Goal: Task Accomplishment & Management: Use online tool/utility

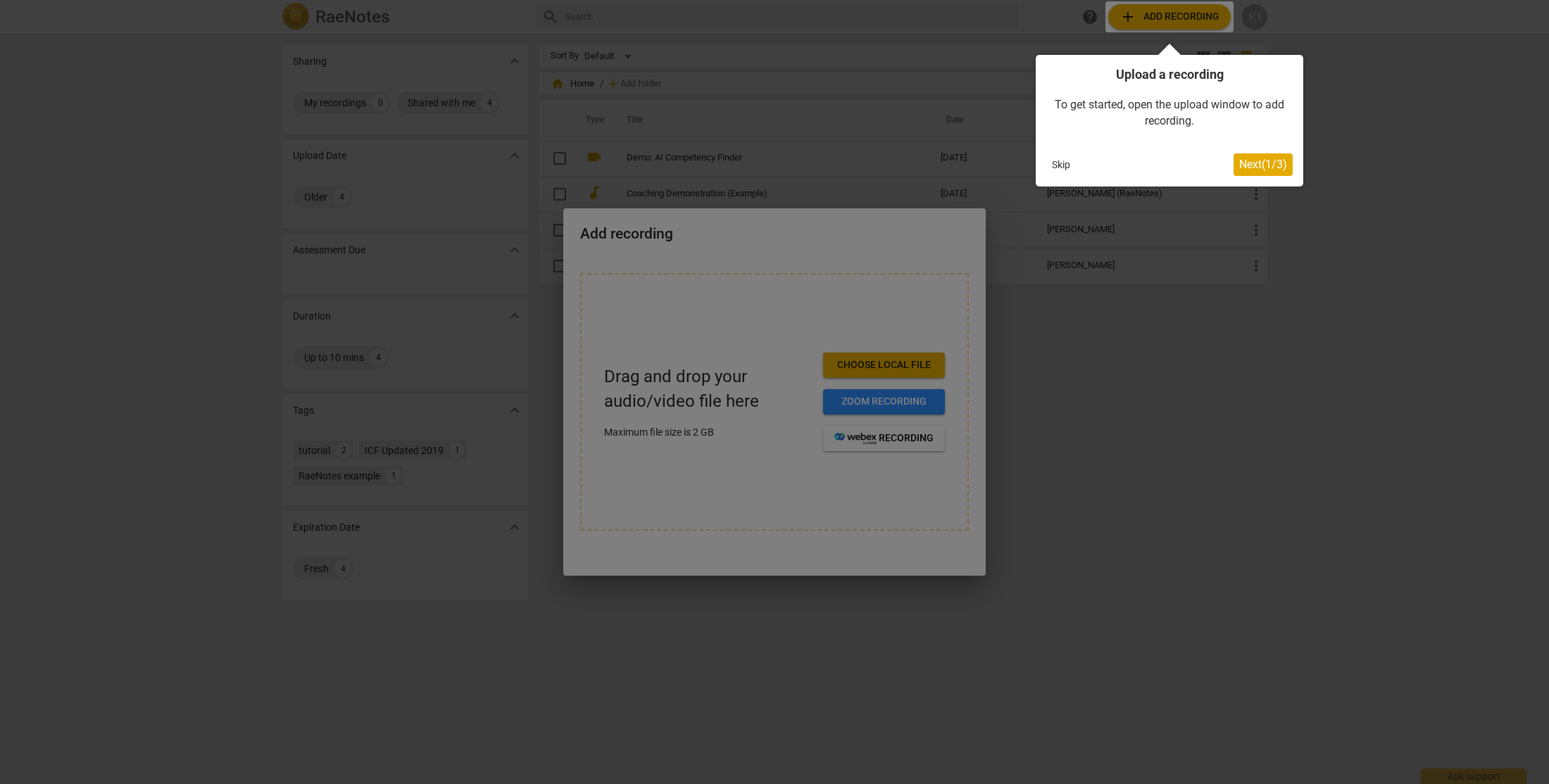
click at [1247, 172] on button "Next ( 1 / 3 )" at bounding box center [1263, 165] width 59 height 23
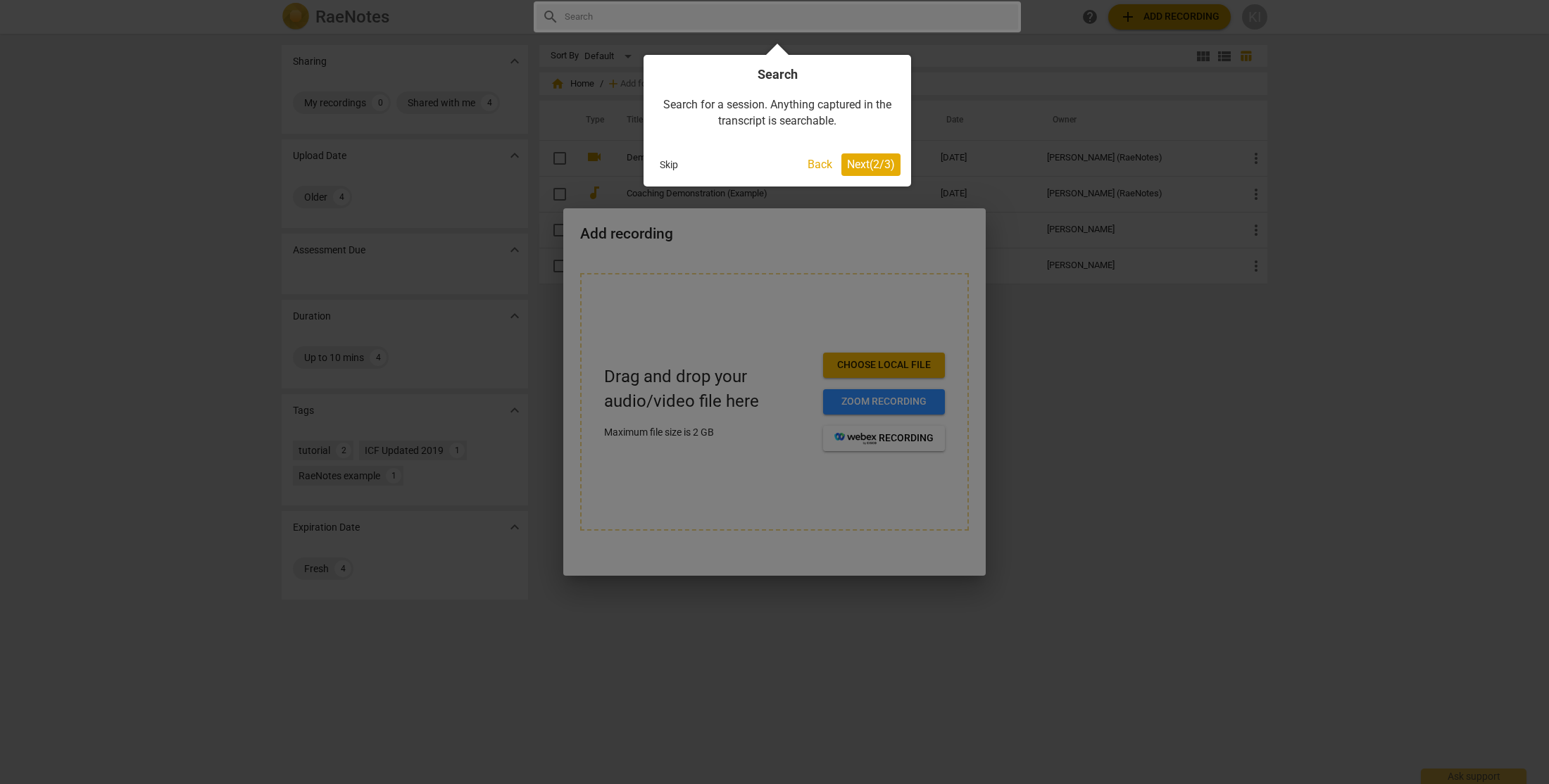
click at [867, 163] on span "Next ( 2 / 3 )" at bounding box center [871, 165] width 48 height 14
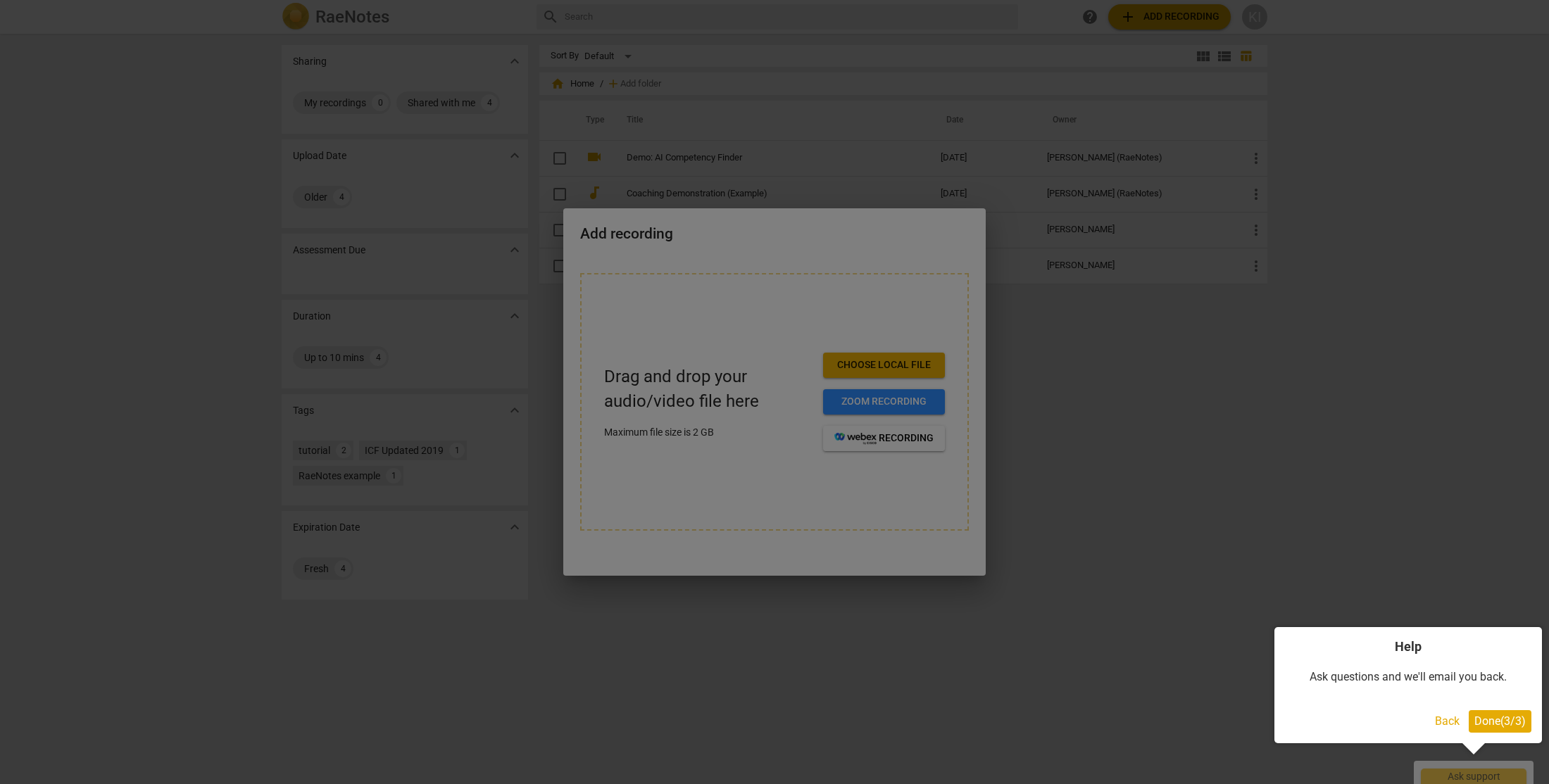
click at [1497, 728] on button "Done ( 3 / 3 )" at bounding box center [1499, 722] width 63 height 23
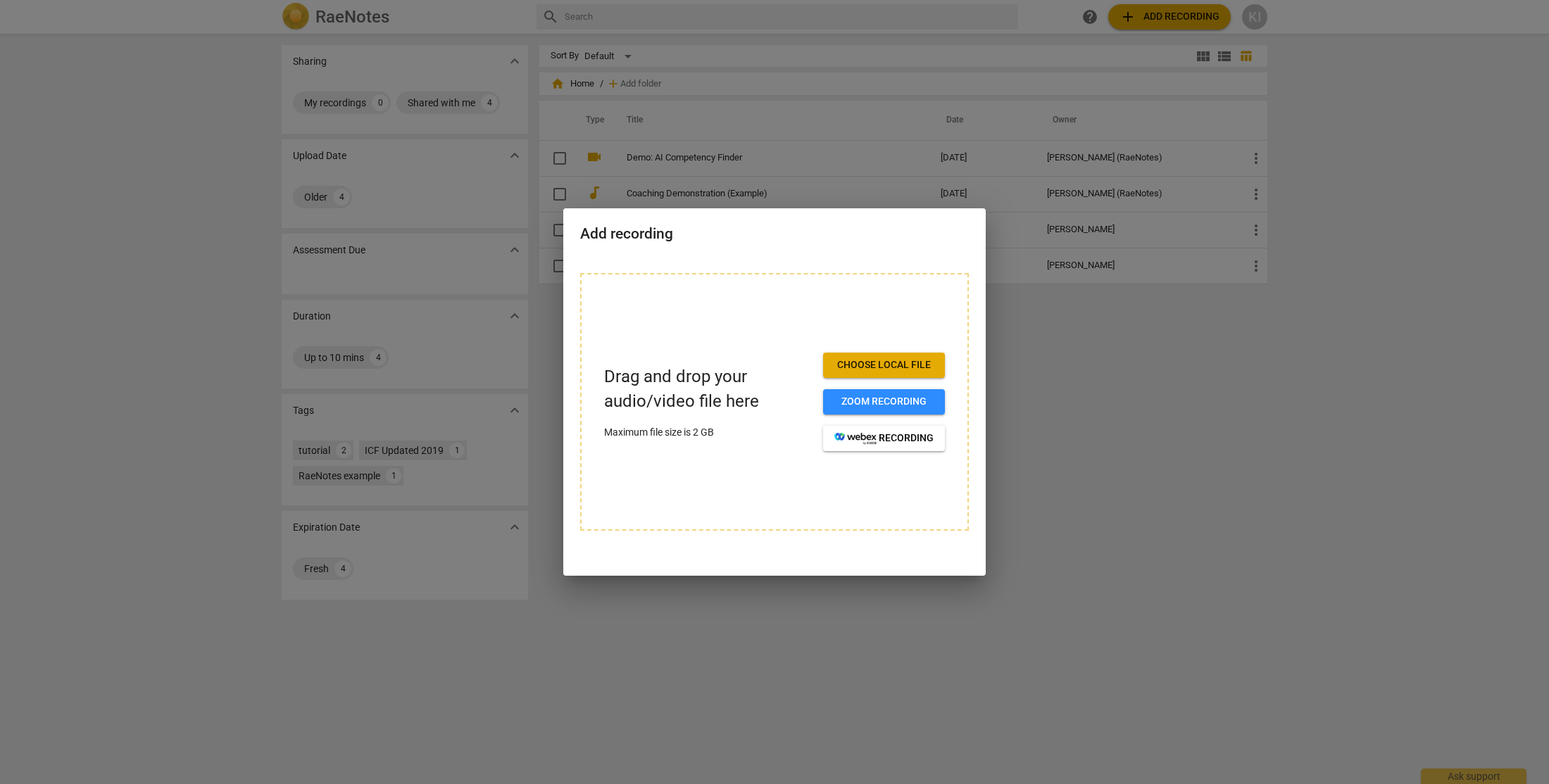
click at [863, 368] on span "Choose local file" at bounding box center [883, 365] width 99 height 14
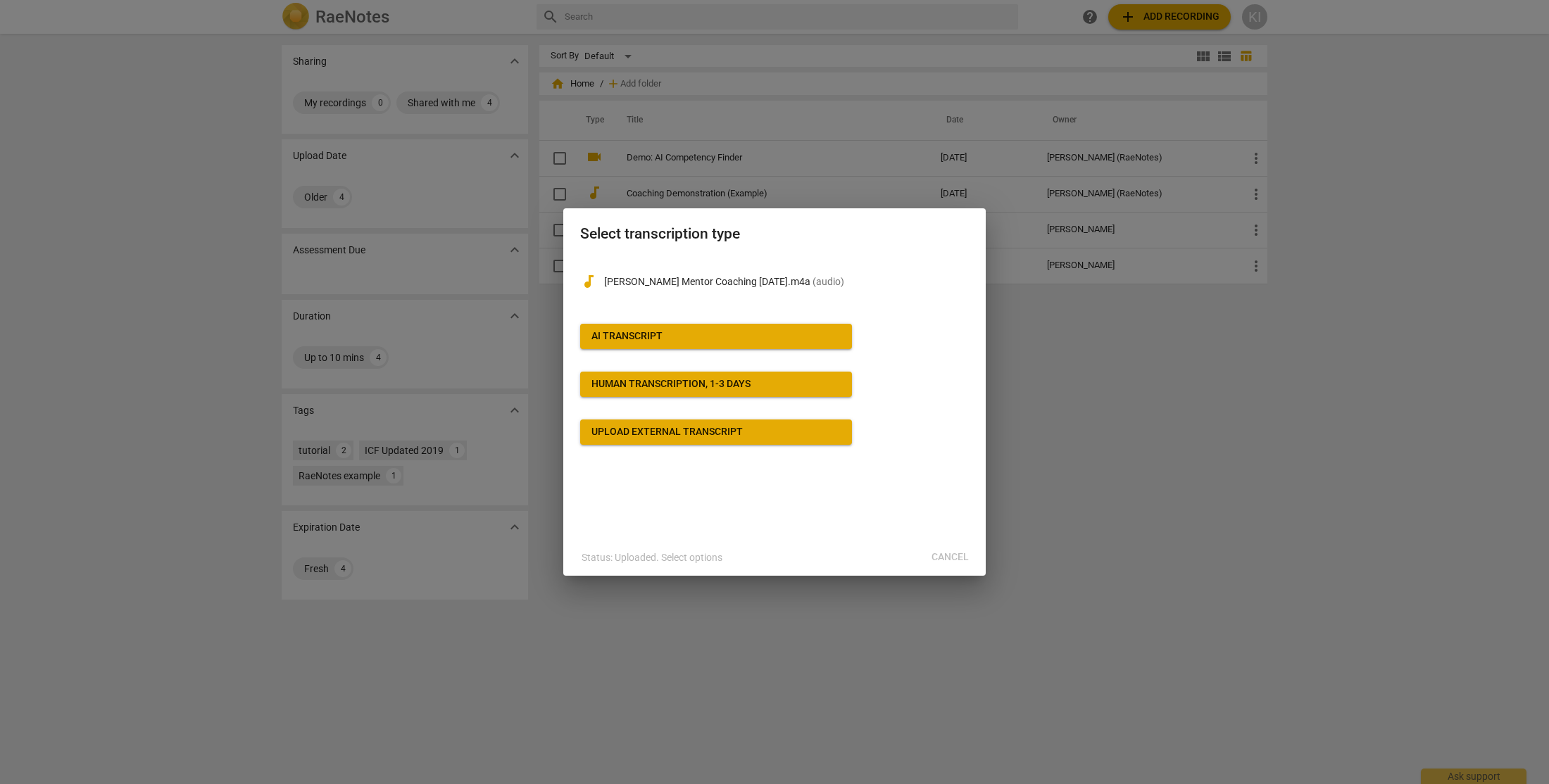
click at [634, 340] on div "AI Transcript" at bounding box center [626, 335] width 71 height 14
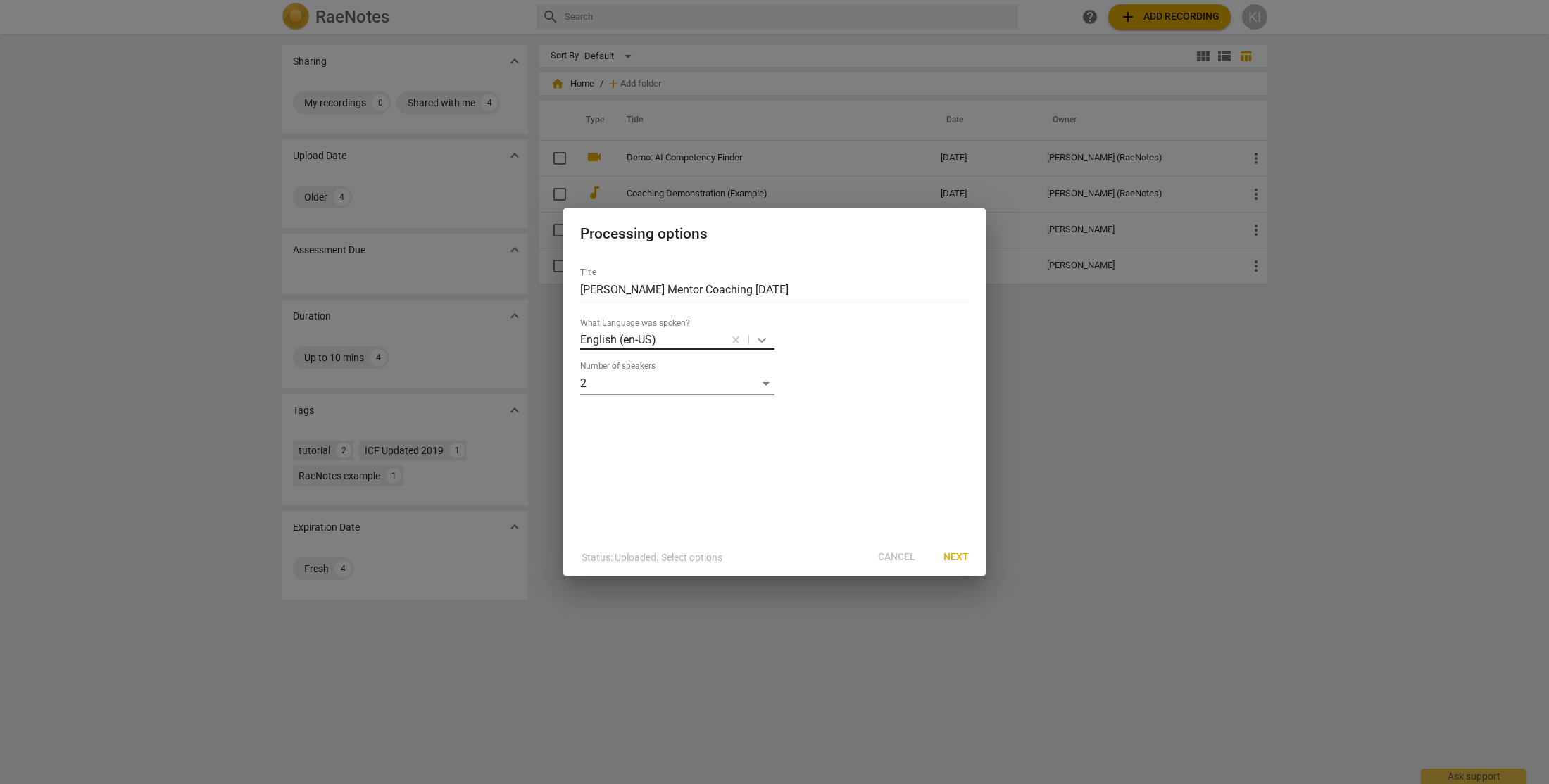
click at [760, 341] on icon at bounding box center [761, 340] width 8 height 5
click at [846, 385] on div "Number of speakers 2" at bounding box center [774, 378] width 389 height 34
click at [765, 339] on icon at bounding box center [761, 339] width 14 height 14
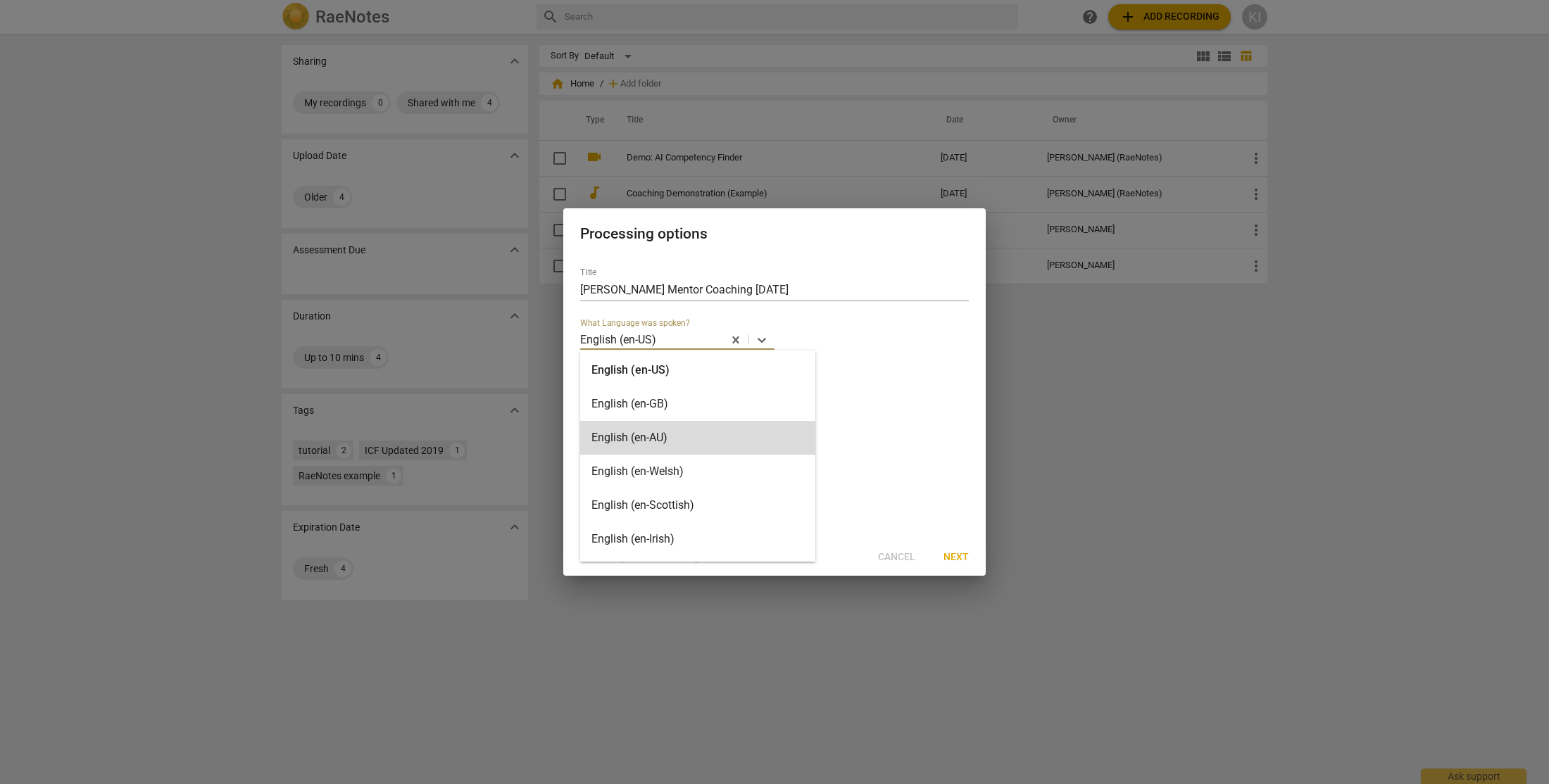
click at [847, 432] on div "Title Karel Mc Intosh Mentor Coaching Sept 18 English (en-AU), 3 of 30. 30 resu…" at bounding box center [774, 398] width 422 height 283
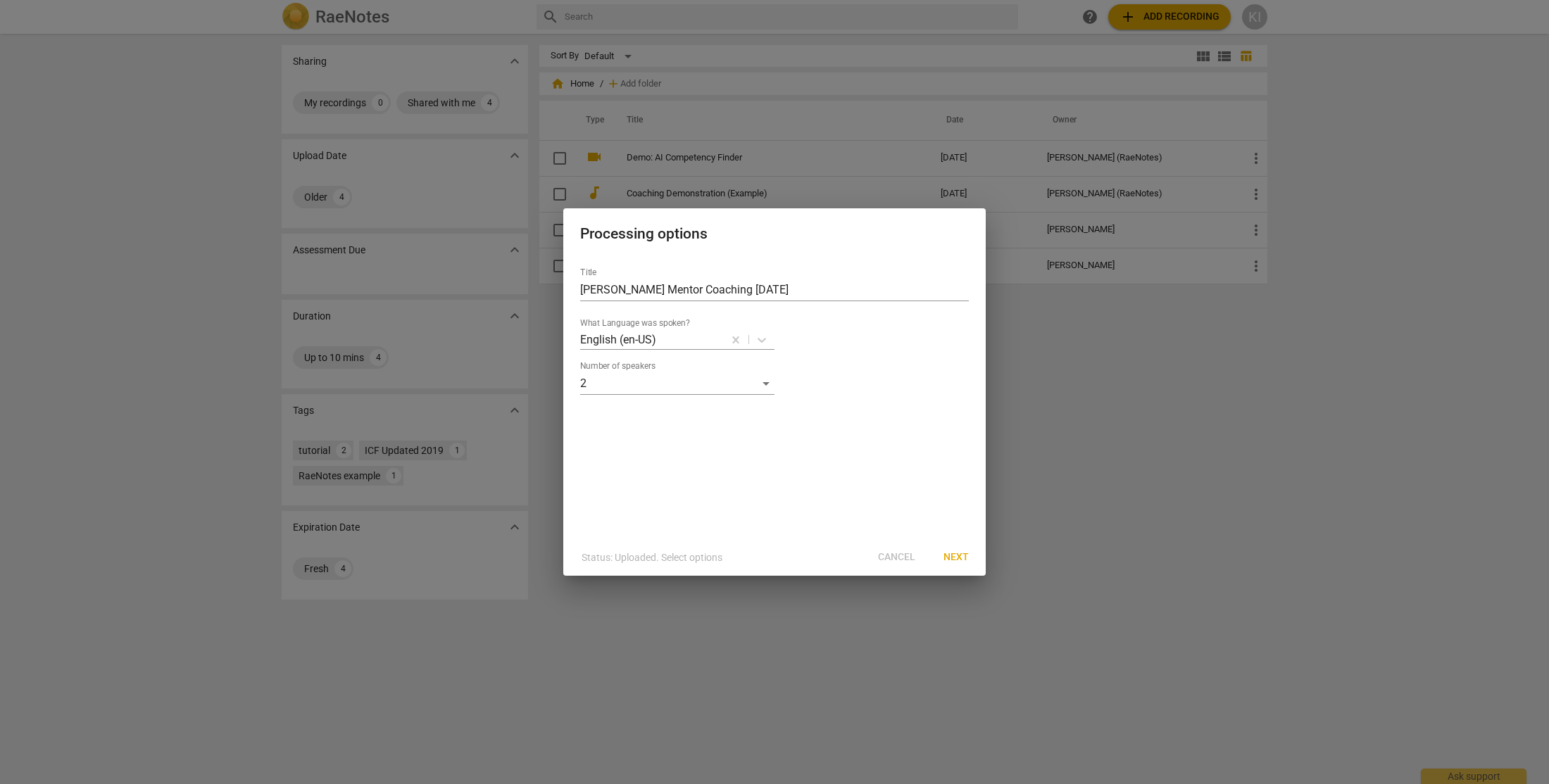
click at [962, 561] on span "Next" at bounding box center [956, 557] width 26 height 14
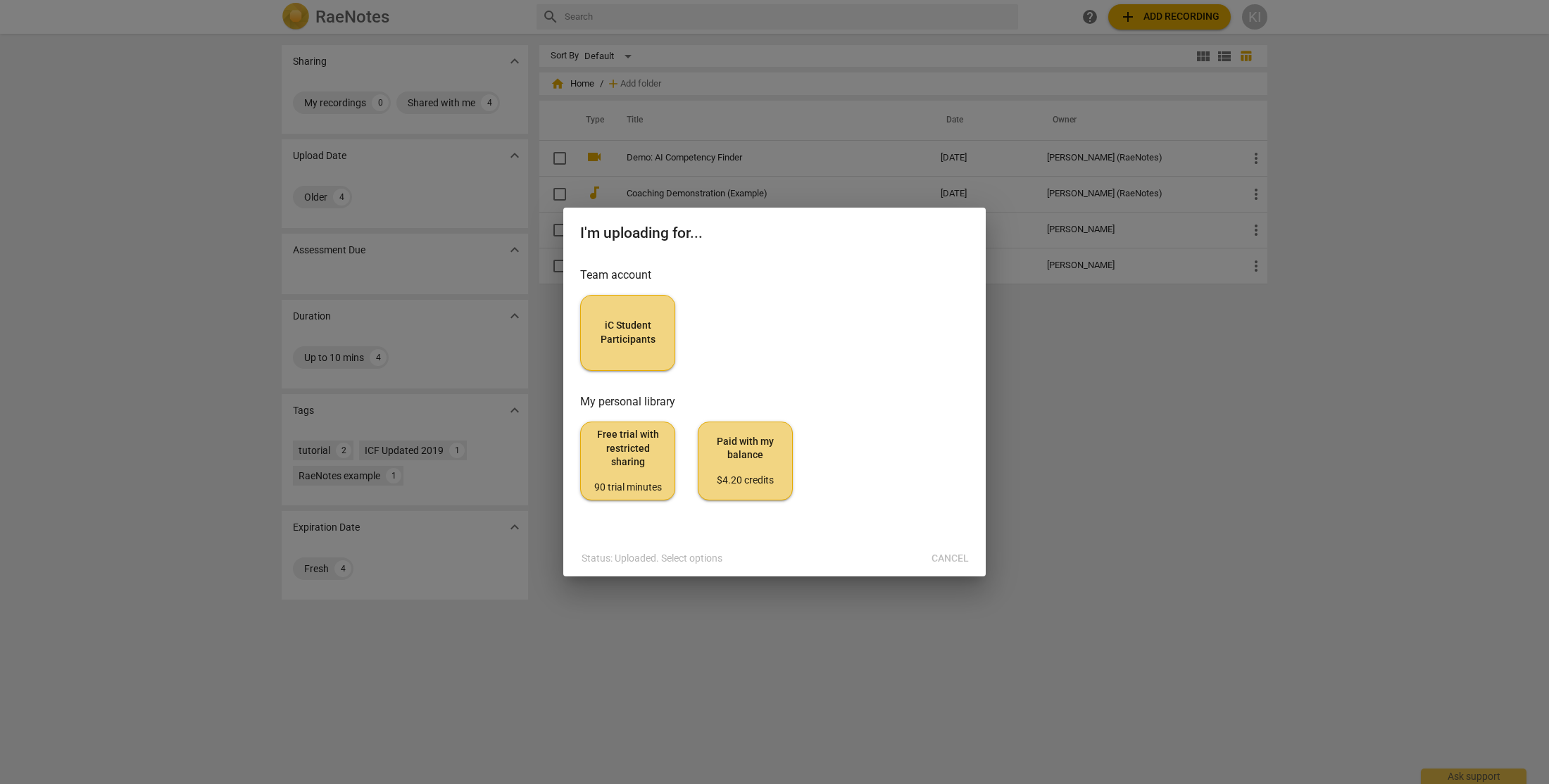
click at [609, 329] on span "iC Student Participants" at bounding box center [627, 333] width 71 height 28
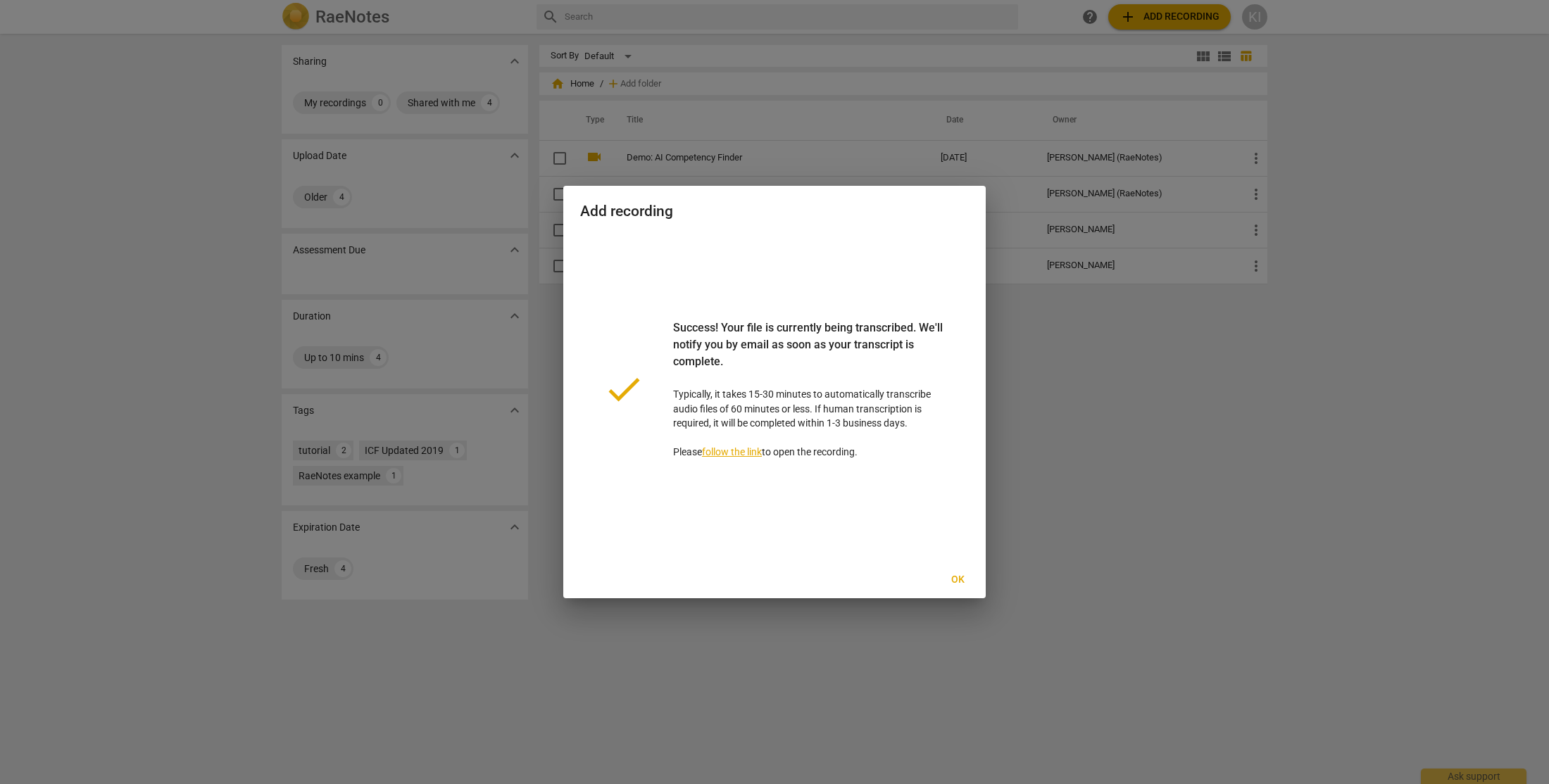
click at [740, 456] on link "follow the link" at bounding box center [731, 451] width 60 height 11
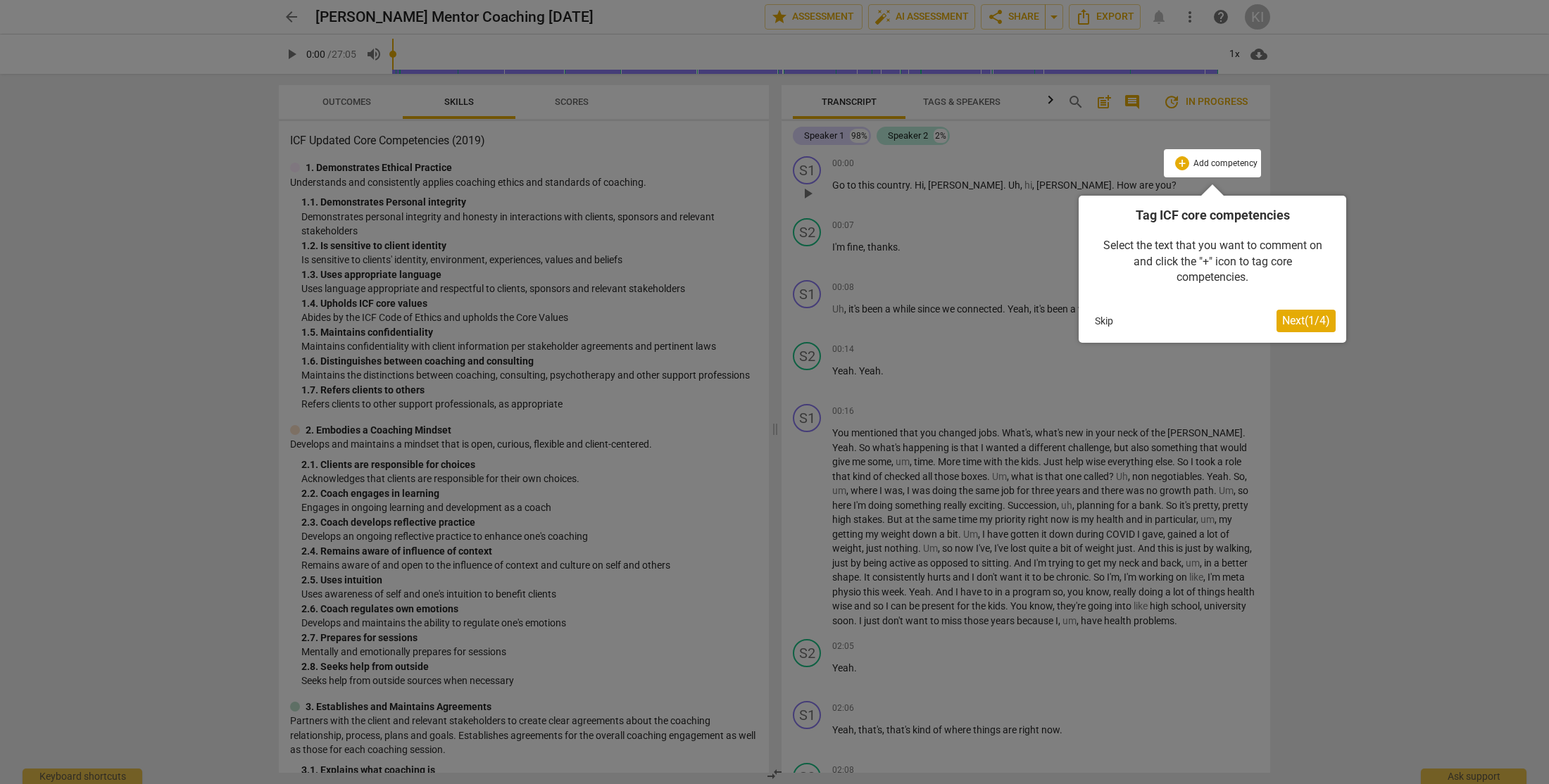
click at [1283, 322] on span "Next ( 1 / 4 )" at bounding box center [1305, 321] width 48 height 14
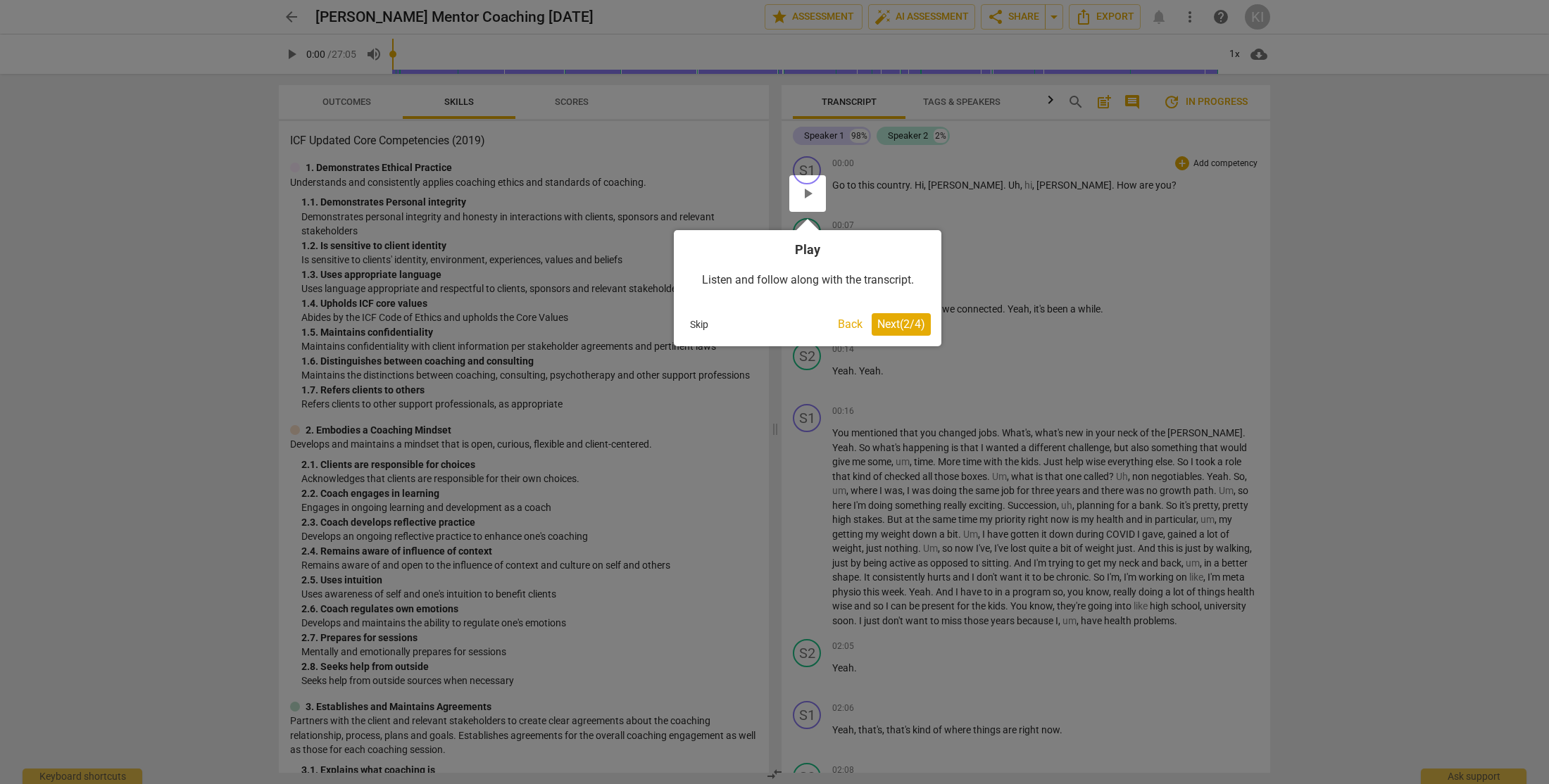
click at [900, 324] on span "Next ( 2 / 4 )" at bounding box center [901, 324] width 48 height 14
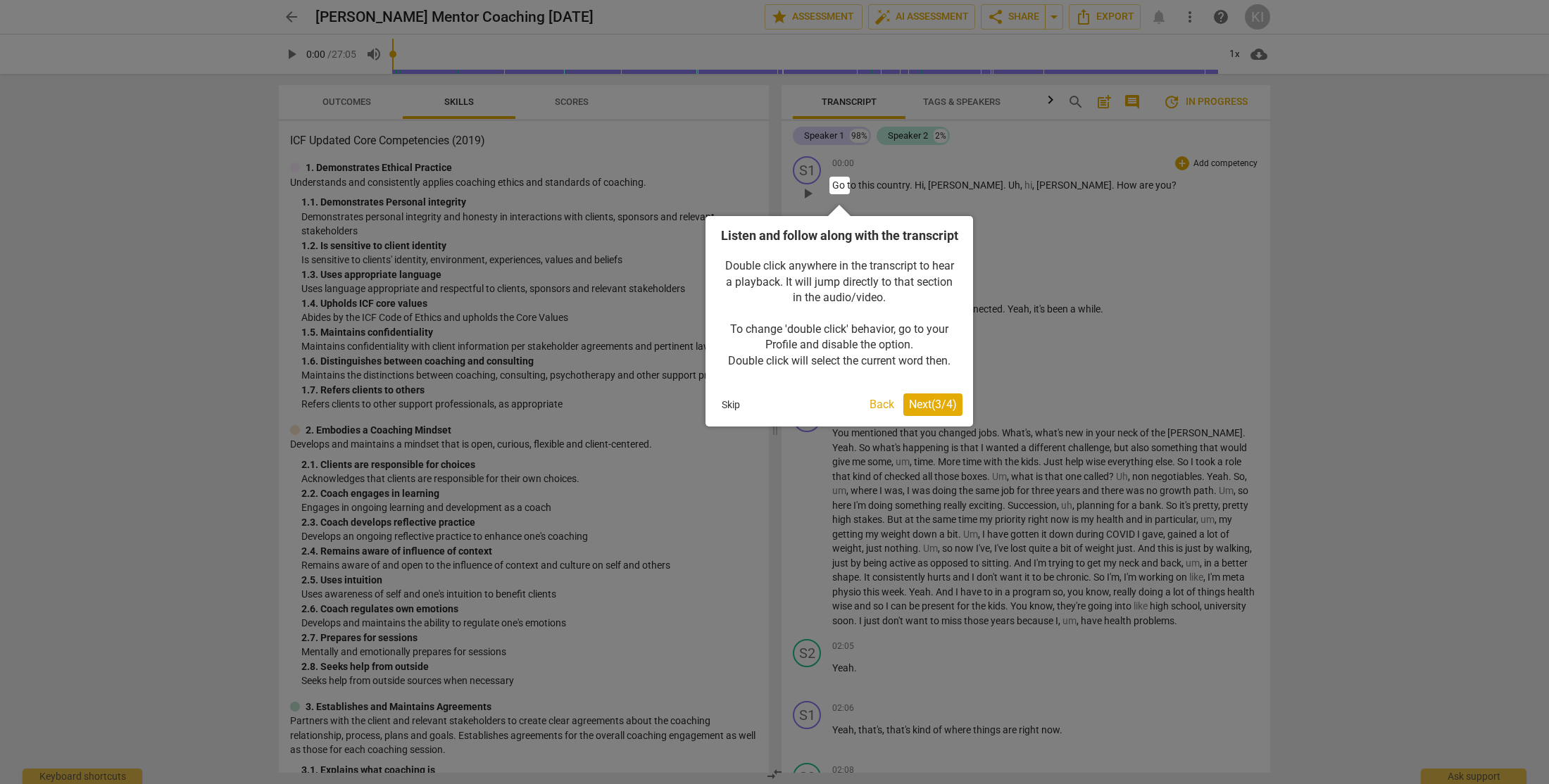
click at [919, 411] on span "Next ( 3 / 4 )" at bounding box center [933, 404] width 48 height 14
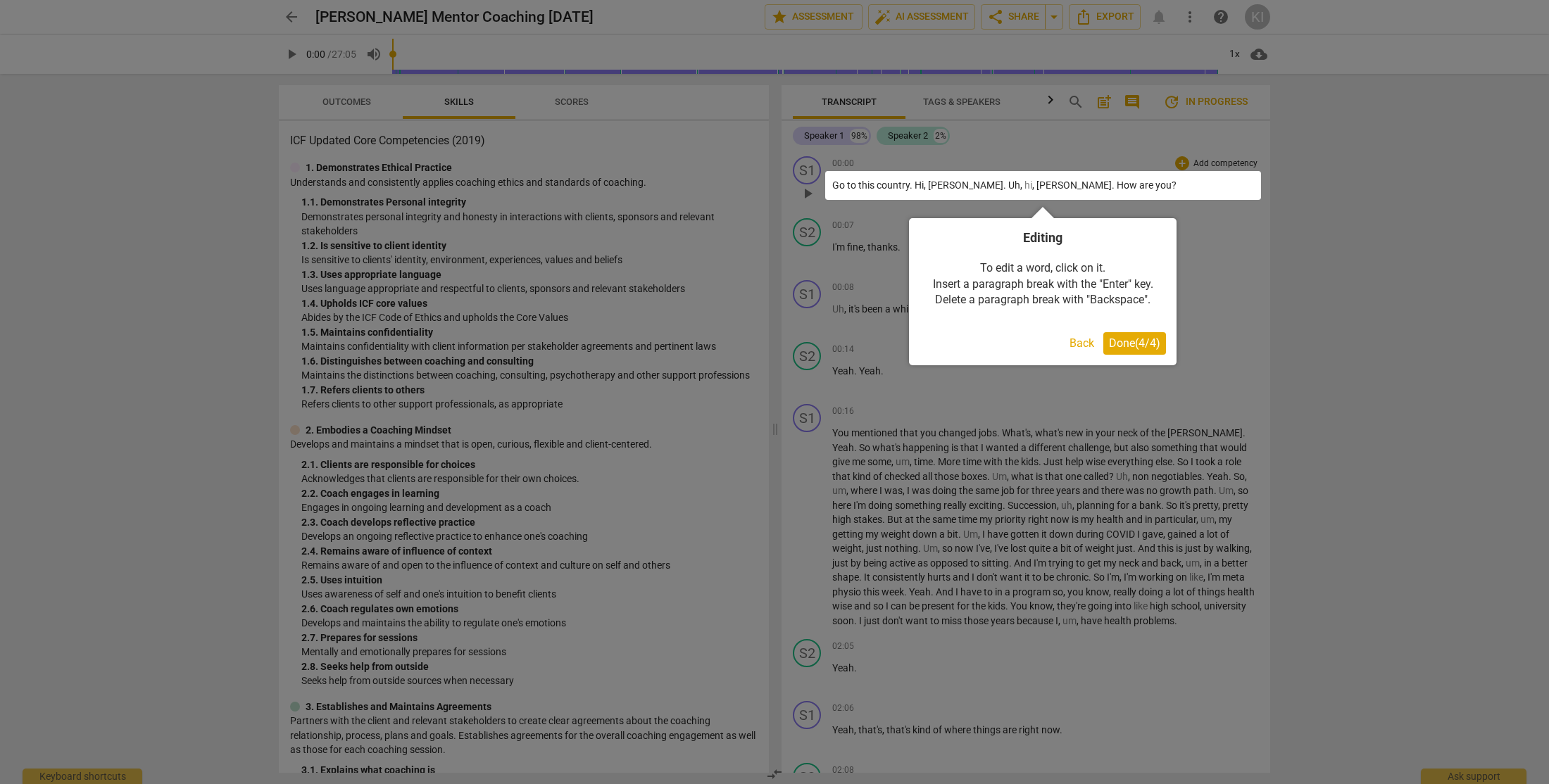
click at [1117, 347] on span "Done ( 4 / 4 )" at bounding box center [1134, 343] width 51 height 14
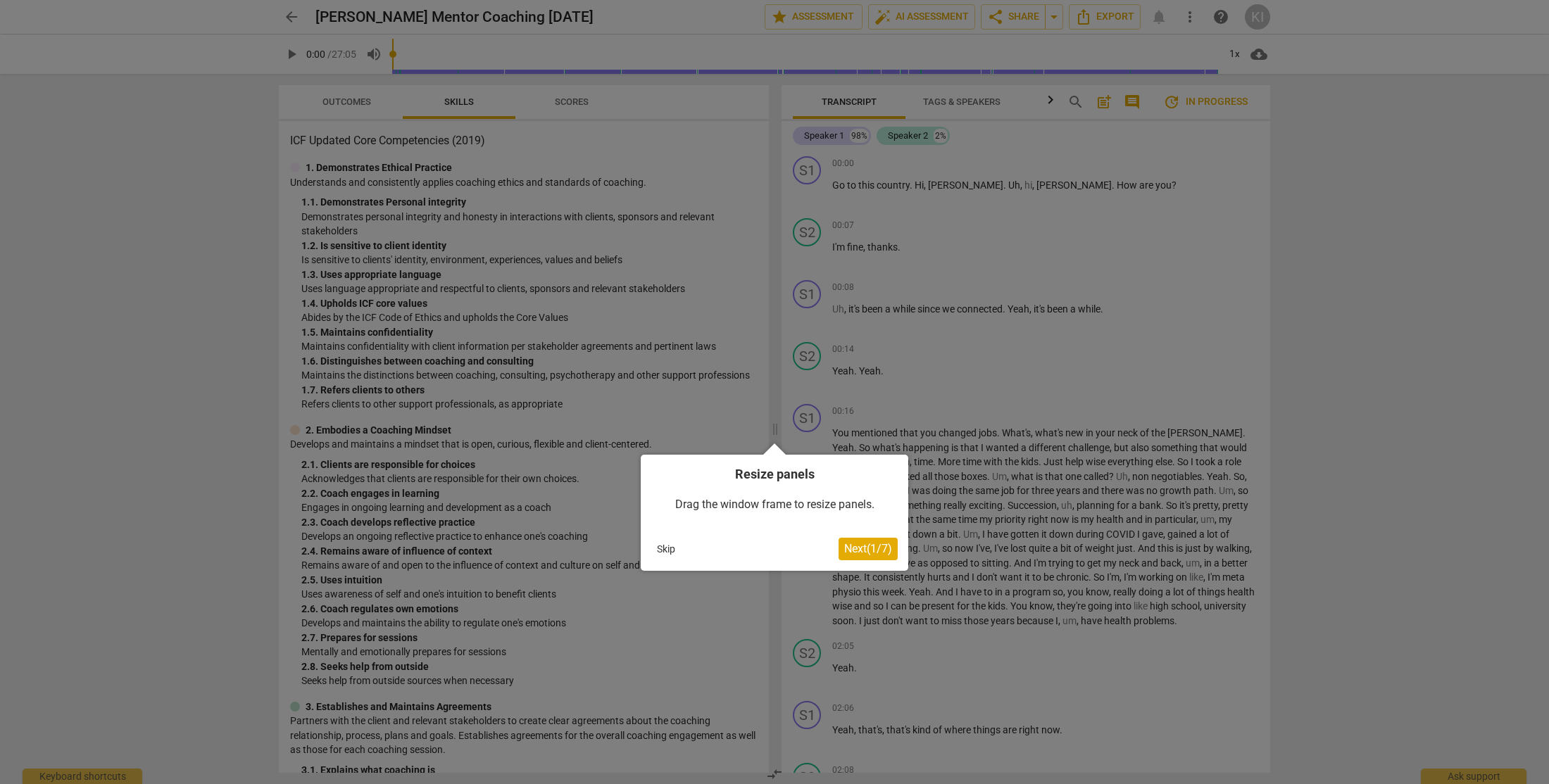
click at [849, 553] on span "Next ( 1 / 7 )" at bounding box center [868, 549] width 48 height 14
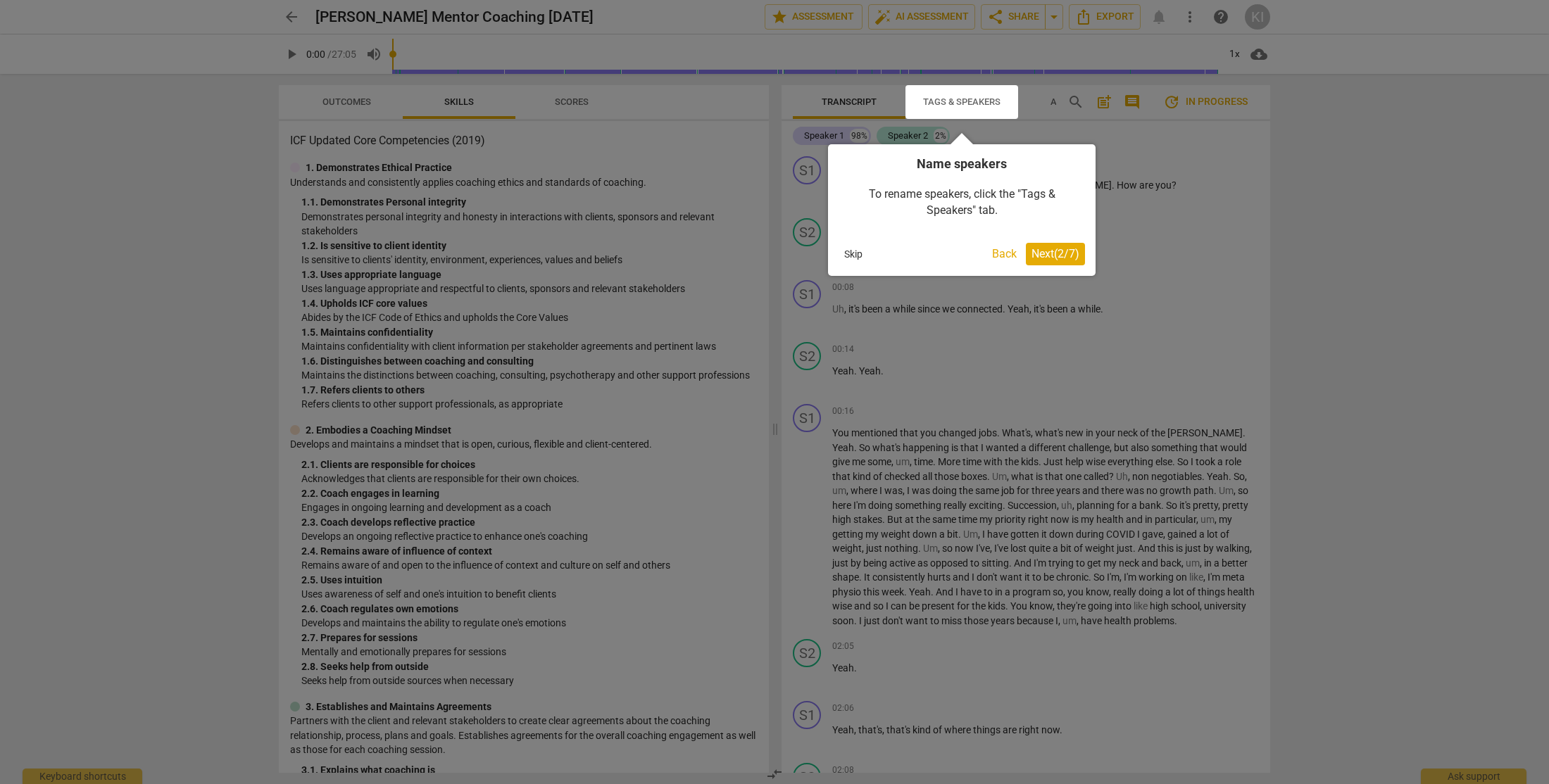
click at [1056, 255] on span "Next ( 2 / 7 )" at bounding box center [1055, 254] width 48 height 14
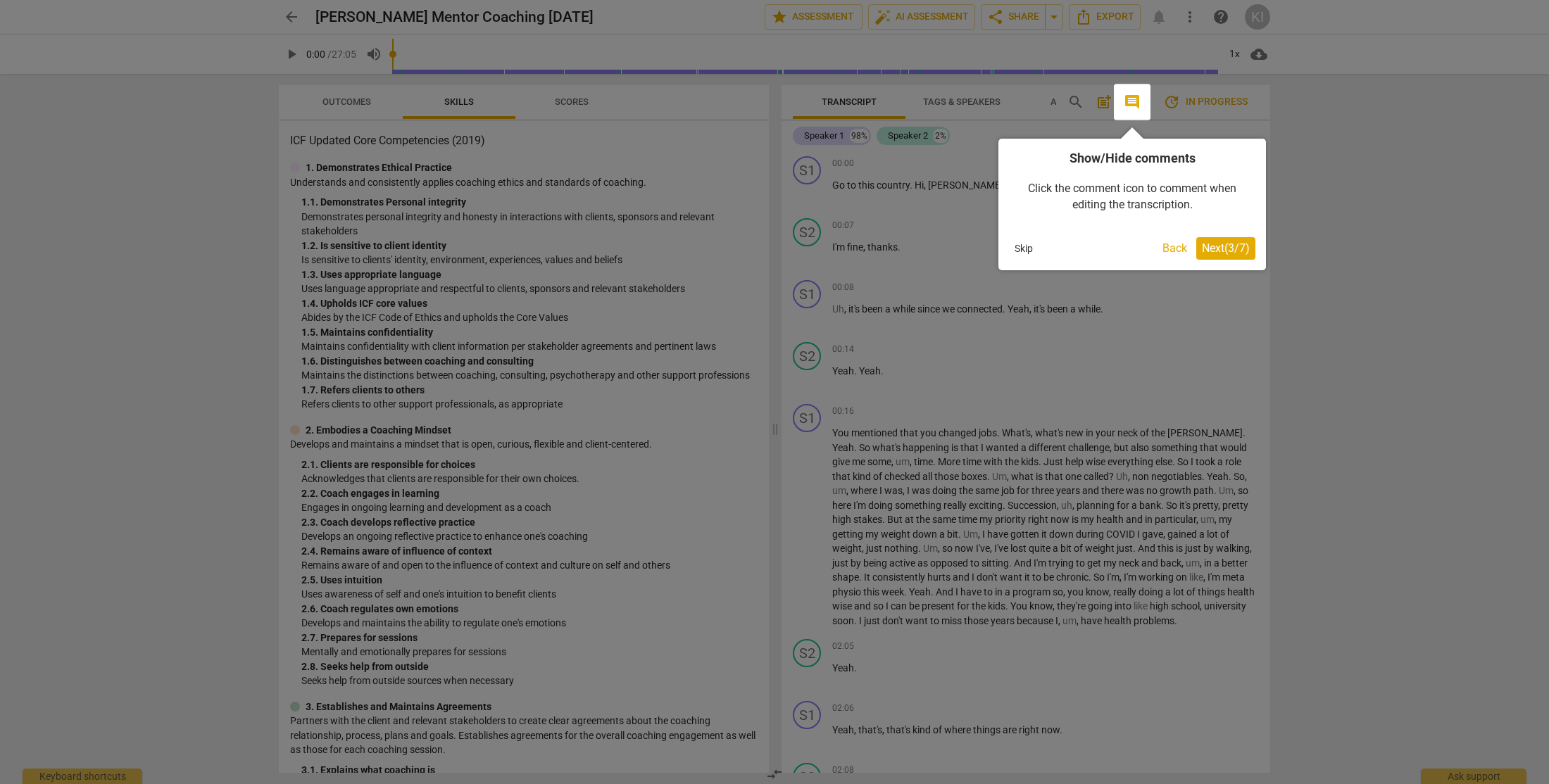
click at [1224, 254] on span "Next ( 3 / 7 )" at bounding box center [1225, 248] width 48 height 14
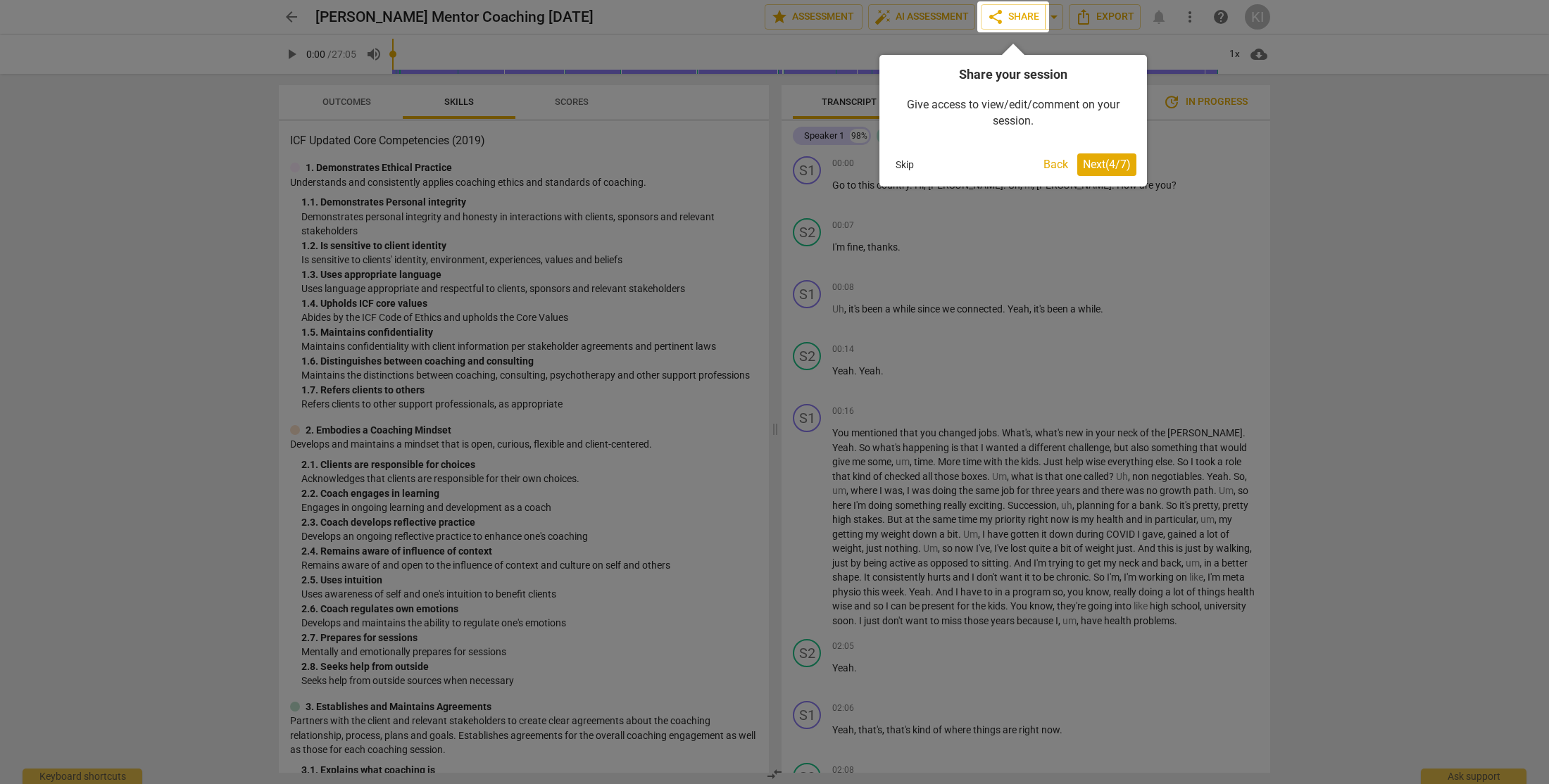
click at [1095, 167] on span "Next ( 4 / 7 )" at bounding box center [1107, 165] width 48 height 14
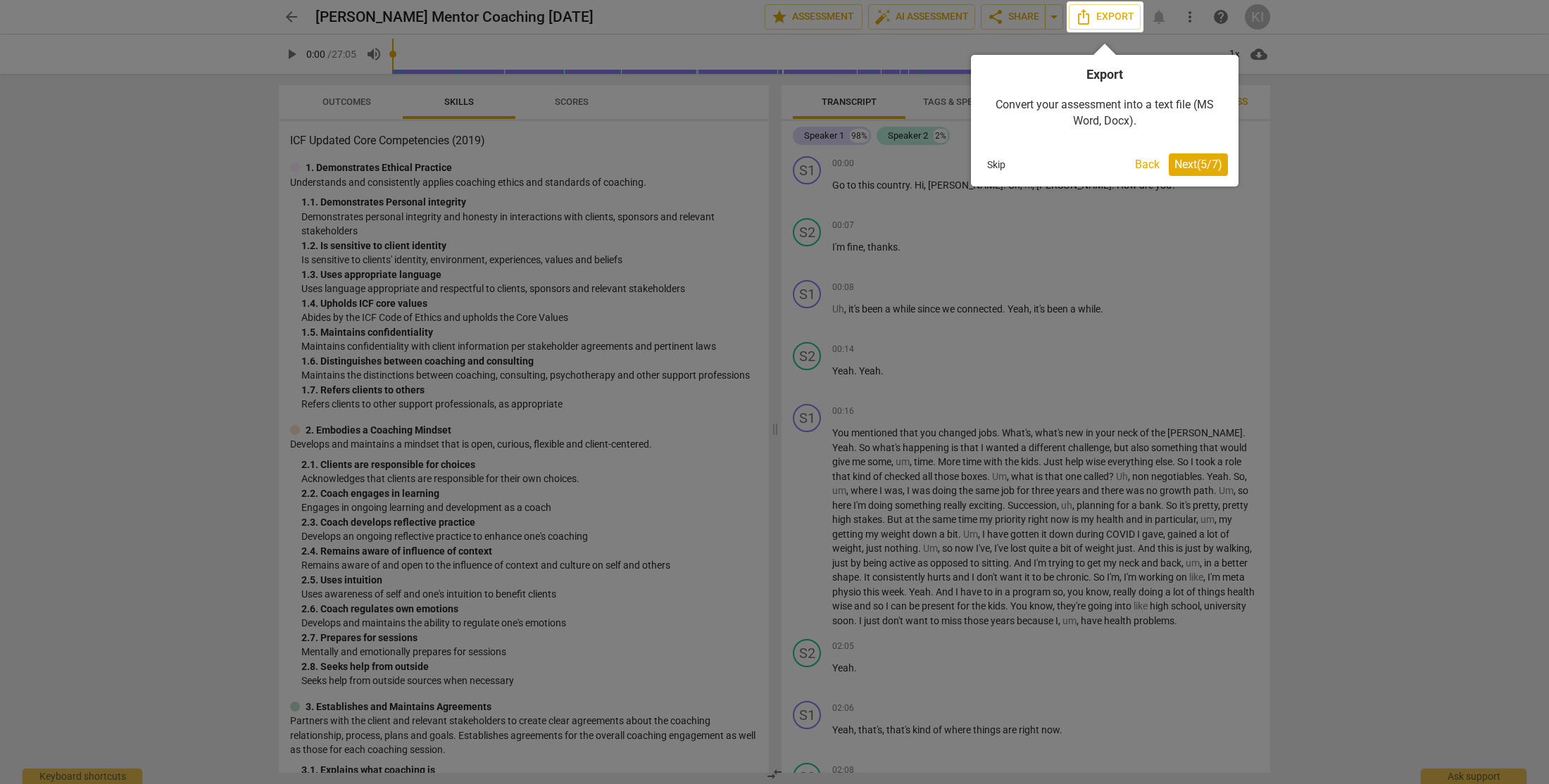
click at [1196, 165] on span "Next ( 5 / 7 )" at bounding box center [1198, 165] width 48 height 14
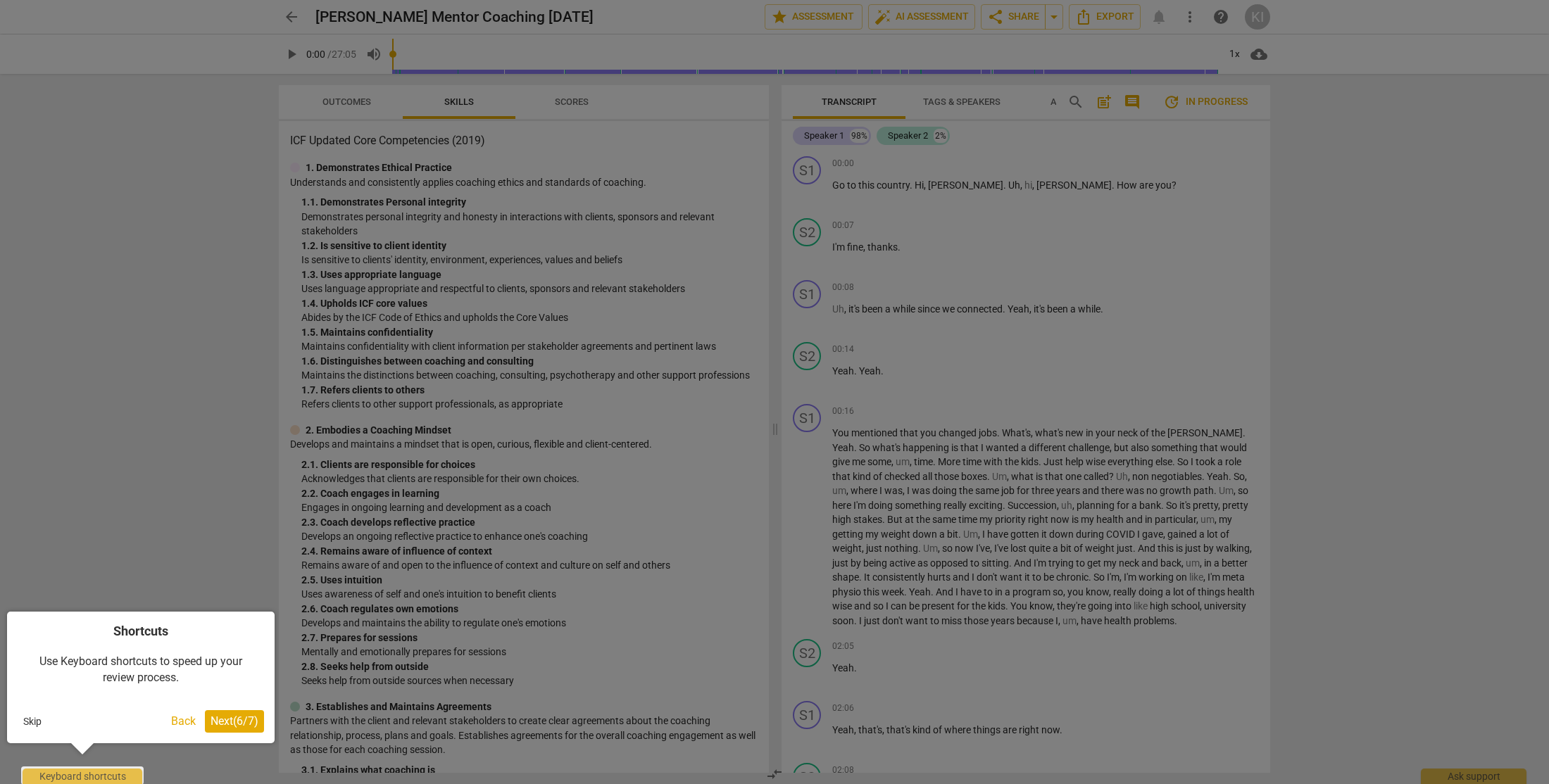
click at [221, 722] on span "Next ( 6 / 7 )" at bounding box center [234, 721] width 48 height 14
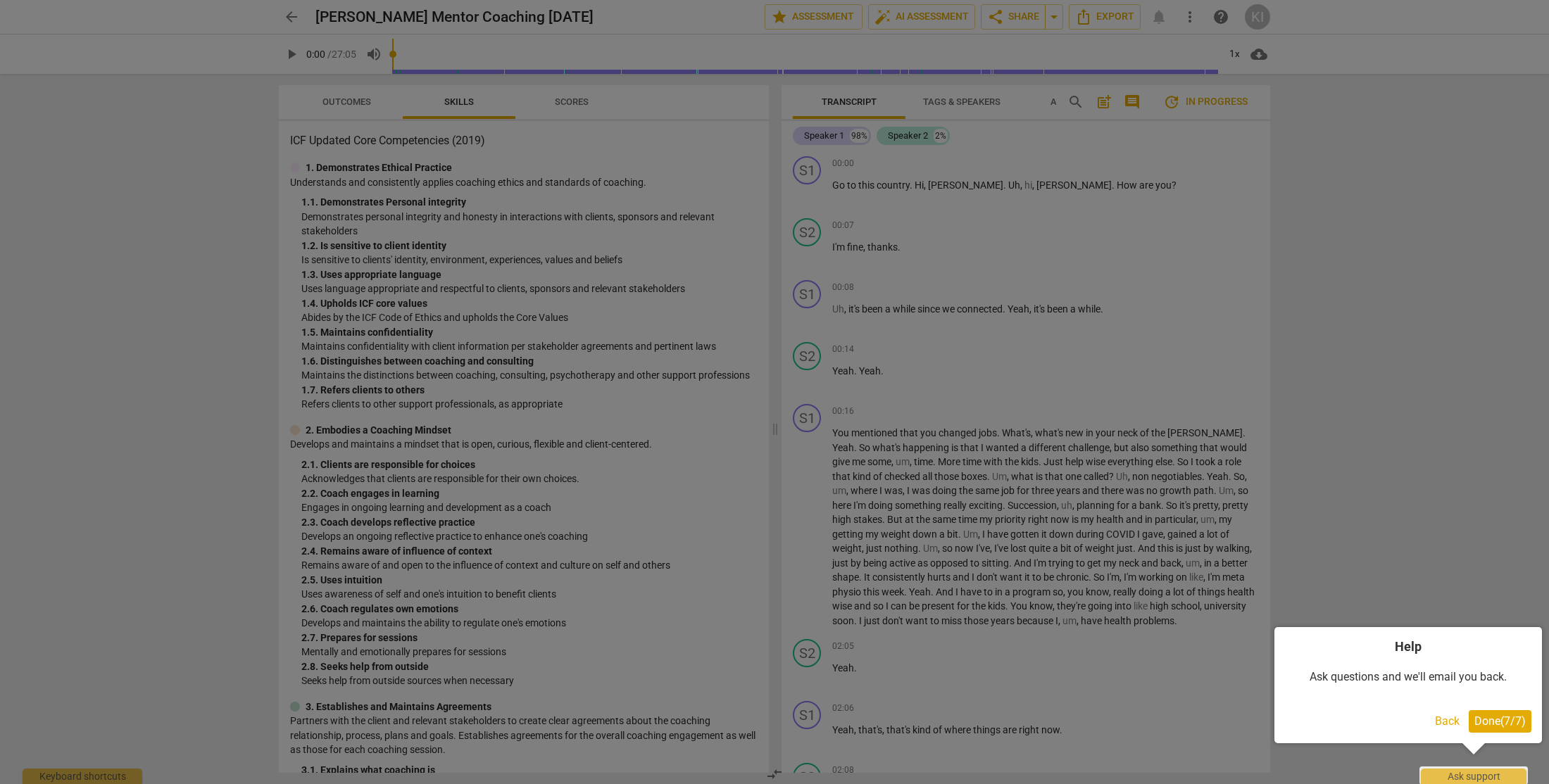
click at [1492, 722] on span "Done ( 7 / 7 )" at bounding box center [1499, 721] width 51 height 14
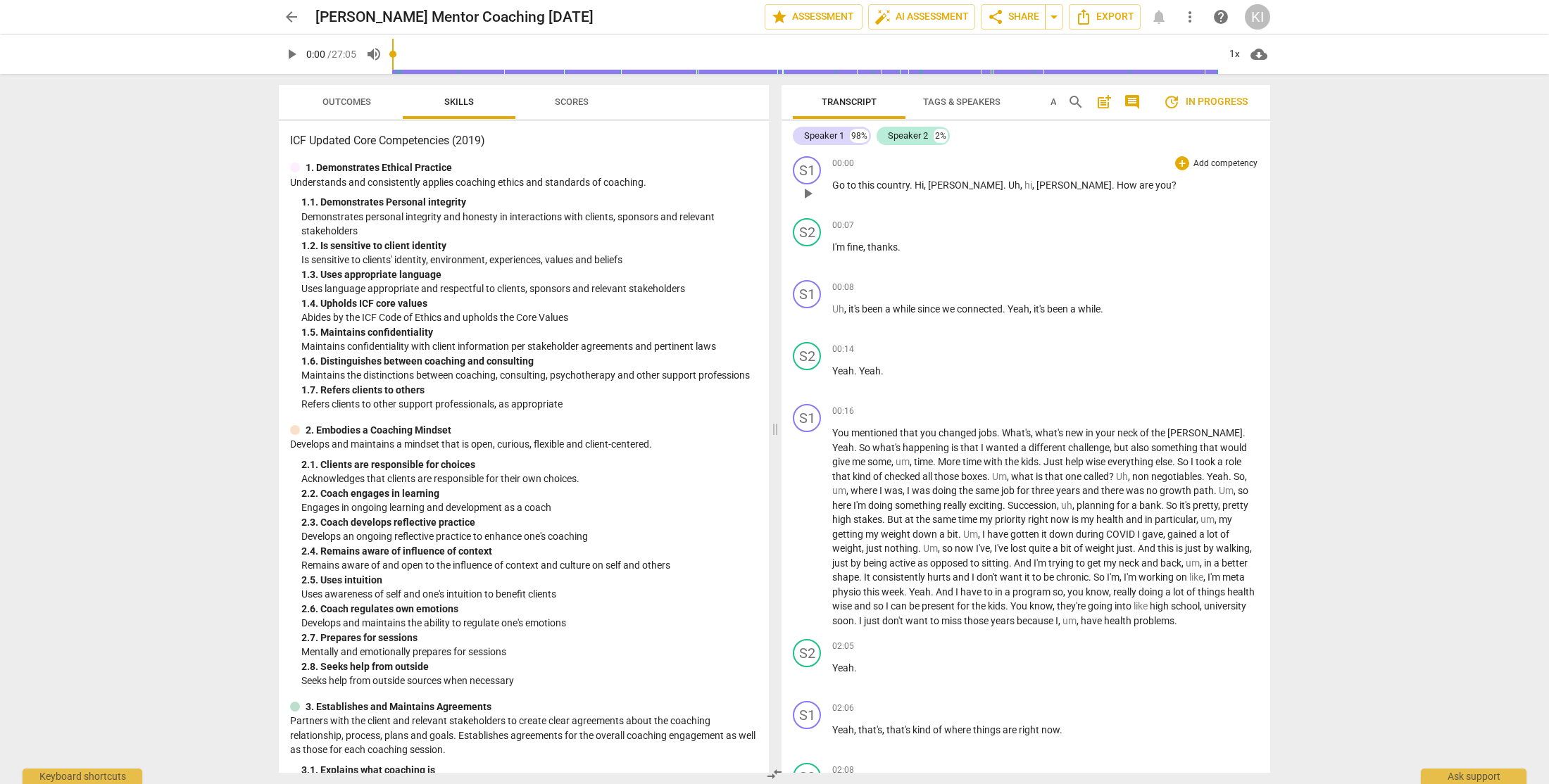
click at [915, 185] on span "Hi" at bounding box center [919, 185] width 9 height 11
click at [833, 249] on span "I'm" at bounding box center [839, 247] width 15 height 11
drag, startPoint x: 999, startPoint y: 247, endPoint x: 931, endPoint y: 248, distance: 68.0
click at [931, 248] on p "Hi Kare, How are you? I'm fine , thanks ." at bounding box center [1045, 247] width 427 height 15
click at [862, 248] on span "Hi Kare, How are you?" at bounding box center [907, 247] width 151 height 11
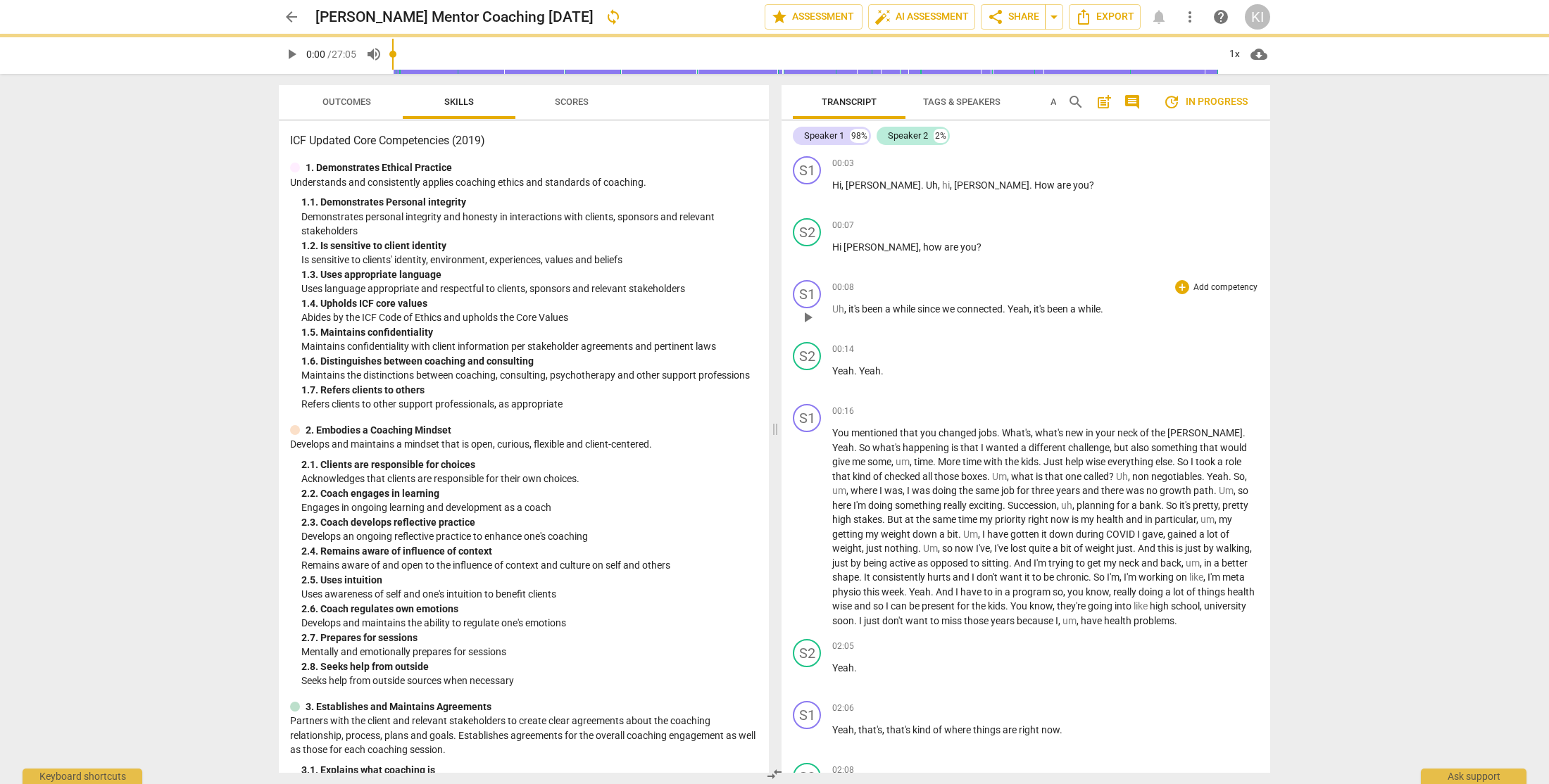
click at [832, 309] on span "Uh" at bounding box center [837, 309] width 12 height 11
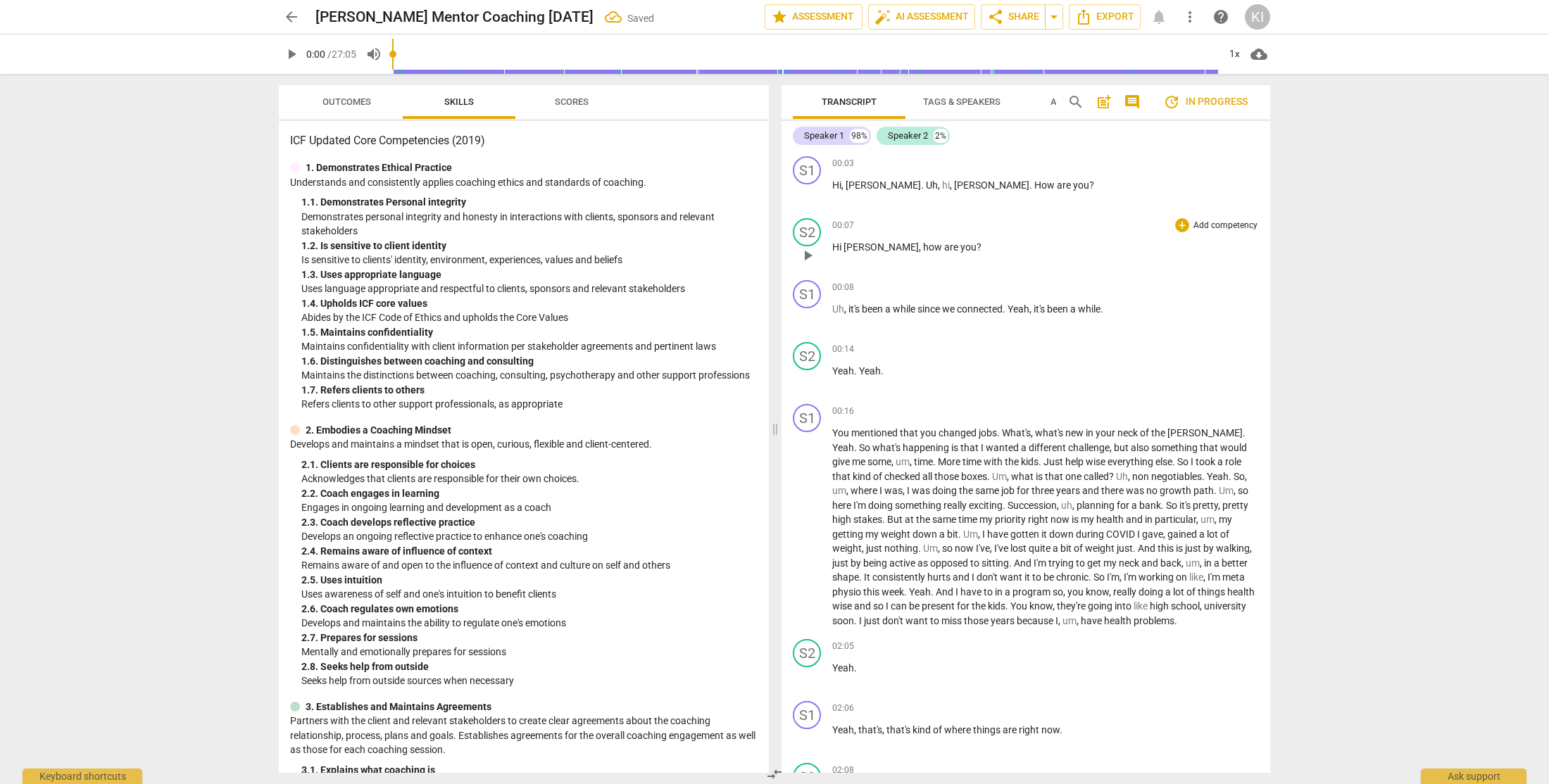
paste p
click at [1034, 184] on span "How" at bounding box center [1045, 185] width 23 height 11
drag, startPoint x: 994, startPoint y: 185, endPoint x: 875, endPoint y: 187, distance: 119.0
click at [875, 187] on p "Hi , Fiona . Uh , hi , Carol . How are you ?" at bounding box center [1045, 186] width 427 height 15
click at [1302, 414] on div "arrow_back Karel Mc Intosh Mentor Coaching Sept 18 Saved edit star Assessment a…" at bounding box center [774, 392] width 1549 height 784
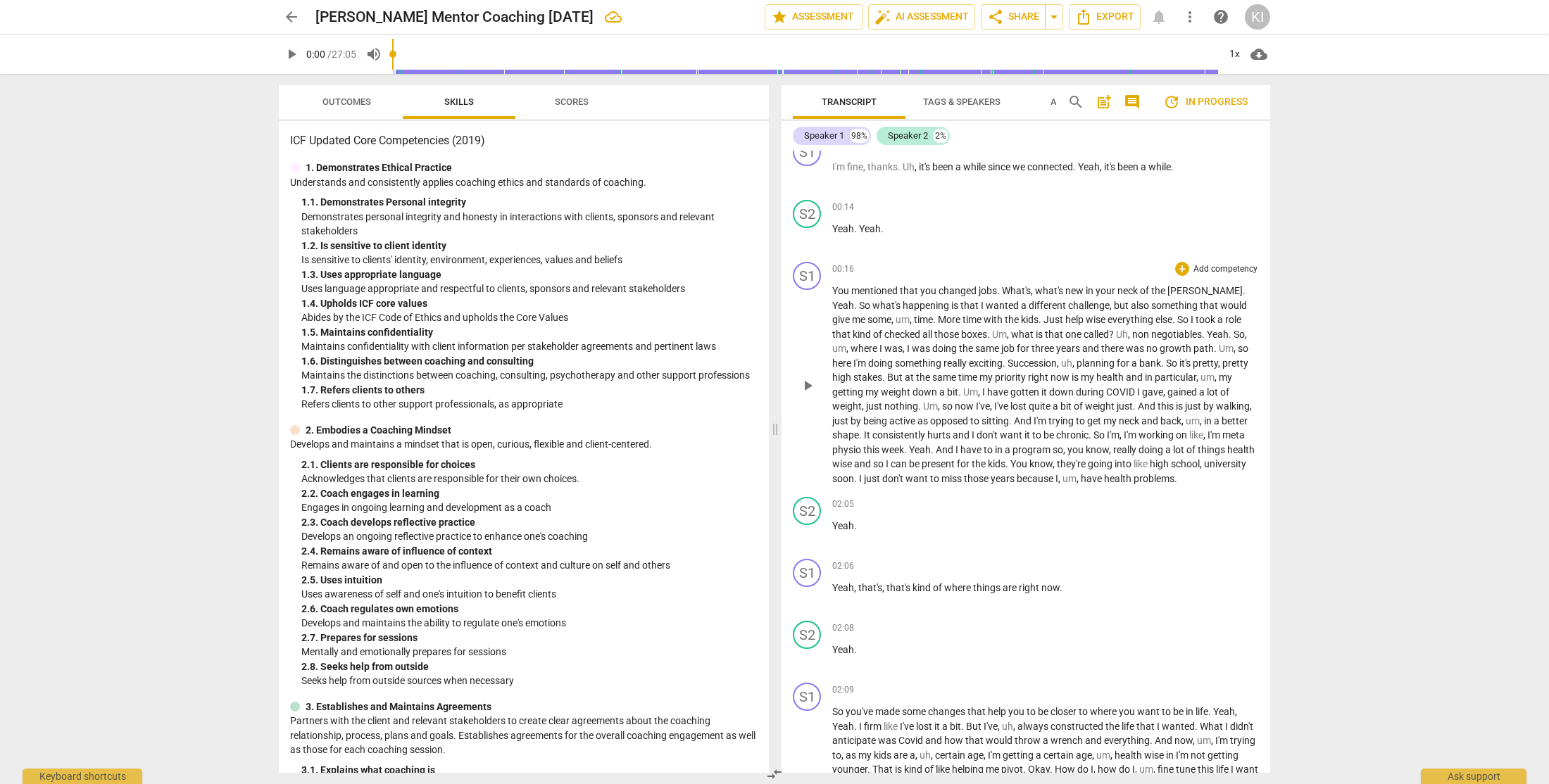
scroll to position [133, 0]
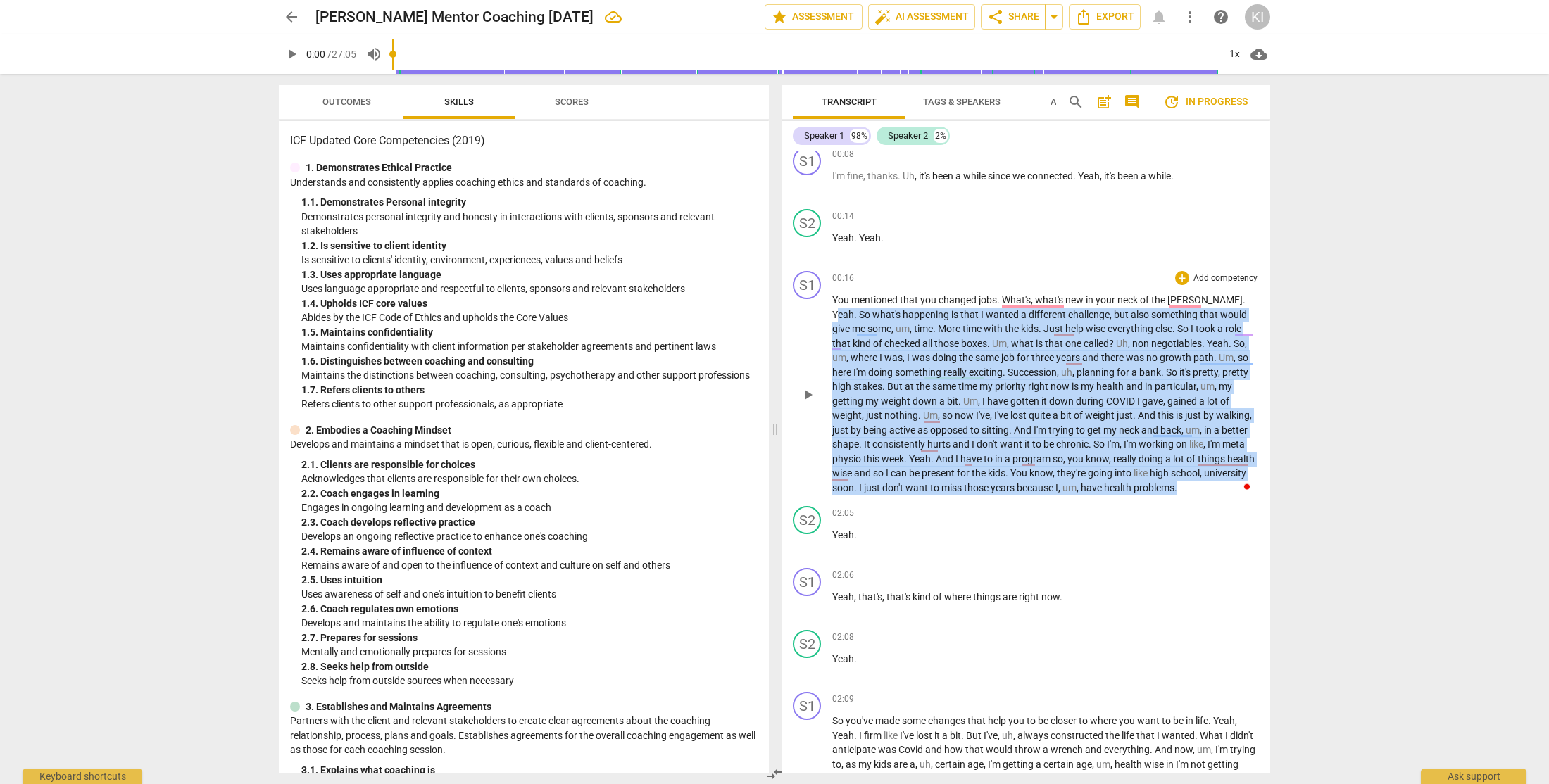
drag, startPoint x: 1206, startPoint y: 301, endPoint x: 1184, endPoint y: 491, distance: 191.3
click at [1184, 491] on p "You mentioned that you changed jobs . What's , what's new in your neck of the w…" at bounding box center [1045, 394] width 427 height 202
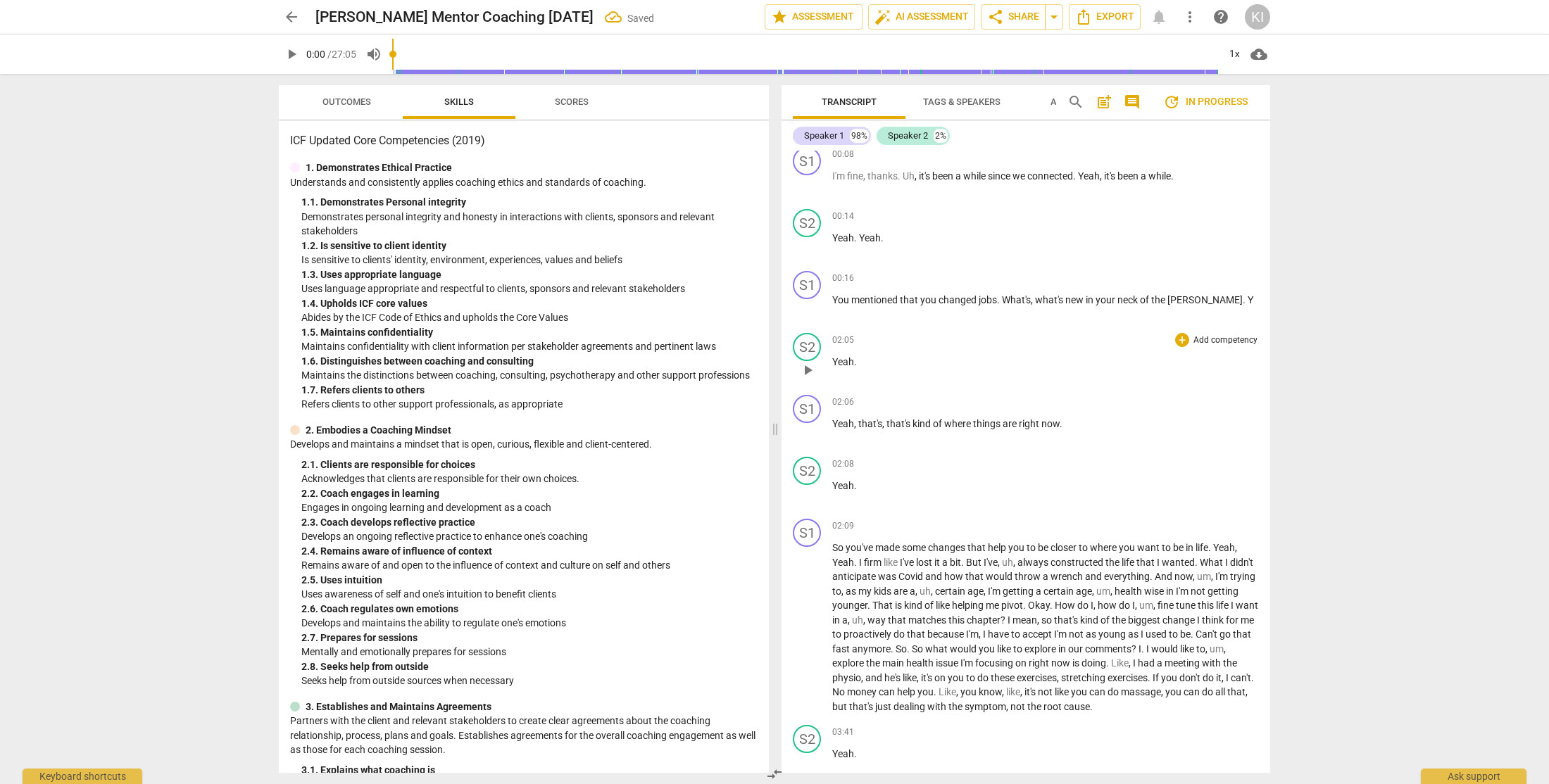
click at [840, 364] on span "Yeah" at bounding box center [843, 361] width 22 height 11
click at [871, 362] on p "Yeah ." at bounding box center [1045, 362] width 427 height 15
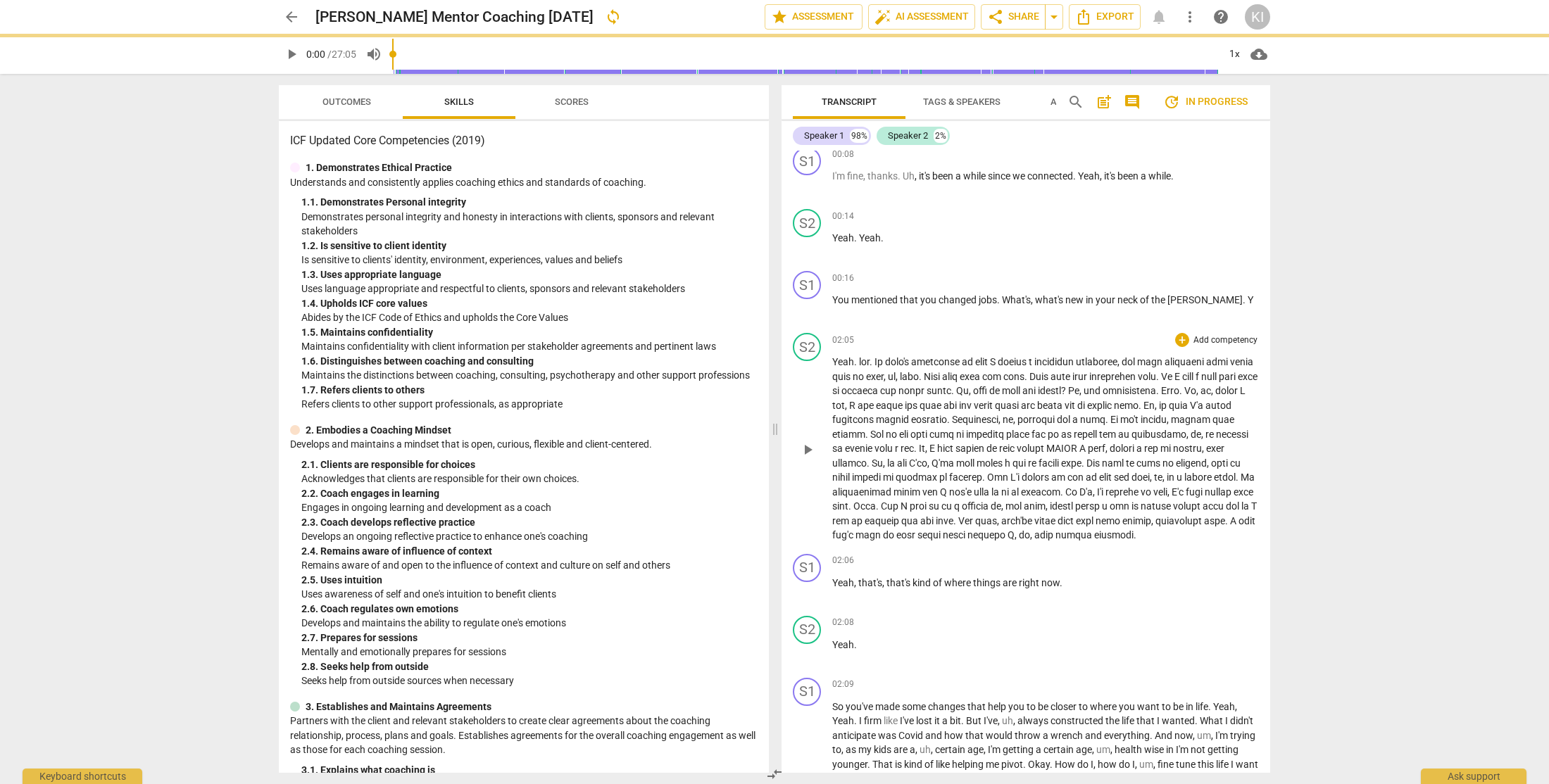
click at [876, 360] on span at bounding box center [1044, 448] width 426 height 185
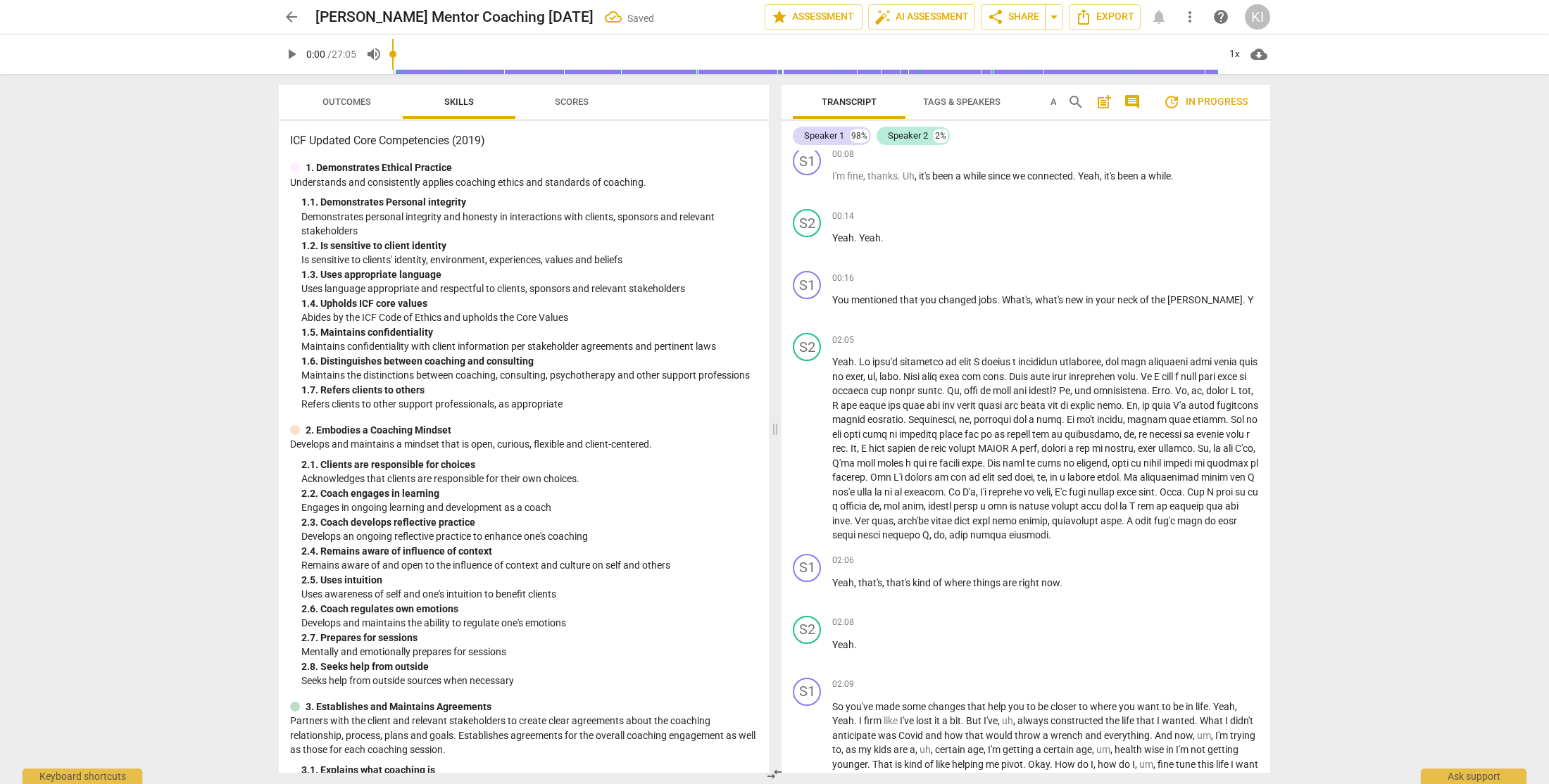
click at [1307, 512] on div "arrow_back Karel Mc Intosh Mentor Coaching Sept 18 Saved edit star Assessment a…" at bounding box center [774, 392] width 1549 height 784
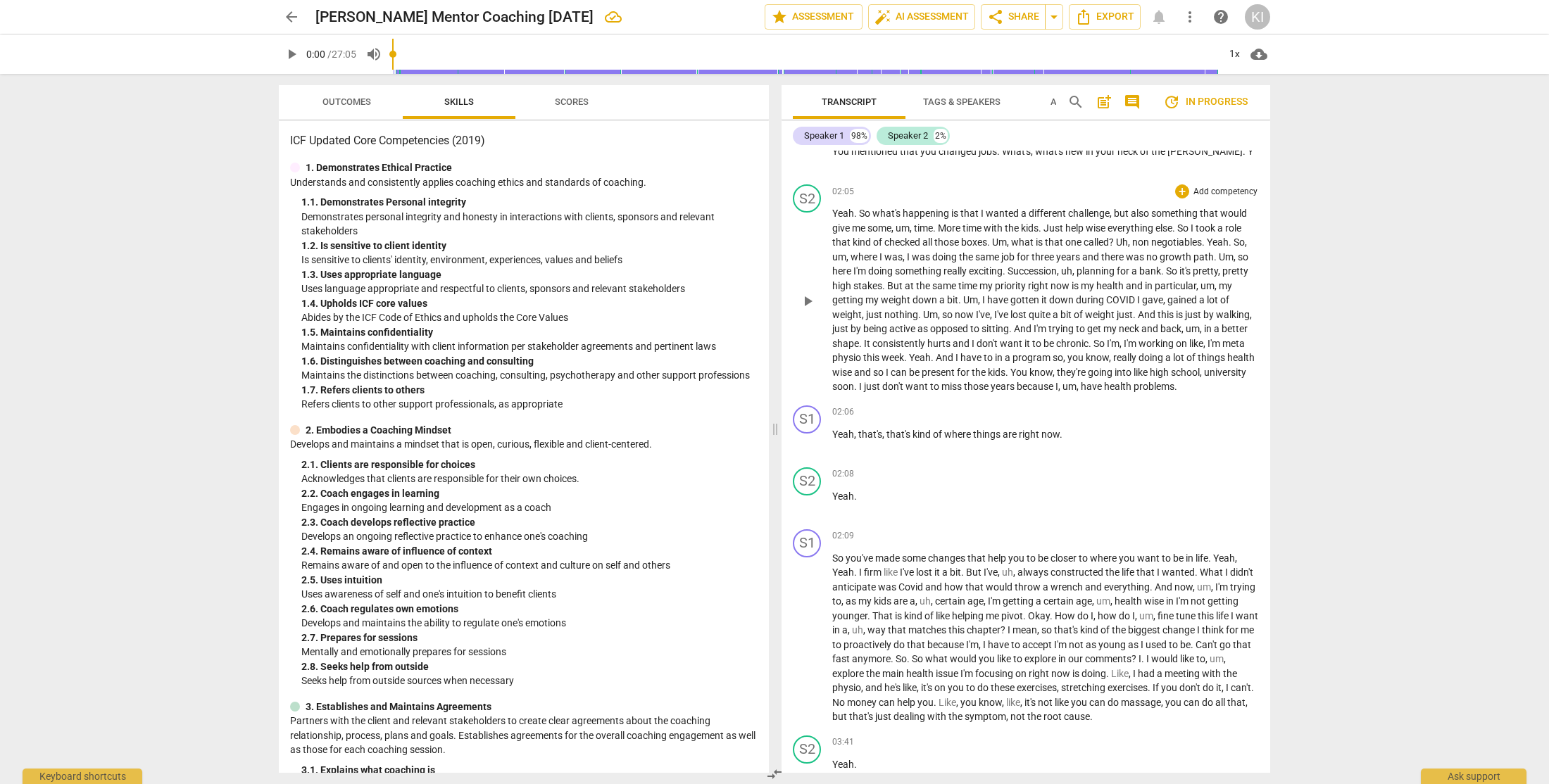
scroll to position [284, 0]
drag, startPoint x: 1065, startPoint y: 447, endPoint x: 825, endPoint y: 445, distance: 240.0
click at [825, 445] on div "S1 play_arrow pause 02:06 + Add competency keyboard_arrow_right Yeah , that's ,…" at bounding box center [1025, 428] width 488 height 62
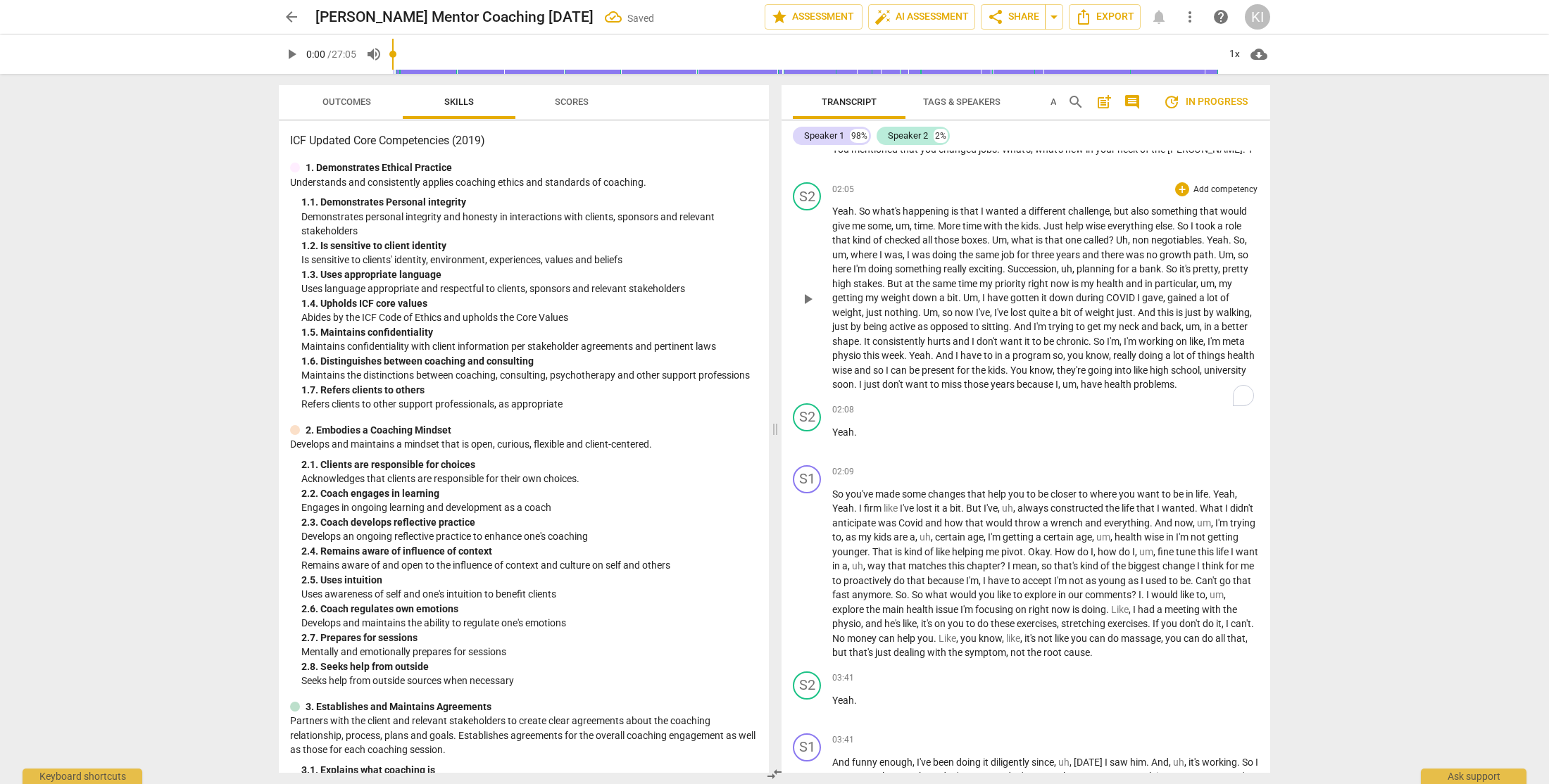
click at [909, 392] on p "Yeah . So what's happening is that I wanted a different challenge , but also so…" at bounding box center [1045, 298] width 427 height 187
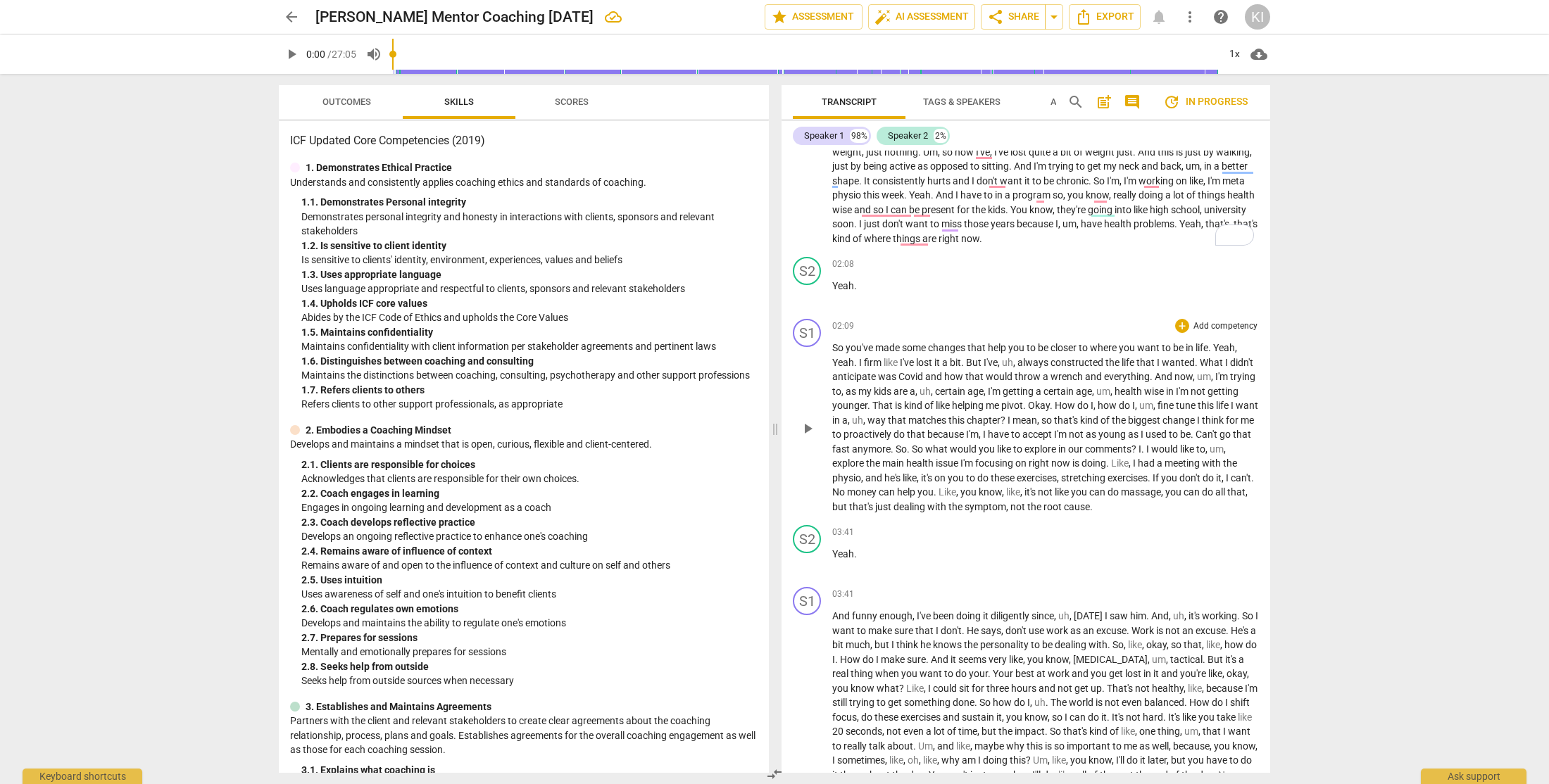
scroll to position [0, 0]
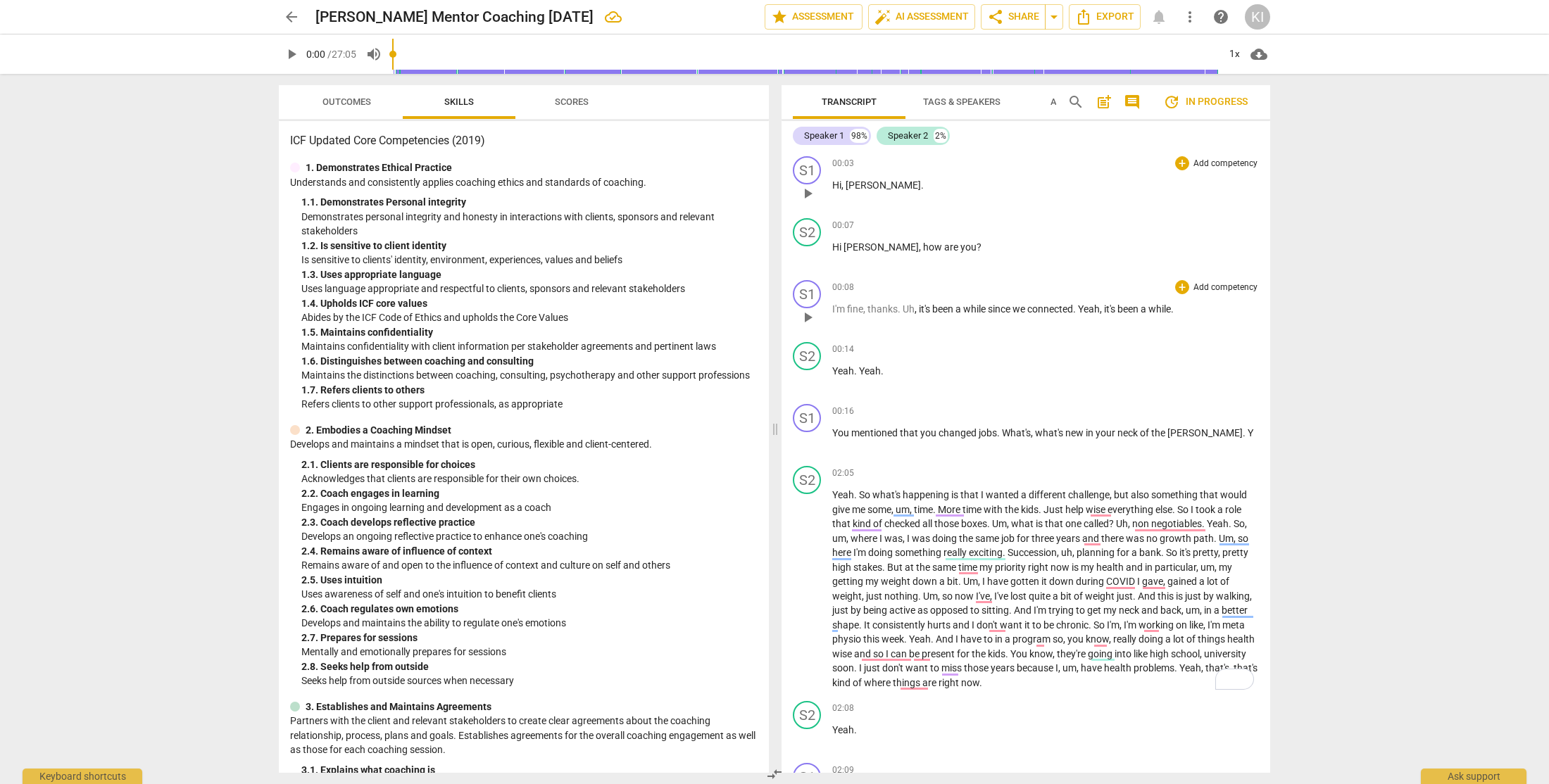
click at [1140, 312] on span "been" at bounding box center [1128, 309] width 23 height 11
drag, startPoint x: 1082, startPoint y: 309, endPoint x: 1194, endPoint y: 310, distance: 112.0
click at [1194, 310] on p "I'm fine , thanks . Uh , it's been a while since we connected . Yeah , it's bee…" at bounding box center [1045, 309] width 427 height 15
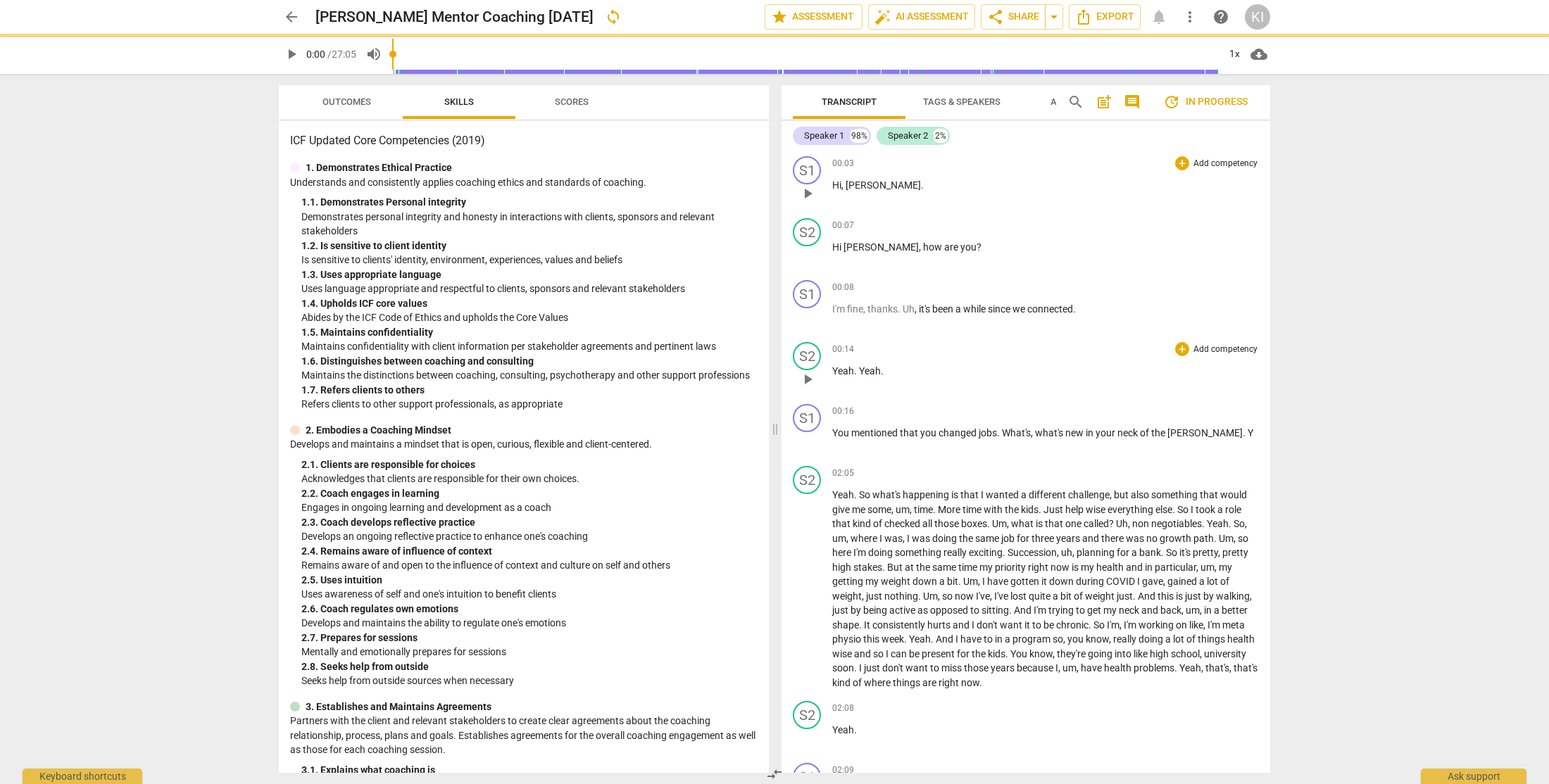
click at [893, 374] on p "Yeah . Yeah ." at bounding box center [1045, 371] width 427 height 15
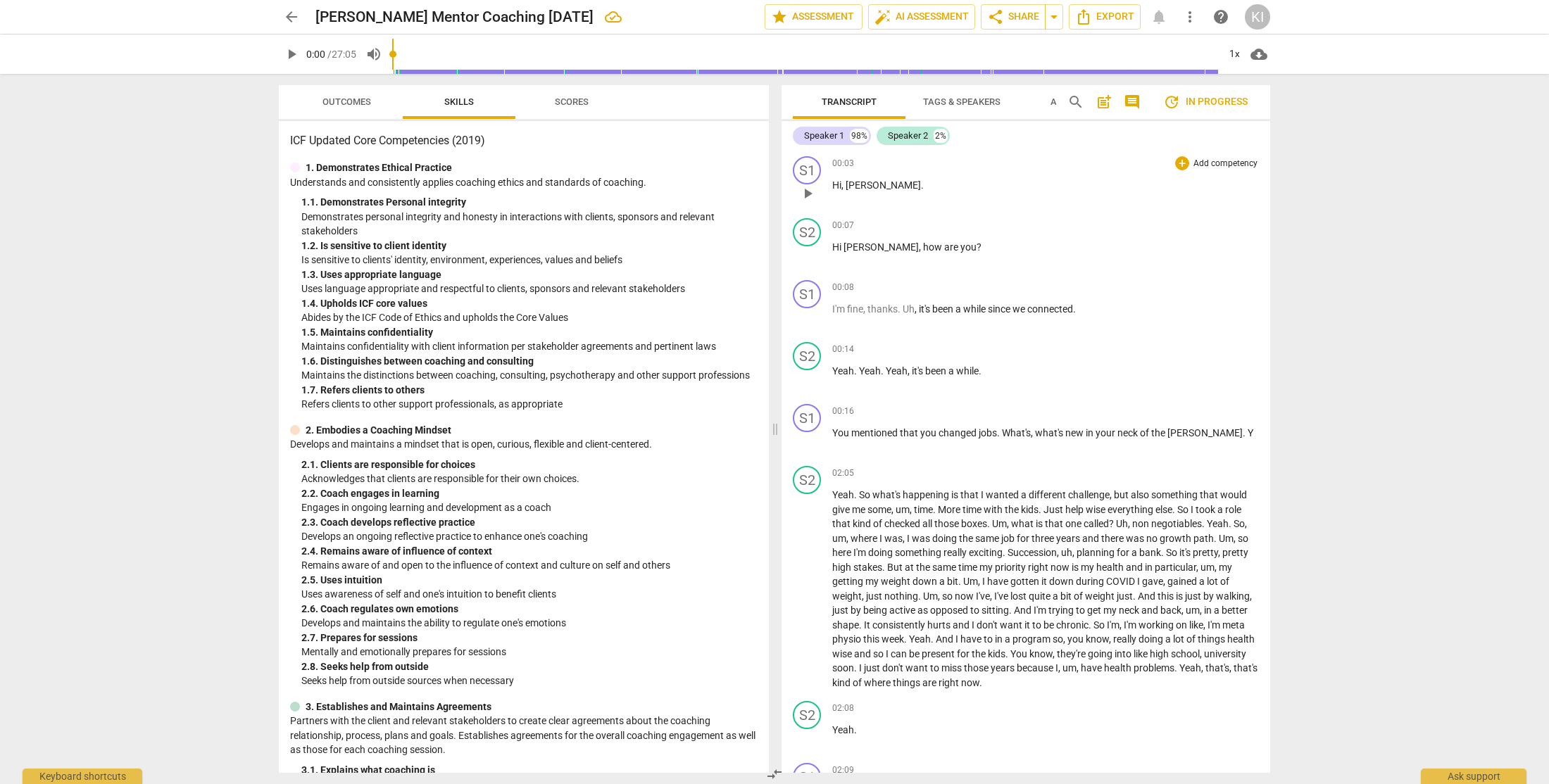
click at [1323, 488] on div "arrow_back Karel Mc Intosh Mentor Coaching Sept 18 edit star Assessment auto_fi…" at bounding box center [774, 392] width 1549 height 784
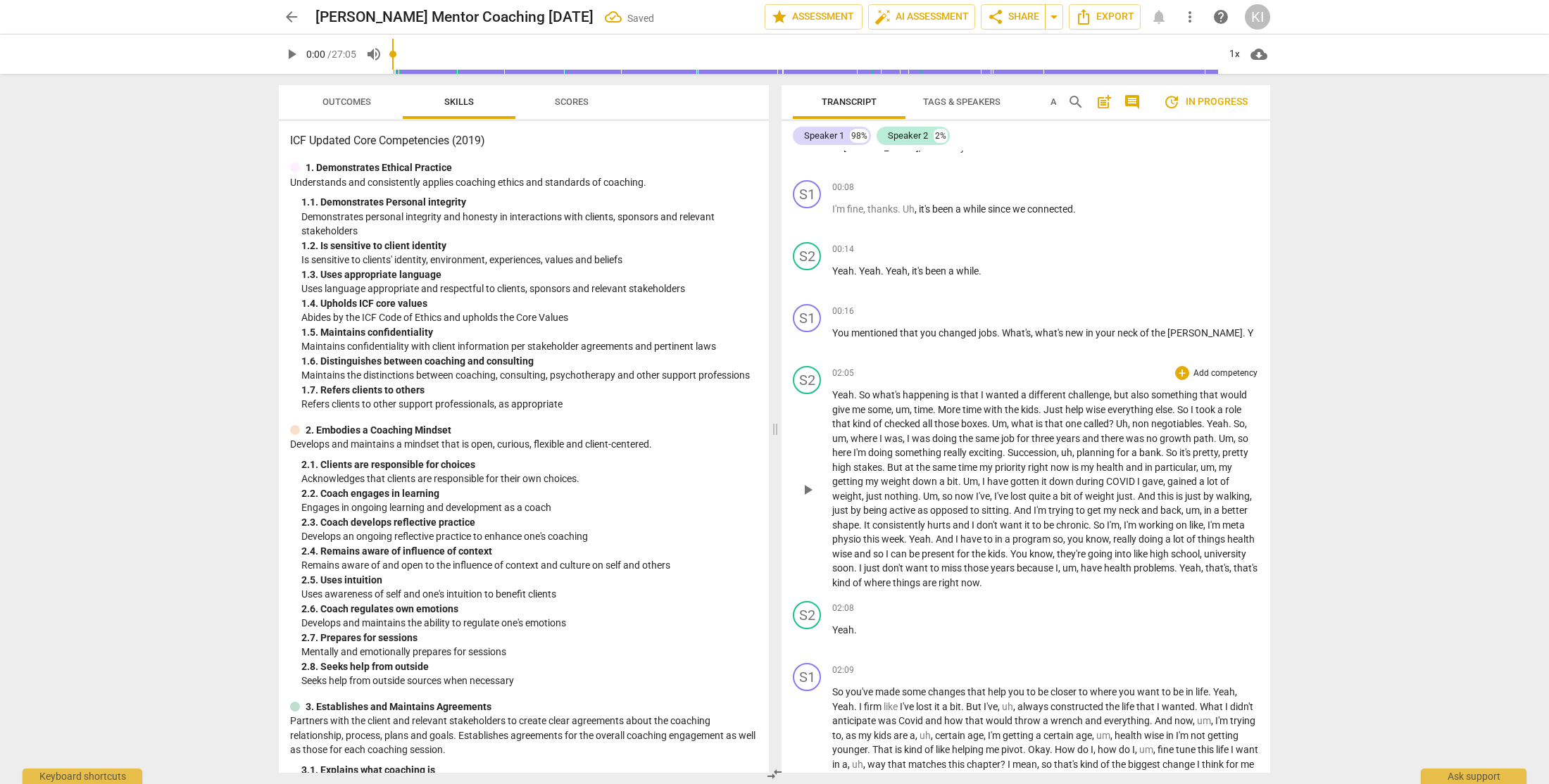
scroll to position [103, 0]
click at [1247, 327] on span "Y" at bounding box center [1250, 330] width 6 height 11
click at [1346, 674] on div "arrow_back Karel Mc Intosh Mentor Coaching Sept 18 Saved edit star Assessment a…" at bounding box center [774, 392] width 1549 height 784
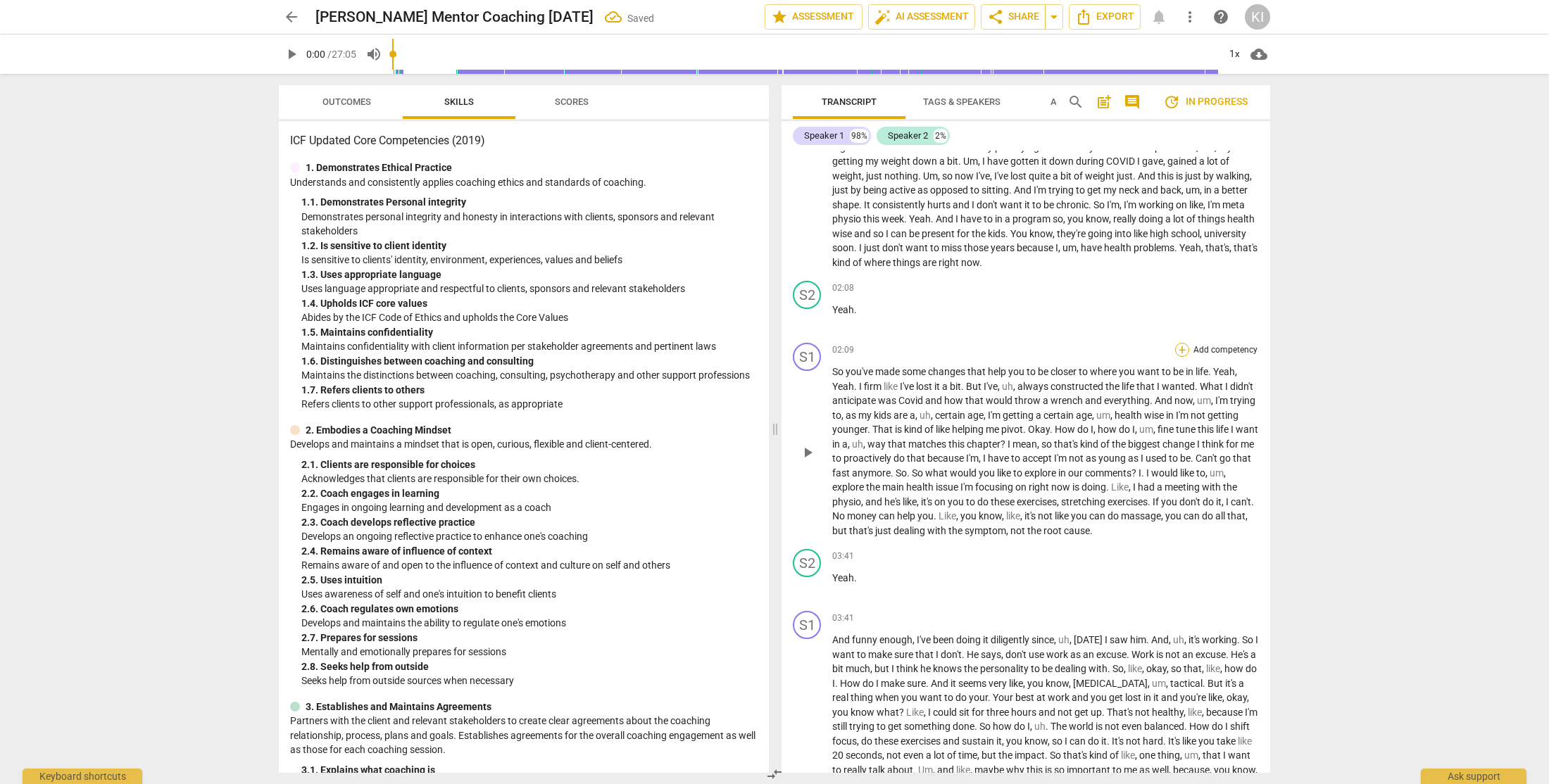
scroll to position [422, 0]
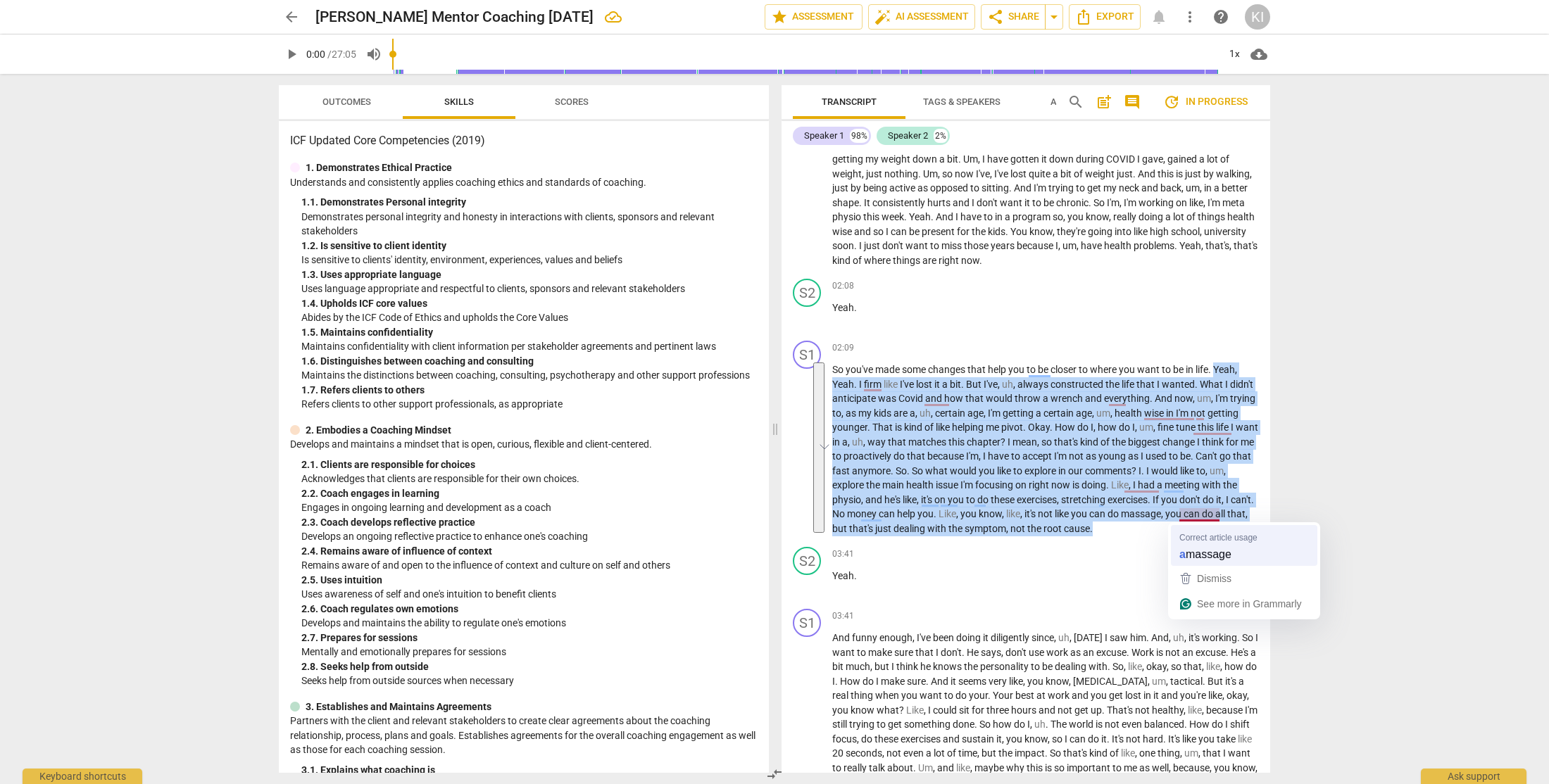
drag, startPoint x: 1217, startPoint y: 369, endPoint x: 1179, endPoint y: 527, distance: 162.5
click at [1179, 0] on html "arrow_back Karel Mc Intosh Mentor Coaching Sept 18 edit star Assessment auto_fi…" at bounding box center [774, 0] width 1549 height 0
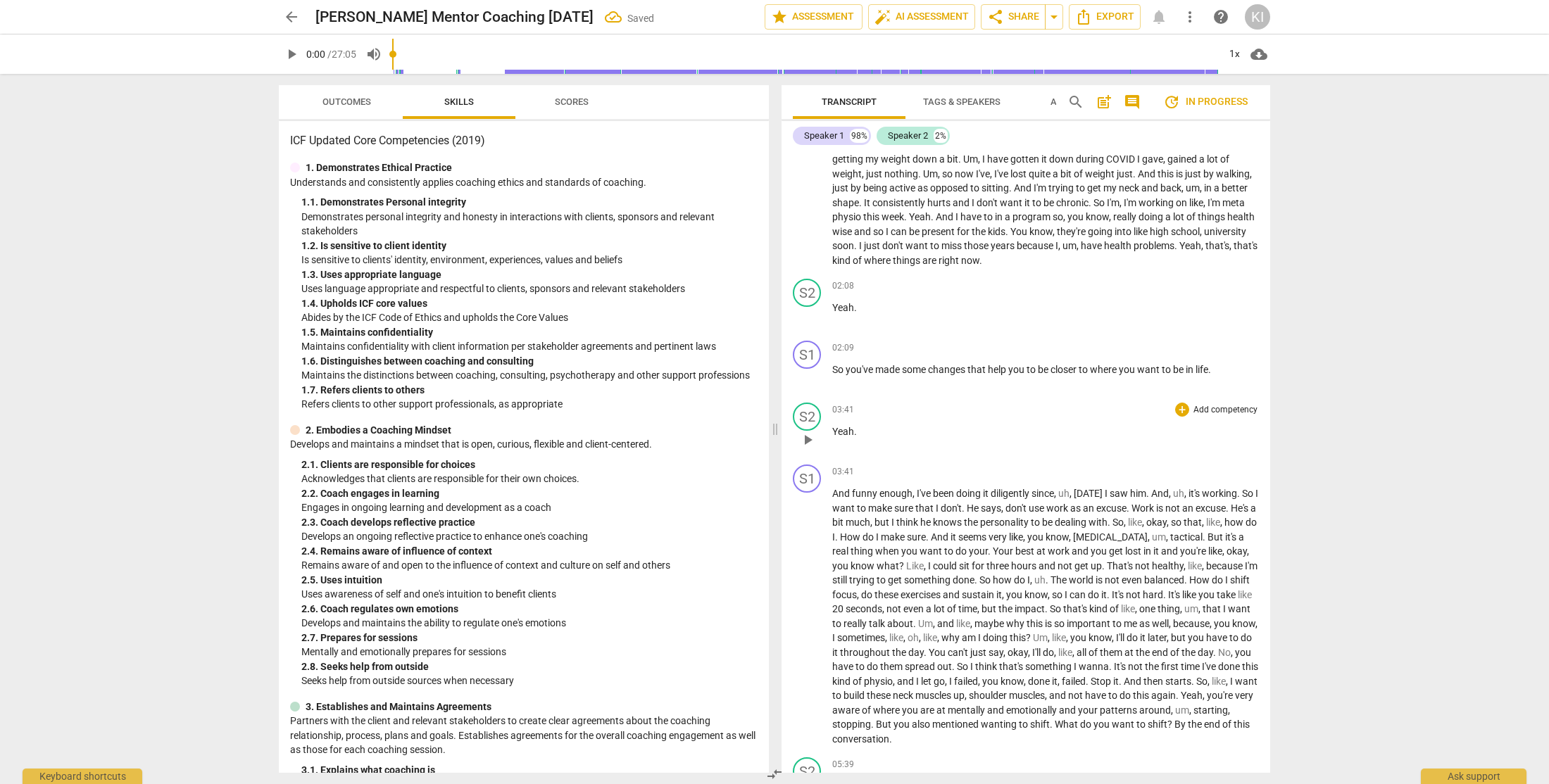
click at [833, 431] on span "Yeah" at bounding box center [843, 431] width 22 height 11
click at [867, 429] on p "Yeah ." at bounding box center [1045, 432] width 427 height 15
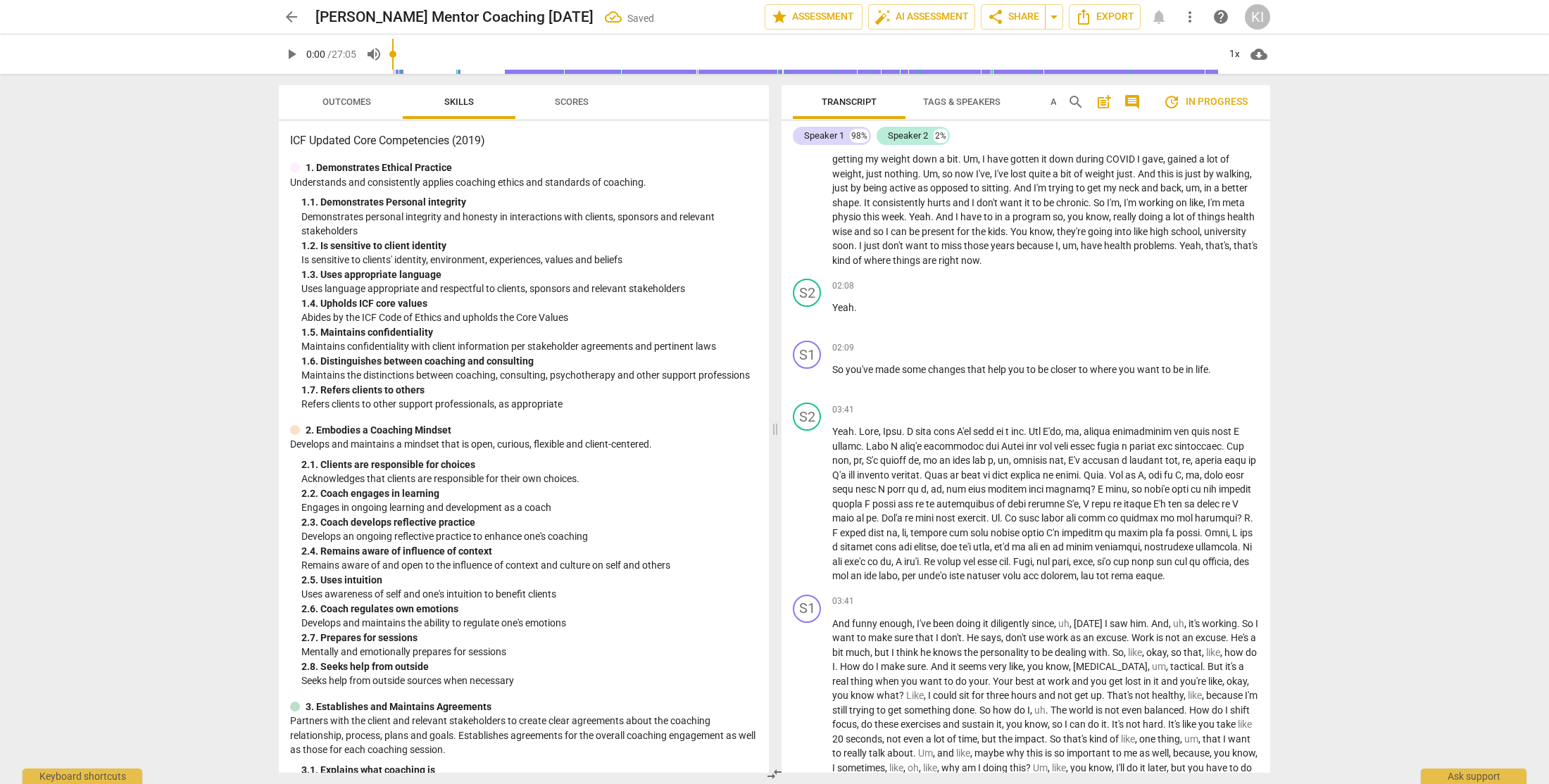
click at [1316, 554] on div "arrow_back Karel Mc Intosh Mentor Coaching Sept 18 Saved edit star Assessment a…" at bounding box center [774, 392] width 1549 height 784
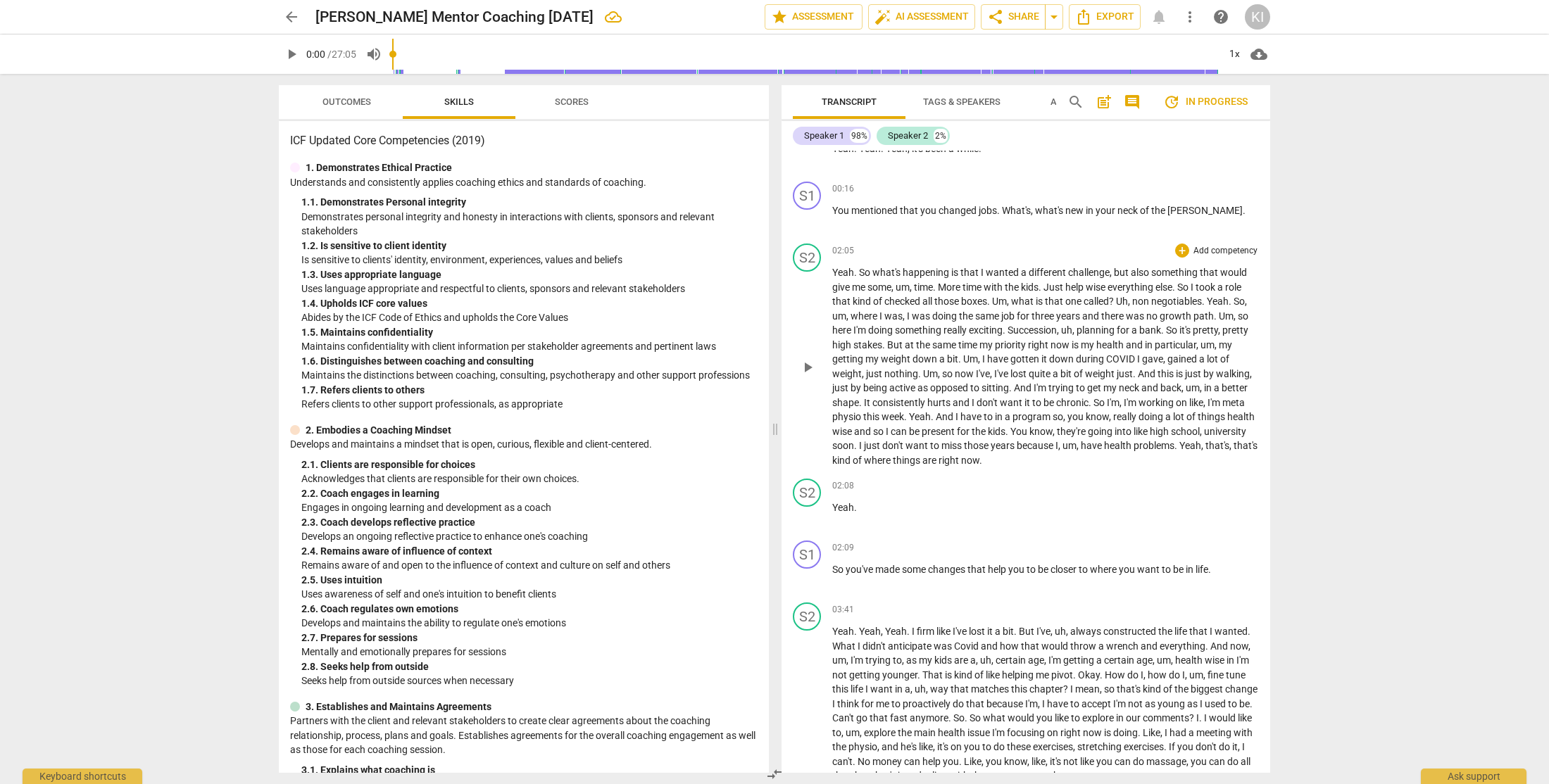
scroll to position [223, 0]
click at [1222, 407] on span "meta" at bounding box center [1233, 402] width 23 height 11
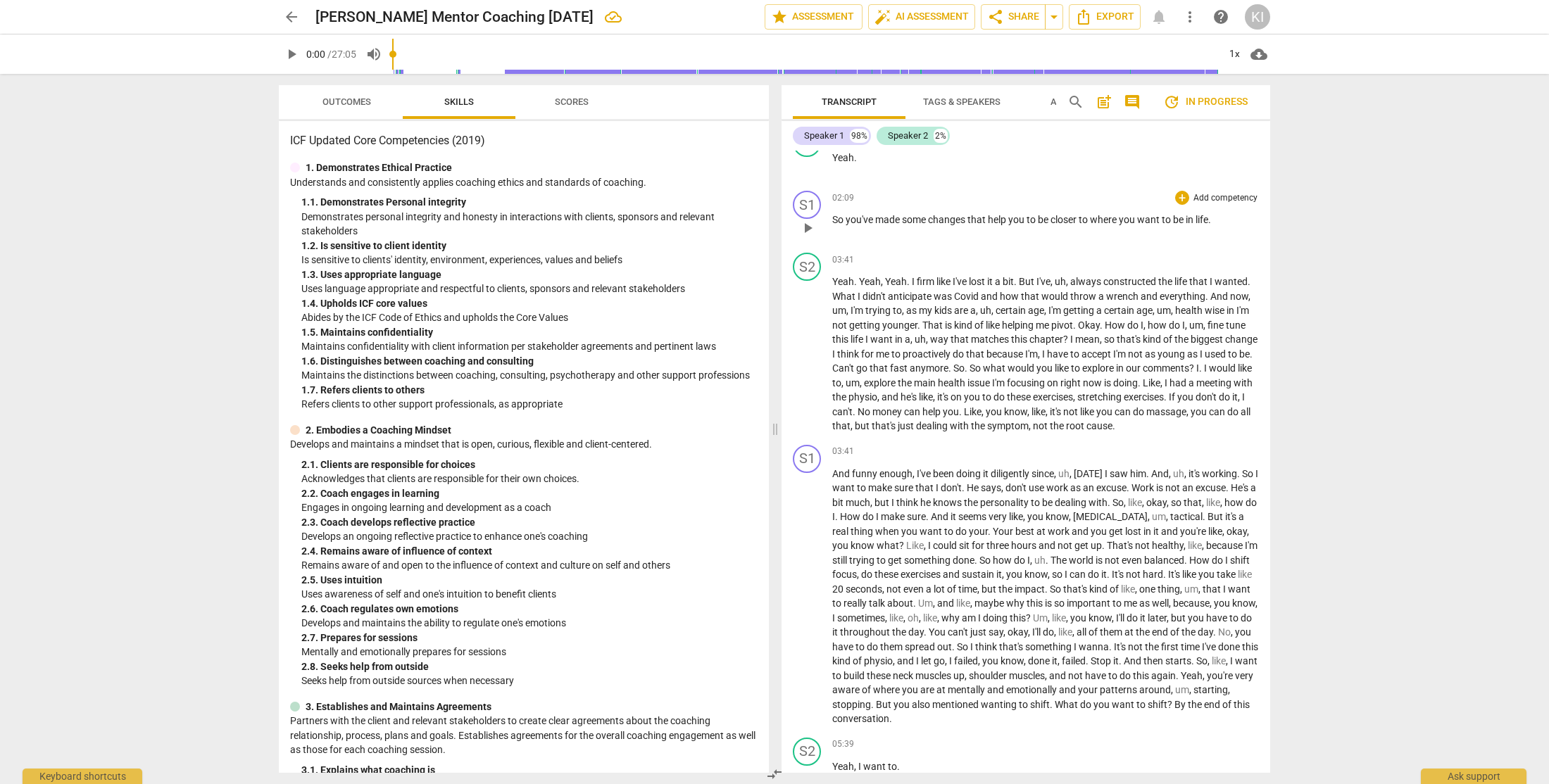
scroll to position [574, 0]
drag, startPoint x: 1019, startPoint y: 365, endPoint x: 1251, endPoint y: 364, distance: 232.0
click at [1251, 364] on p "Yeah . Yeah , Yeah . I firm like I've lost it a bit . But I've , uh , always co…" at bounding box center [1045, 351] width 427 height 159
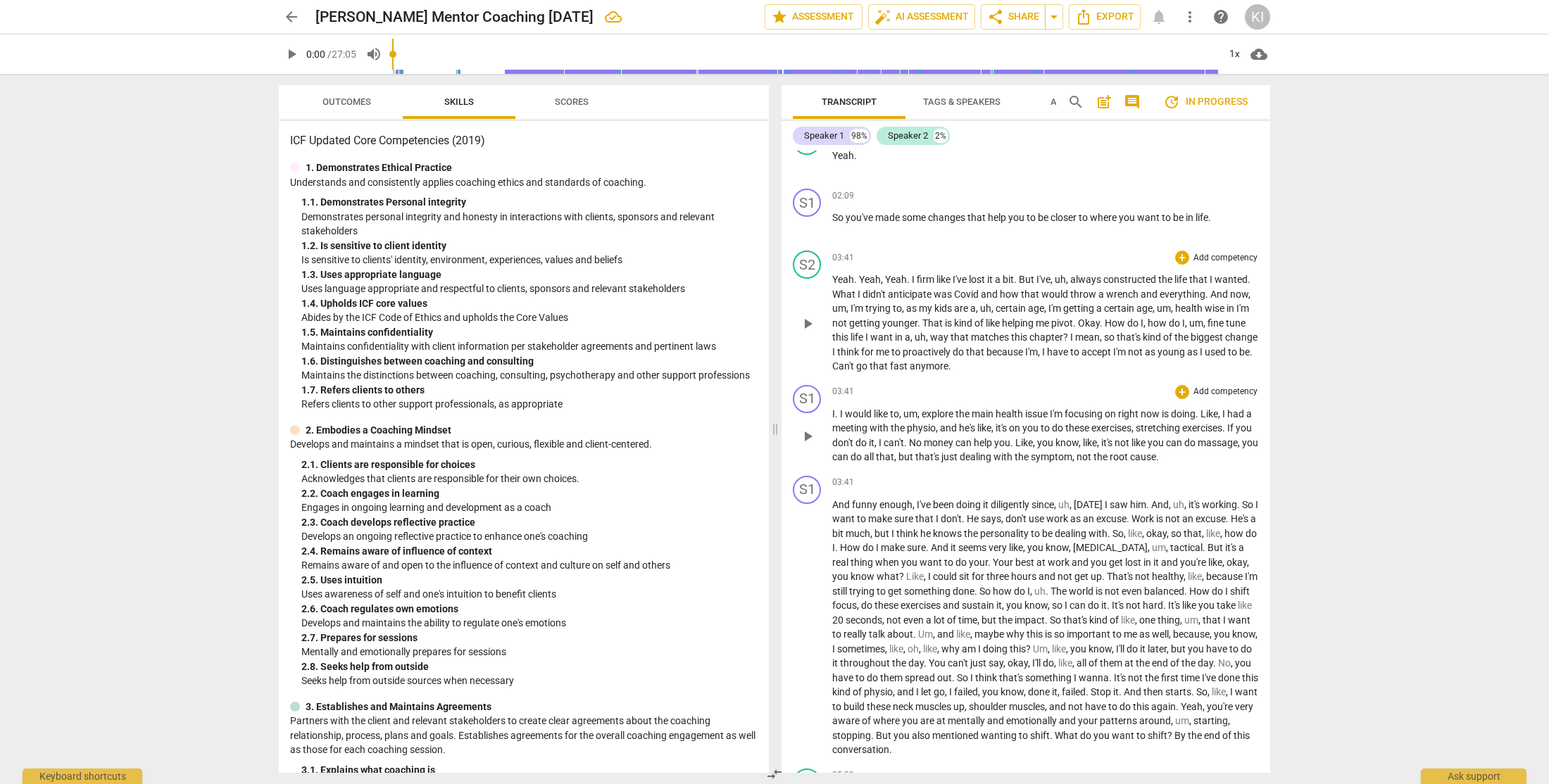
click at [845, 415] on span "would" at bounding box center [859, 414] width 28 height 11
click at [837, 415] on span "." at bounding box center [837, 414] width 5 height 11
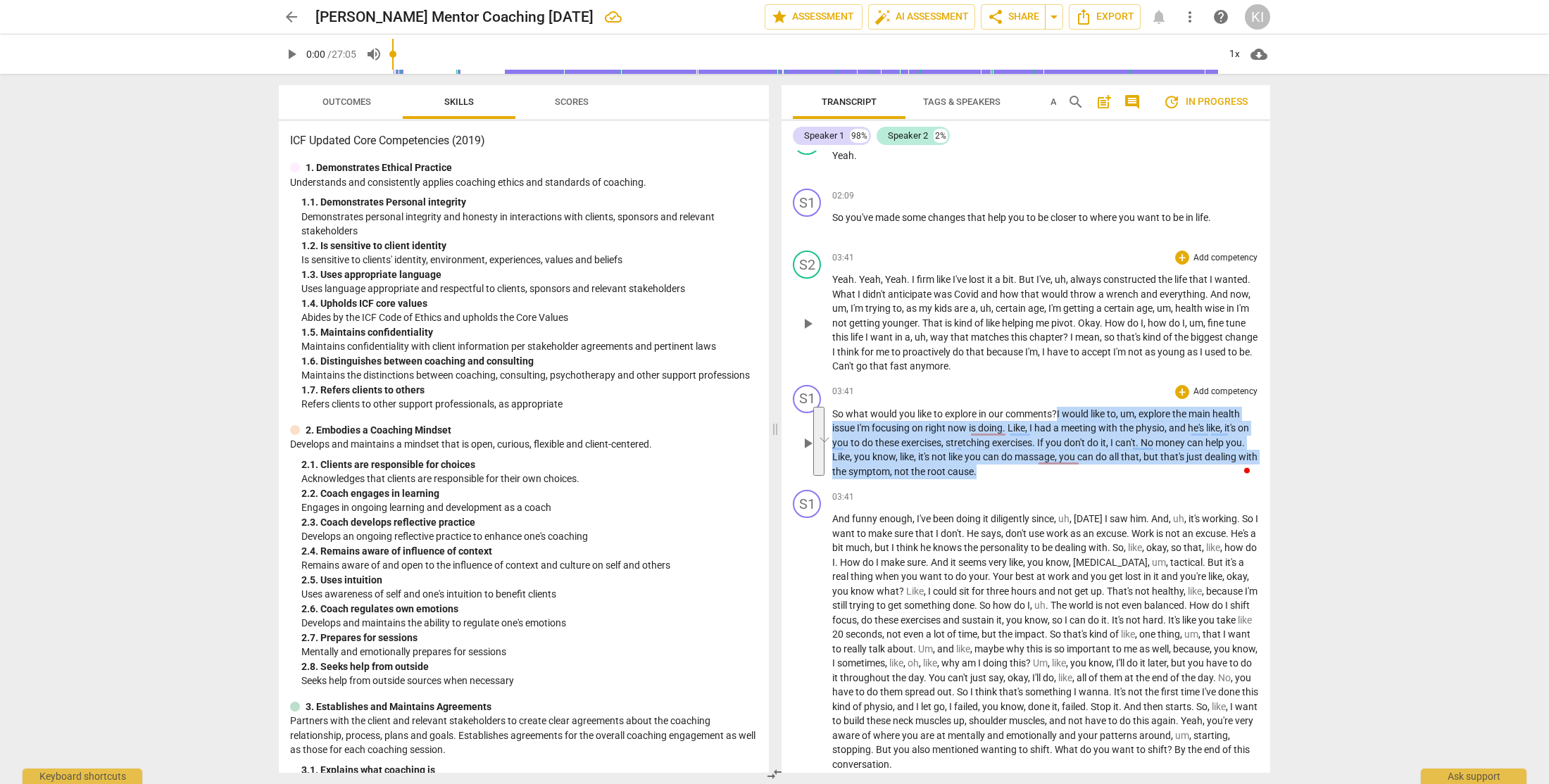
drag, startPoint x: 1061, startPoint y: 414, endPoint x: 1076, endPoint y: 467, distance: 55.1
click at [1076, 467] on p "So what would you like to explore in our comments? I would like to , um , explo…" at bounding box center [1045, 443] width 427 height 73
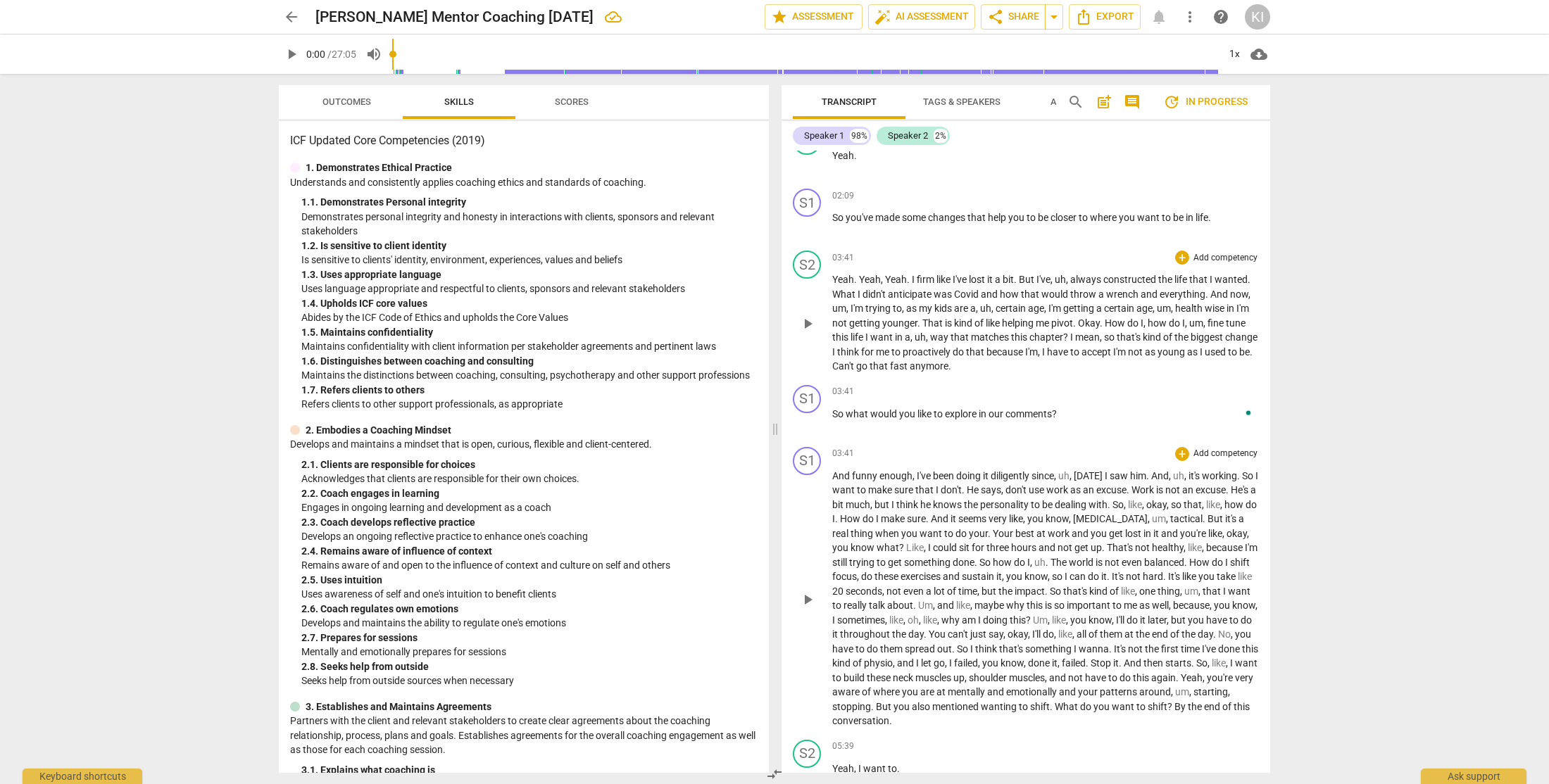
click at [832, 476] on span "And" at bounding box center [841, 476] width 19 height 11
paste p "To enrich screen reader interactions, please activate Accessibility in Grammarl…"
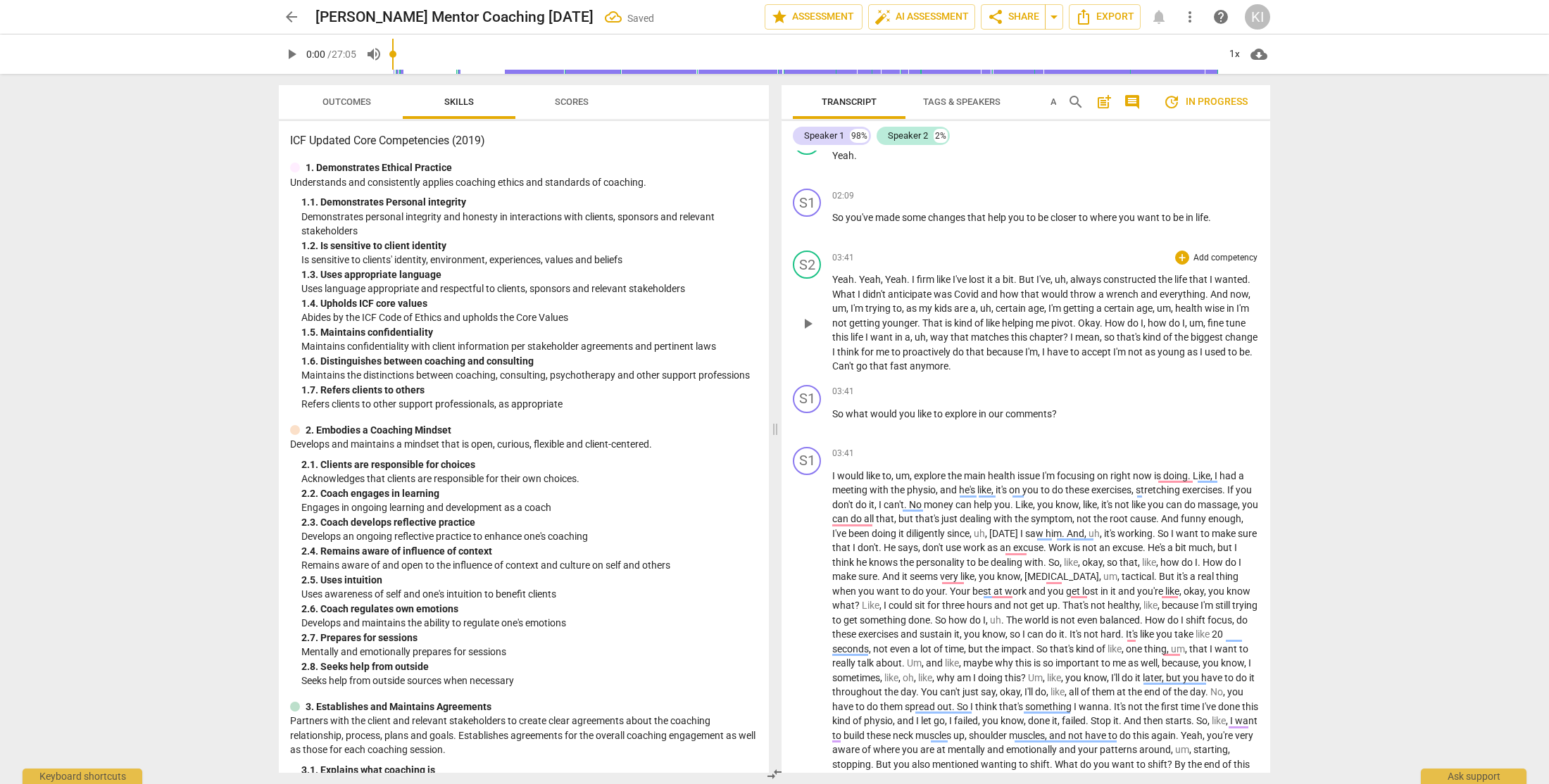
click at [293, 55] on span "play_arrow" at bounding box center [291, 54] width 17 height 17
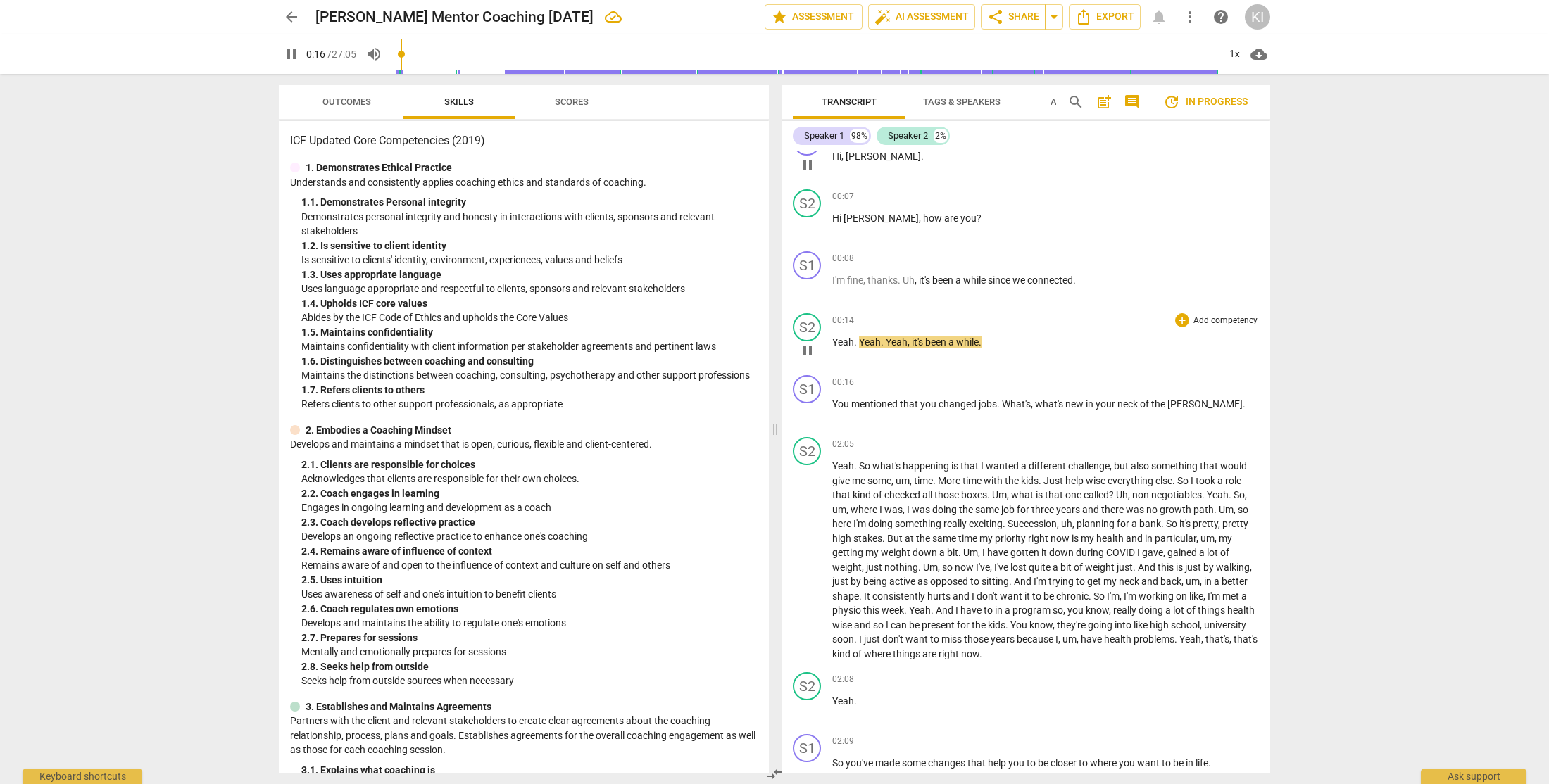
click at [887, 341] on span "Yeah" at bounding box center [896, 342] width 22 height 11
type input "17"
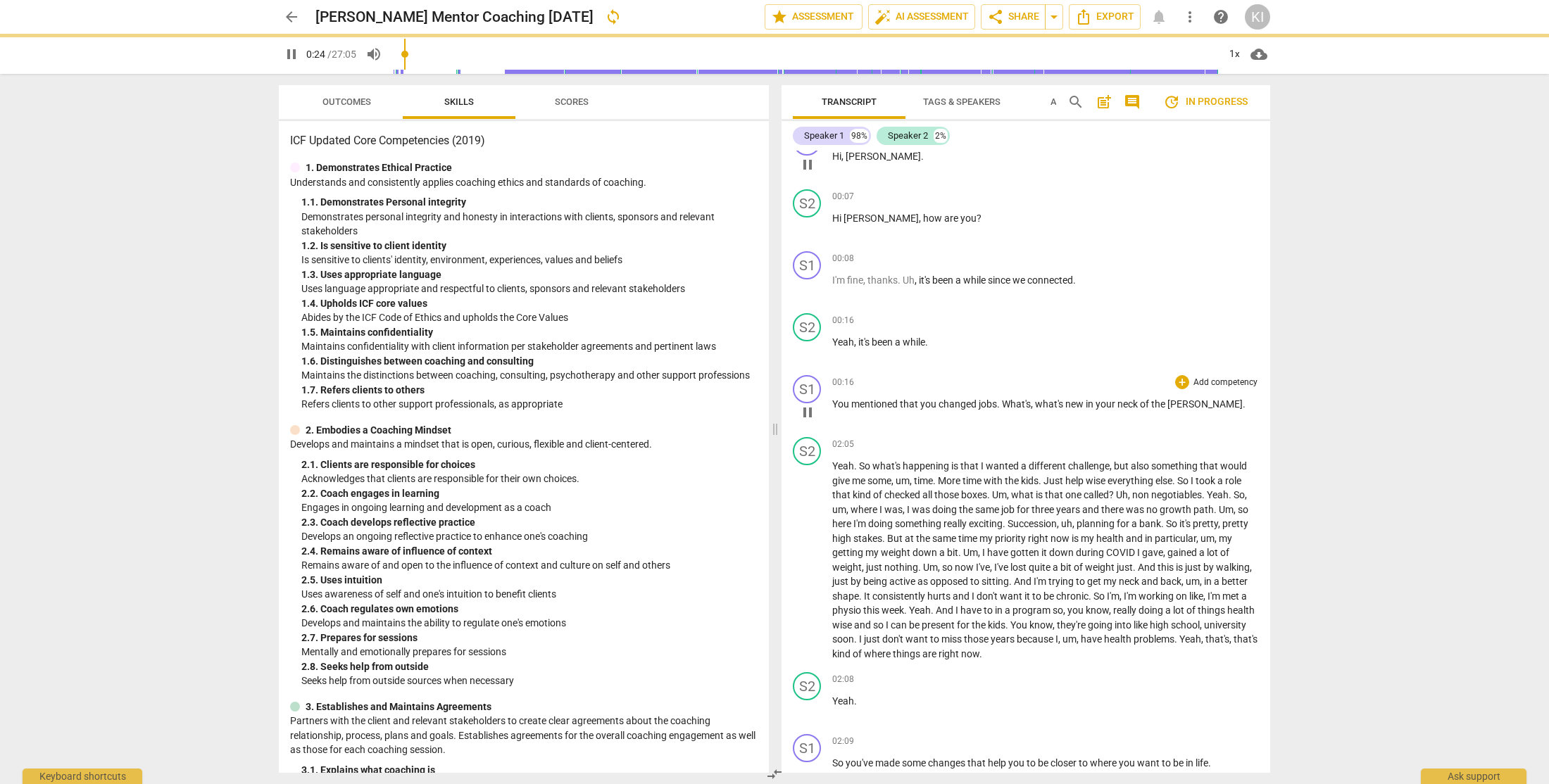
click at [834, 403] on span "You" at bounding box center [841, 403] width 19 height 11
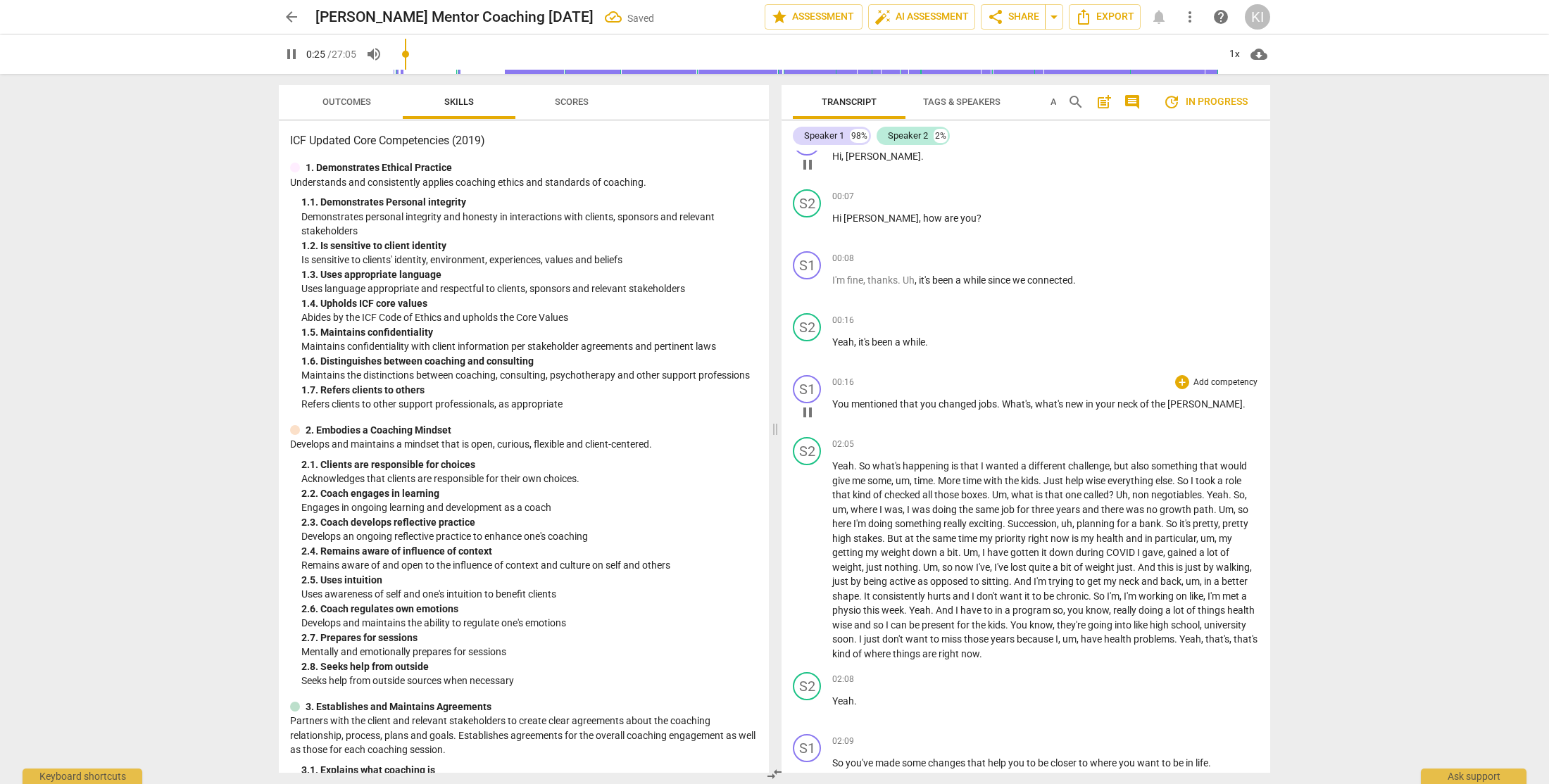
type input "25"
click at [1107, 482] on span "wise" at bounding box center [1097, 481] width 22 height 11
drag, startPoint x: 1237, startPoint y: 497, endPoint x: 1212, endPoint y: 496, distance: 25.0
click at [1212, 496] on p "Yeah . So what's happening is that I wanted a different challenge , but also so…" at bounding box center [1045, 560] width 427 height 202
type input "57"
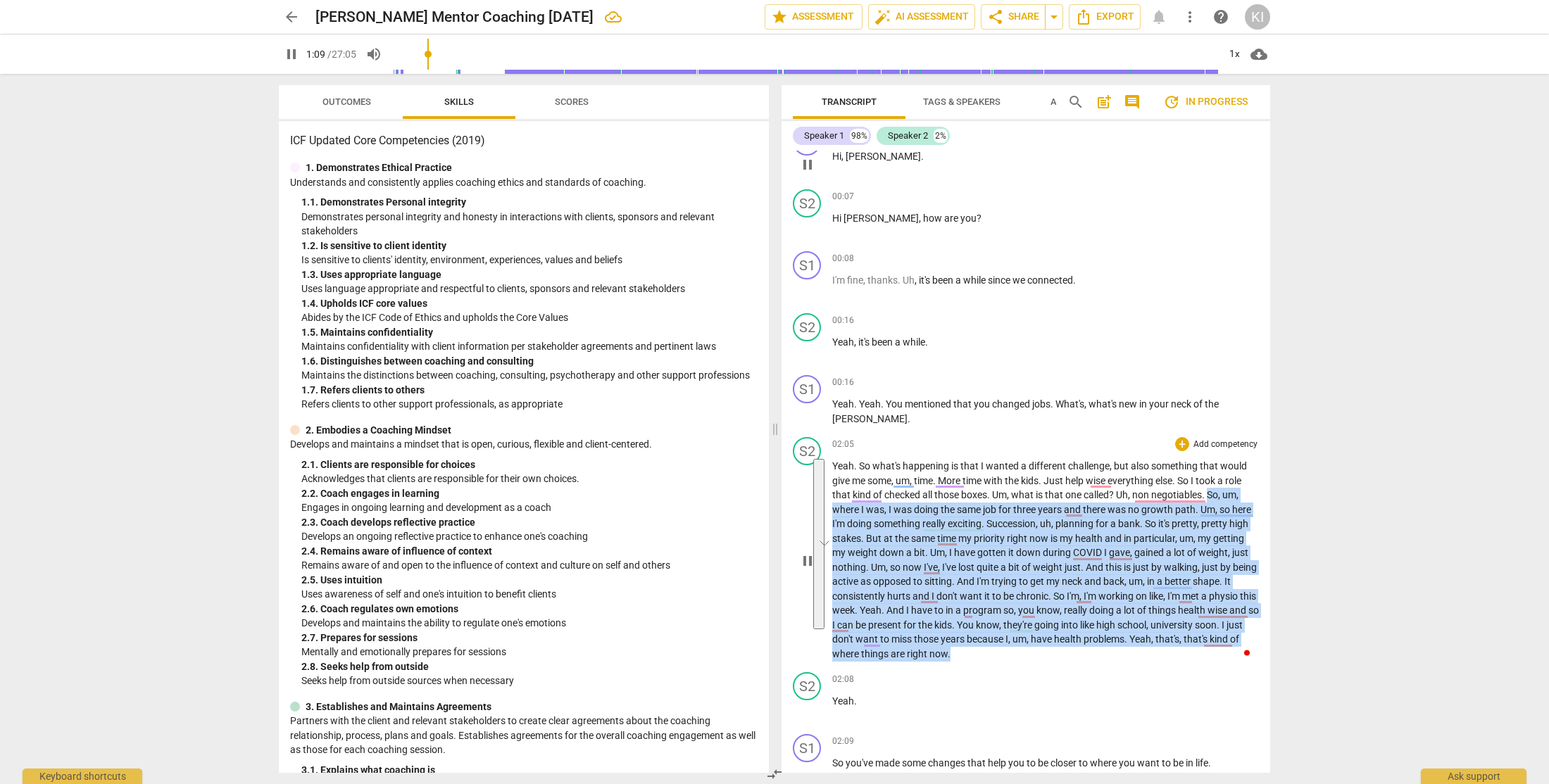
drag, startPoint x: 1213, startPoint y: 496, endPoint x: 1170, endPoint y: 651, distance: 160.9
click at [1170, 651] on p "Yeah . So what's happening is that I wanted a different challenge , but also so…" at bounding box center [1045, 560] width 427 height 202
type input "73"
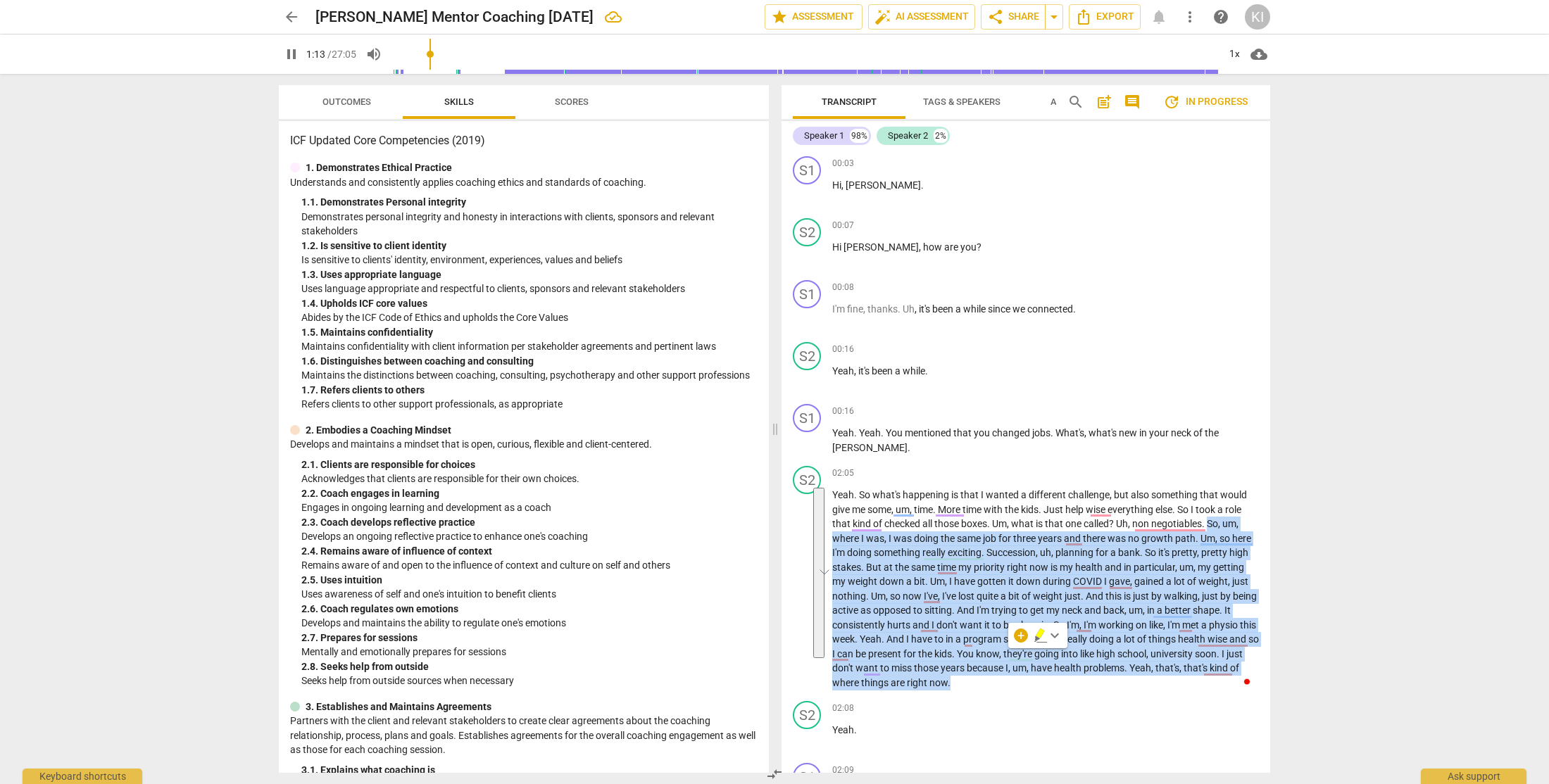
scroll to position [28, 0]
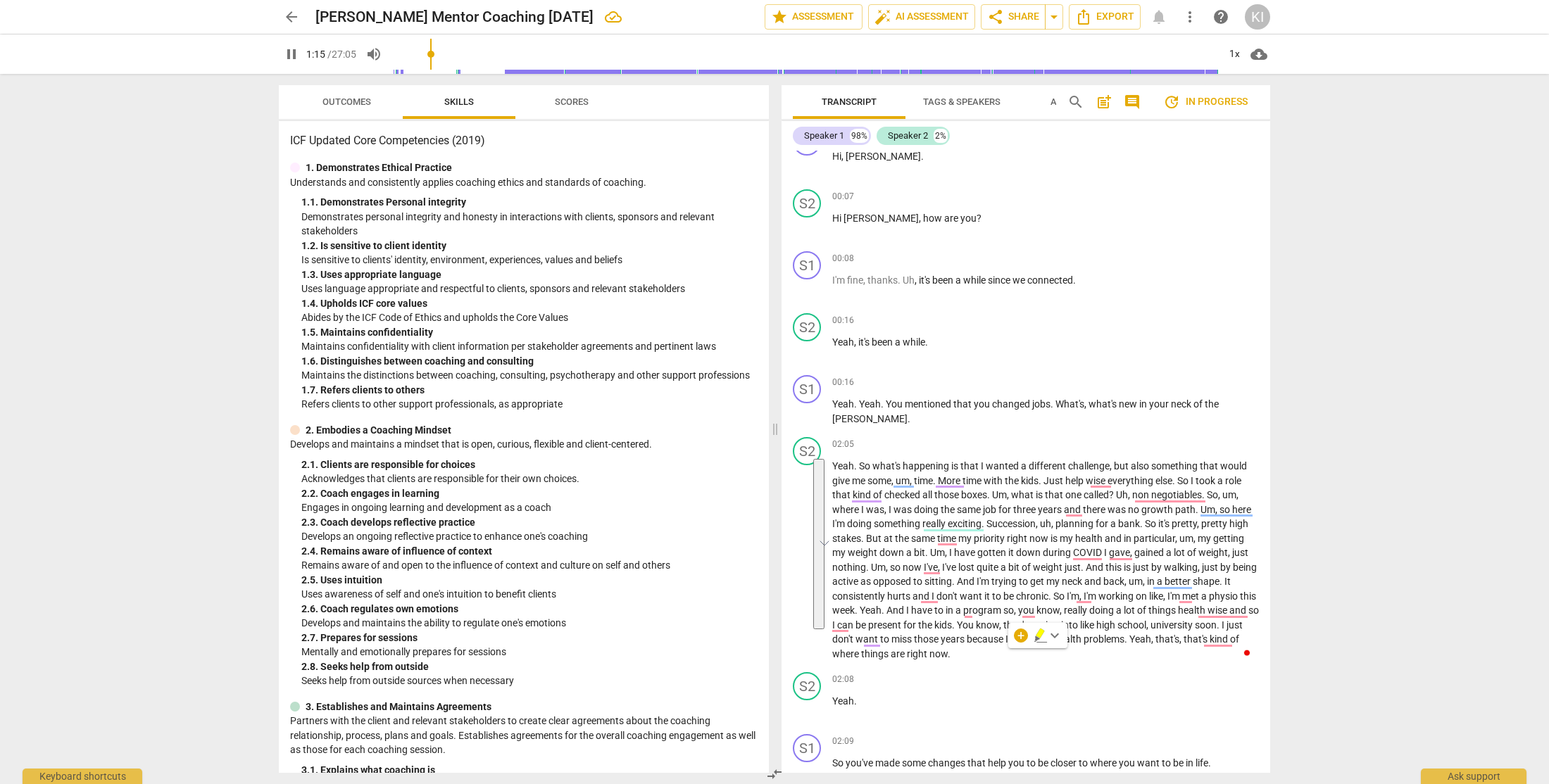
click at [1395, 640] on div "arrow_back Karel Mc Intosh Mentor Coaching Sept 18 edit star Assessment auto_fi…" at bounding box center [774, 392] width 1549 height 784
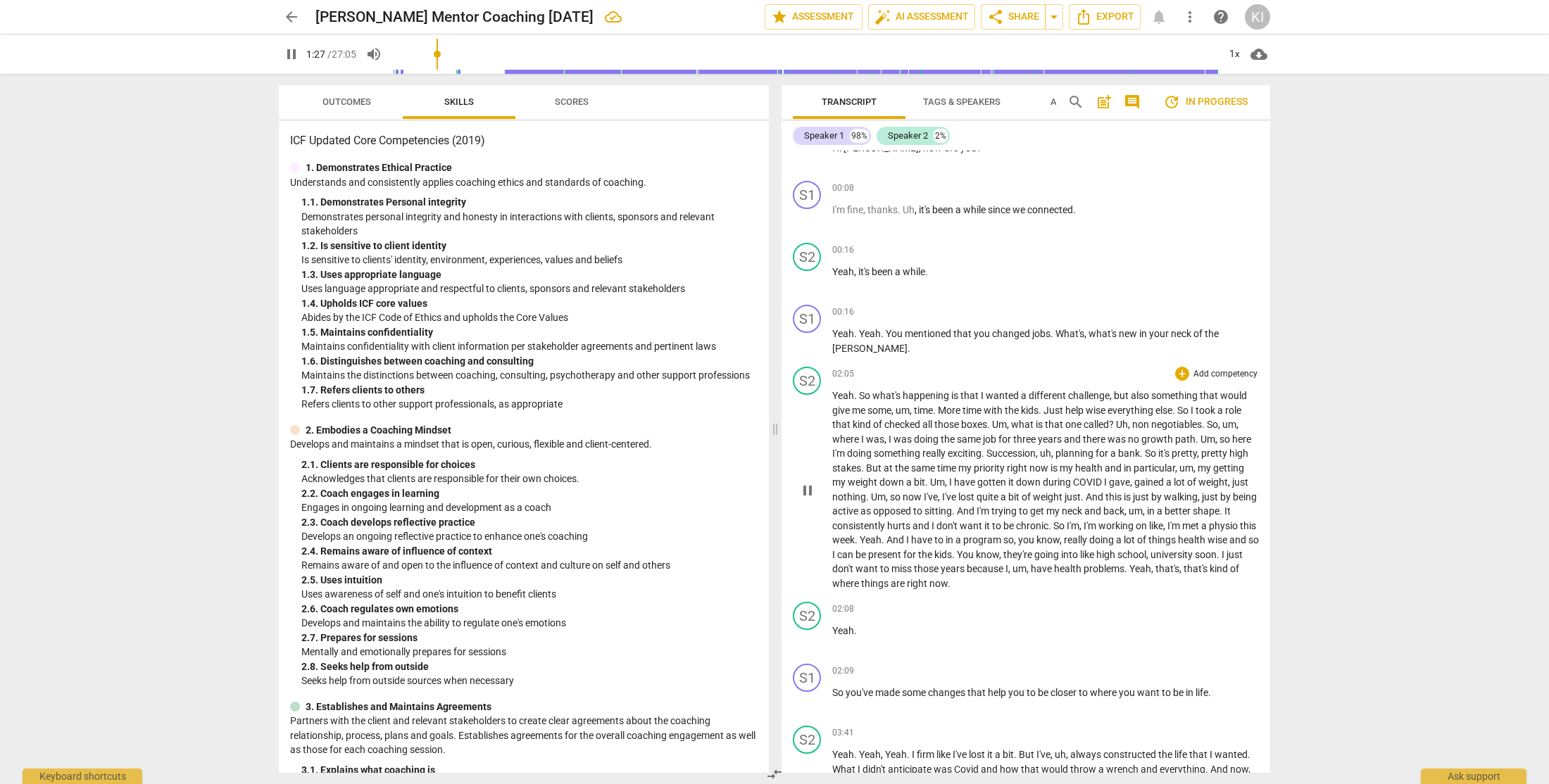
scroll to position [103, 0]
click at [1182, 520] on span "I'm" at bounding box center [1175, 522] width 15 height 11
type input "107"
click at [955, 536] on span "in" at bounding box center [950, 536] width 10 height 11
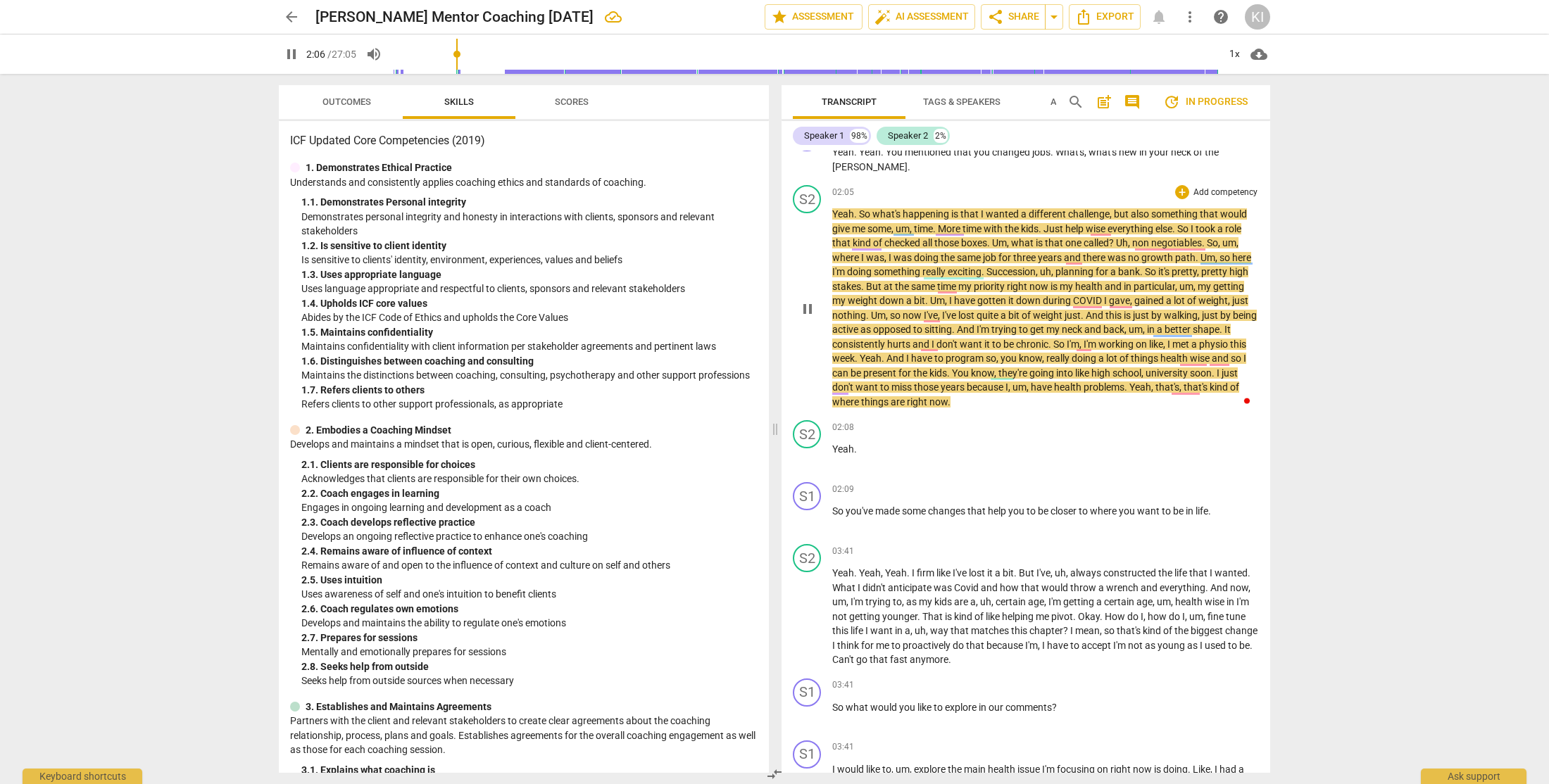
scroll to position [282, 0]
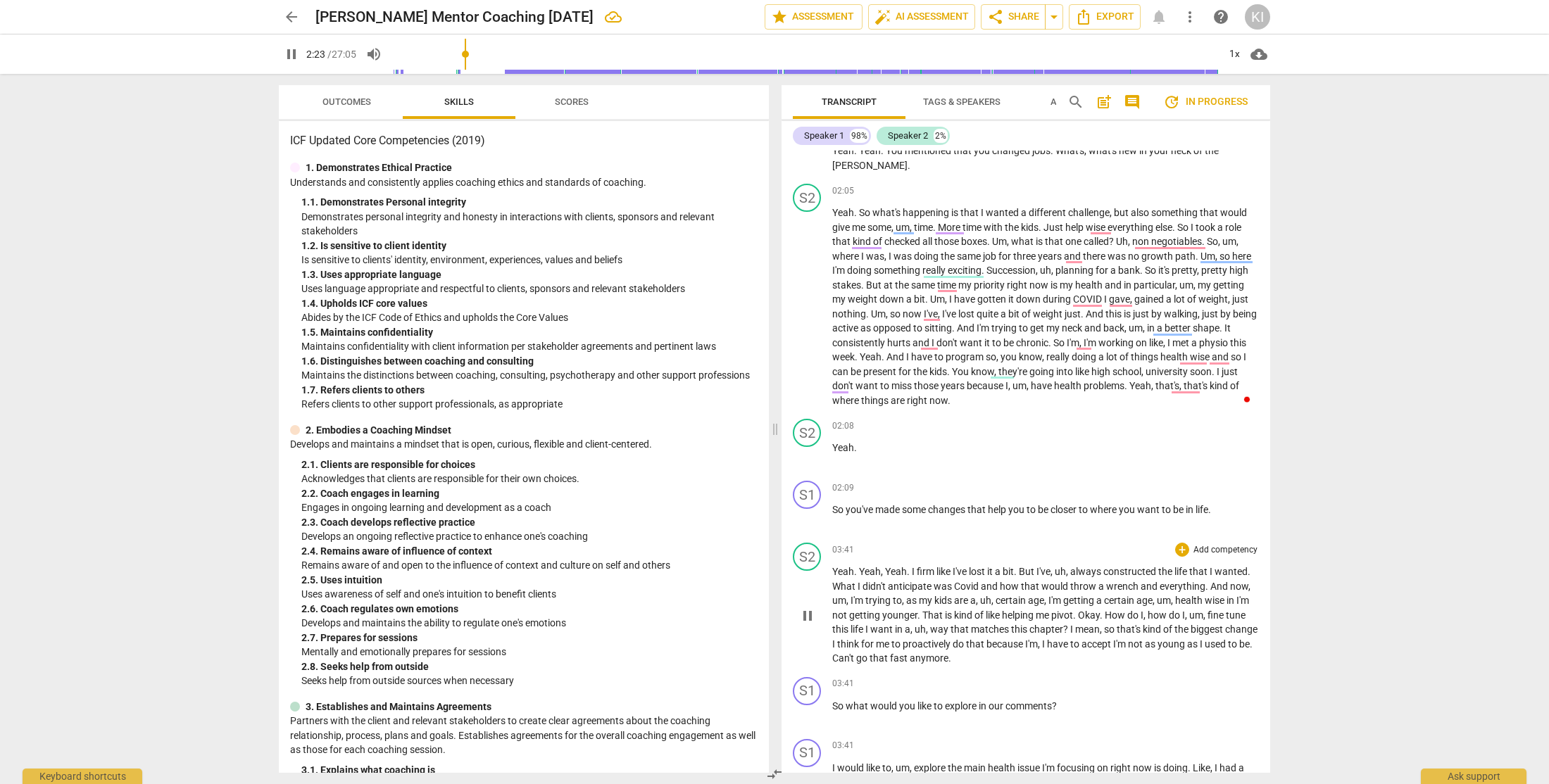
click at [930, 570] on span "firm" at bounding box center [926, 572] width 19 height 11
type input "148"
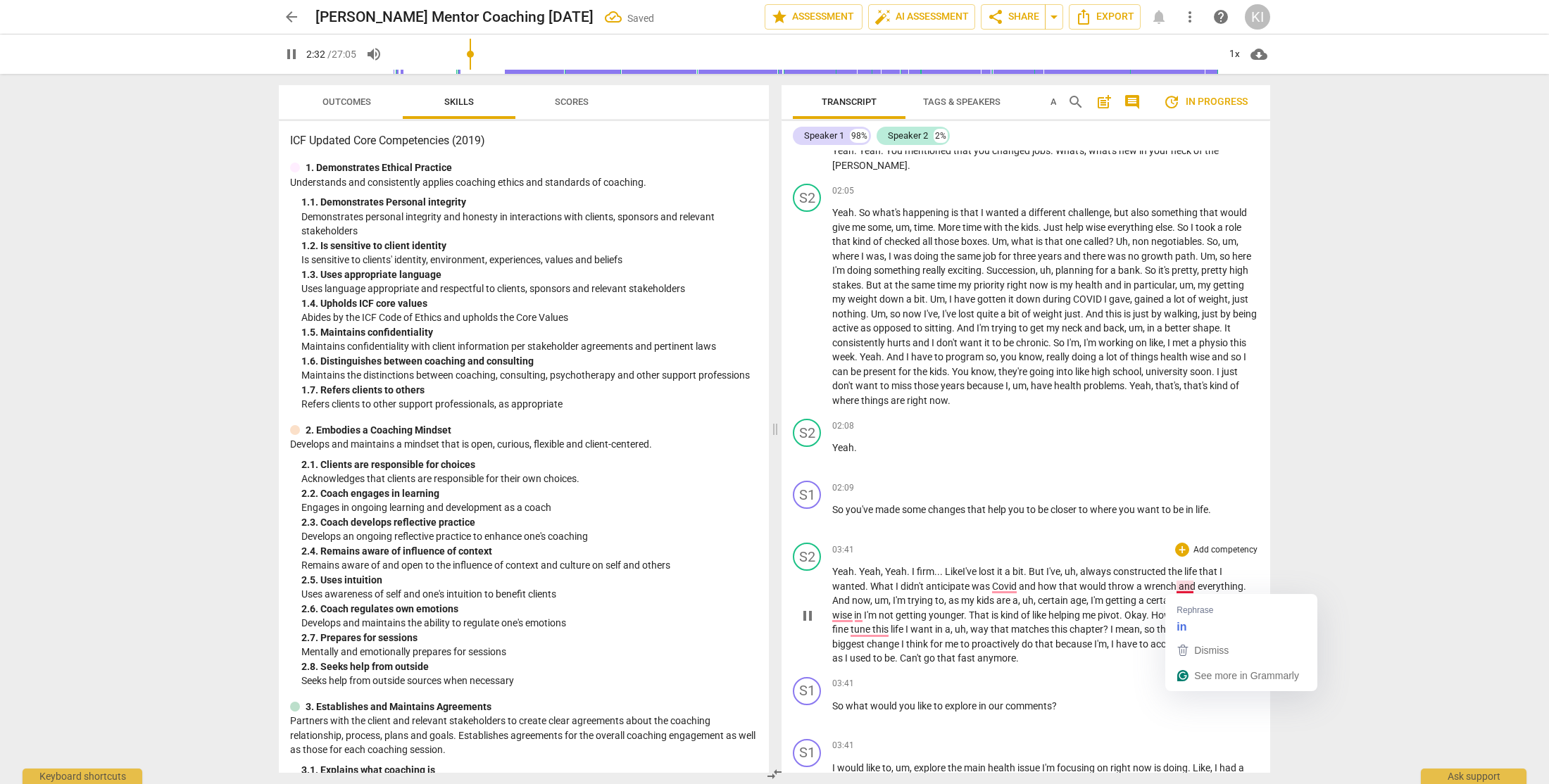
click at [1190, 587] on span "and" at bounding box center [1188, 586] width 19 height 11
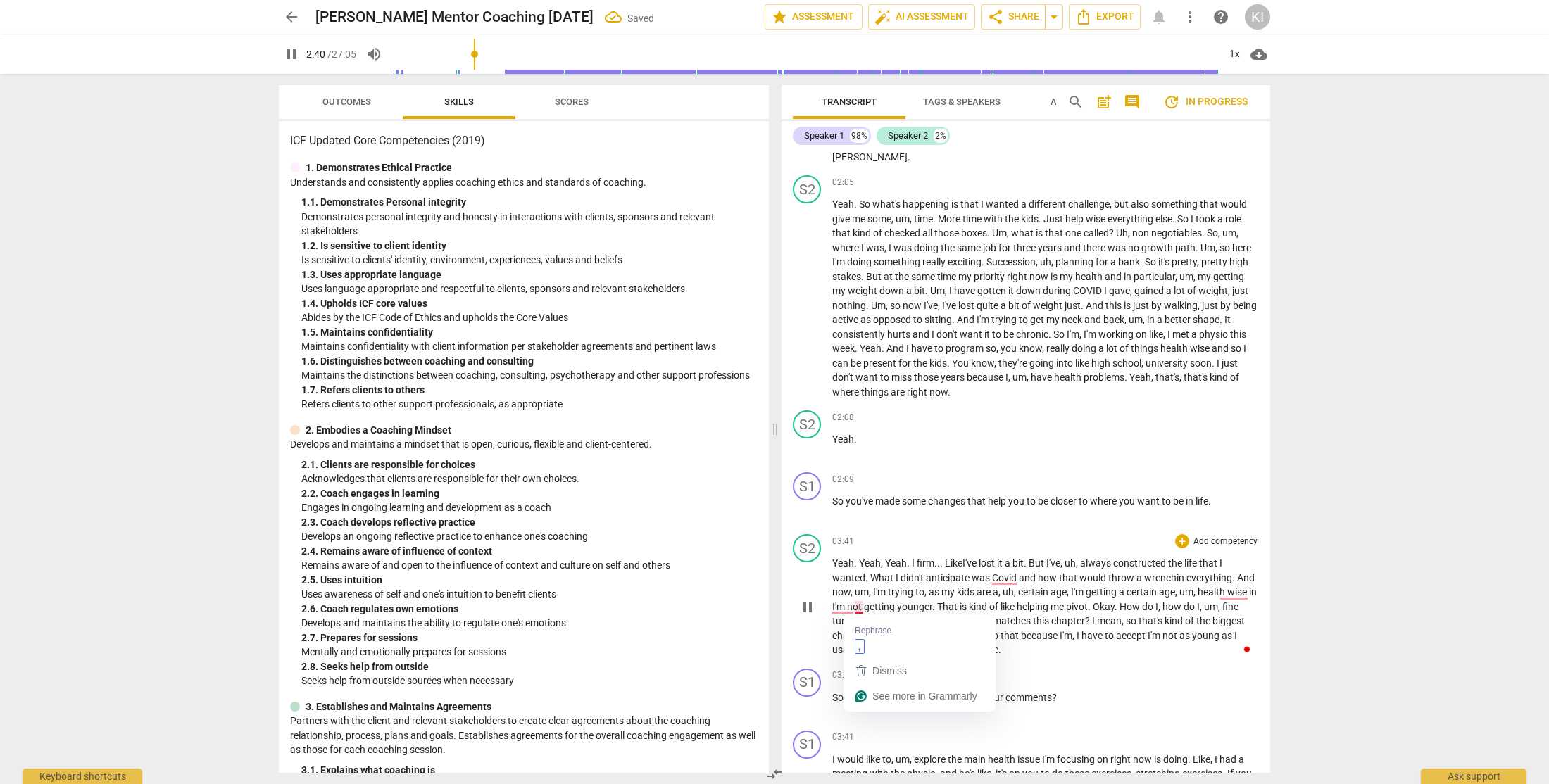
click at [1248, 597] on span "in" at bounding box center [1252, 592] width 7 height 11
click at [468, 55] on input "range" at bounding box center [805, 53] width 826 height 45
click at [1014, 593] on span "uh" at bounding box center [1008, 592] width 11 height 11
type input "159"
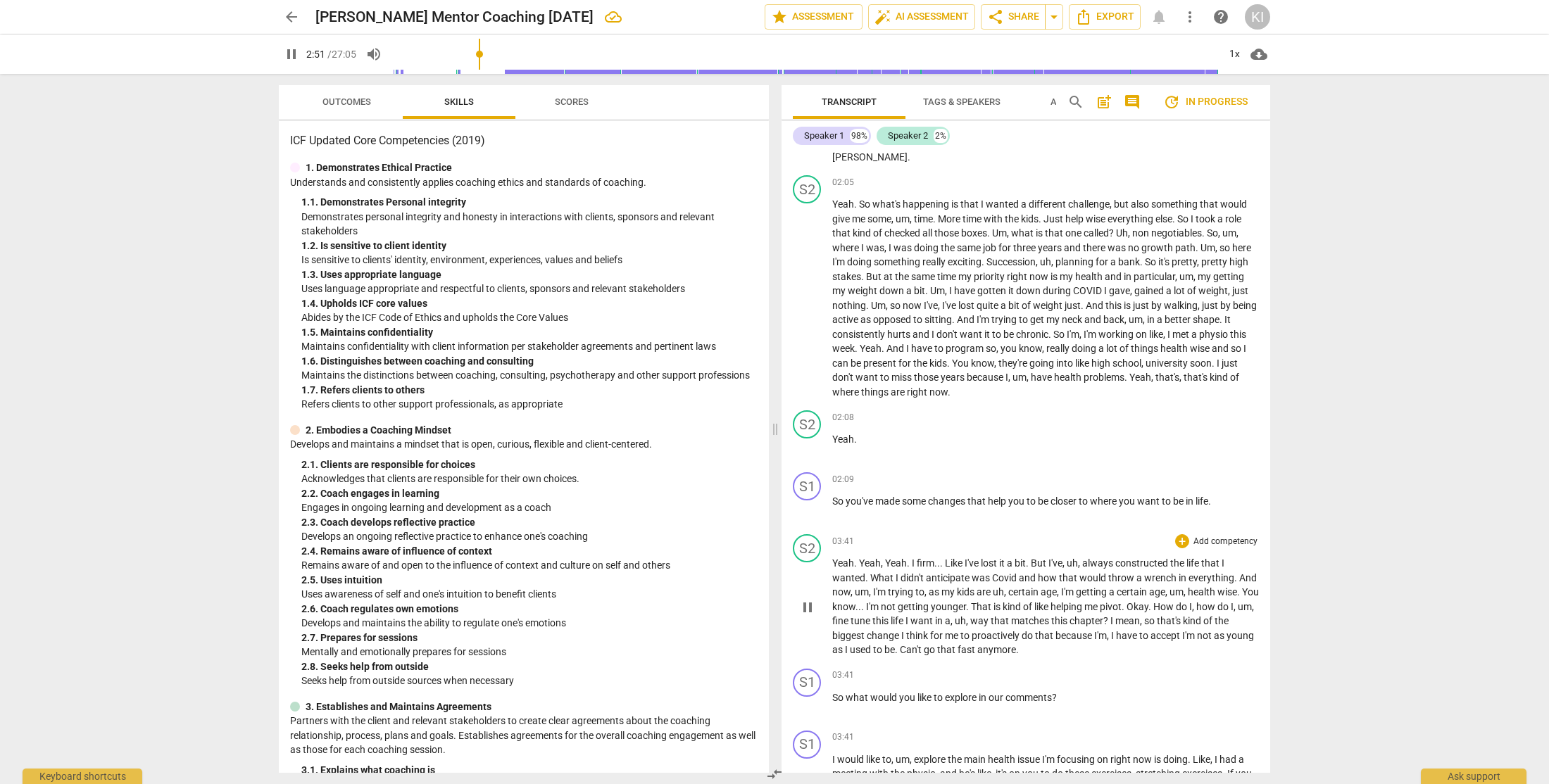
click at [954, 623] on span "," at bounding box center [952, 620] width 5 height 11
type input "173"
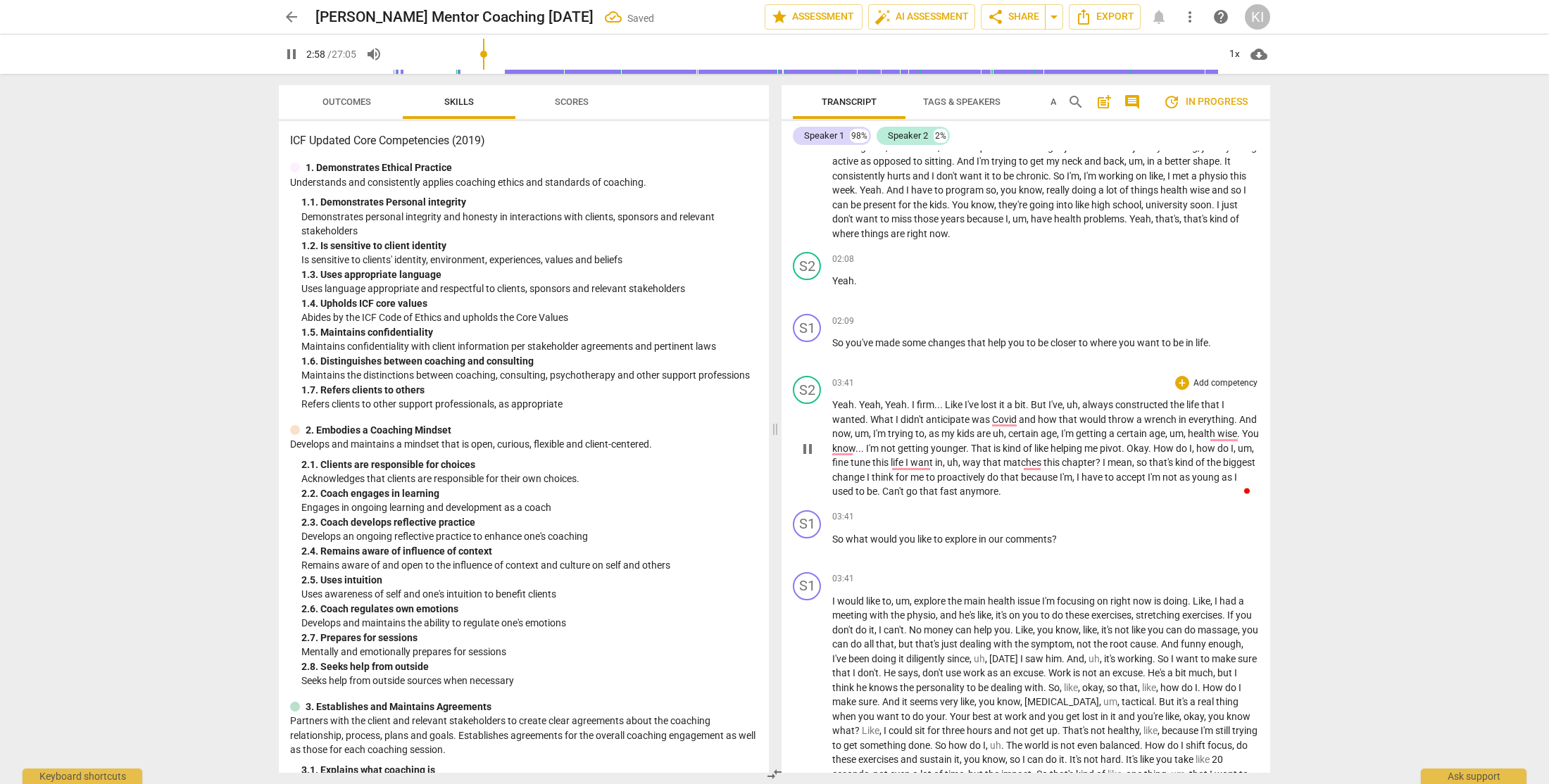
scroll to position [451, 0]
click at [1052, 538] on span "comments" at bounding box center [1028, 537] width 47 height 11
type input "195"
click at [1100, 491] on p "Yeah . Yeah , Yeah . I firm . . . Like I've lost it a bit . But I've , uh , alw…" at bounding box center [1045, 446] width 427 height 101
type input "204"
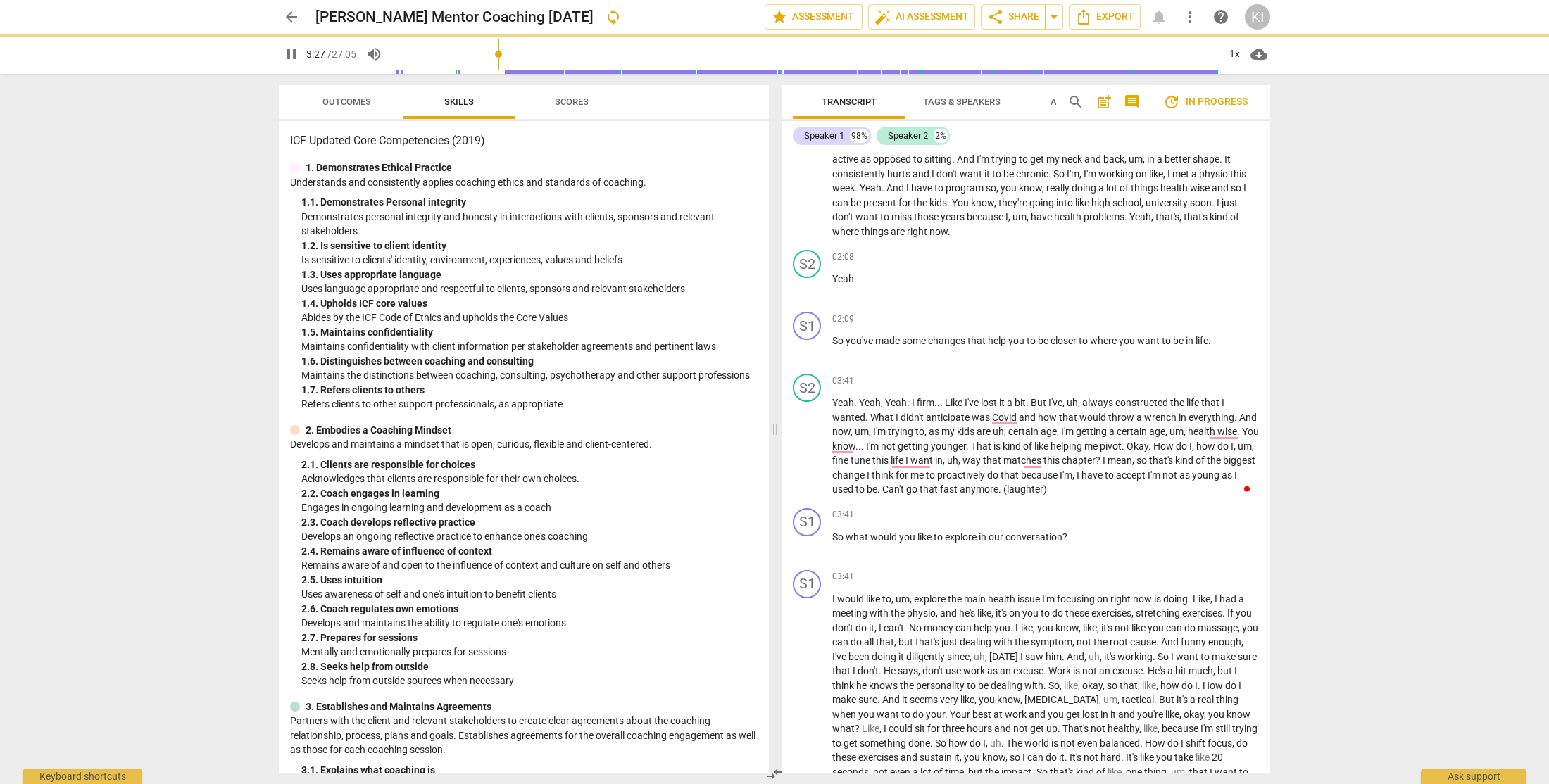
click at [1340, 633] on div "arrow_back Karel Mc Intosh Mentor Coaching Sept 18 sync edit star Assessment au…" at bounding box center [774, 392] width 1549 height 784
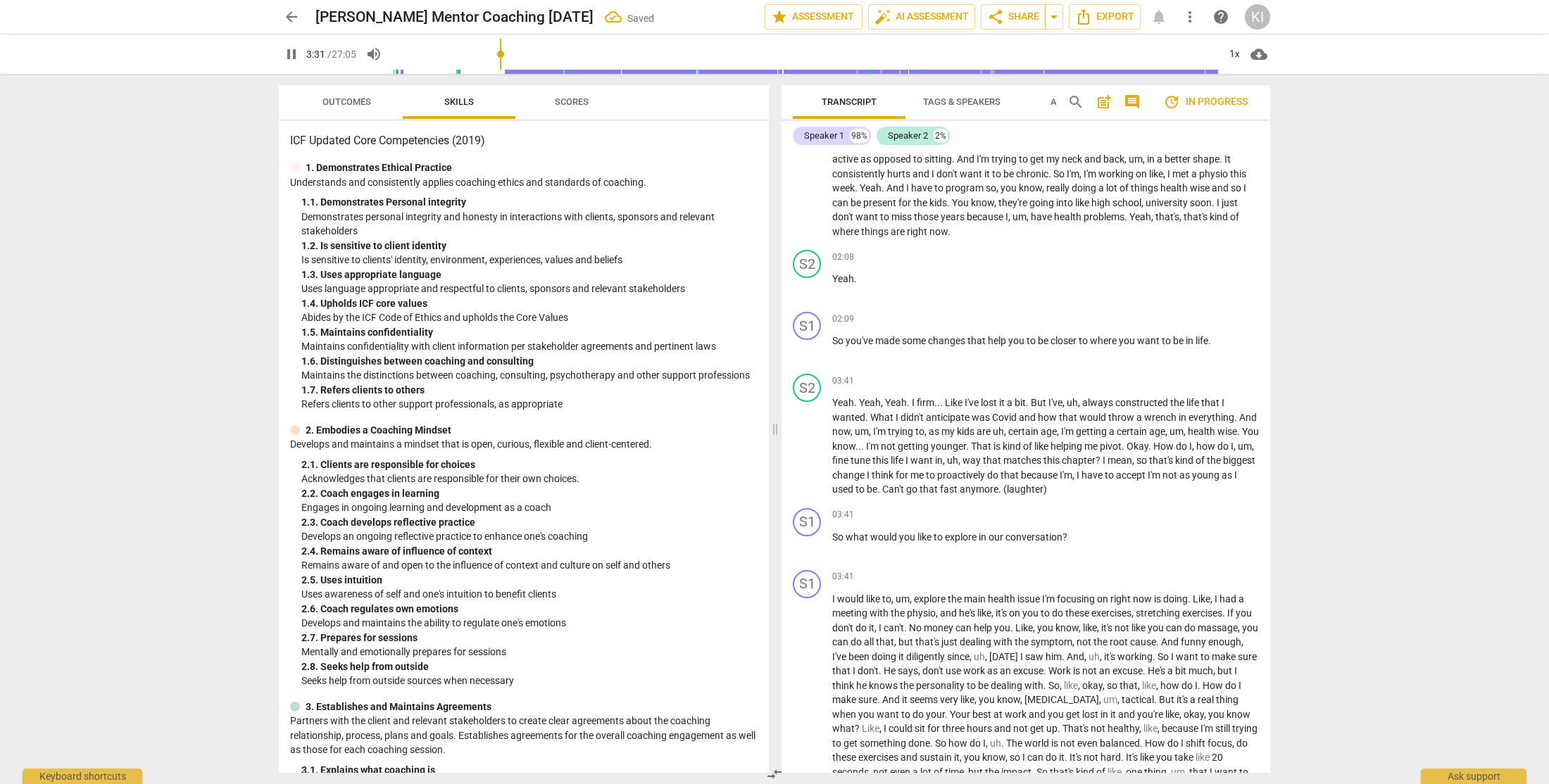
click at [493, 57] on input "range" at bounding box center [805, 53] width 826 height 45
click at [486, 55] on input "range" at bounding box center [805, 53] width 826 height 45
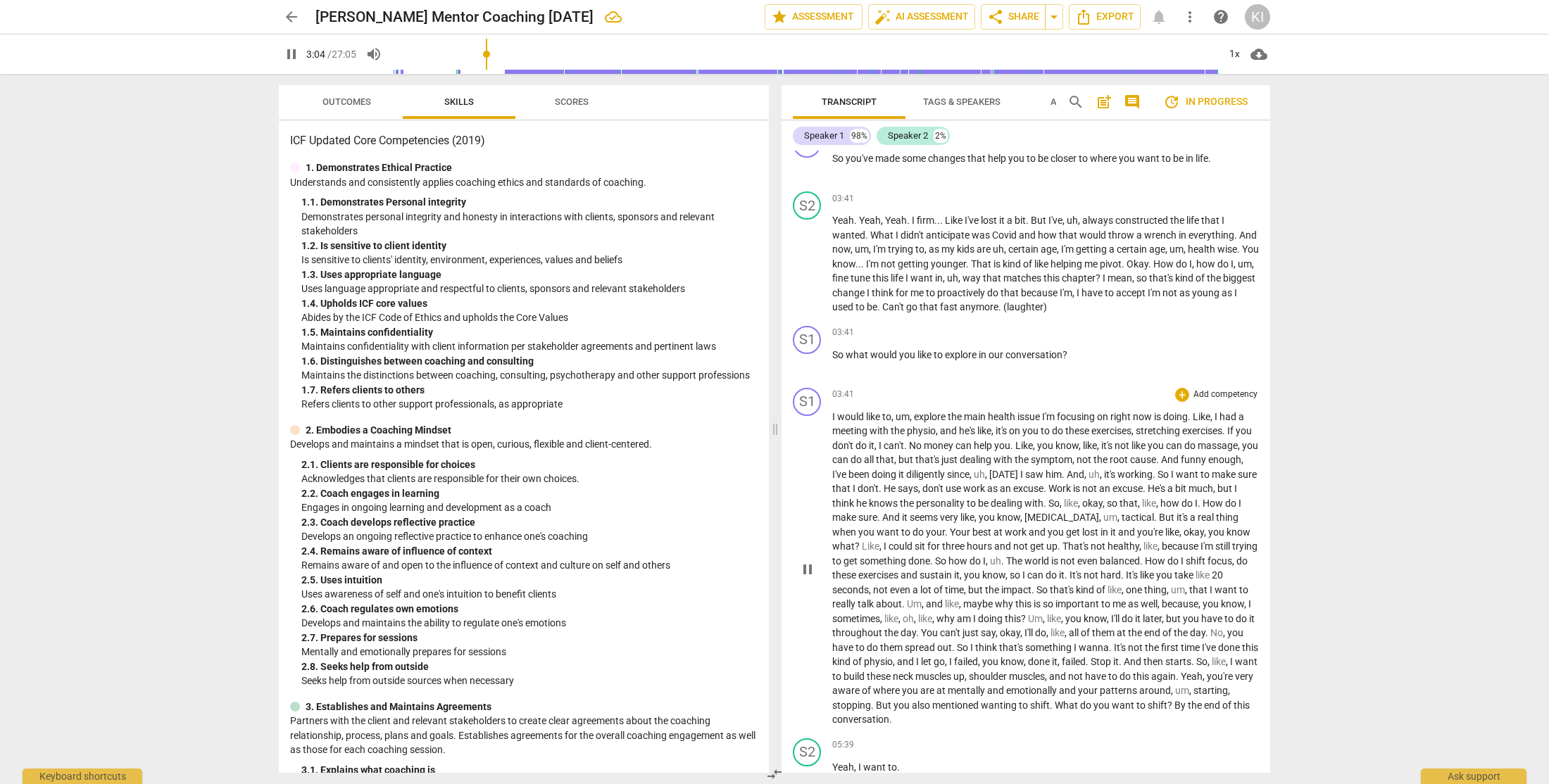
scroll to position [634, 0]
click at [834, 353] on span "So" at bounding box center [838, 354] width 14 height 11
type input "190"
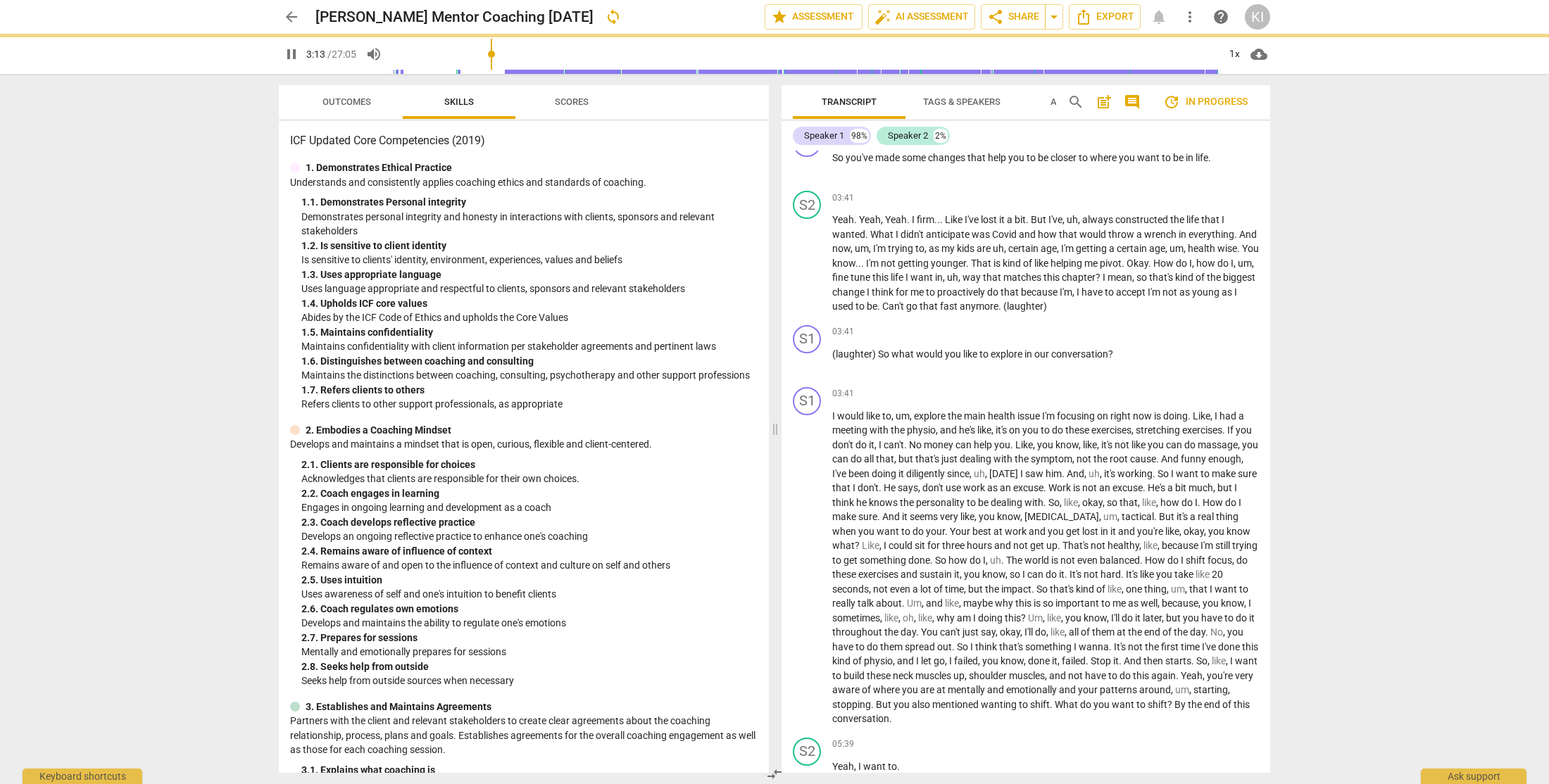
click at [1341, 561] on div "arrow_back Karel Mc Intosh Mentor Coaching Sept 18 sync edit star Assessment au…" at bounding box center [774, 392] width 1549 height 784
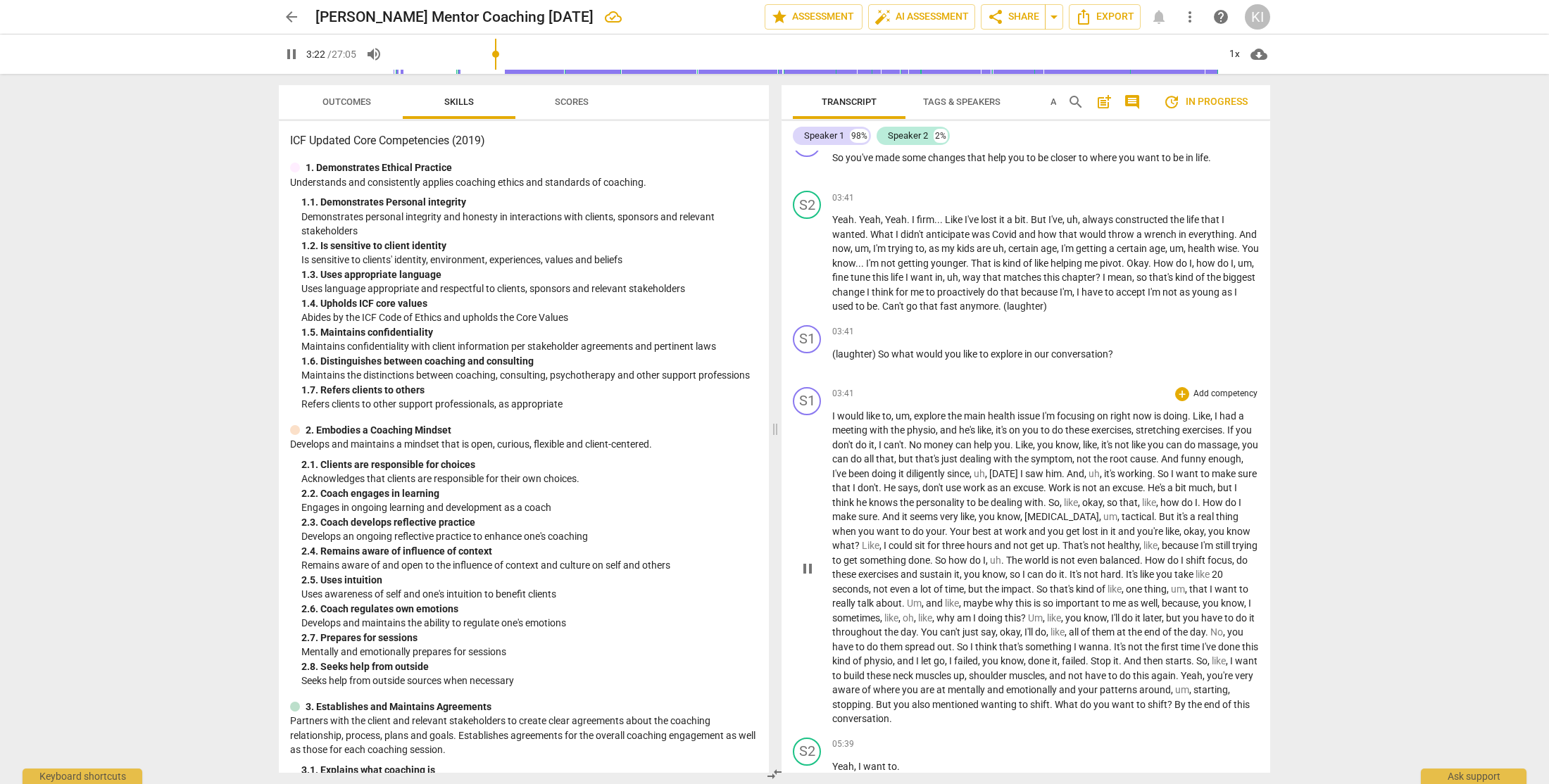
click at [1192, 416] on span "." at bounding box center [1190, 415] width 5 height 11
type input "204"
click at [1213, 494] on span "," at bounding box center [1214, 488] width 5 height 11
click at [1327, 511] on div "arrow_back Karel Mc Intosh Mentor Coaching Sept 18 Saved edit star Assessment a…" at bounding box center [774, 392] width 1549 height 784
click at [1095, 560] on span "world" at bounding box center [1081, 560] width 27 height 11
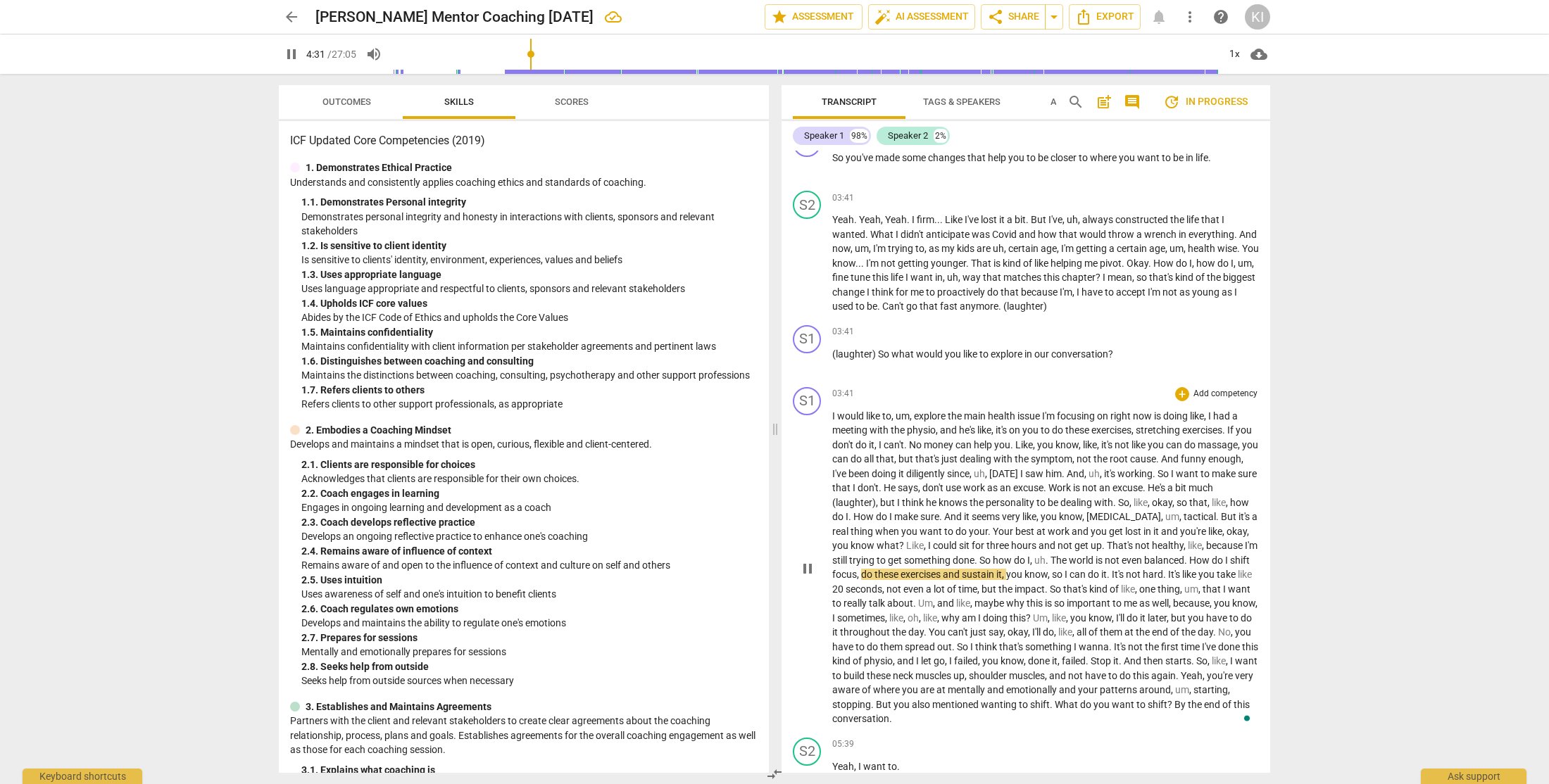
type input "272"
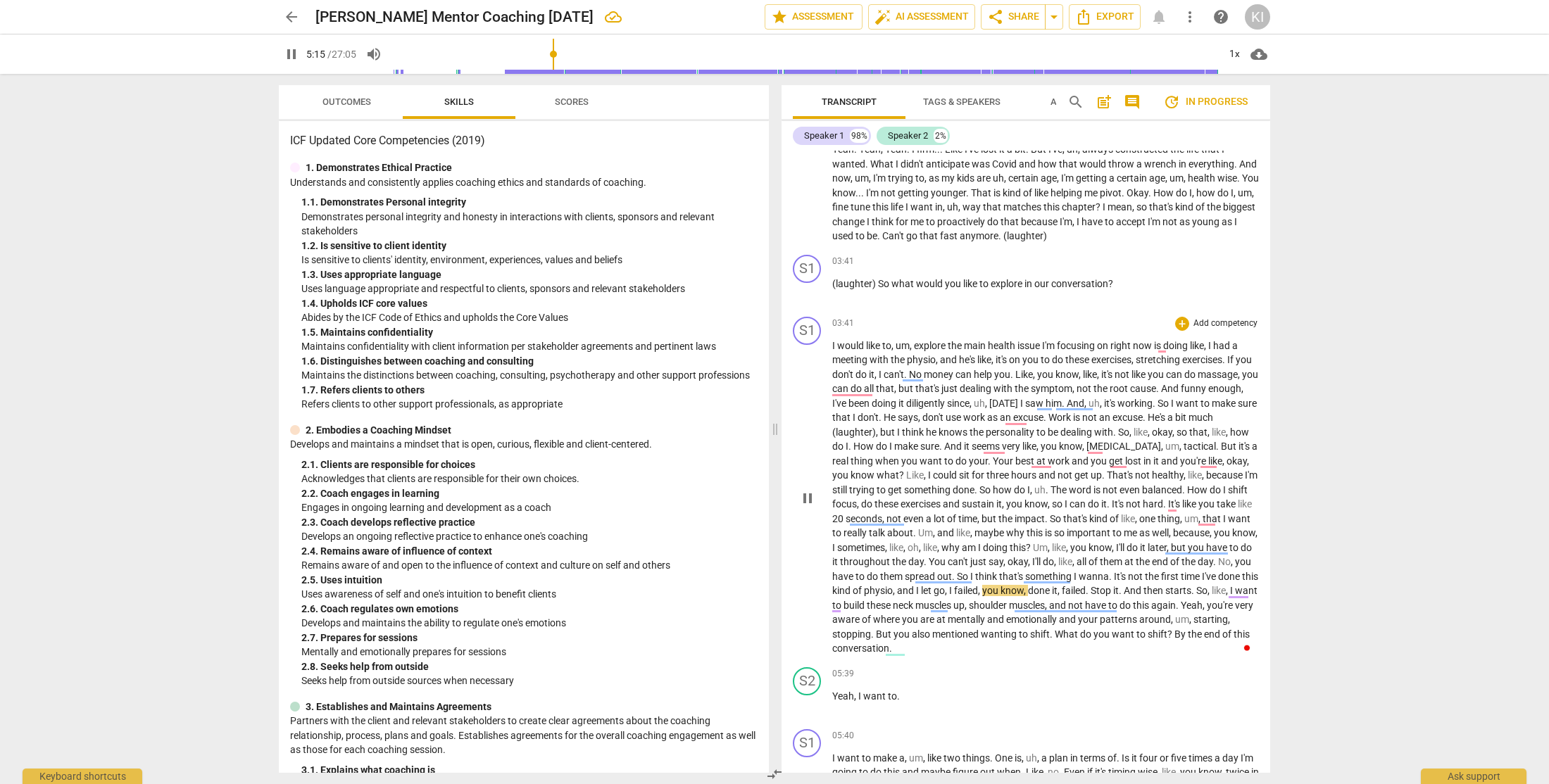
scroll to position [706, 0]
type input "317"
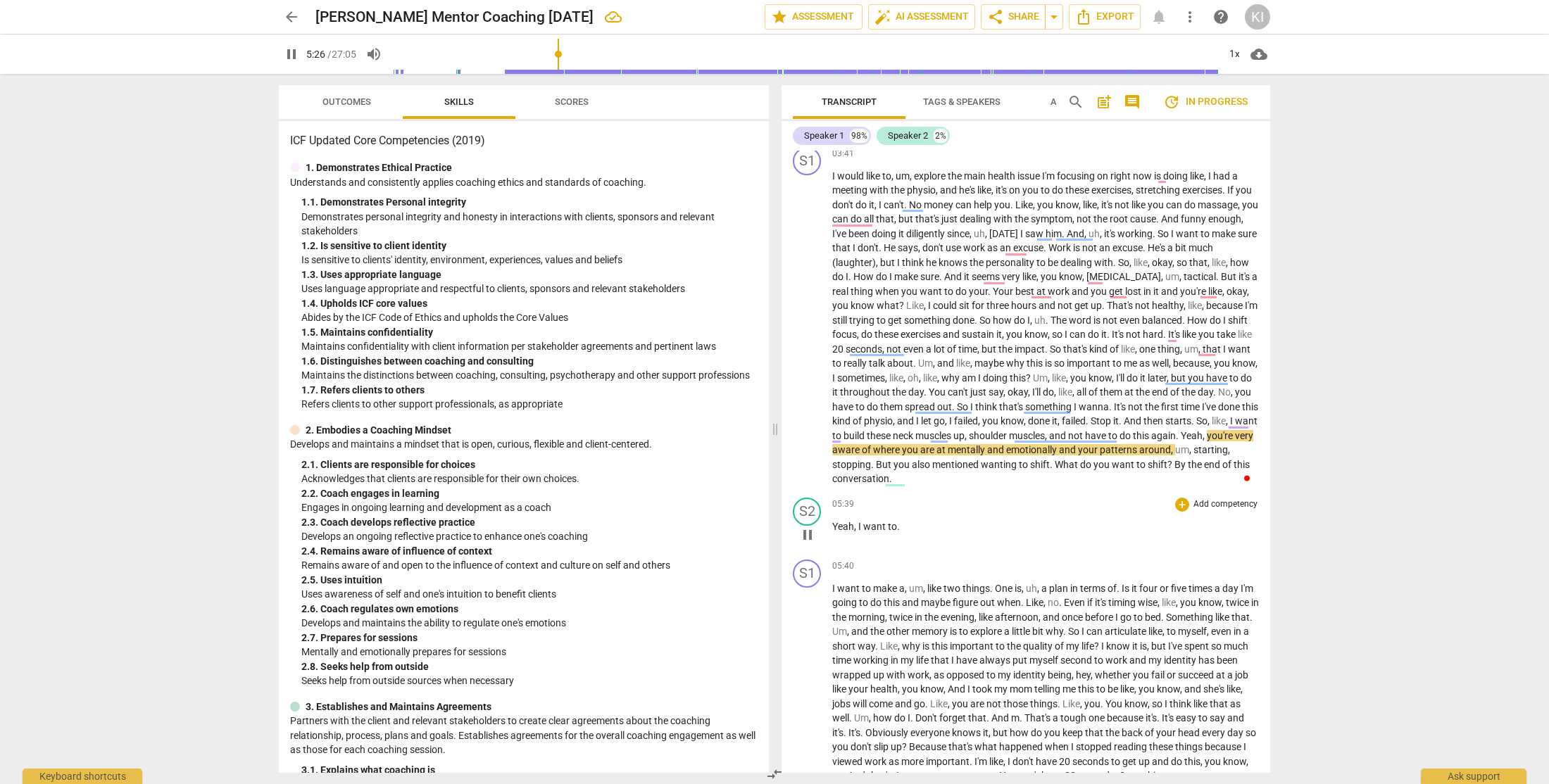
scroll to position [876, 0]
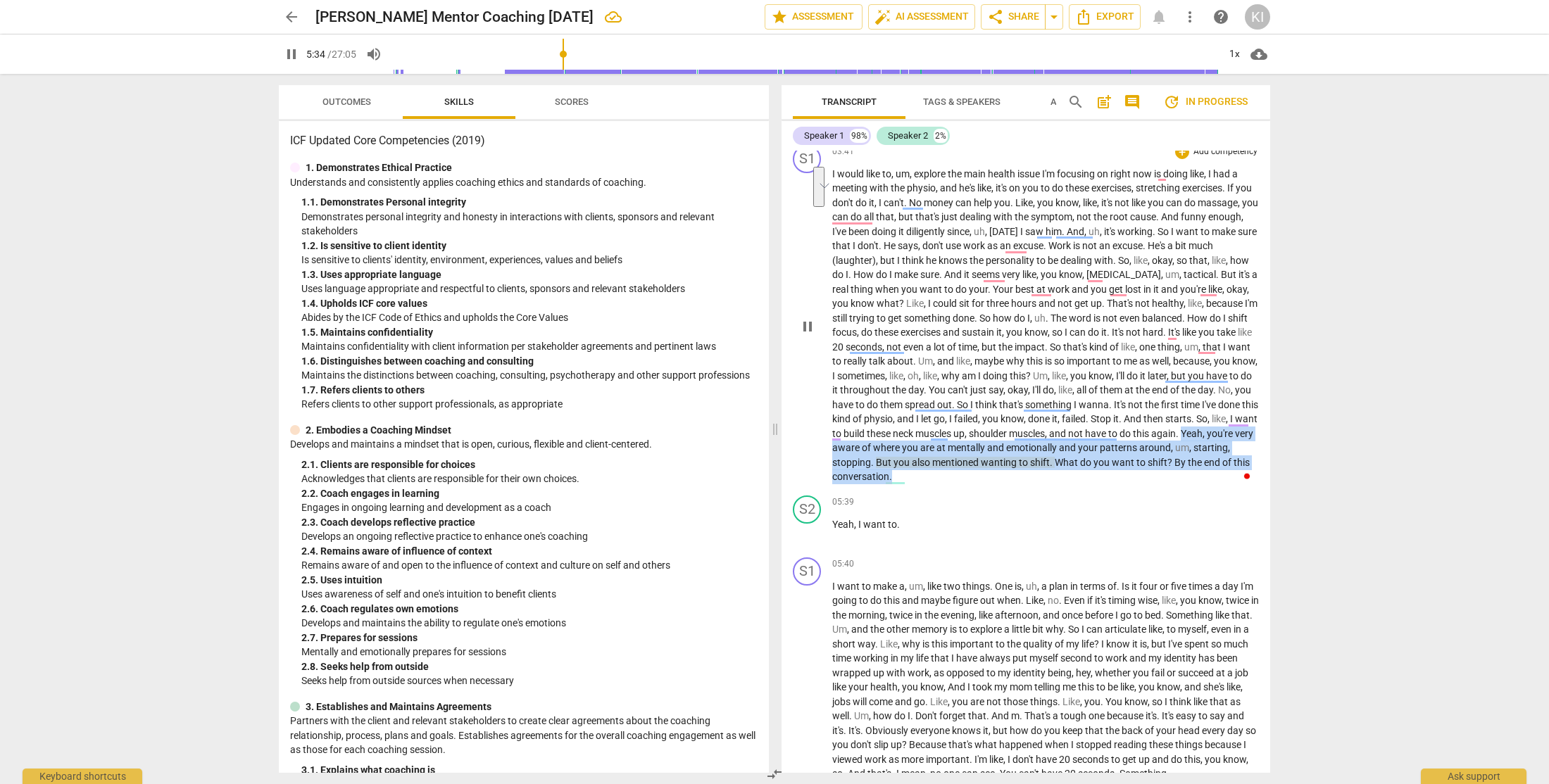
drag, startPoint x: 929, startPoint y: 448, endPoint x: 1058, endPoint y: 478, distance: 132.4
click at [1058, 478] on p "I would like to , um , explore the main health issue I'm focusing on right now …" at bounding box center [1045, 324] width 427 height 317
type input "336"
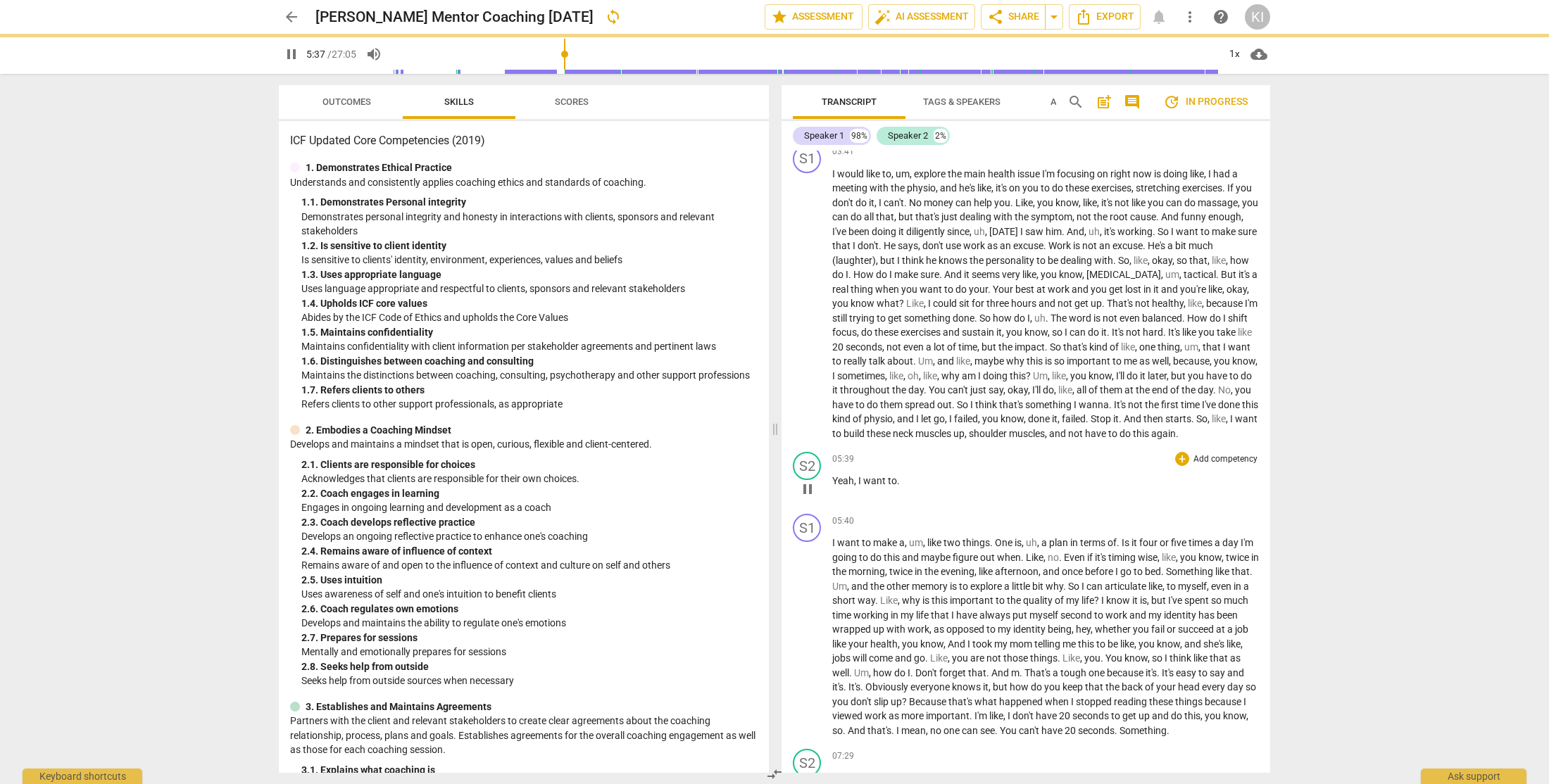
click at [835, 486] on span "Yeah" at bounding box center [843, 481] width 22 height 11
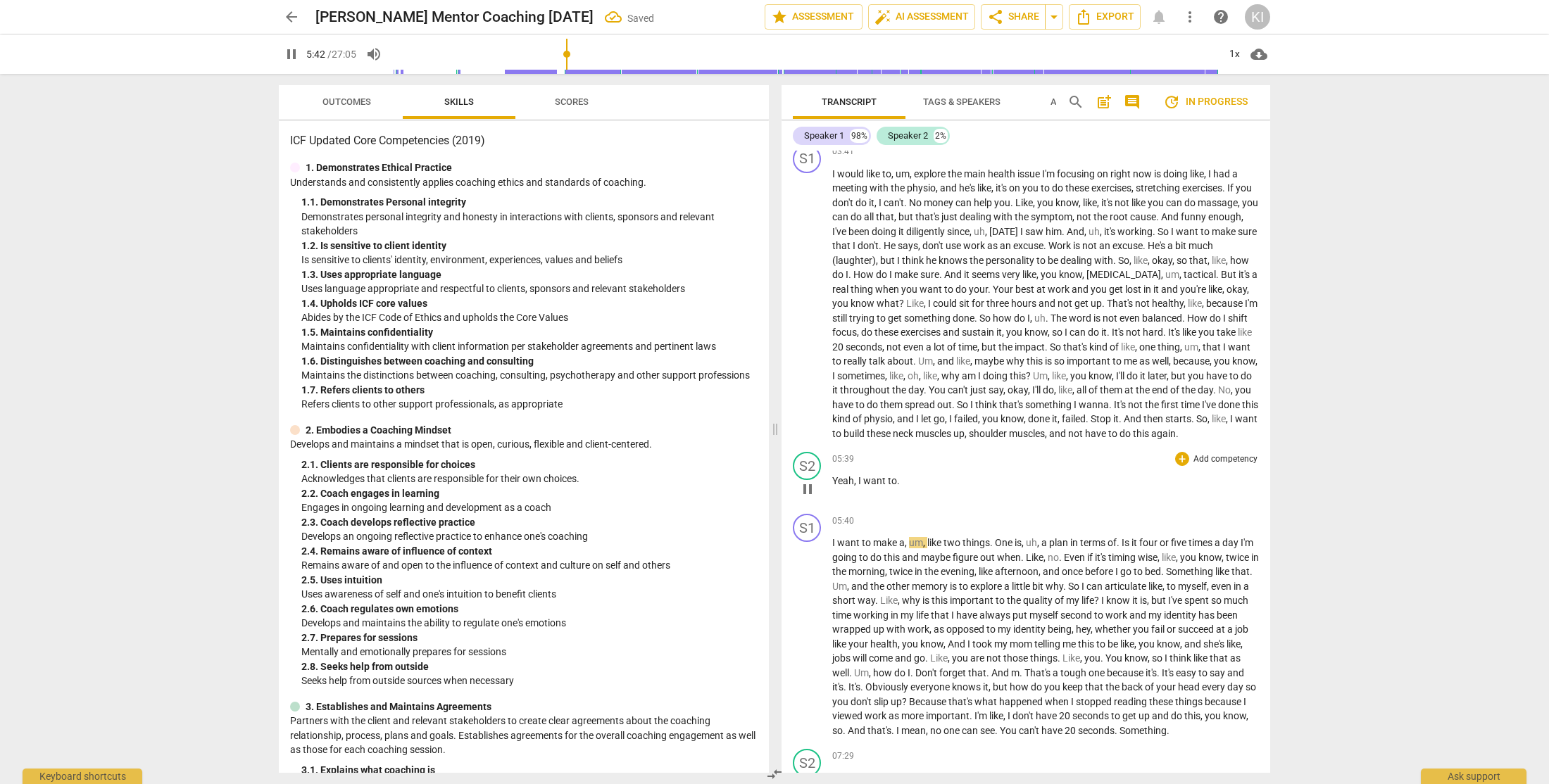
type input "343"
paste p
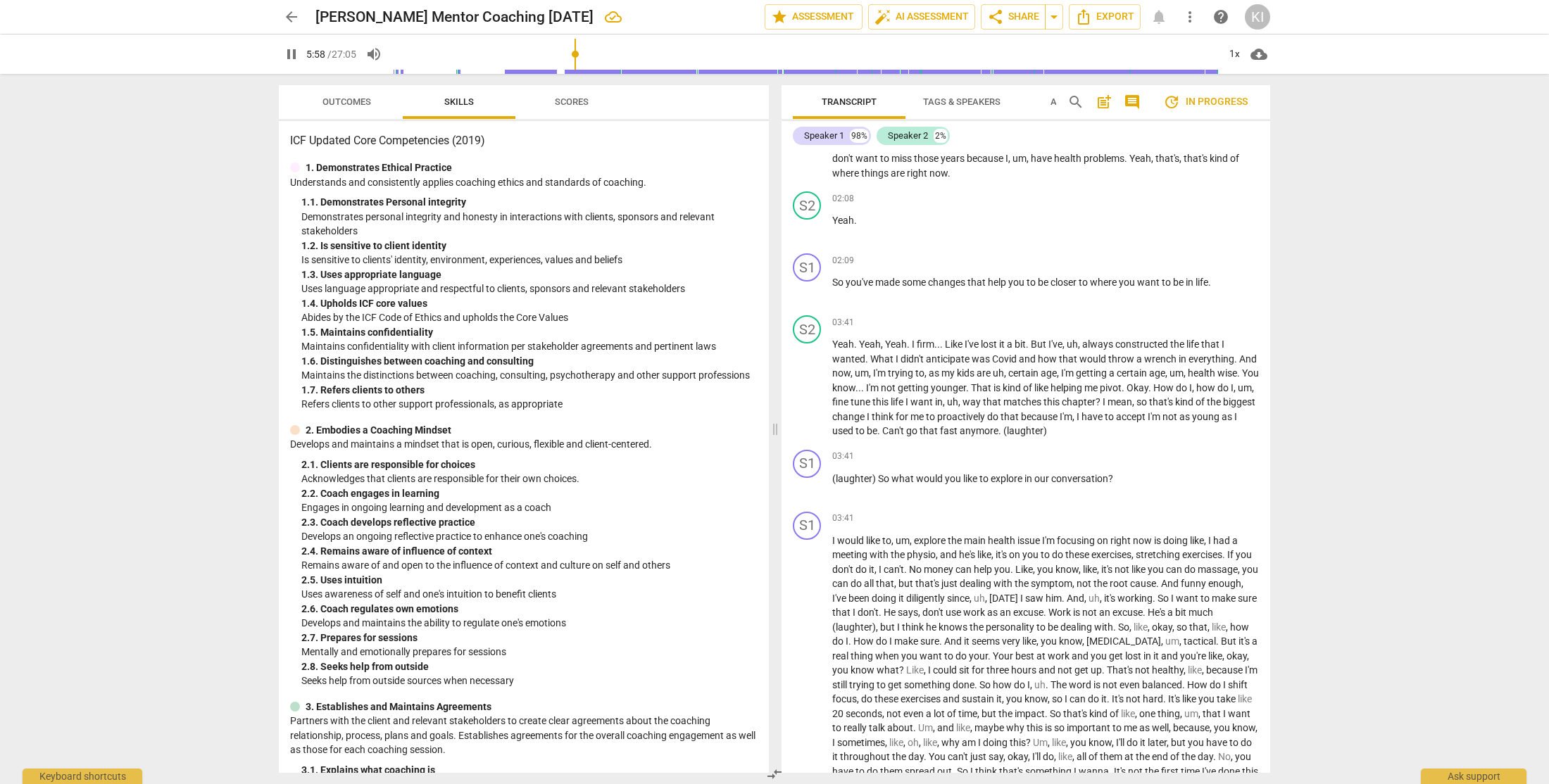
scroll to position [512, 0]
click at [803, 521] on div "S1" at bounding box center [806, 523] width 28 height 28
click at [900, 596] on div "Speaker 1" at bounding box center [860, 590] width 106 height 23
click at [871, 620] on li "Speaker 2" at bounding box center [860, 617] width 107 height 27
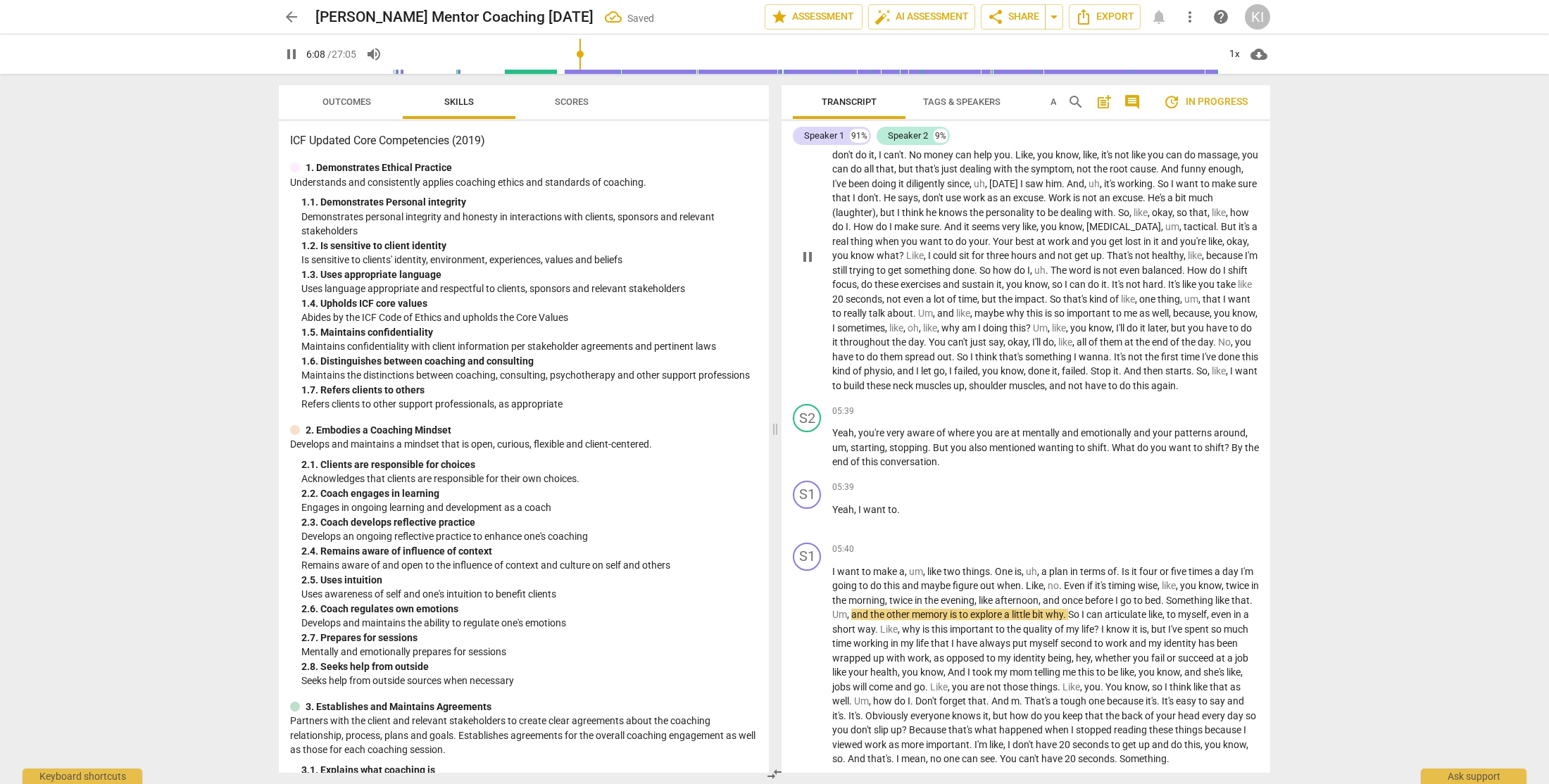
scroll to position [928, 0]
click at [564, 54] on input "range" at bounding box center [805, 53] width 826 height 45
click at [940, 463] on span "." at bounding box center [938, 458] width 3 height 11
type input "342"
click at [290, 58] on span "pause" at bounding box center [291, 54] width 17 height 17
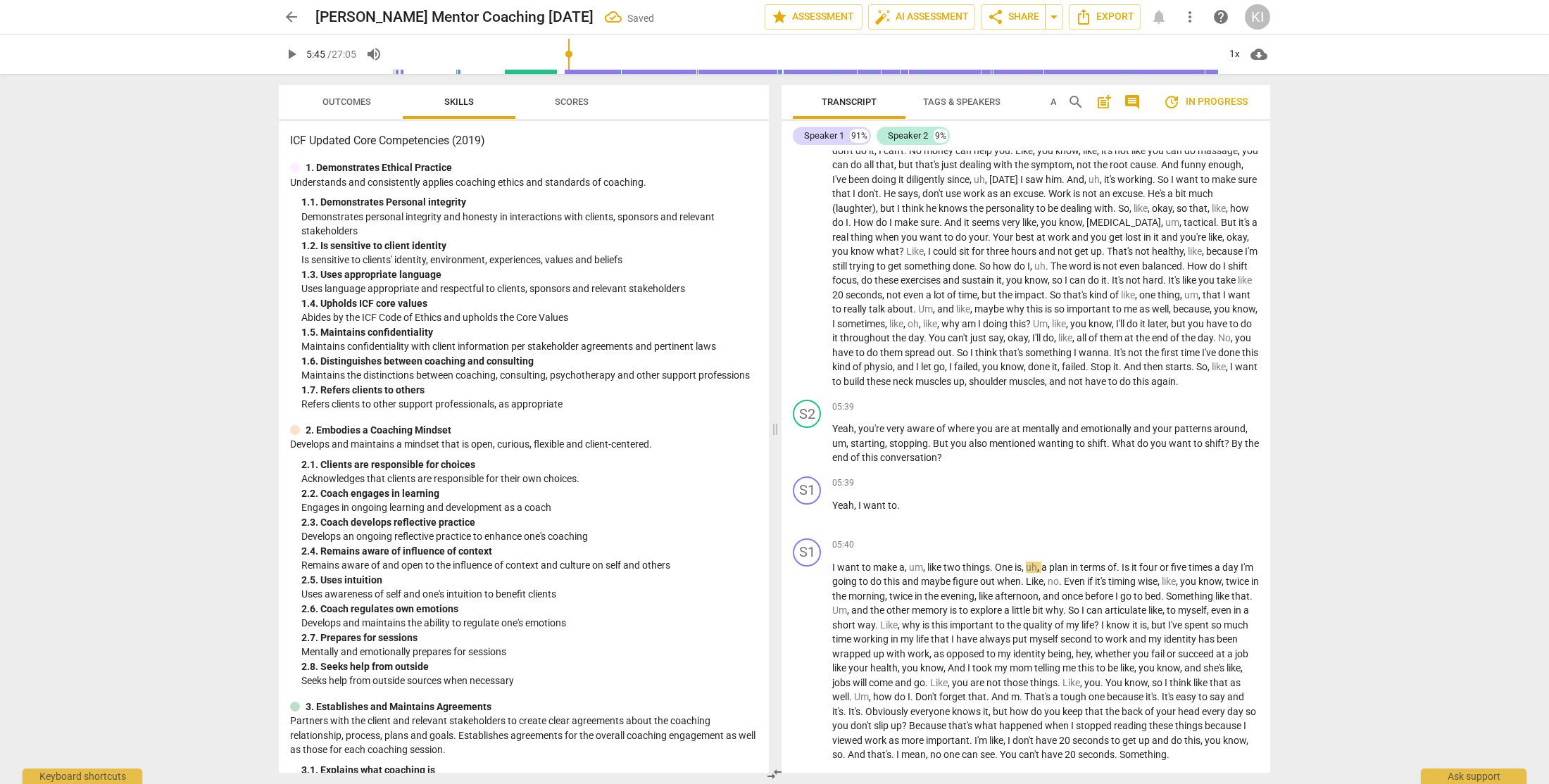
type input "346"
click at [802, 428] on div "S2" at bounding box center [806, 414] width 28 height 28
click at [872, 503] on div "Speaker 2" at bounding box center [860, 496] width 106 height 23
click at [868, 471] on li "Speaker 1" at bounding box center [860, 469] width 107 height 27
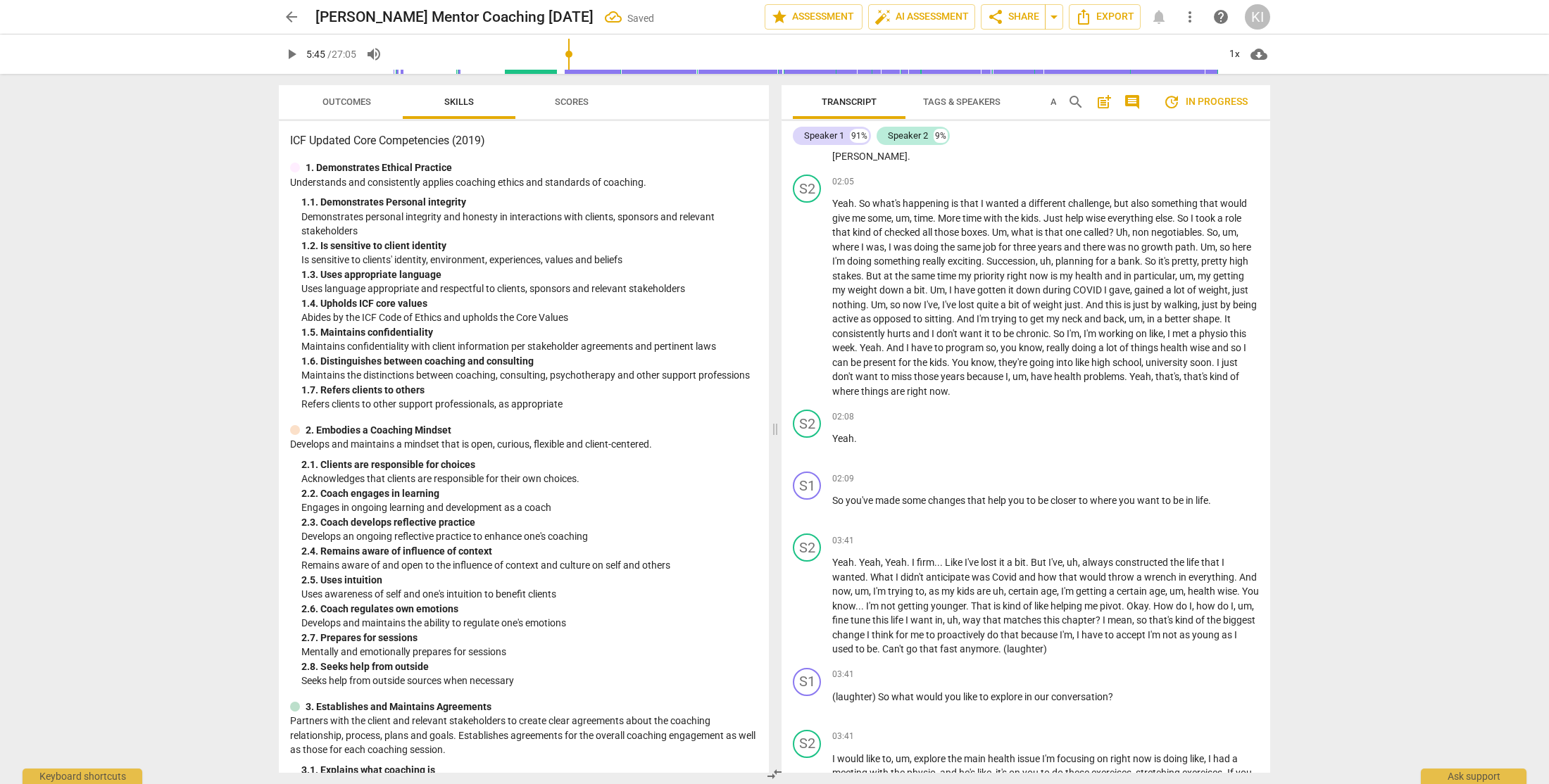
scroll to position [0, 0]
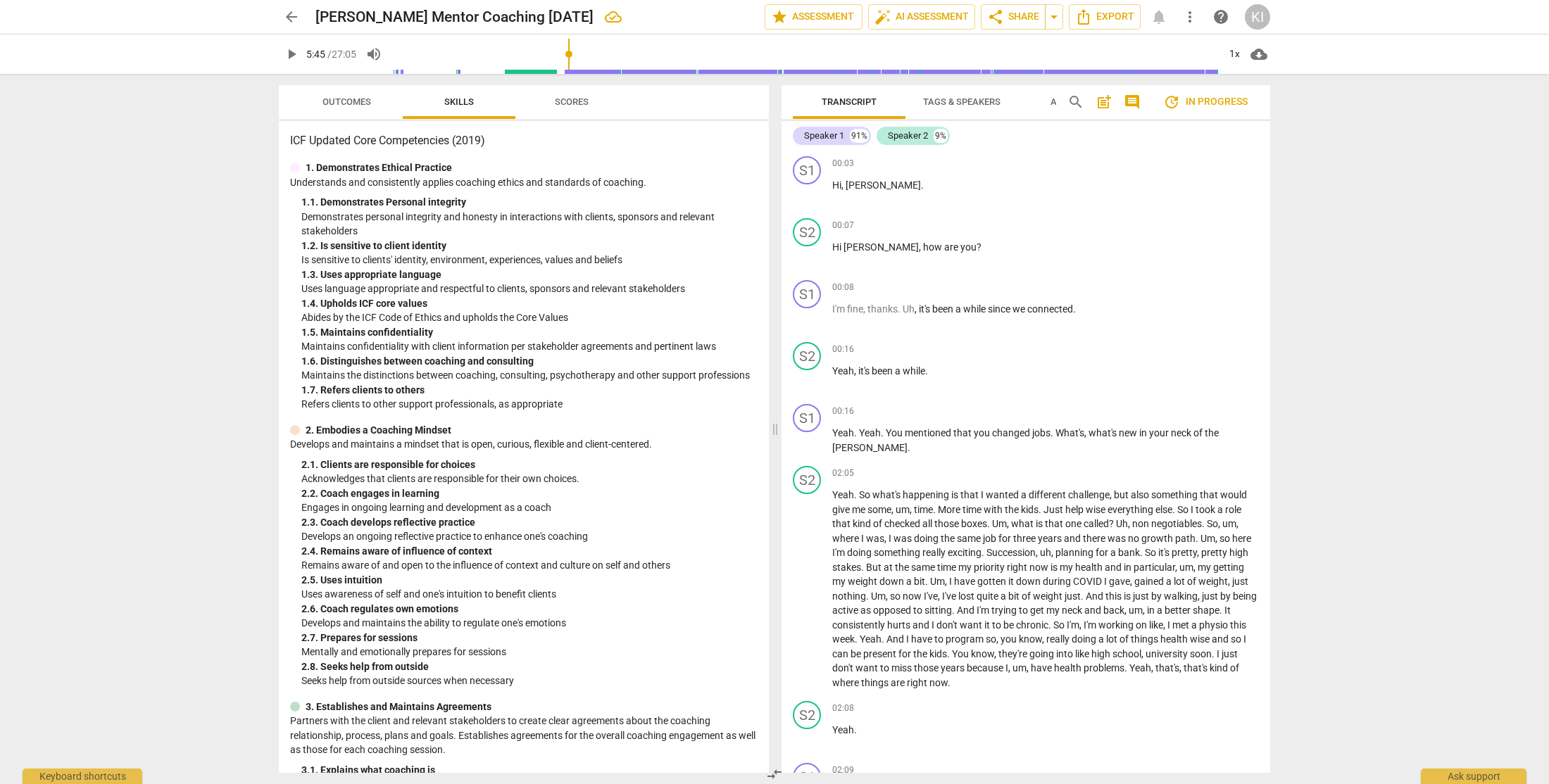
click at [975, 101] on span "Tags & Speakers" at bounding box center [962, 101] width 77 height 10
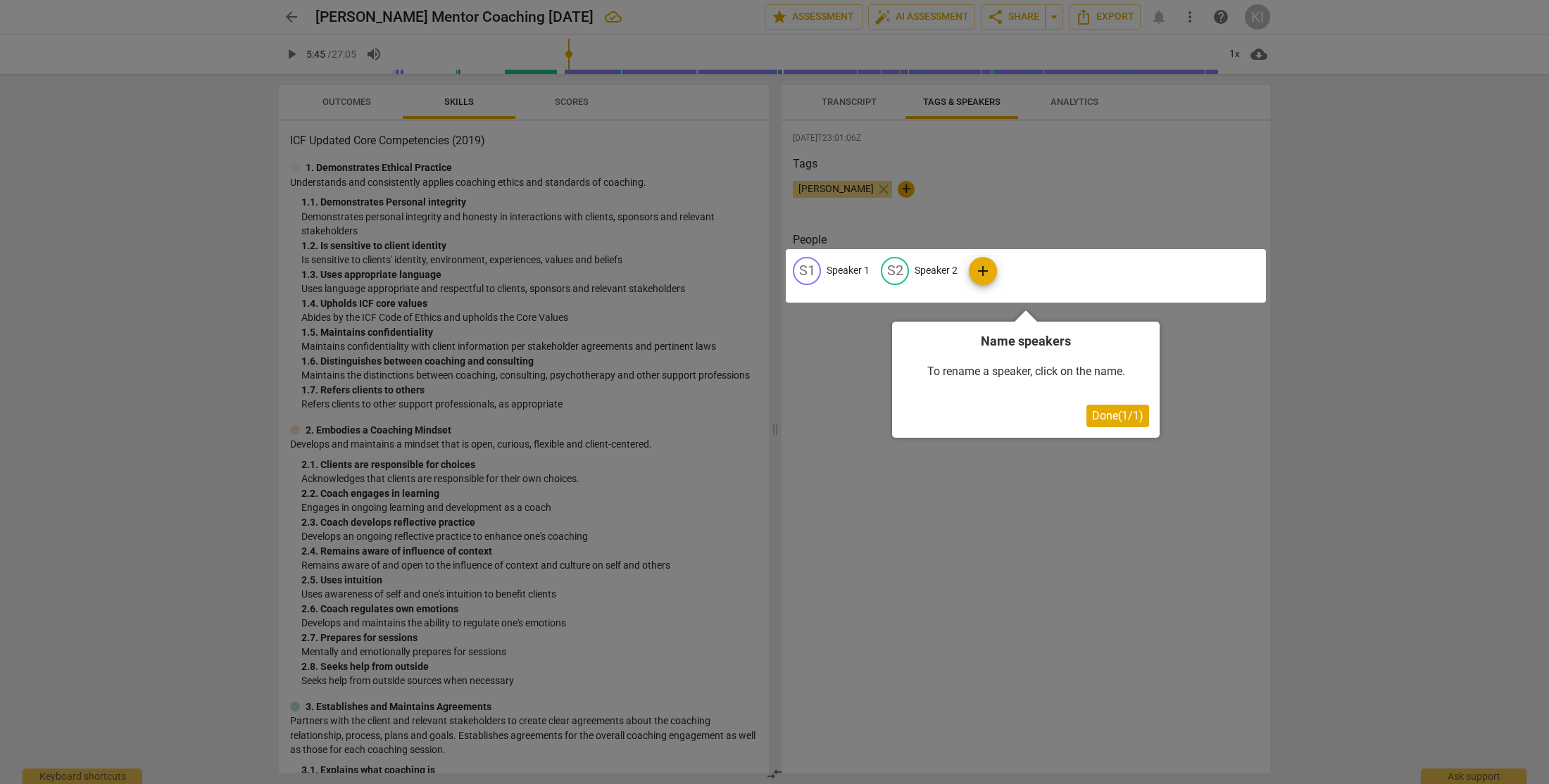
click at [848, 275] on div at bounding box center [1026, 276] width 480 height 53
click at [1123, 416] on span "Done ( 1 / 1 )" at bounding box center [1118, 415] width 51 height 14
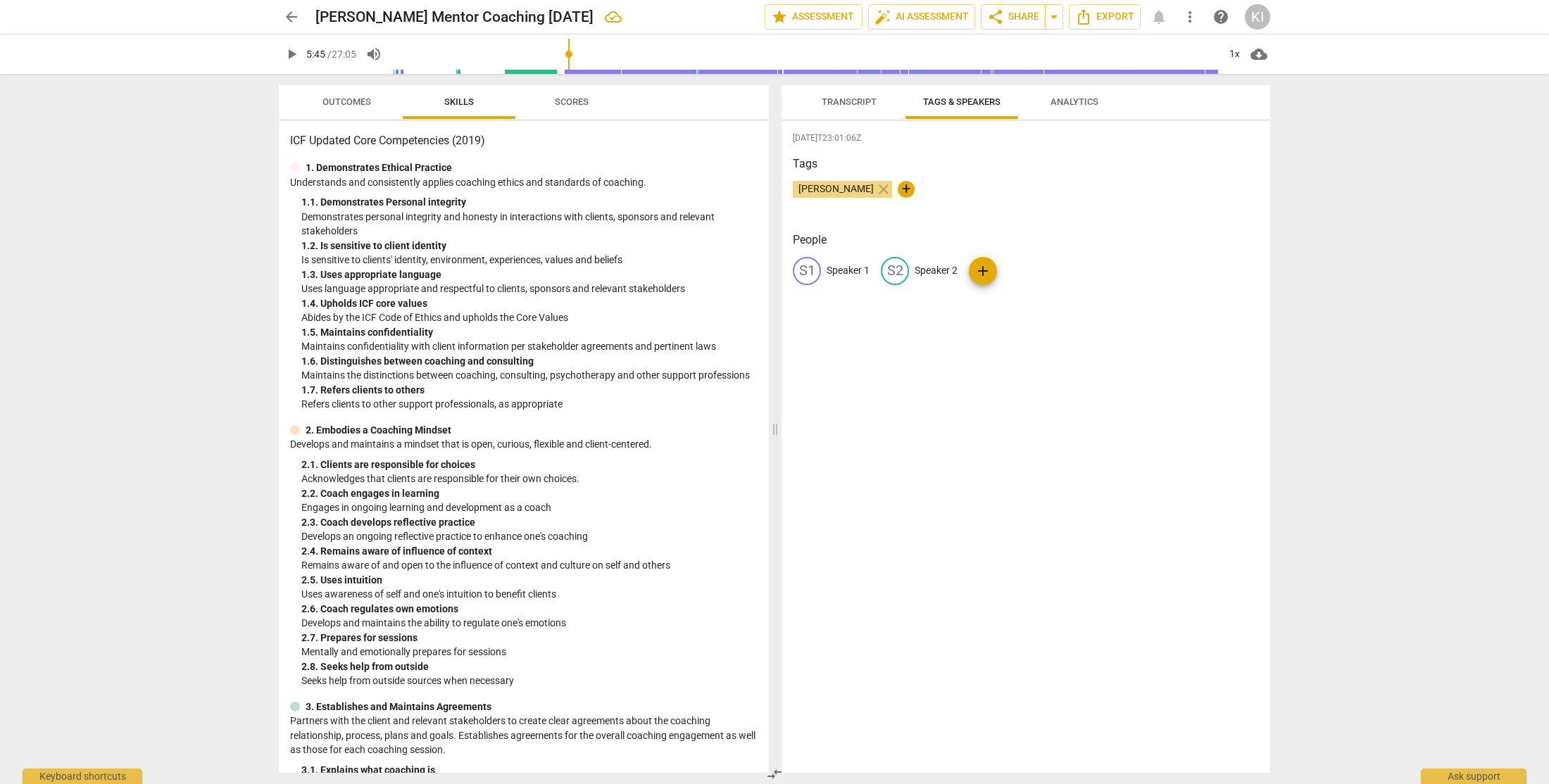
click at [847, 270] on p "Speaker 1" at bounding box center [848, 270] width 43 height 15
type input "Coach"
click at [1016, 268] on p "Speaker 2" at bounding box center [1027, 270] width 43 height 15
type input "Client"
click at [1100, 367] on div "2025-09-21T23:01:06Z Tags Karel Intosh close + People CO Coach edit Client dele…" at bounding box center [1025, 447] width 488 height 652
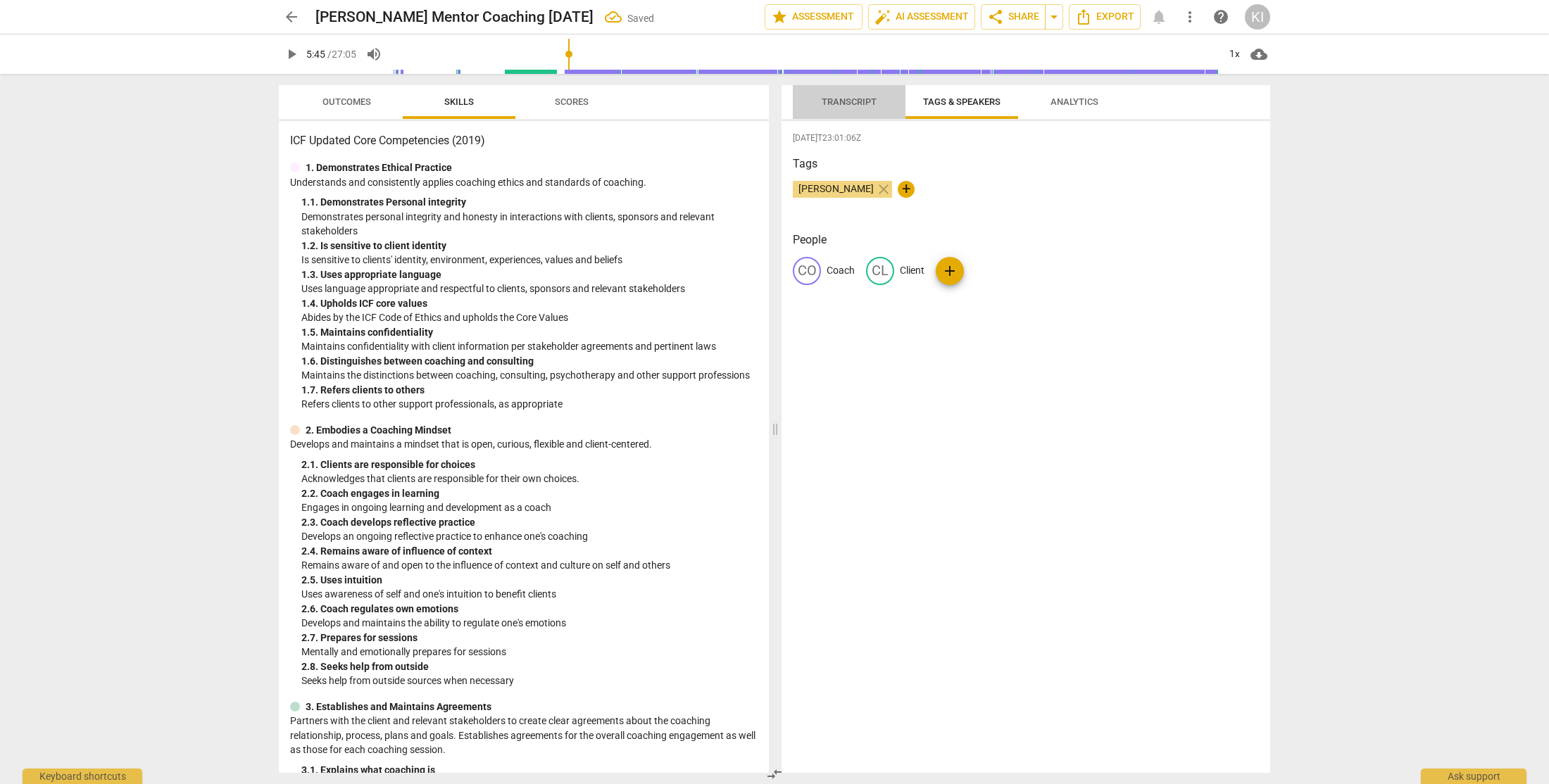
click at [840, 102] on span "Transcript" at bounding box center [849, 101] width 55 height 10
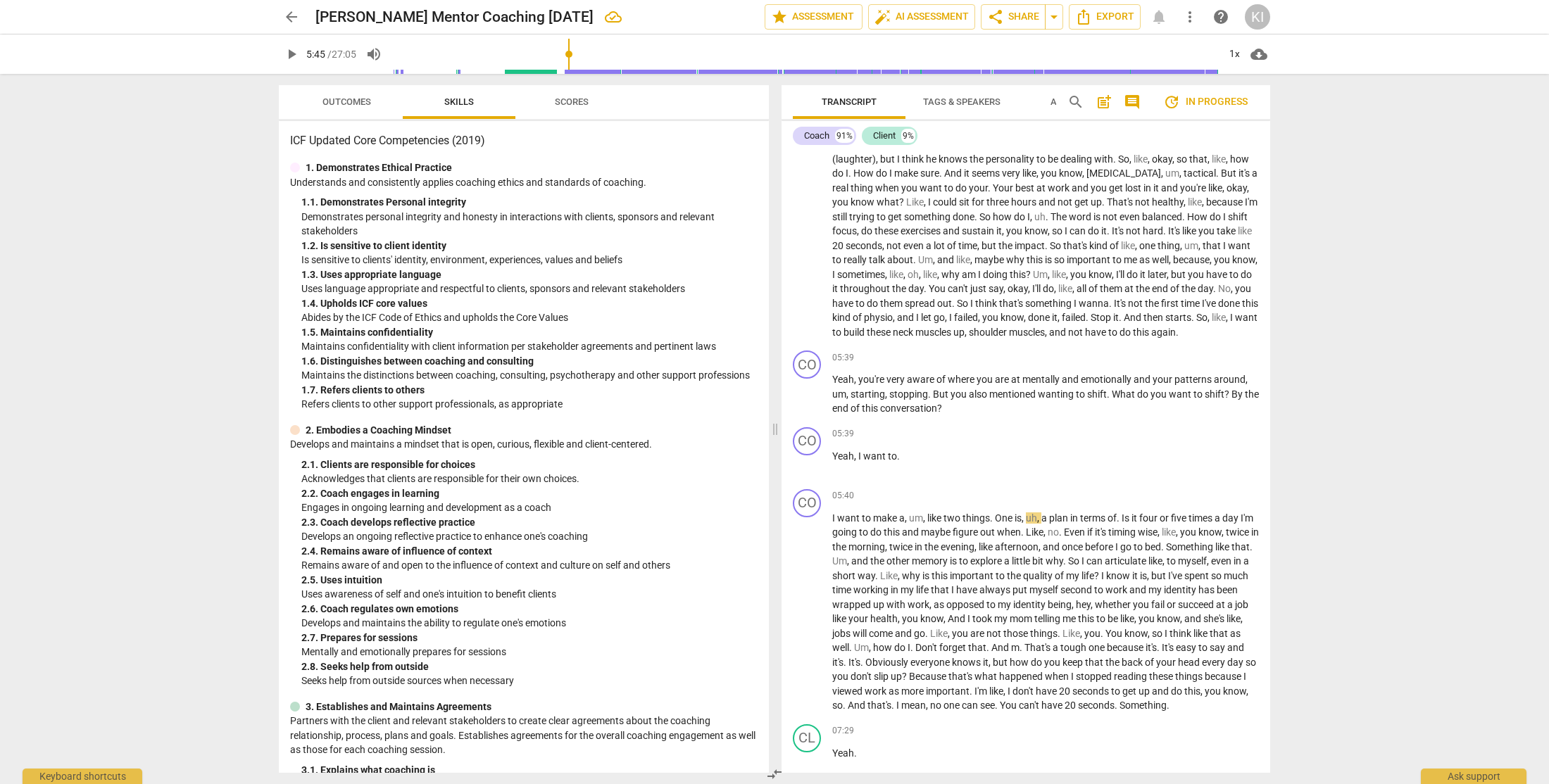
scroll to position [979, 0]
click at [810, 454] on div "CO" at bounding box center [806, 439] width 28 height 28
click at [873, 526] on div "Coach" at bounding box center [860, 521] width 106 height 23
click at [864, 552] on li "Client" at bounding box center [860, 548] width 107 height 27
click at [809, 514] on div "CO" at bounding box center [806, 502] width 28 height 28
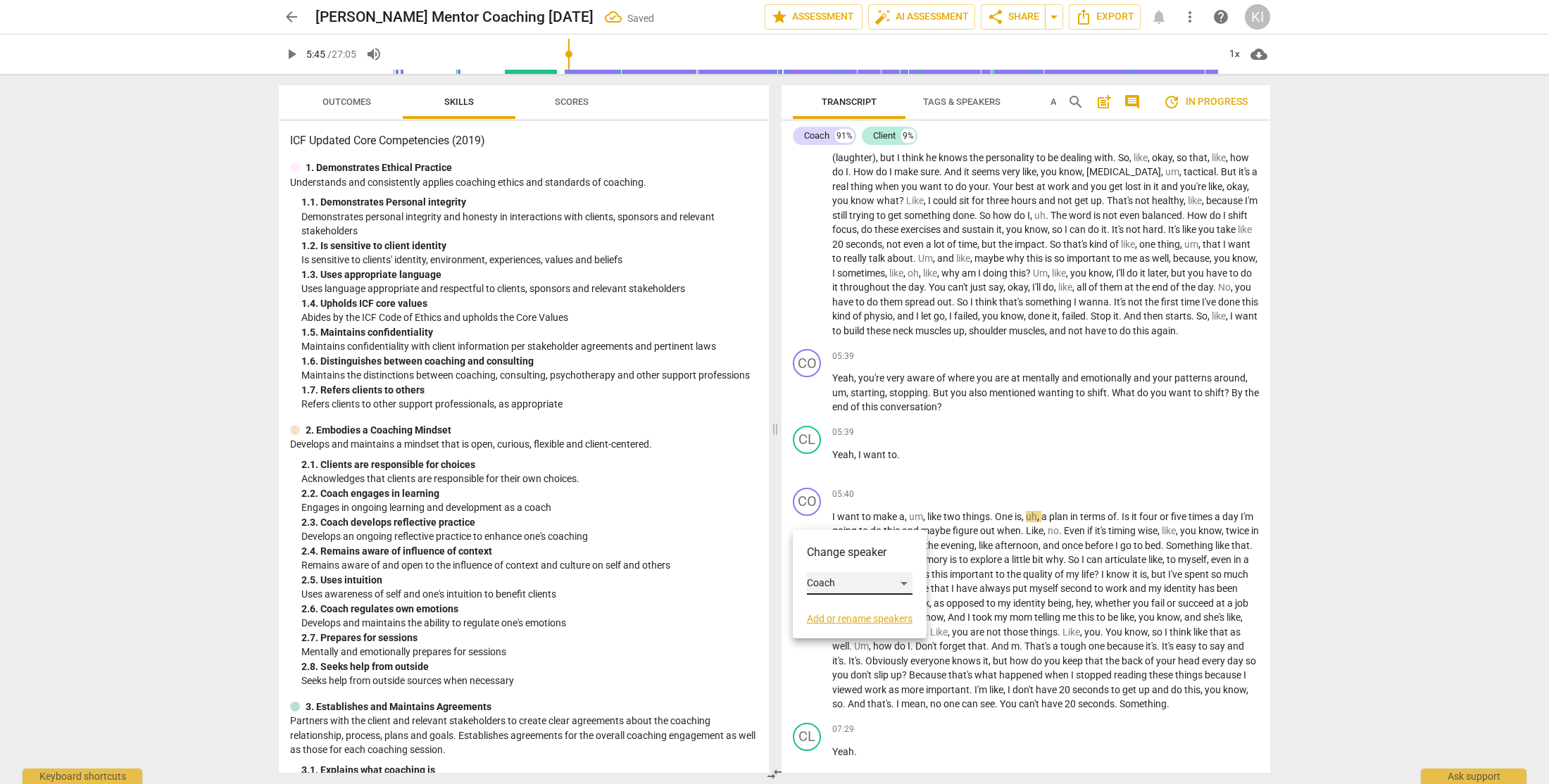
click at [836, 584] on div "Coach" at bounding box center [860, 584] width 106 height 23
click at [848, 615] on li "Client" at bounding box center [860, 609] width 107 height 27
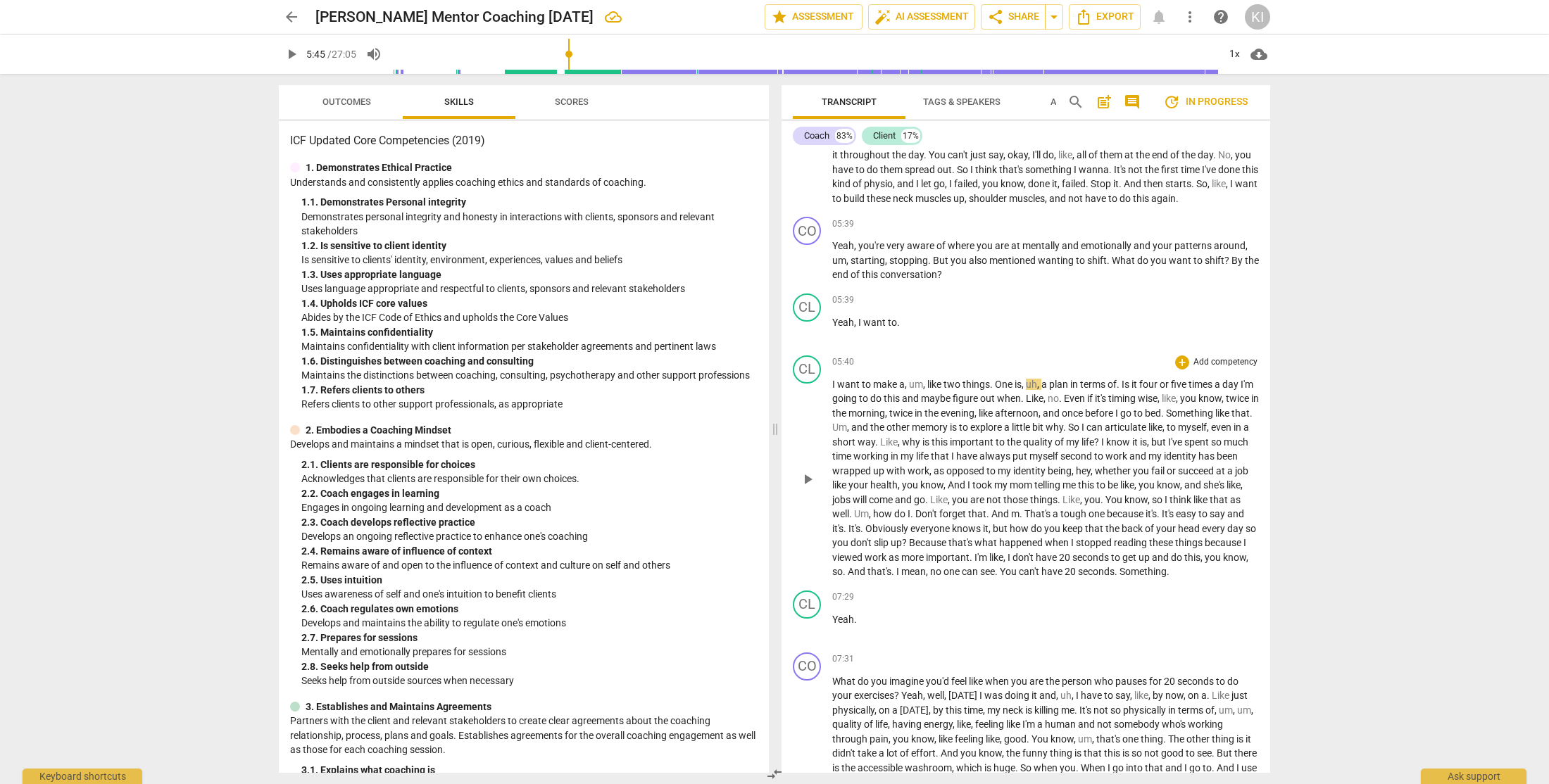
scroll to position [1113, 0]
click at [292, 57] on span "play_arrow" at bounding box center [291, 54] width 17 height 17
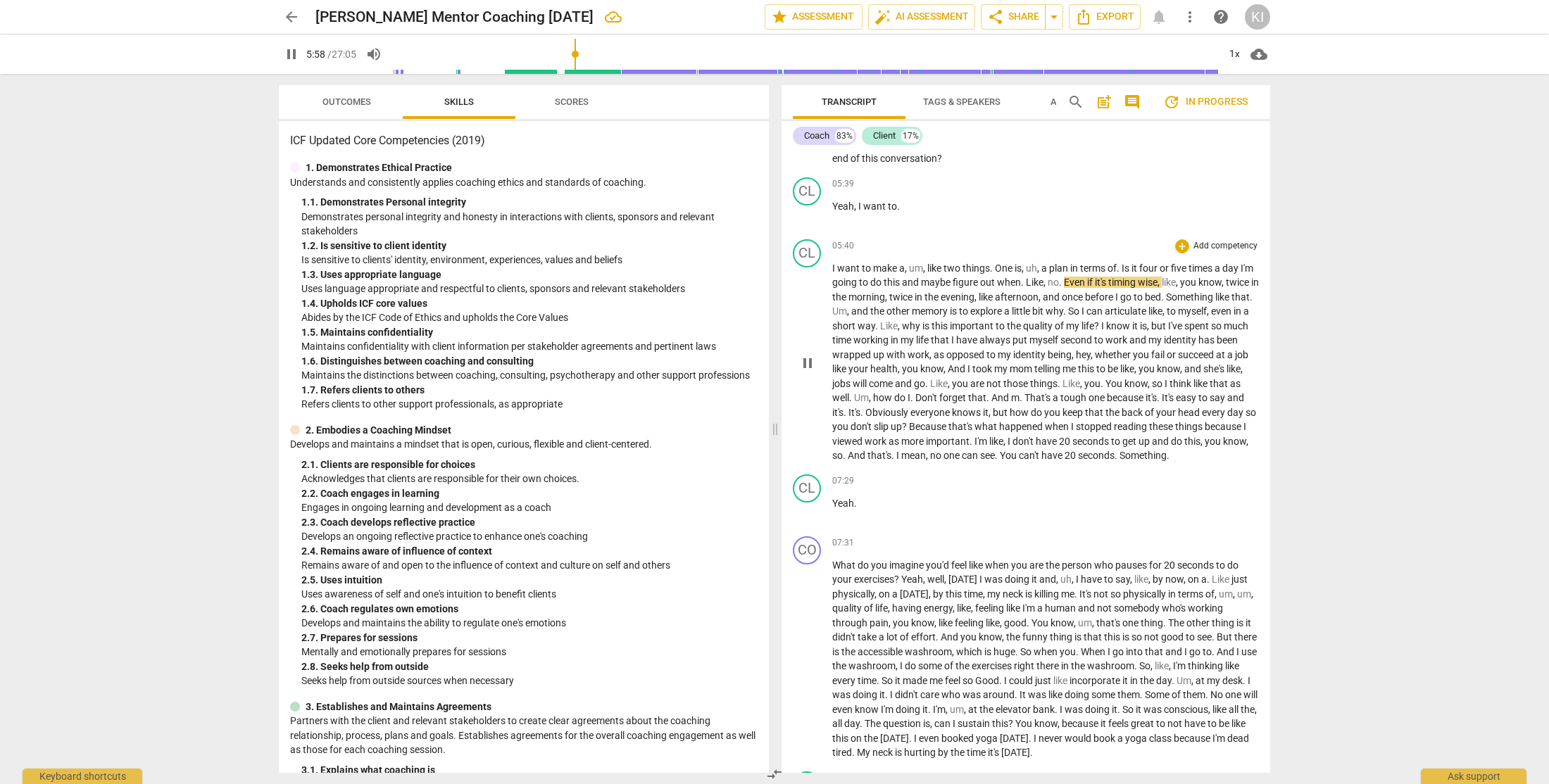
scroll to position [1230, 0]
click at [967, 371] on span "And" at bounding box center [957, 366] width 19 height 11
click at [1138, 371] on span "," at bounding box center [1136, 366] width 5 height 11
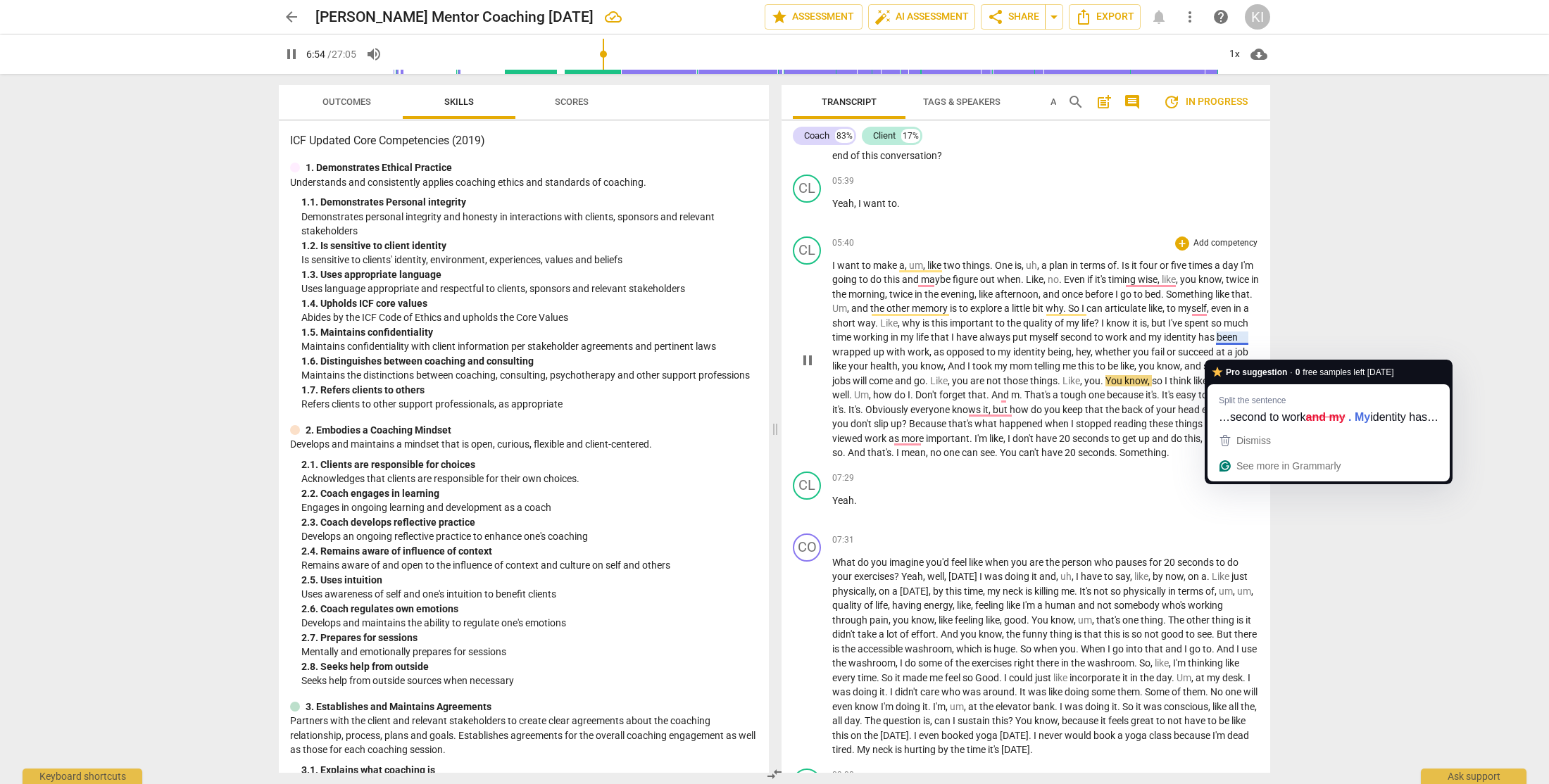
type input "415"
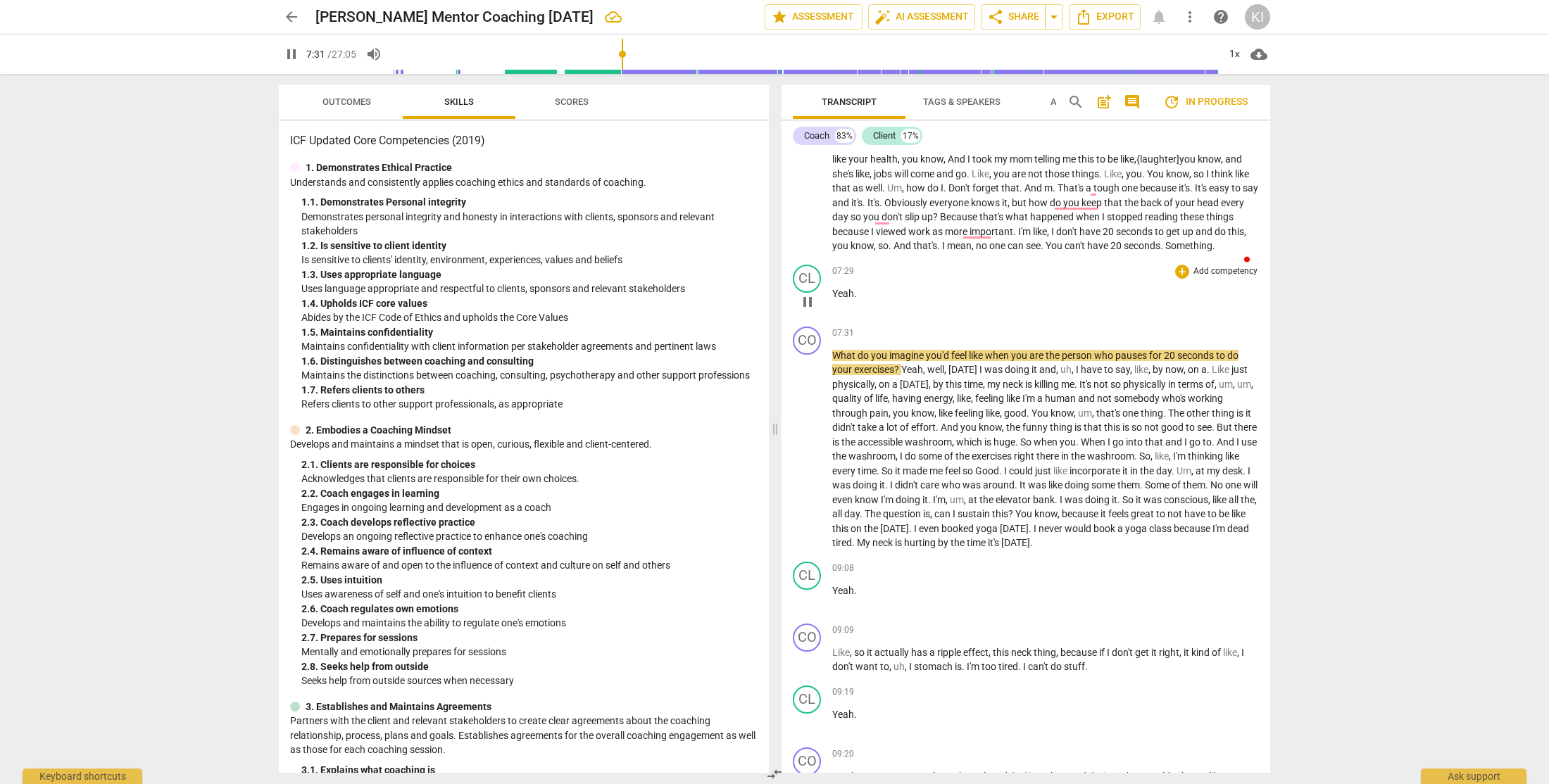
scroll to position [1446, 0]
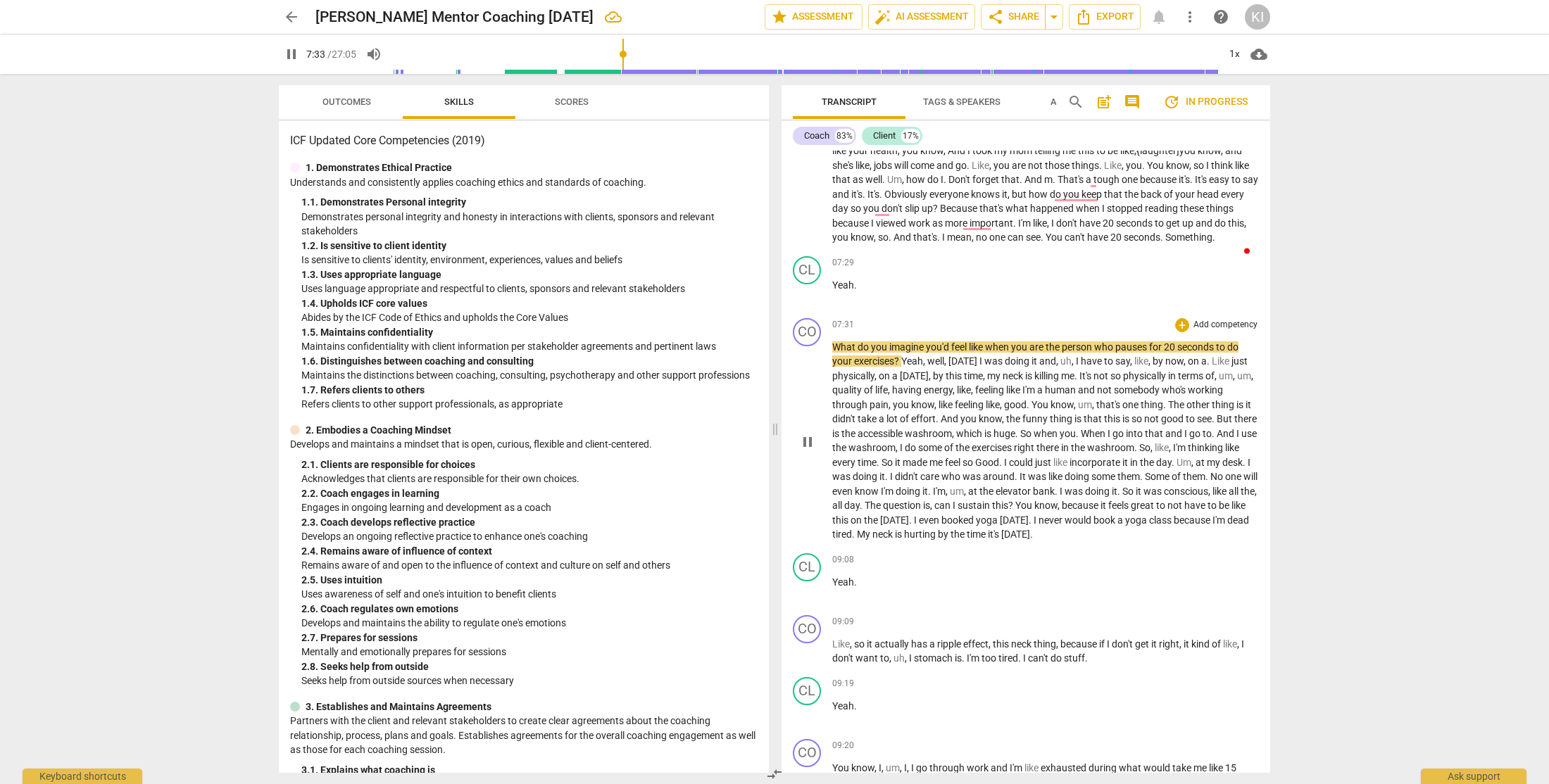
click at [903, 367] on span "Yeah" at bounding box center [912, 361] width 22 height 11
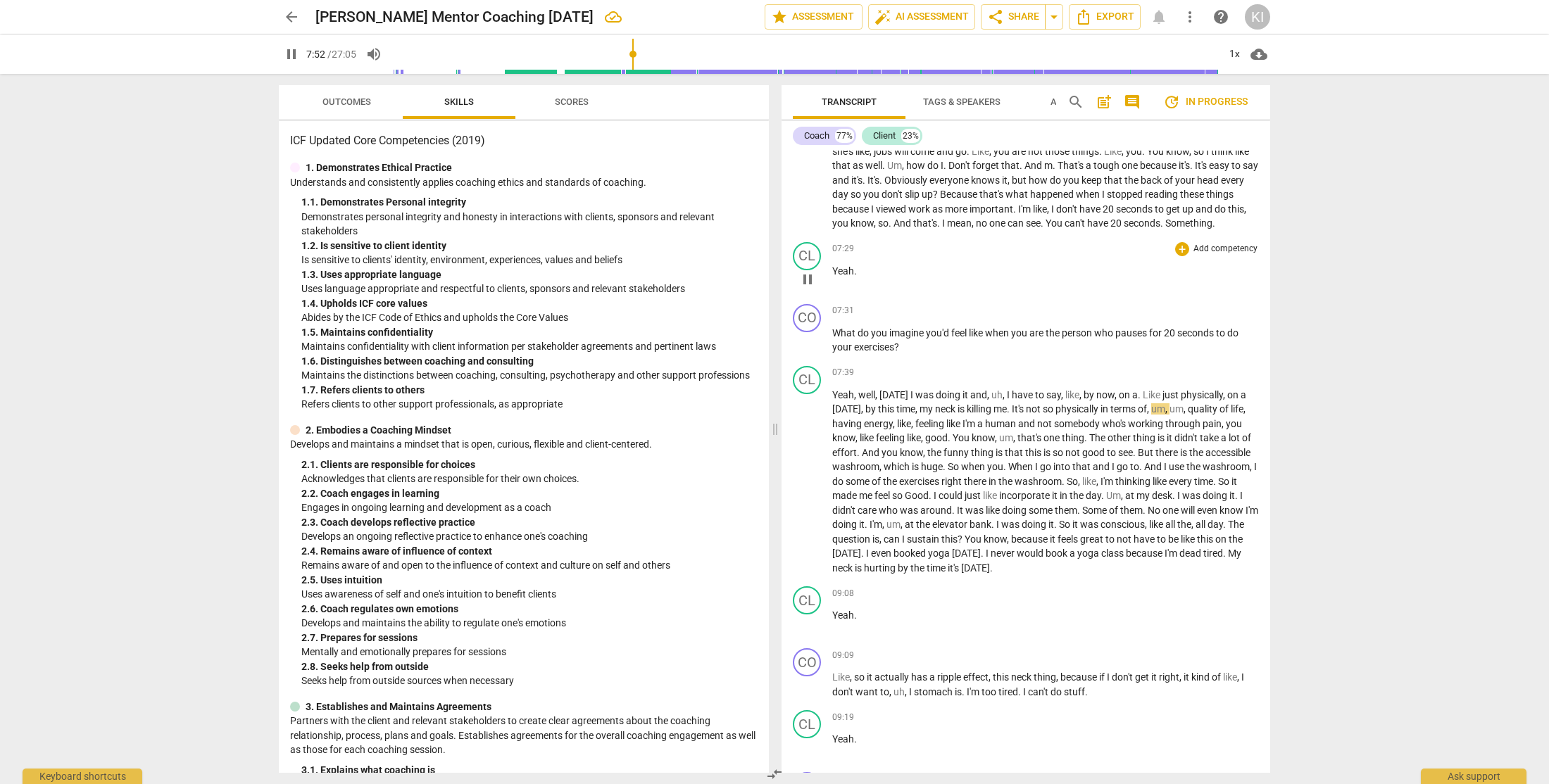
scroll to position [1464, 0]
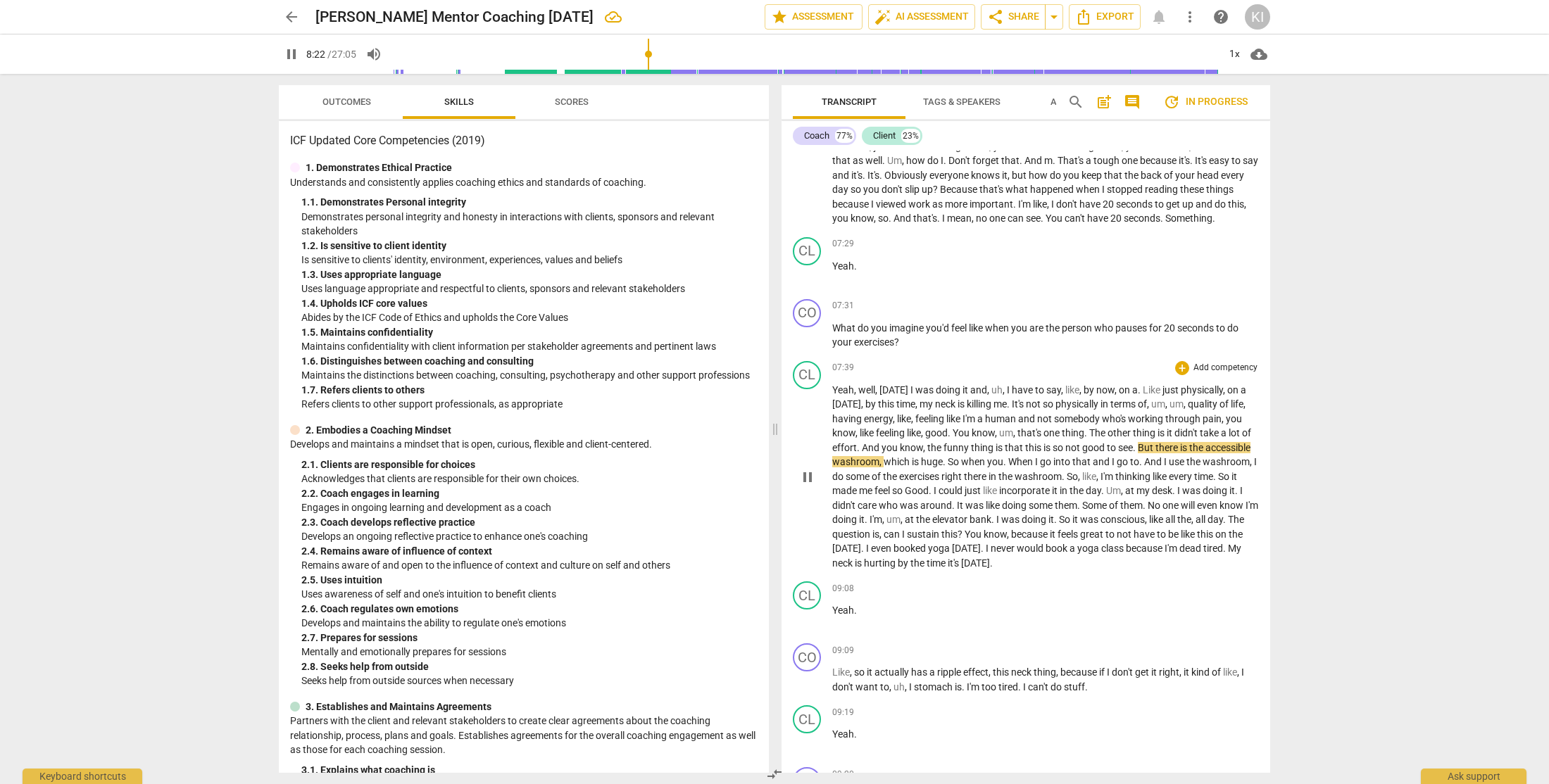
click at [1137, 453] on span "." at bounding box center [1134, 448] width 5 height 11
type input "504"
click at [928, 496] on span "Good" at bounding box center [917, 491] width 24 height 11
click at [666, 54] on input "range" at bounding box center [805, 53] width 826 height 45
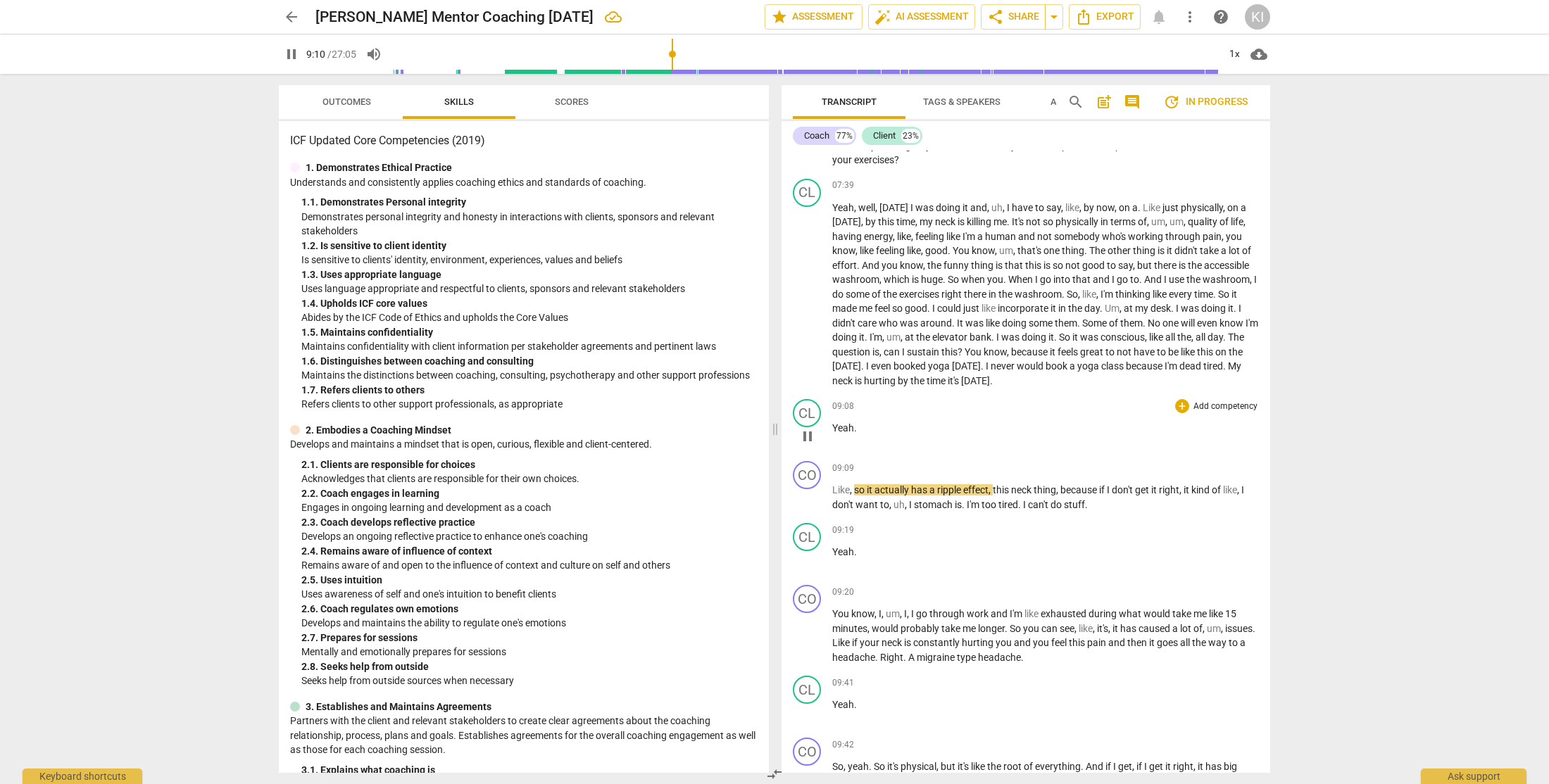
scroll to position [1655, 0]
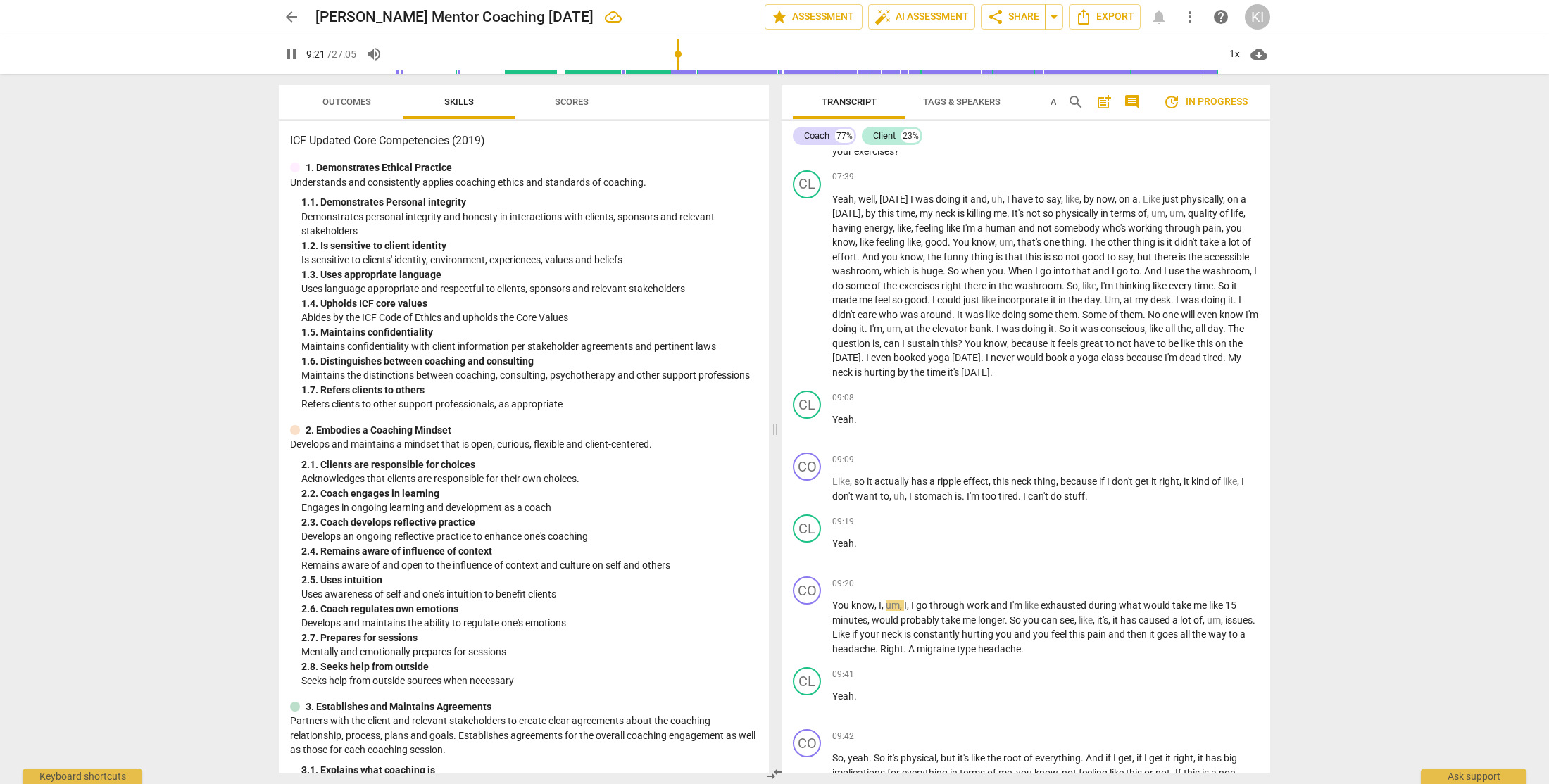
click at [670, 56] on input "range" at bounding box center [805, 53] width 826 height 45
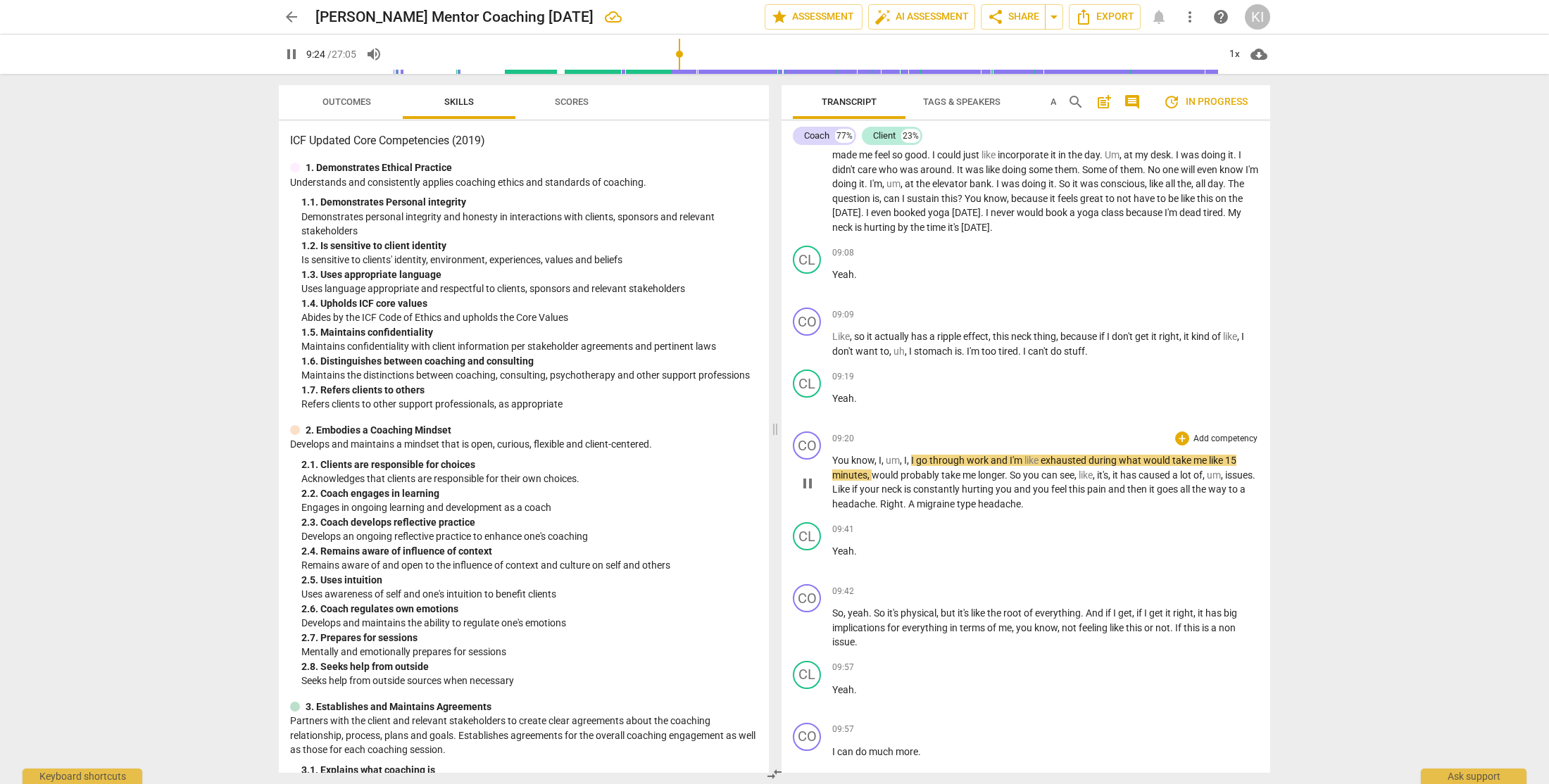
scroll to position [1804, 0]
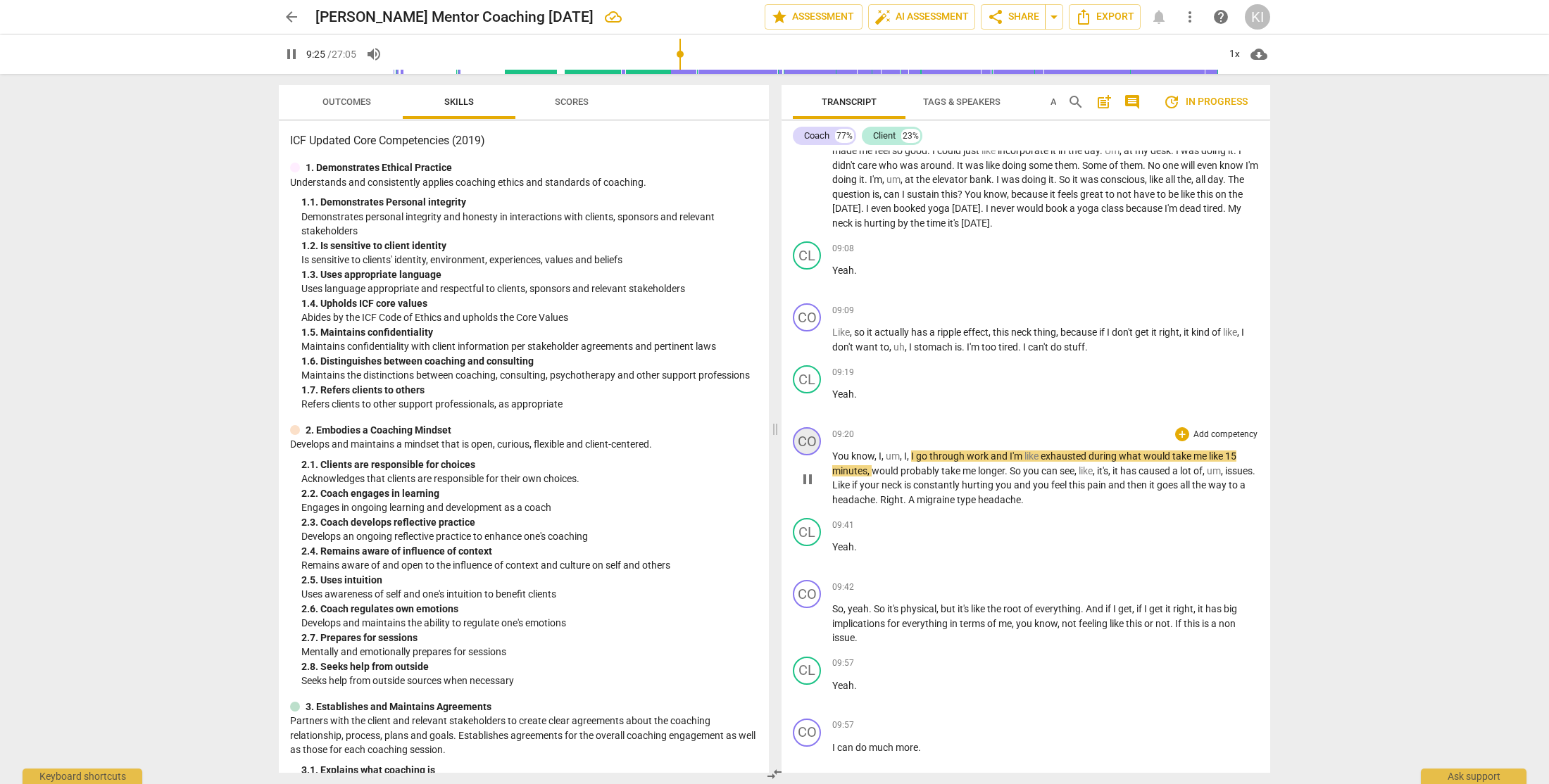
click at [808, 455] on div "CO" at bounding box center [806, 441] width 28 height 28
click at [831, 539] on div "Coach" at bounding box center [860, 538] width 106 height 23
click at [859, 569] on li "Client" at bounding box center [860, 564] width 107 height 27
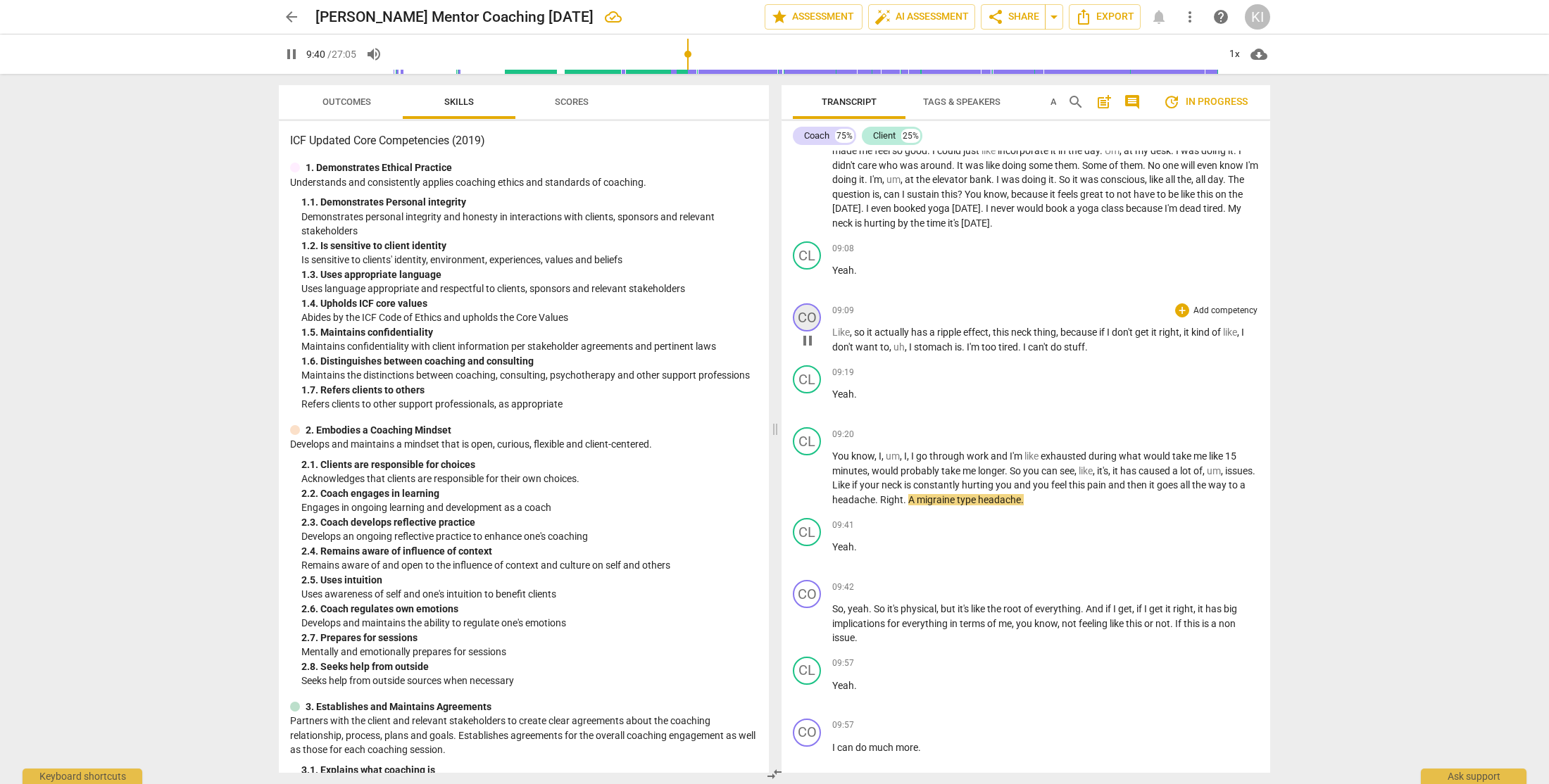
click at [803, 332] on div "CO" at bounding box center [806, 317] width 28 height 28
click at [827, 422] on div "Coach" at bounding box center [860, 414] width 106 height 23
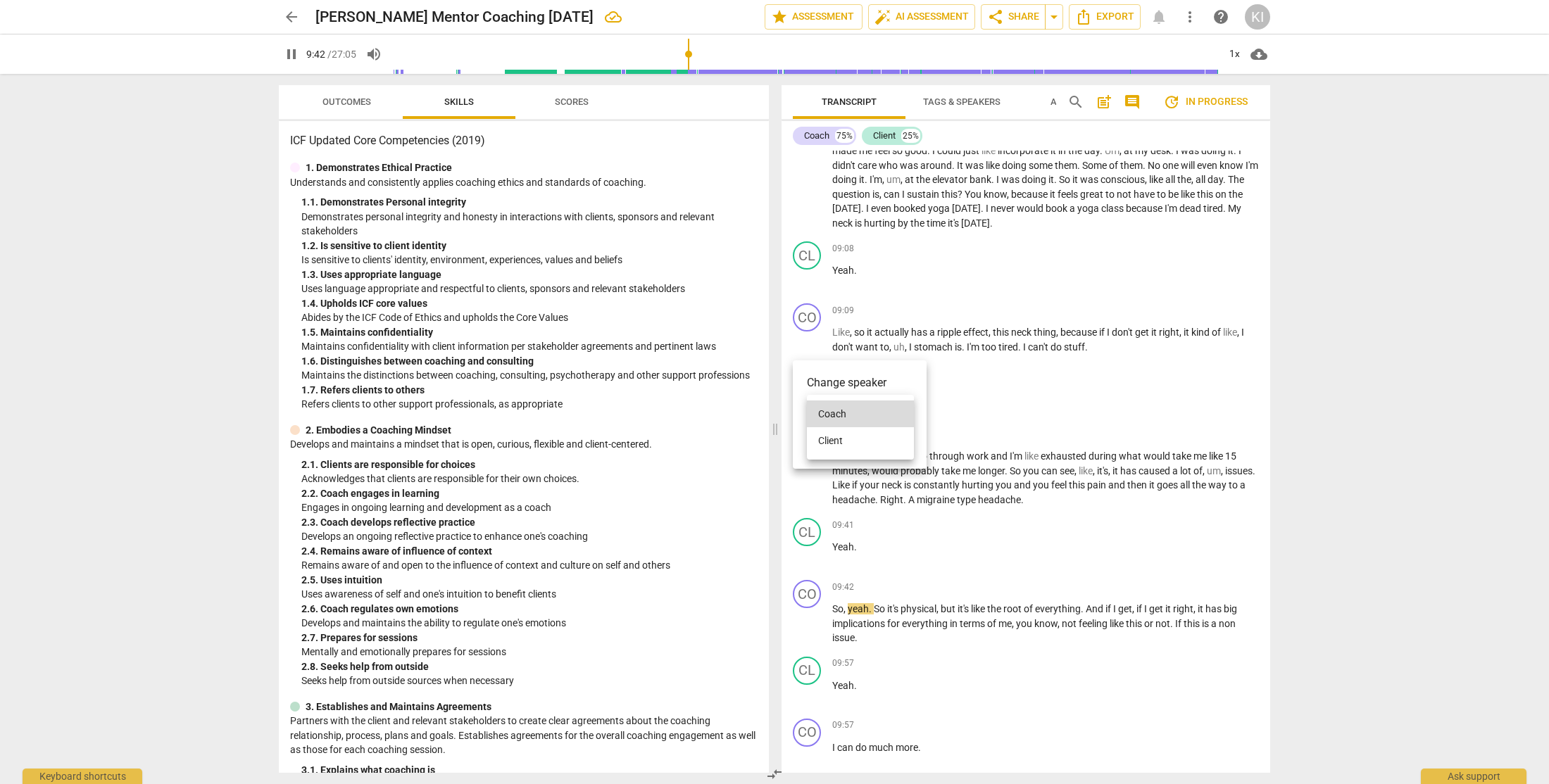
click at [841, 442] on li "Client" at bounding box center [860, 440] width 107 height 27
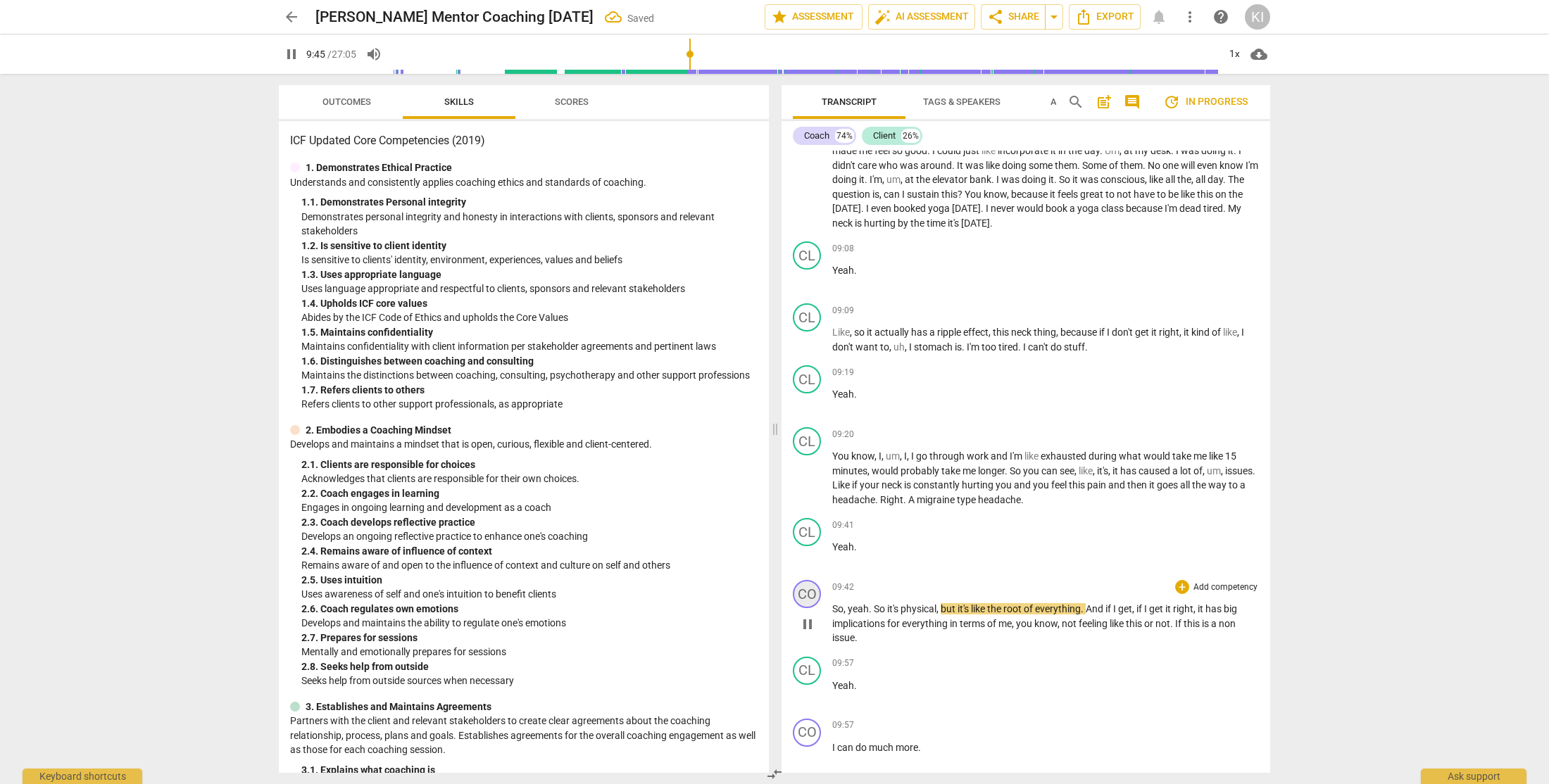
click at [804, 608] on div "CO" at bounding box center [806, 594] width 28 height 28
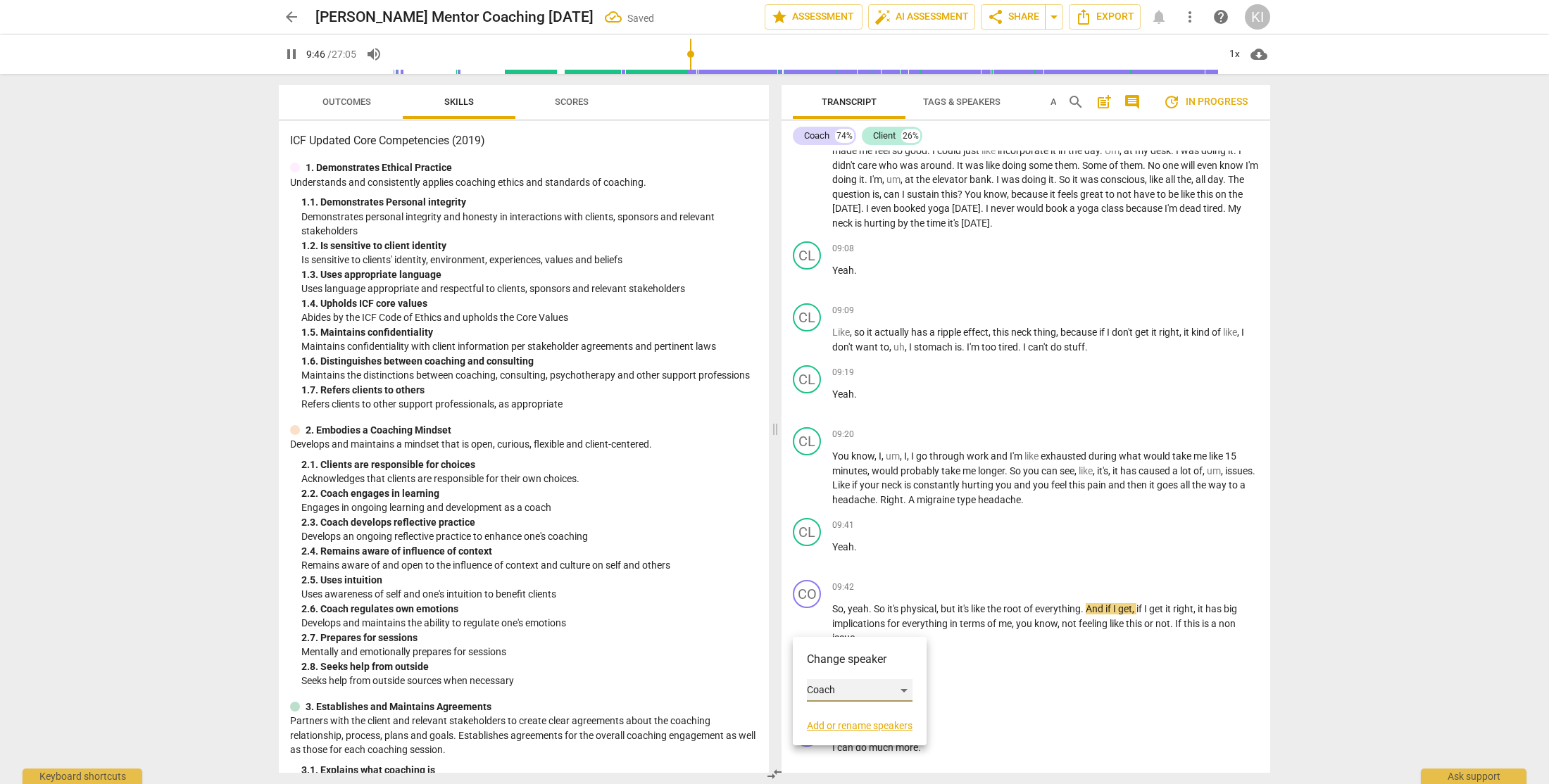
click at [831, 692] on div "Coach" at bounding box center [860, 690] width 106 height 23
click at [848, 724] on li "Client" at bounding box center [860, 717] width 107 height 27
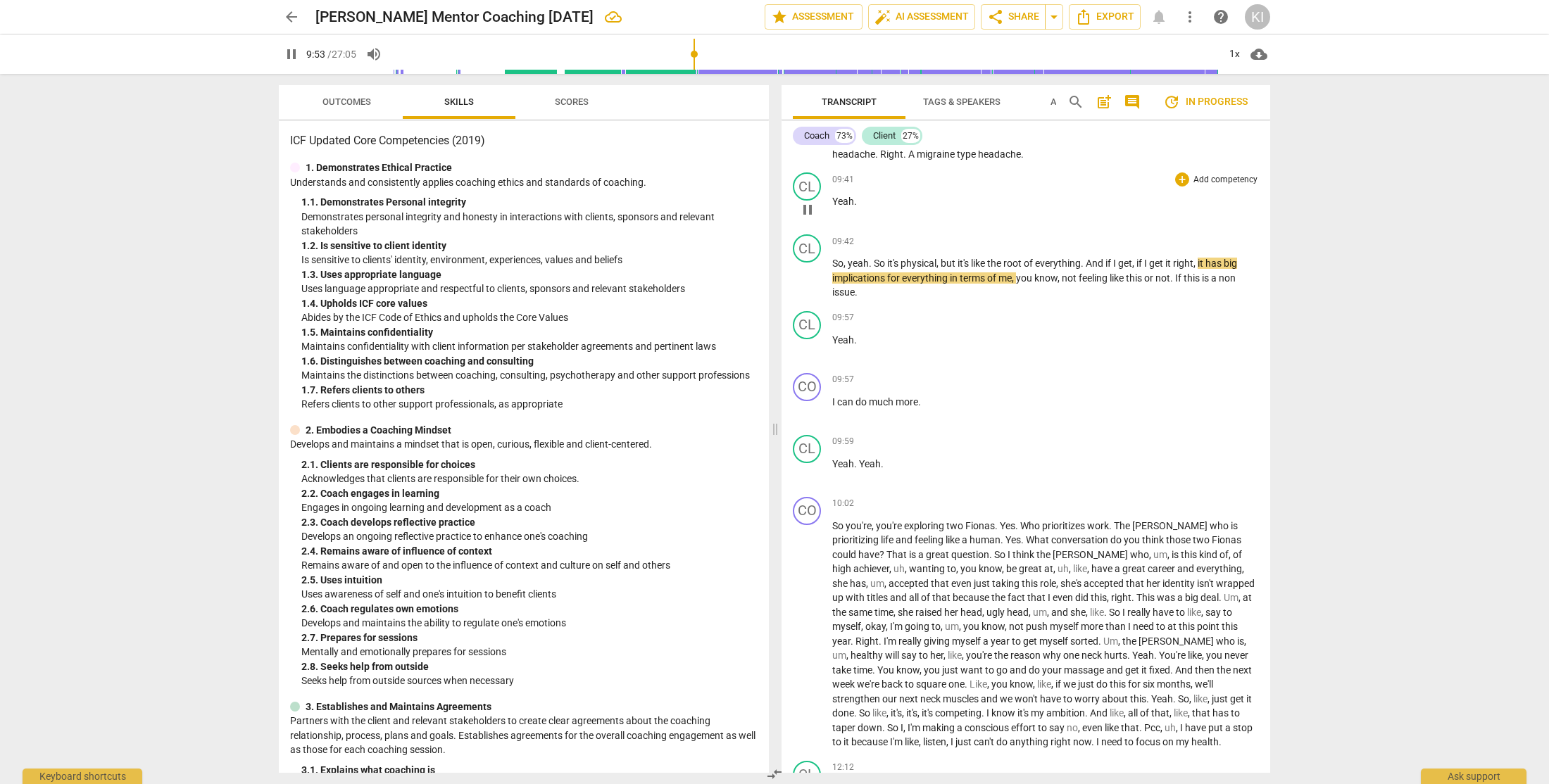
scroll to position [2154, 0]
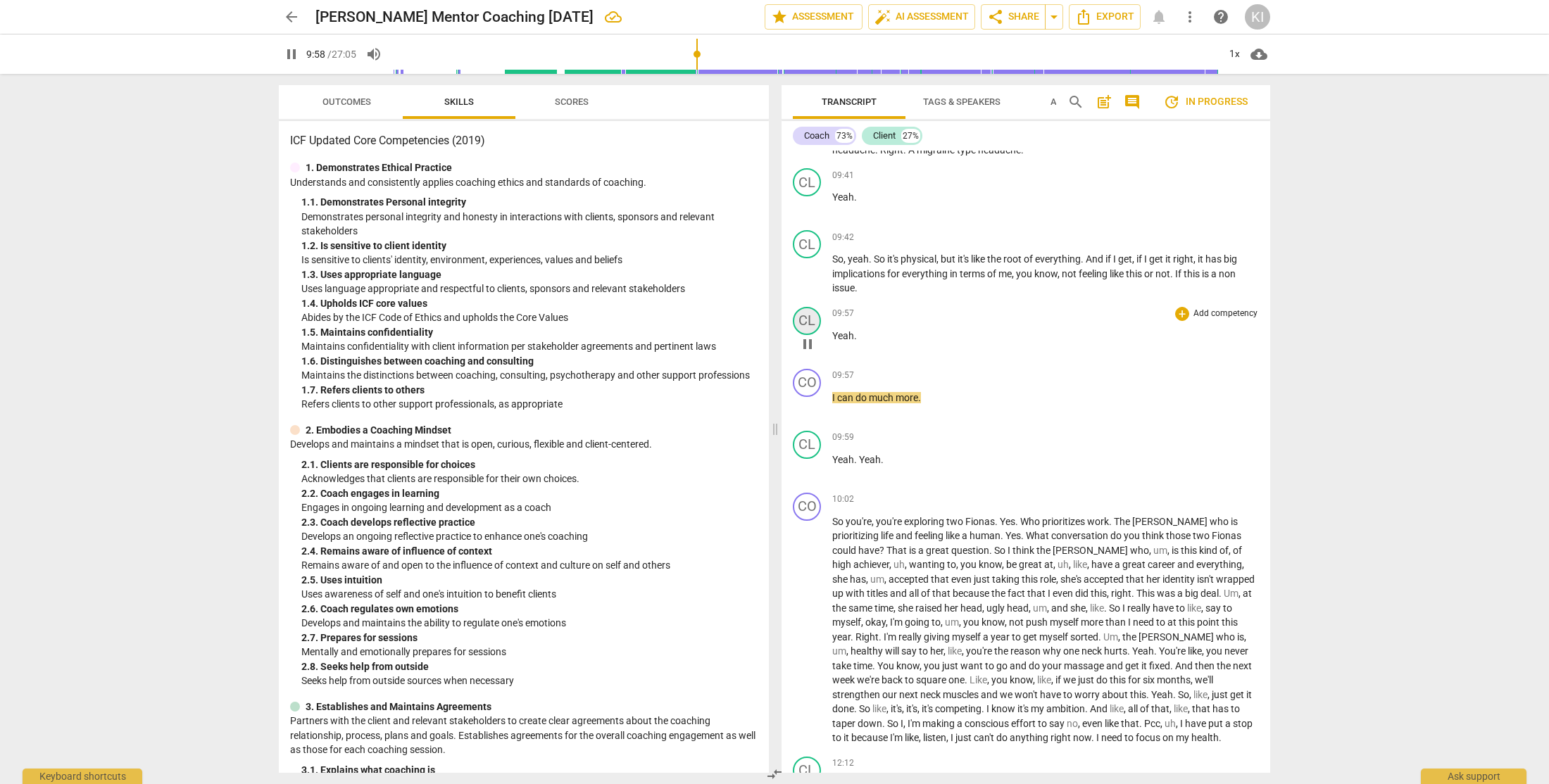
click at [807, 335] on div "CL" at bounding box center [806, 321] width 28 height 28
click at [825, 416] on div "Client" at bounding box center [860, 417] width 106 height 23
click at [840, 392] on li "Coach" at bounding box center [860, 390] width 107 height 27
click at [805, 459] on div "CL" at bounding box center [806, 445] width 28 height 28
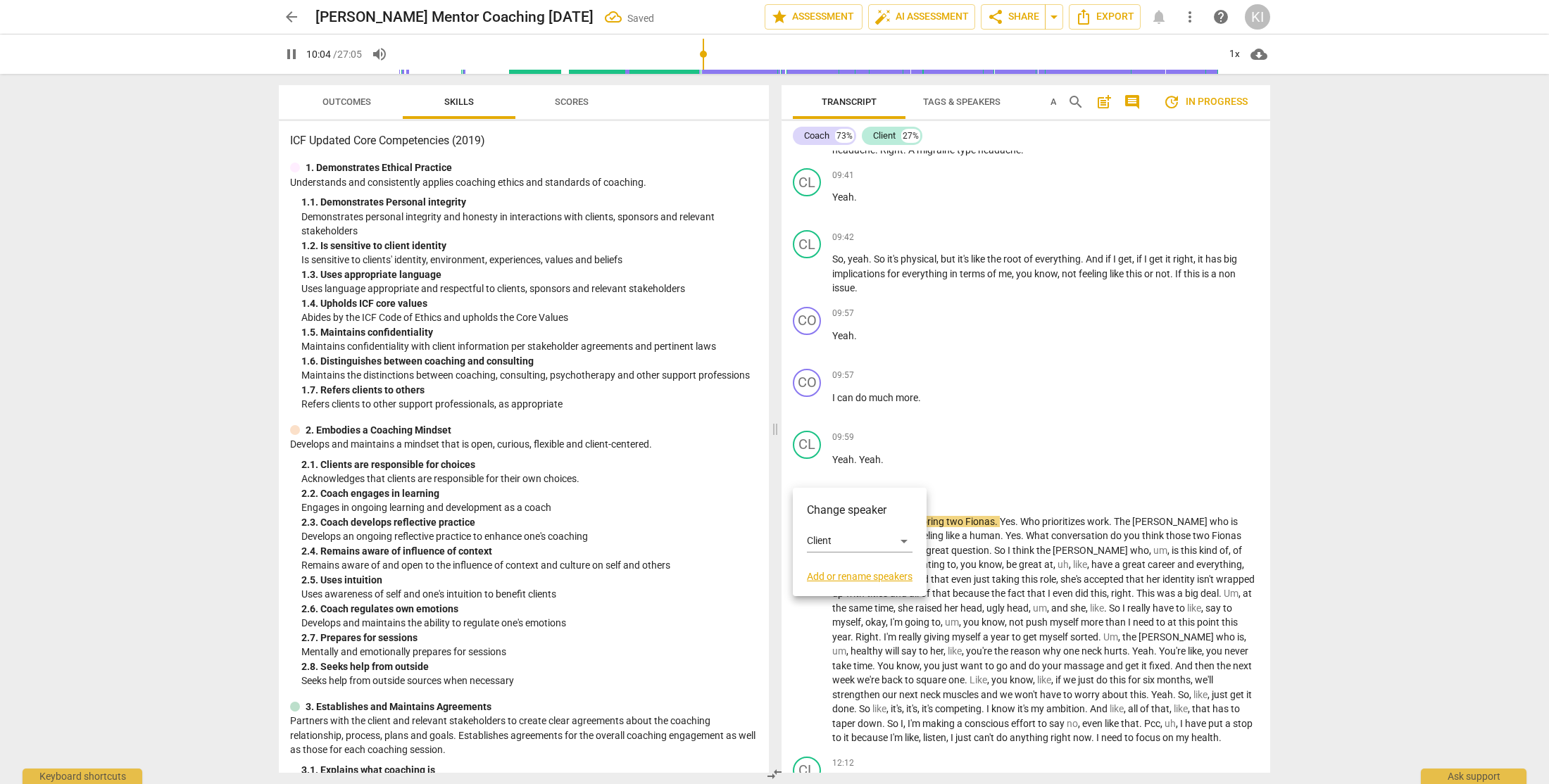
click at [822, 552] on div "Change speaker Client Add or rename speakers" at bounding box center [860, 541] width 106 height 80
click at [823, 540] on div "Client" at bounding box center [860, 541] width 106 height 23
click at [835, 519] on li "Coach" at bounding box center [860, 514] width 107 height 27
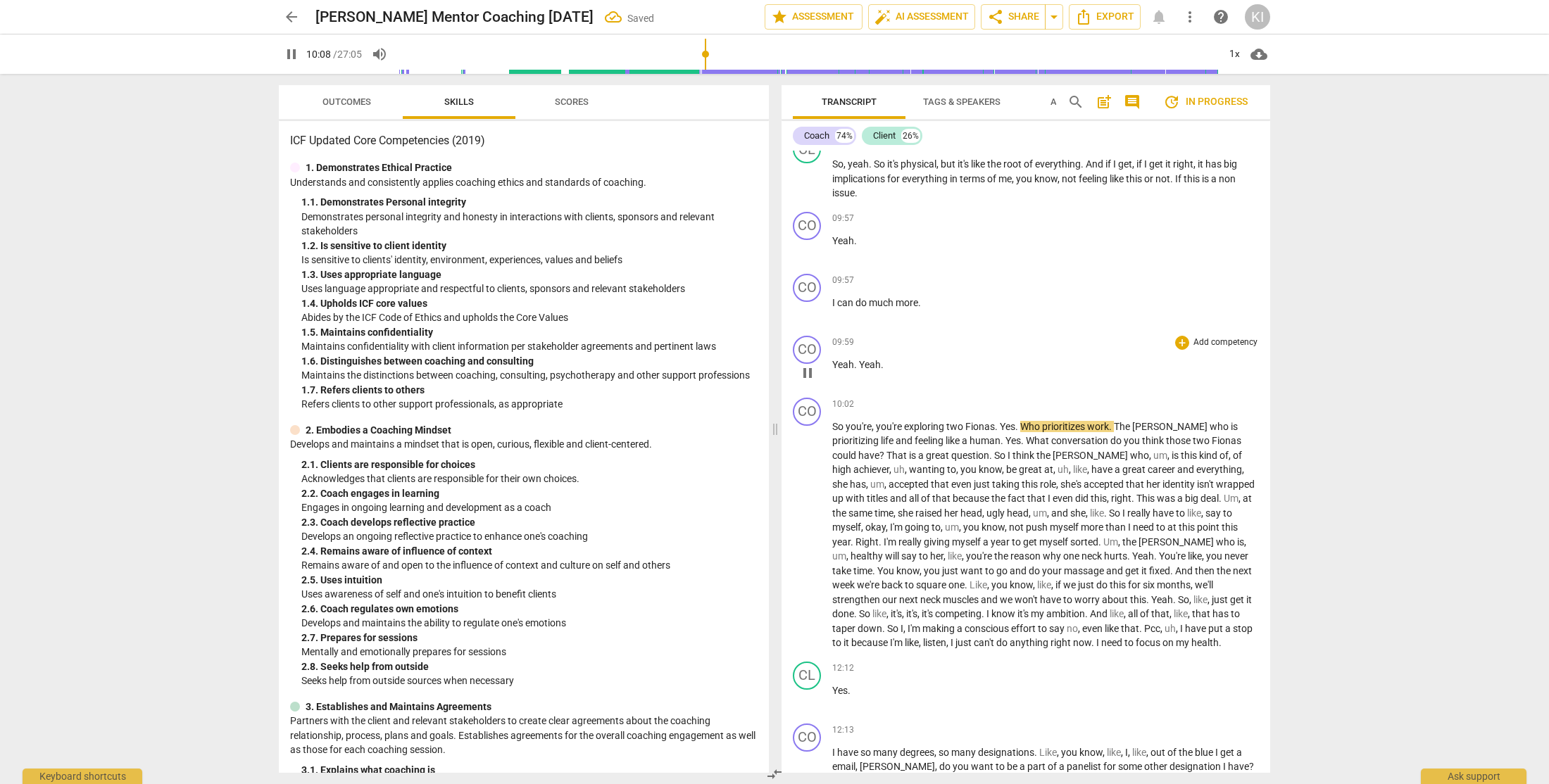
scroll to position [2255, 0]
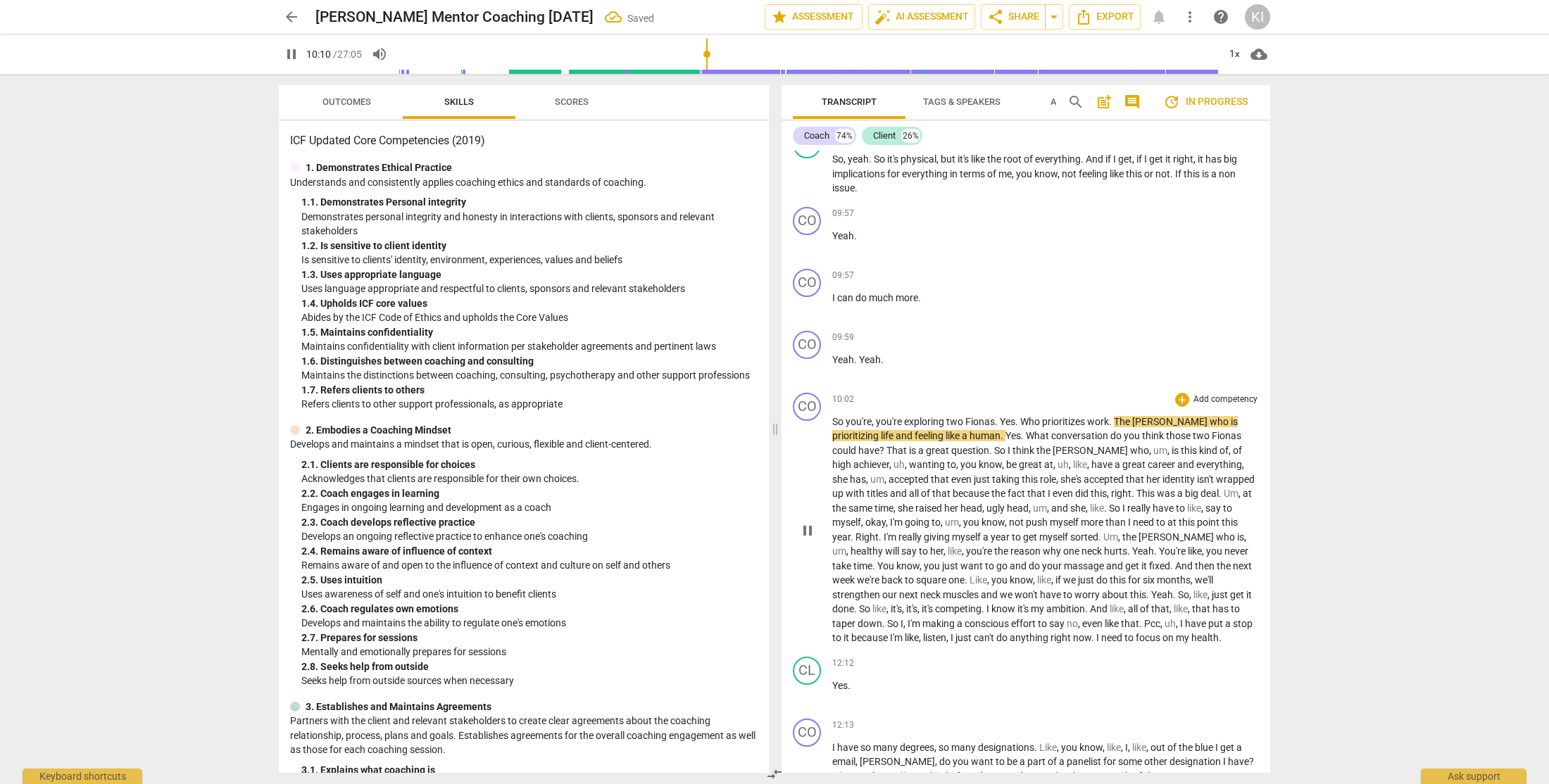
click at [1002, 427] on span "Yes" at bounding box center [1007, 422] width 16 height 11
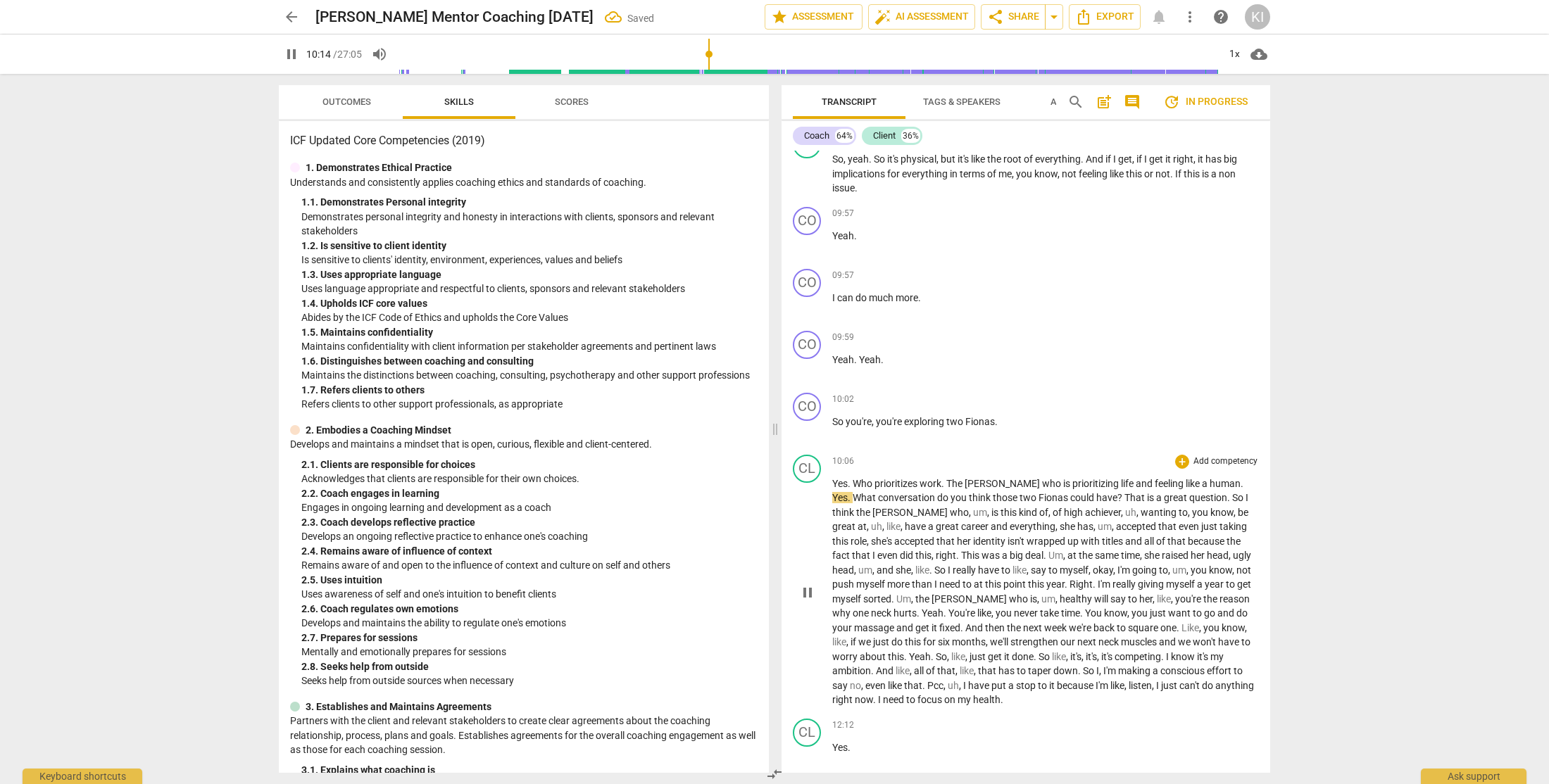
click at [854, 489] on span "Who" at bounding box center [863, 483] width 22 height 11
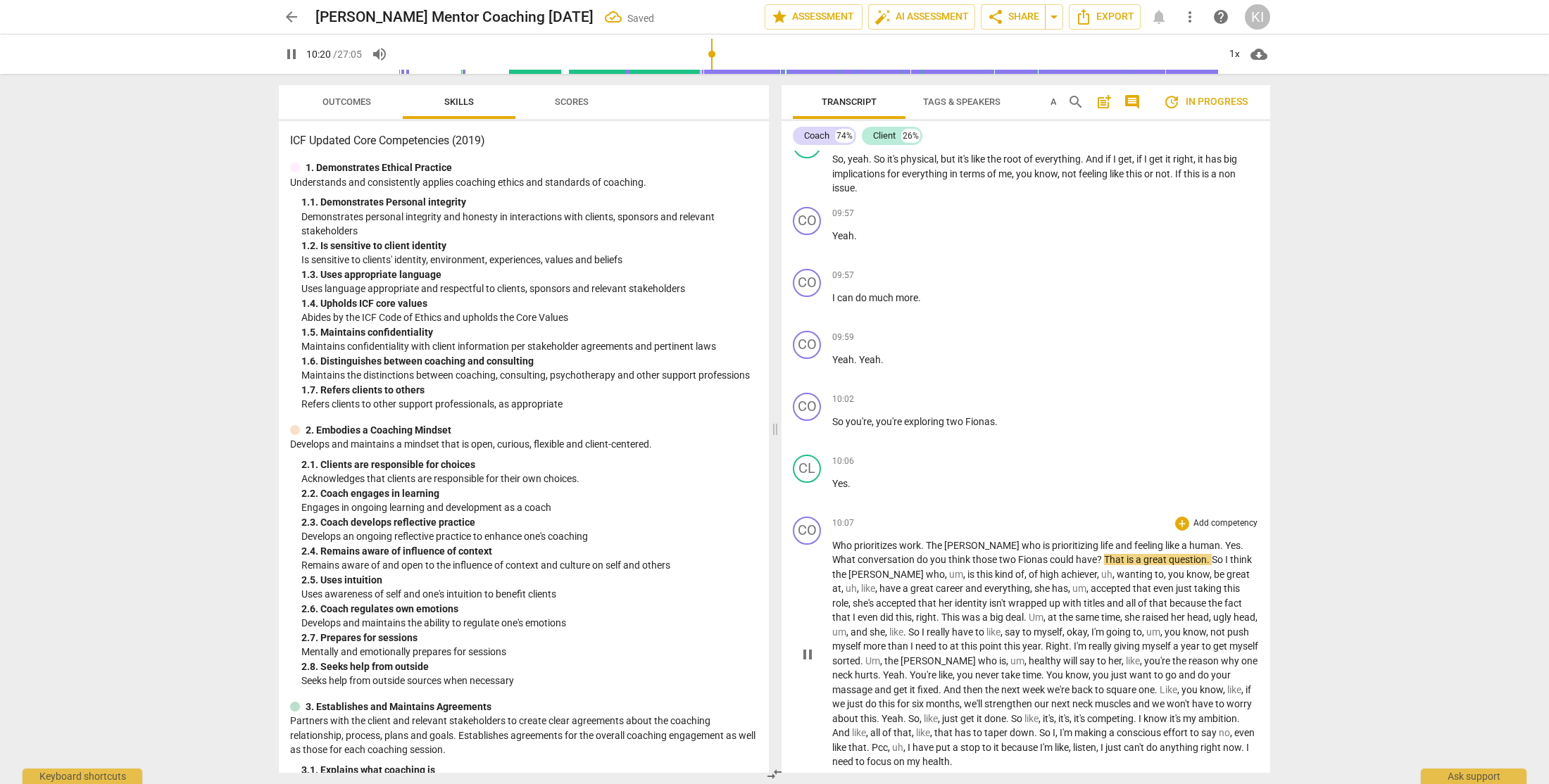
click at [1224, 551] on span "Yes" at bounding box center [1232, 545] width 16 height 11
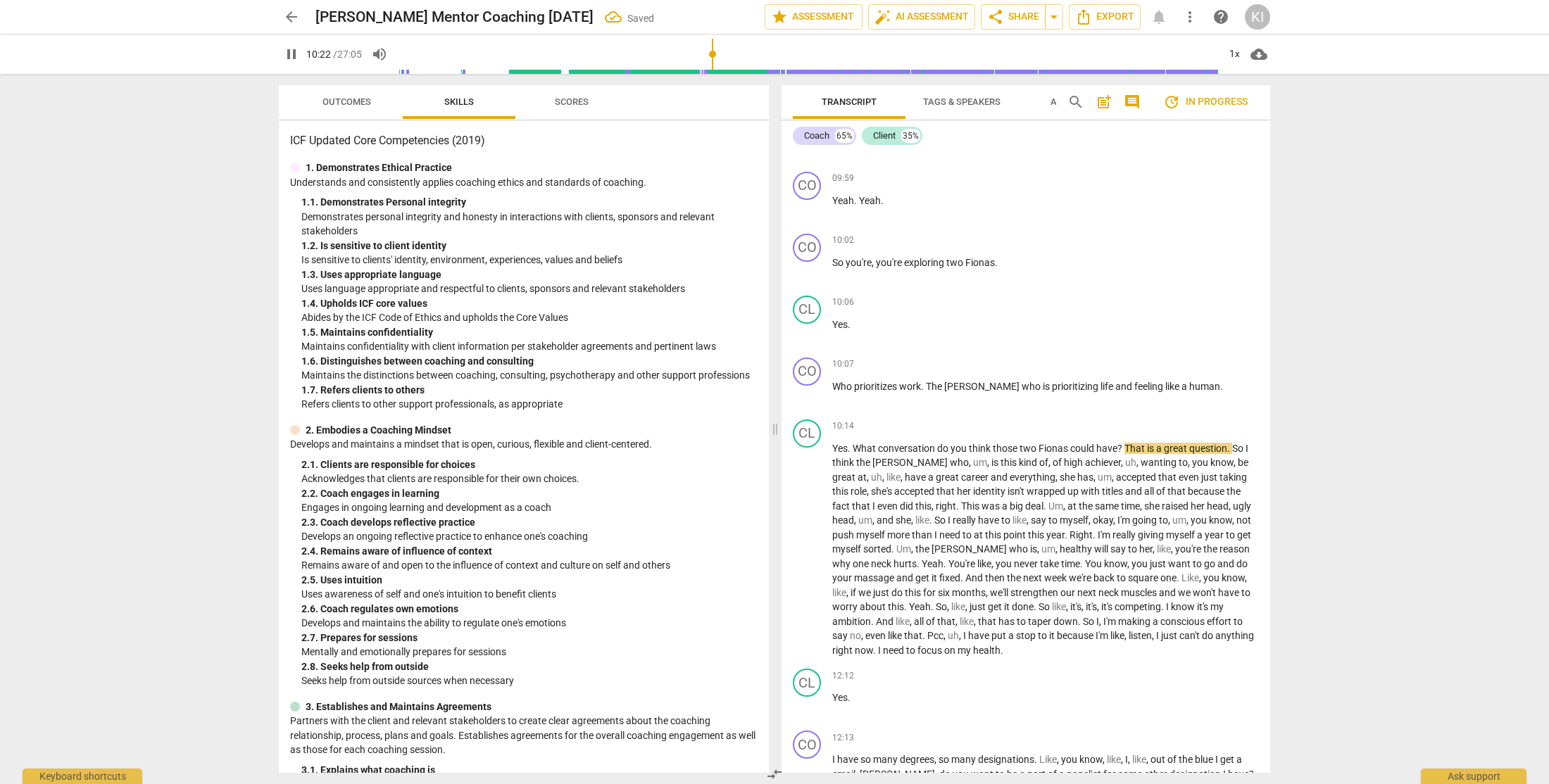
scroll to position [2416, 0]
click at [855, 451] on span "What" at bounding box center [865, 446] width 26 height 11
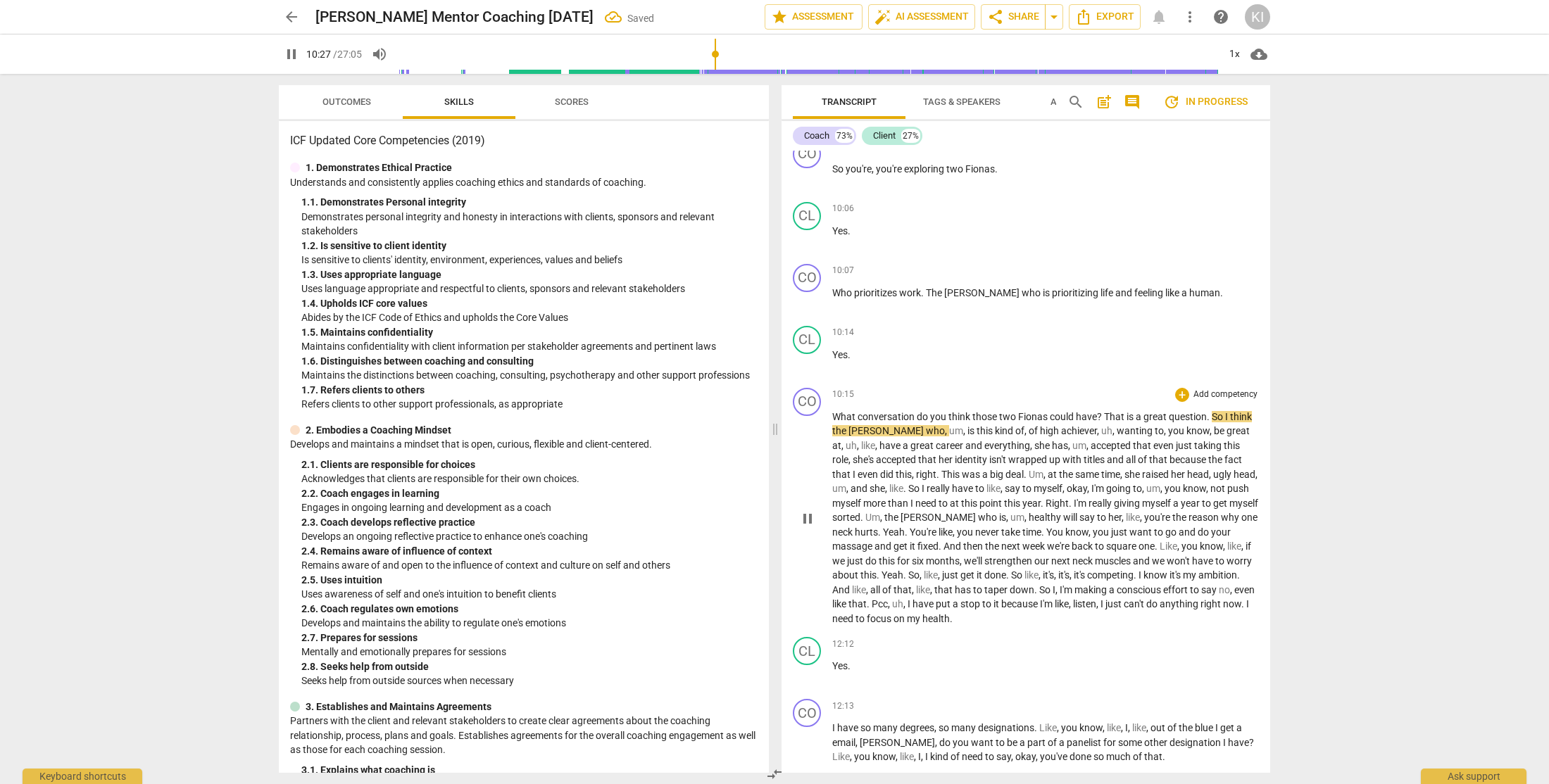
scroll to position [2528, 0]
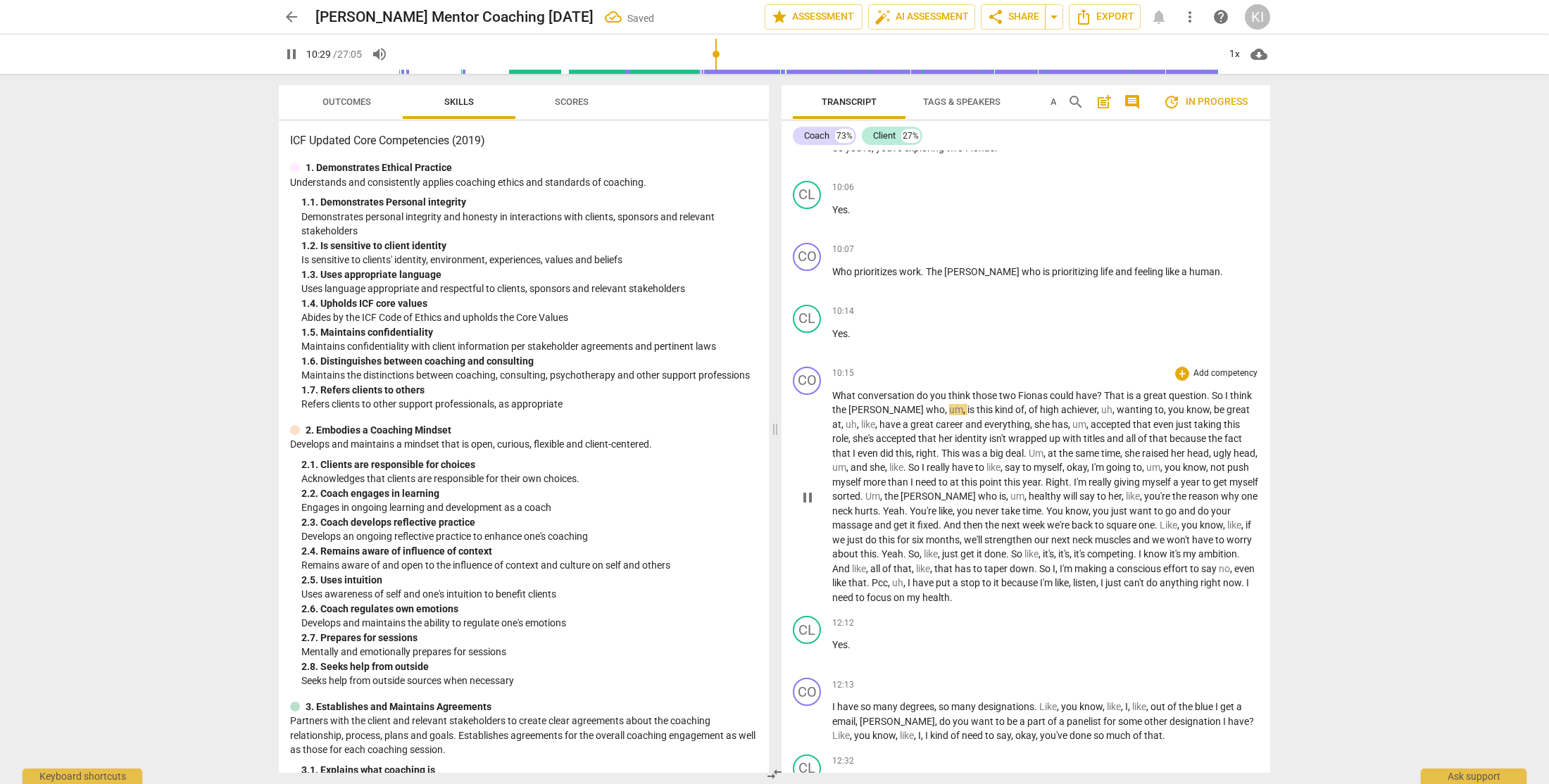
click at [1104, 401] on span "That" at bounding box center [1115, 395] width 23 height 11
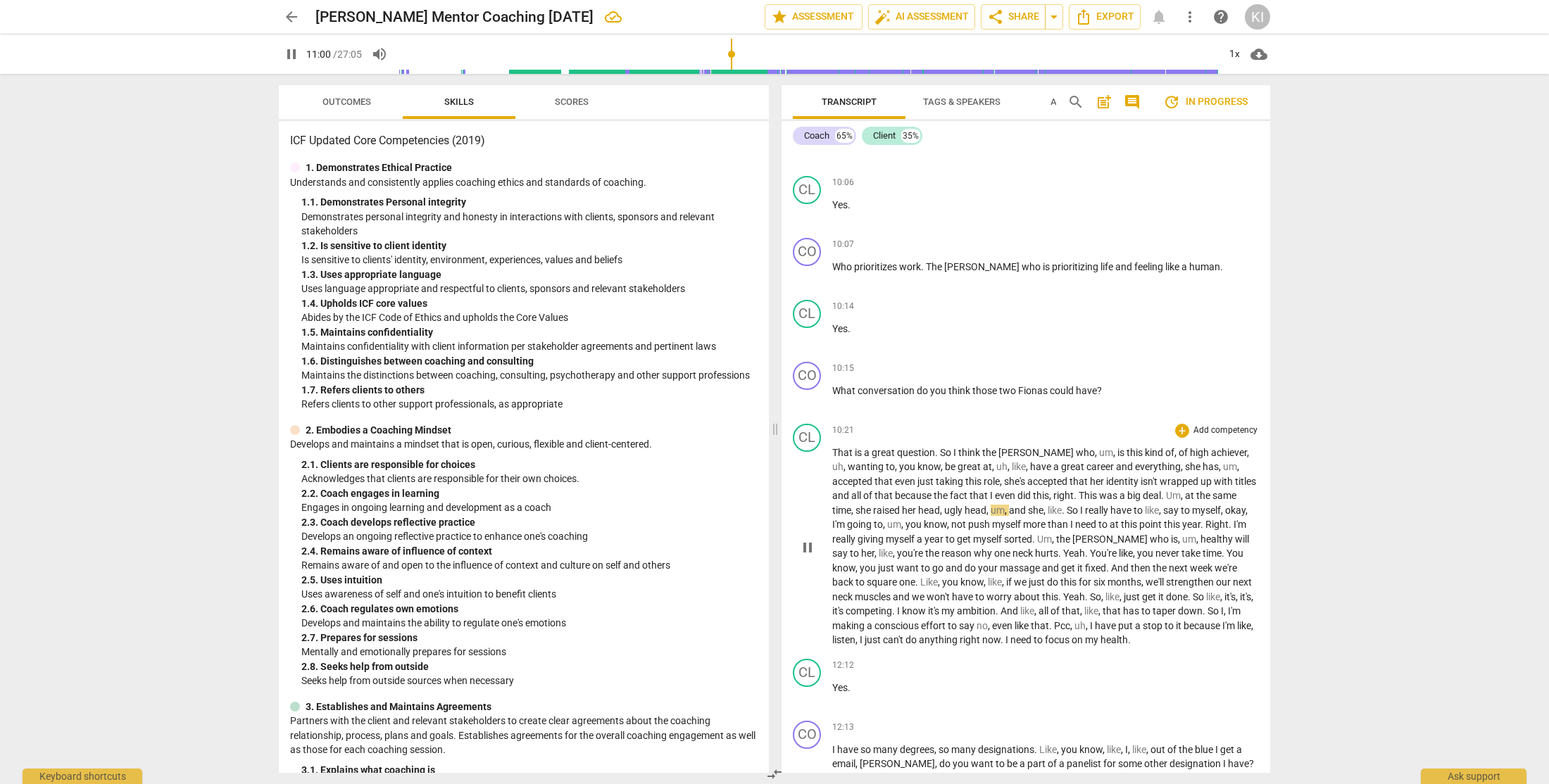
scroll to position [2534, 0]
click at [990, 515] on span "," at bounding box center [988, 508] width 5 height 11
type input "664"
click at [1106, 543] on span "Um" at bounding box center [1110, 538] width 15 height 11
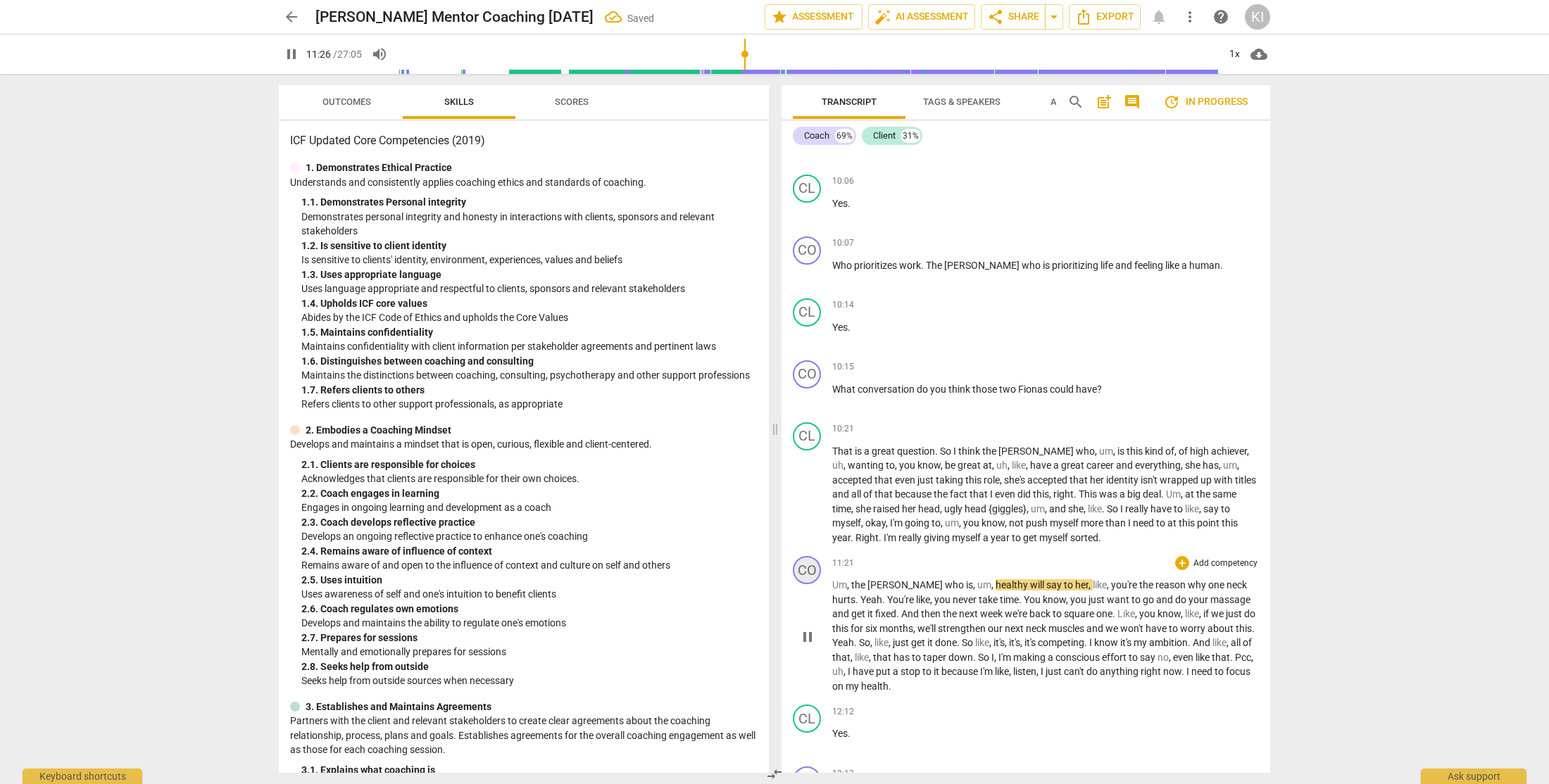
click at [807, 585] on div "CO" at bounding box center [806, 570] width 28 height 28
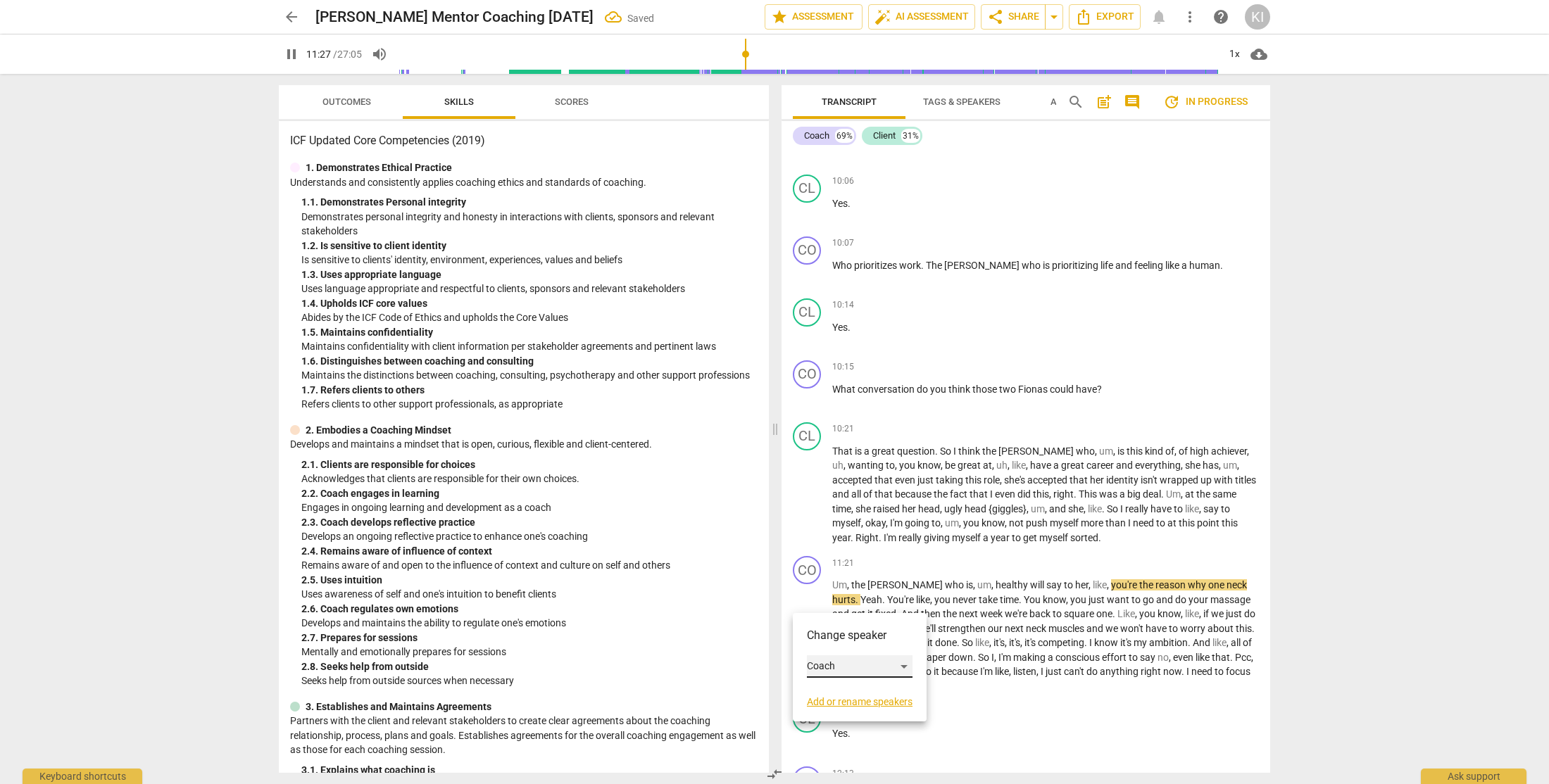
click at [831, 663] on div "Coach" at bounding box center [860, 666] width 106 height 23
click at [852, 699] on li "Client" at bounding box center [860, 693] width 107 height 27
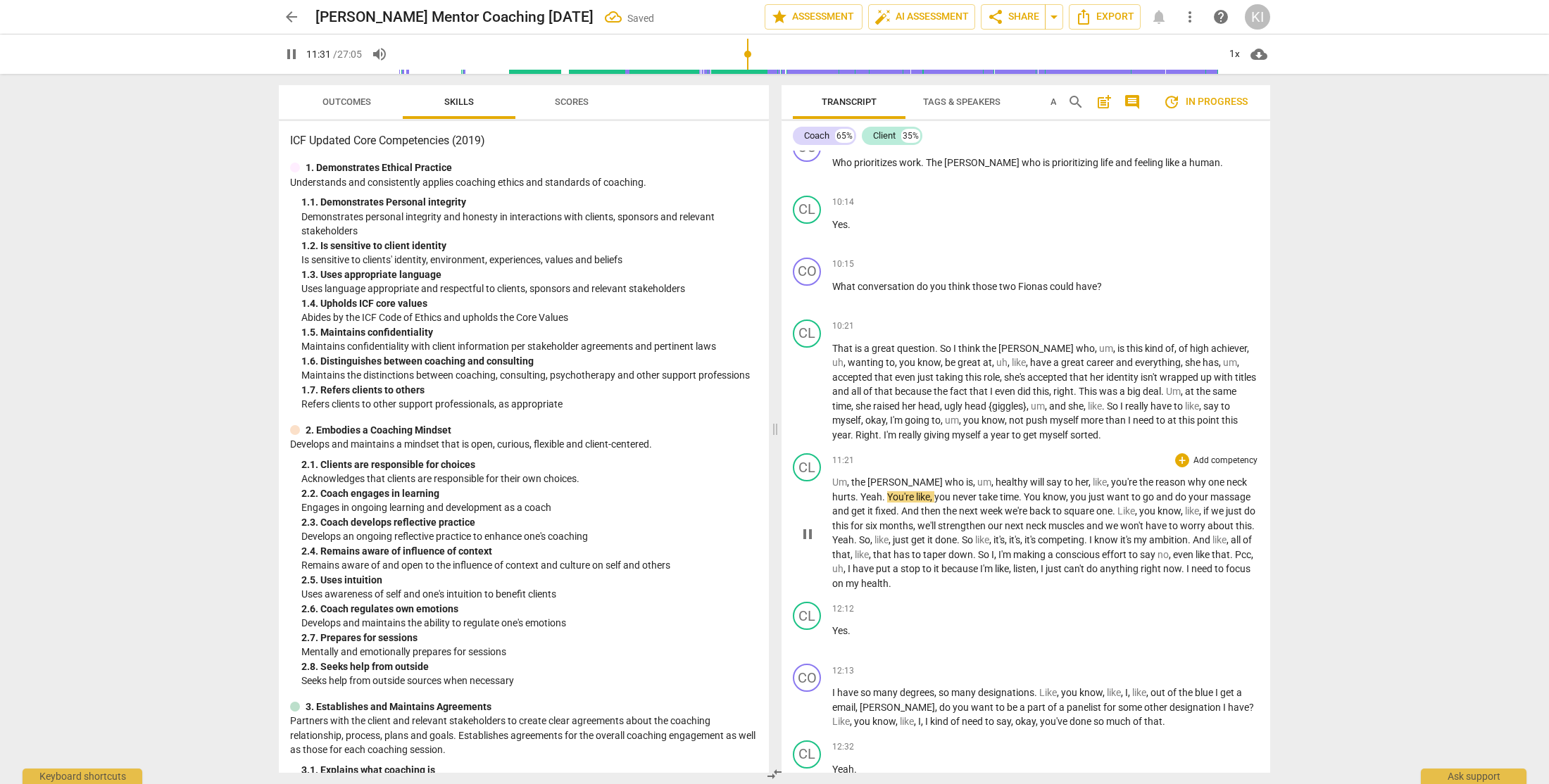
scroll to position [2639, 0]
type input "705"
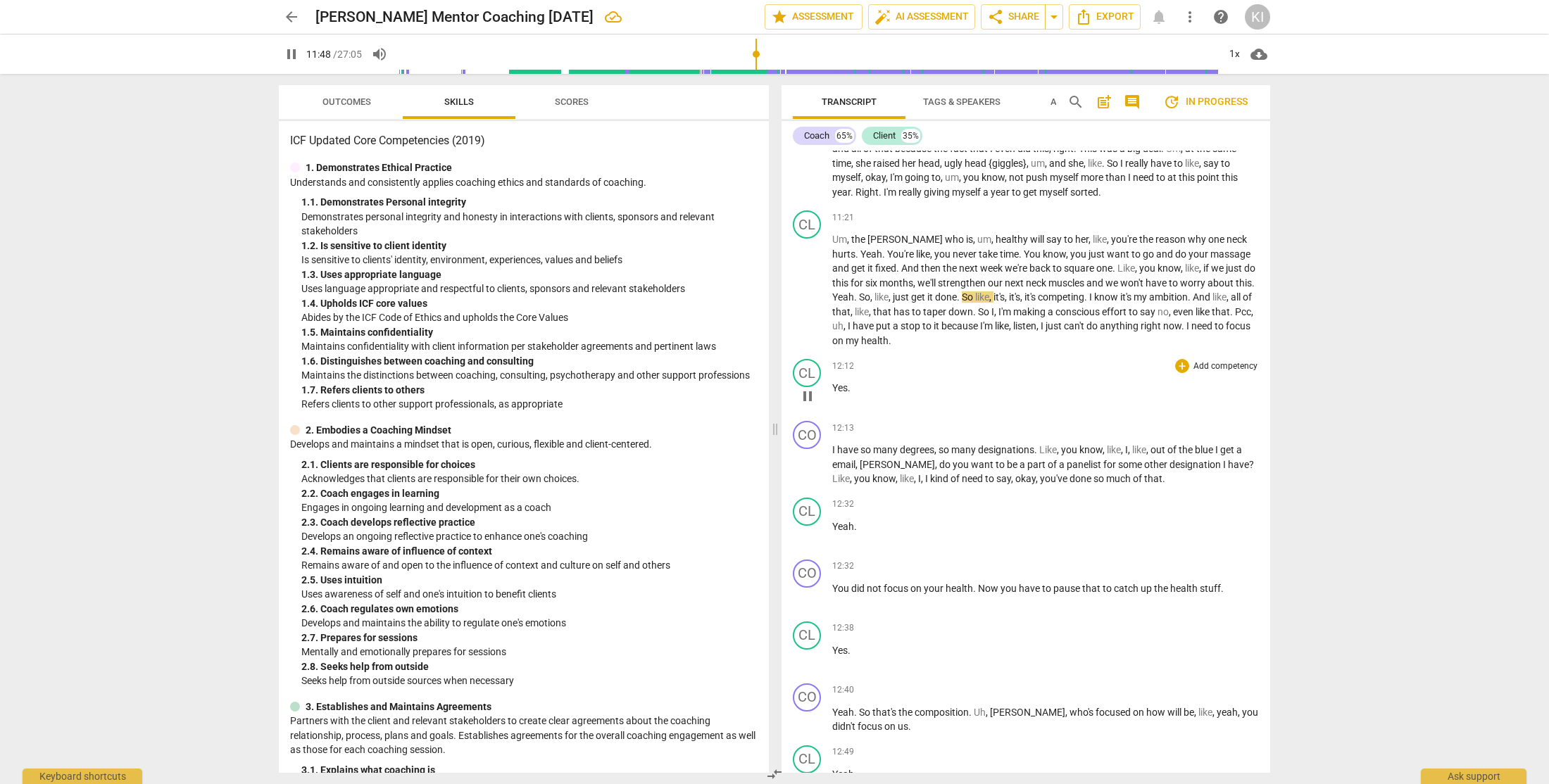
scroll to position [2885, 0]
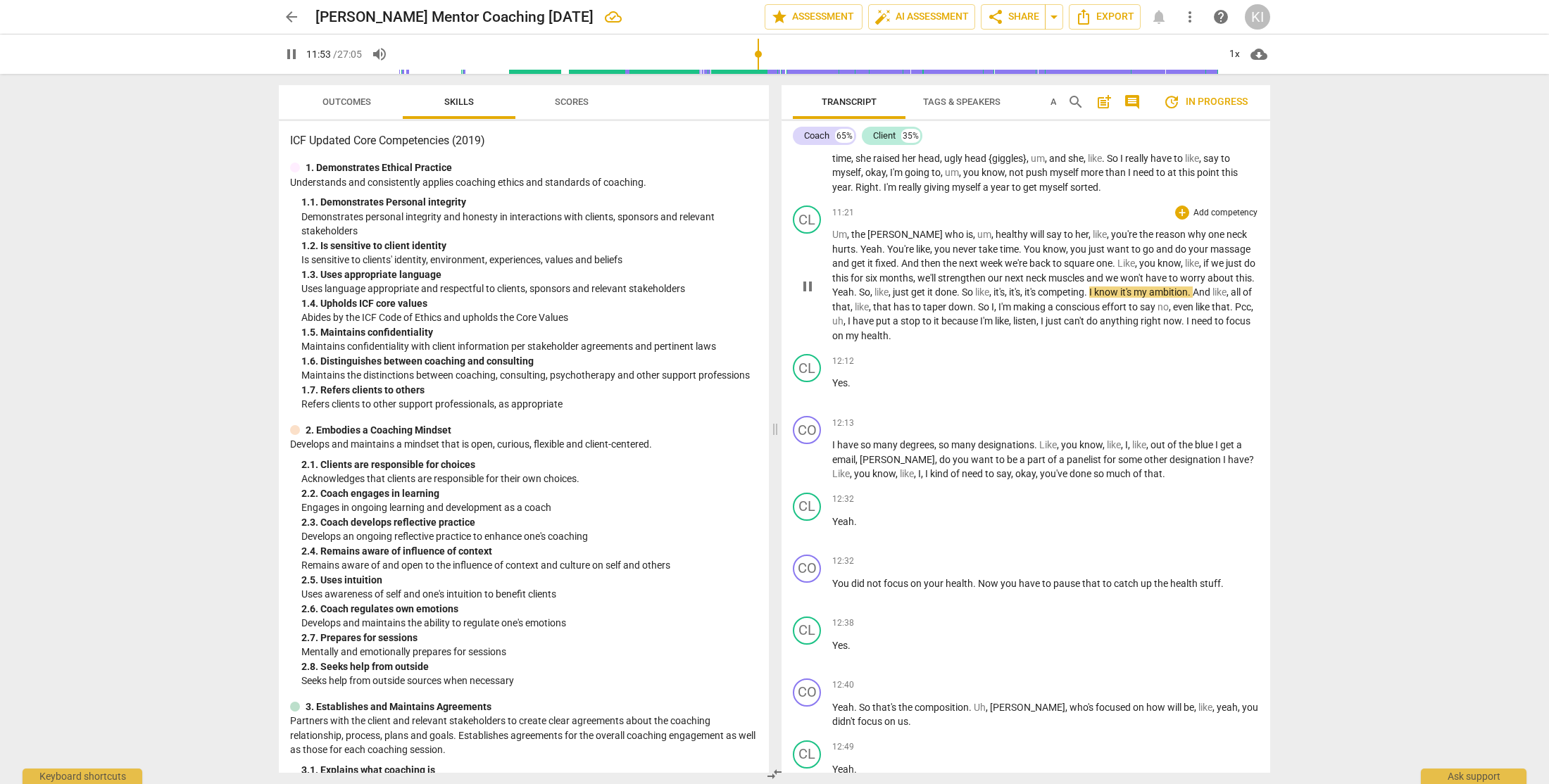
click at [854, 298] on span "Yeah" at bounding box center [843, 292] width 22 height 11
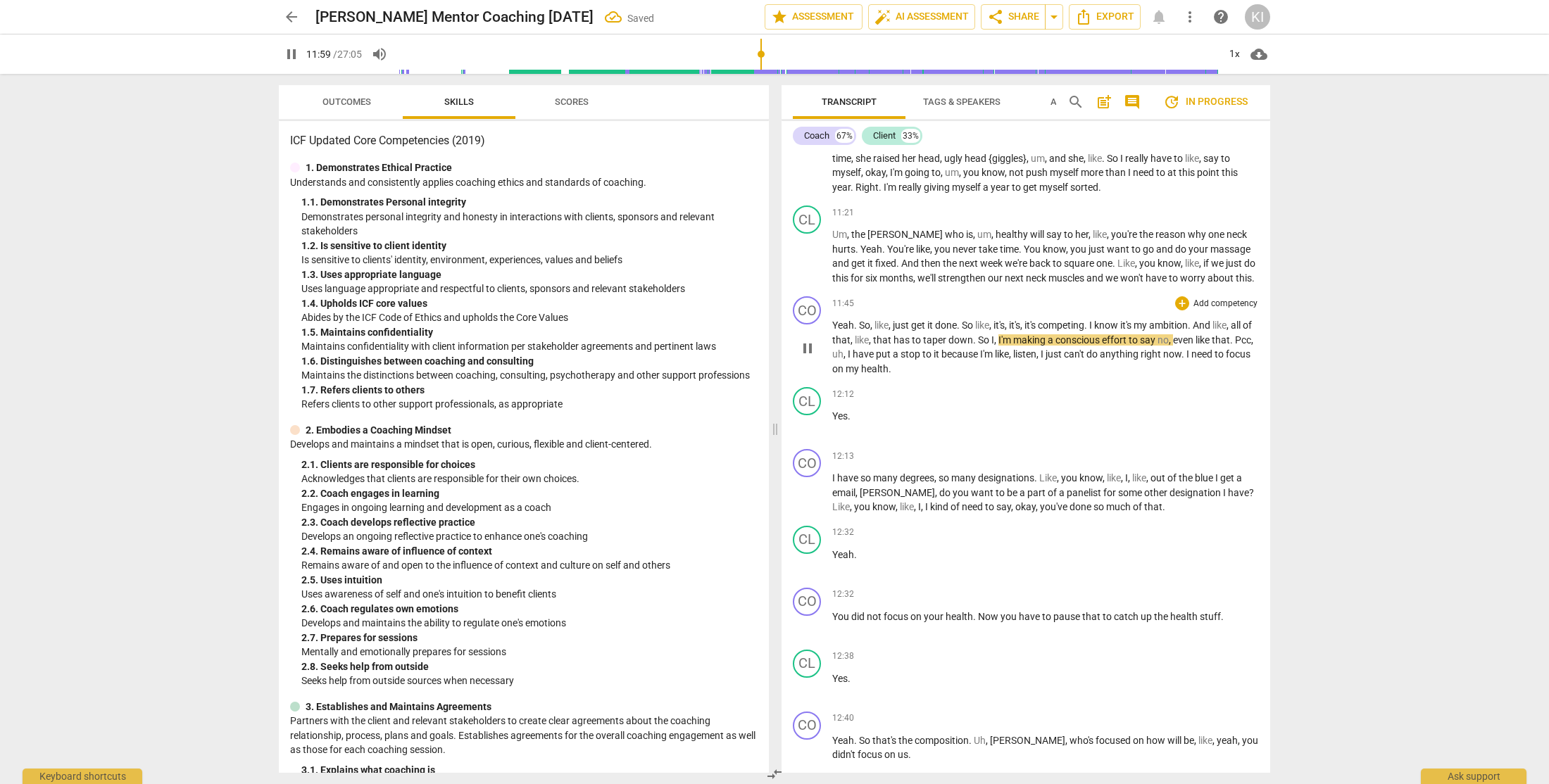
click at [860, 331] on span "So" at bounding box center [864, 325] width 11 height 11
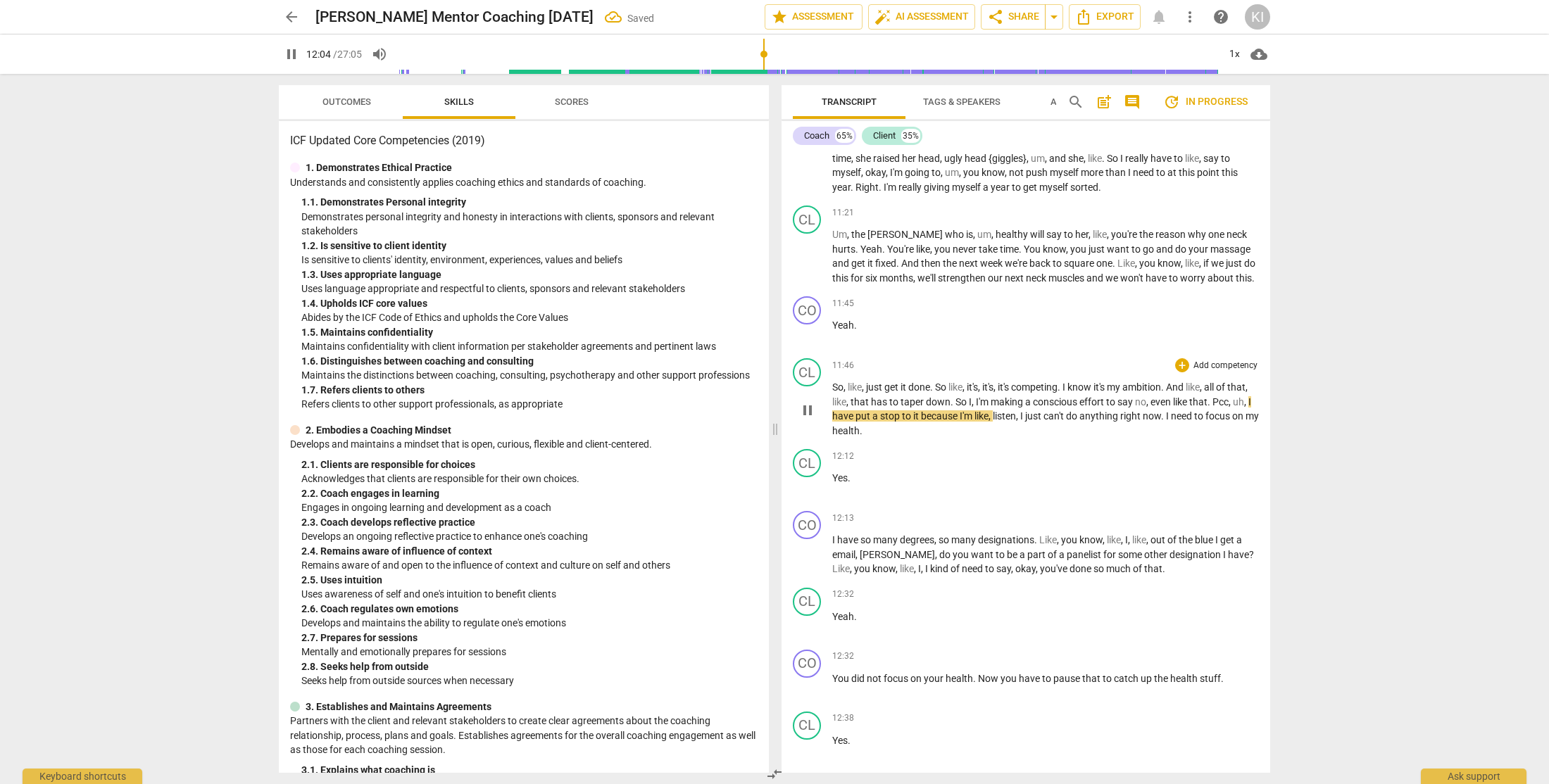
click at [1228, 407] on span "," at bounding box center [1230, 402] width 5 height 11
type input "726"
click at [1312, 534] on div "arrow_back [PERSON_NAME] Mentor Coaching [DATE] Saved edit star Assessment auto…" at bounding box center [774, 392] width 1549 height 784
click at [813, 477] on div "CL" at bounding box center [806, 463] width 28 height 28
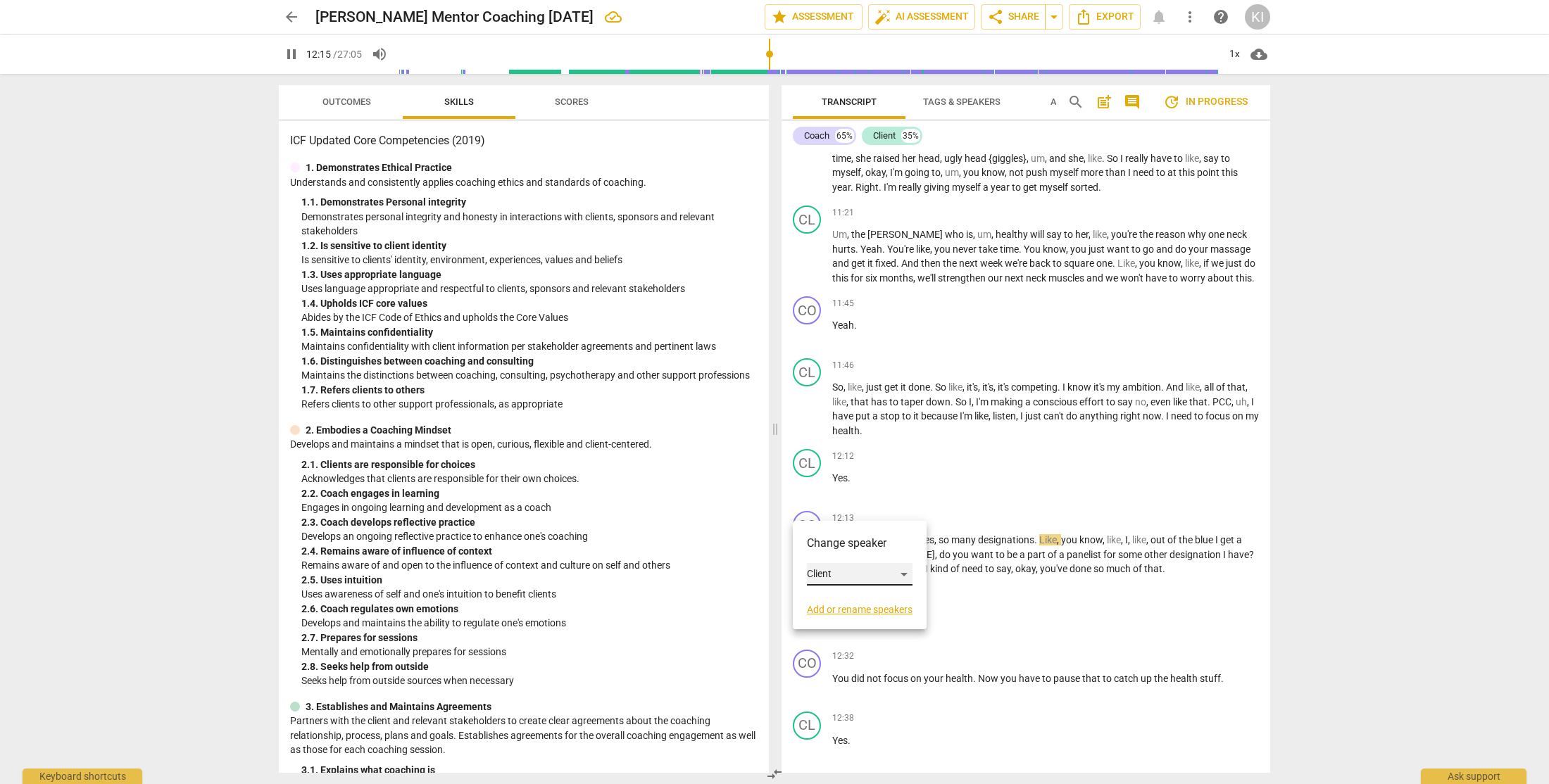
click at [839, 582] on div "Client" at bounding box center [860, 574] width 106 height 23
click at [849, 538] on li "Coach" at bounding box center [860, 547] width 107 height 27
click at [814, 540] on div "CO" at bounding box center [806, 525] width 28 height 28
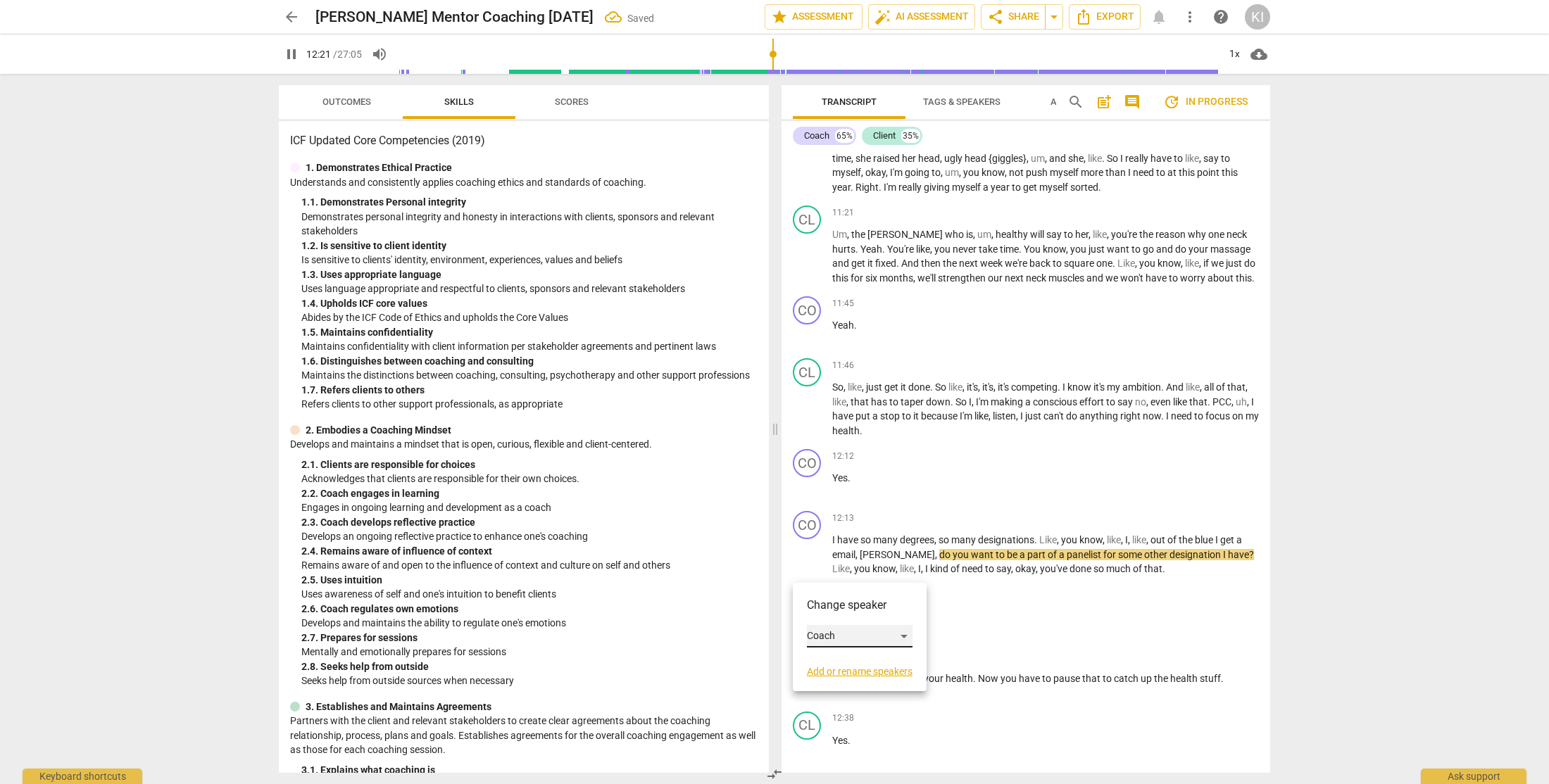
click at [829, 635] on div "Coach" at bounding box center [860, 636] width 106 height 23
click at [848, 675] on li "Client" at bounding box center [860, 663] width 107 height 27
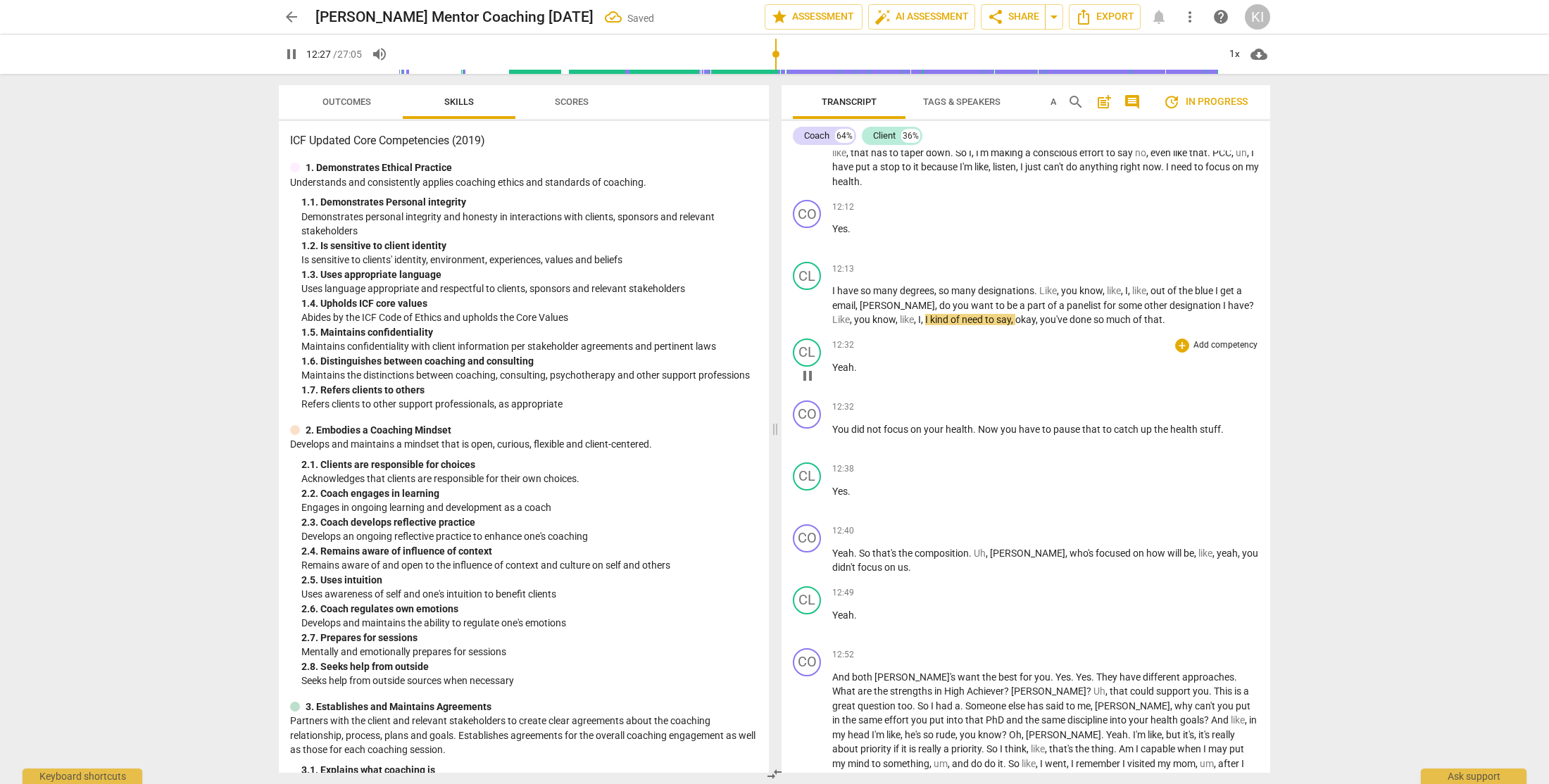
scroll to position [3135, 0]
click at [809, 365] on div "CL" at bounding box center [806, 351] width 28 height 28
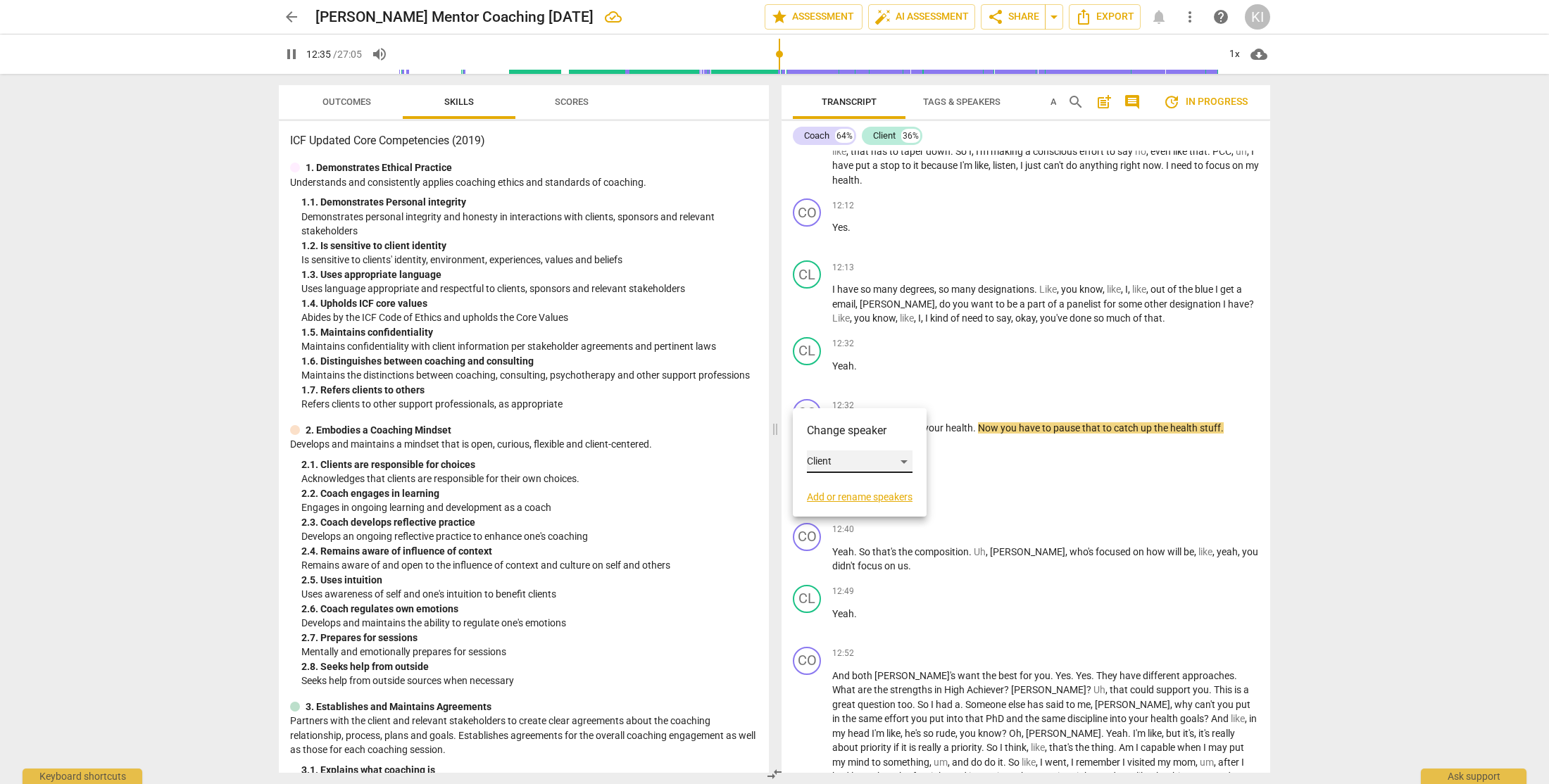
click at [859, 465] on div "Client" at bounding box center [860, 461] width 106 height 23
click at [855, 436] on li "Coach" at bounding box center [860, 435] width 107 height 27
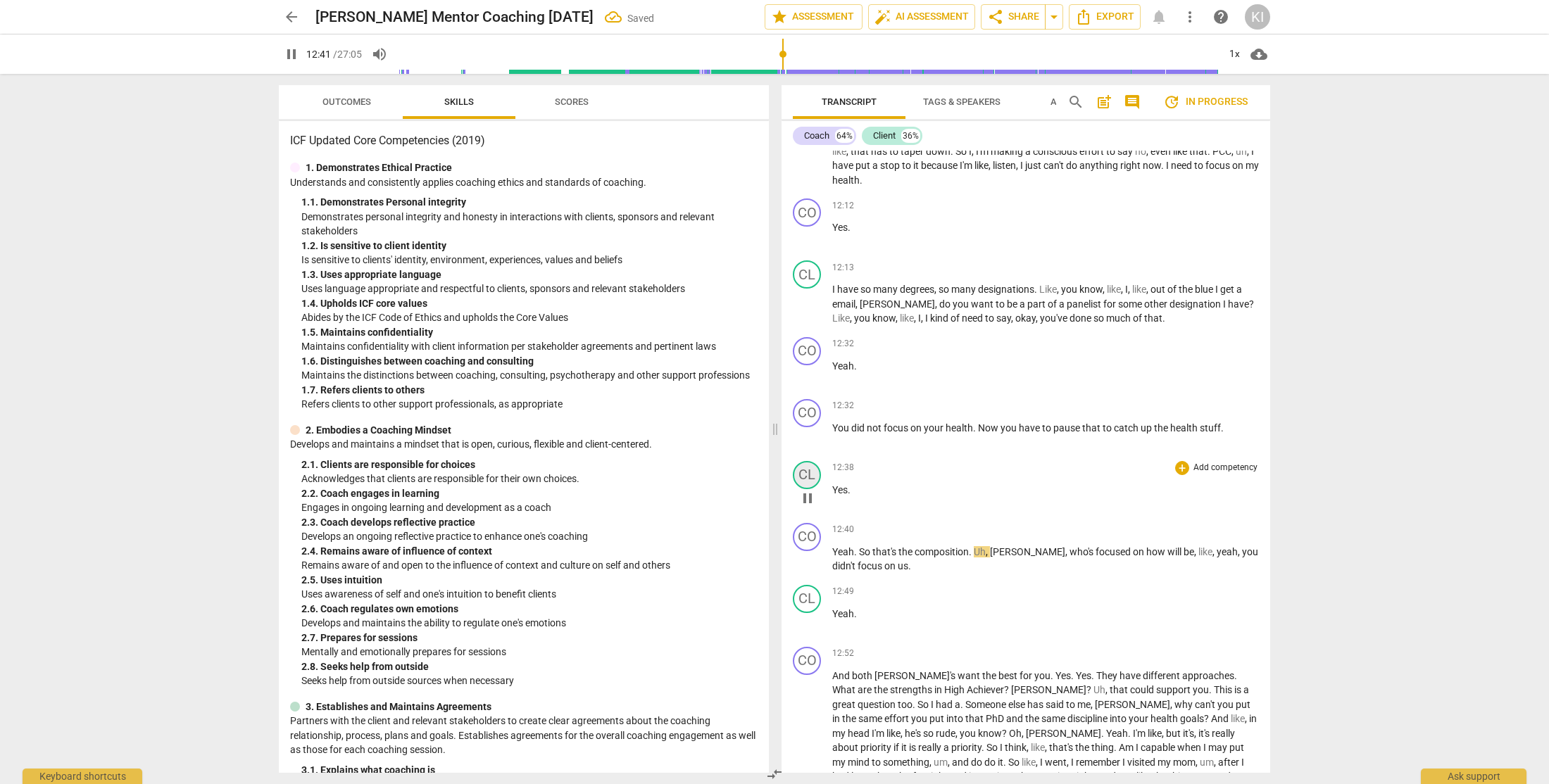
click at [802, 489] on div "CL" at bounding box center [806, 475] width 28 height 28
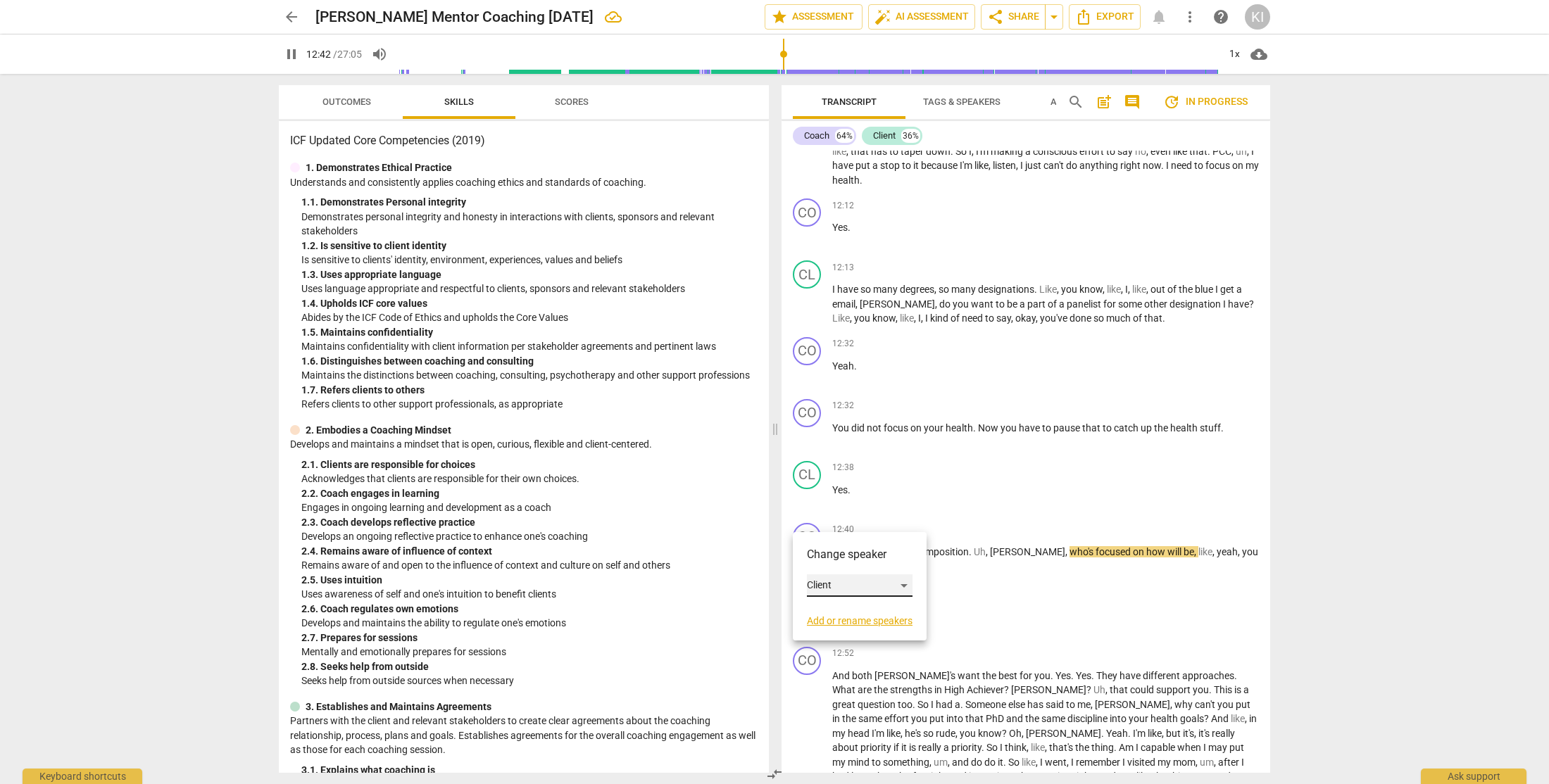
click at [855, 582] on div "Client" at bounding box center [860, 585] width 106 height 23
click at [850, 562] on li "Coach" at bounding box center [860, 558] width 107 height 27
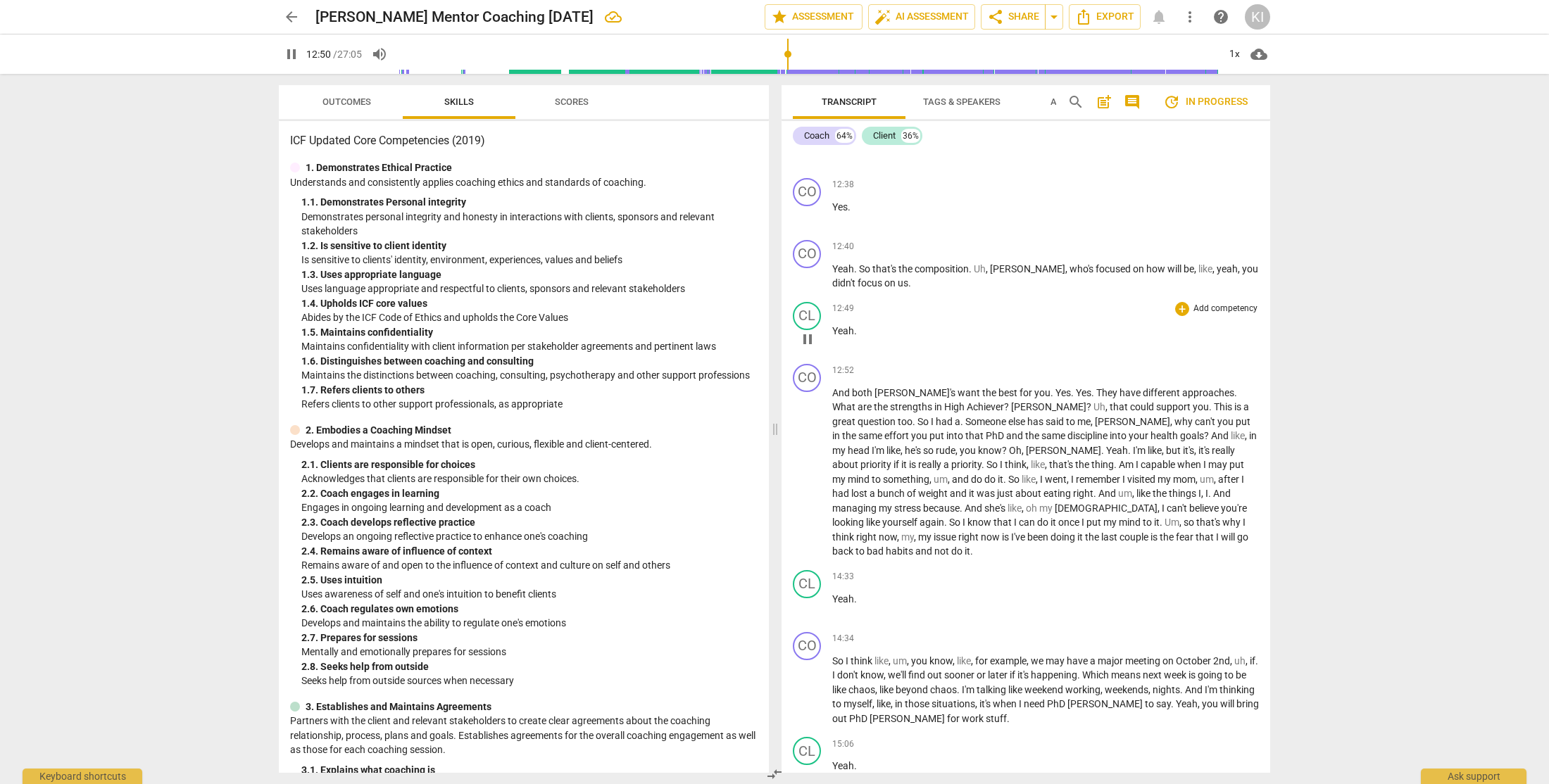
scroll to position [3429, 0]
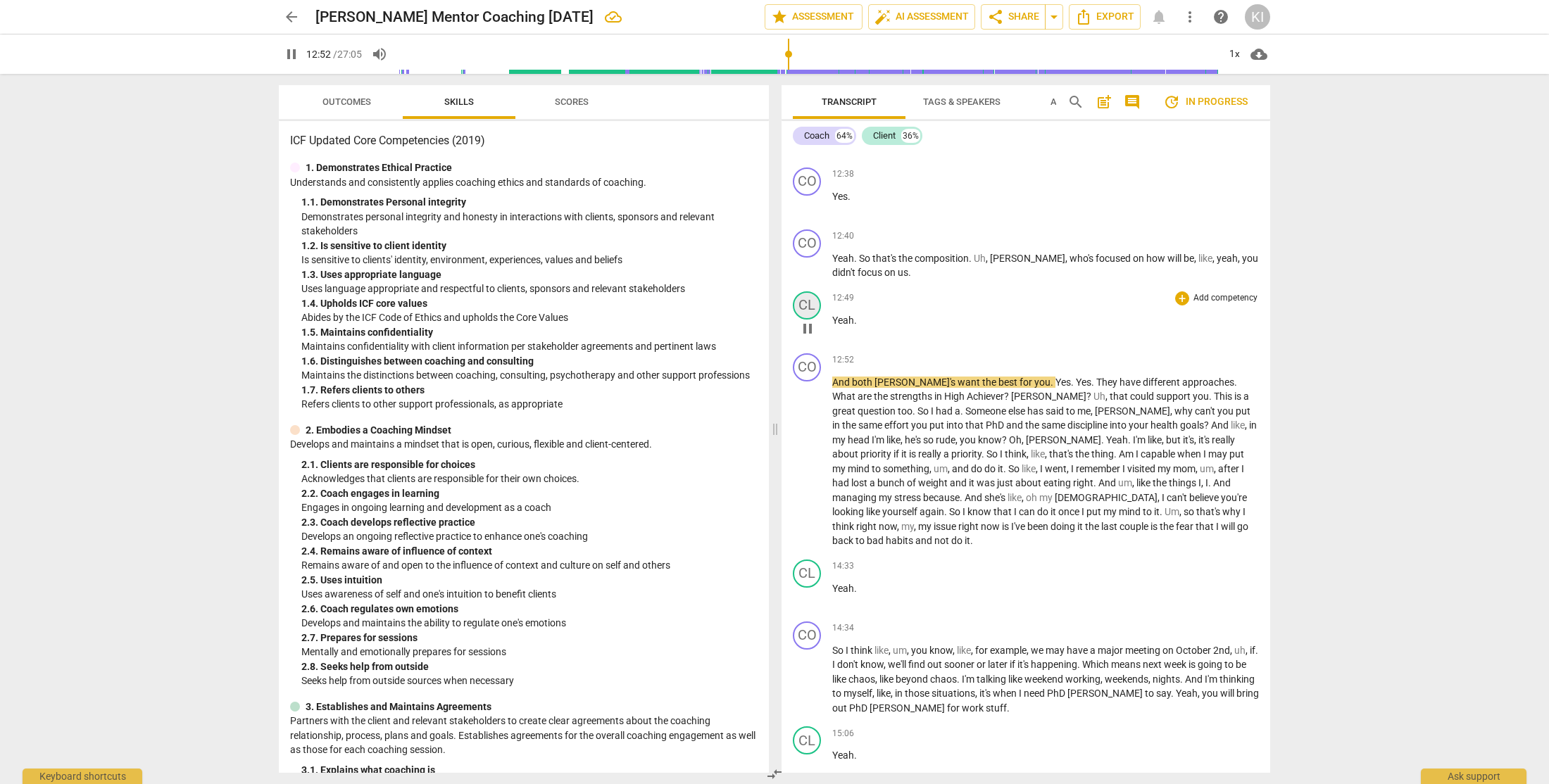
click at [805, 320] on div "CL" at bounding box center [806, 305] width 28 height 28
click at [849, 415] on div "Client" at bounding box center [860, 415] width 106 height 23
click at [860, 397] on li "Coach" at bounding box center [860, 389] width 107 height 27
click at [1055, 388] on span "Yes" at bounding box center [1063, 382] width 16 height 11
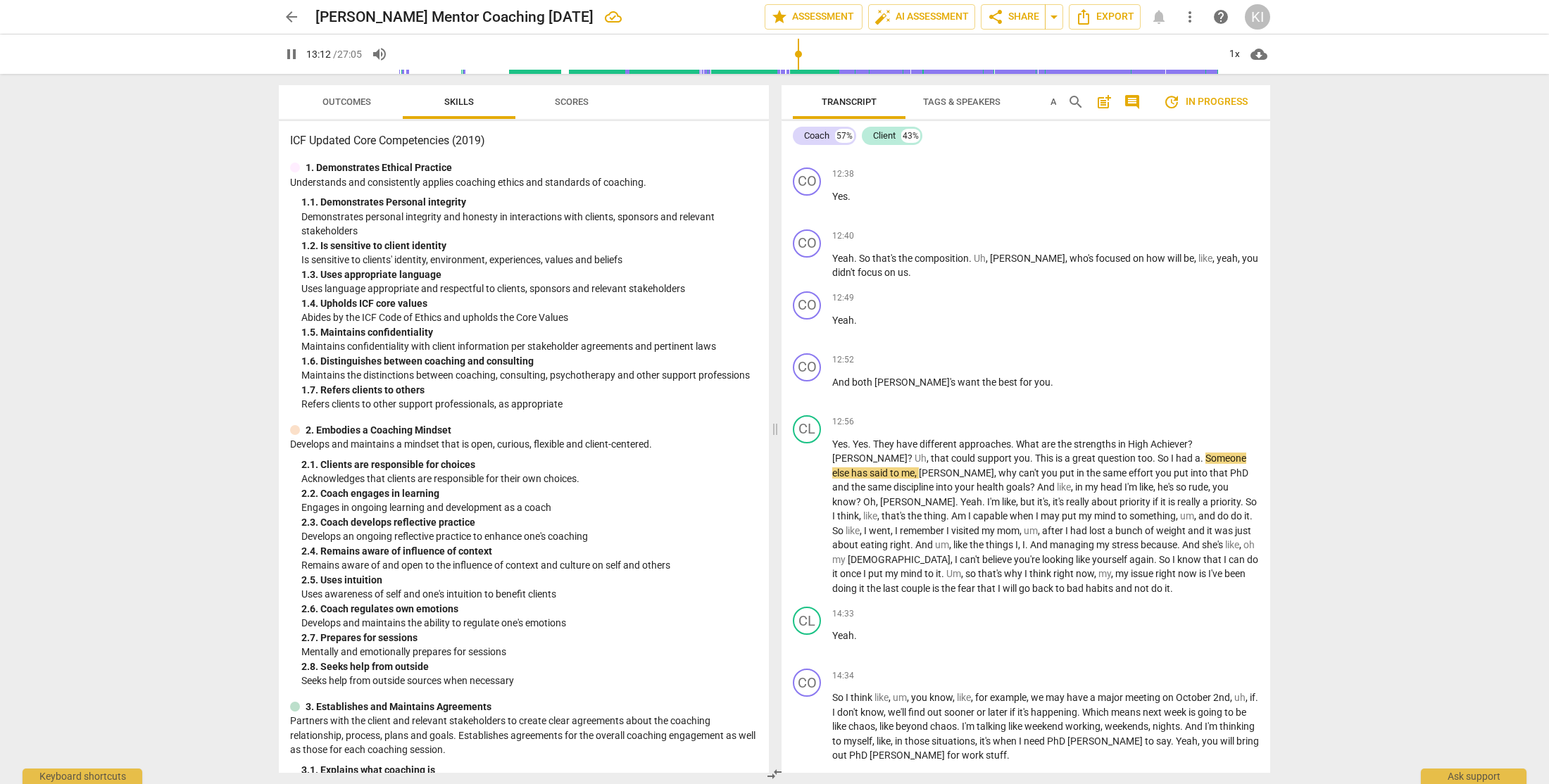
click at [792, 54] on input "range" at bounding box center [808, 53] width 820 height 45
click at [783, 53] on input "range" at bounding box center [808, 53] width 820 height 45
click at [875, 449] on span "They" at bounding box center [884, 444] width 23 height 11
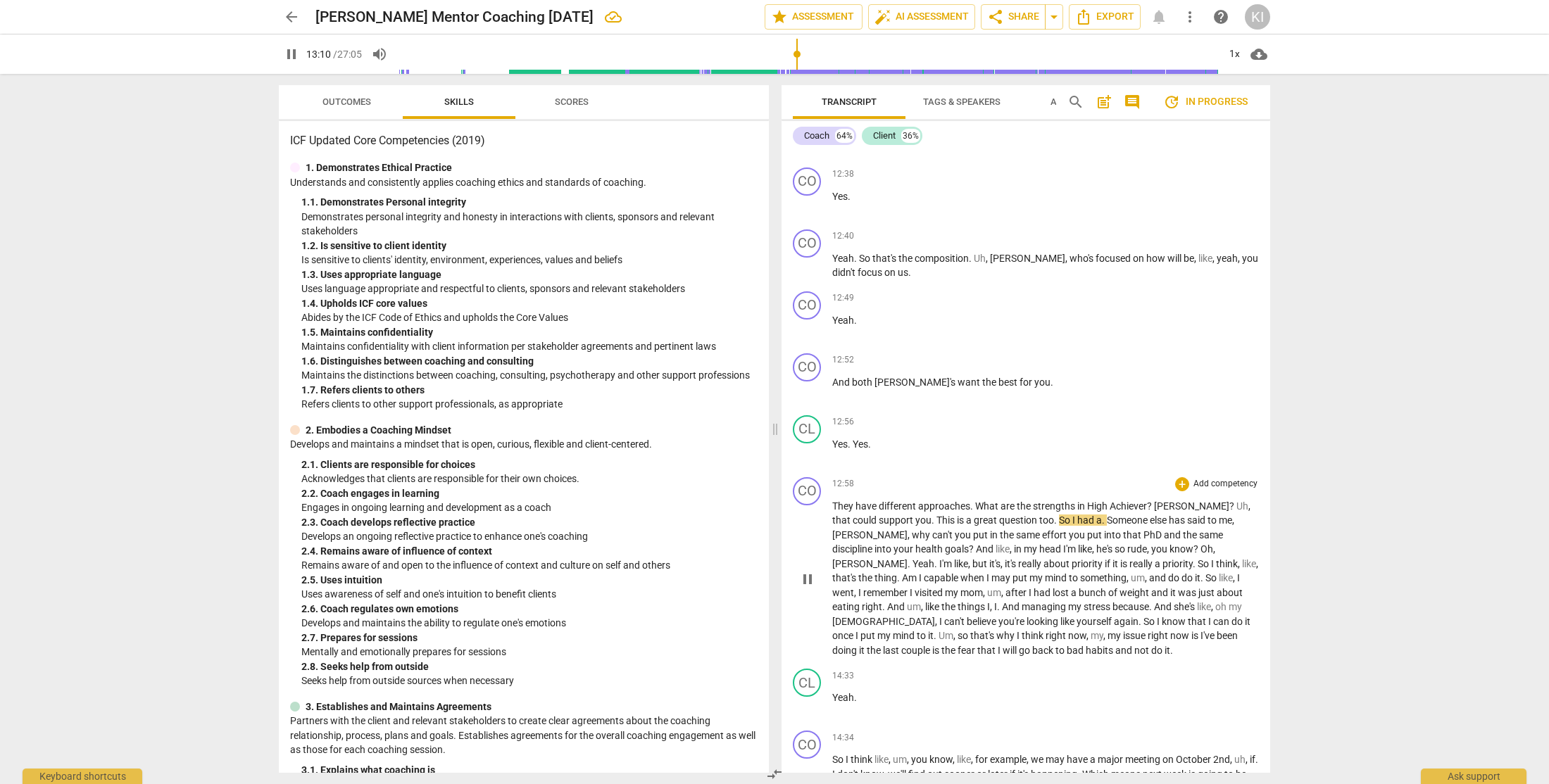
click at [1153, 512] on span "?" at bounding box center [1150, 506] width 7 height 11
type input "793"
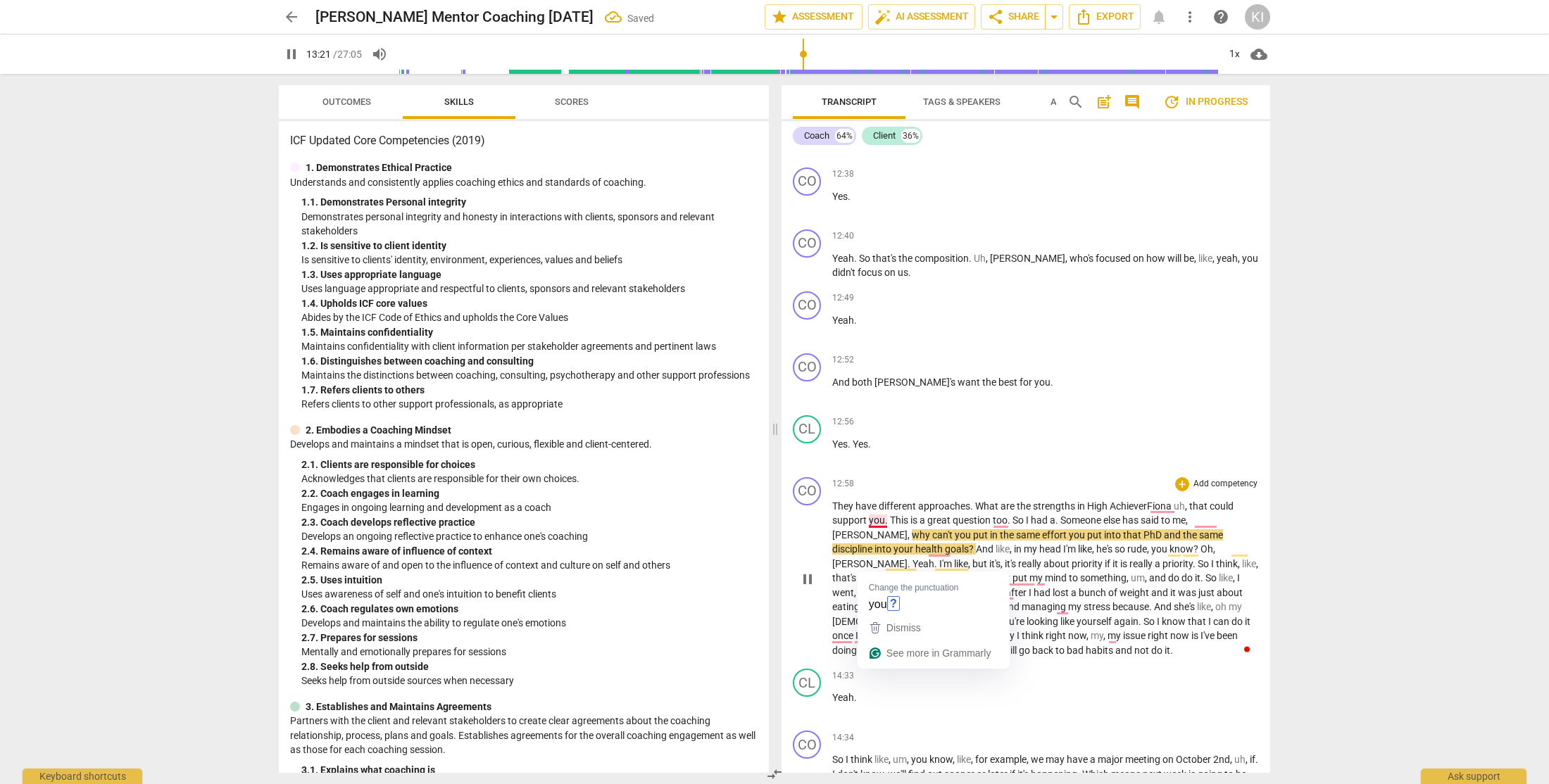
click at [885, 526] on span "." at bounding box center [887, 520] width 5 height 11
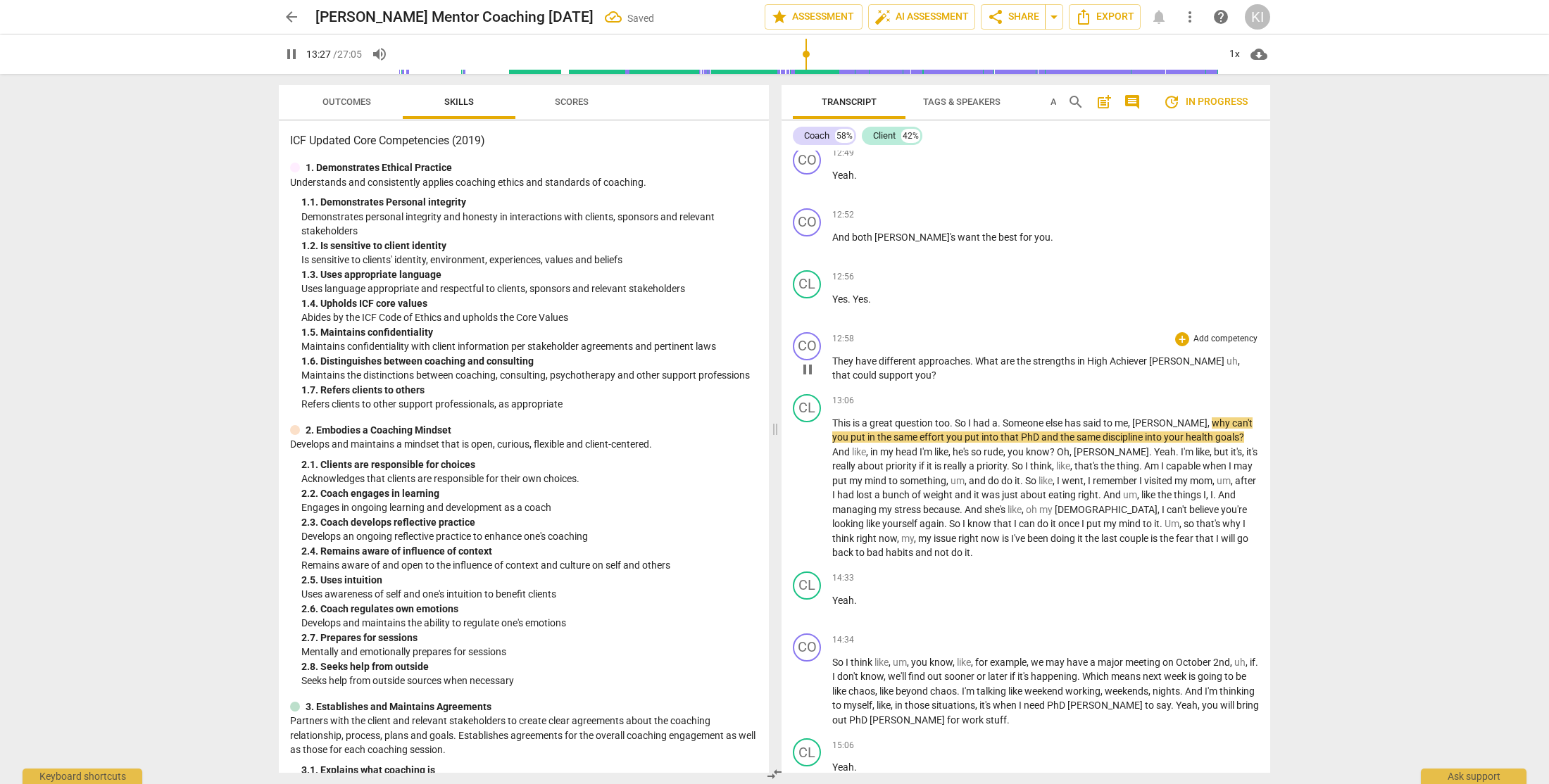
scroll to position [3577, 0]
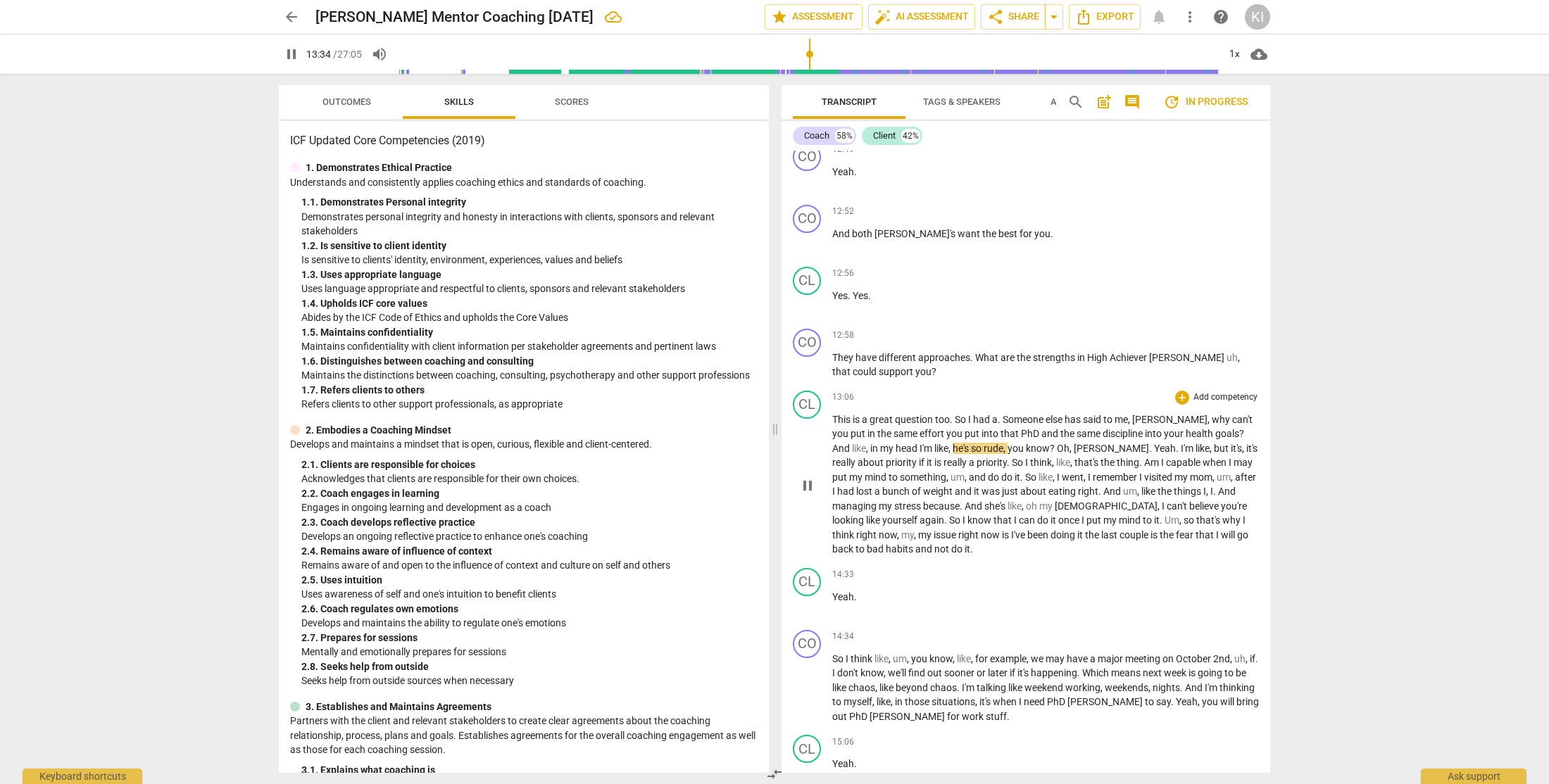
click at [895, 454] on span "head" at bounding box center [907, 449] width 24 height 11
click at [1056, 454] on span "Oh" at bounding box center [1063, 449] width 13 height 11
type input "821"
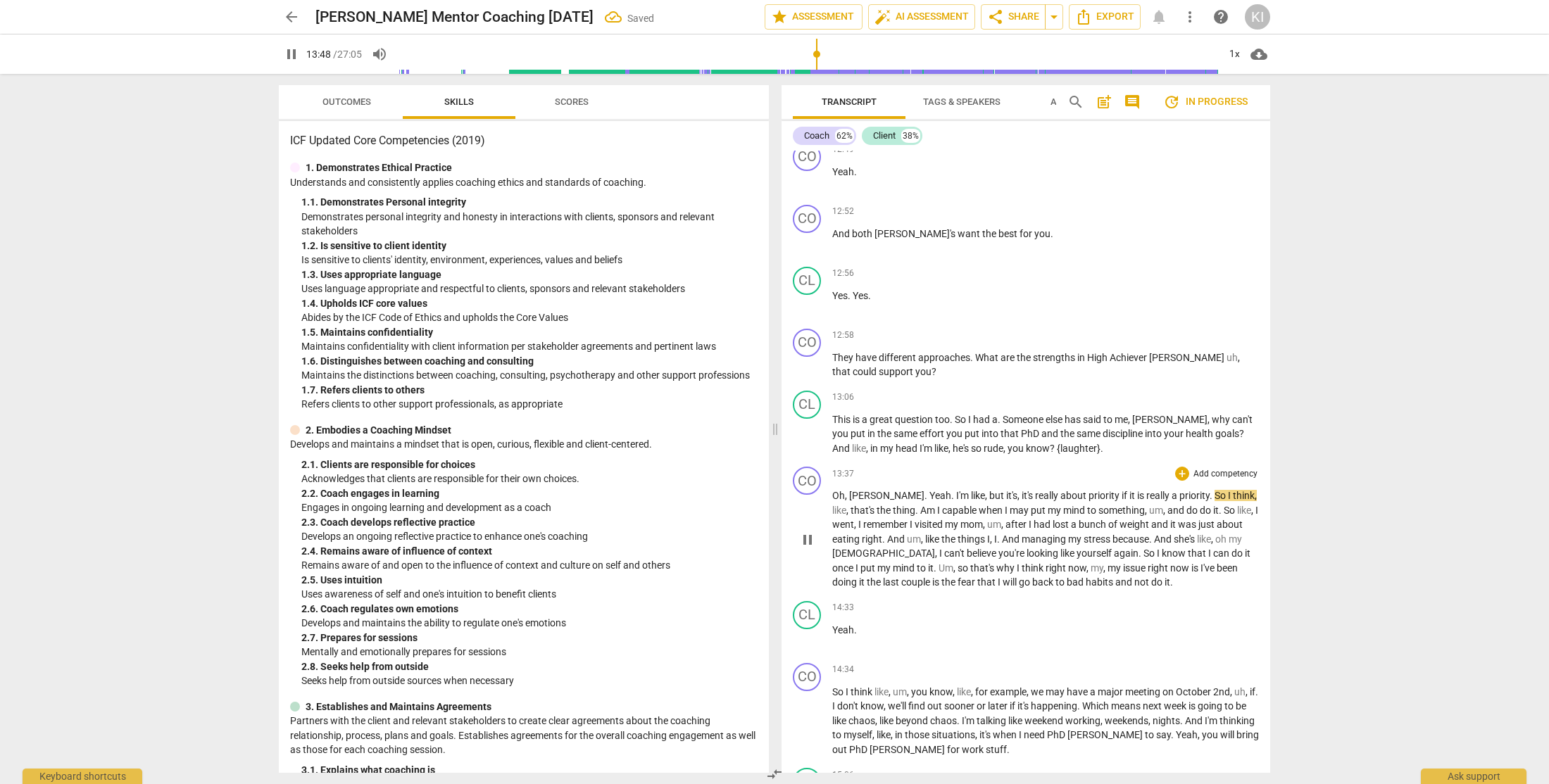
click at [834, 501] on span "Oh" at bounding box center [838, 495] width 13 height 11
type input "829"
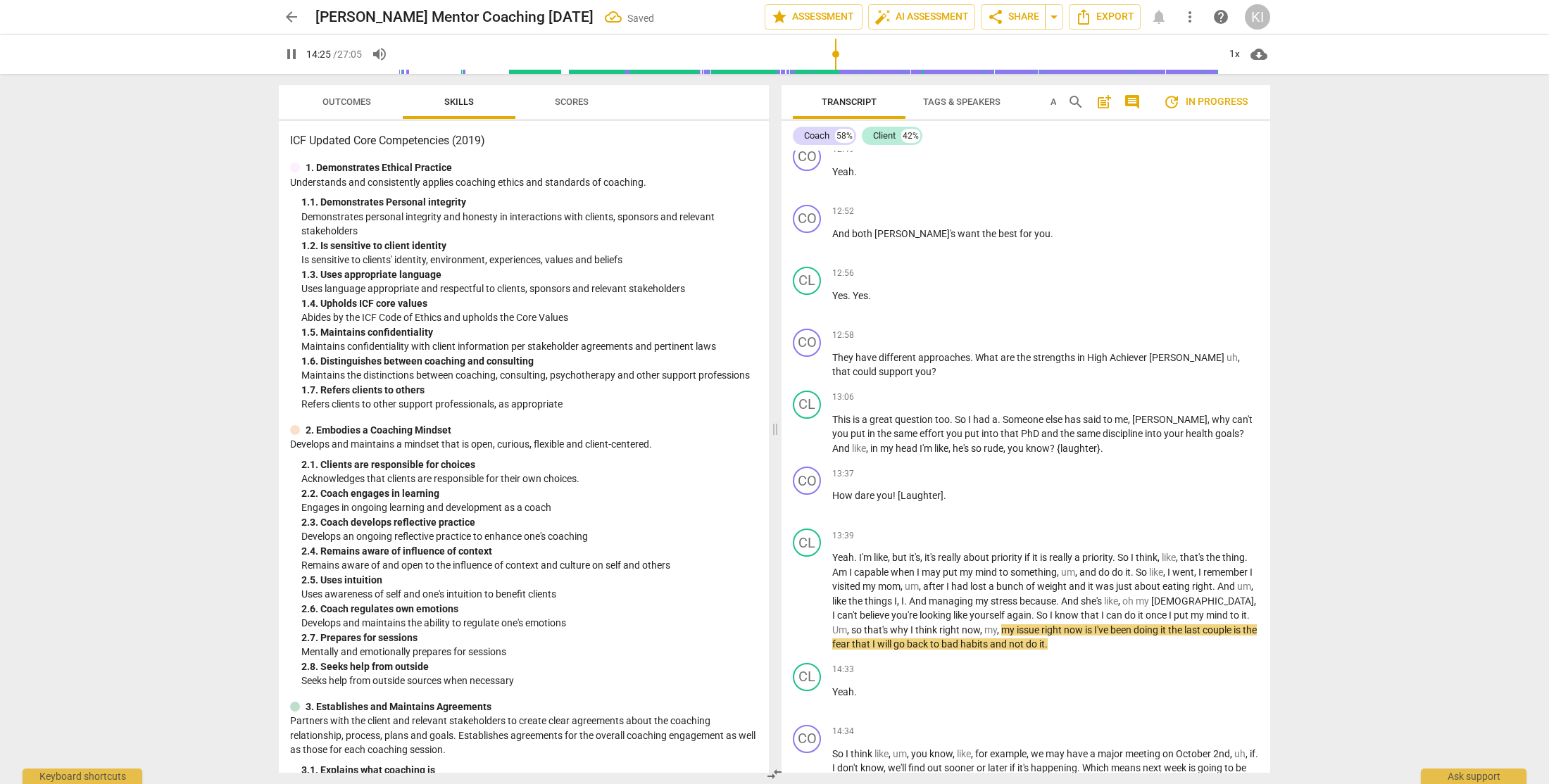
click at [823, 55] on input "range" at bounding box center [808, 53] width 820 height 45
click at [815, 55] on input "range" at bounding box center [808, 53] width 820 height 45
click at [806, 55] on input "range" at bounding box center [808, 53] width 820 height 45
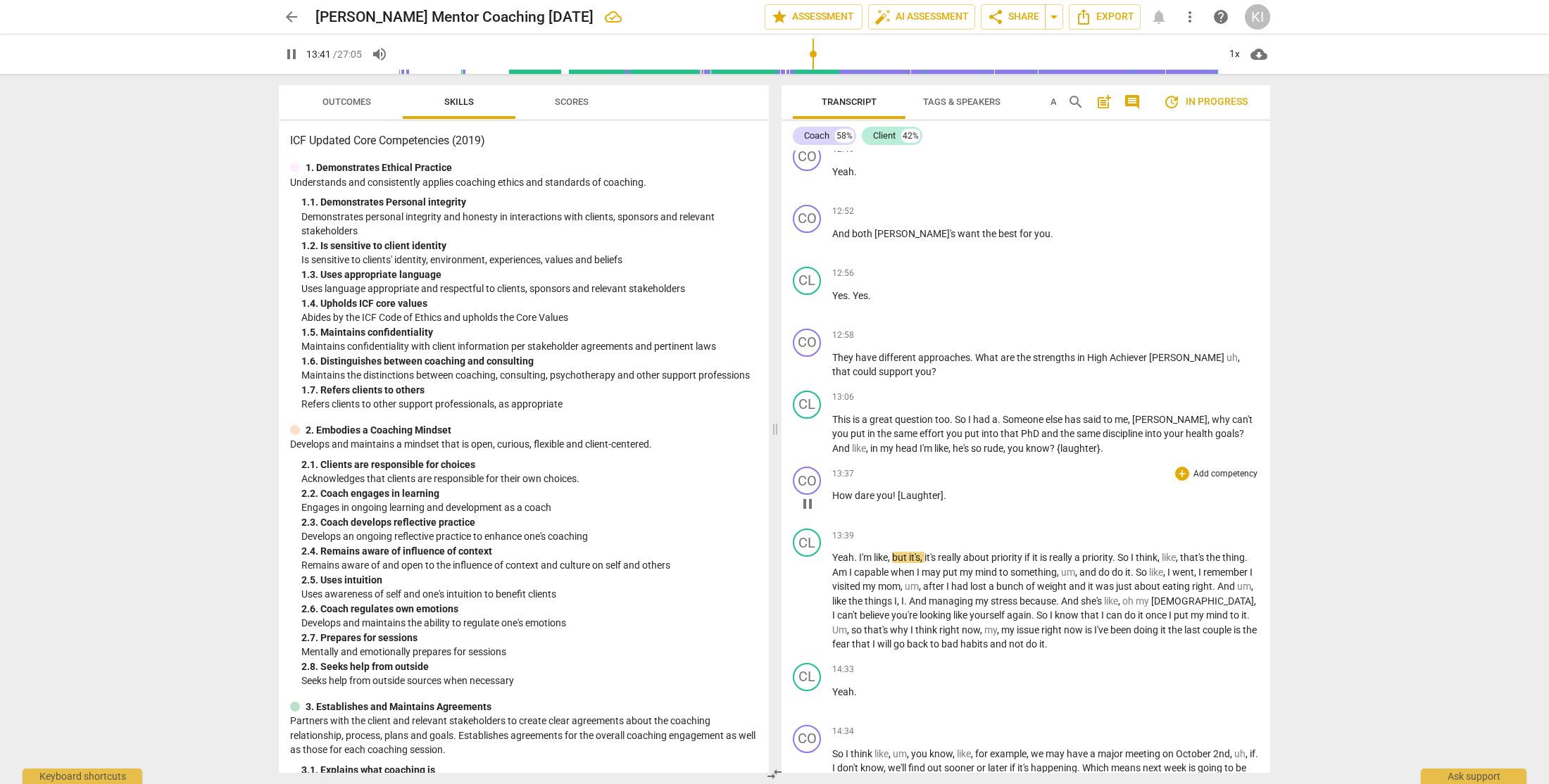
click at [834, 501] on span "How" at bounding box center [843, 495] width 23 height 11
type input "826"
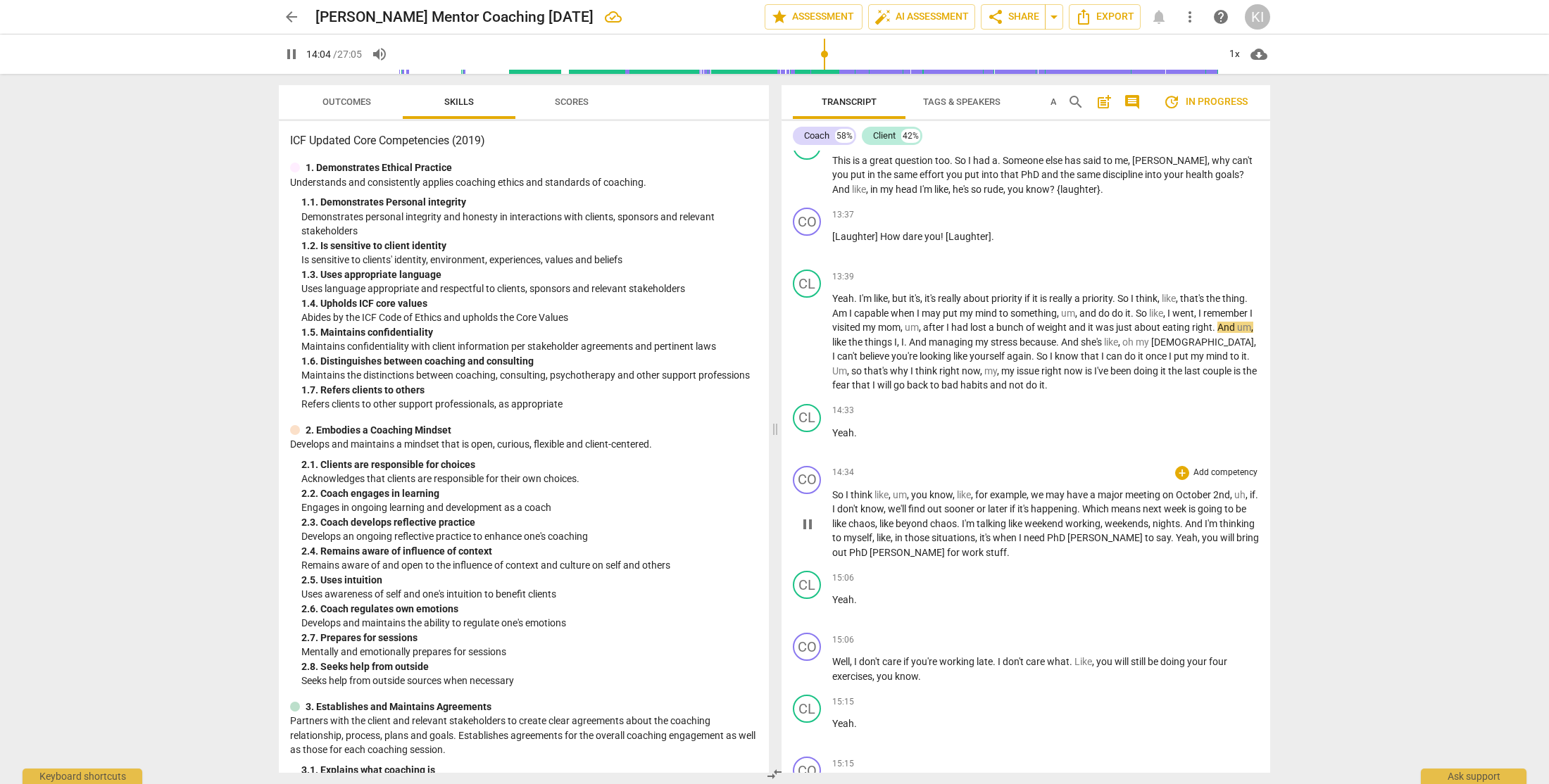
scroll to position [3838, 0]
click at [805, 431] on div "CL" at bounding box center [806, 416] width 28 height 28
click at [830, 534] on div "Client" at bounding box center [860, 527] width 106 height 23
click at [849, 505] on li "Coach" at bounding box center [860, 500] width 107 height 27
click at [803, 493] on div "CO" at bounding box center [806, 478] width 28 height 28
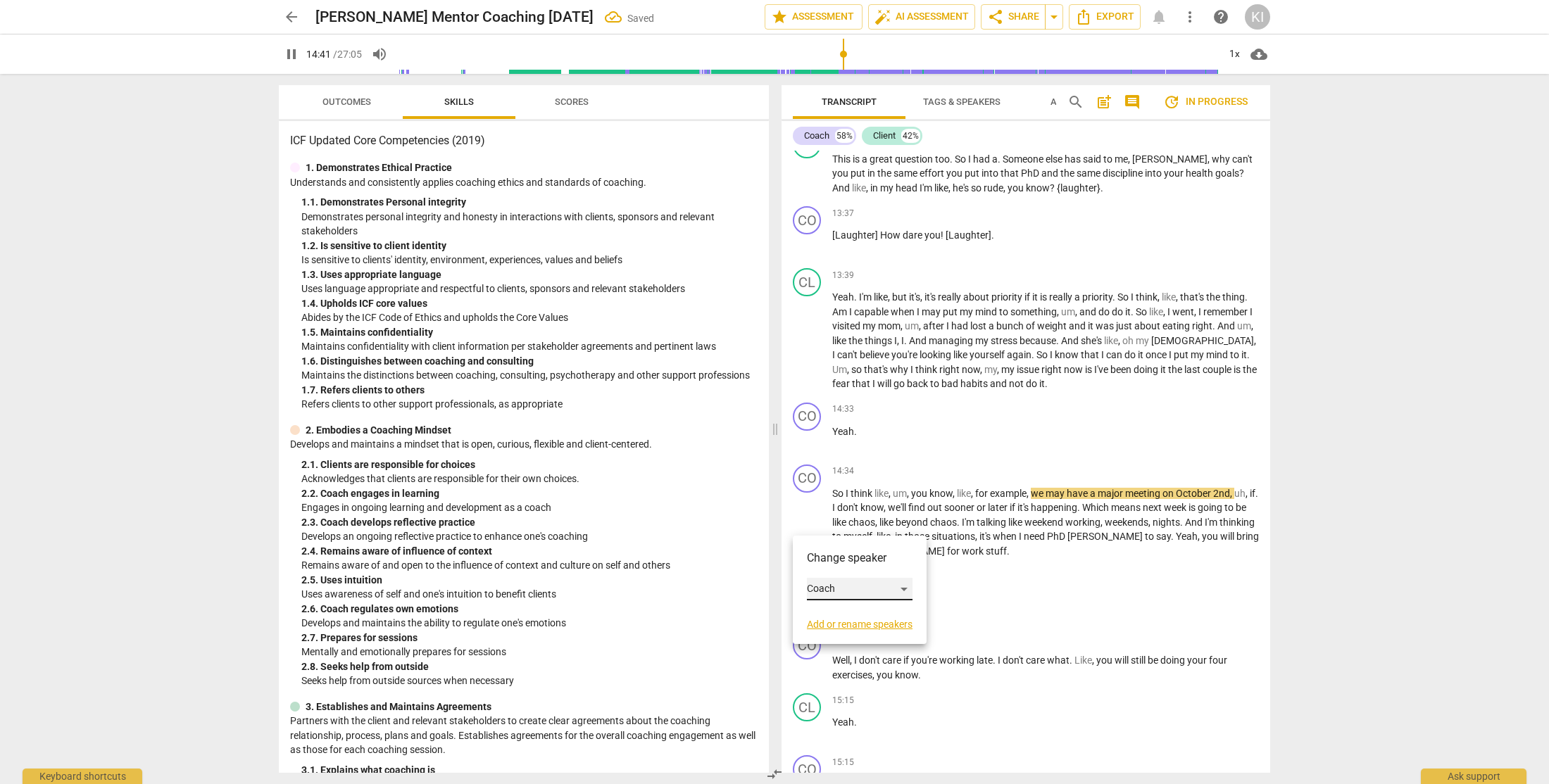
click at [834, 595] on div "Coach" at bounding box center [860, 589] width 106 height 23
click at [830, 620] on li "Client" at bounding box center [860, 615] width 107 height 27
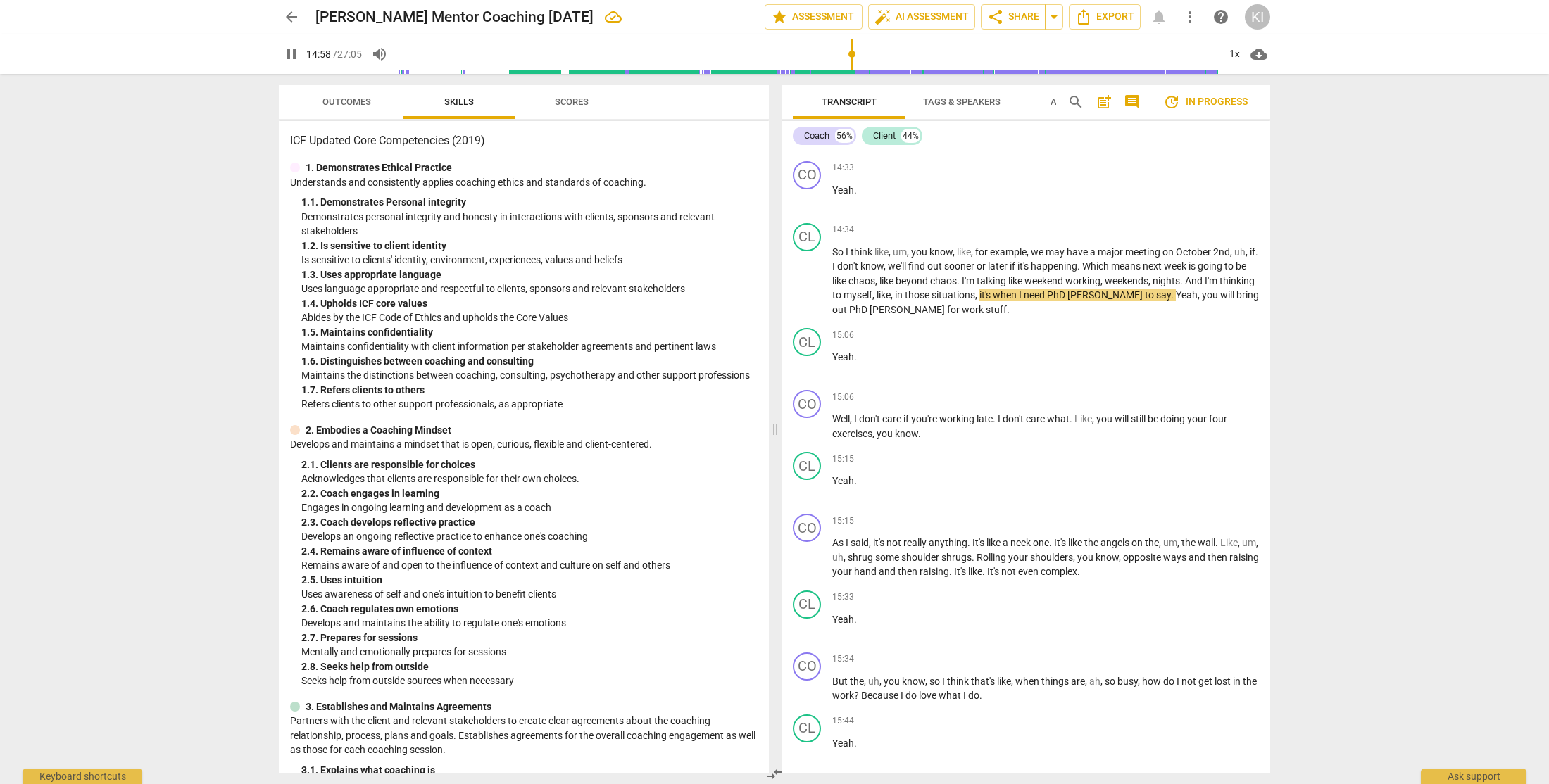
scroll to position [4079, 0]
click at [798, 356] on div "CL" at bounding box center [806, 342] width 28 height 28
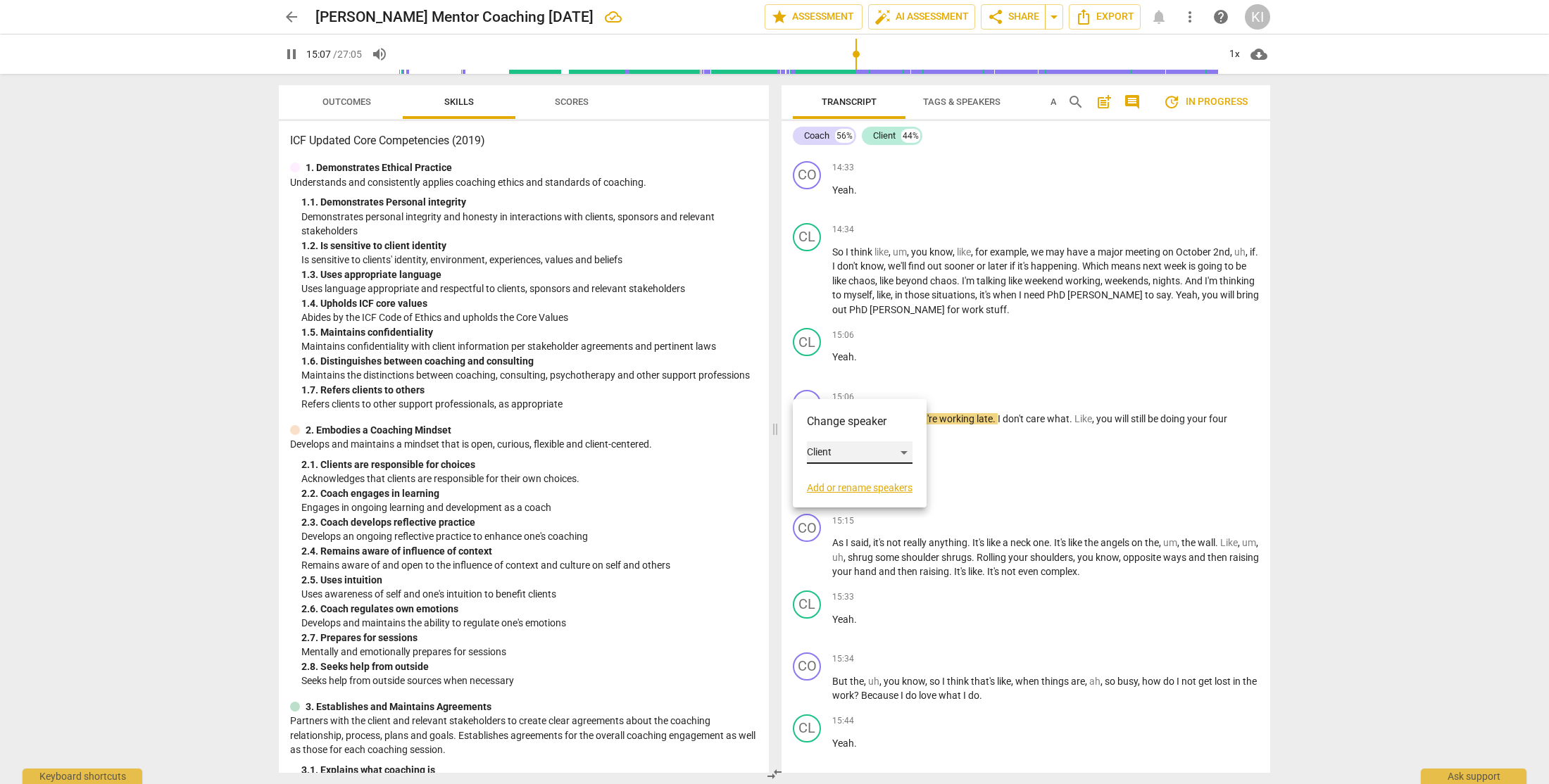
click at [831, 452] on div "Client" at bounding box center [860, 452] width 106 height 23
click at [844, 431] on li "Coach" at bounding box center [860, 426] width 107 height 27
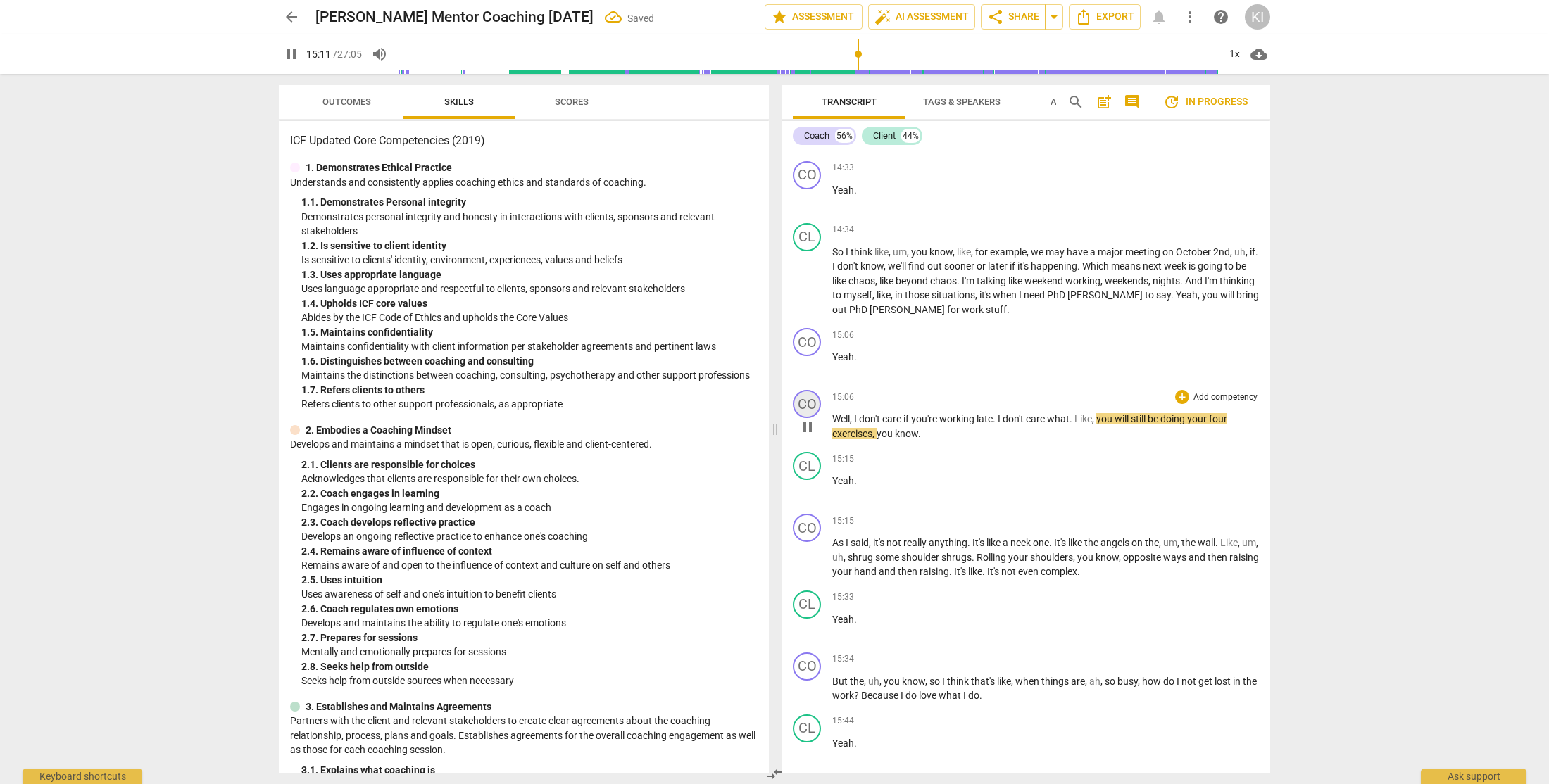
click at [802, 418] on div "CO" at bounding box center [806, 403] width 28 height 28
click at [841, 517] on div "Coach" at bounding box center [860, 514] width 106 height 23
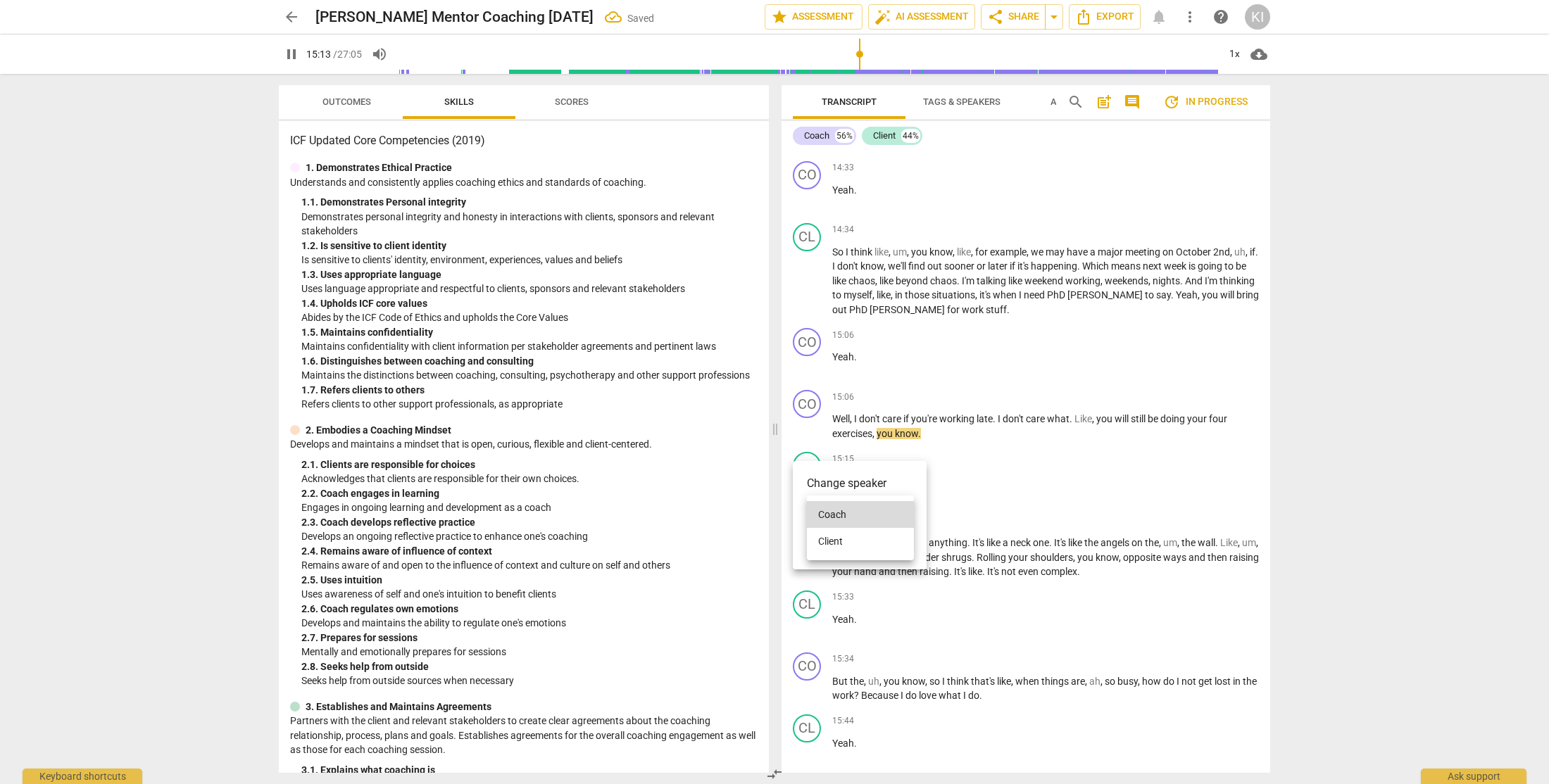
click at [841, 544] on li "Client" at bounding box center [860, 540] width 107 height 27
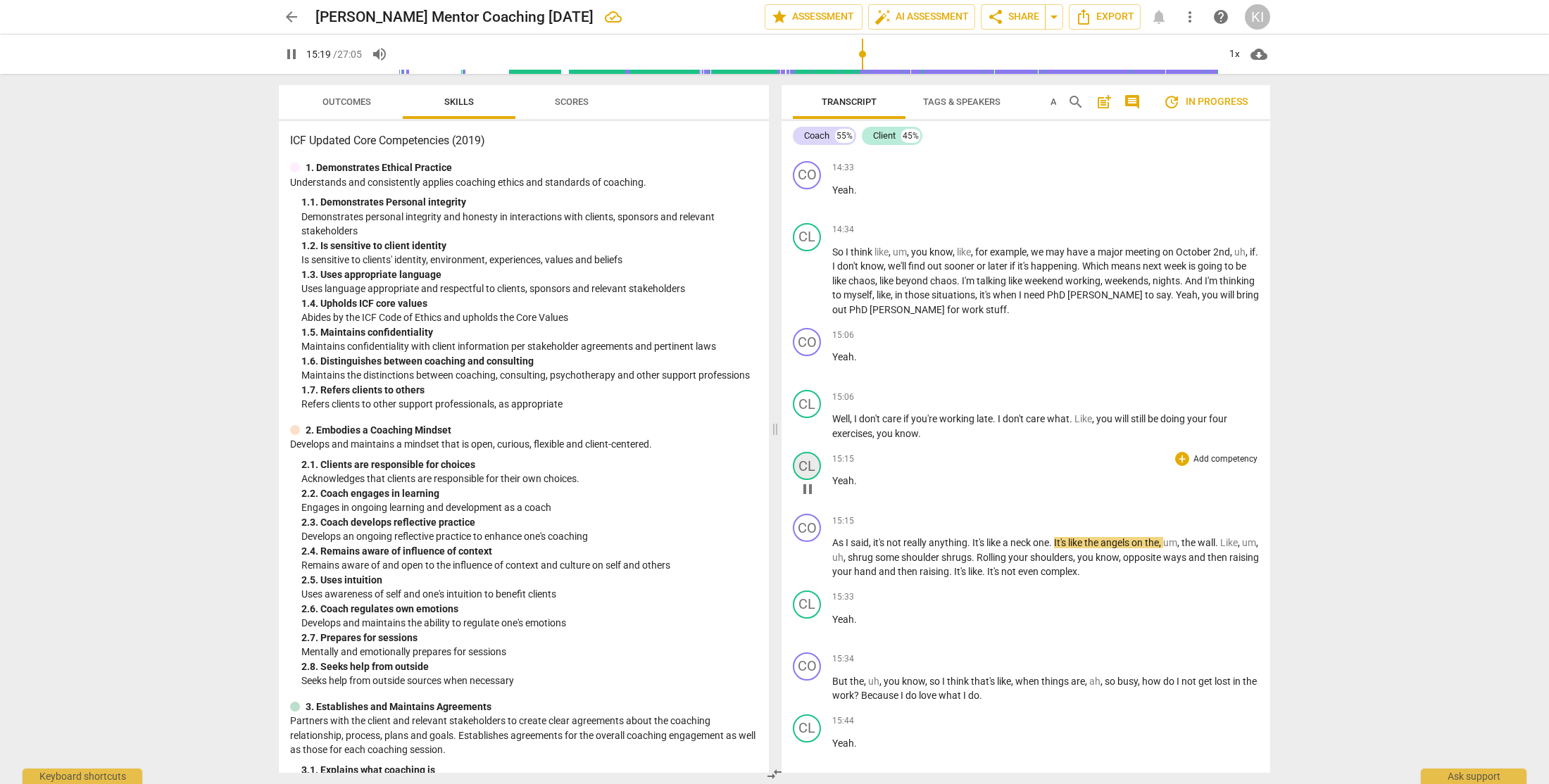
click at [810, 480] on div "CL" at bounding box center [806, 466] width 28 height 28
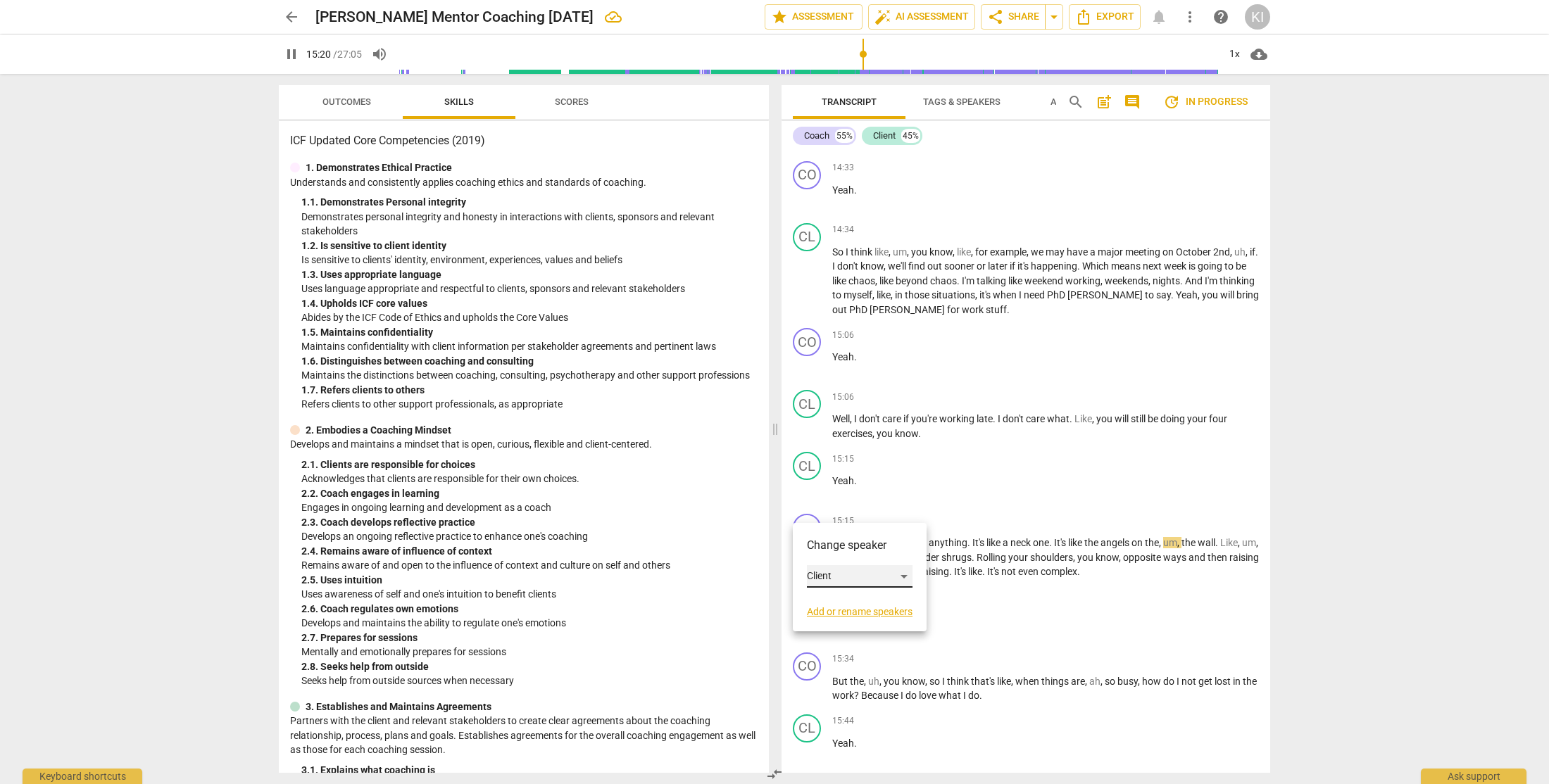
click at [846, 578] on div "Client" at bounding box center [860, 576] width 106 height 23
click at [846, 551] on li "Coach" at bounding box center [860, 549] width 107 height 27
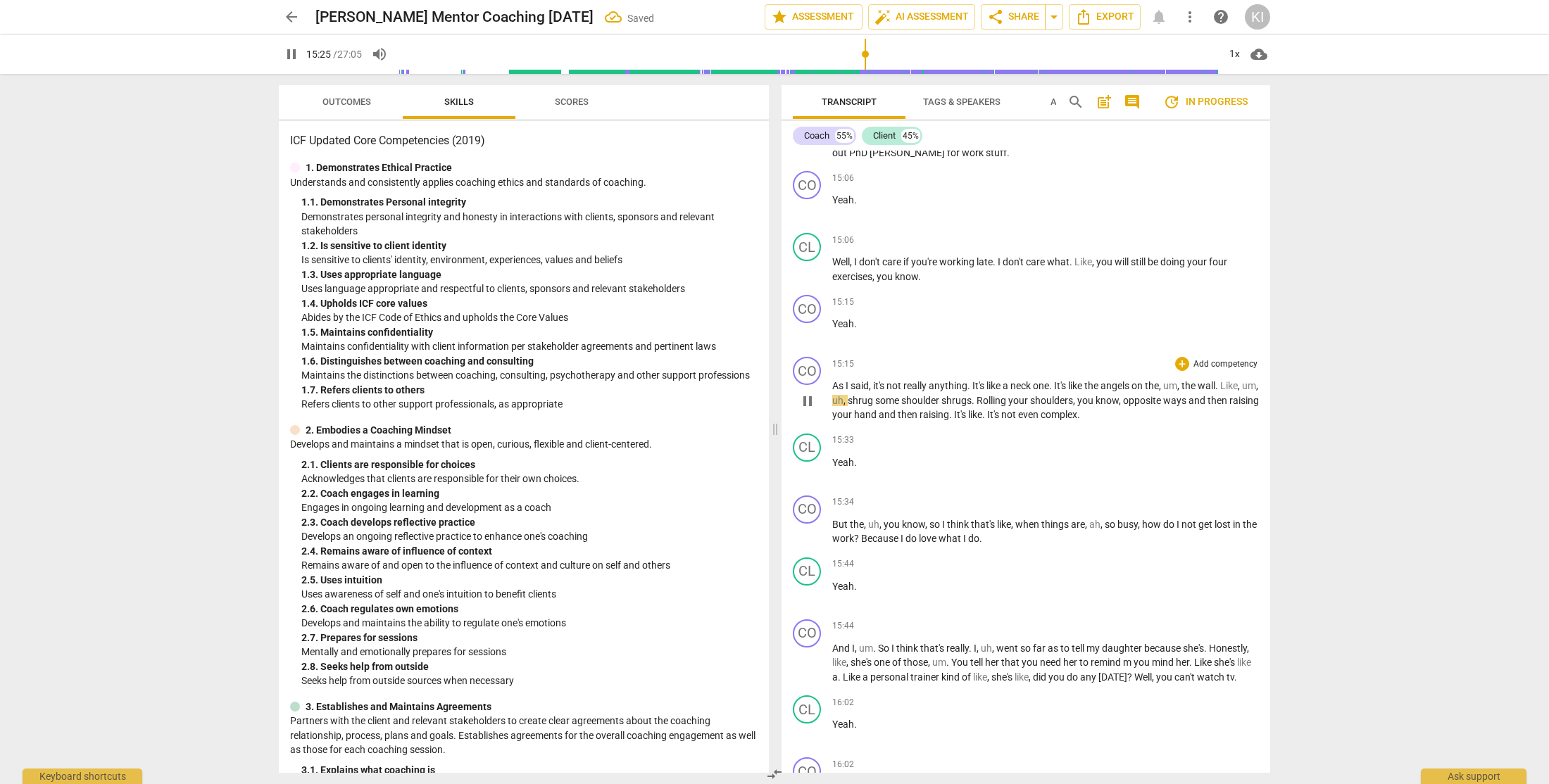
scroll to position [4237, 0]
click at [803, 383] on div "CO" at bounding box center [806, 369] width 28 height 28
click at [827, 476] on div "Coach" at bounding box center [860, 480] width 106 height 23
click at [848, 512] on li "Client" at bounding box center [860, 506] width 107 height 27
click at [808, 460] on div "CL" at bounding box center [806, 446] width 28 height 28
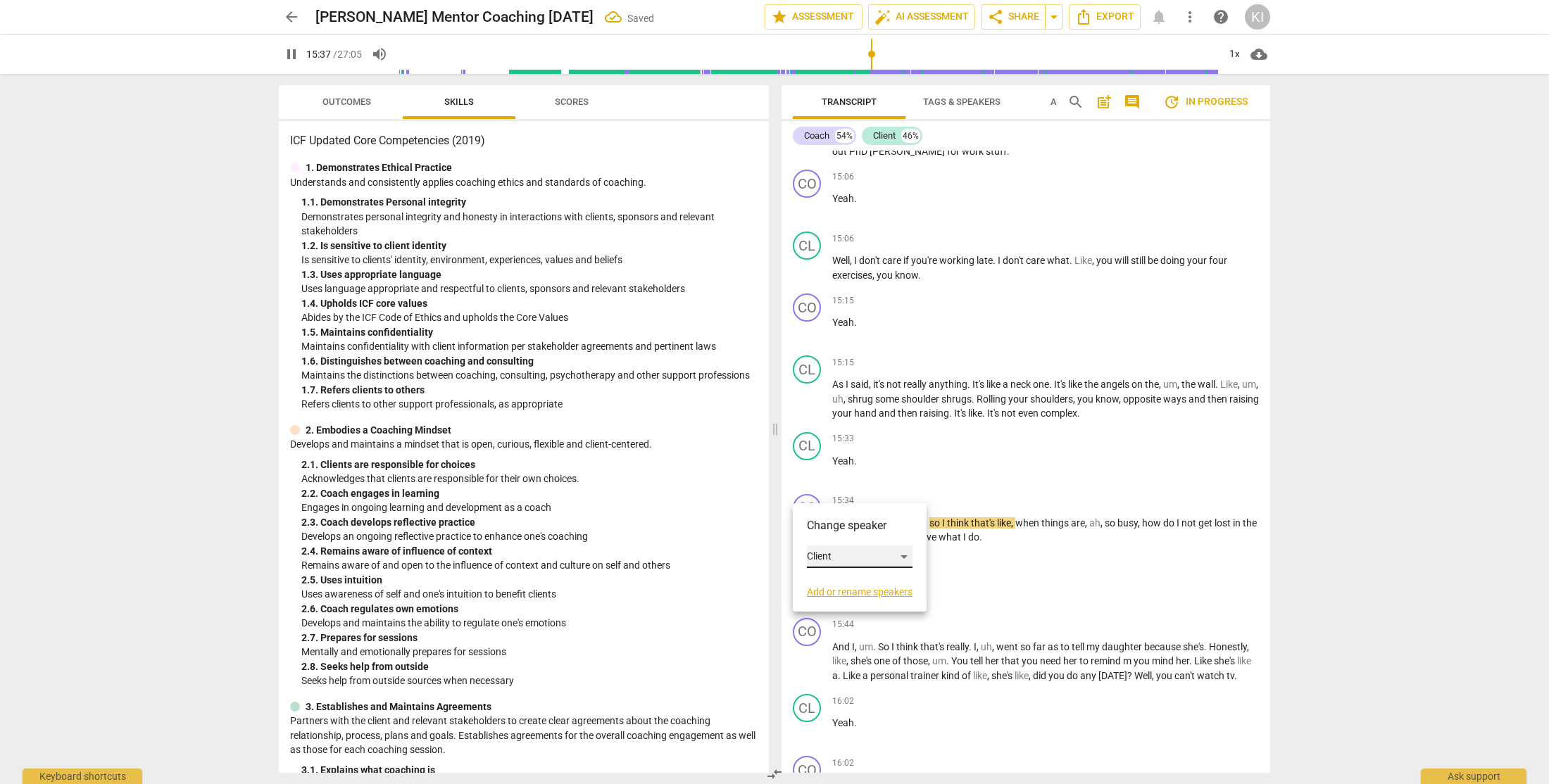
click at [827, 561] on div "Client" at bounding box center [860, 556] width 106 height 23
click at [851, 530] on li "Coach" at bounding box center [860, 529] width 107 height 27
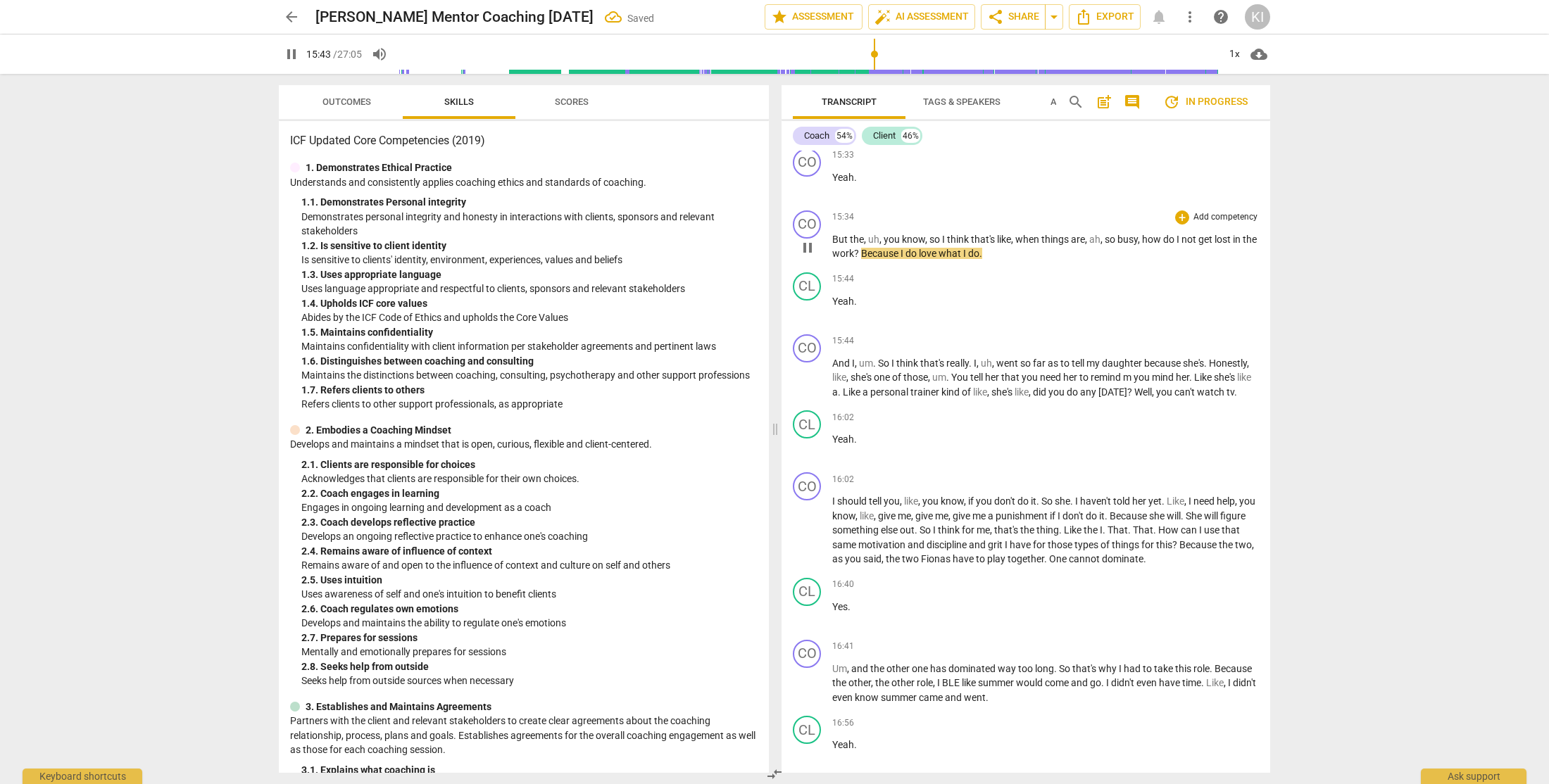
scroll to position [4523, 0]
click at [803, 236] on div "CO" at bounding box center [806, 222] width 28 height 28
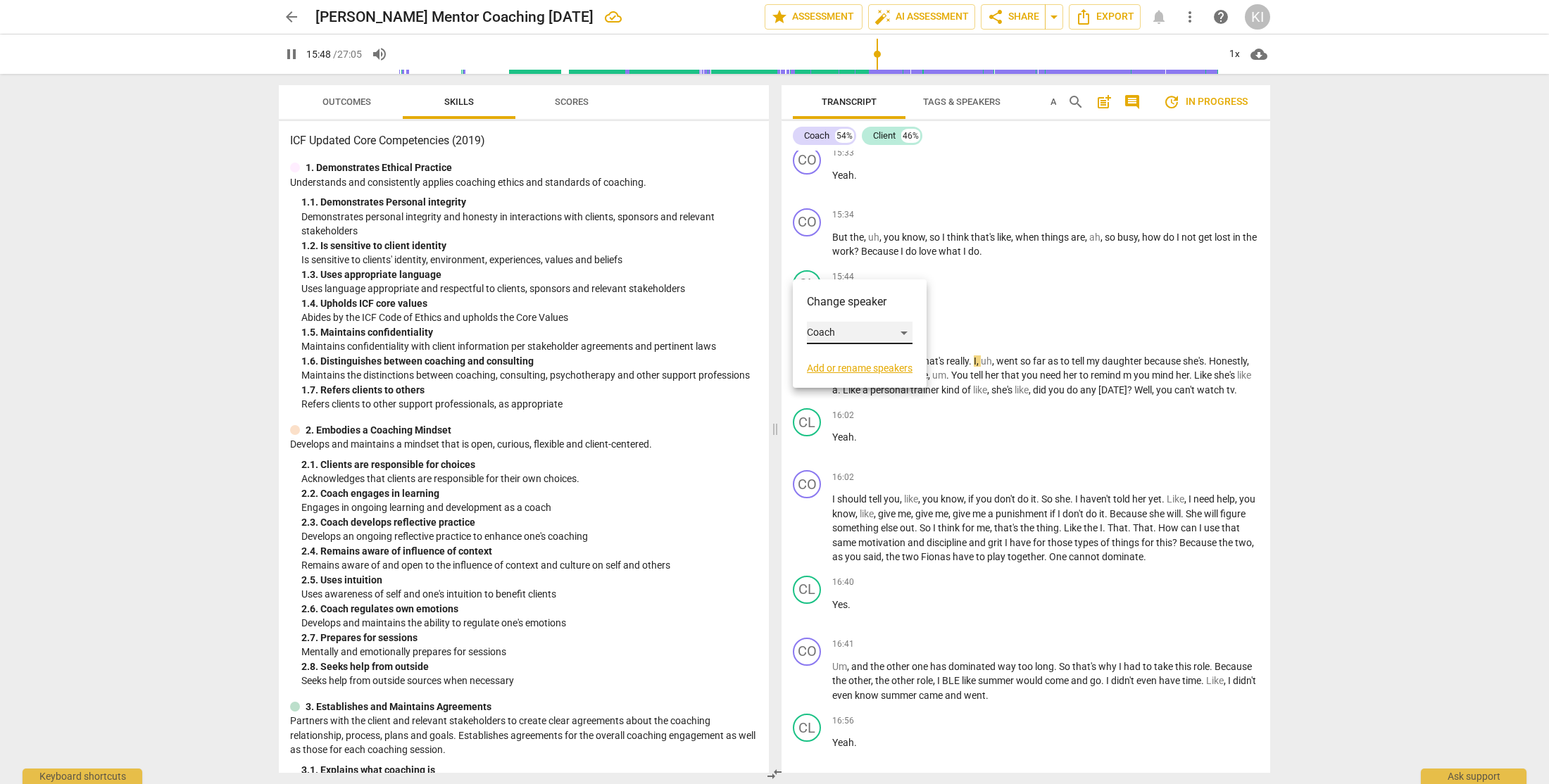
click at [841, 334] on div "Coach" at bounding box center [860, 333] width 106 height 23
click at [843, 362] on li "Client" at bounding box center [860, 359] width 107 height 27
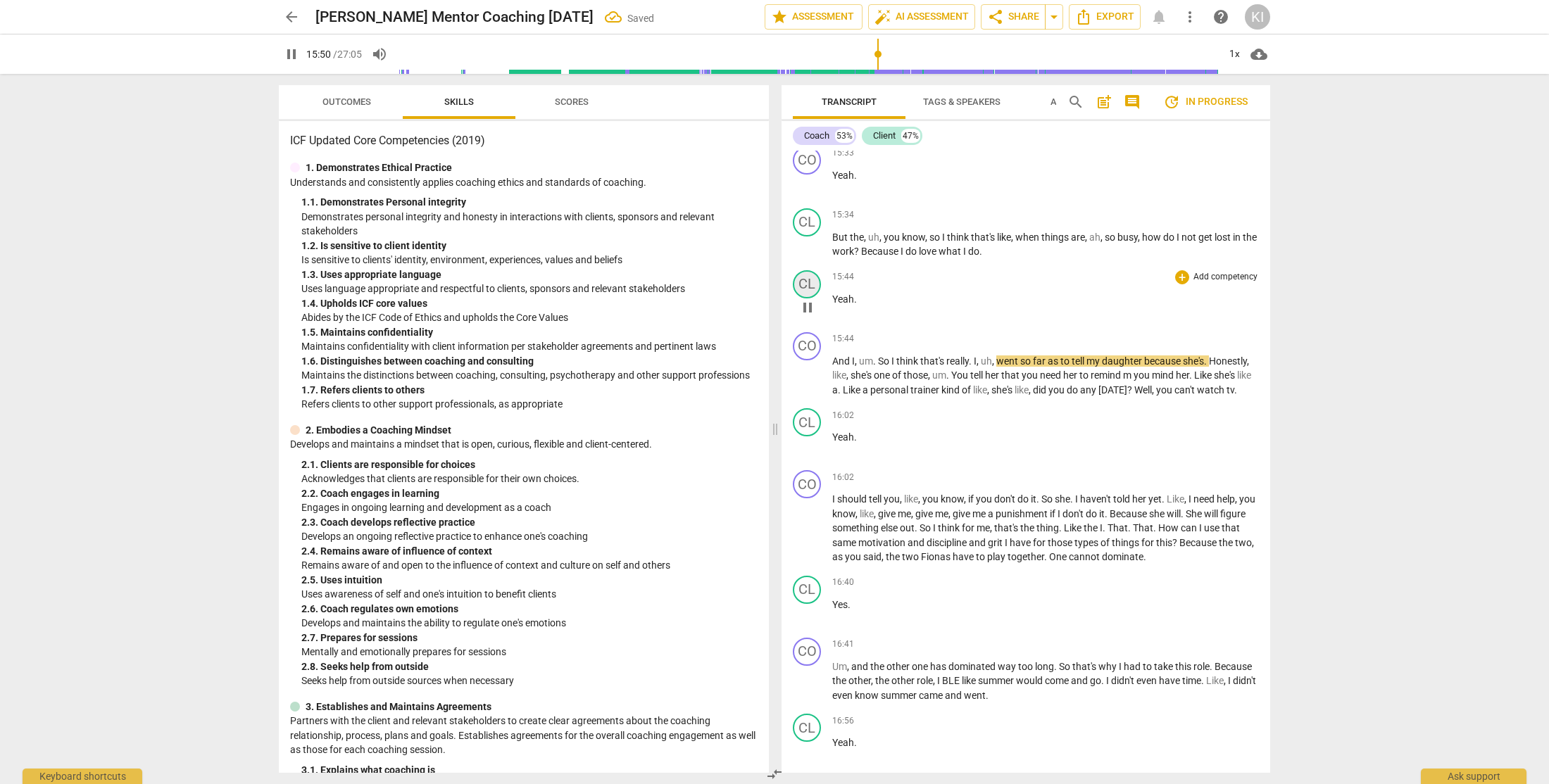
click at [803, 299] on div "CL" at bounding box center [806, 284] width 28 height 28
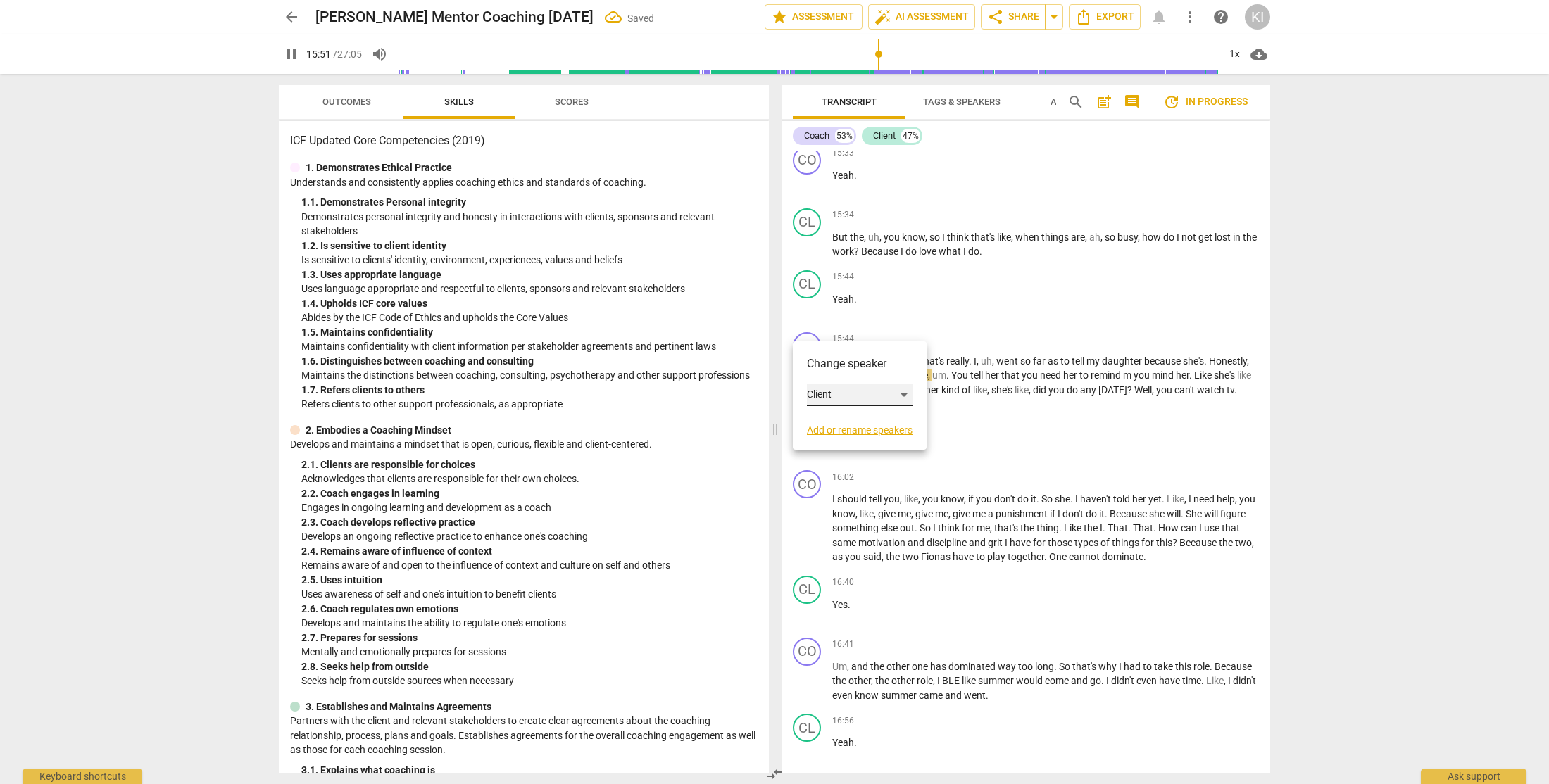
click at [819, 401] on div "Client" at bounding box center [860, 394] width 106 height 23
click at [841, 369] on li "Coach" at bounding box center [860, 368] width 107 height 27
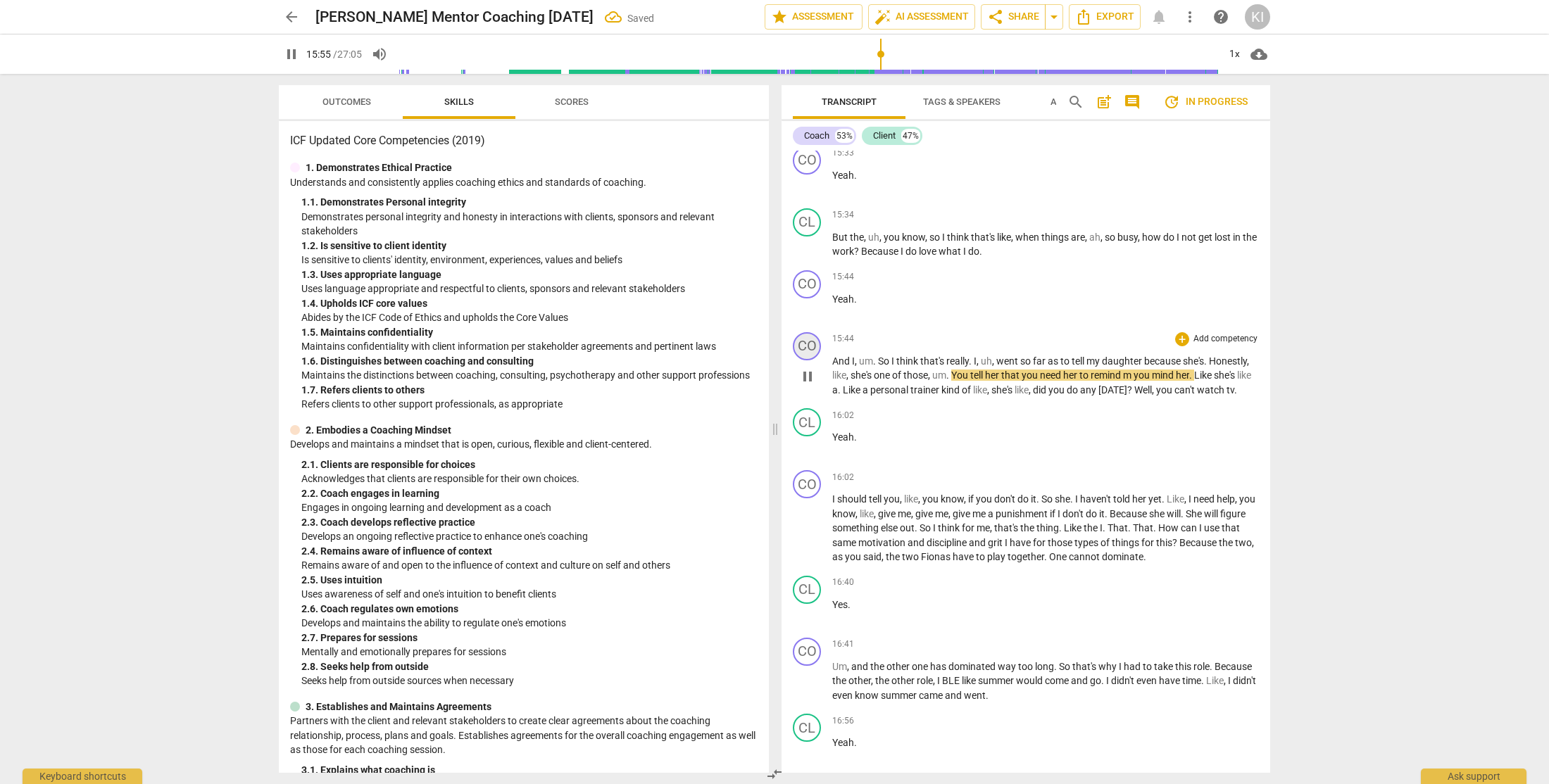
click at [798, 360] on div "CO" at bounding box center [806, 346] width 28 height 28
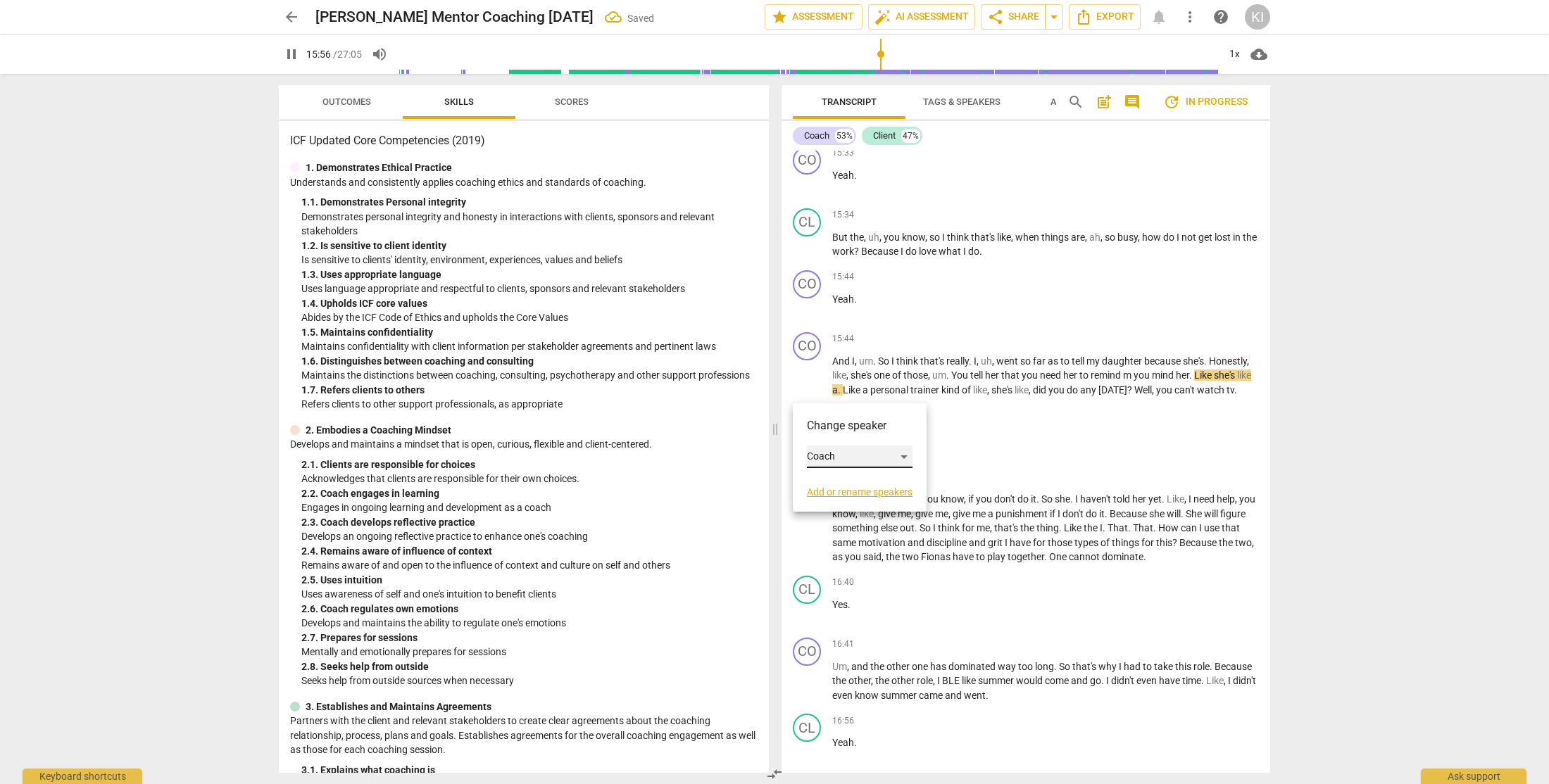
click at [822, 452] on div "Coach" at bounding box center [860, 457] width 106 height 23
click at [838, 482] on li "Client" at bounding box center [860, 483] width 107 height 27
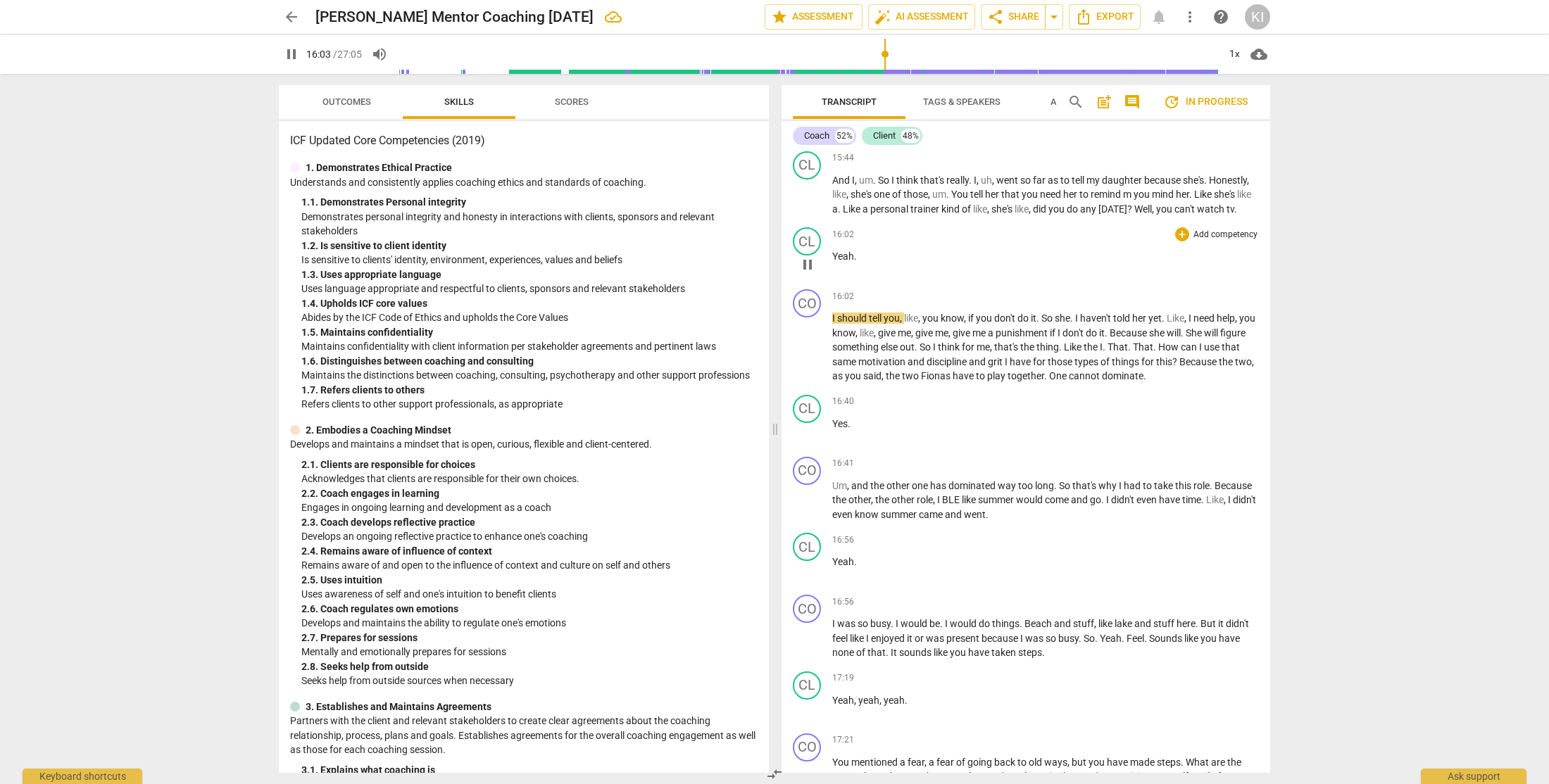
scroll to position [4705, 0]
click at [807, 317] on div "CO" at bounding box center [806, 302] width 28 height 28
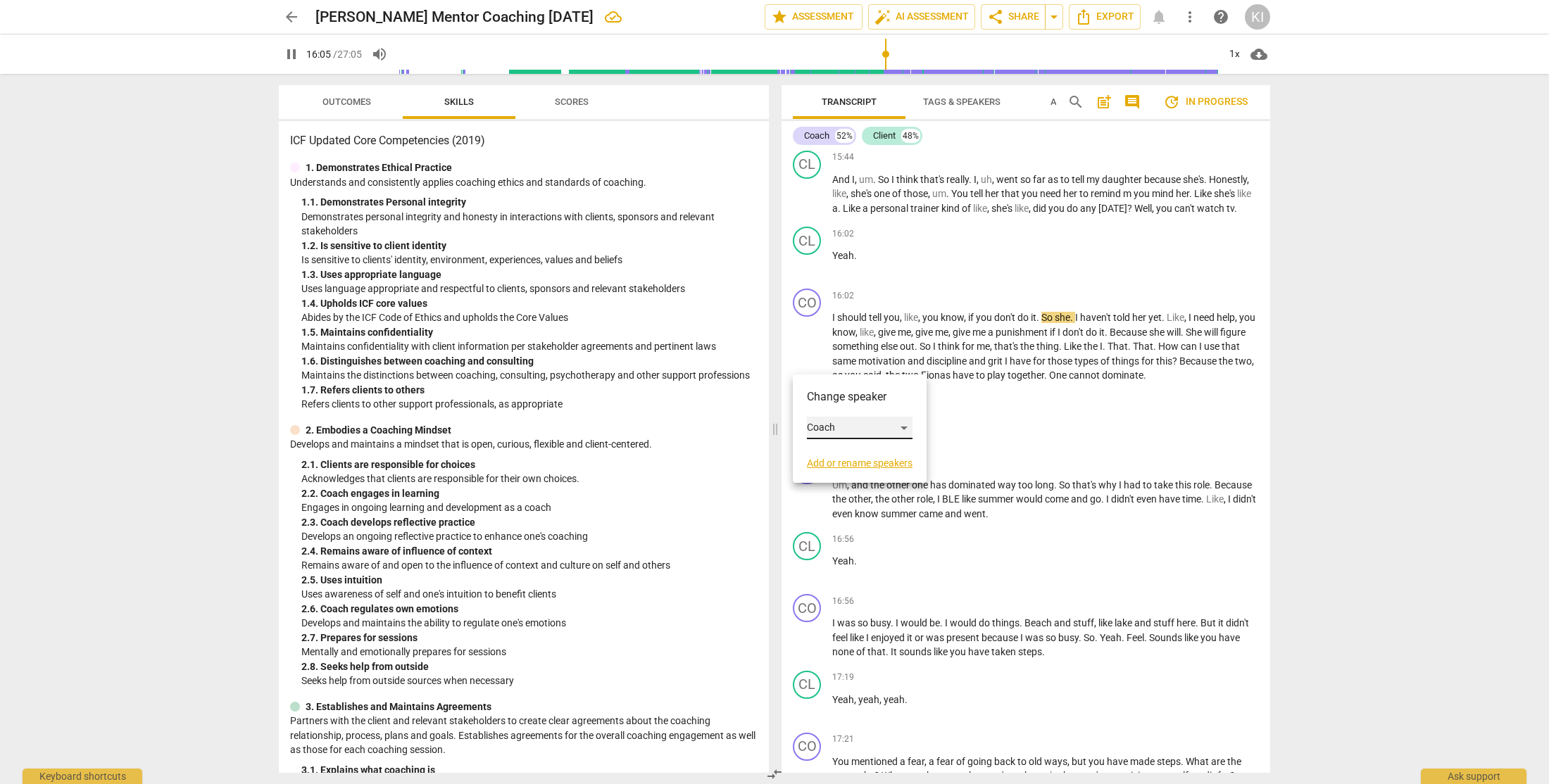
click at [823, 434] on div "Coach" at bounding box center [860, 427] width 106 height 23
click at [842, 462] on li "Client" at bounding box center [860, 454] width 107 height 27
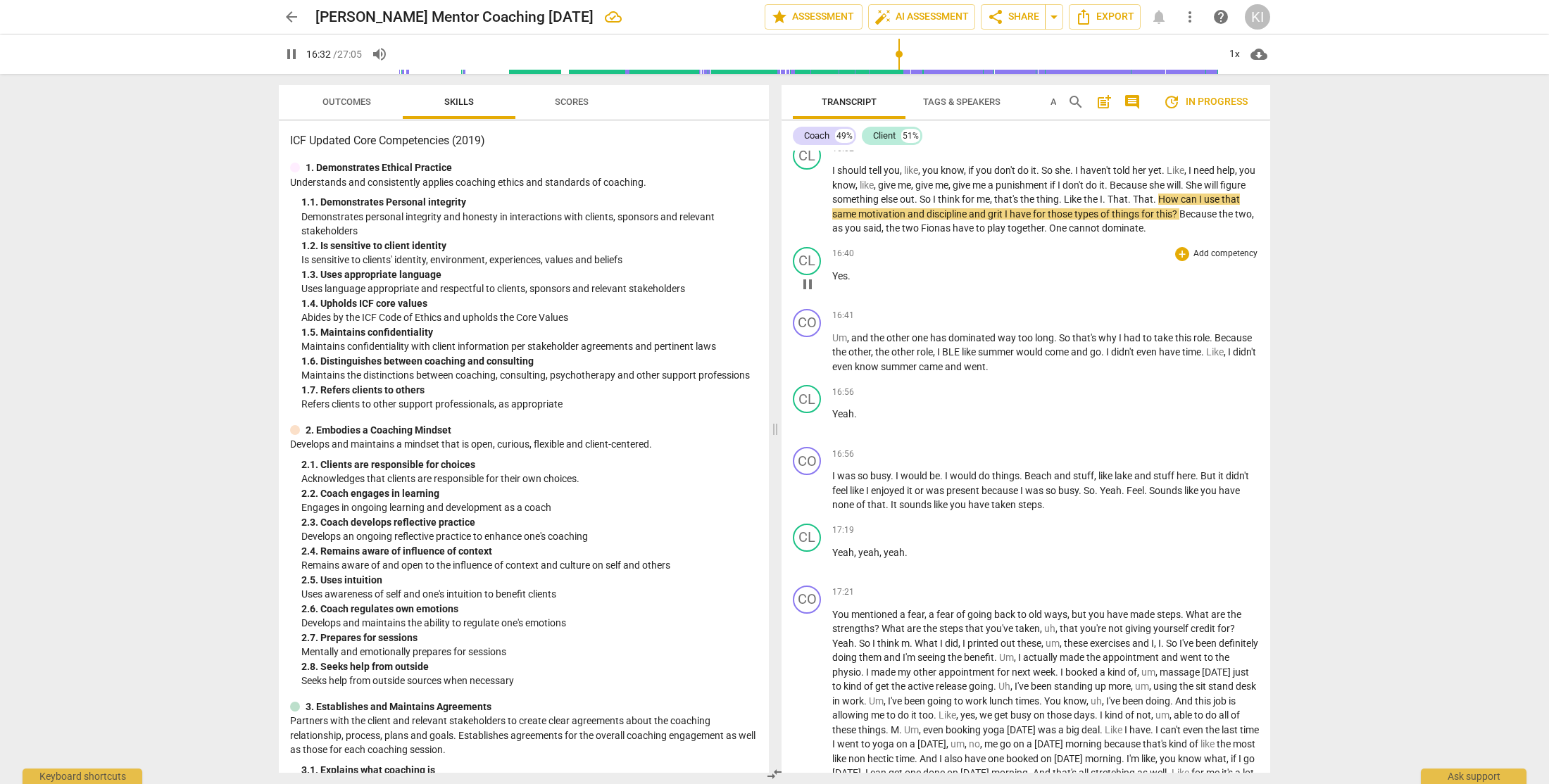
scroll to position [4855, 0]
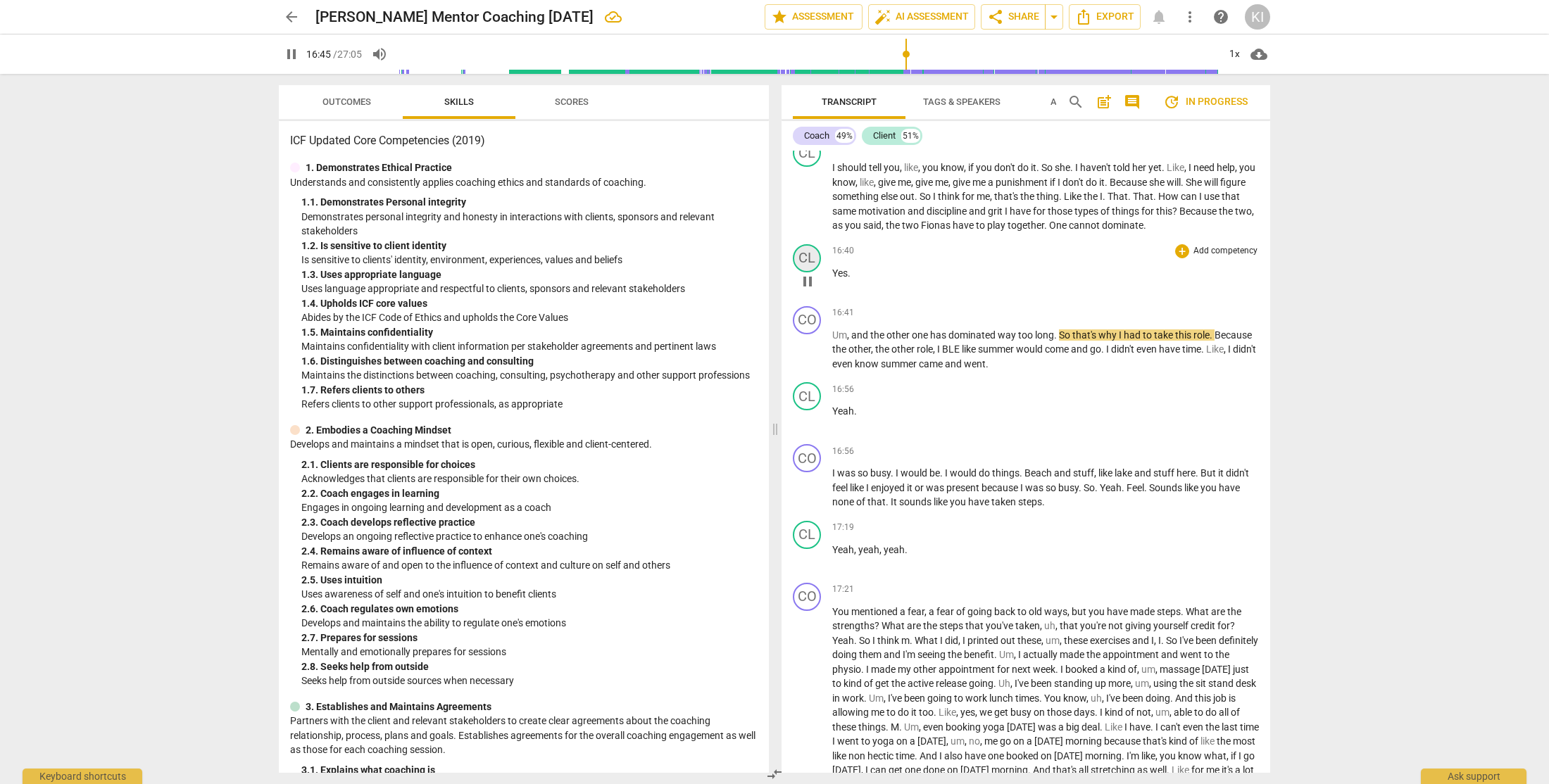
click at [808, 272] on div "CL" at bounding box center [806, 258] width 28 height 28
click at [842, 380] on div "Client" at bounding box center [860, 382] width 106 height 23
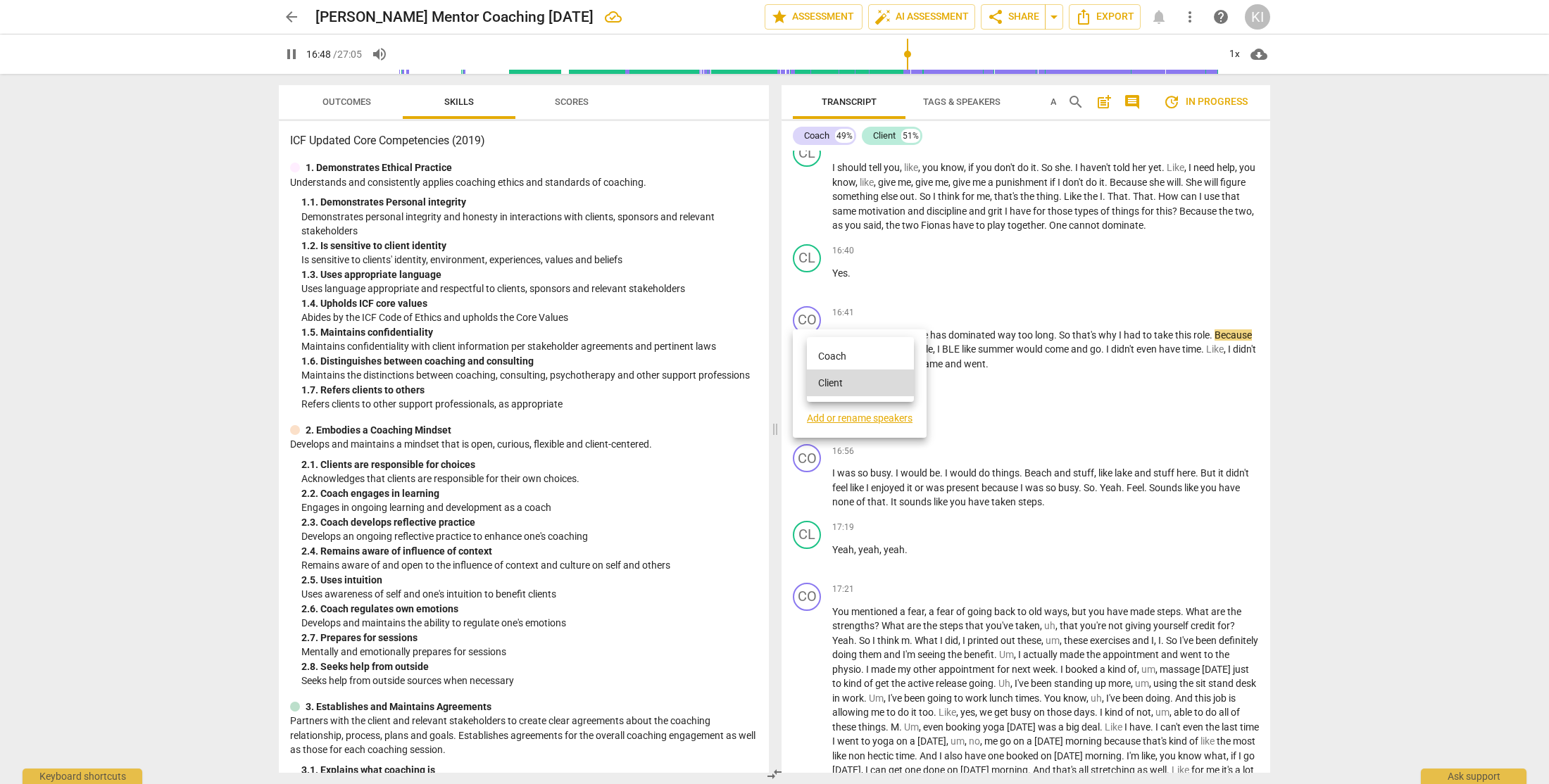
click at [855, 362] on li "Coach" at bounding box center [860, 356] width 107 height 27
click at [807, 335] on div "CO" at bounding box center [806, 320] width 28 height 28
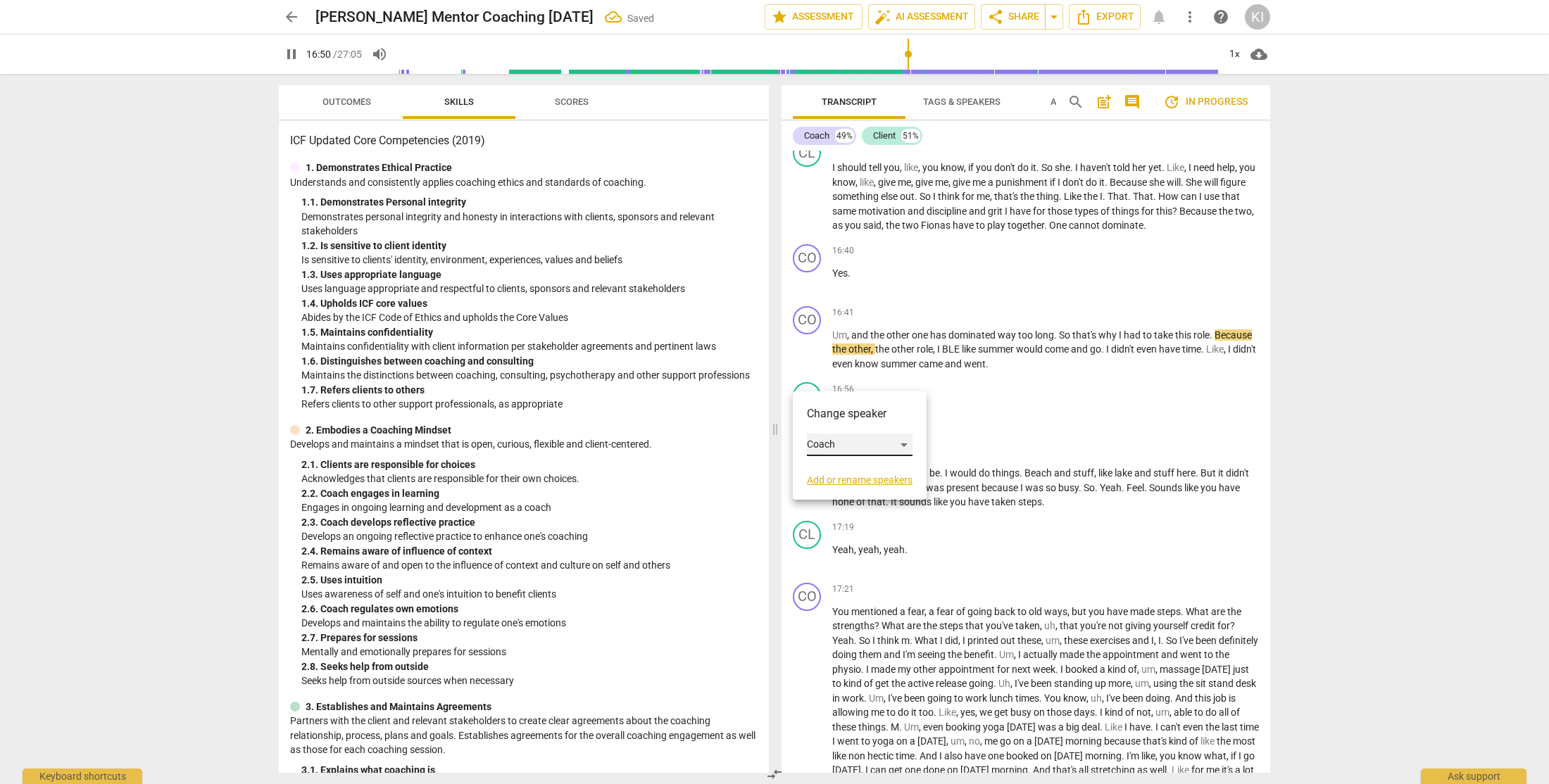
click at [834, 450] on div "Coach" at bounding box center [860, 445] width 106 height 23
click at [849, 475] on li "Client" at bounding box center [860, 471] width 107 height 27
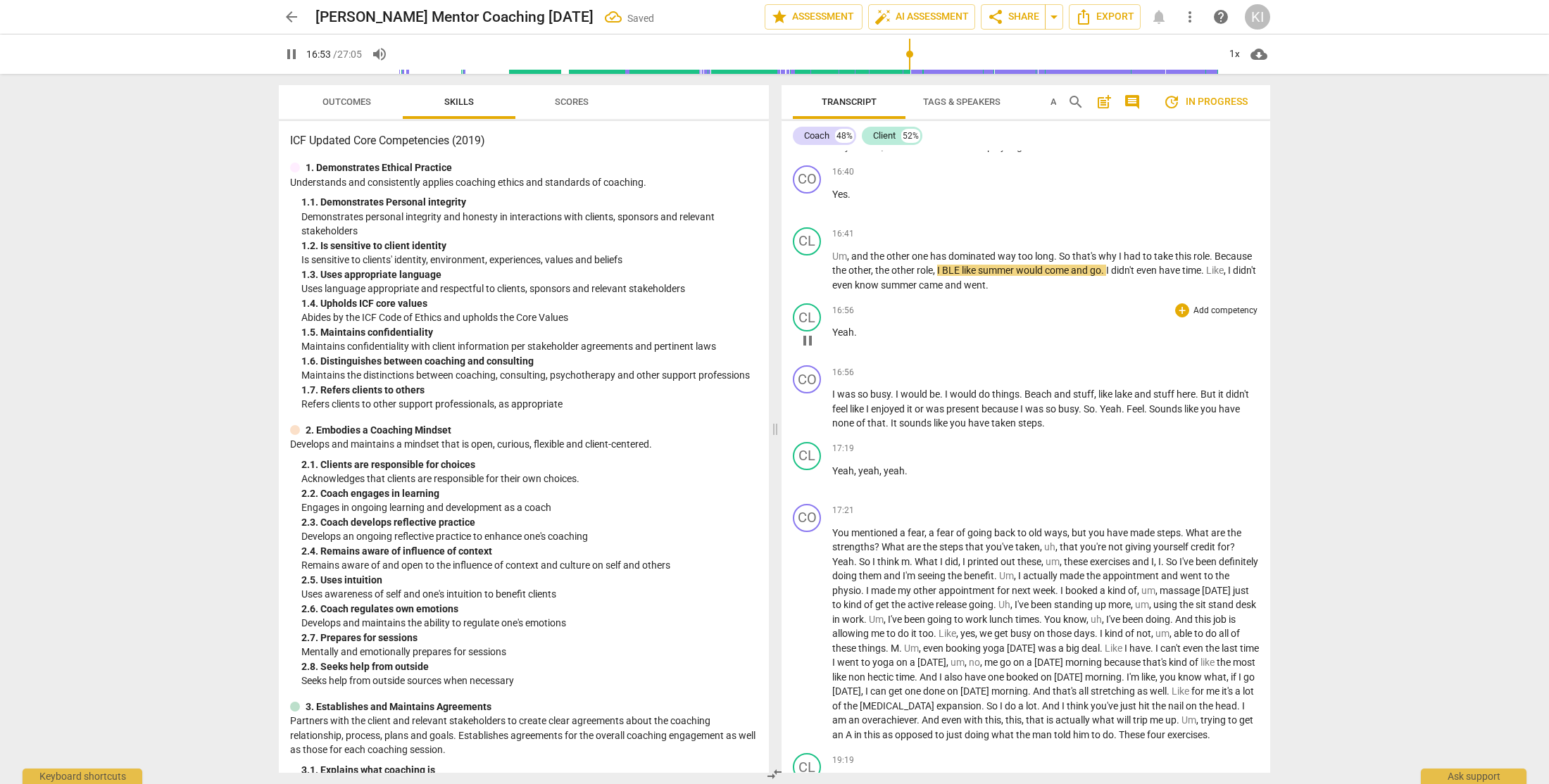
scroll to position [4935, 0]
click at [810, 331] on div "CL" at bounding box center [806, 316] width 28 height 28
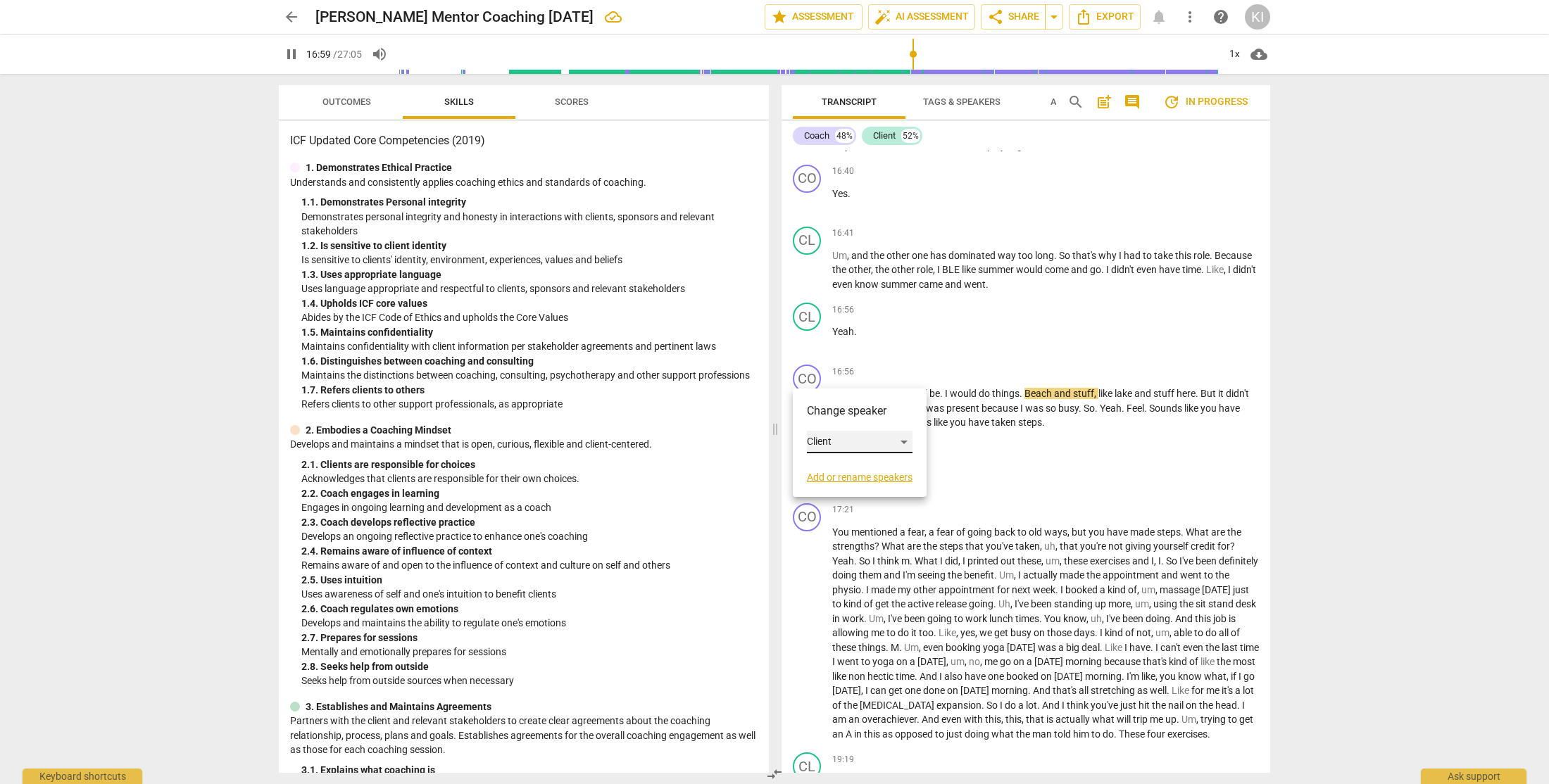
click at [848, 446] on div "Client" at bounding box center [860, 442] width 106 height 23
click at [860, 420] on li "Coach" at bounding box center [860, 415] width 107 height 27
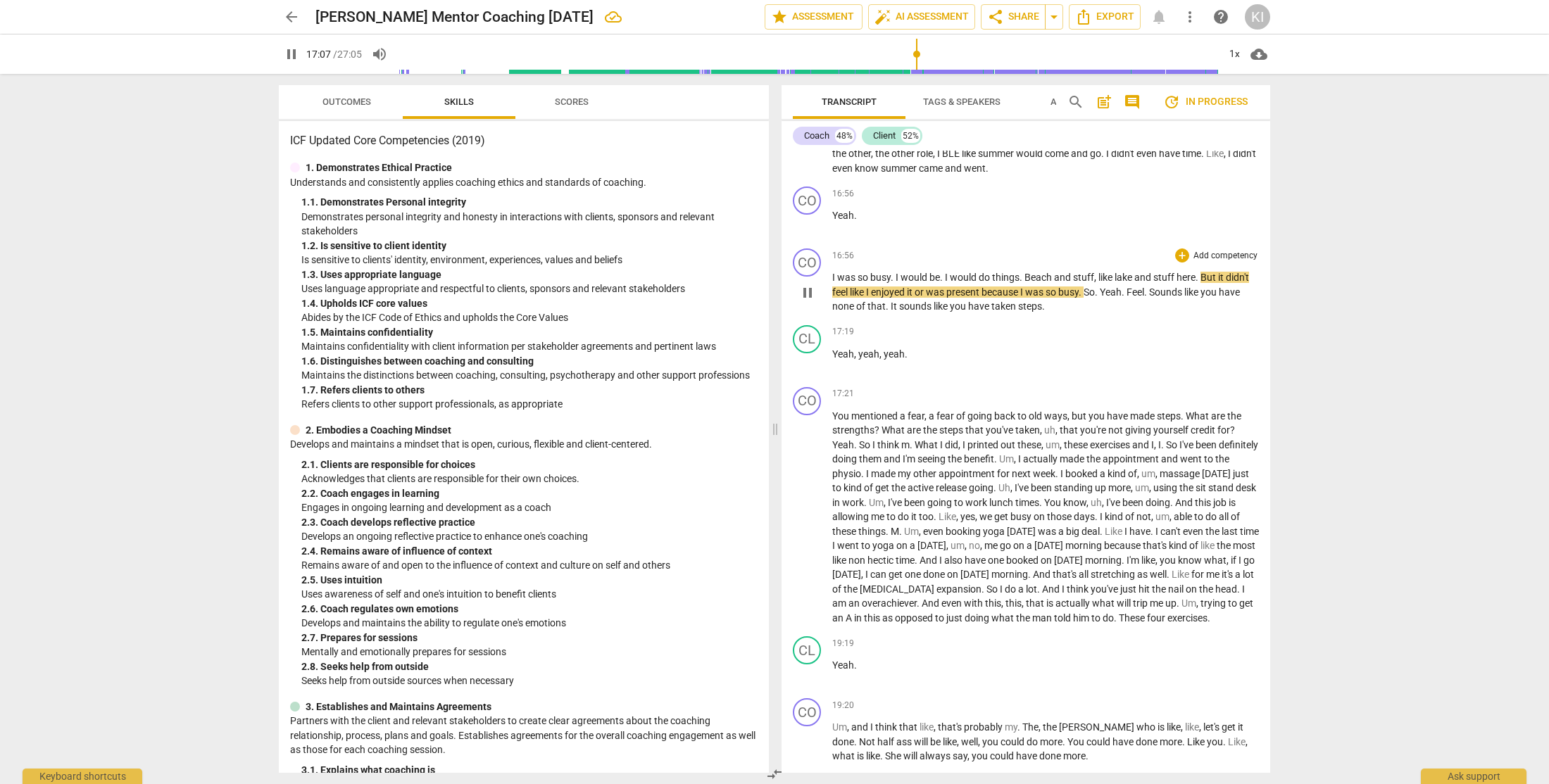
scroll to position [5051, 0]
click at [1132, 297] on span "Feel" at bounding box center [1134, 291] width 17 height 11
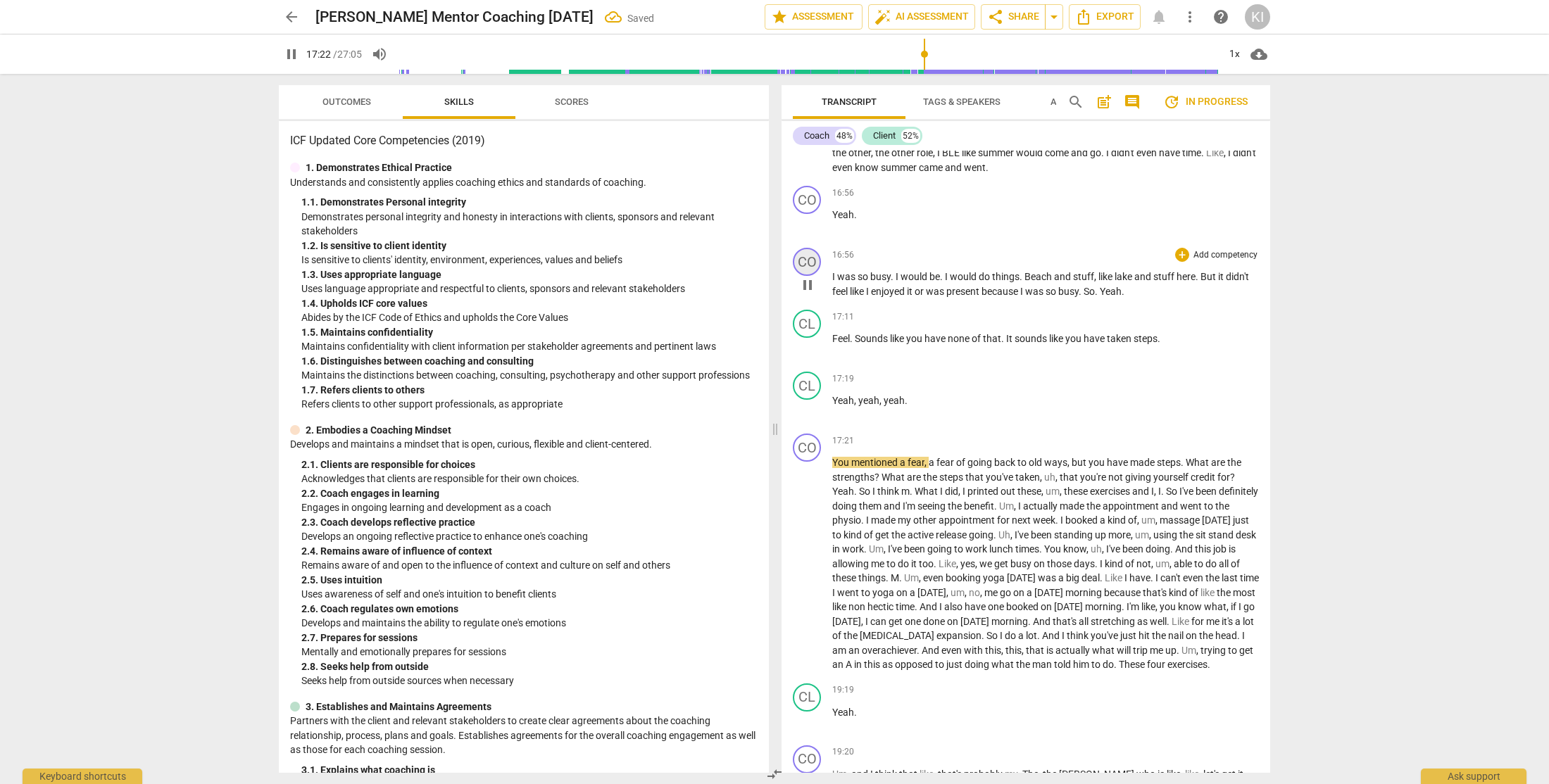
click at [803, 276] on div "CO" at bounding box center [806, 262] width 28 height 28
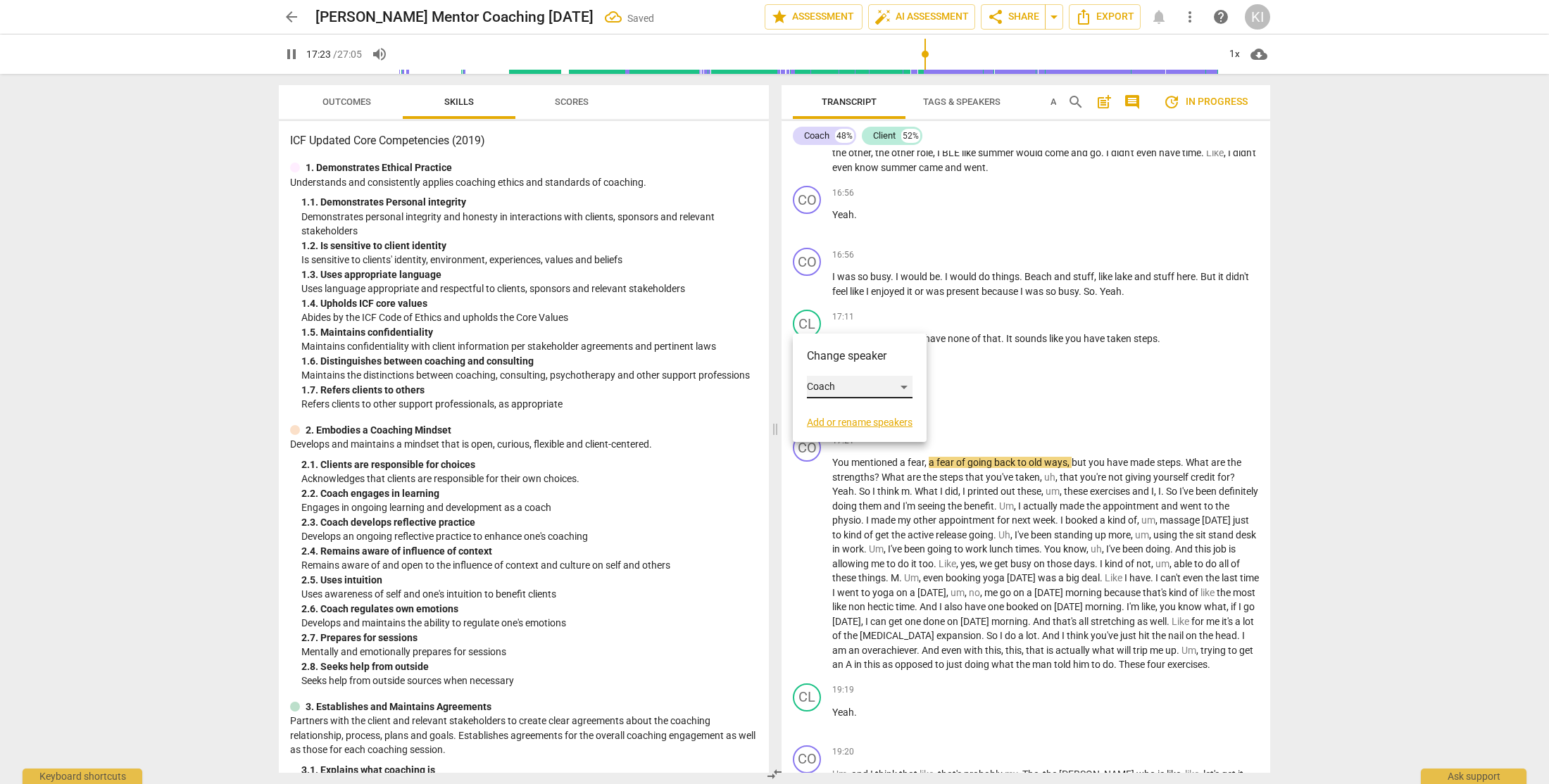
click at [822, 385] on div "Coach" at bounding box center [860, 387] width 106 height 23
click at [834, 415] on li "Client" at bounding box center [860, 414] width 107 height 27
click at [809, 338] on div "CL" at bounding box center [806, 324] width 28 height 28
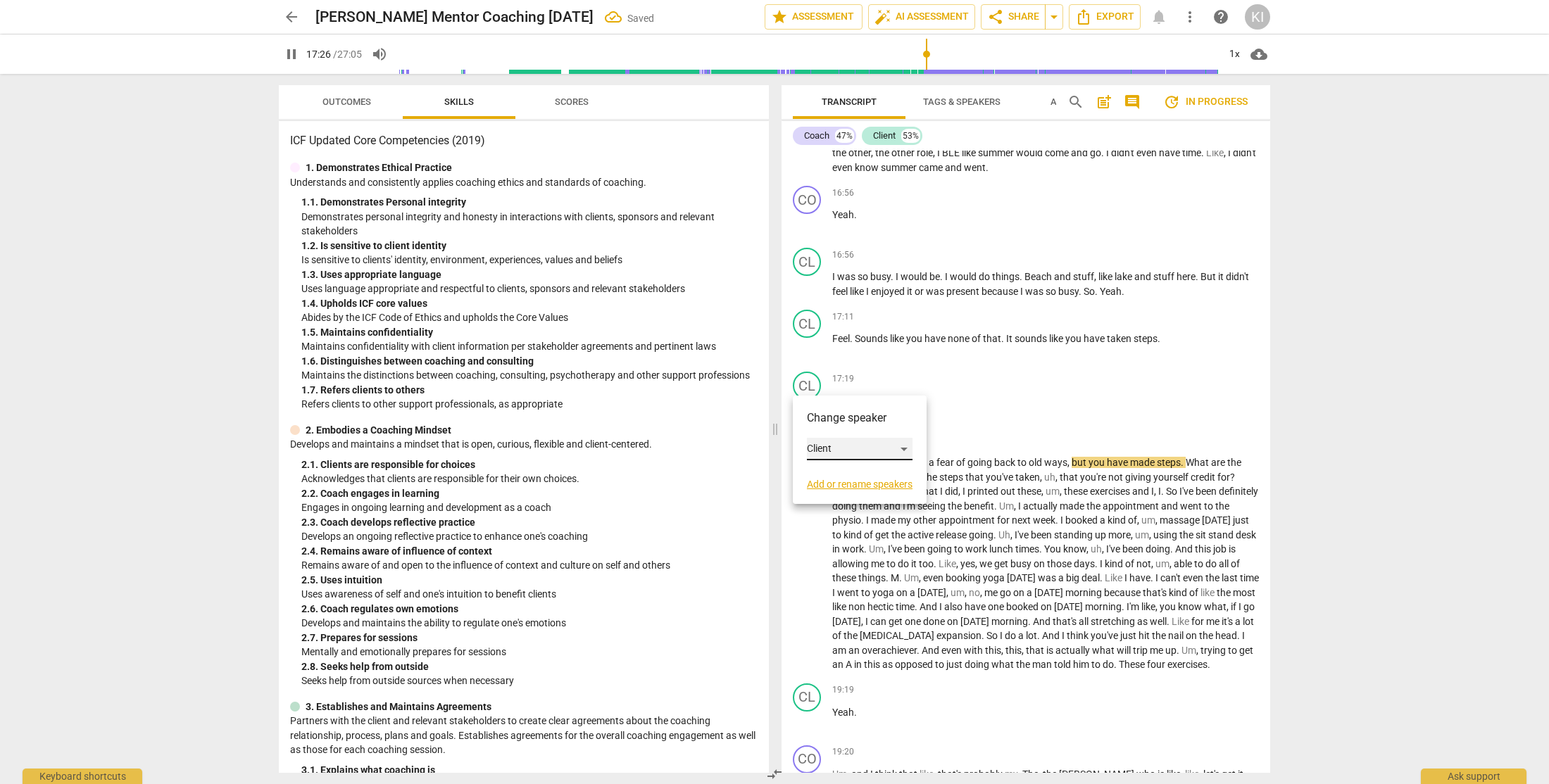
click at [823, 456] on div "Client" at bounding box center [860, 449] width 106 height 23
click at [842, 417] on li "Coach" at bounding box center [860, 422] width 107 height 27
click at [923, 57] on input "range" at bounding box center [808, 53] width 820 height 45
type input "1040"
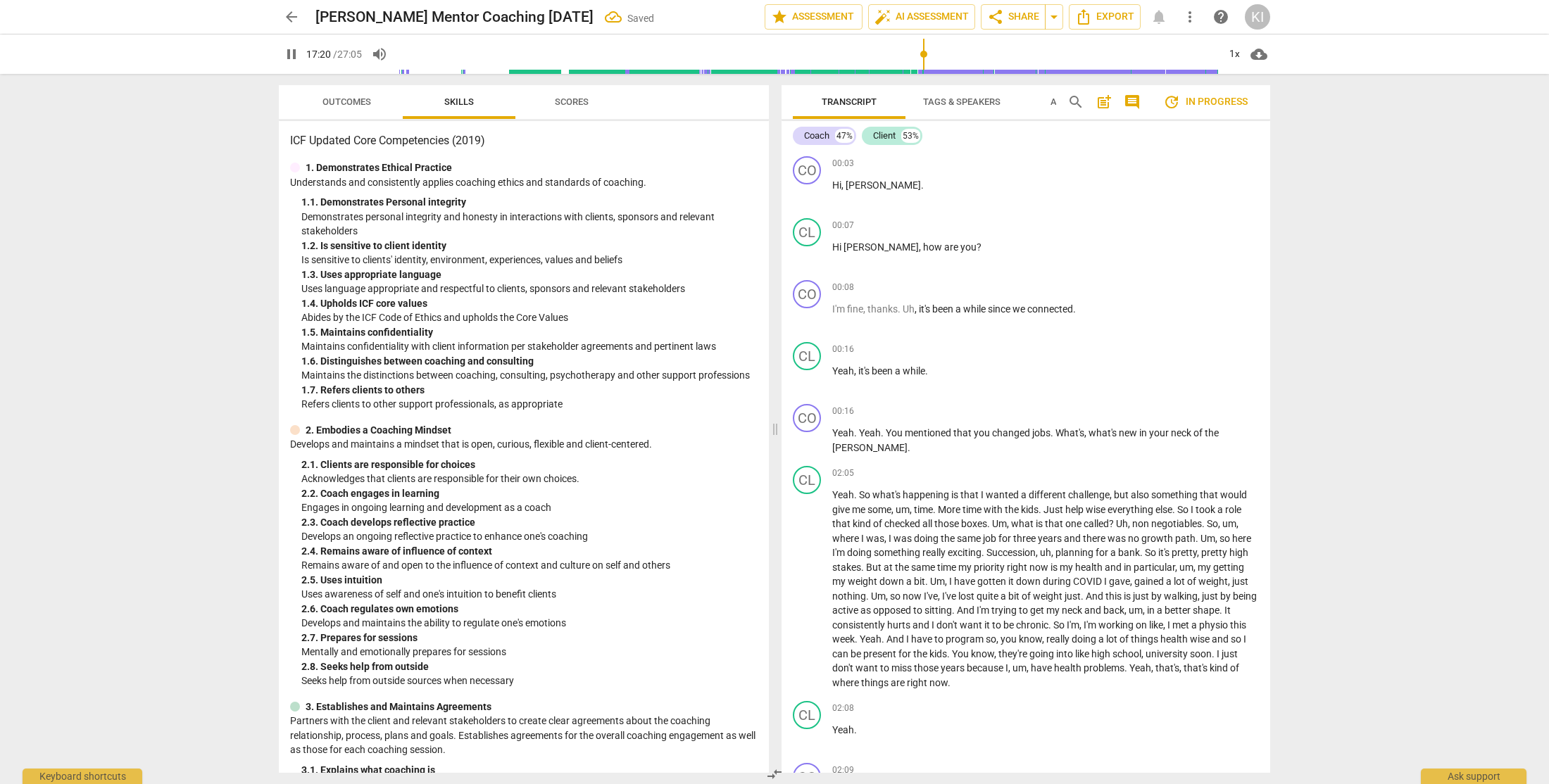
scroll to position [5051, 0]
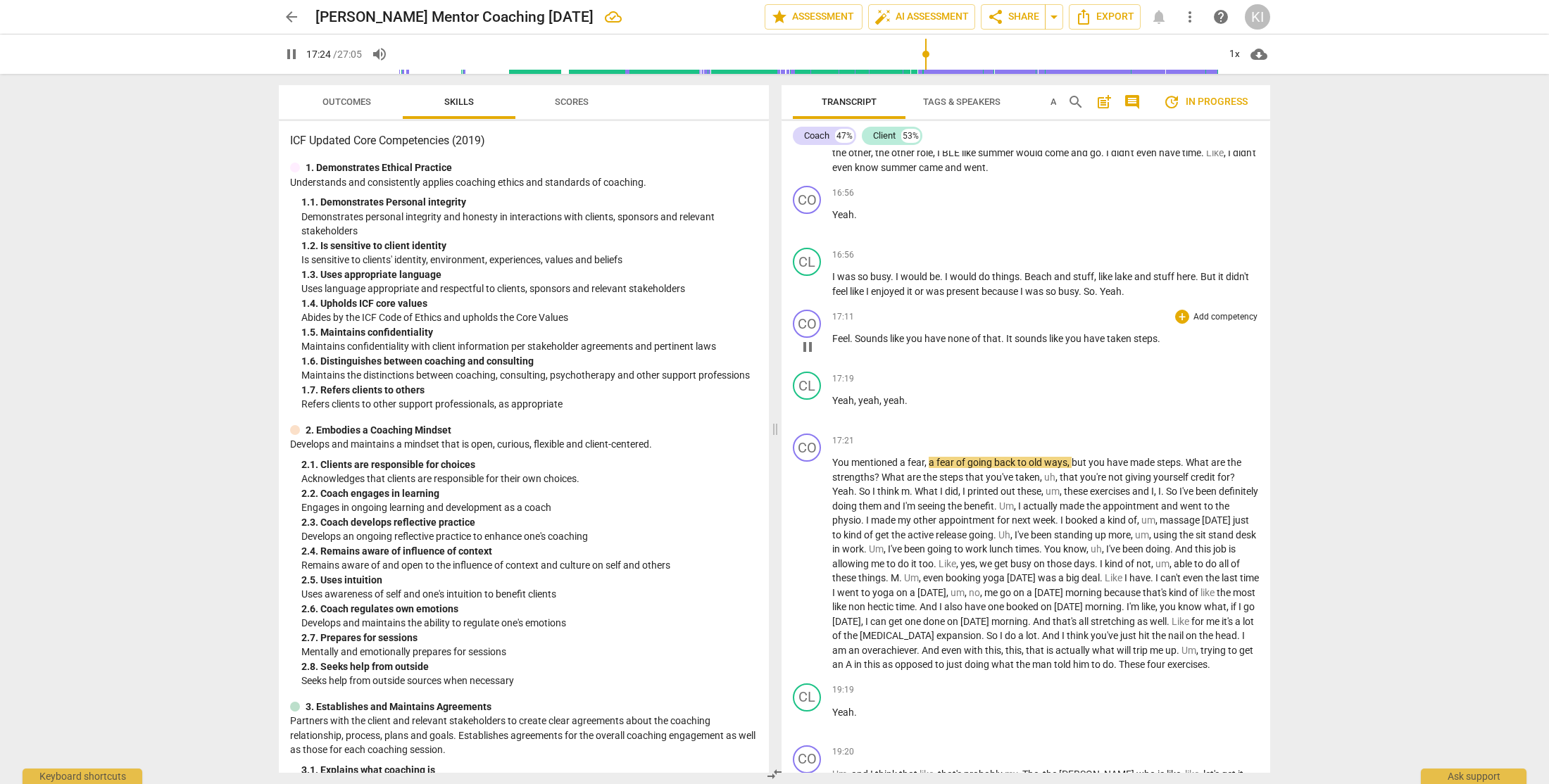
click at [857, 344] on span "Sounds" at bounding box center [872, 338] width 35 height 11
click at [897, 55] on input "range" at bounding box center [808, 53] width 820 height 45
click at [836, 344] on span "Feel" at bounding box center [840, 338] width 17 height 11
type input "992"
click at [1216, 144] on span "Because" at bounding box center [1233, 139] width 38 height 11
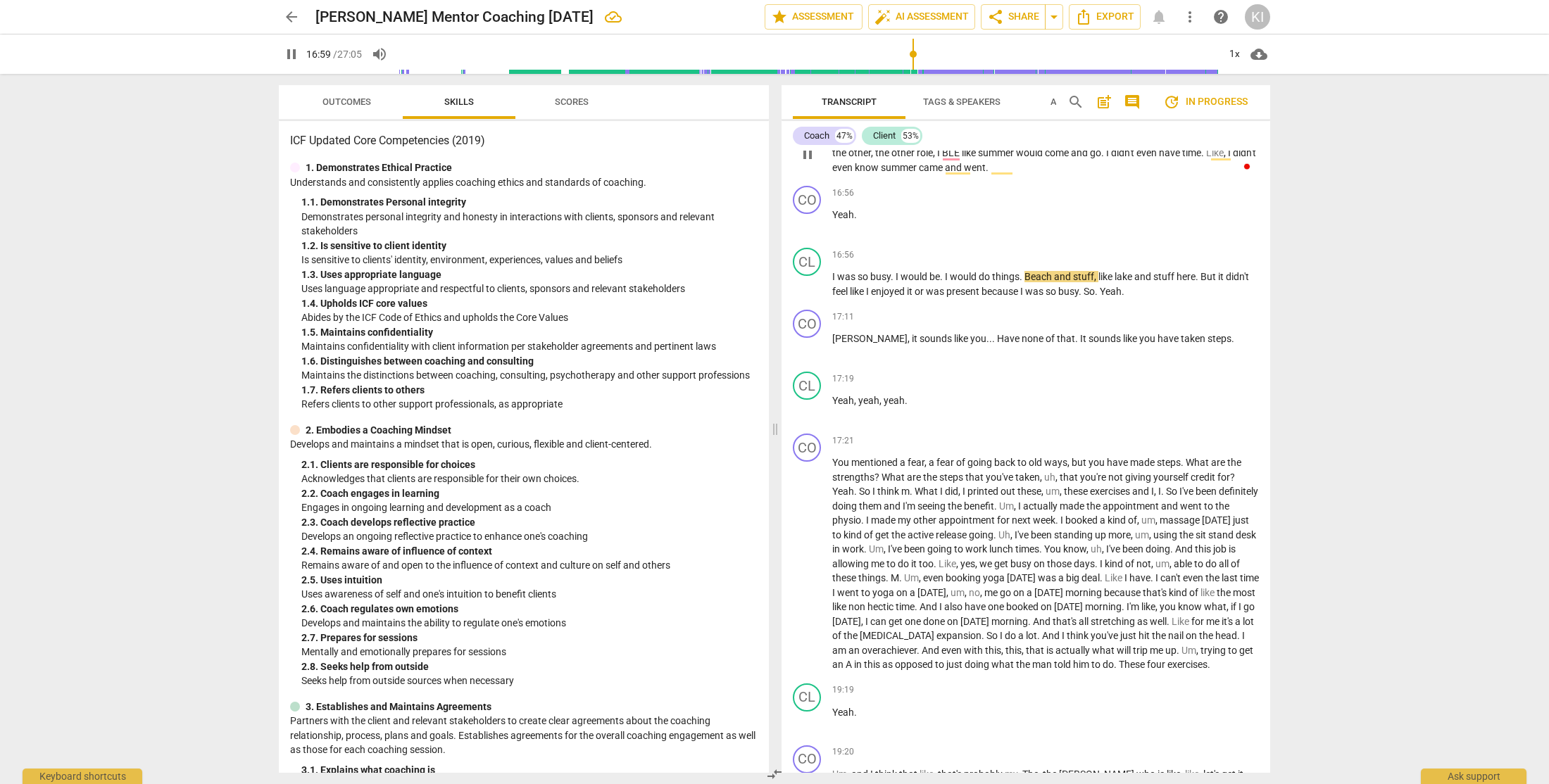
type input "1020"
click at [1021, 344] on span "none" at bounding box center [1033, 338] width 24 height 11
type input "1040"
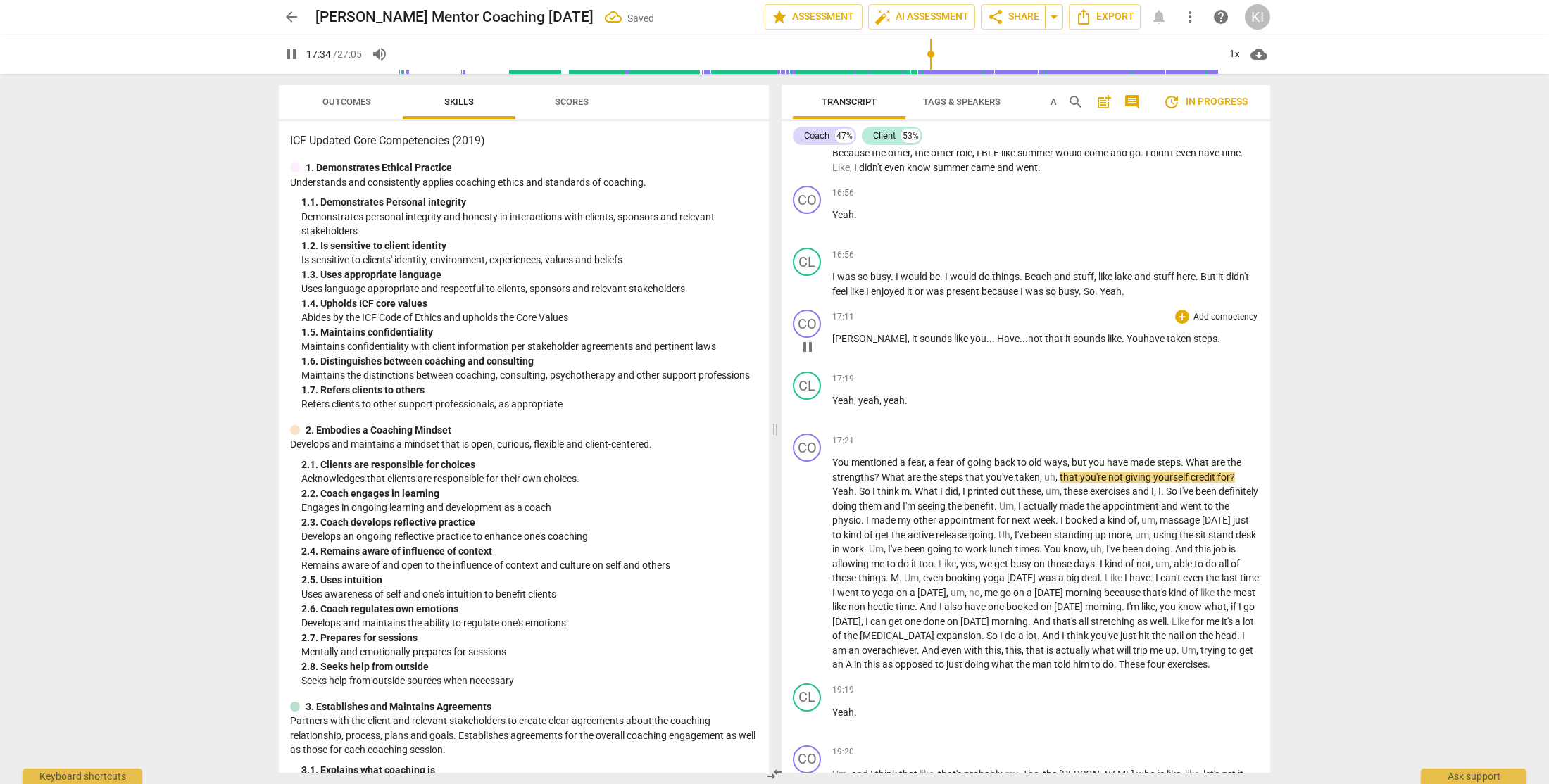
click at [927, 56] on input "range" at bounding box center [808, 53] width 820 height 45
click at [921, 56] on input "range" at bounding box center [808, 53] width 820 height 45
click at [915, 56] on input "range" at bounding box center [808, 53] width 820 height 45
click at [1147, 344] on span "have" at bounding box center [1158, 338] width 23 height 11
type input "1041"
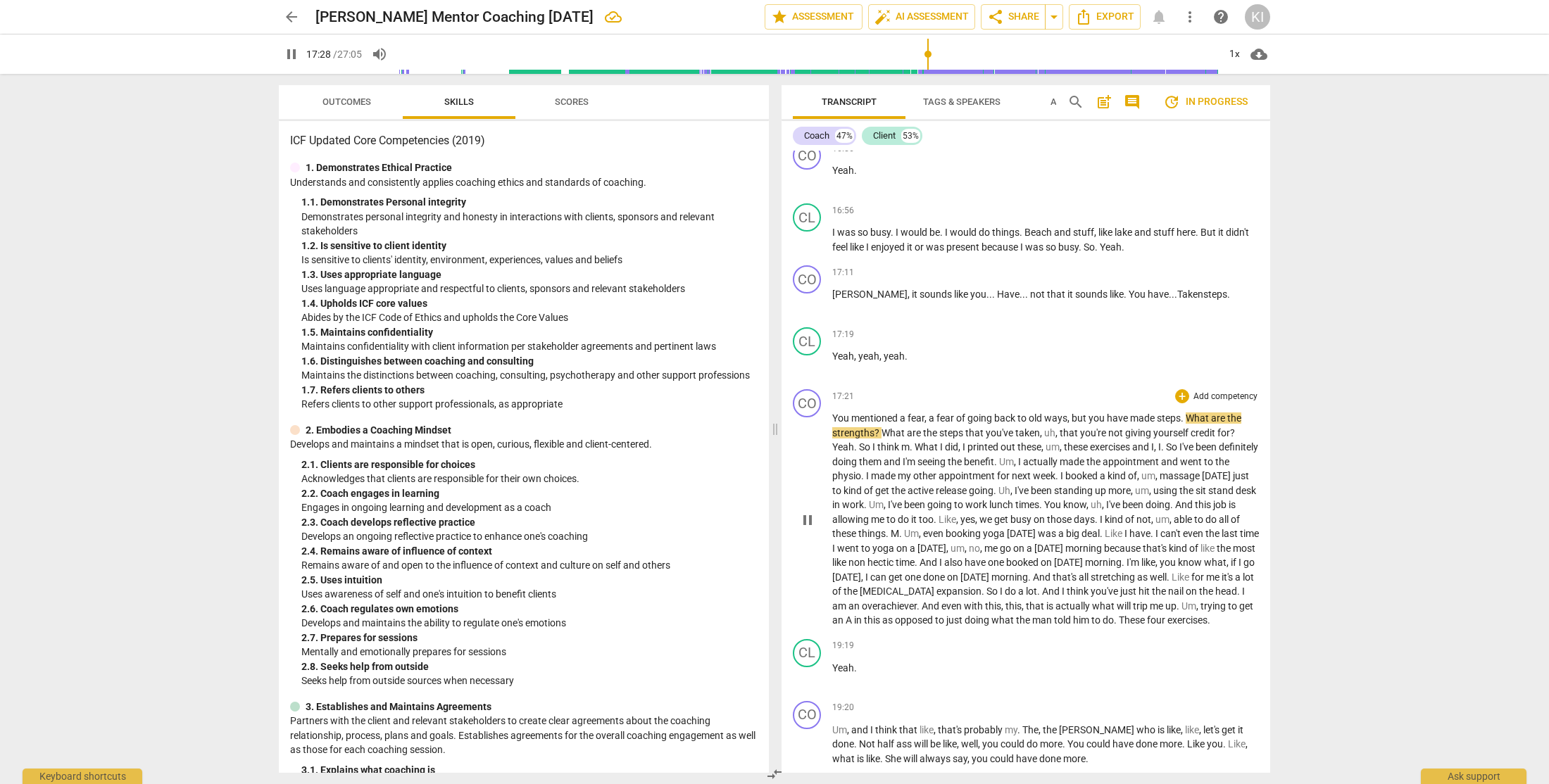
scroll to position [5103, 0]
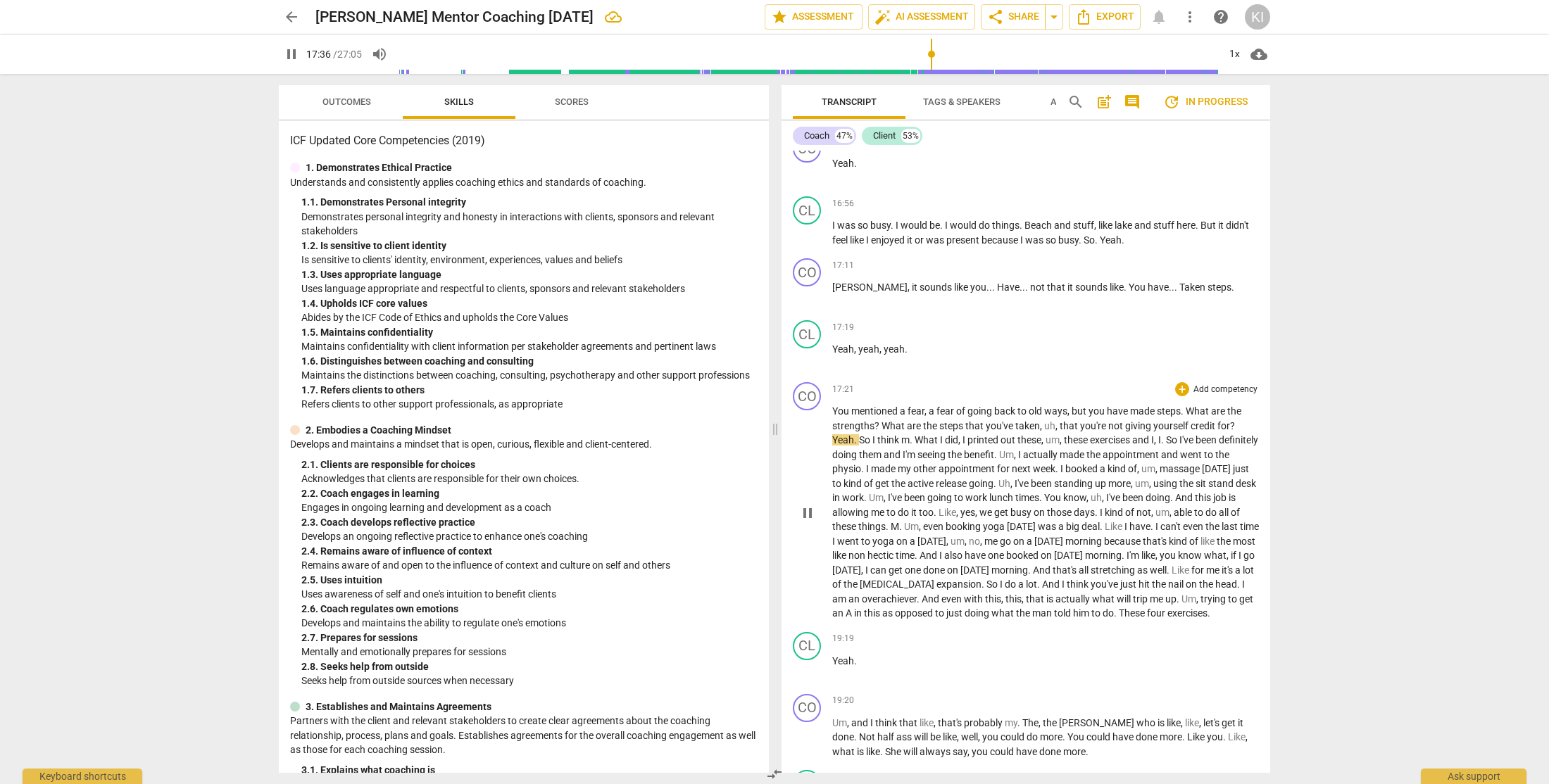
click at [1234, 483] on p "You mentioned a fear , a fear of going back to old ways , but you have made ste…" at bounding box center [1045, 513] width 427 height 217
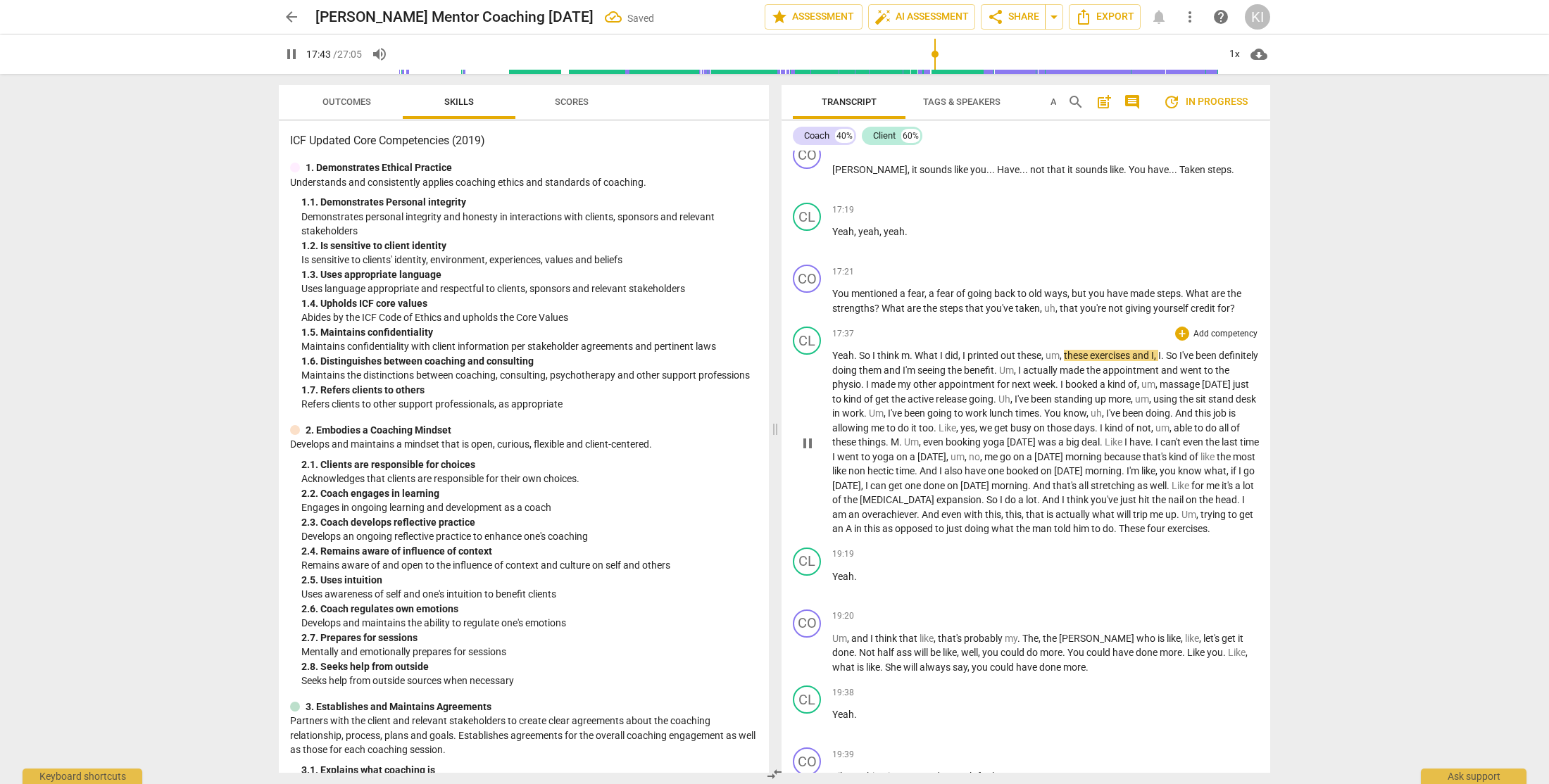
scroll to position [5231, 0]
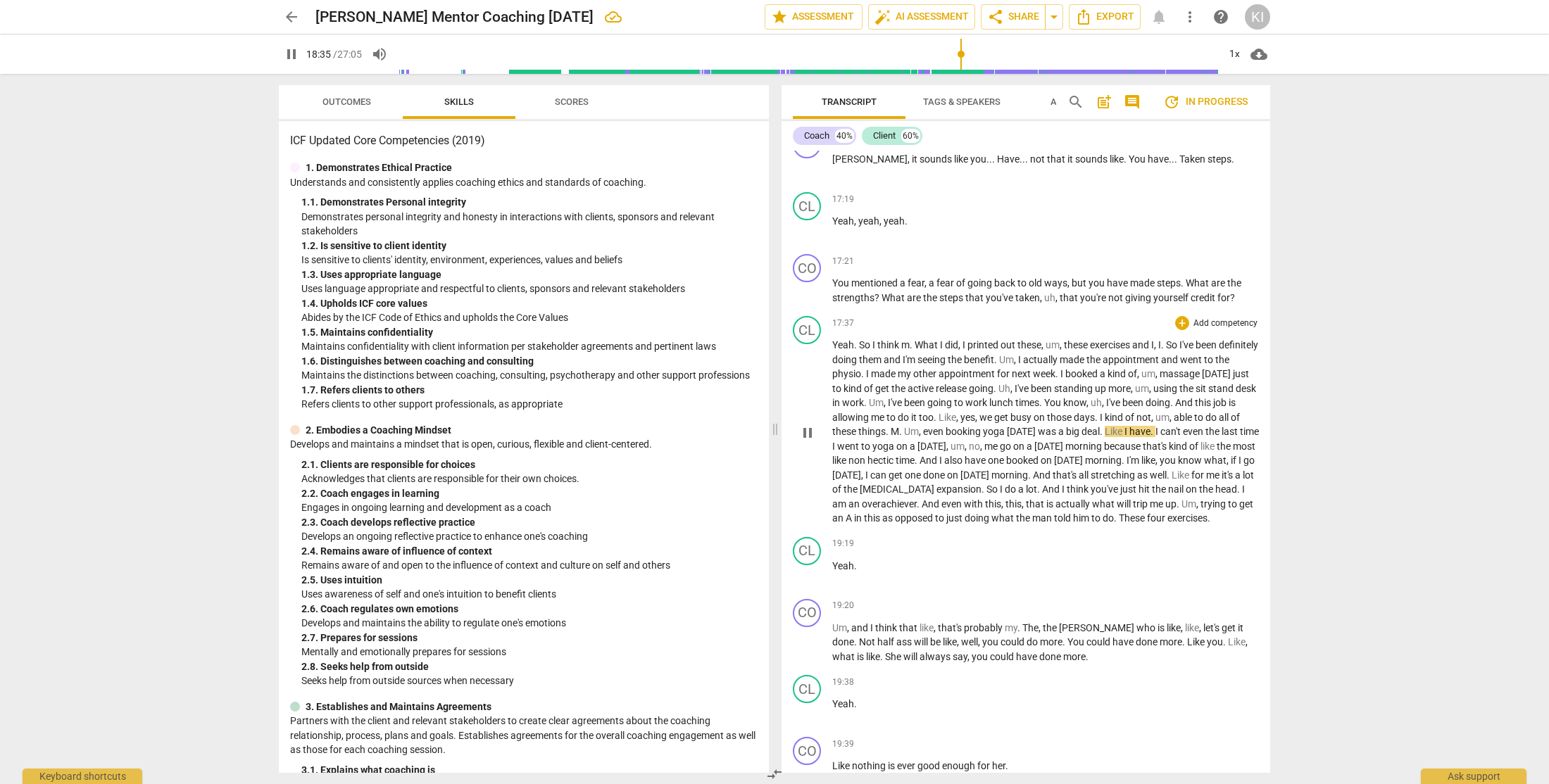
click at [899, 437] on span "M" at bounding box center [894, 431] width 8 height 11
type input "1117"
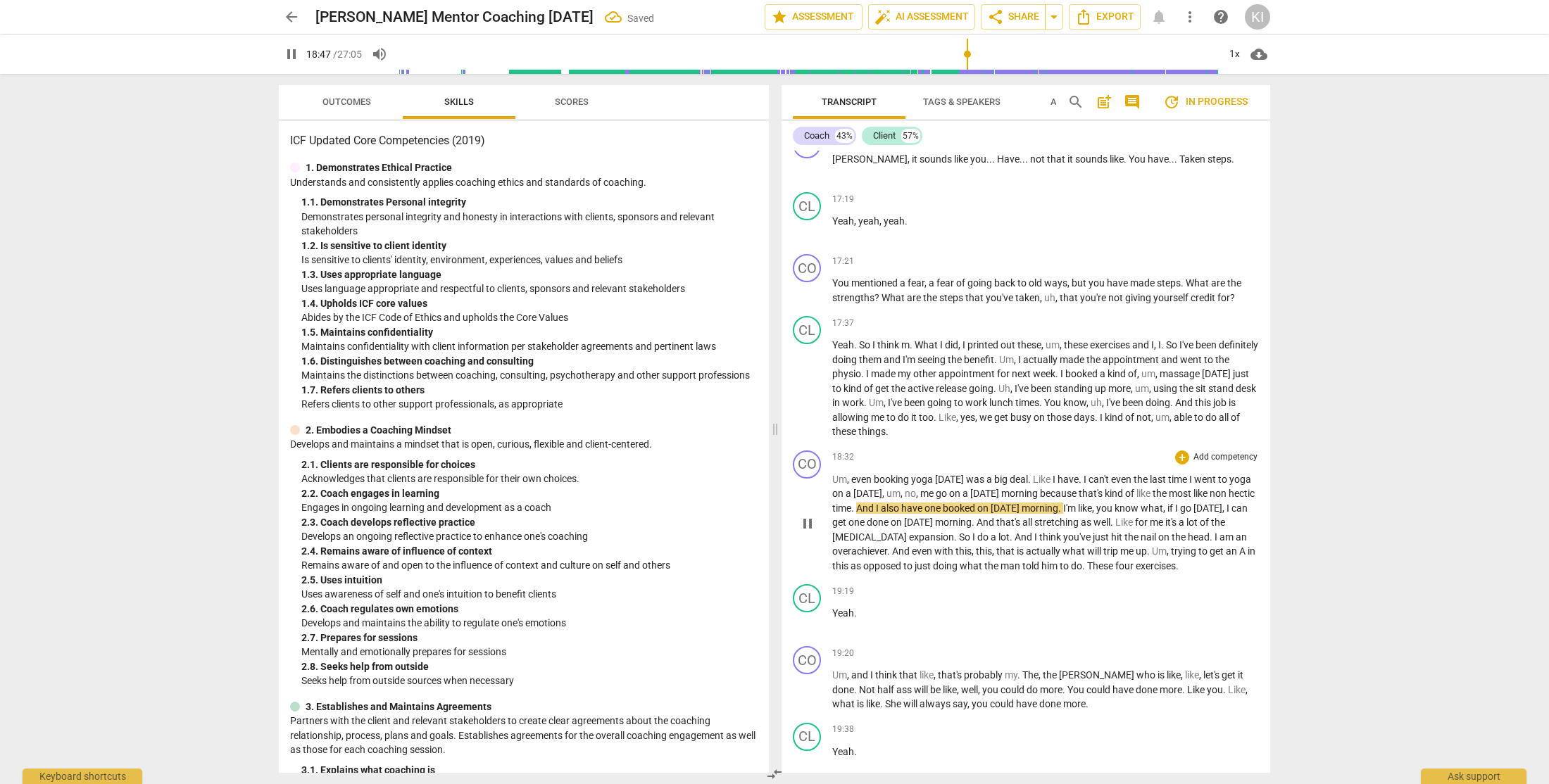
click at [854, 485] on span "even" at bounding box center [862, 479] width 23 height 11
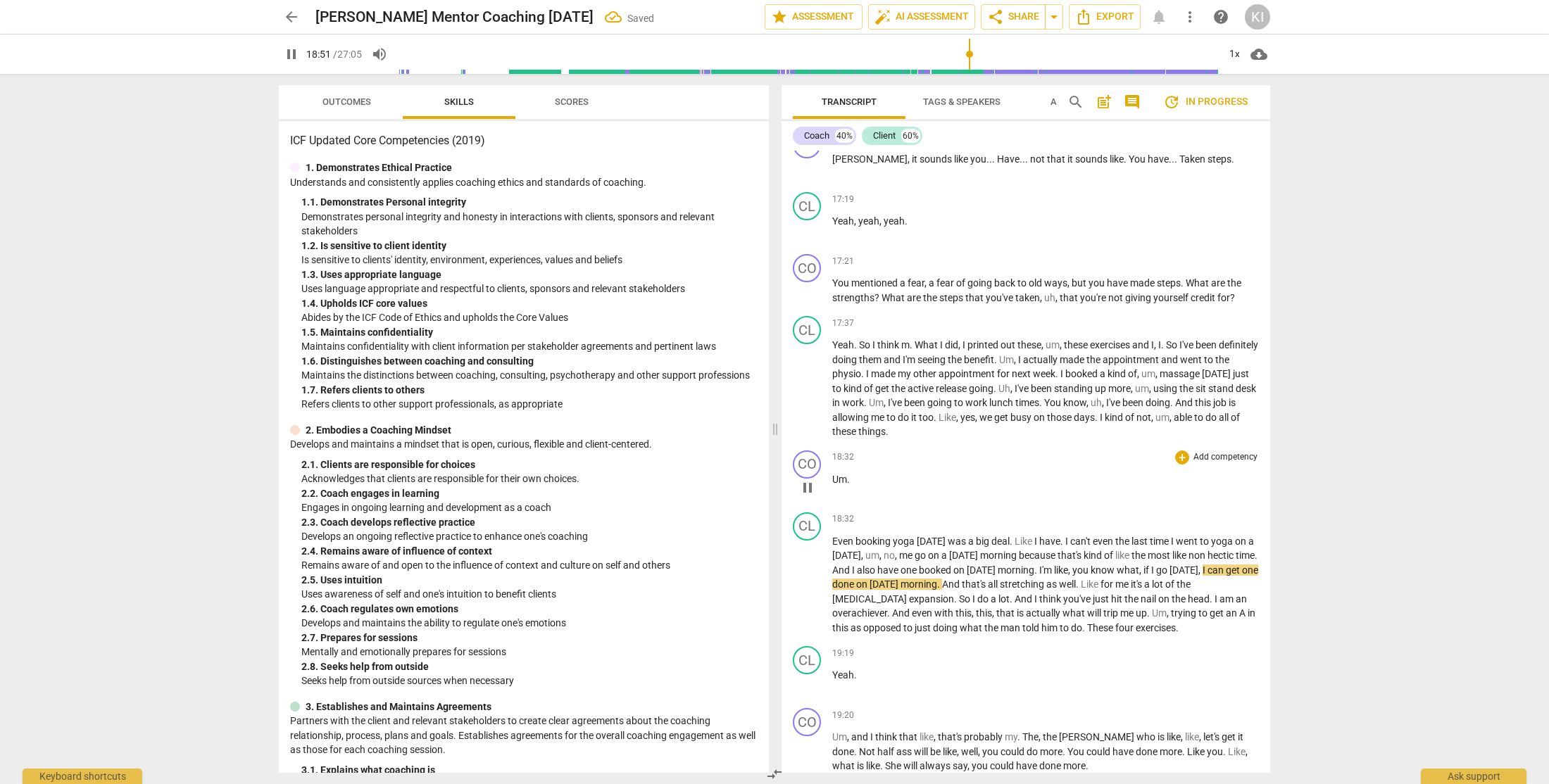
click at [848, 485] on span "." at bounding box center [848, 479] width 3 height 11
type input "1133"
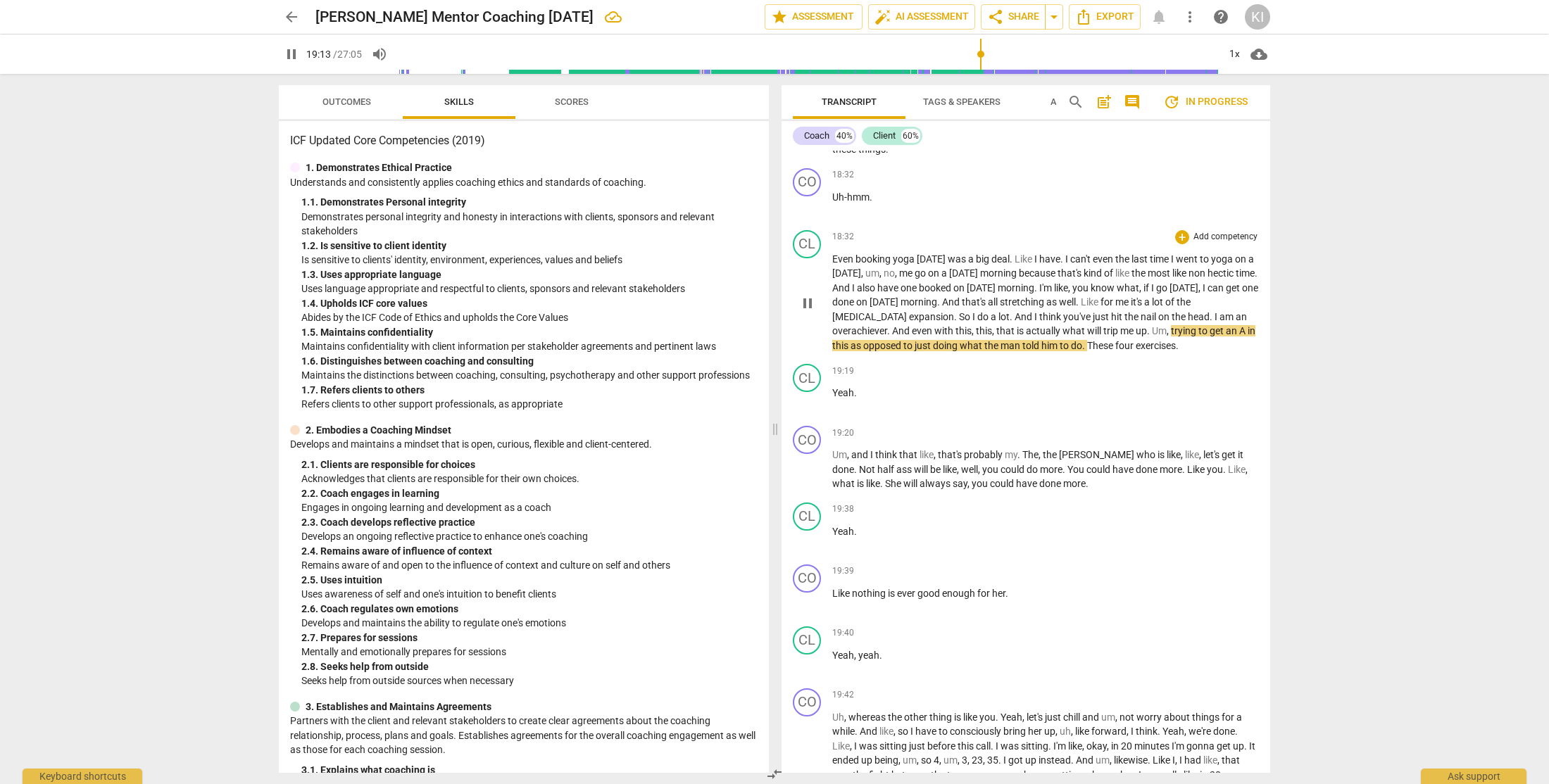
scroll to position [5516, 0]
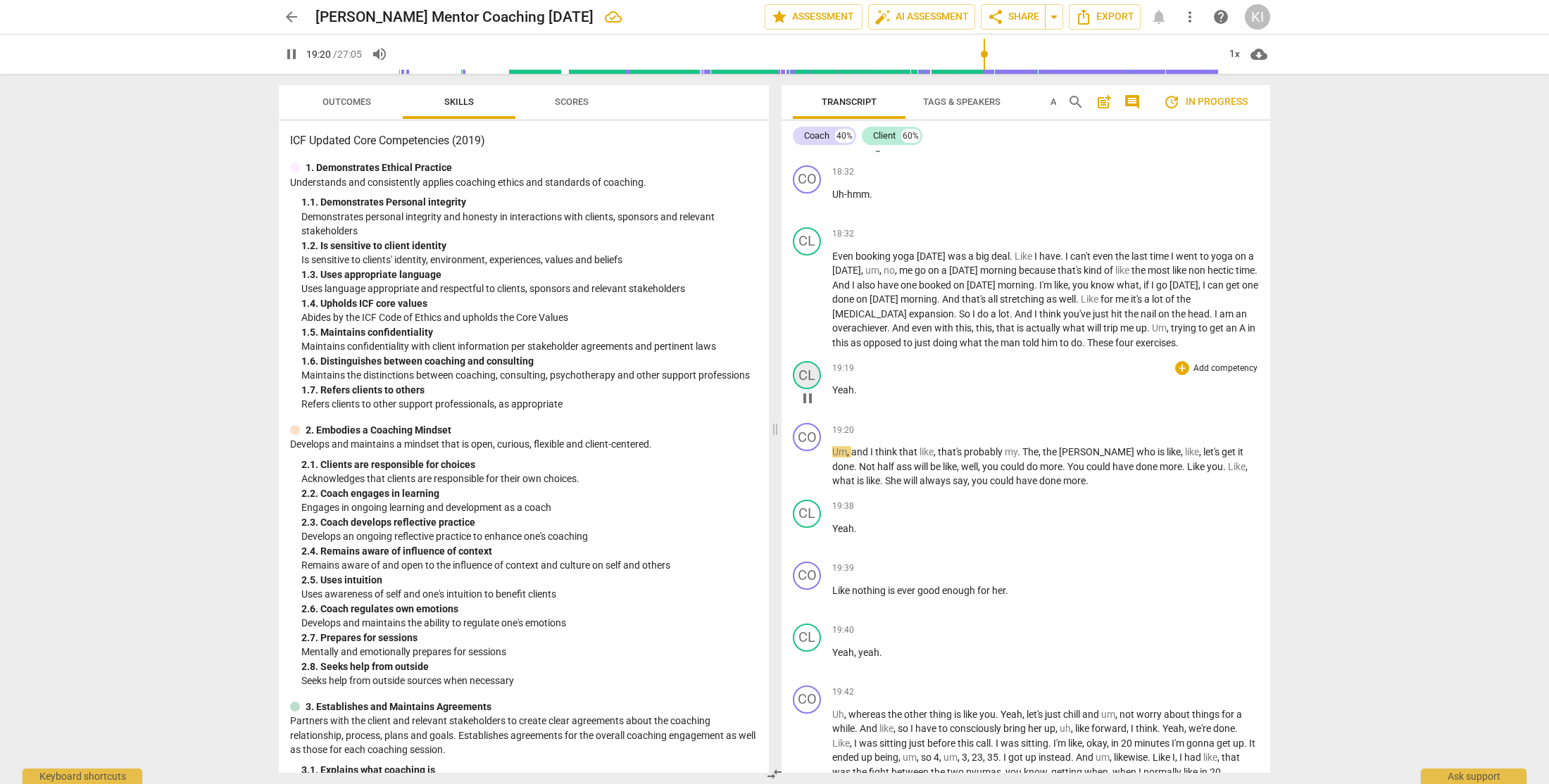
click at [807, 389] on div "CL" at bounding box center [806, 375] width 28 height 28
click at [855, 518] on div "Change speaker Client Add or rename speakers" at bounding box center [860, 501] width 106 height 80
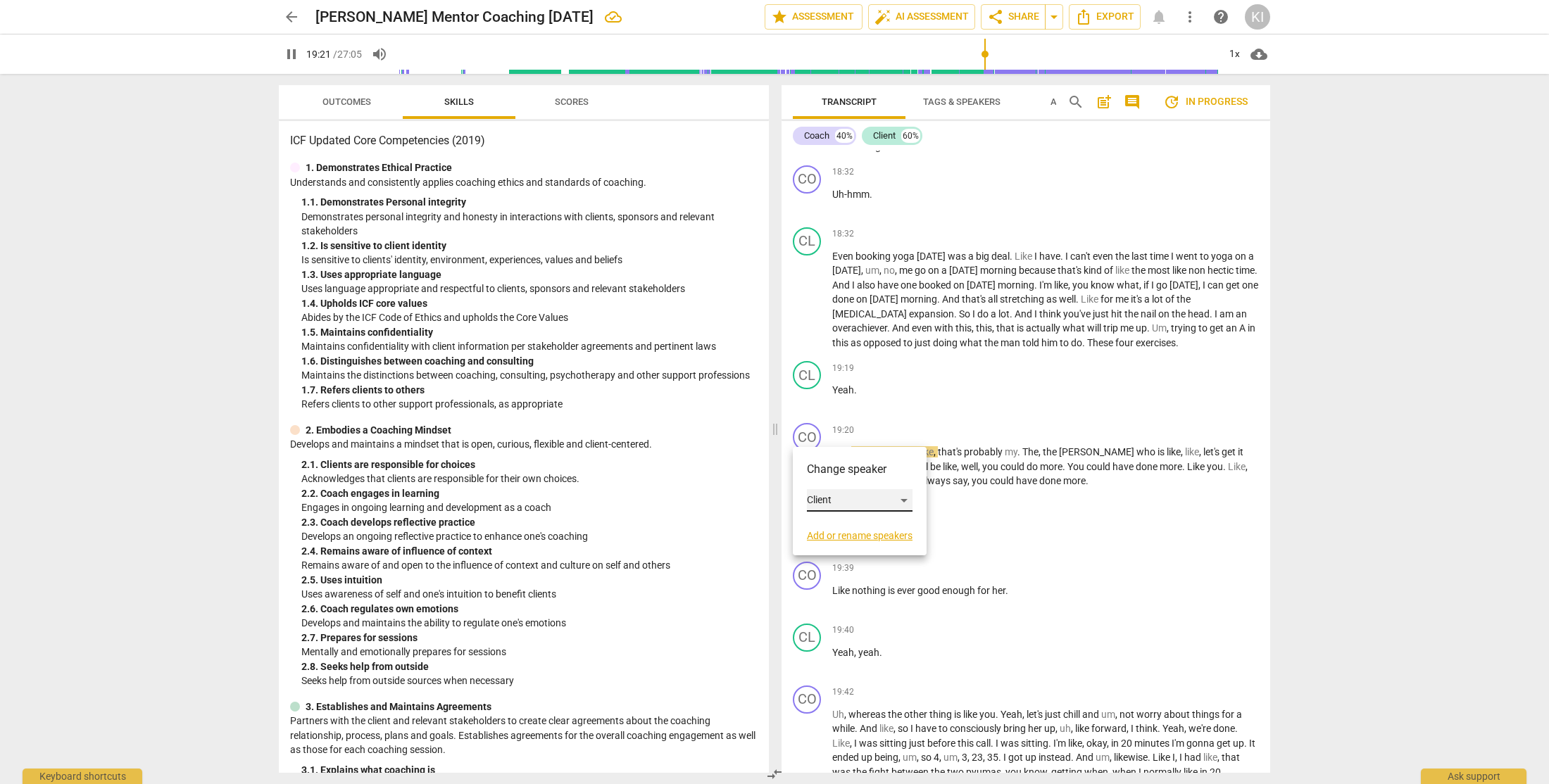
click at [855, 491] on div "Client" at bounding box center [860, 500] width 106 height 23
click at [852, 477] on li "Coach" at bounding box center [860, 473] width 107 height 27
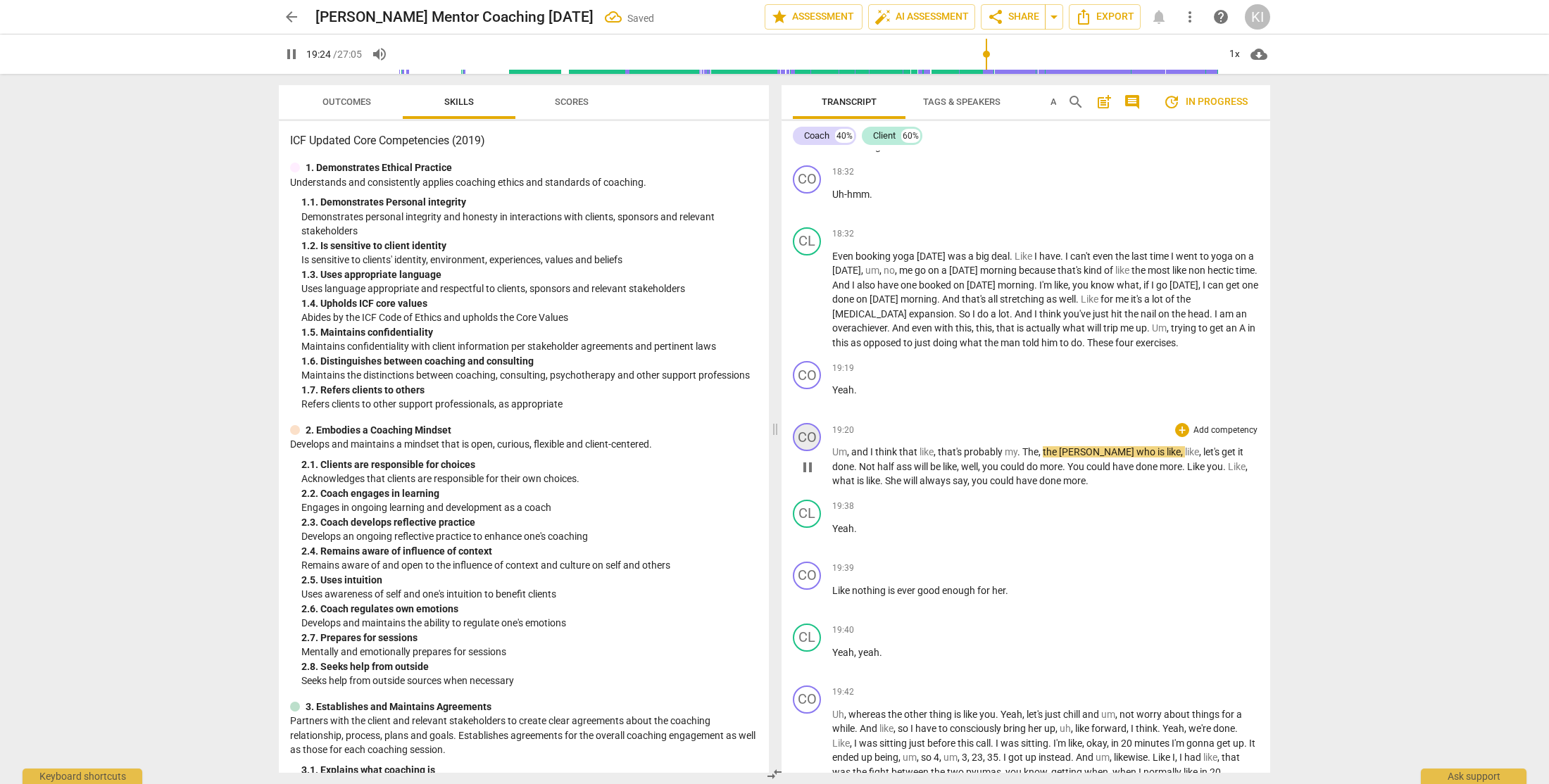
click at [799, 451] on div "CO" at bounding box center [806, 437] width 28 height 28
click at [827, 574] on div "Change speaker Coach Add or rename speakers" at bounding box center [860, 562] width 106 height 80
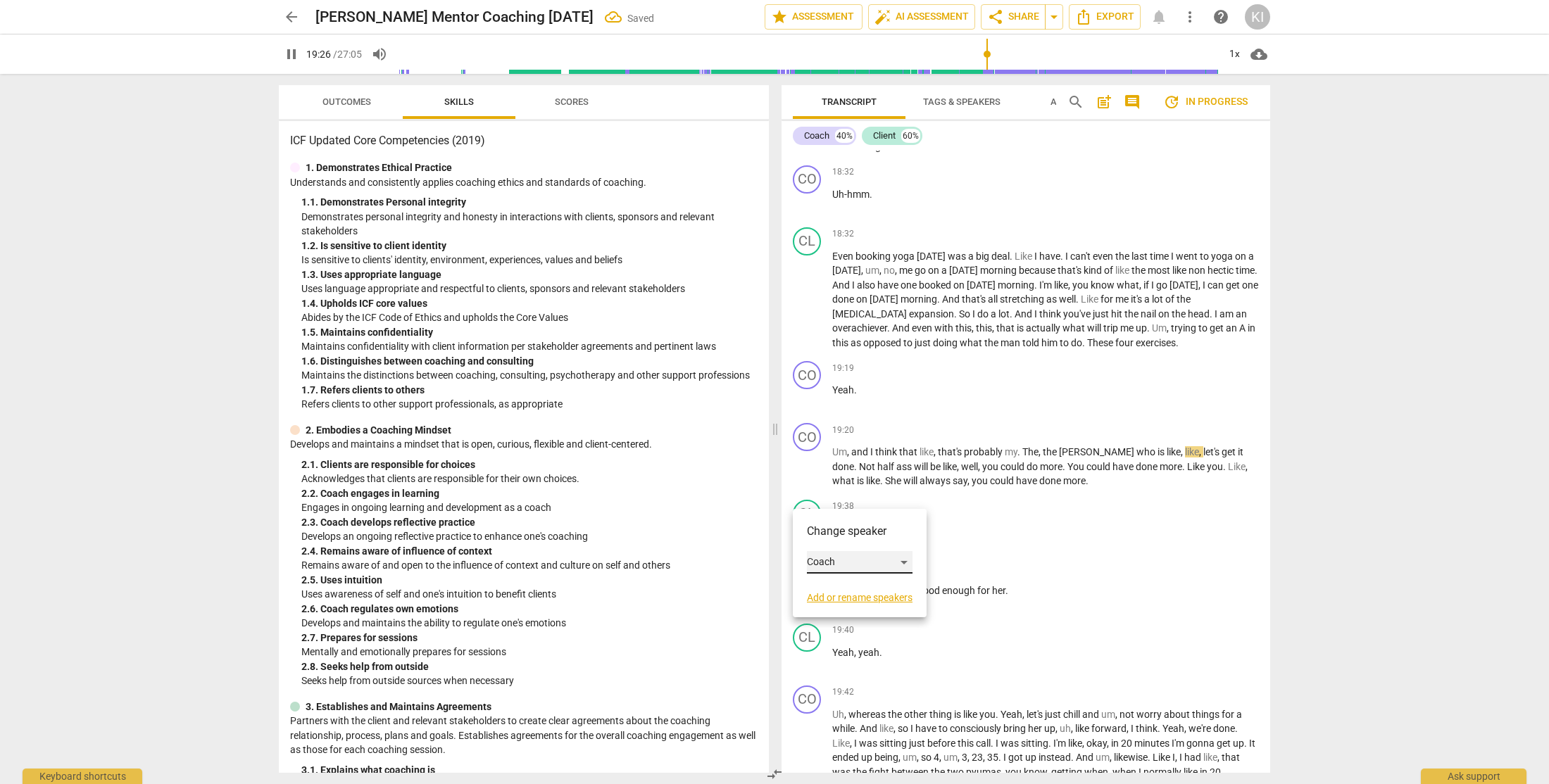
click at [829, 563] on div "Coach" at bounding box center [860, 562] width 106 height 23
click at [842, 591] on li "Client" at bounding box center [860, 588] width 107 height 27
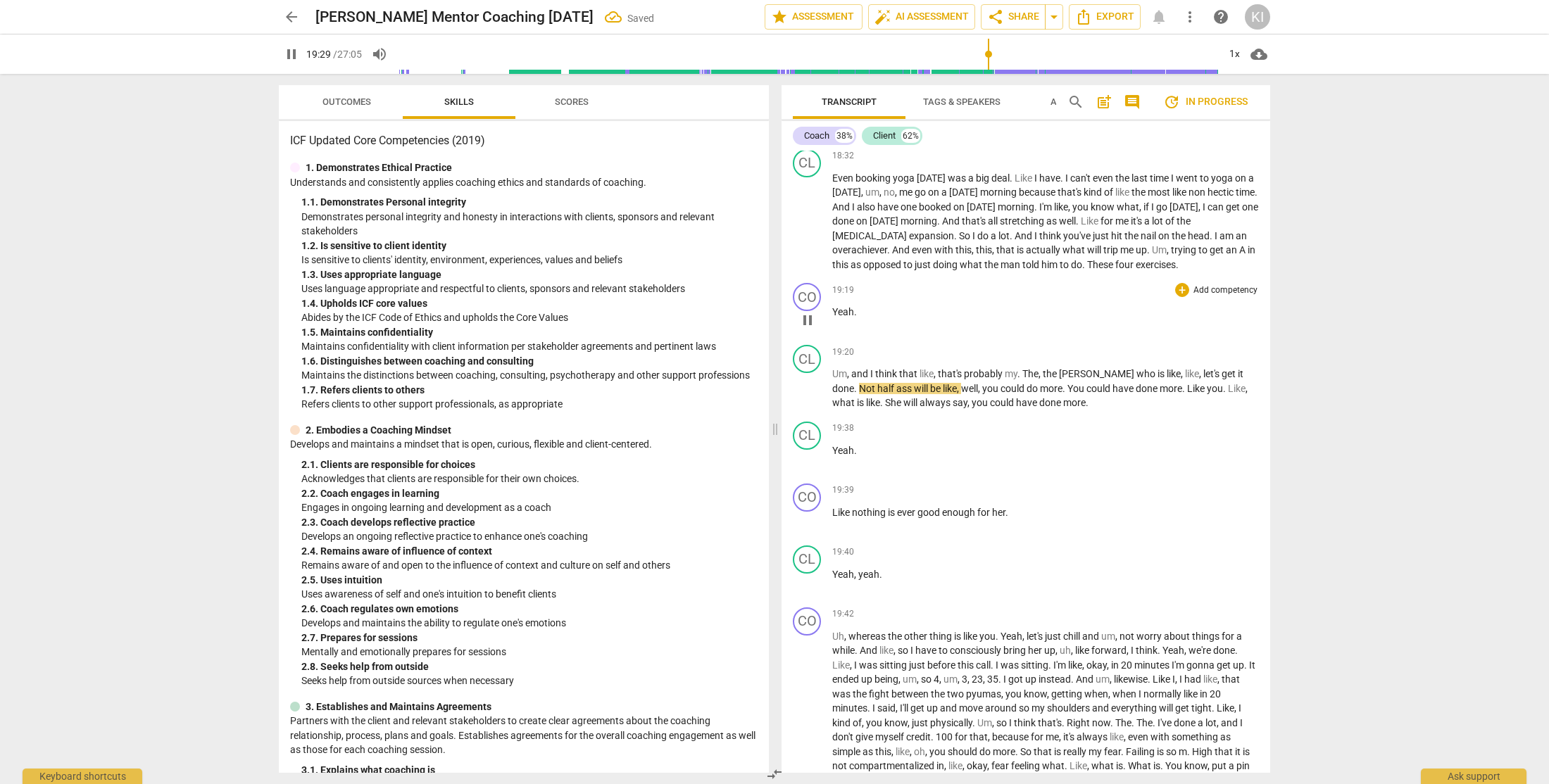
scroll to position [5599, 0]
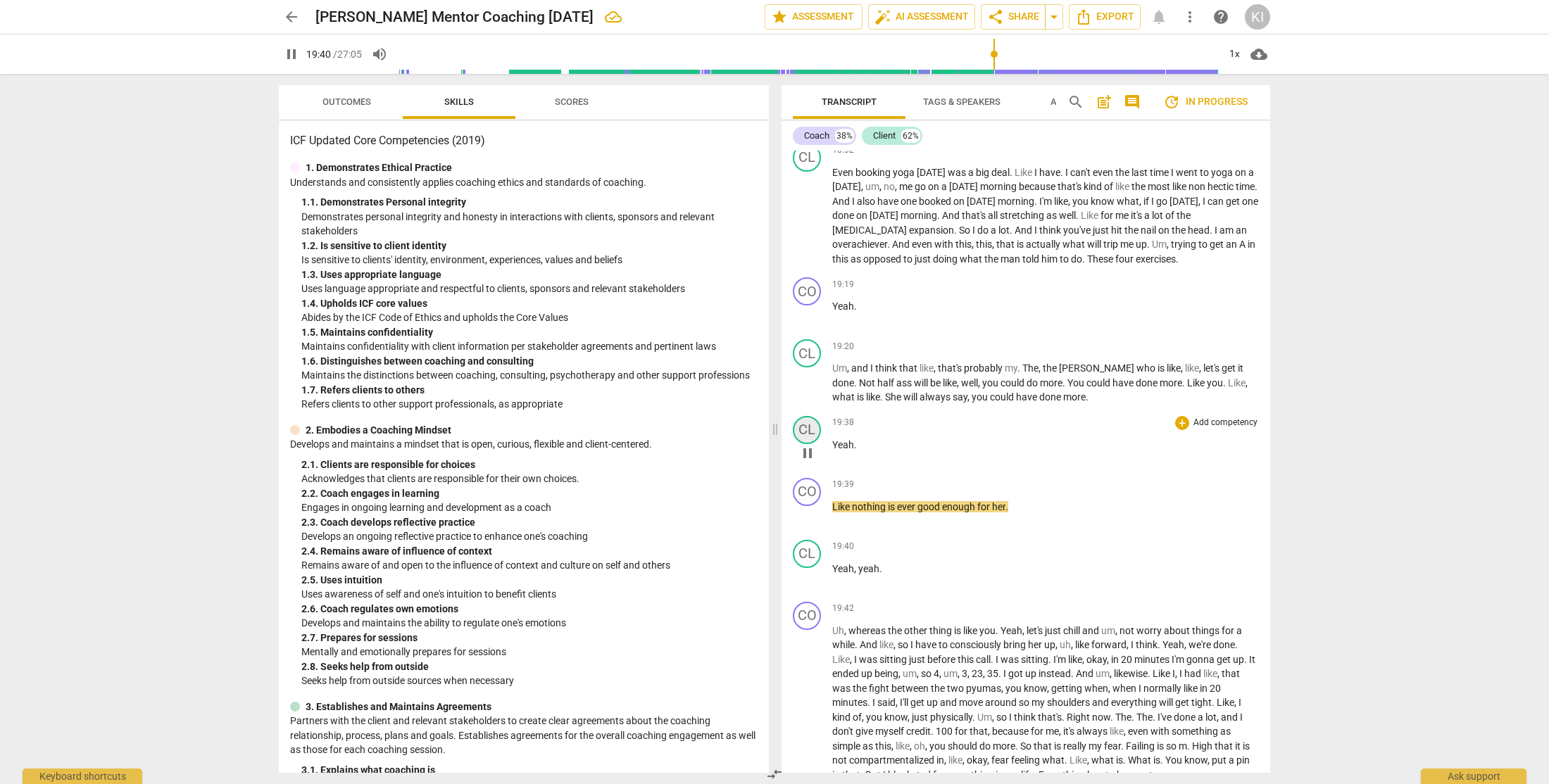
click at [813, 444] on div "CL" at bounding box center [806, 430] width 28 height 28
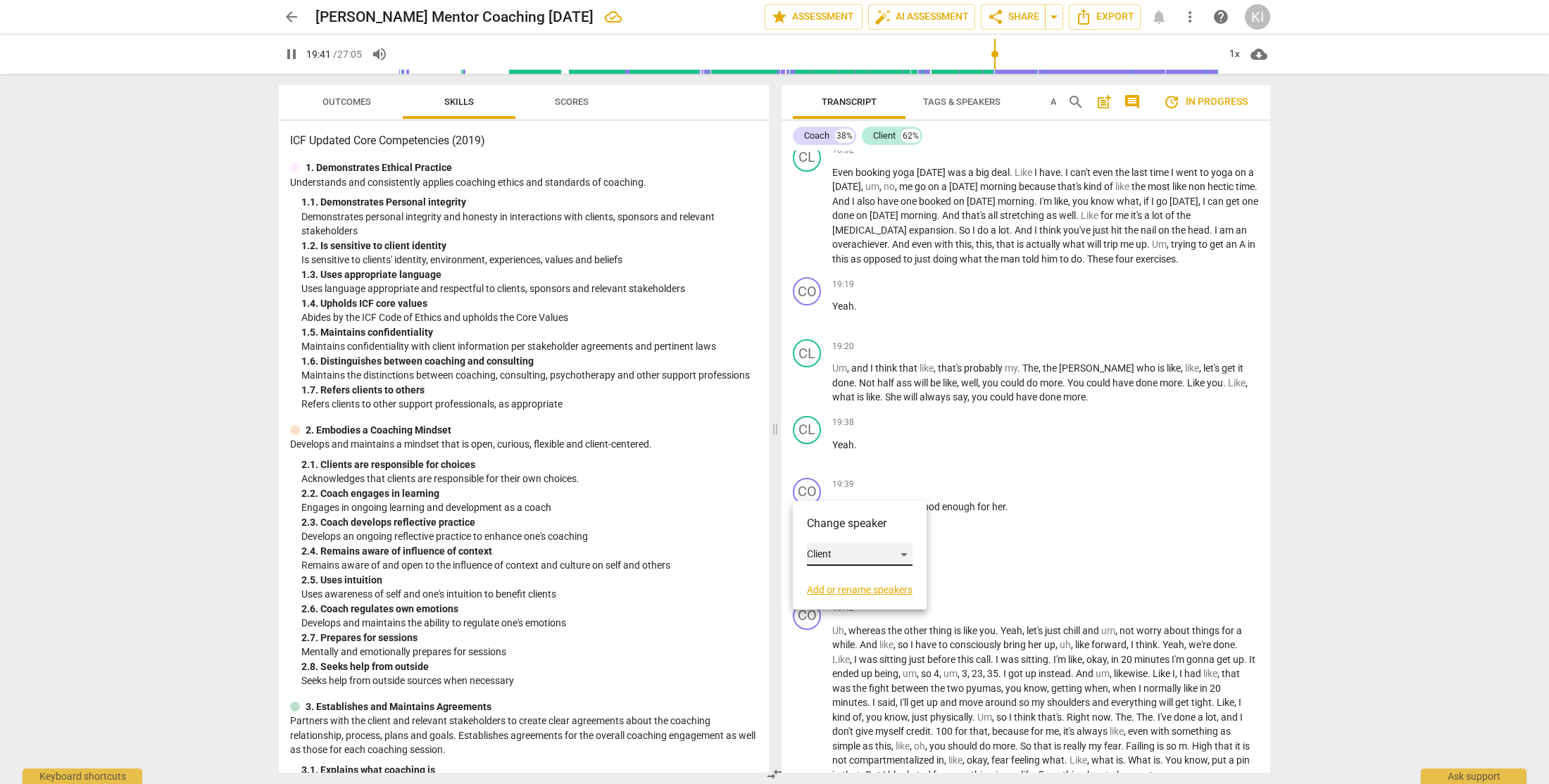
click at [826, 554] on div "Client" at bounding box center [860, 554] width 106 height 23
click at [851, 530] on li "Coach" at bounding box center [860, 528] width 107 height 27
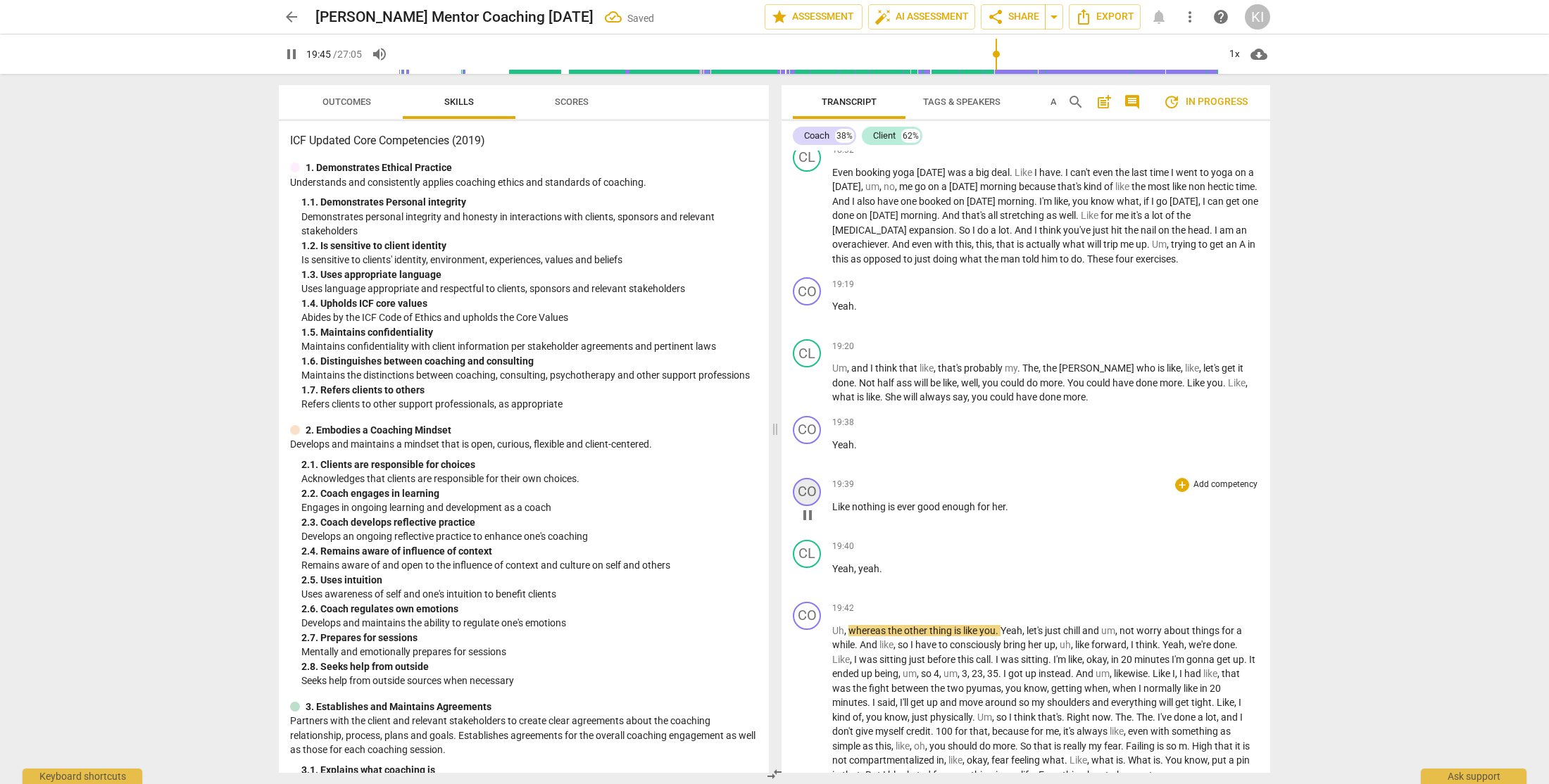
click at [803, 506] on div "CO" at bounding box center [806, 492] width 28 height 28
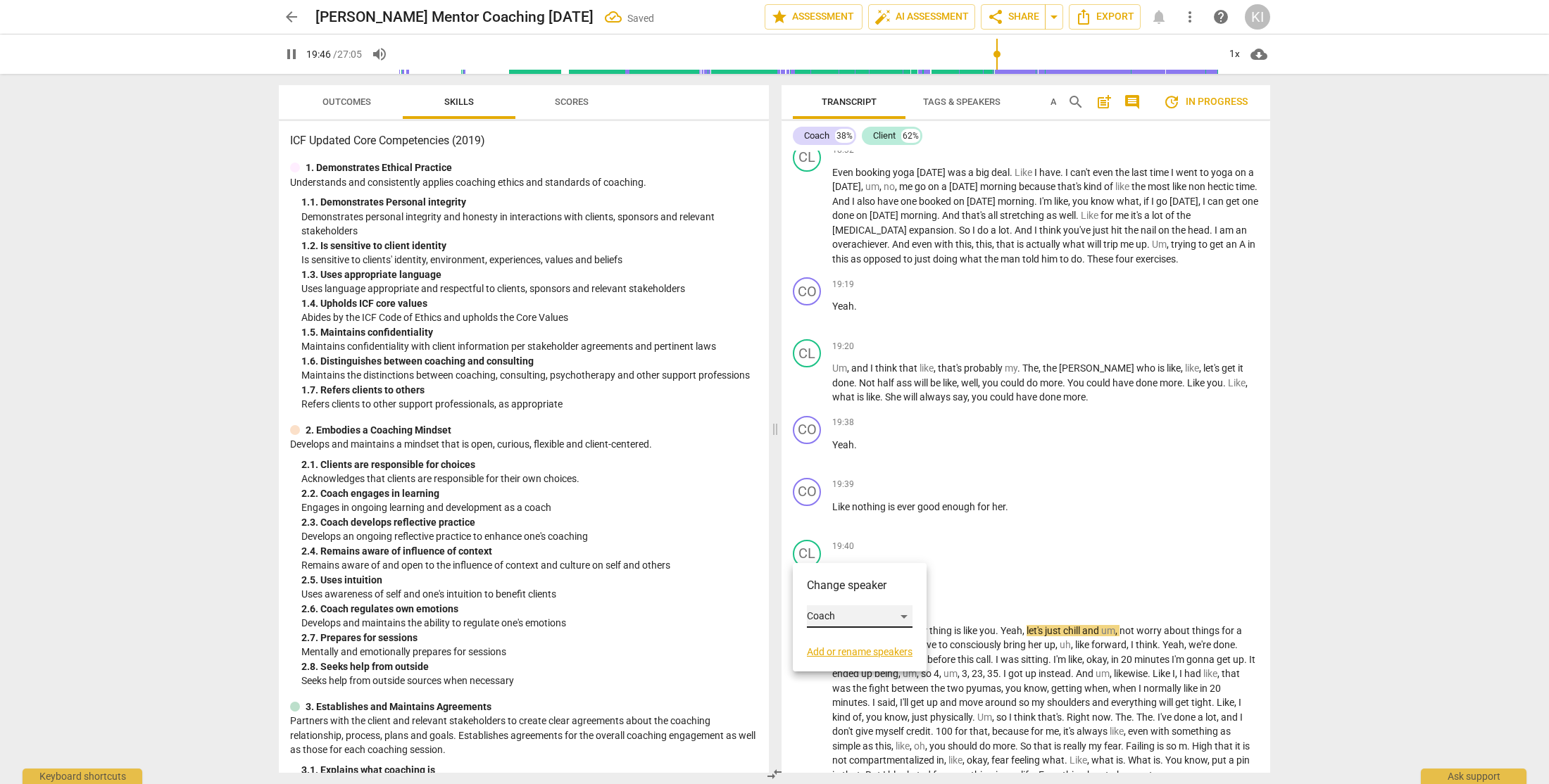
click at [852, 621] on div "Coach" at bounding box center [860, 617] width 106 height 23
click at [852, 652] on li "Client" at bounding box center [860, 642] width 107 height 27
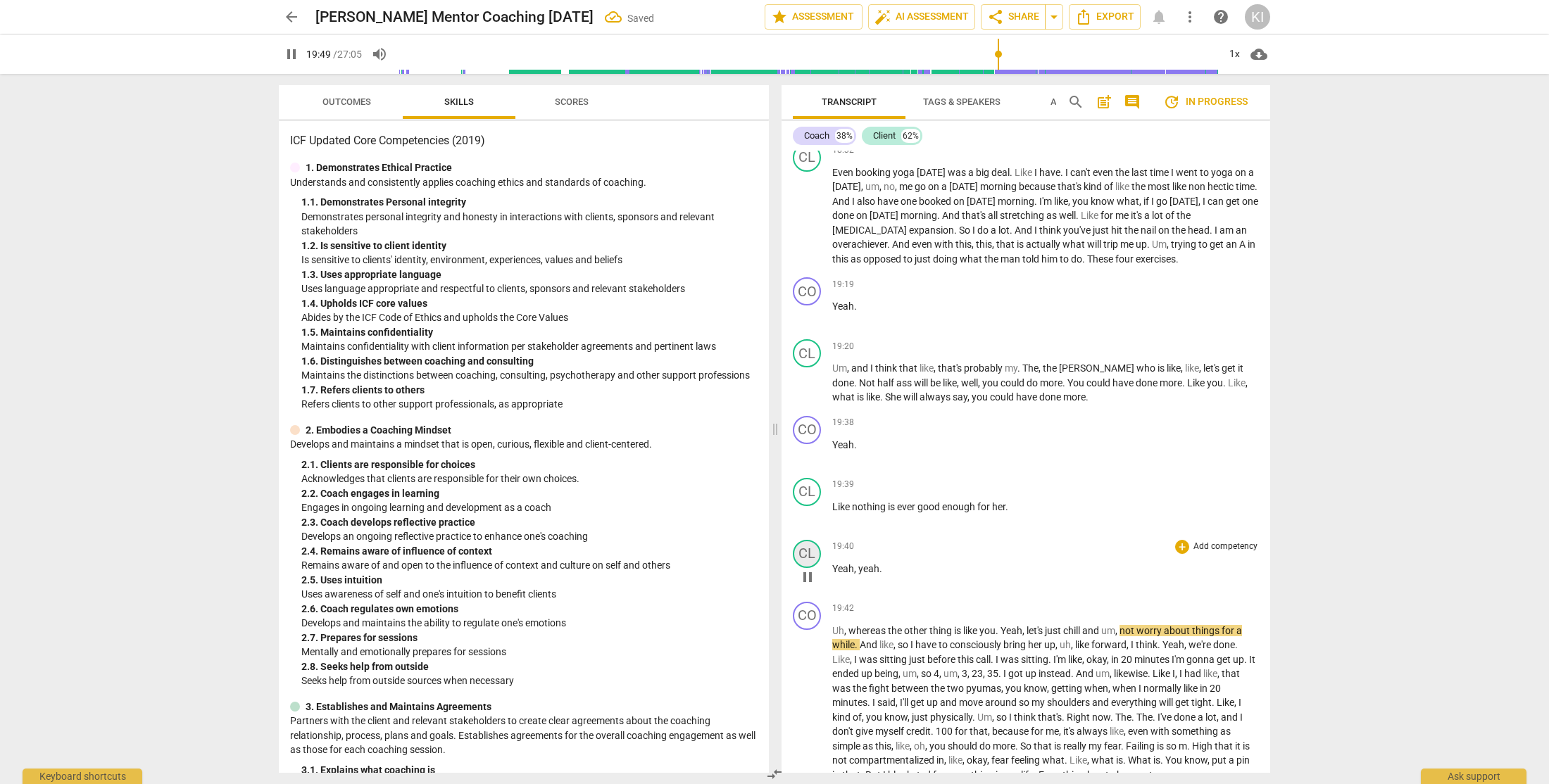
click at [807, 568] on div "CL" at bounding box center [806, 553] width 28 height 28
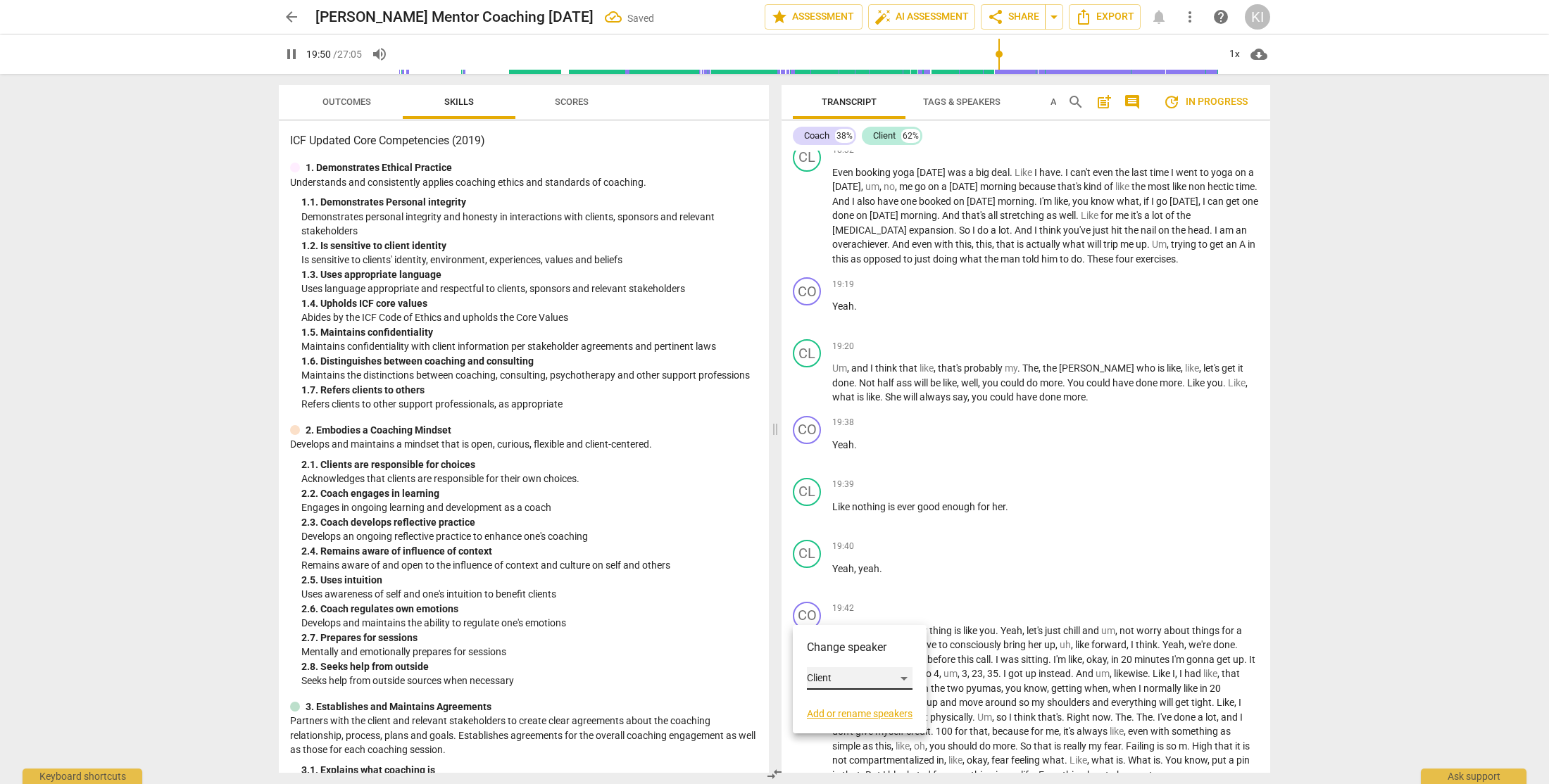
click at [846, 679] on div "Client" at bounding box center [860, 678] width 106 height 23
click at [848, 650] on li "Coach" at bounding box center [860, 652] width 107 height 27
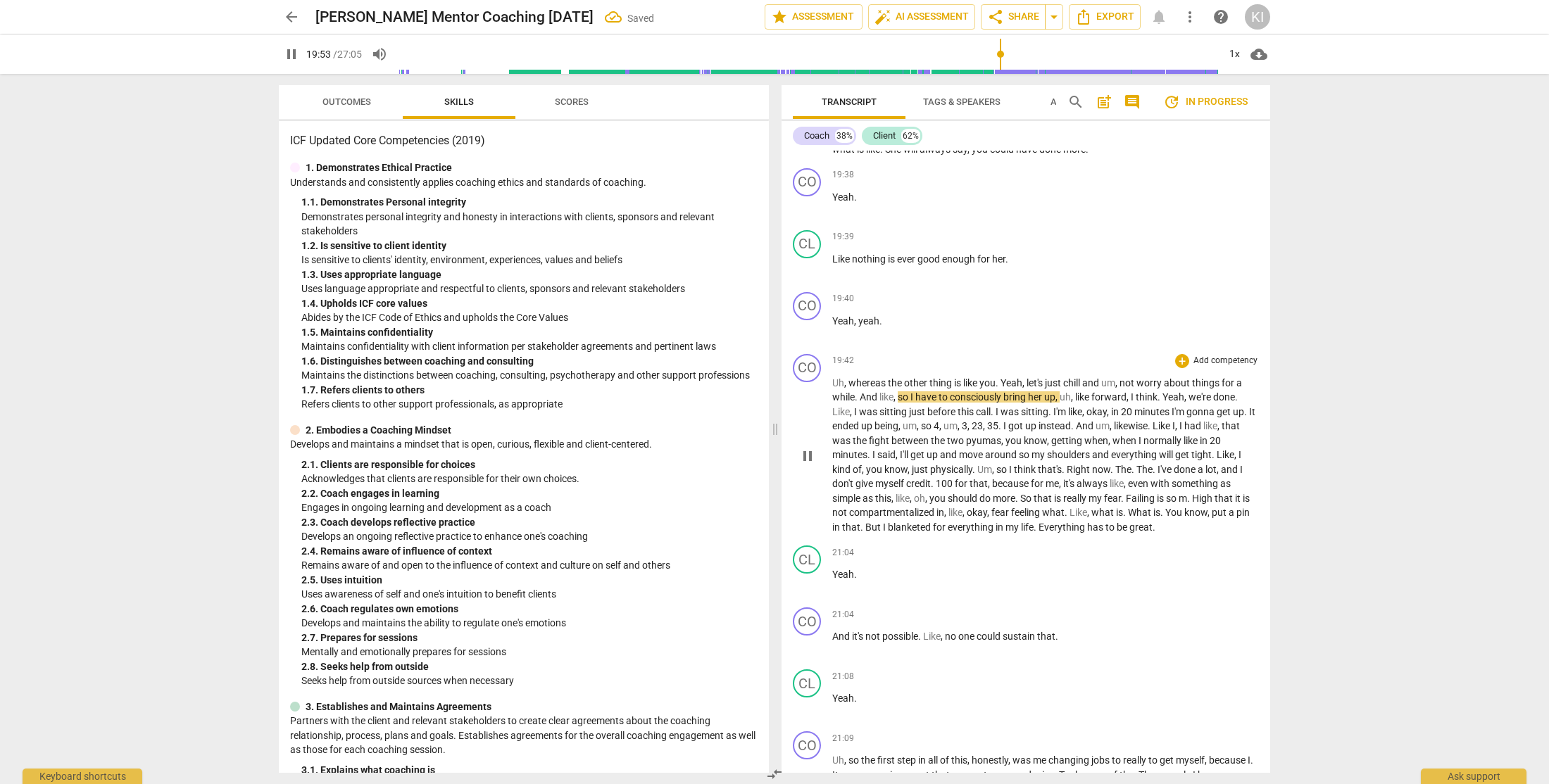
scroll to position [5863, 0]
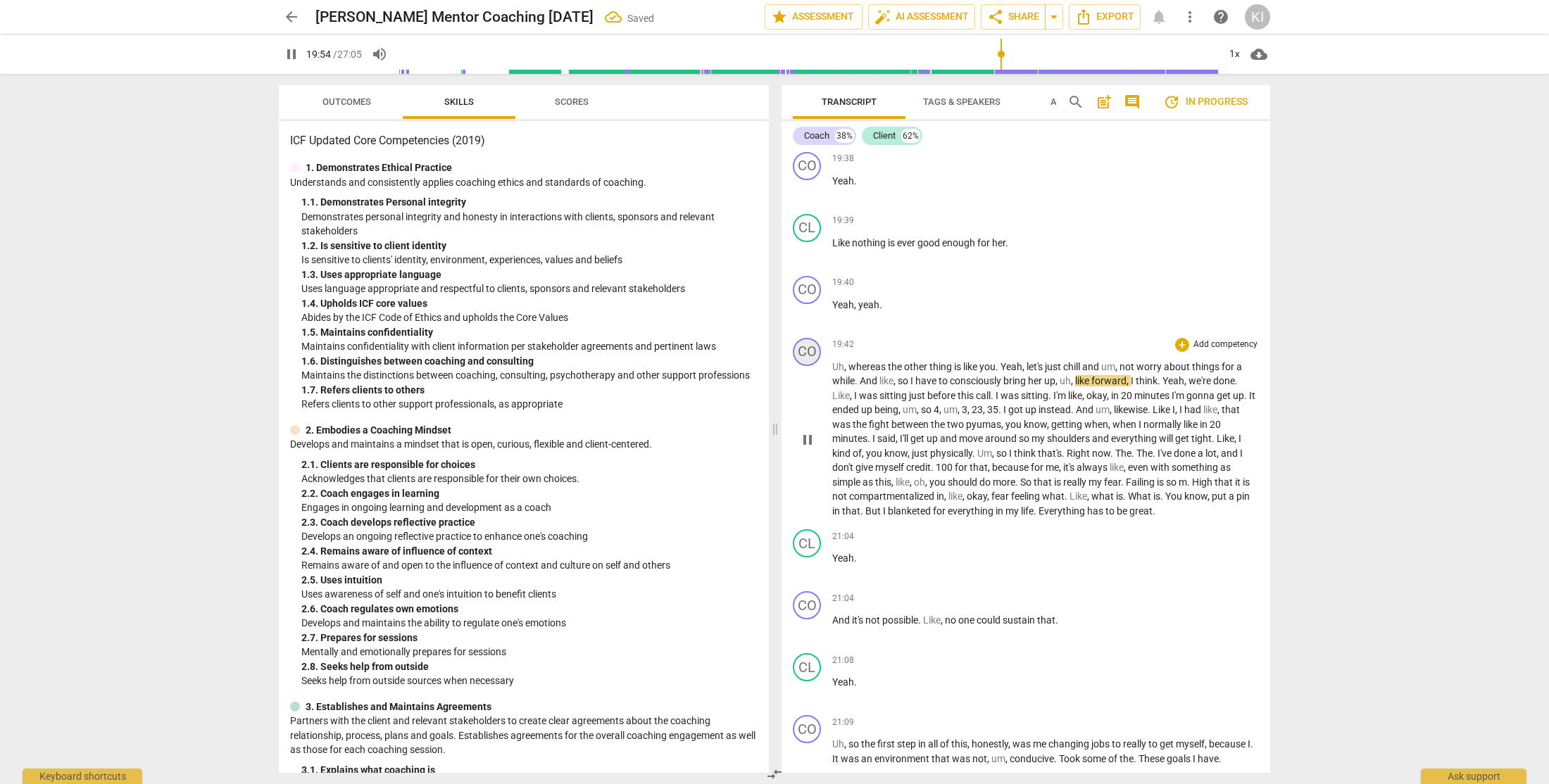
click at [807, 366] on div "CO" at bounding box center [806, 352] width 28 height 28
click at [832, 471] on div "Coach" at bounding box center [860, 476] width 106 height 23
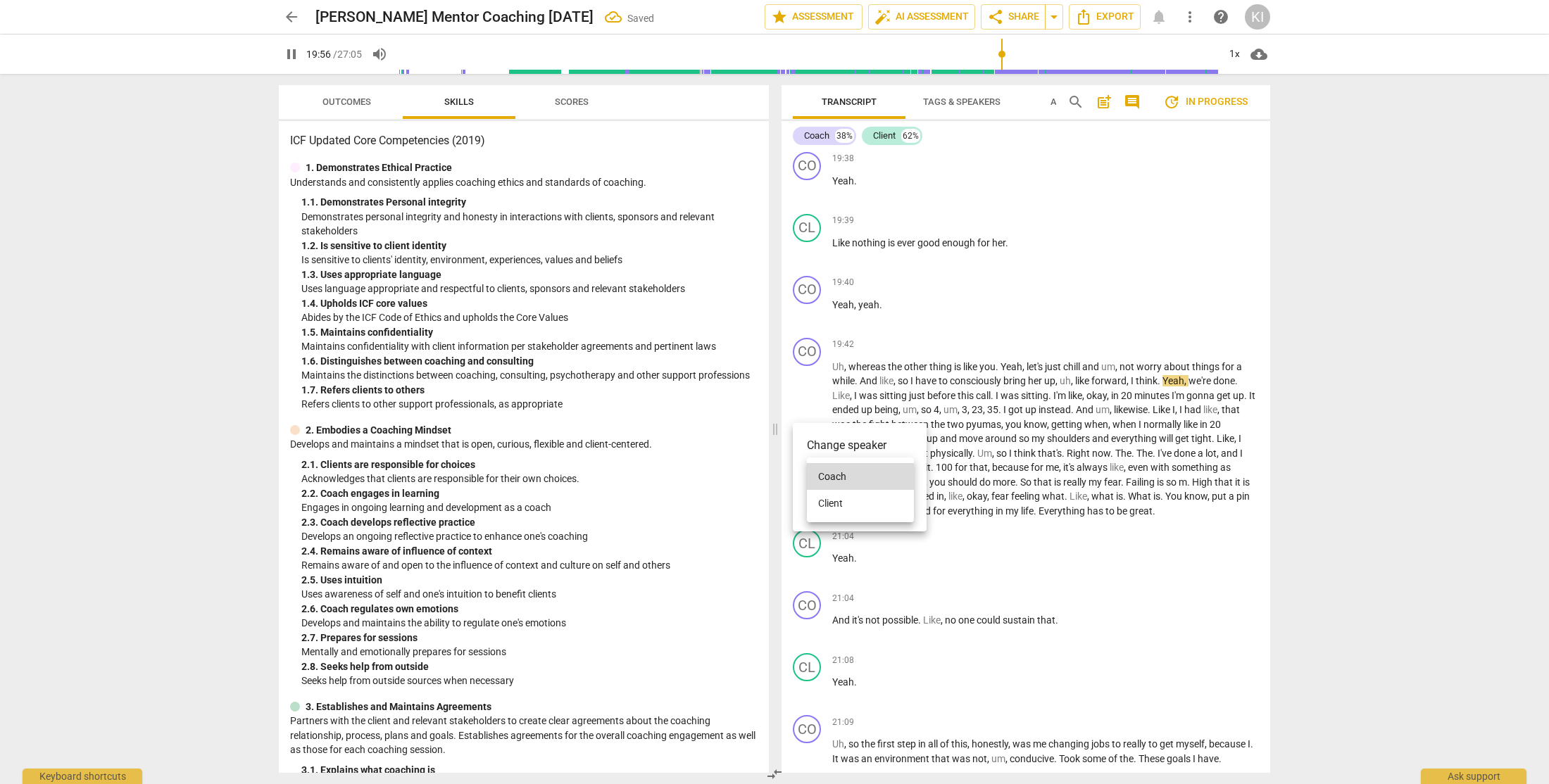
click at [844, 516] on li "Client" at bounding box center [860, 503] width 107 height 27
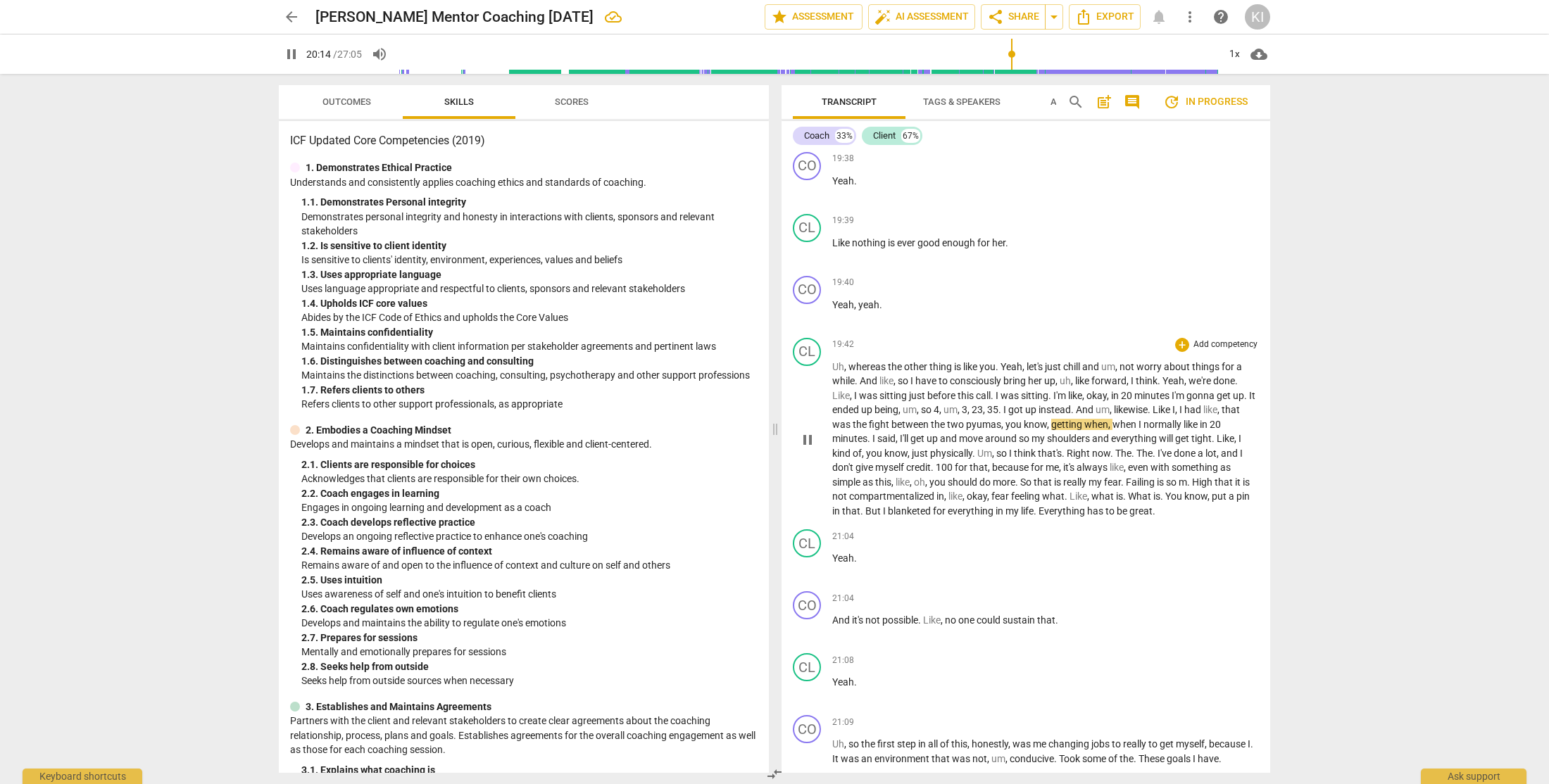
click at [966, 430] on span "pyumas" at bounding box center [984, 425] width 35 height 11
type input "1216"
click at [1123, 488] on span "m" at bounding box center [1119, 482] width 8 height 11
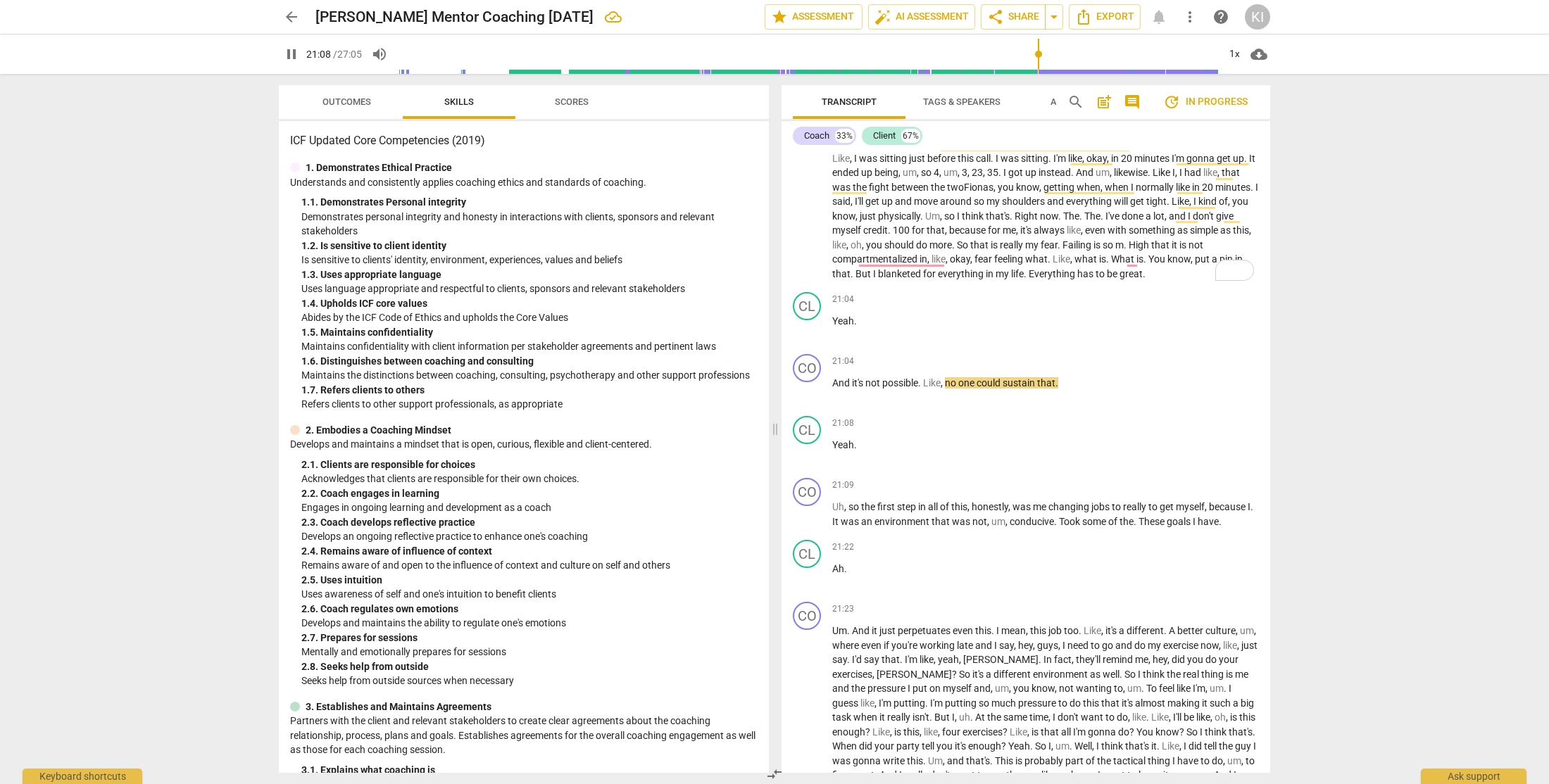
scroll to position [6094, 0]
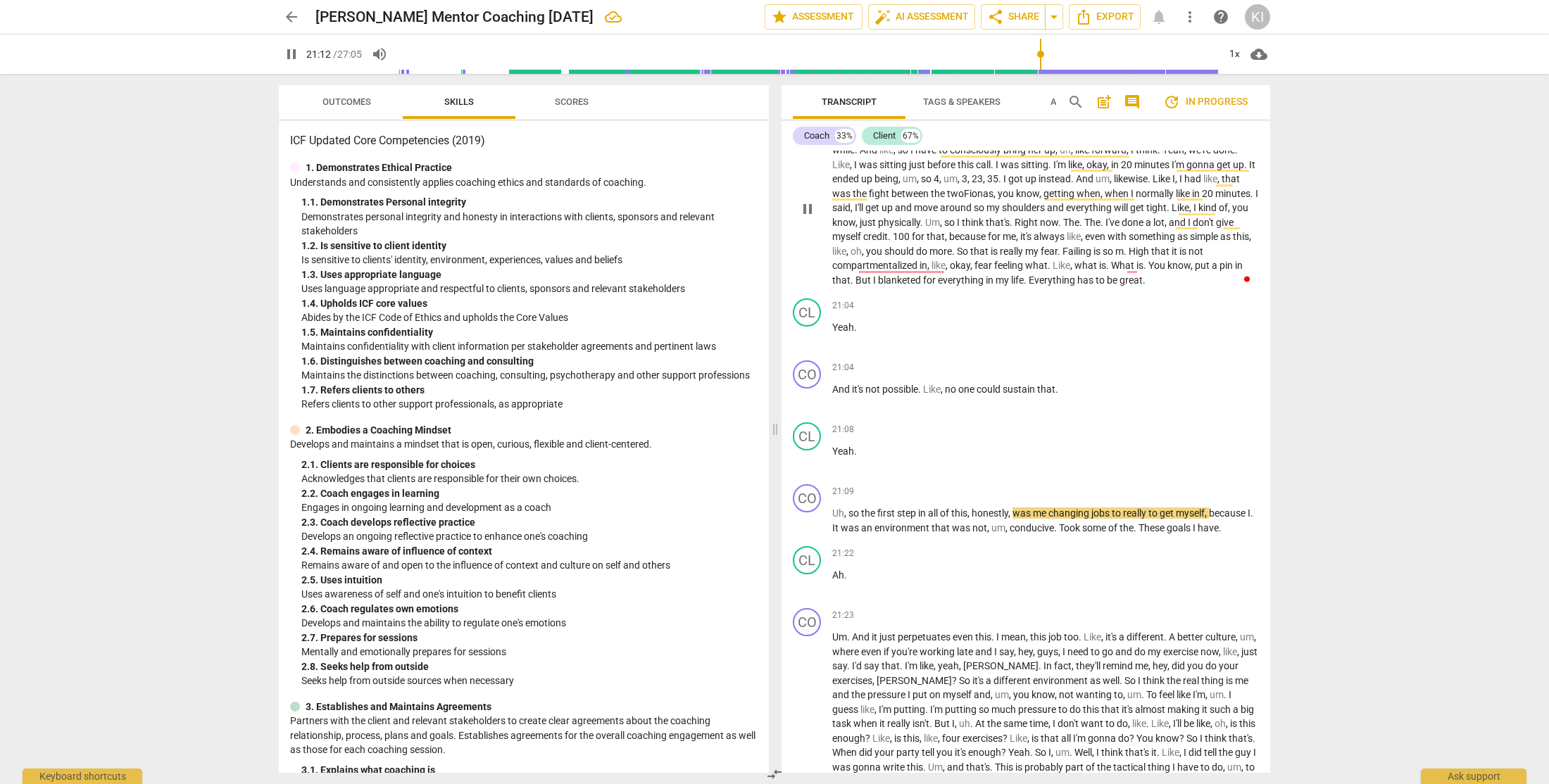
click at [1151, 256] on span "High" at bounding box center [1139, 251] width 23 height 11
click at [1035, 55] on input "range" at bounding box center [808, 53] width 820 height 45
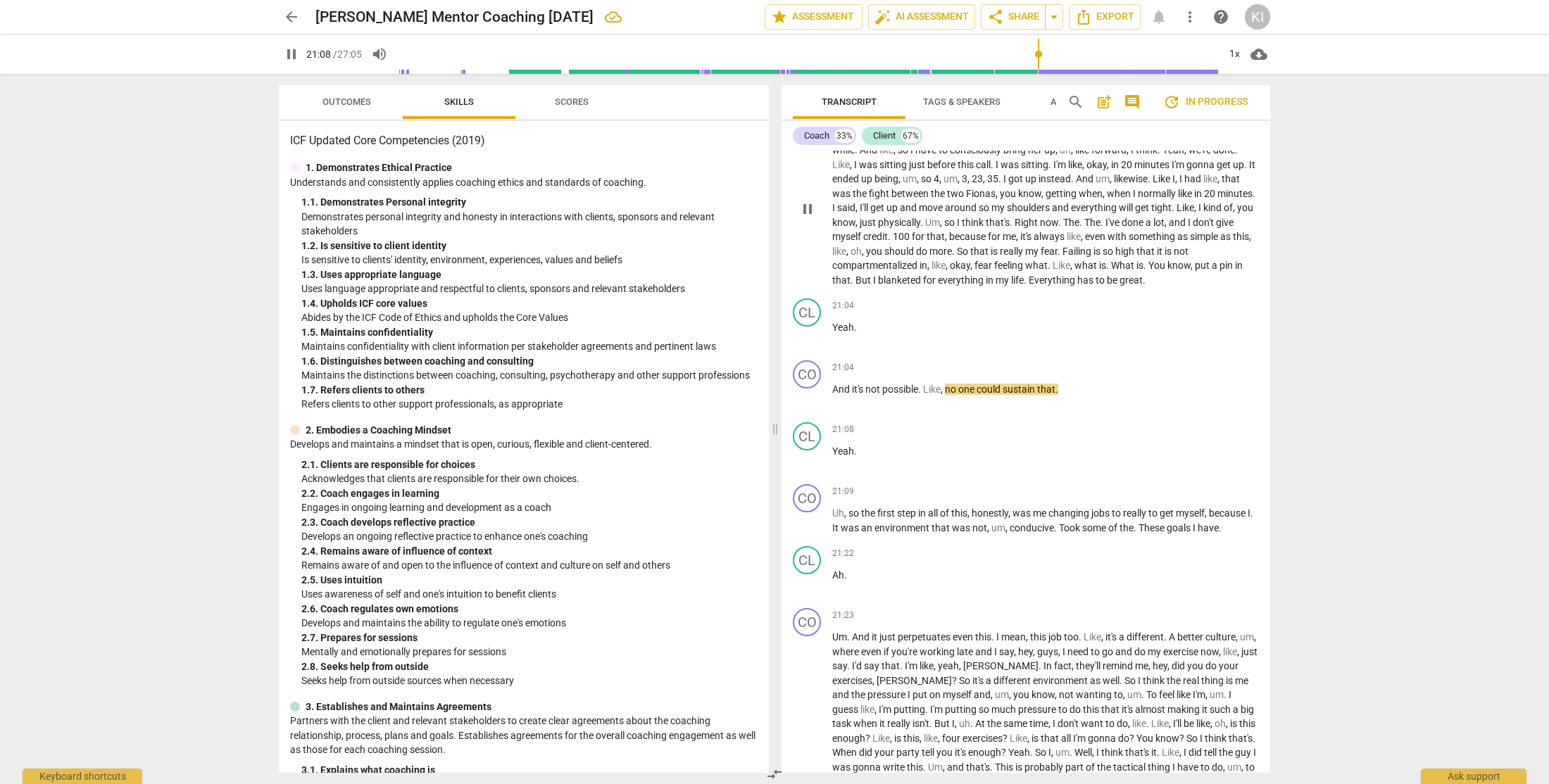
click at [1145, 286] on span "." at bounding box center [1144, 280] width 3 height 11
type input "1271"
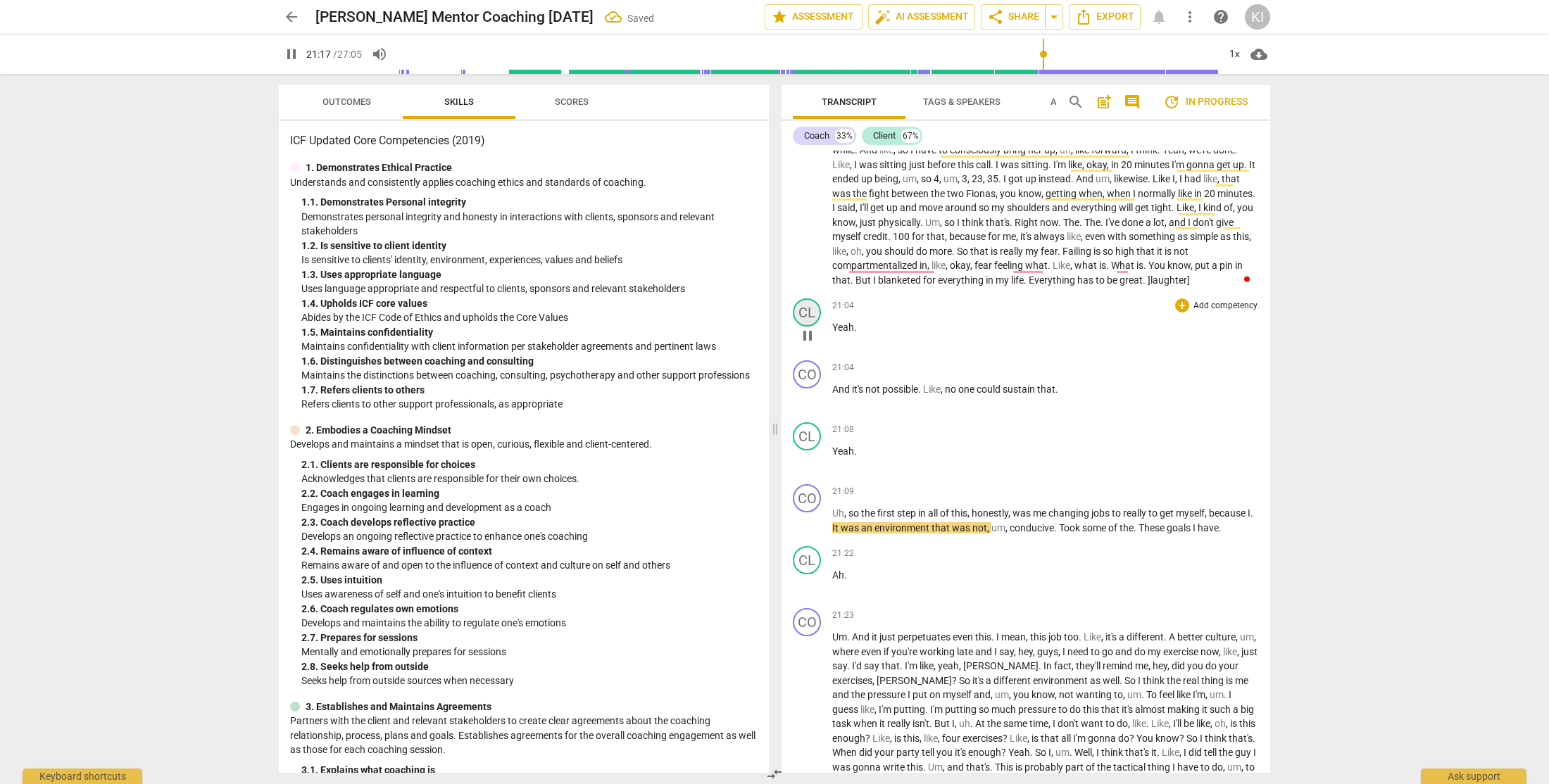
click at [806, 326] on div "CL" at bounding box center [806, 312] width 28 height 28
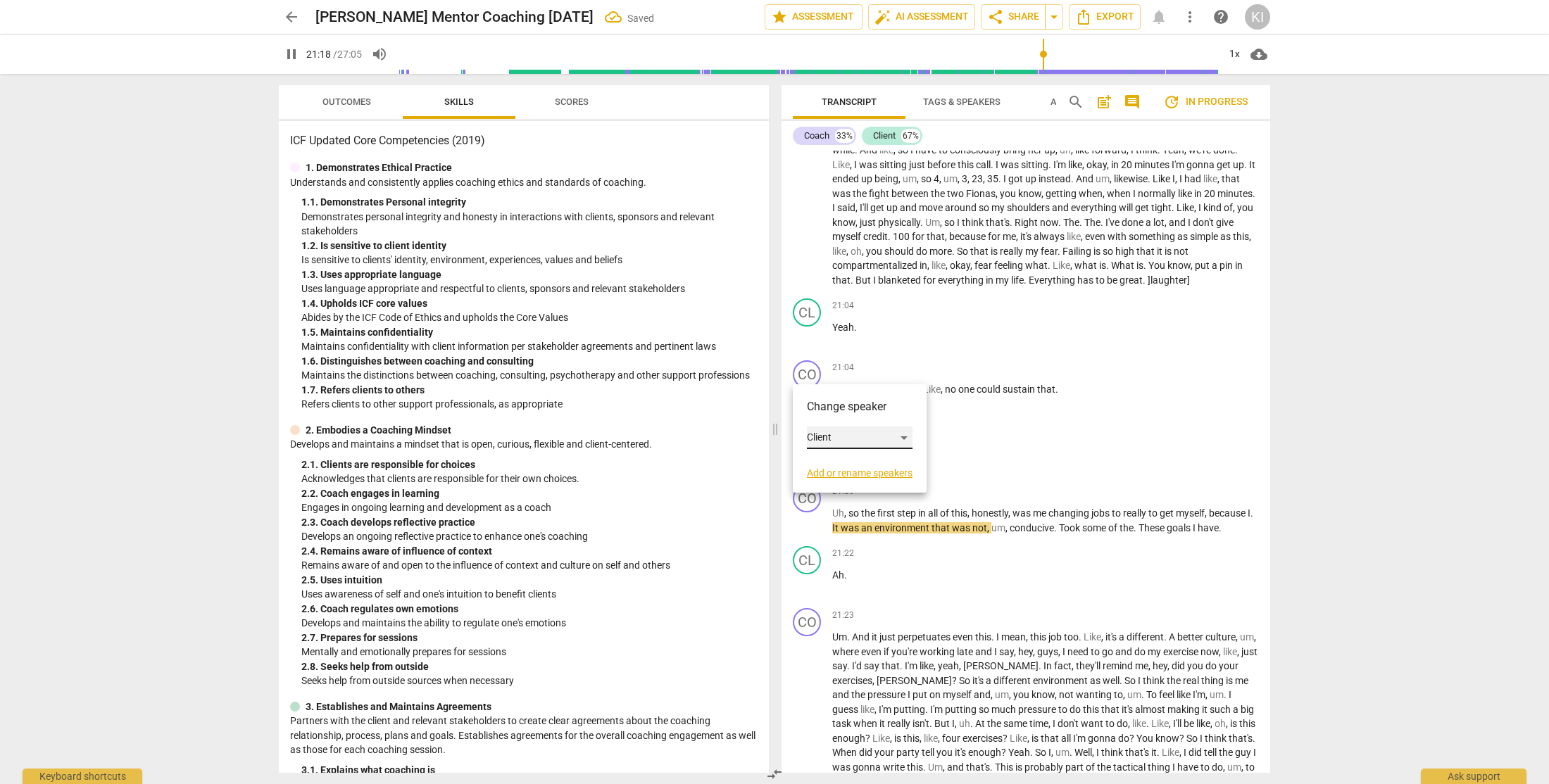
click at [825, 437] on div "Client" at bounding box center [860, 437] width 106 height 23
click at [846, 413] on li "Coach" at bounding box center [860, 411] width 107 height 27
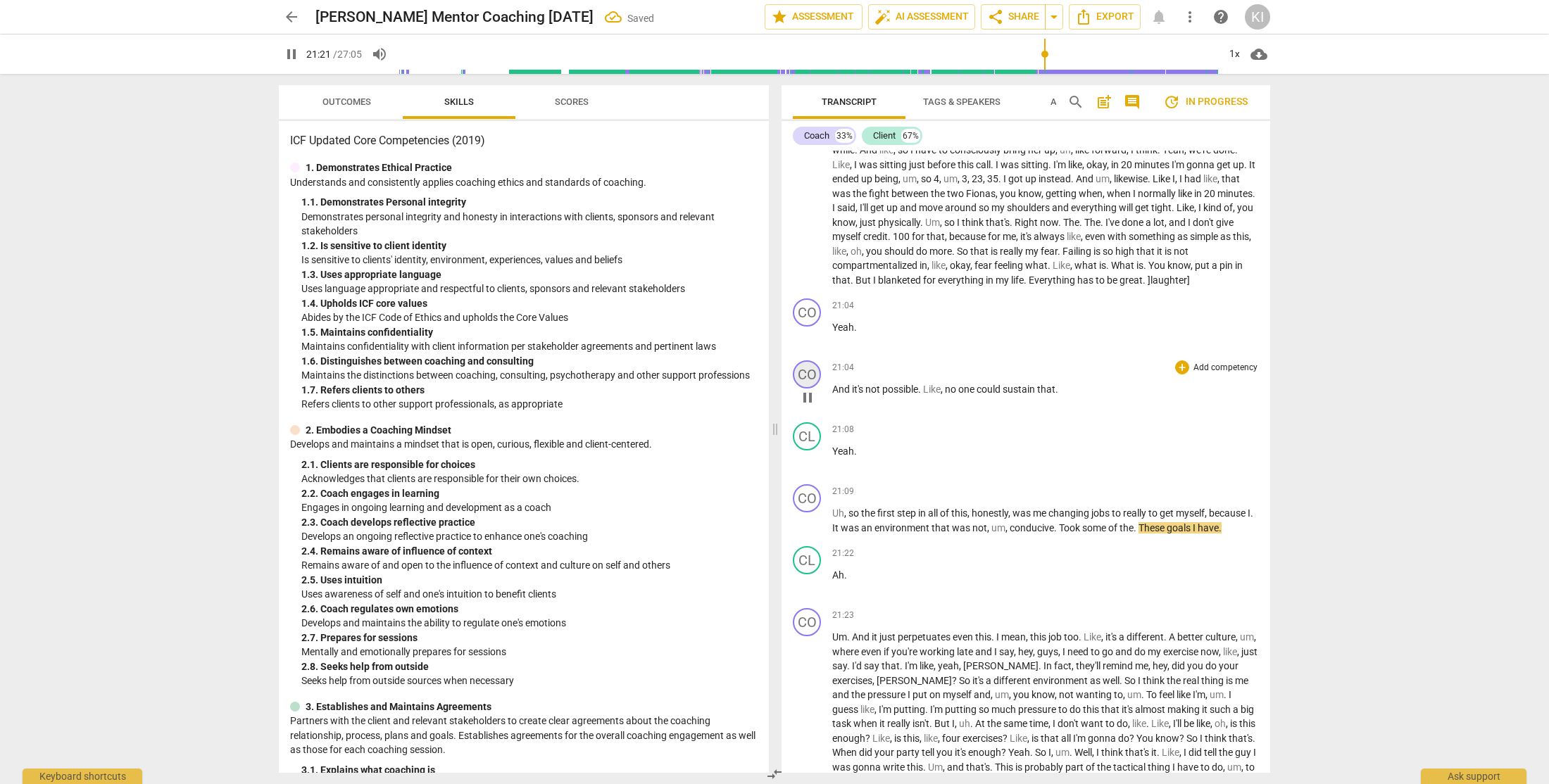
click at [811, 389] on div "CO" at bounding box center [806, 374] width 28 height 28
click at [829, 501] on div "Coach" at bounding box center [860, 499] width 106 height 23
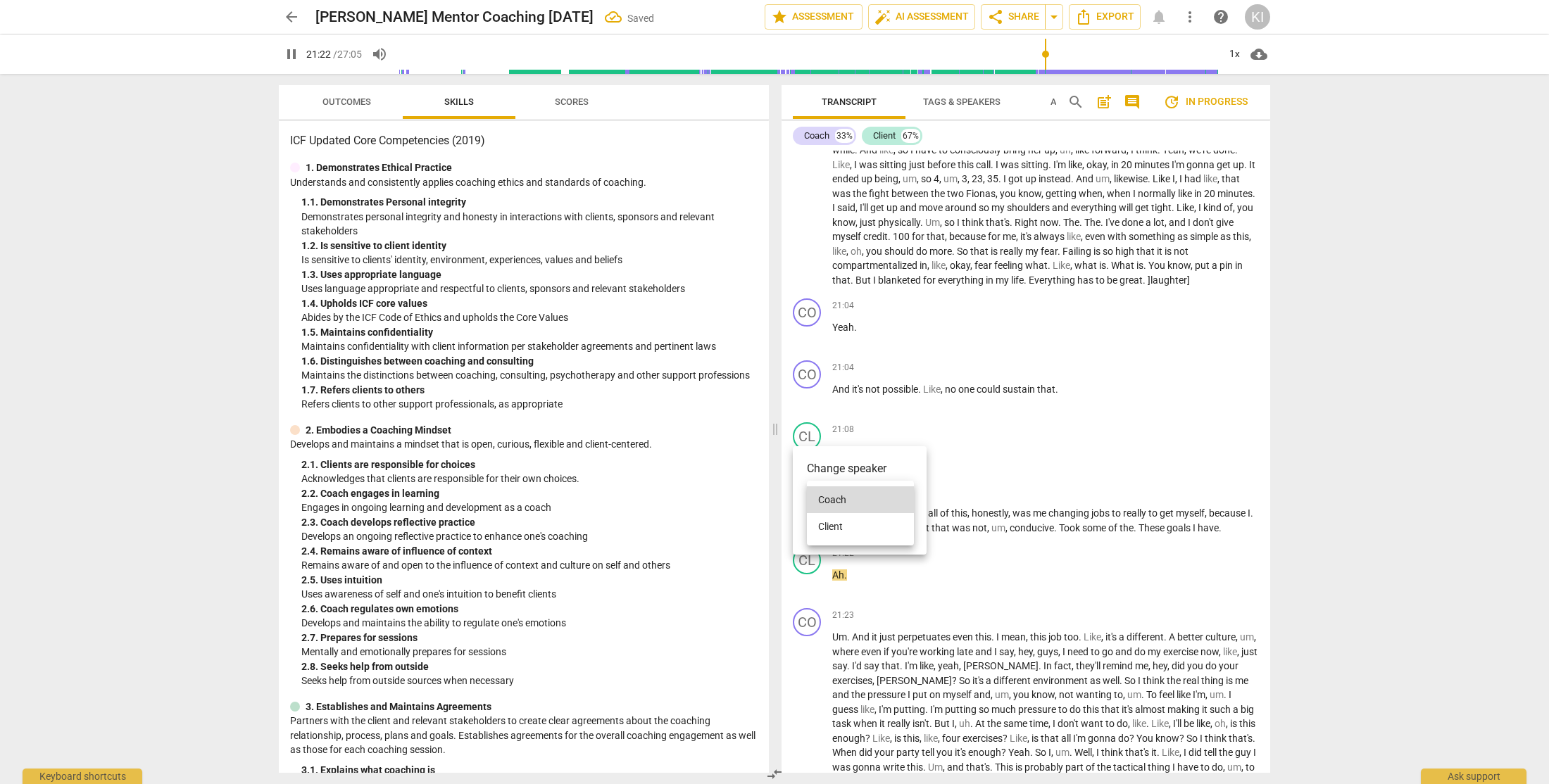
click at [845, 528] on li "Client" at bounding box center [860, 526] width 107 height 27
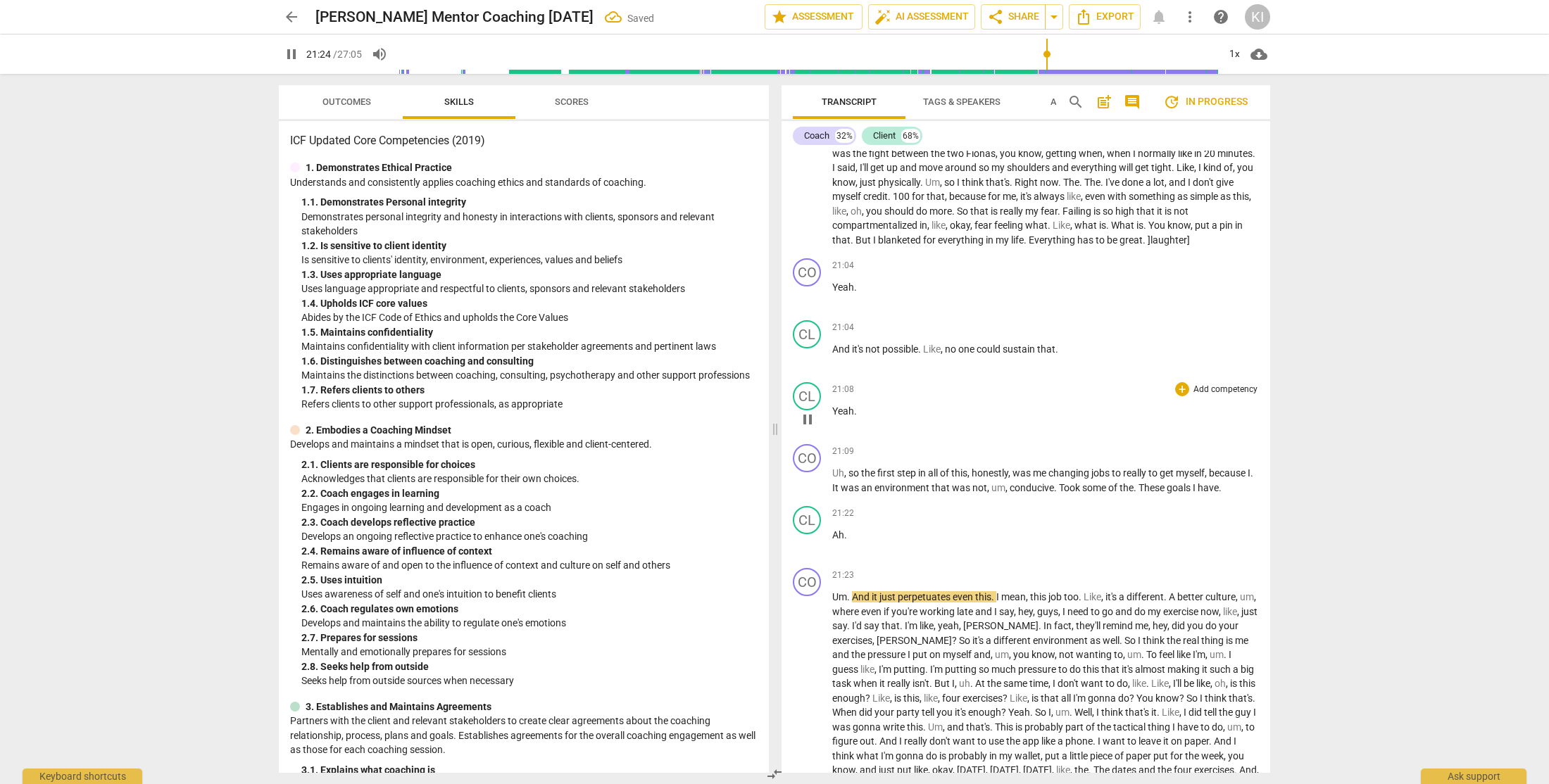
scroll to position [6148, 0]
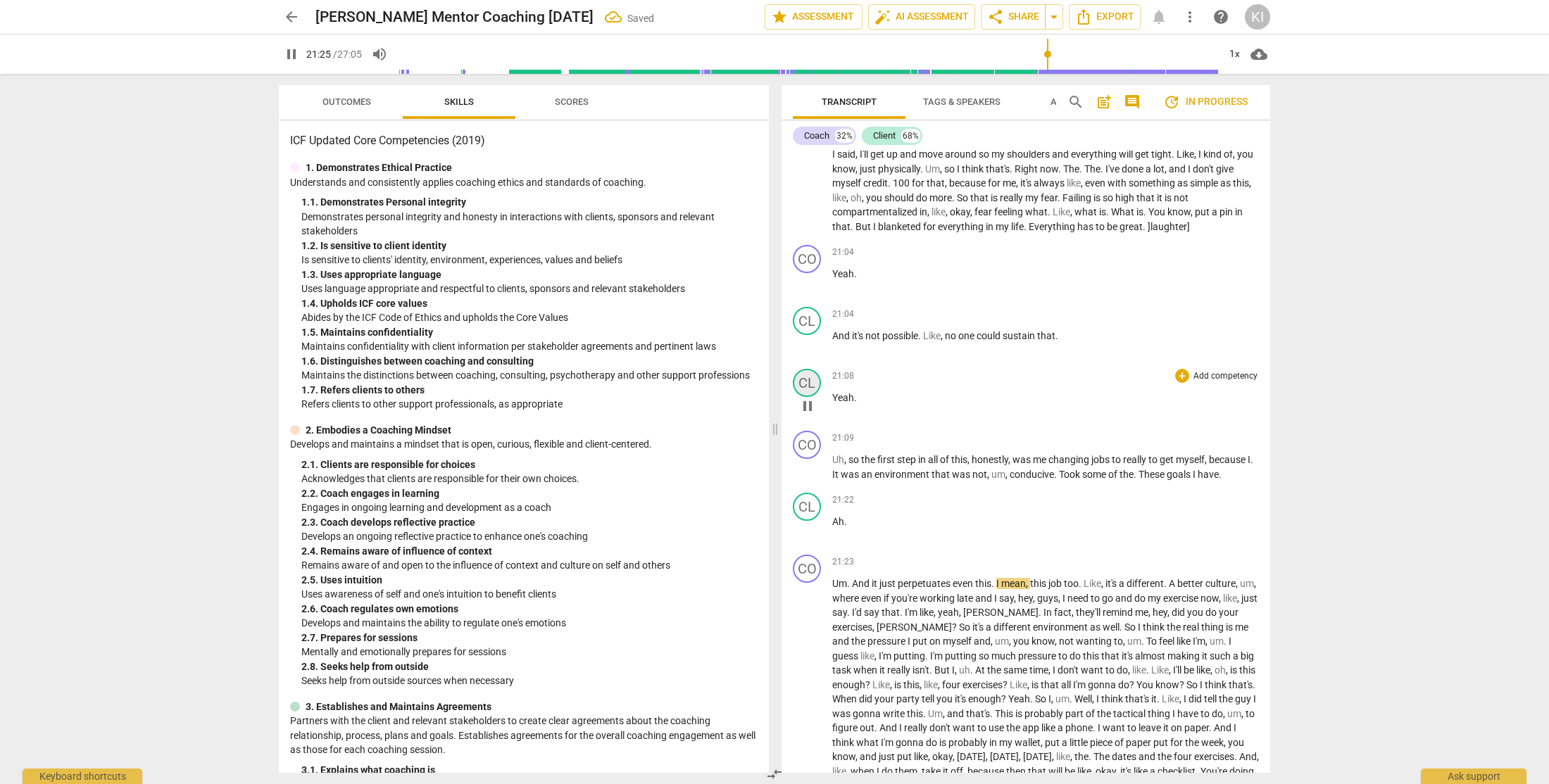
click at [808, 397] on div "CL" at bounding box center [806, 382] width 28 height 28
click at [832, 512] on div "Client" at bounding box center [860, 508] width 106 height 23
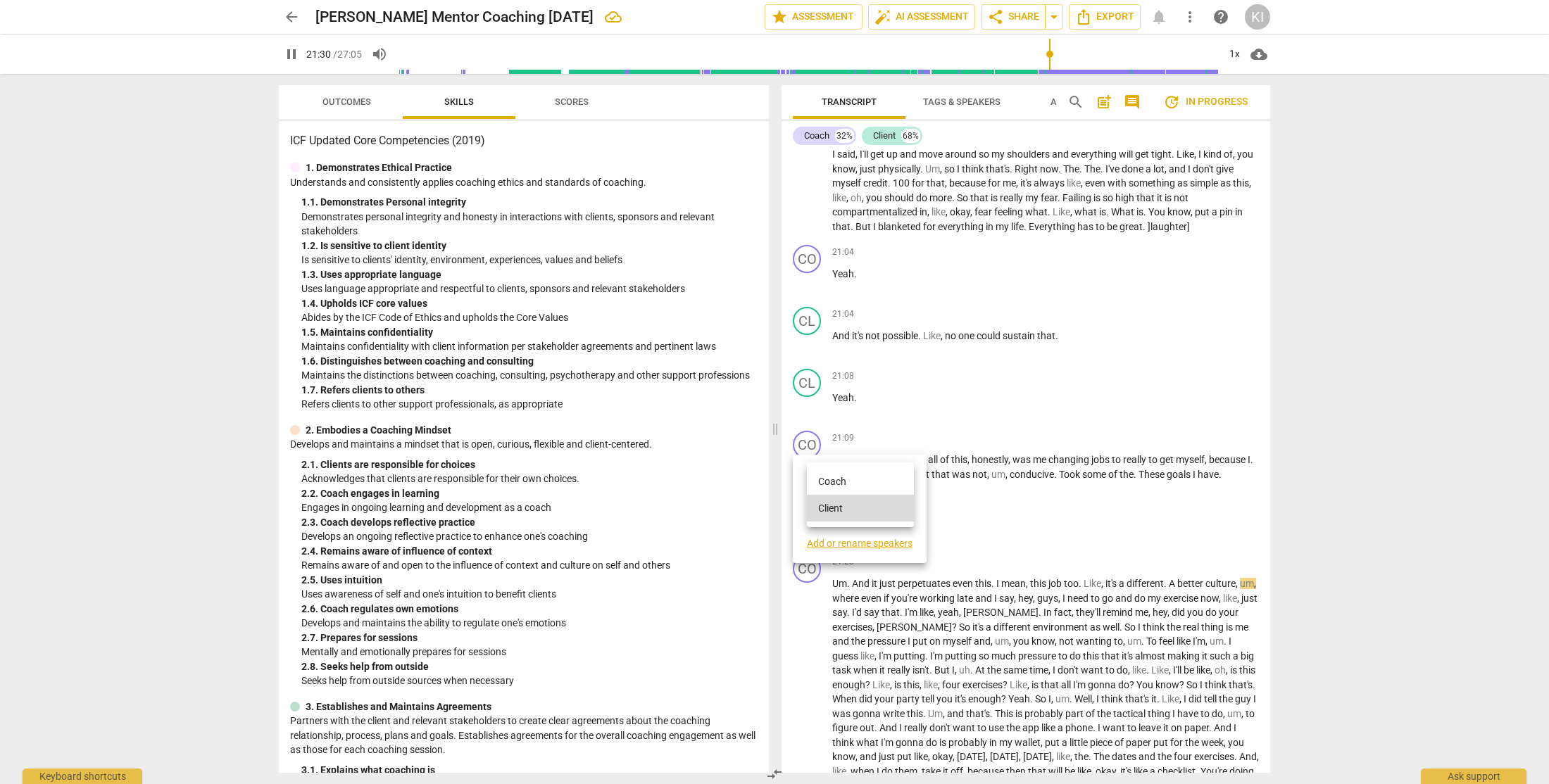
click at [1044, 53] on div at bounding box center [774, 392] width 1549 height 784
click at [1384, 347] on div at bounding box center [774, 392] width 1549 height 784
click at [1046, 53] on input "range" at bounding box center [808, 53] width 820 height 45
click at [1036, 55] on input "range" at bounding box center [808, 53] width 820 height 45
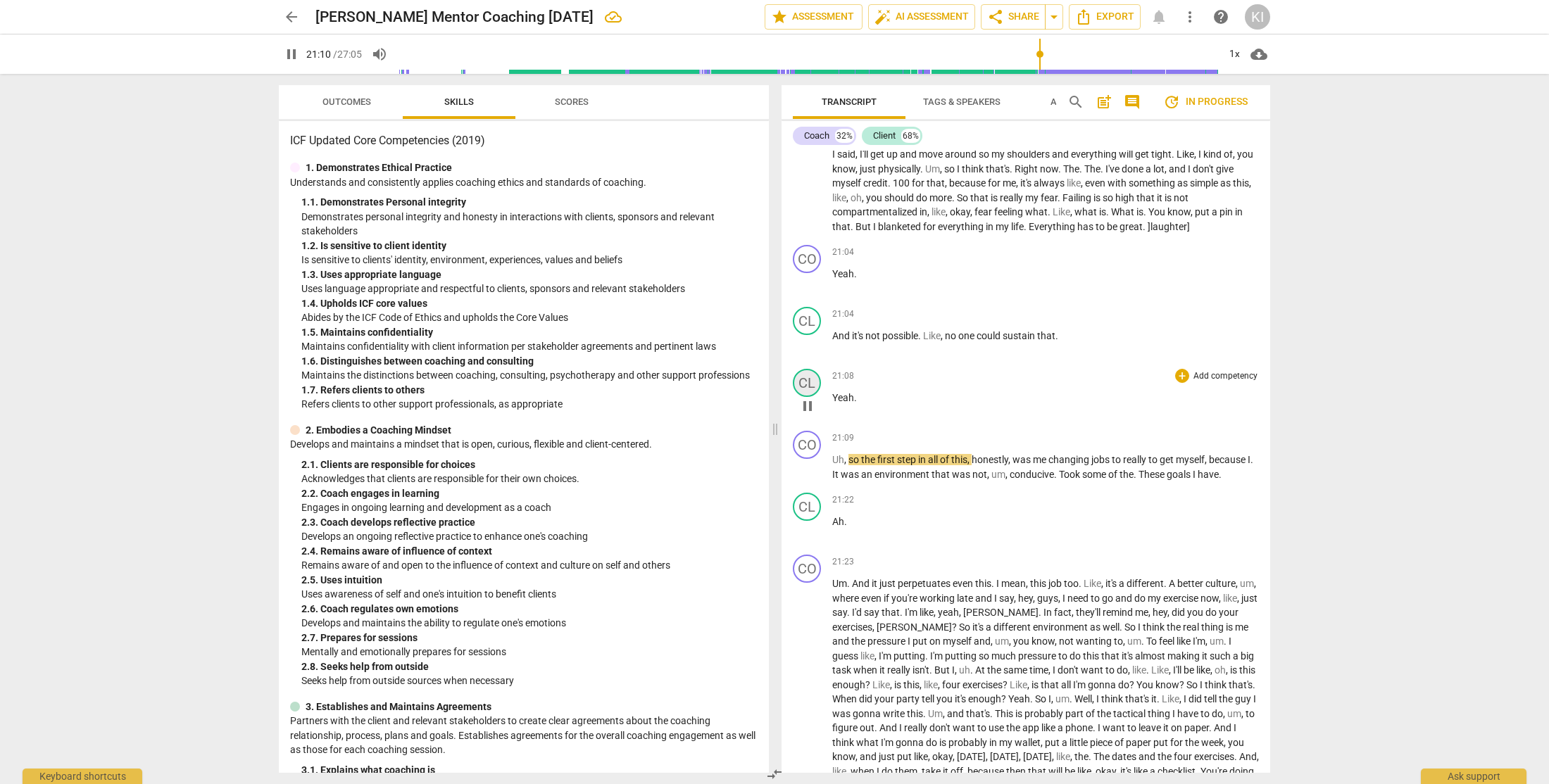
click at [803, 397] on div "CL" at bounding box center [806, 382] width 28 height 28
click at [837, 512] on div "Client" at bounding box center [860, 508] width 106 height 23
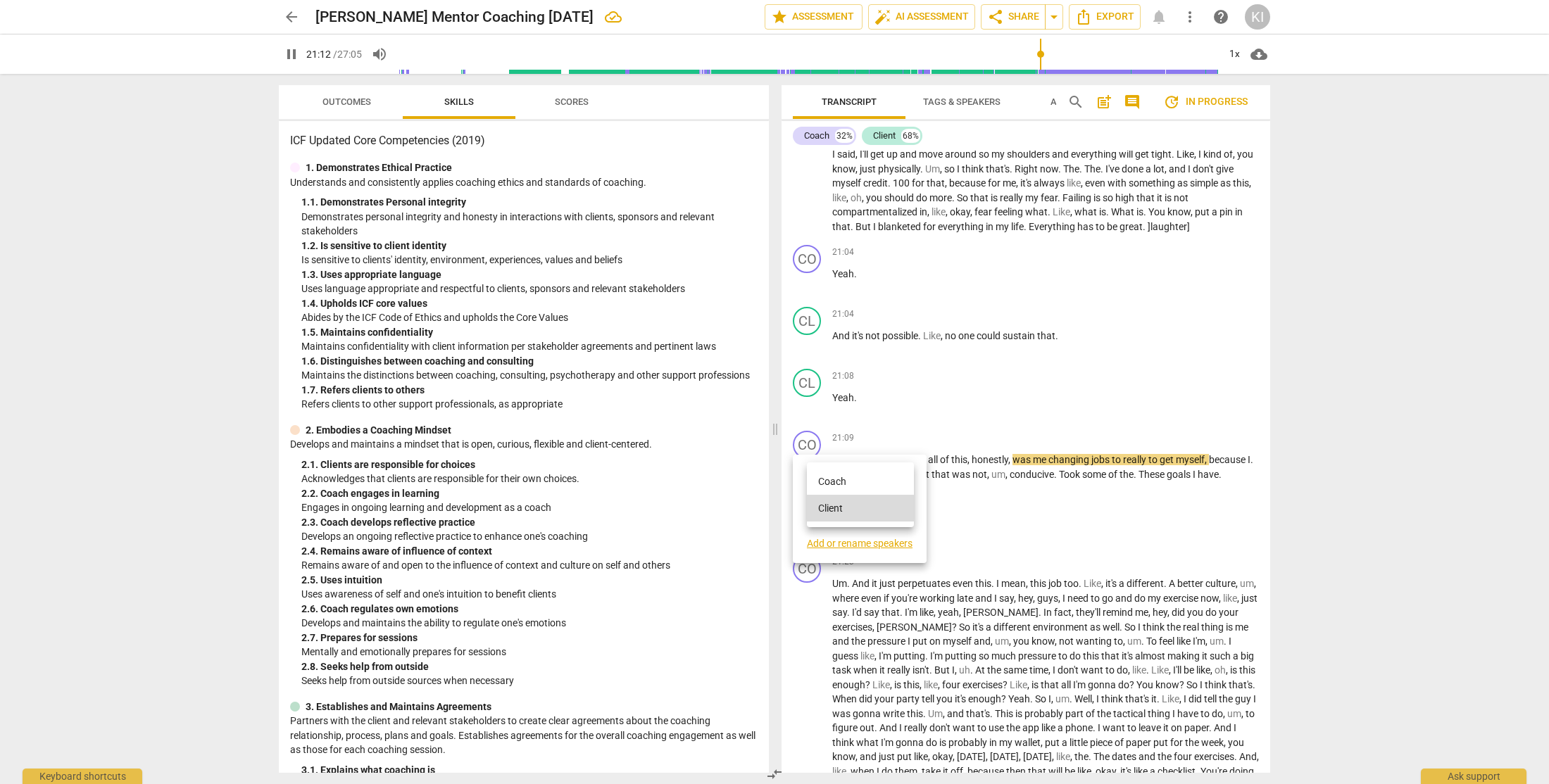
click at [849, 484] on li "Coach" at bounding box center [860, 481] width 107 height 27
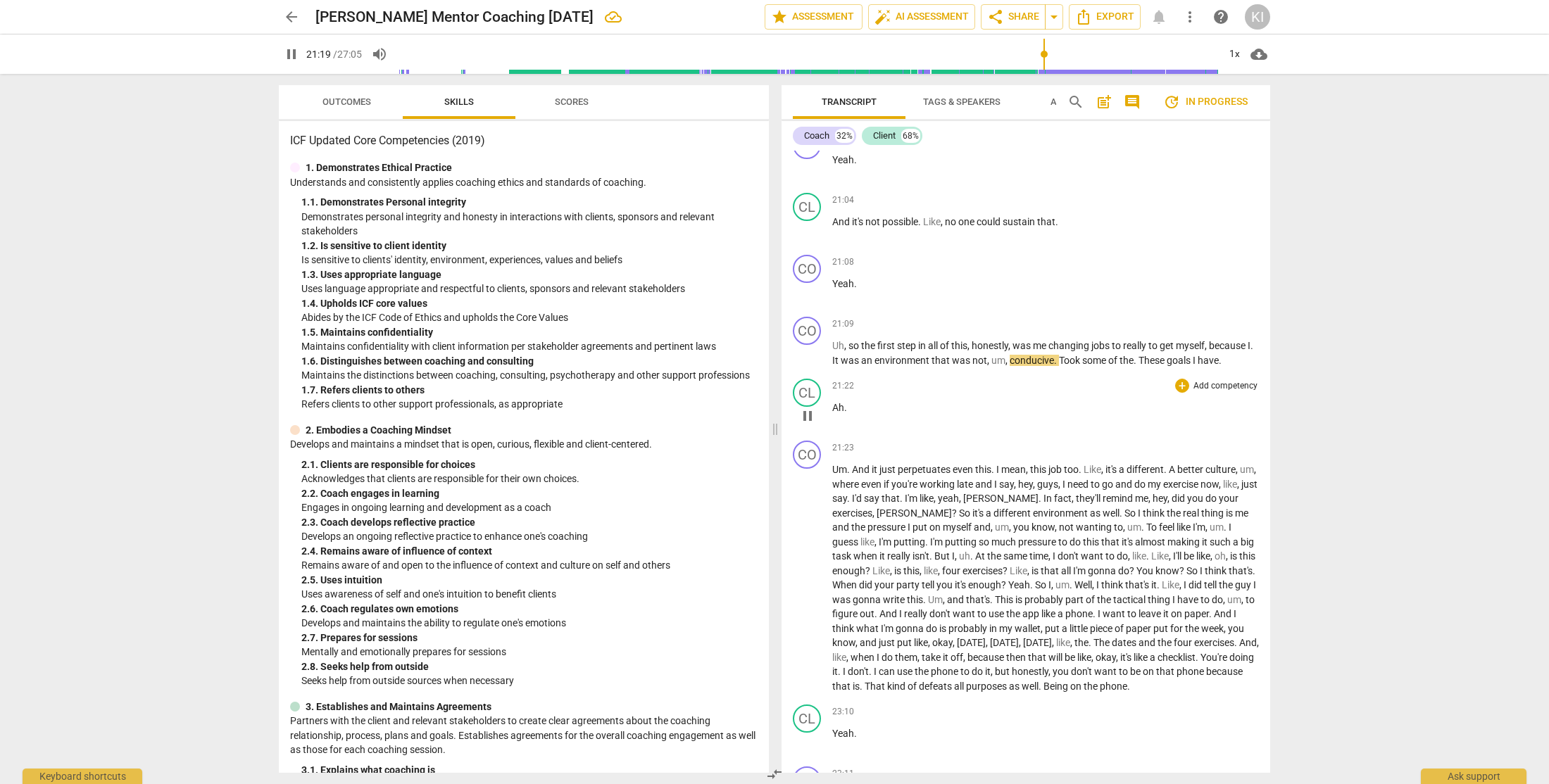
scroll to position [6265, 0]
click at [812, 466] on div "CO" at bounding box center [806, 451] width 28 height 28
click at [888, 578] on div "Coach" at bounding box center [860, 577] width 106 height 23
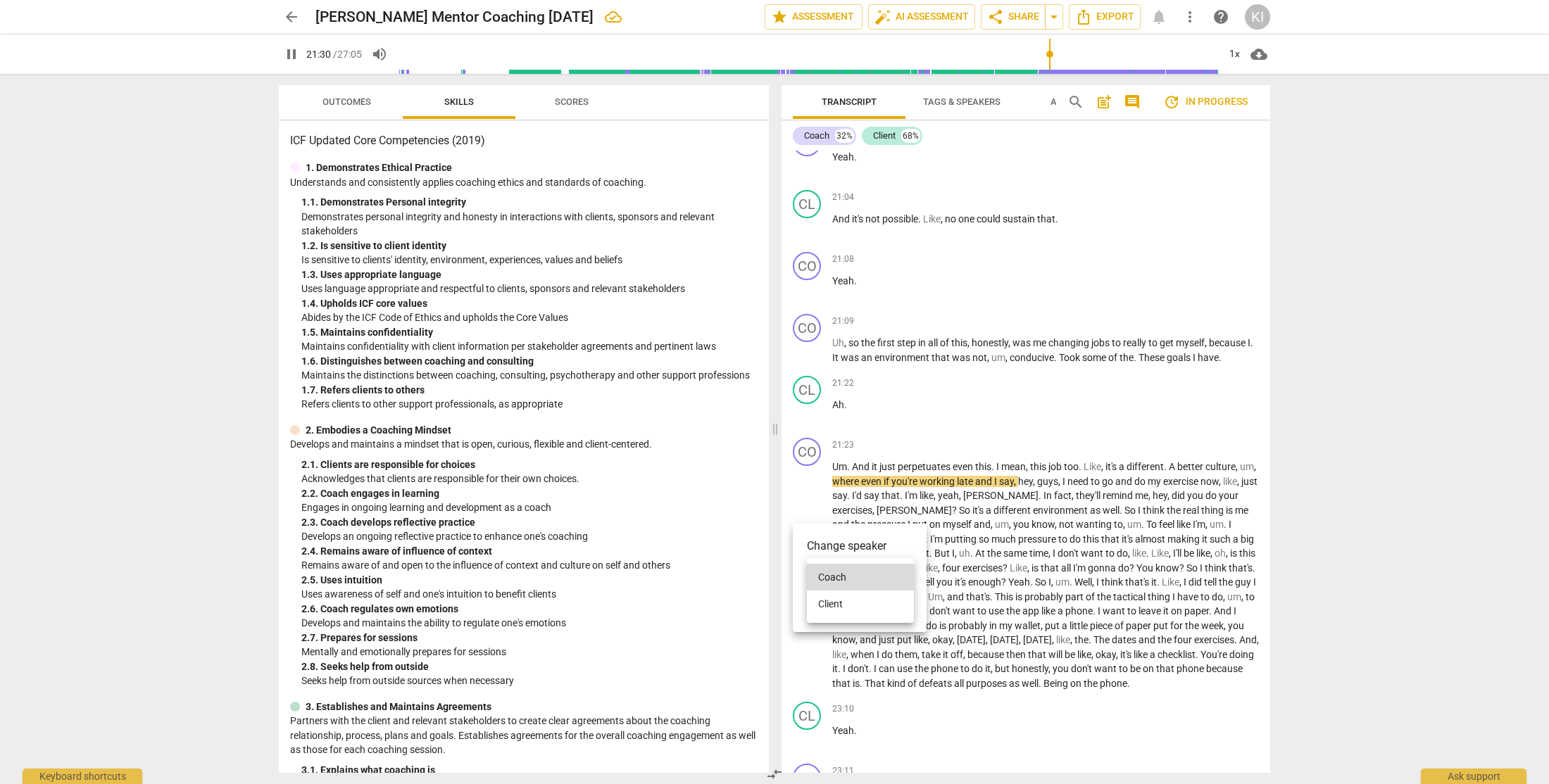
click at [875, 607] on li "Client" at bounding box center [860, 603] width 107 height 27
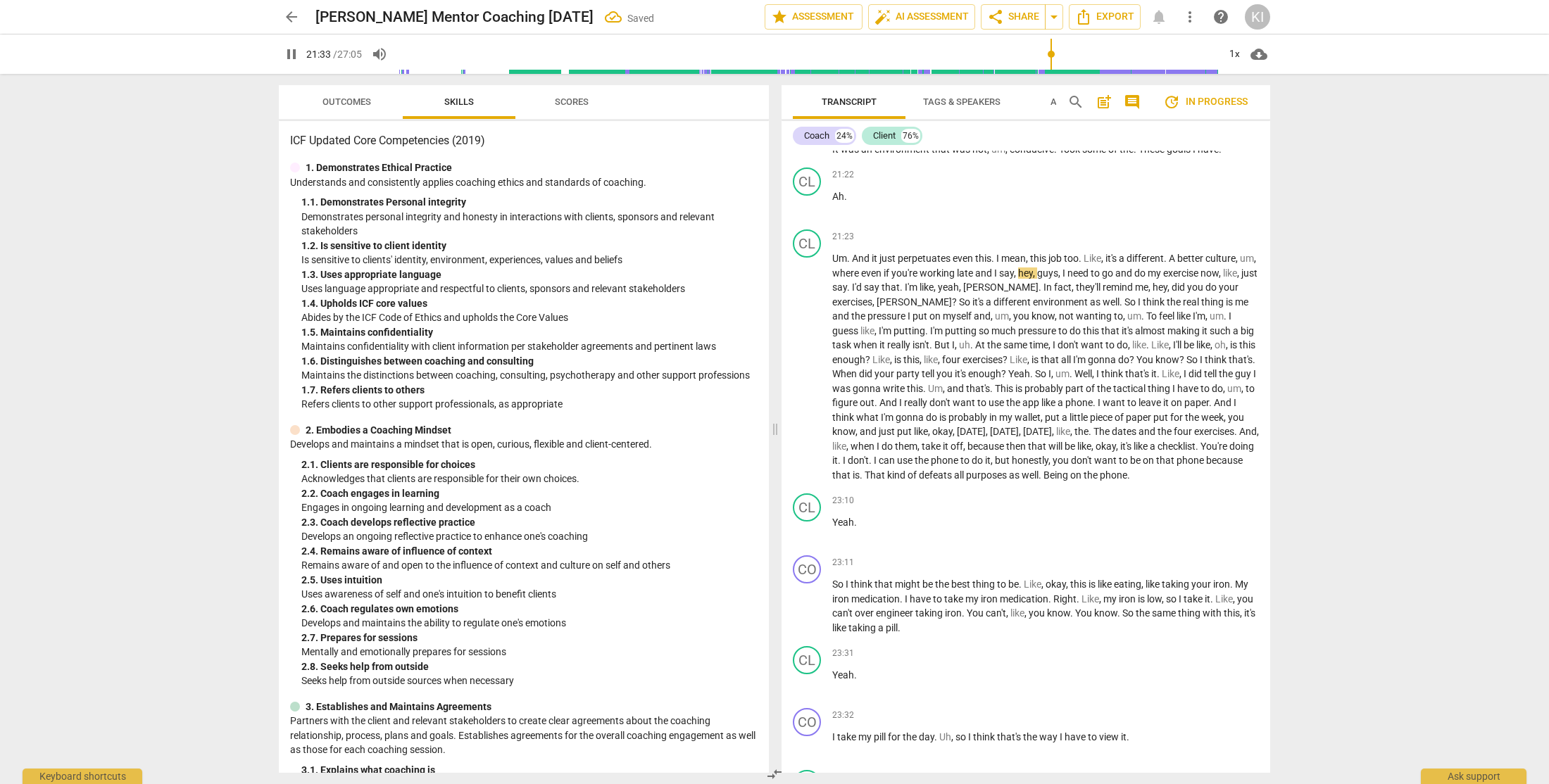
scroll to position [6475, 0]
click at [1124, 305] on span "So" at bounding box center [1131, 300] width 14 height 11
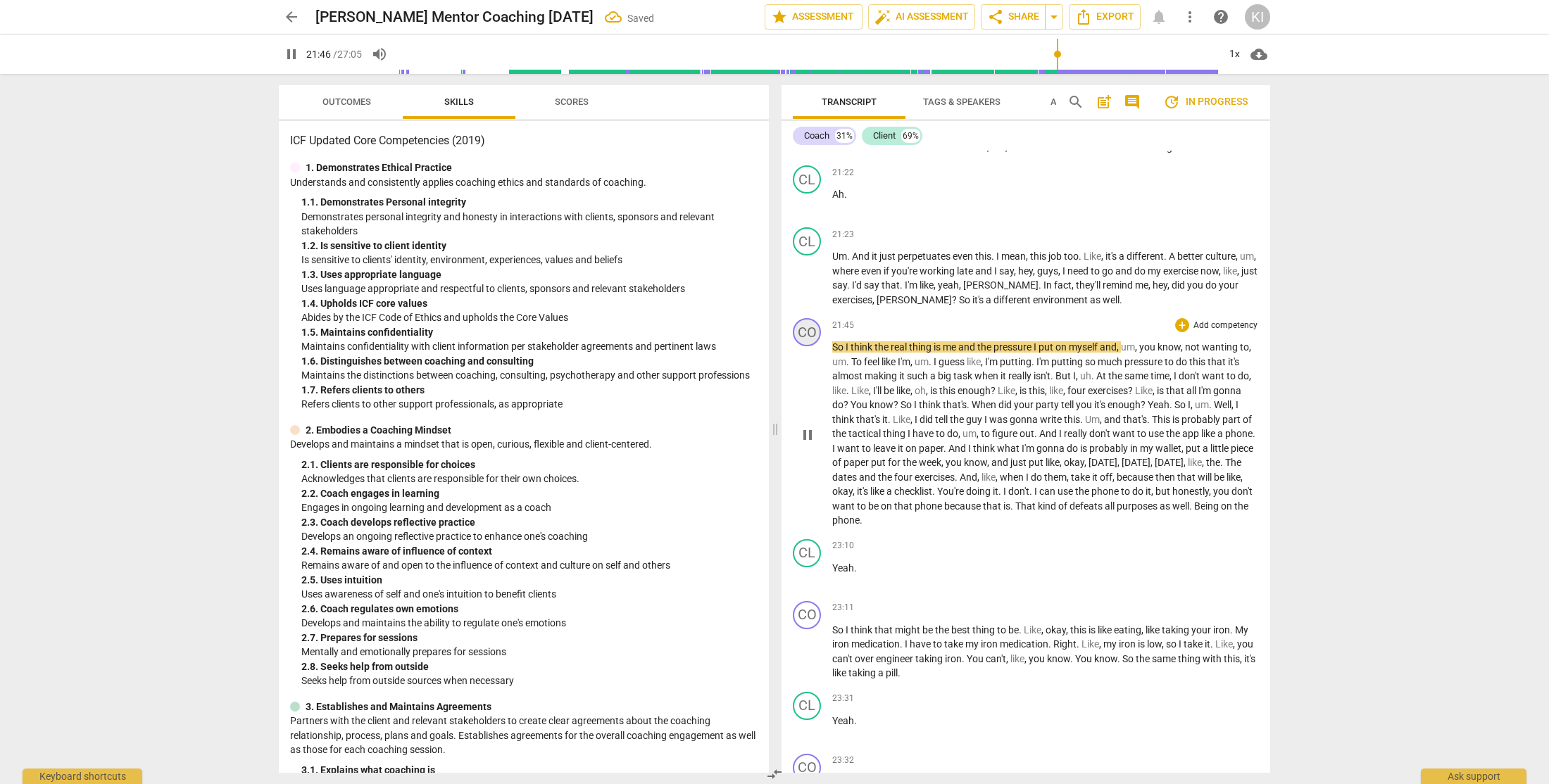
click at [804, 347] on div "CO" at bounding box center [806, 332] width 28 height 28
click at [840, 459] on div "Coach" at bounding box center [860, 457] width 106 height 23
click at [848, 488] on li "Client" at bounding box center [860, 483] width 107 height 27
click at [870, 410] on span "You" at bounding box center [860, 404] width 19 height 11
type input "1342"
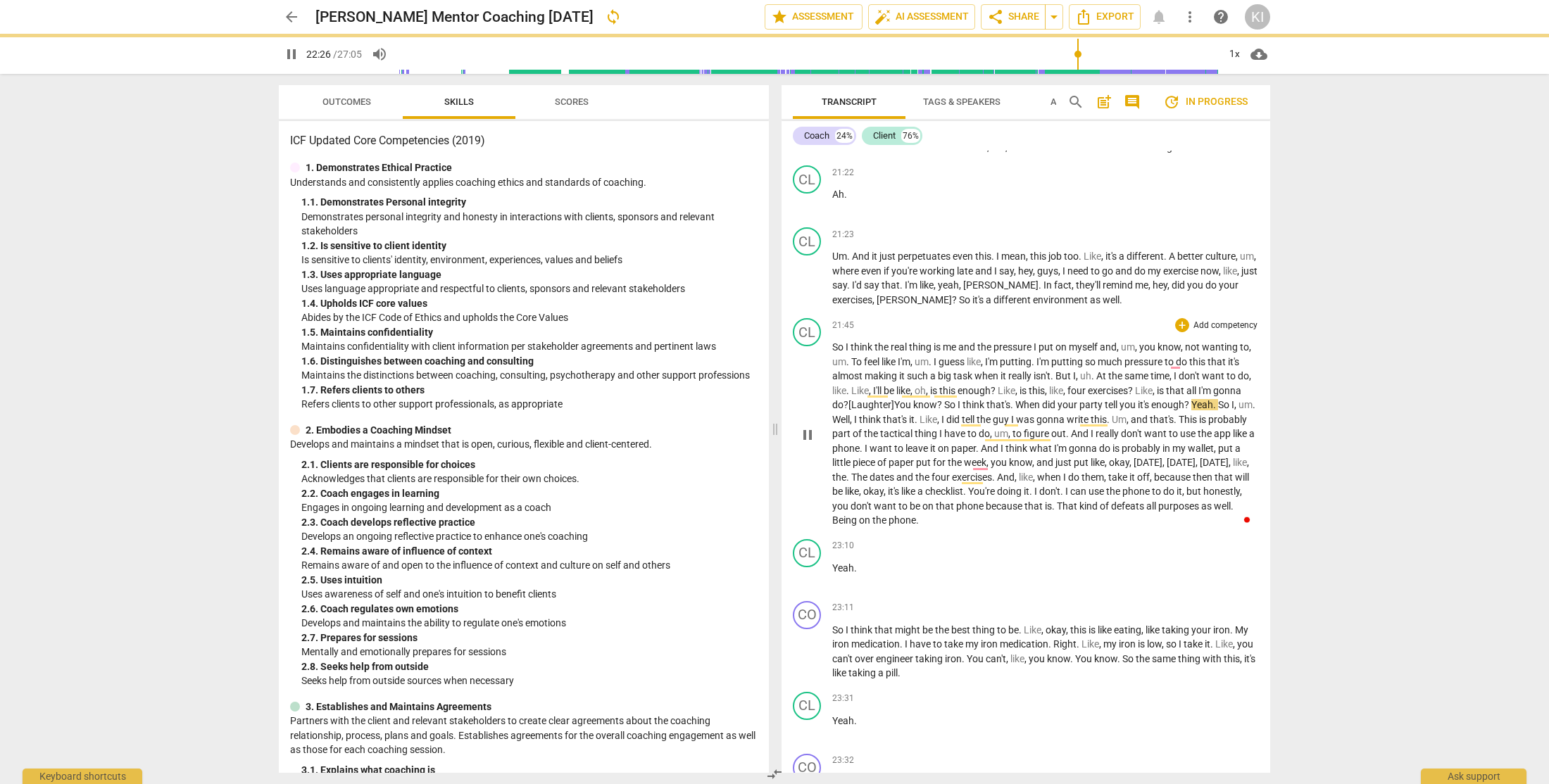
click at [1015, 410] on span "." at bounding box center [1012, 404] width 5 height 11
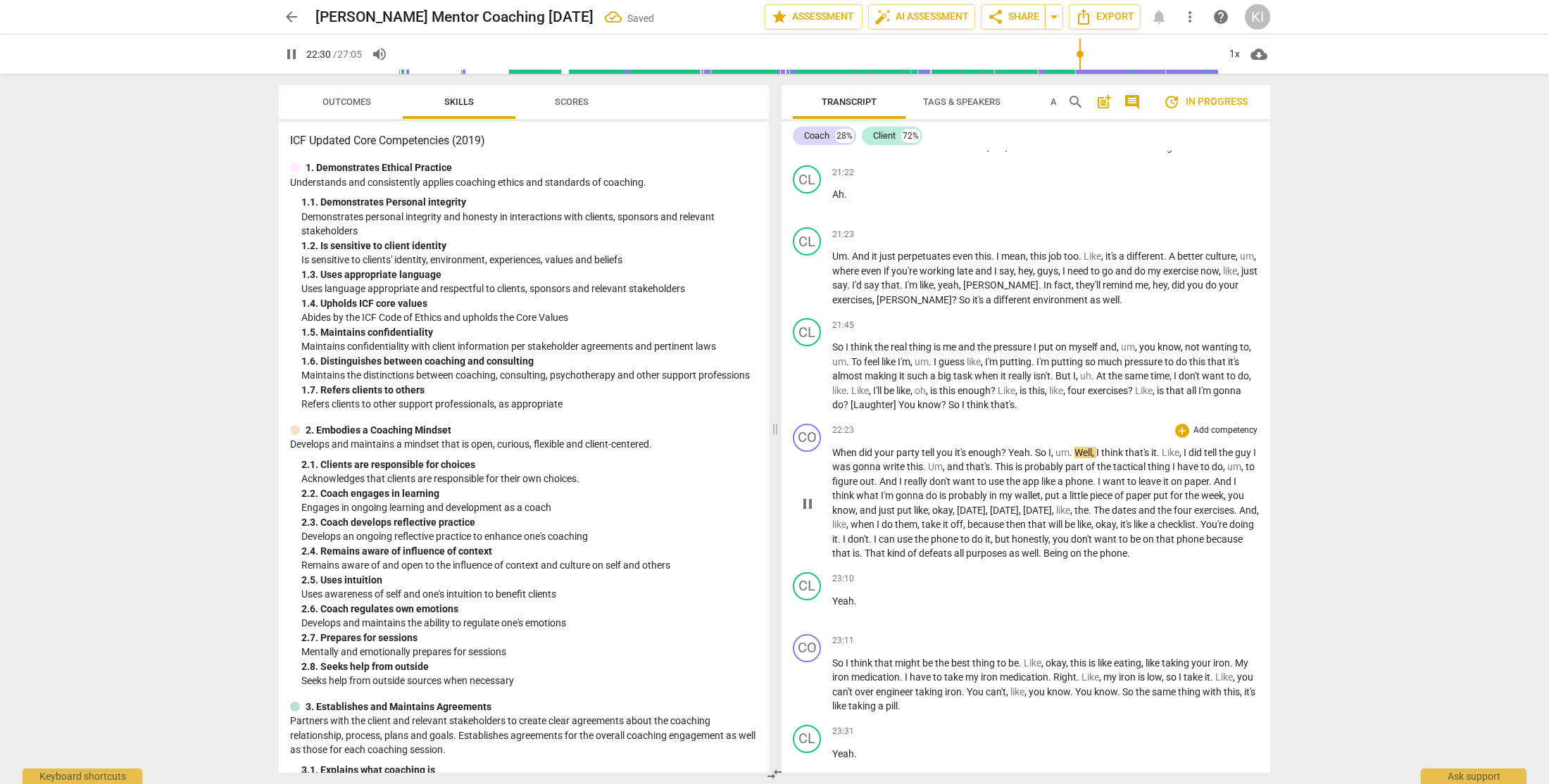
click at [895, 458] on span "your" at bounding box center [885, 452] width 22 height 11
click at [872, 458] on span "did" at bounding box center [866, 452] width 16 height 11
type input "1353"
click at [1018, 458] on span "Yeah" at bounding box center [1023, 452] width 22 height 11
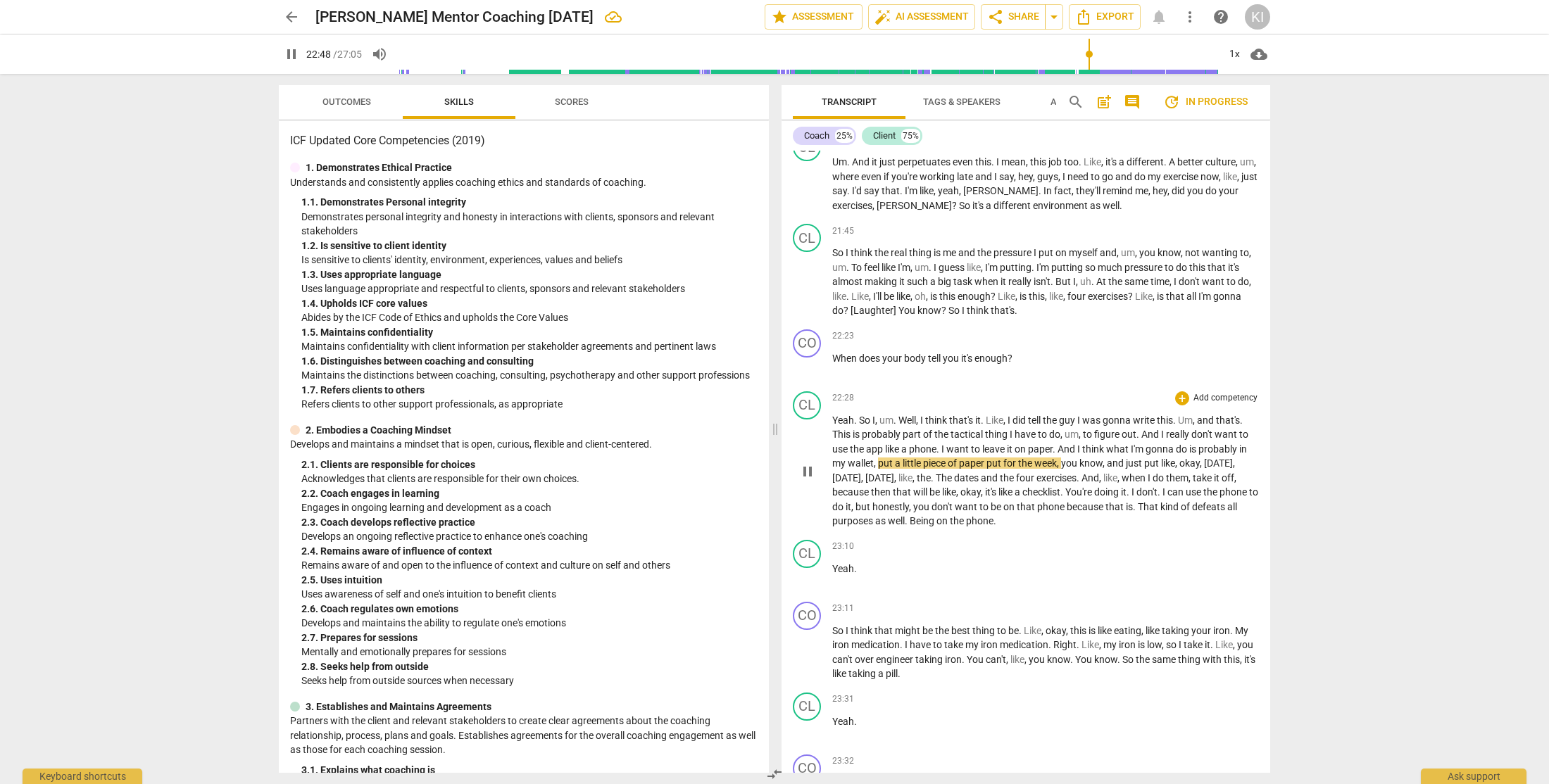
scroll to position [6578, 0]
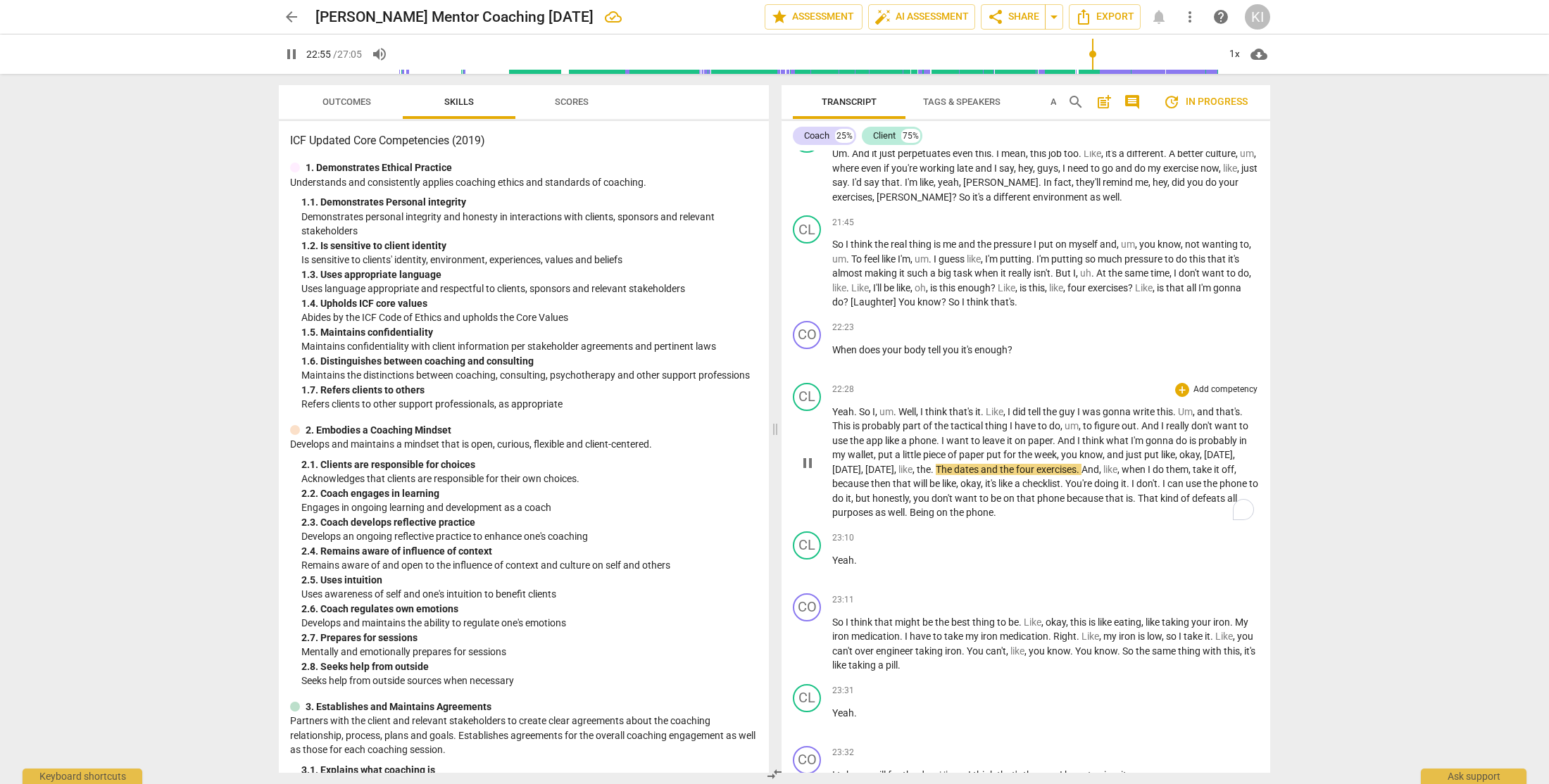
click at [1006, 460] on span "for" at bounding box center [1010, 455] width 15 height 11
type input "1376"
type input "1378"
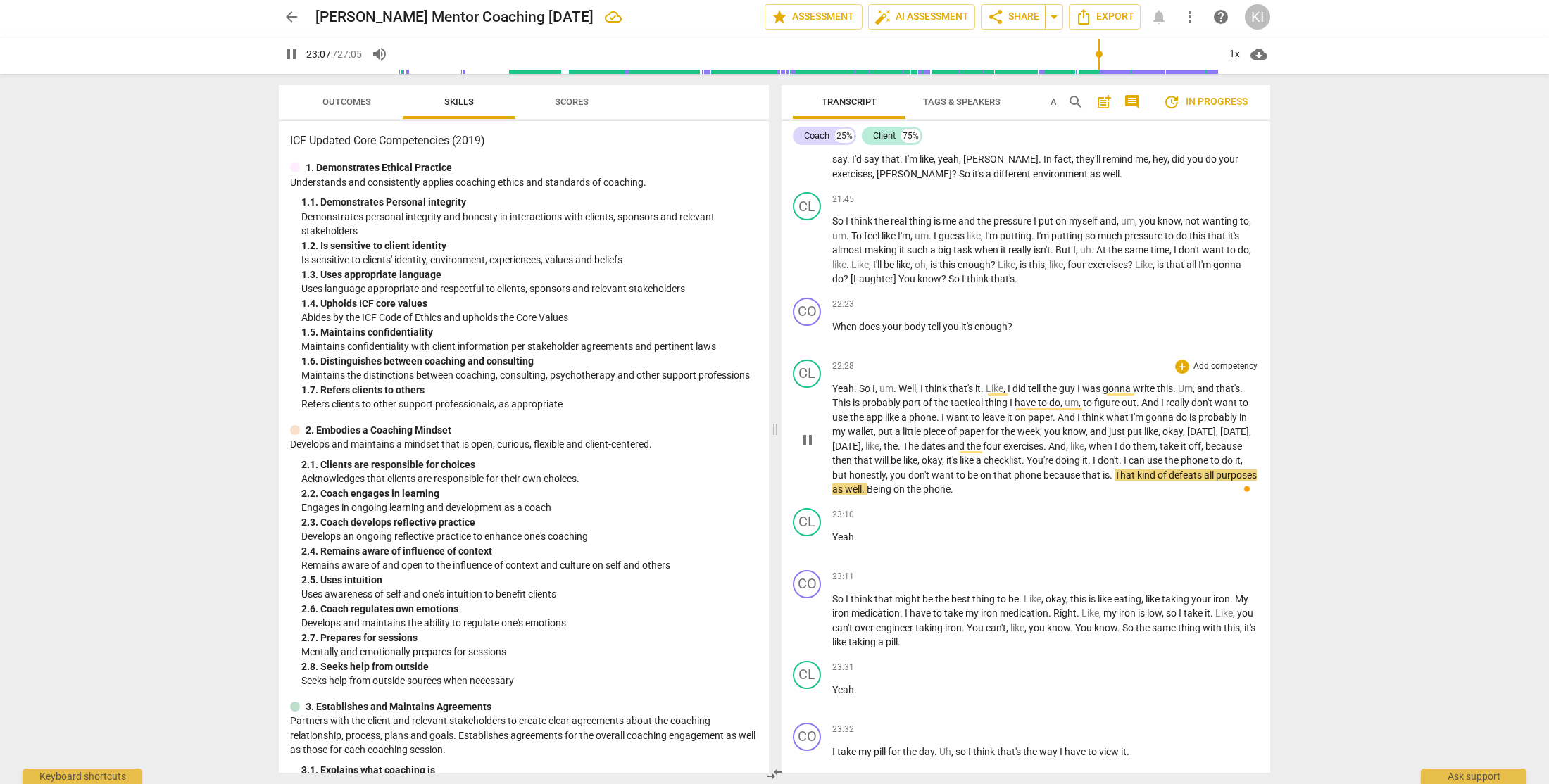
scroll to position [6604, 0]
click at [1095, 55] on input "range" at bounding box center [808, 53] width 820 height 45
click at [1114, 478] on span "." at bounding box center [1111, 472] width 5 height 11
type input "1391"
click at [811, 533] on div "CL" at bounding box center [806, 519] width 28 height 28
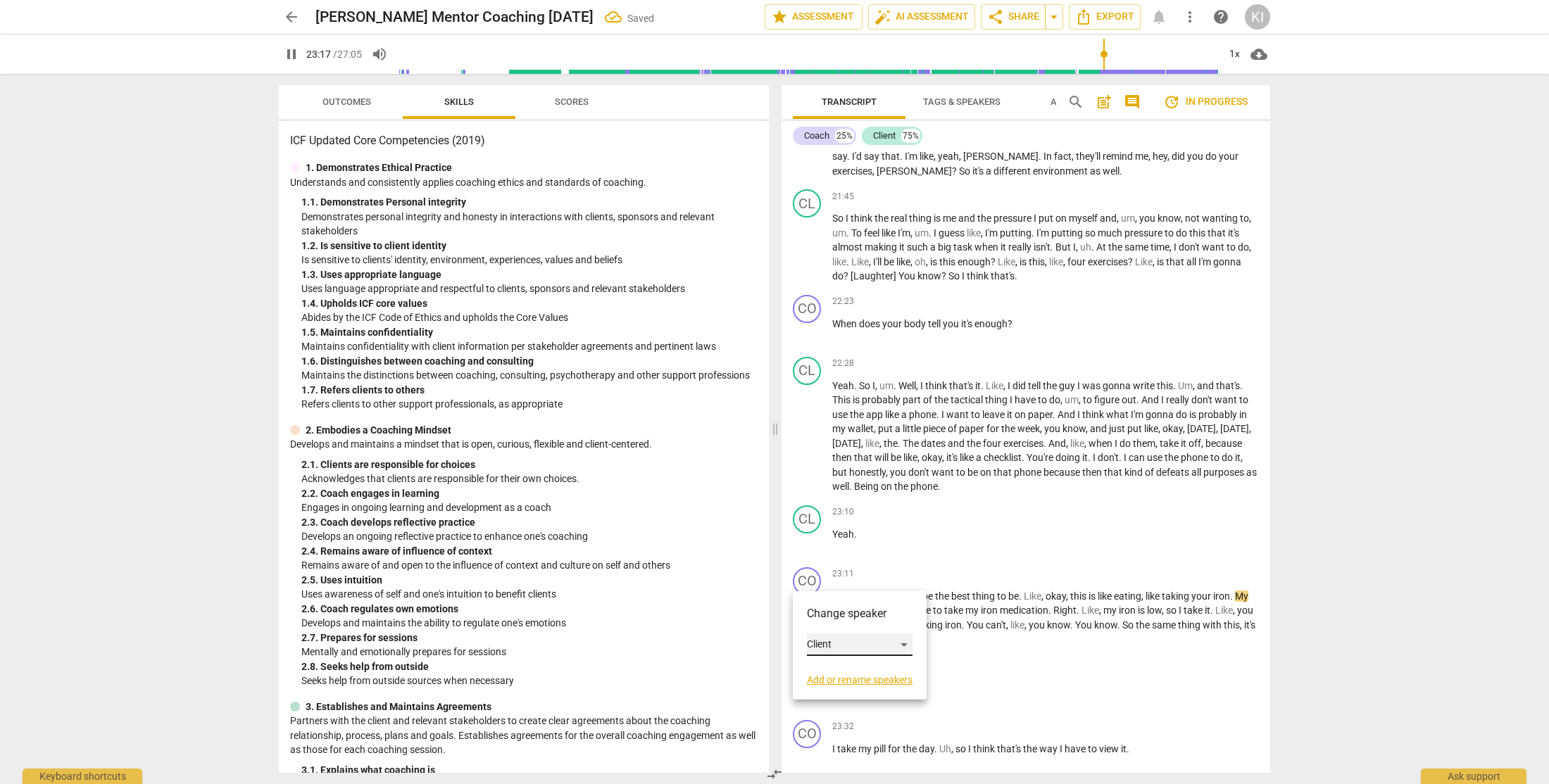
click at [831, 648] on div "Client" at bounding box center [860, 644] width 106 height 23
click at [852, 622] on li "Coach" at bounding box center [860, 618] width 107 height 27
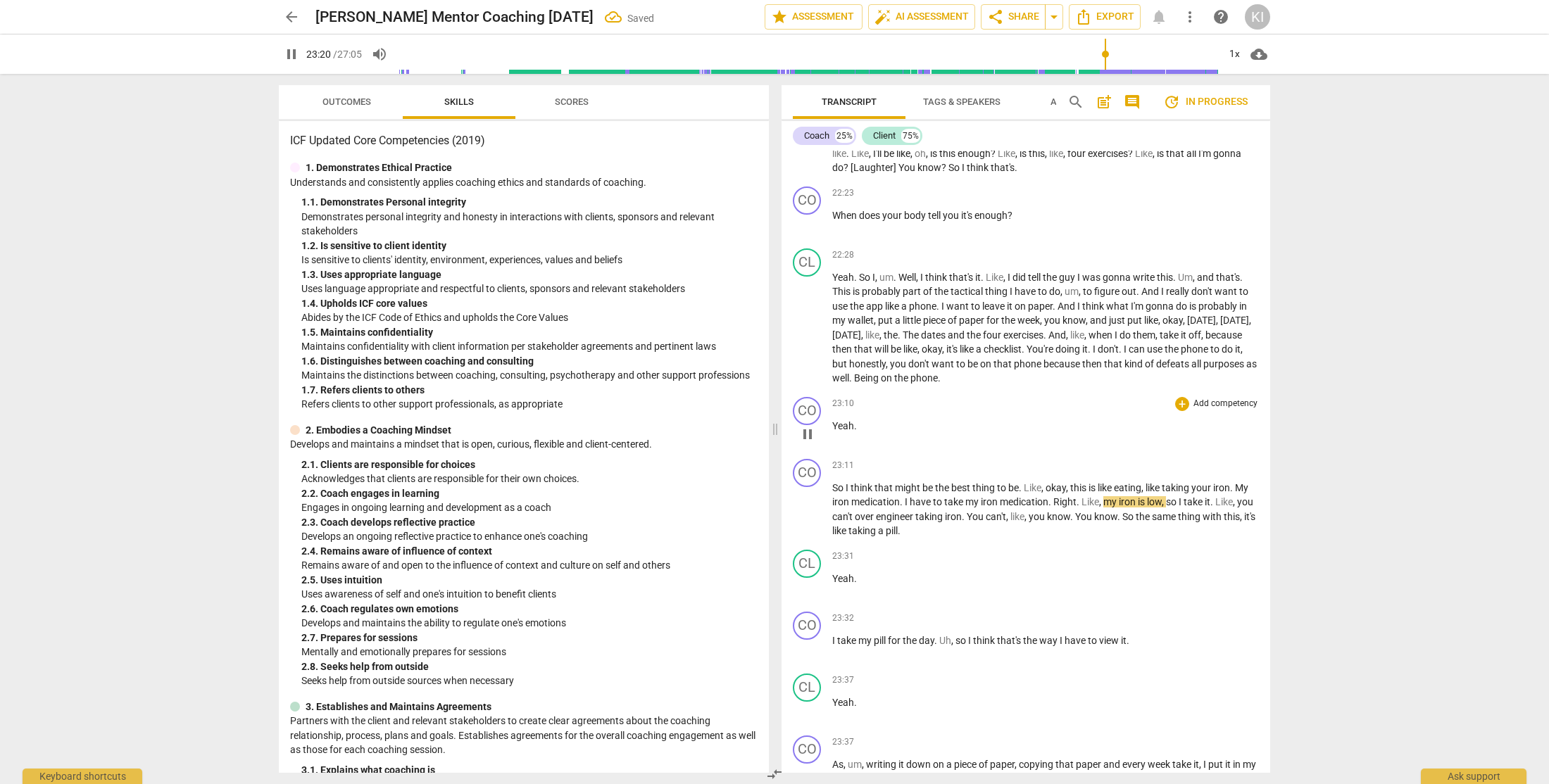
scroll to position [6740, 0]
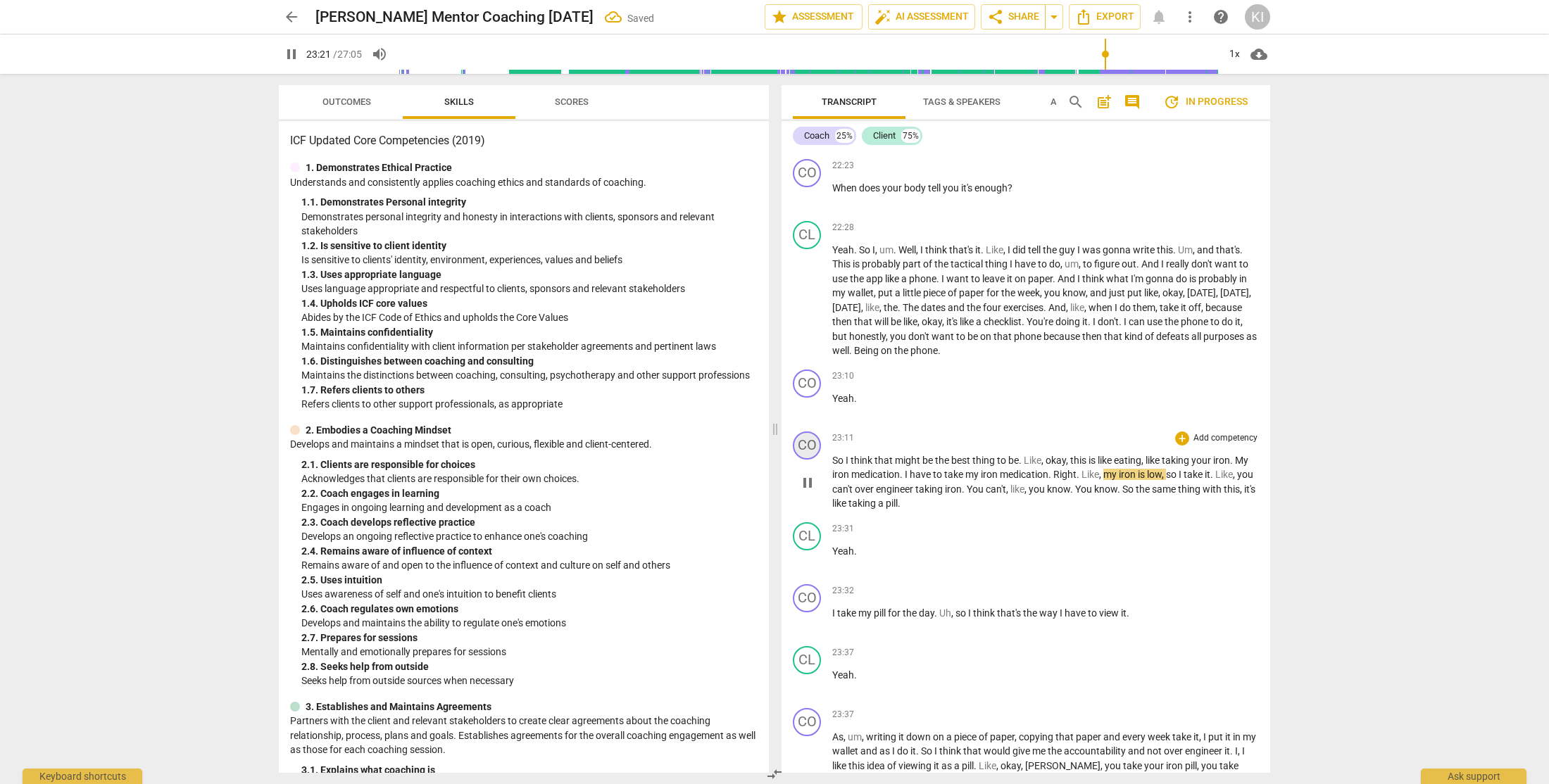
click at [805, 460] on div "CO" at bounding box center [806, 445] width 28 height 28
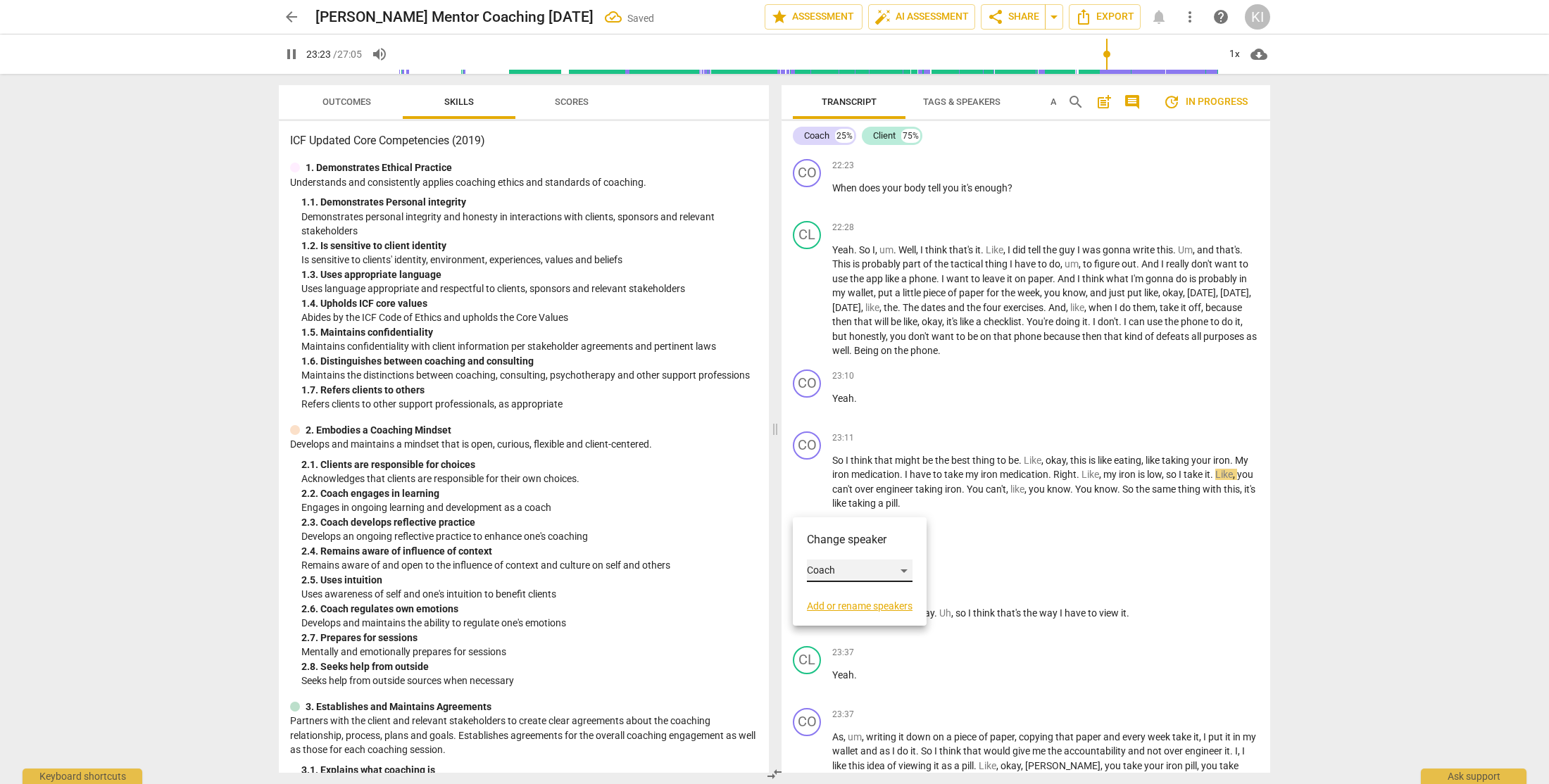
click at [837, 571] on div "Coach" at bounding box center [860, 571] width 106 height 23
click at [838, 604] on li "Client" at bounding box center [860, 597] width 107 height 27
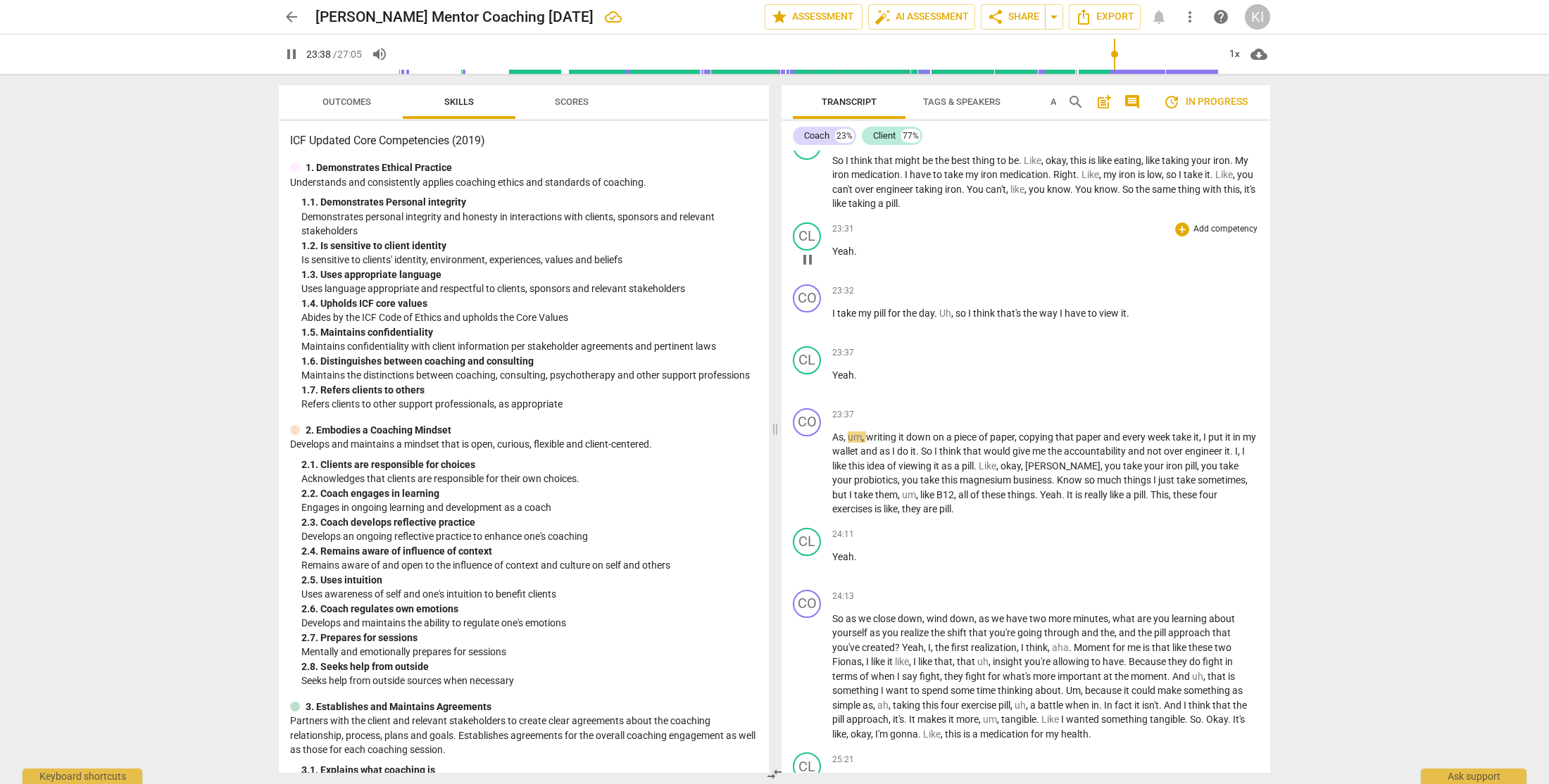
scroll to position [7047, 0]
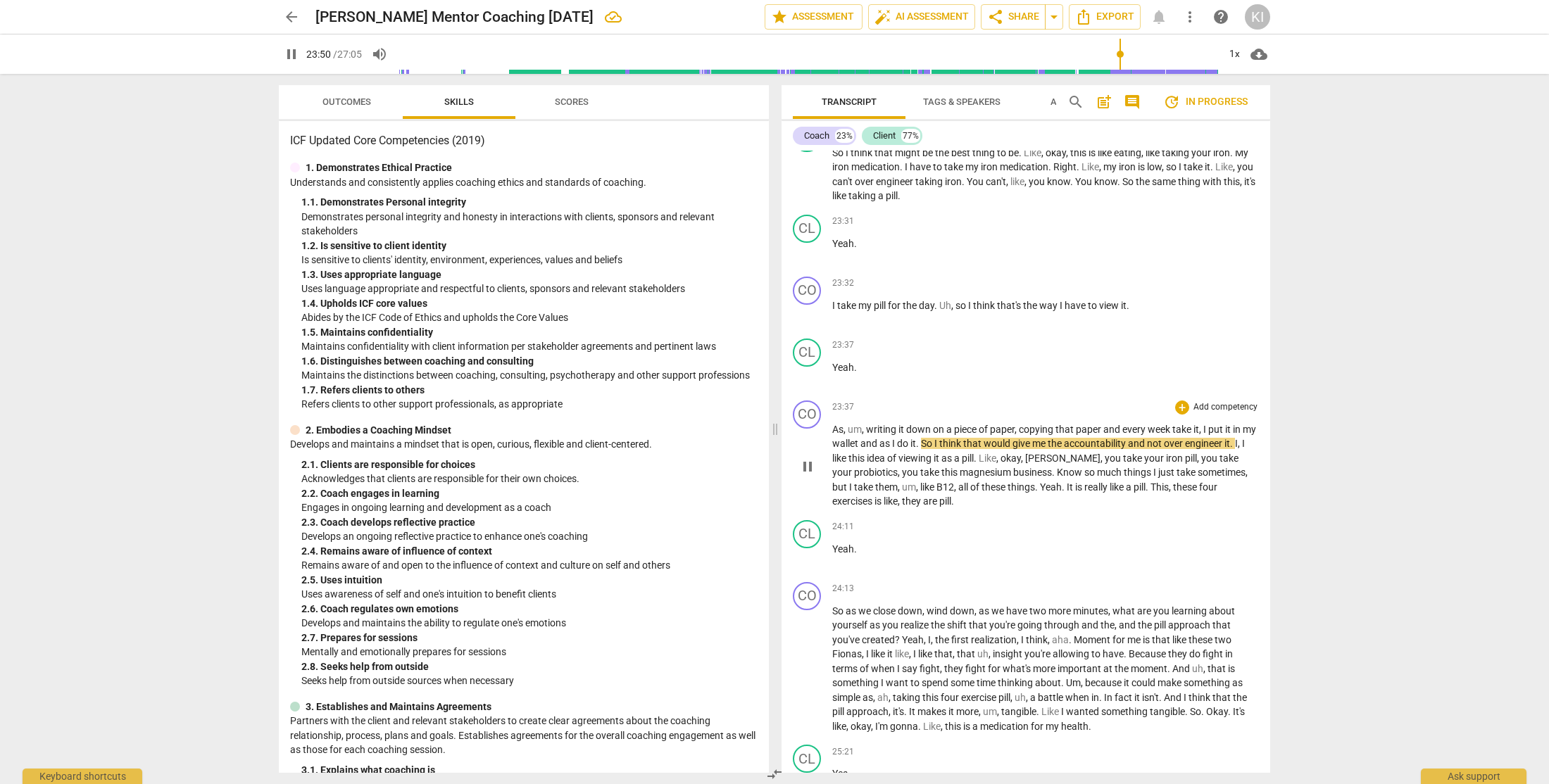
click at [1202, 449] on span "engineer" at bounding box center [1204, 443] width 40 height 11
type input "1432"
click at [962, 464] on span "." at bounding box center [959, 458] width 5 height 11
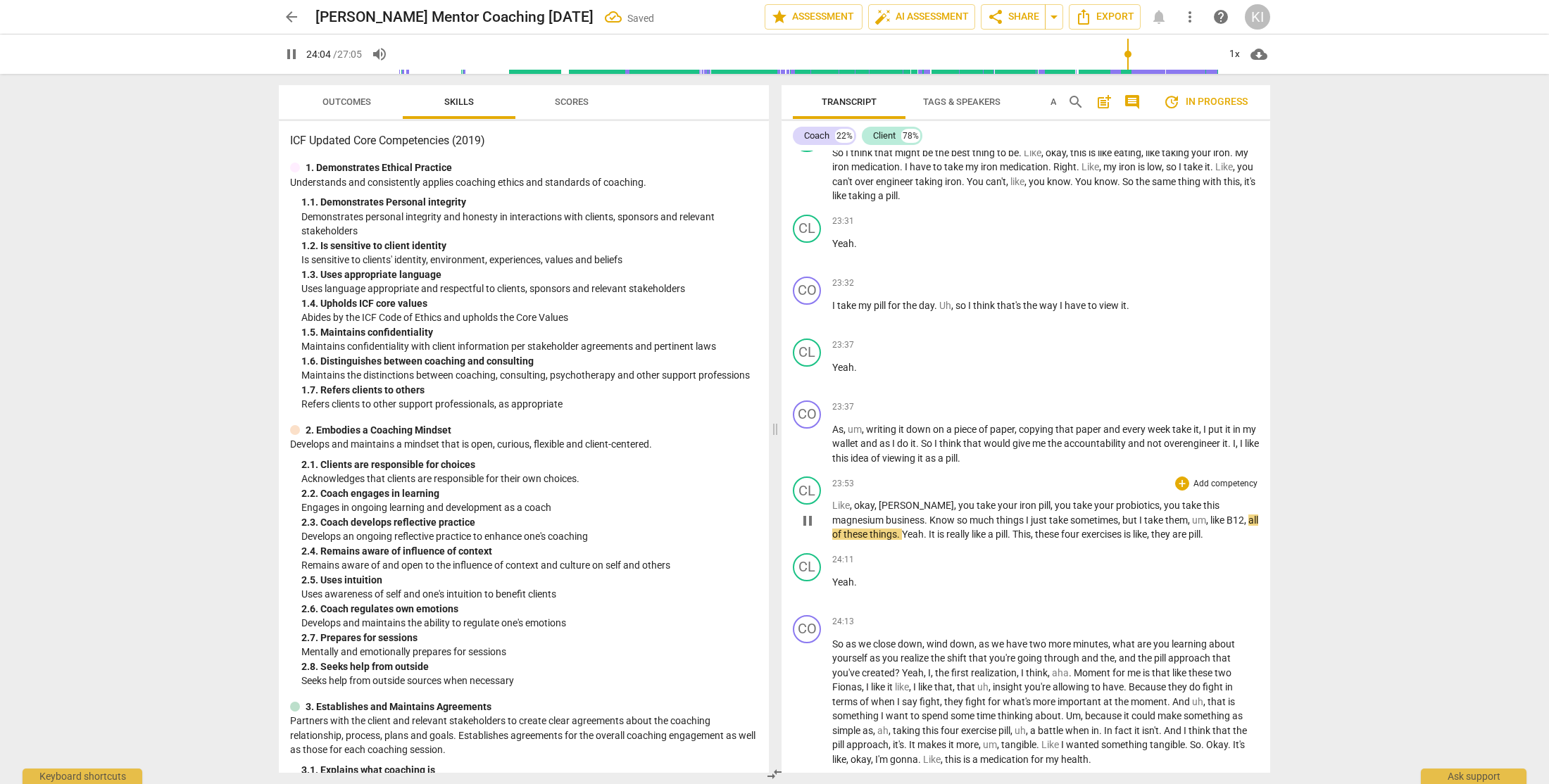
click at [832, 511] on span "Like" at bounding box center [840, 506] width 17 height 11
type input "1446"
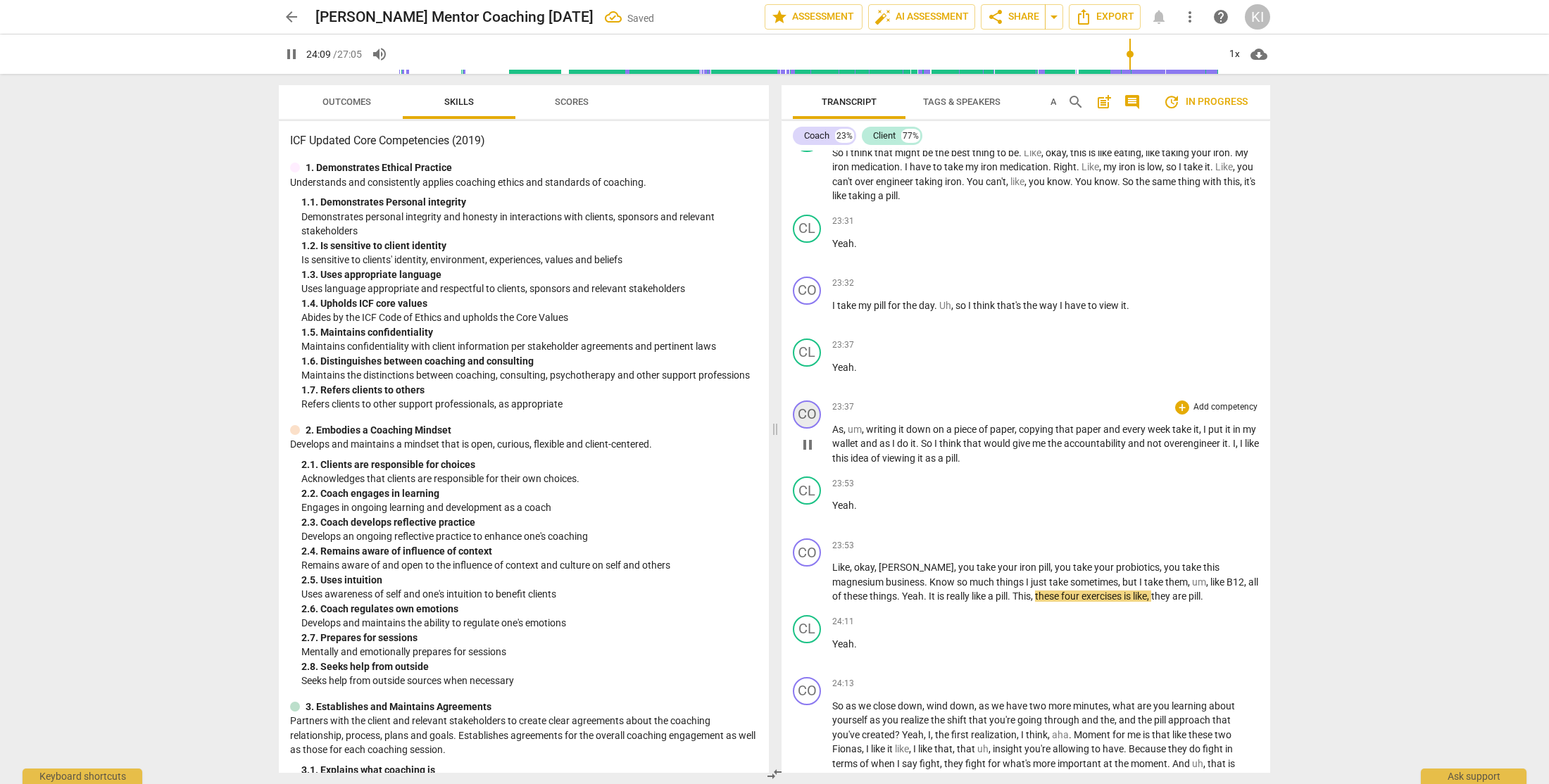
click at [807, 428] on div "CO" at bounding box center [806, 415] width 28 height 28
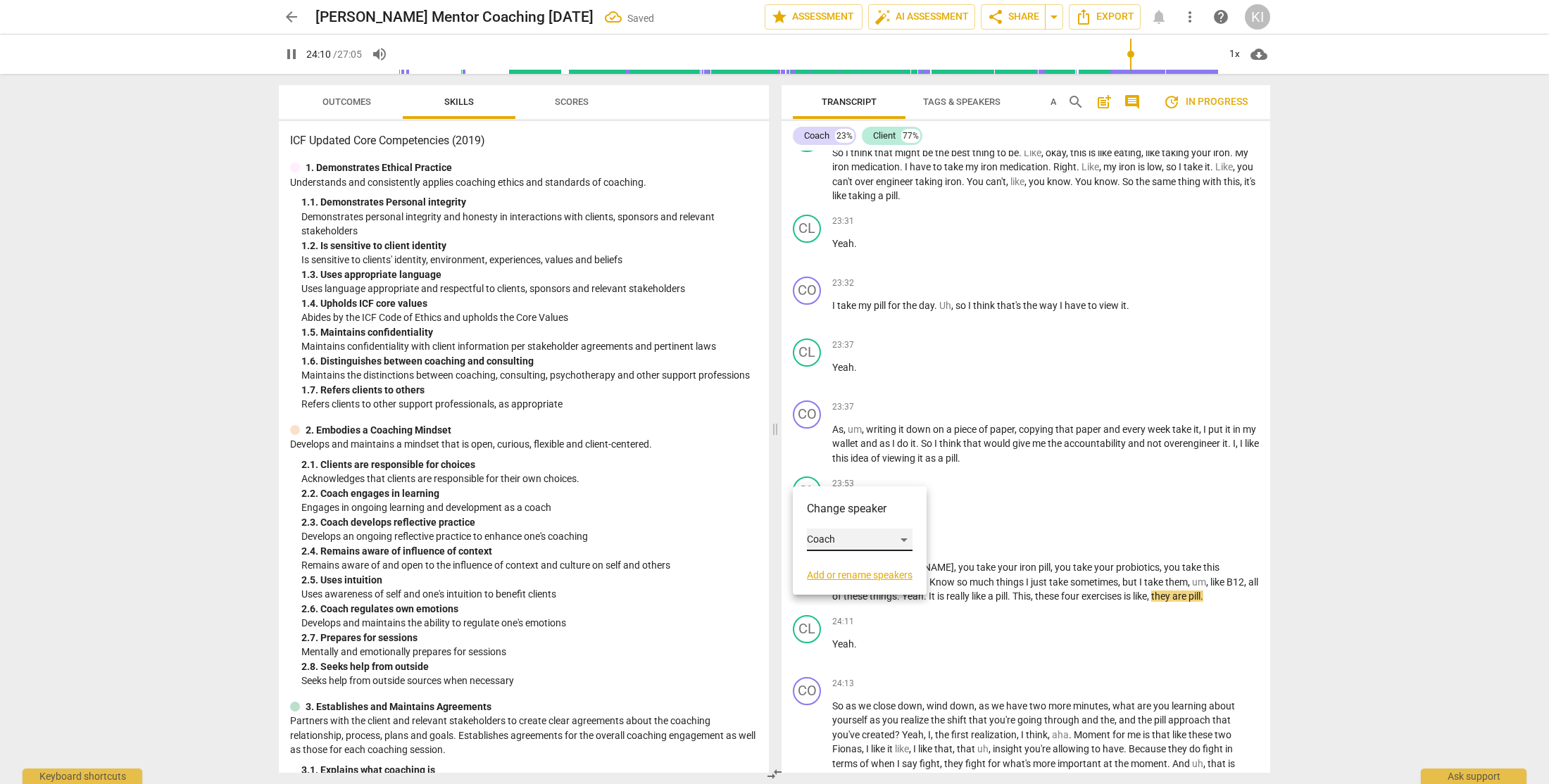
click at [849, 540] on div "Coach" at bounding box center [860, 540] width 106 height 23
click at [843, 565] on li "Client" at bounding box center [860, 566] width 107 height 27
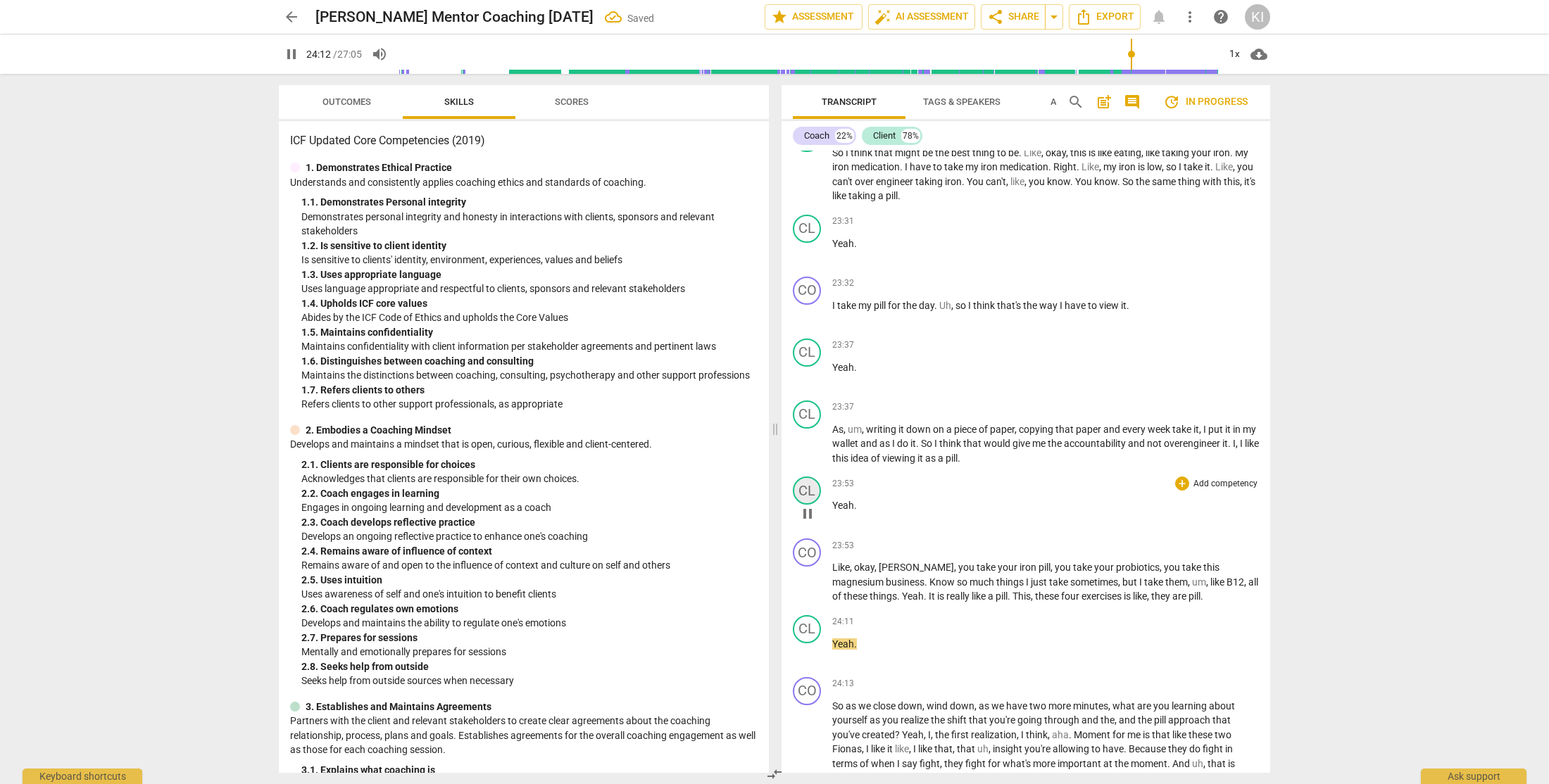
click at [803, 505] on div "CL" at bounding box center [806, 490] width 28 height 28
click at [827, 614] on div "Client" at bounding box center [860, 616] width 106 height 23
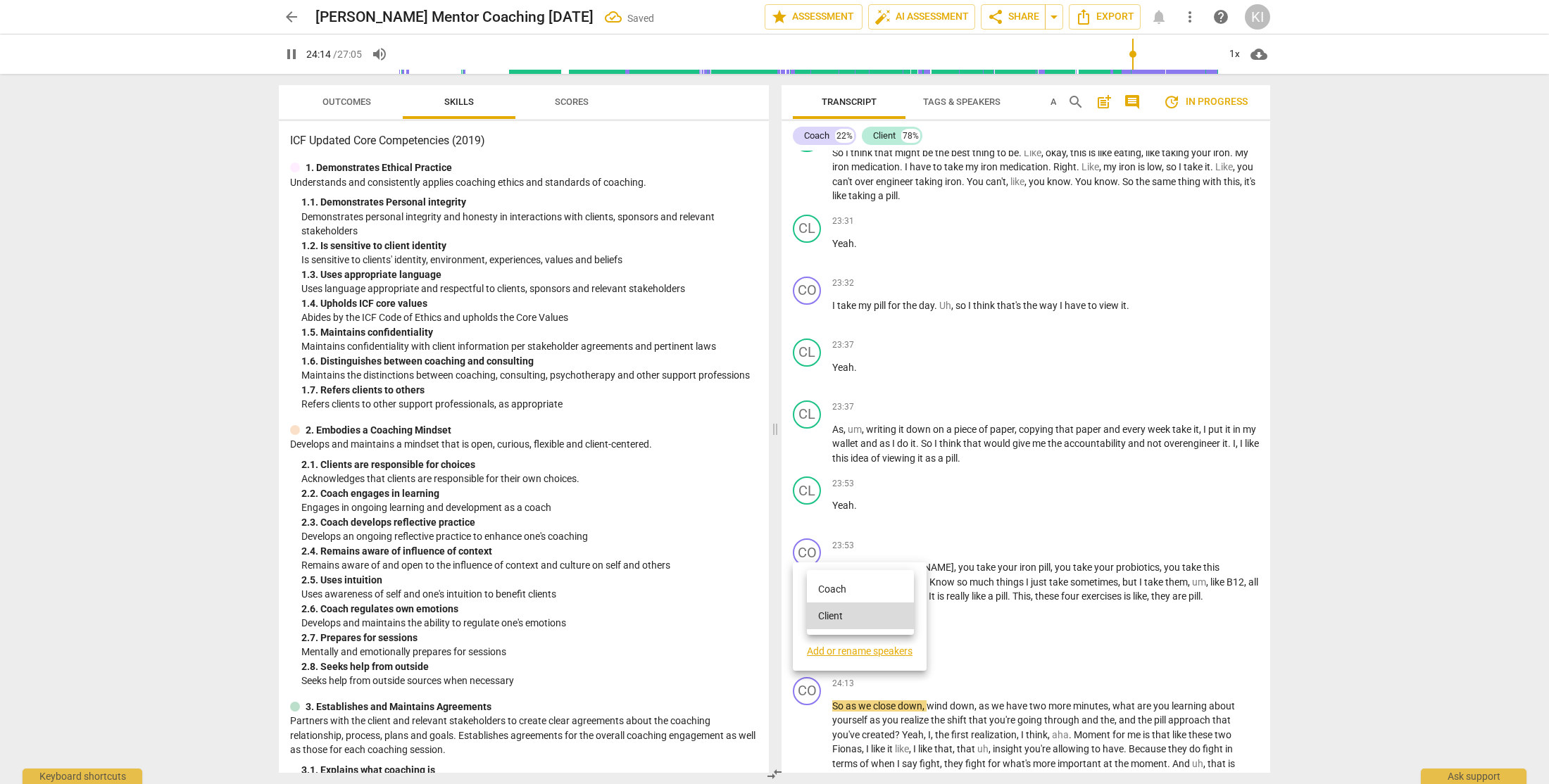
click at [845, 594] on li "Coach" at bounding box center [860, 588] width 107 height 27
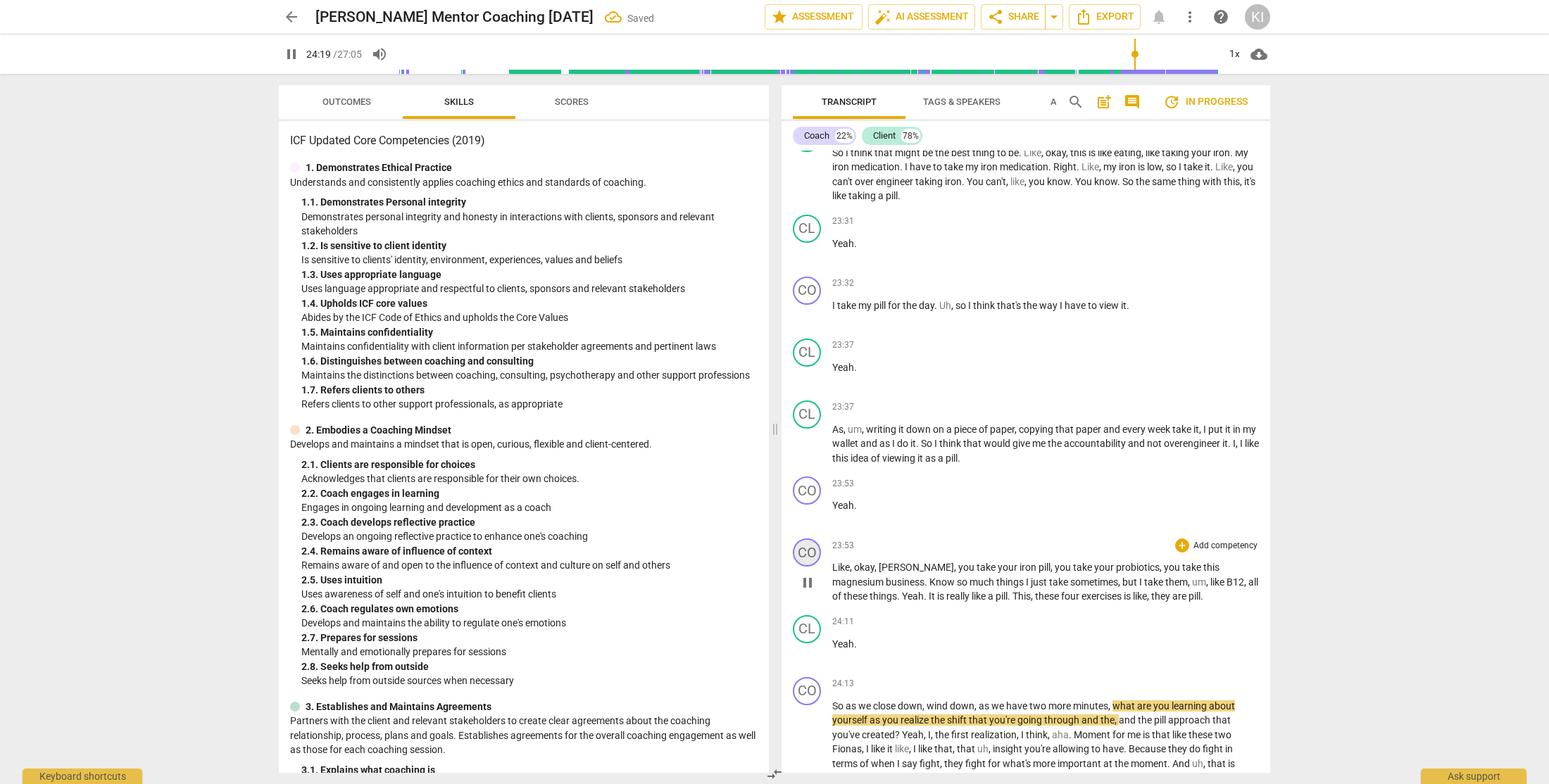
click at [802, 566] on div "CO" at bounding box center [806, 552] width 28 height 28
click at [837, 682] on div "Coach" at bounding box center [860, 677] width 106 height 23
click at [847, 710] on li "Client" at bounding box center [860, 704] width 107 height 27
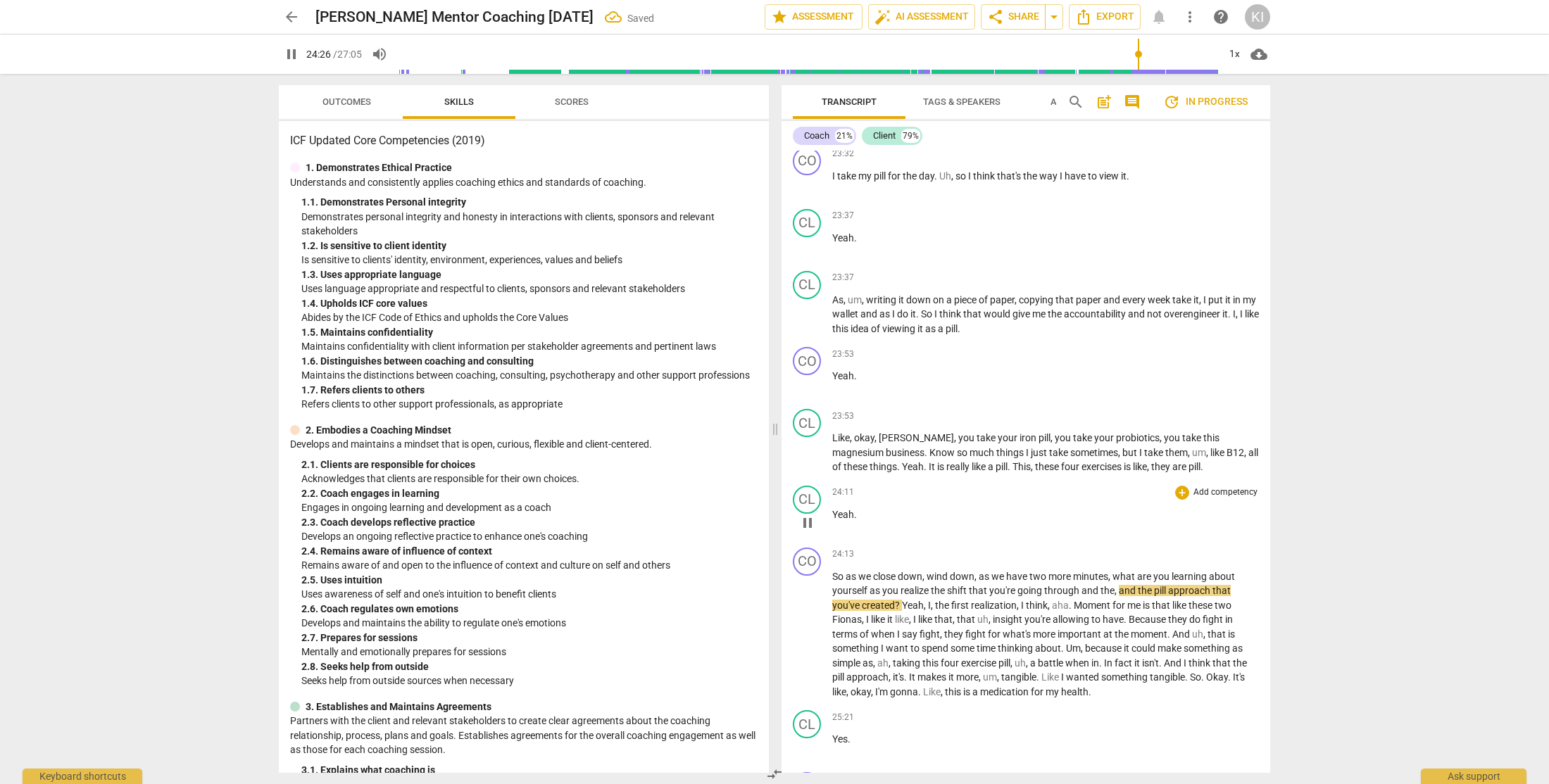
scroll to position [7183, 0]
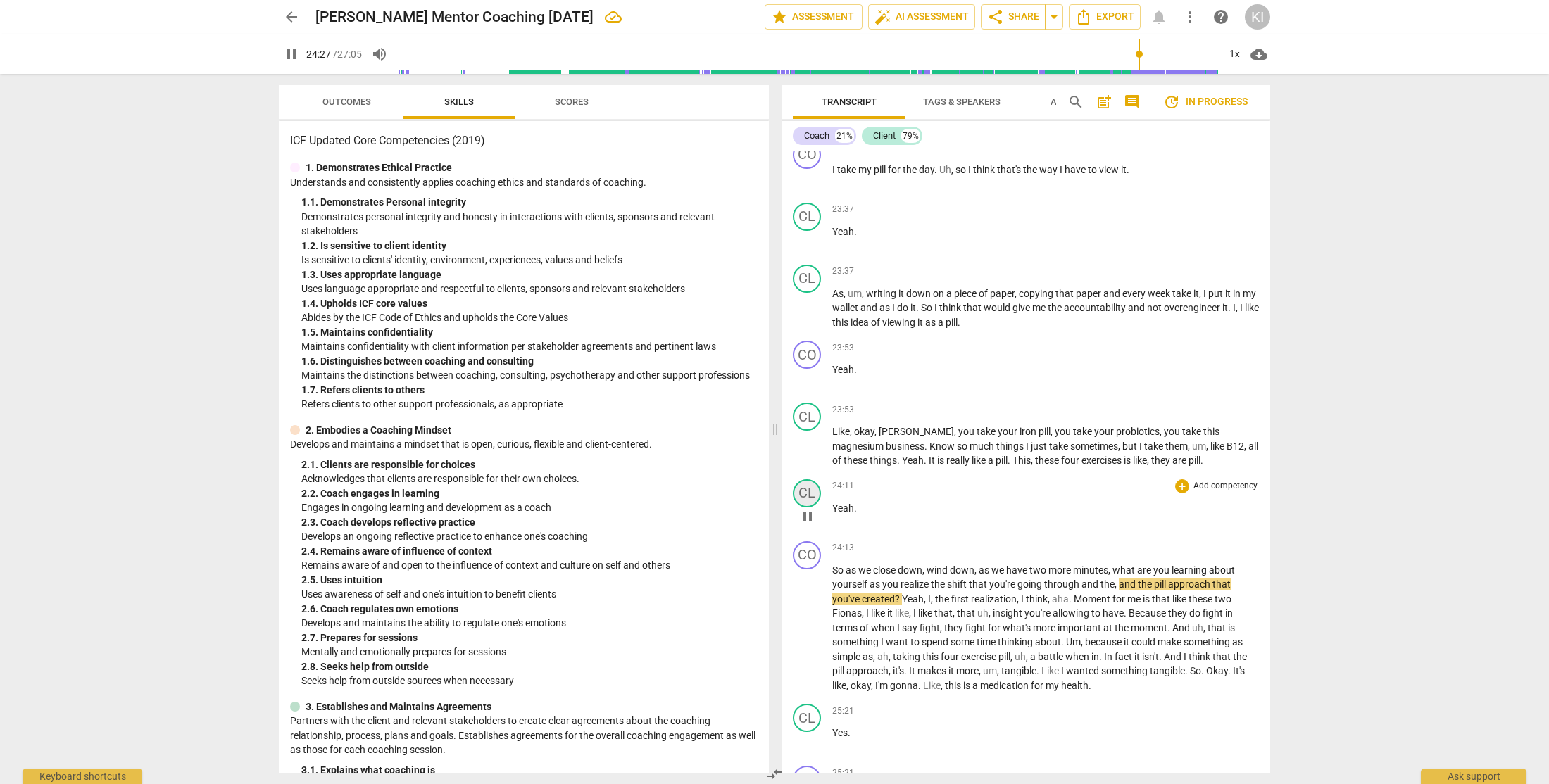
click at [806, 507] on div "CL" at bounding box center [806, 493] width 28 height 28
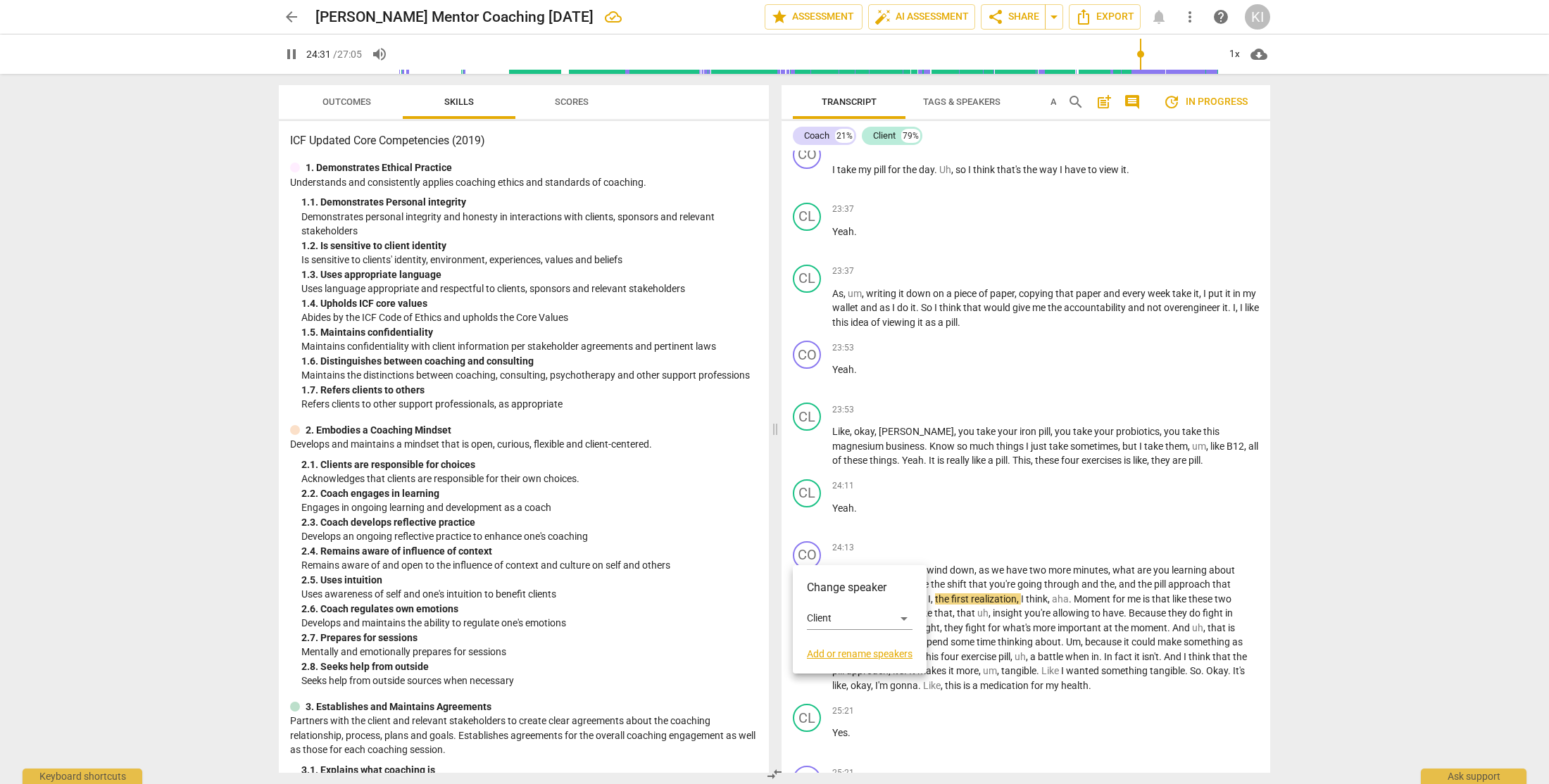
click at [1132, 52] on div at bounding box center [774, 392] width 1549 height 784
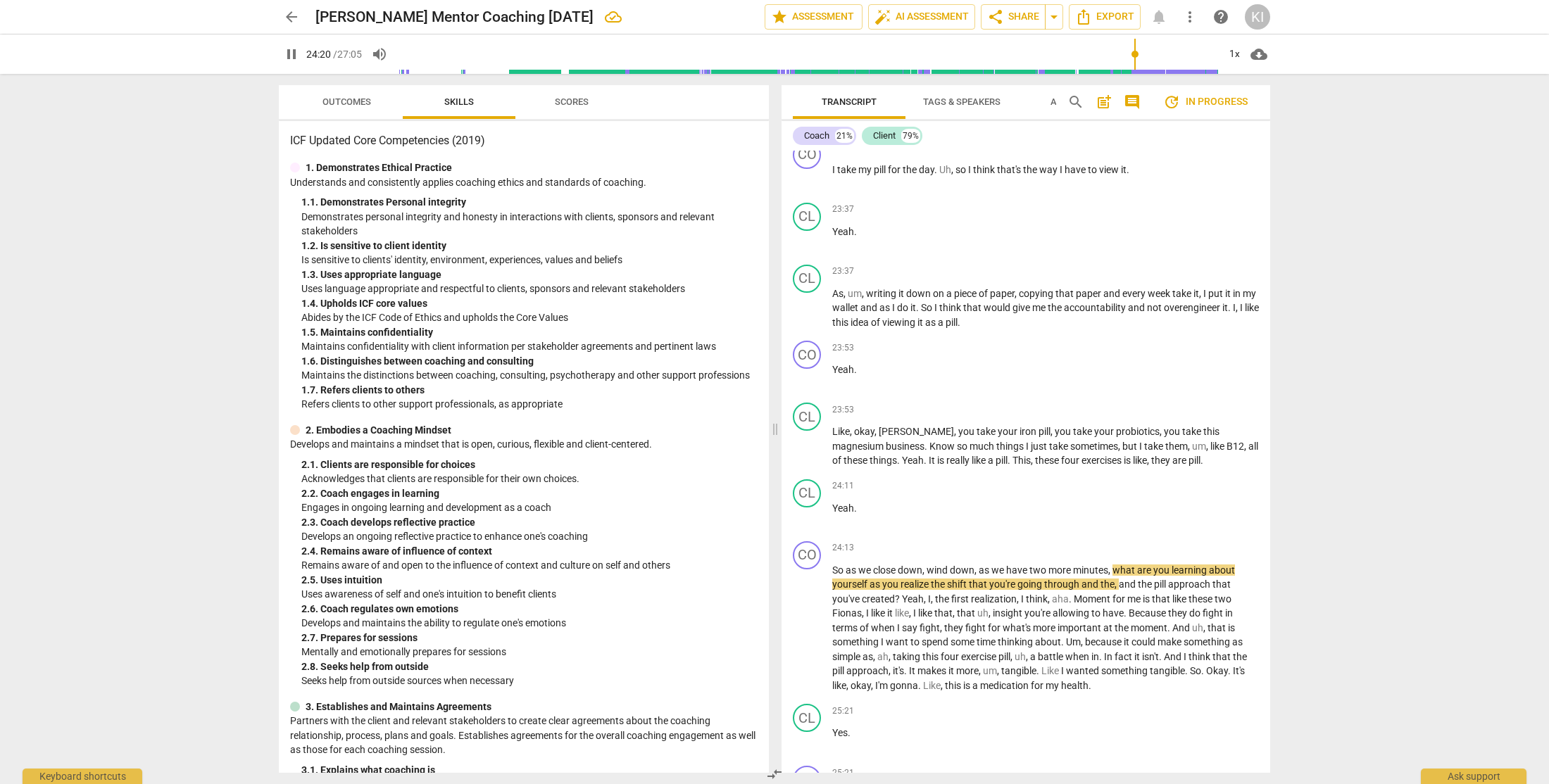
click at [1134, 56] on input "range" at bounding box center [808, 53] width 820 height 45
click at [1127, 54] on input "range" at bounding box center [808, 53] width 820 height 45
click at [810, 507] on div "CL" at bounding box center [806, 493] width 28 height 28
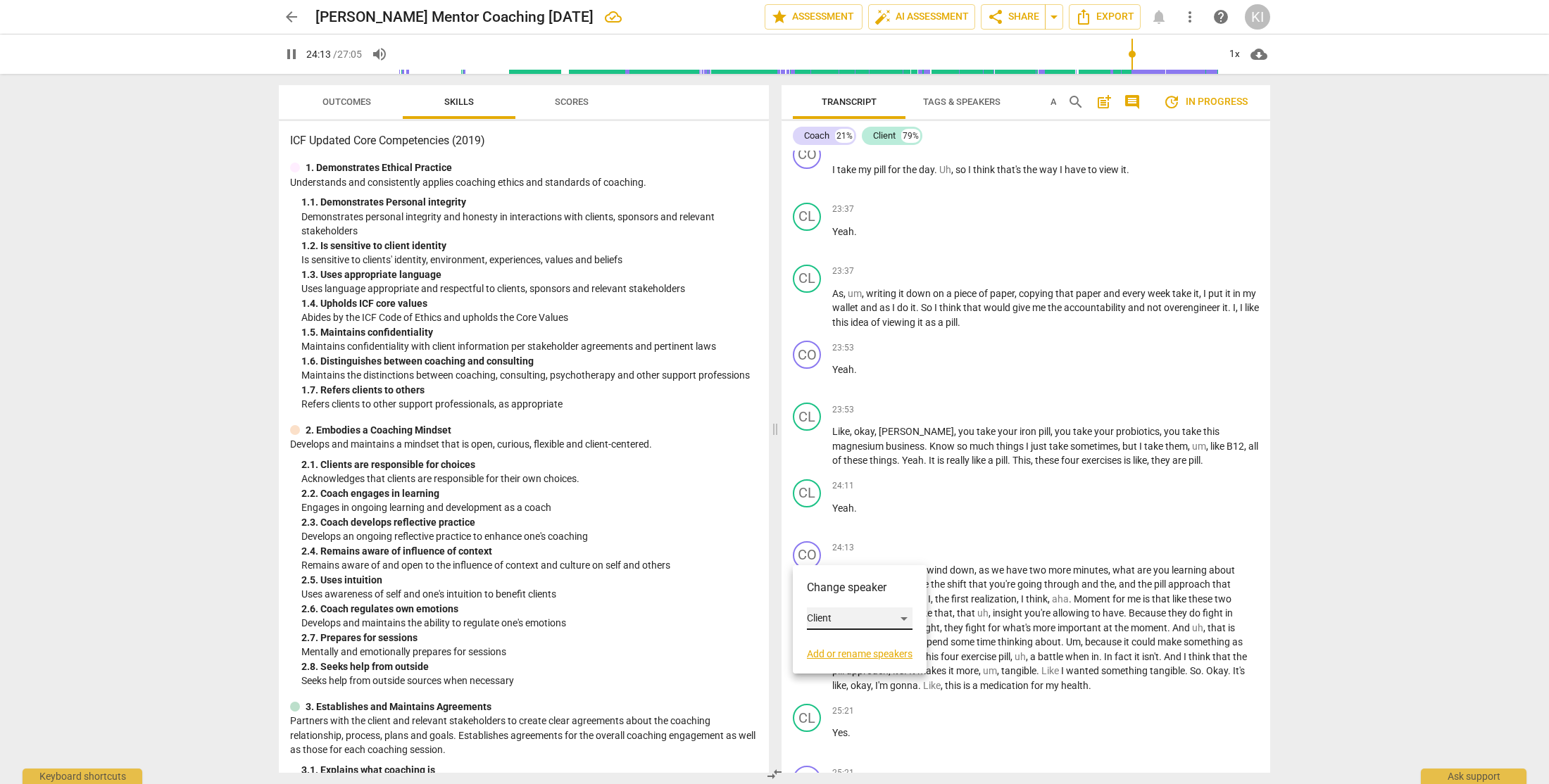
click at [846, 618] on div "Client" at bounding box center [860, 619] width 106 height 23
click at [855, 587] on li "Coach" at bounding box center [860, 591] width 107 height 27
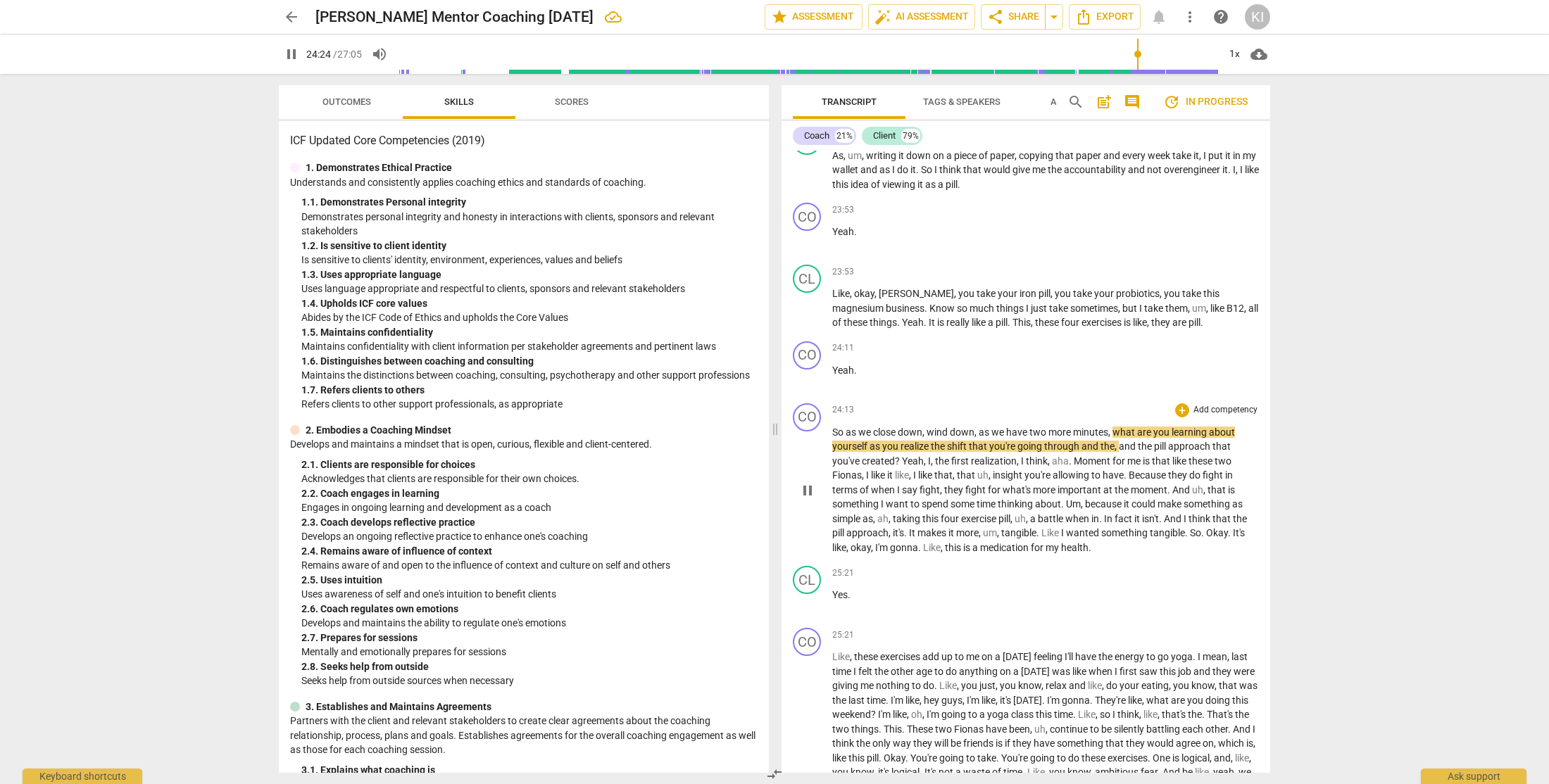
scroll to position [7329, 0]
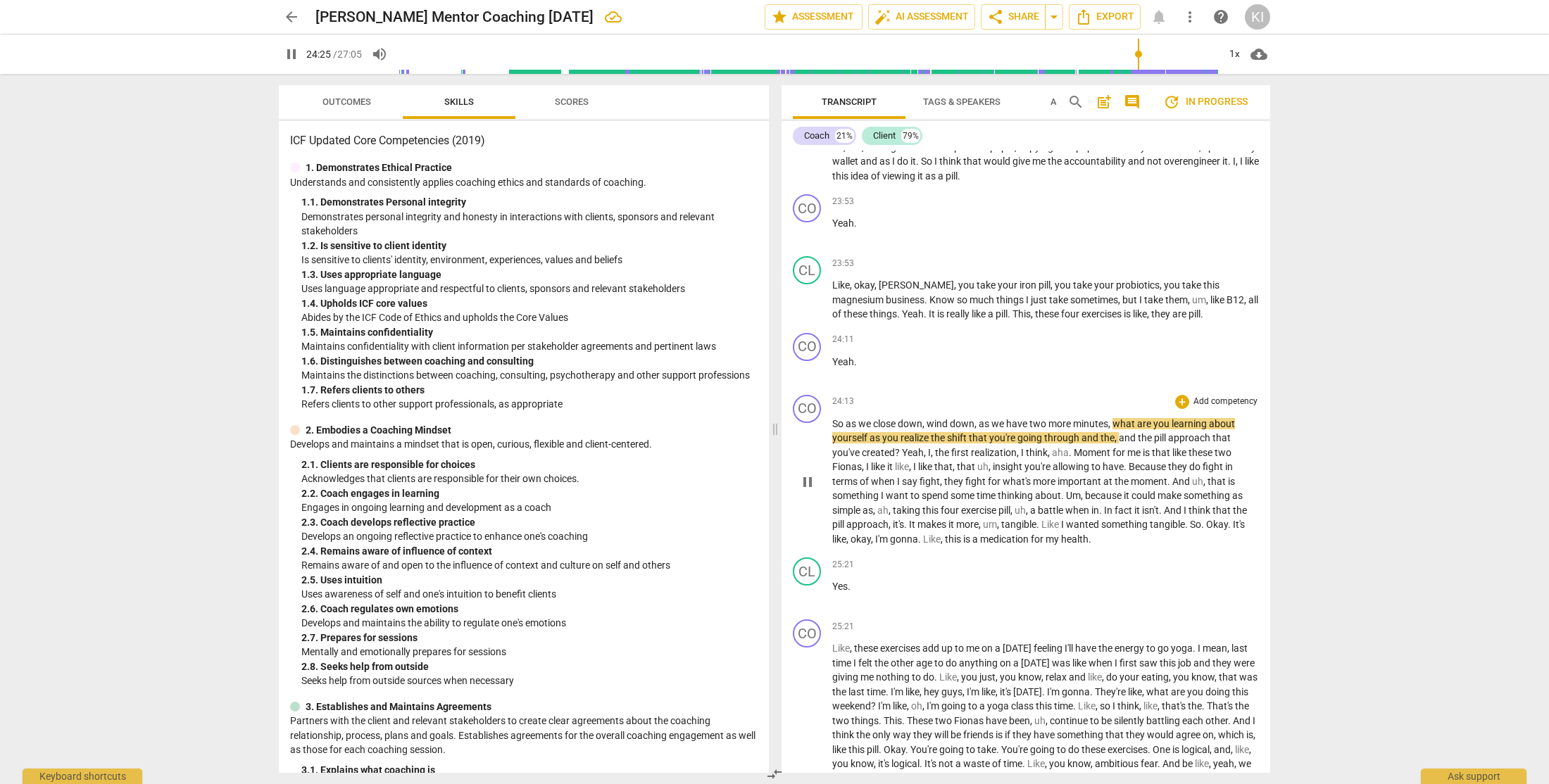
click at [1116, 443] on span "," at bounding box center [1116, 437] width 5 height 11
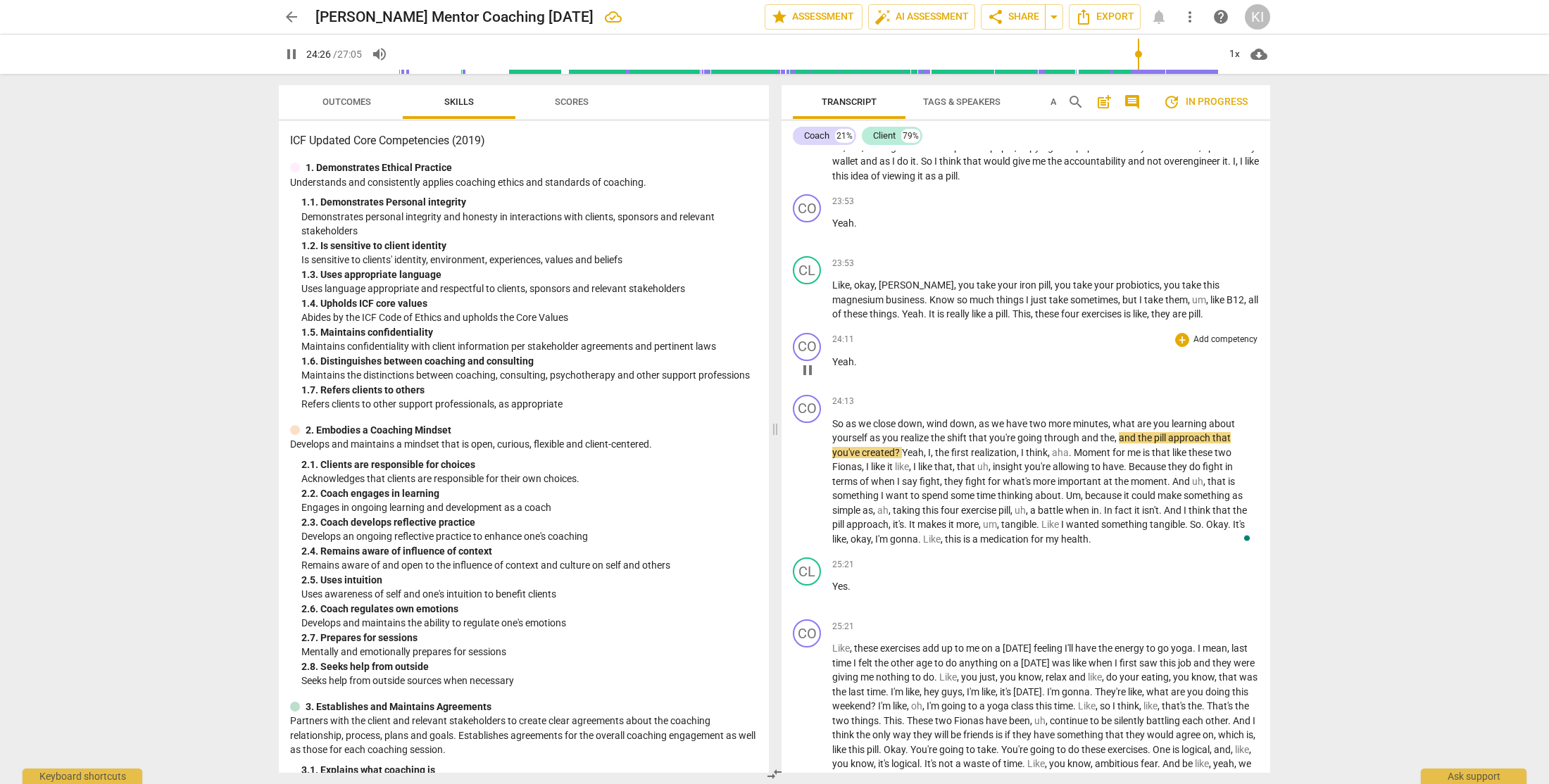
type input "1467"
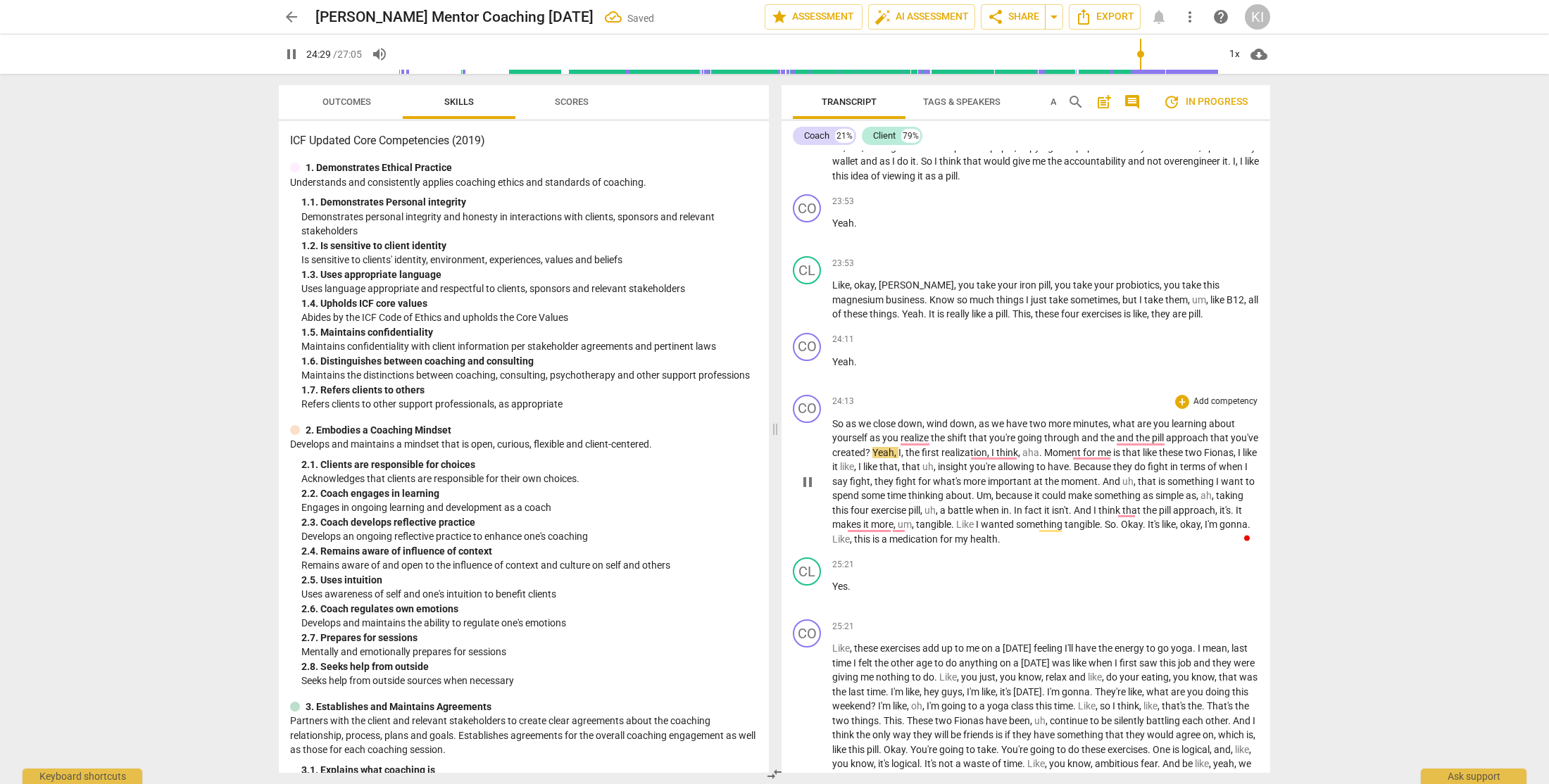
click at [872, 458] on span "?" at bounding box center [869, 452] width 7 height 11
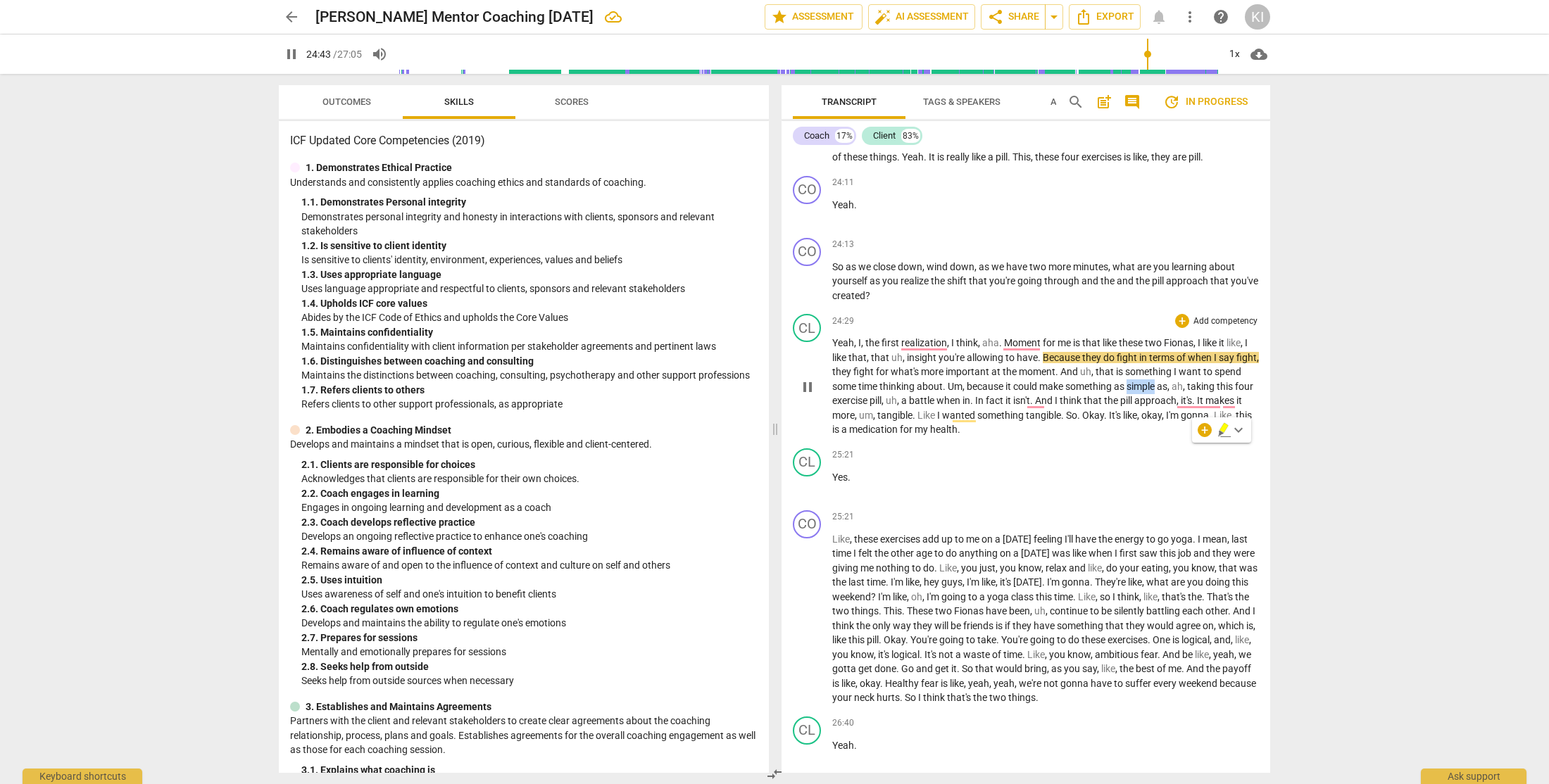
scroll to position [7489, 0]
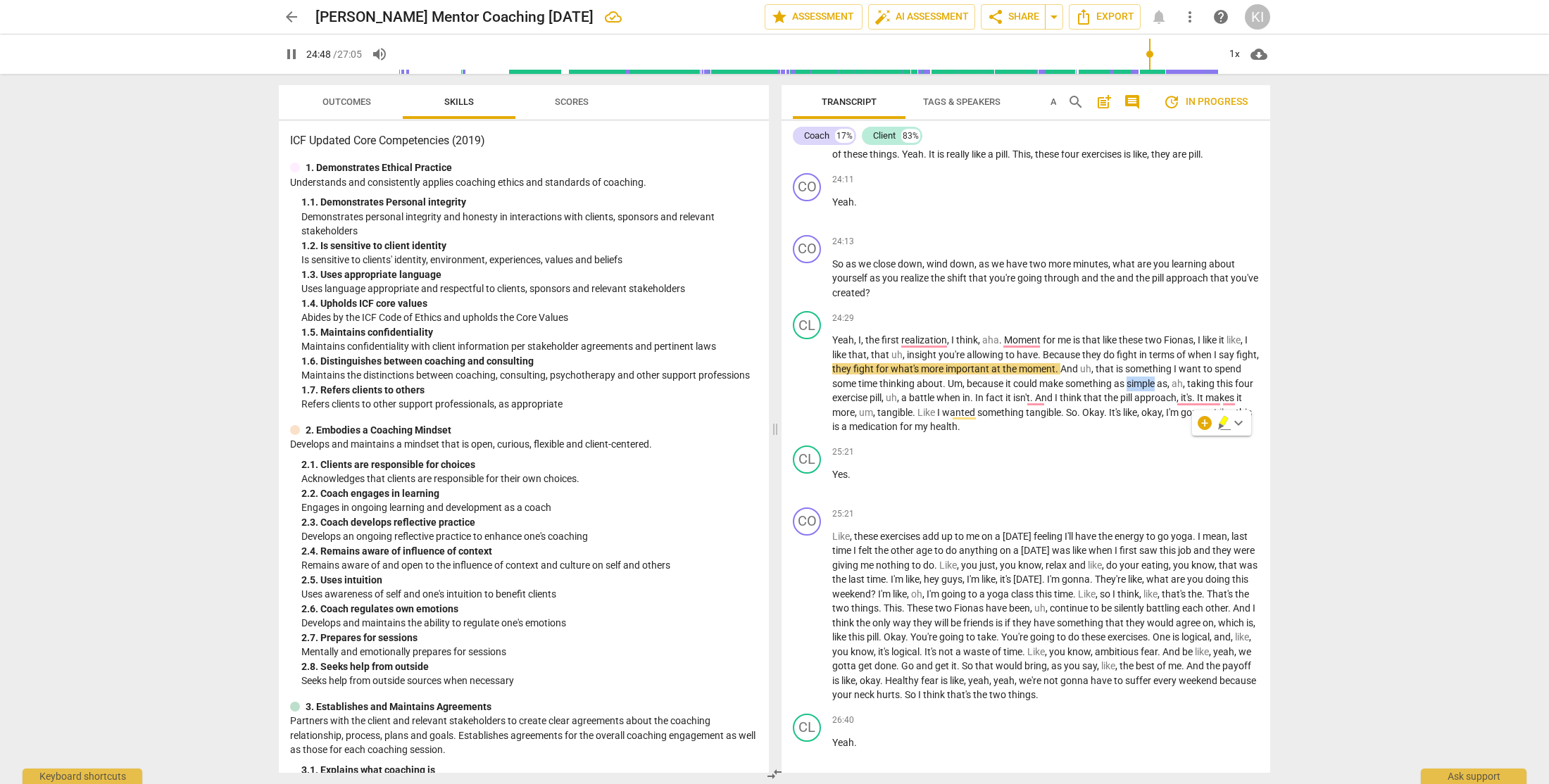
click at [1238, 424] on span "keyboard_arrow_down" at bounding box center [1238, 423] width 17 height 17
click at [1366, 351] on div "arrow_back Karel Mc Intosh Mentor Coaching Sept 18 edit star Assessment auto_fi…" at bounding box center [774, 392] width 1549 height 784
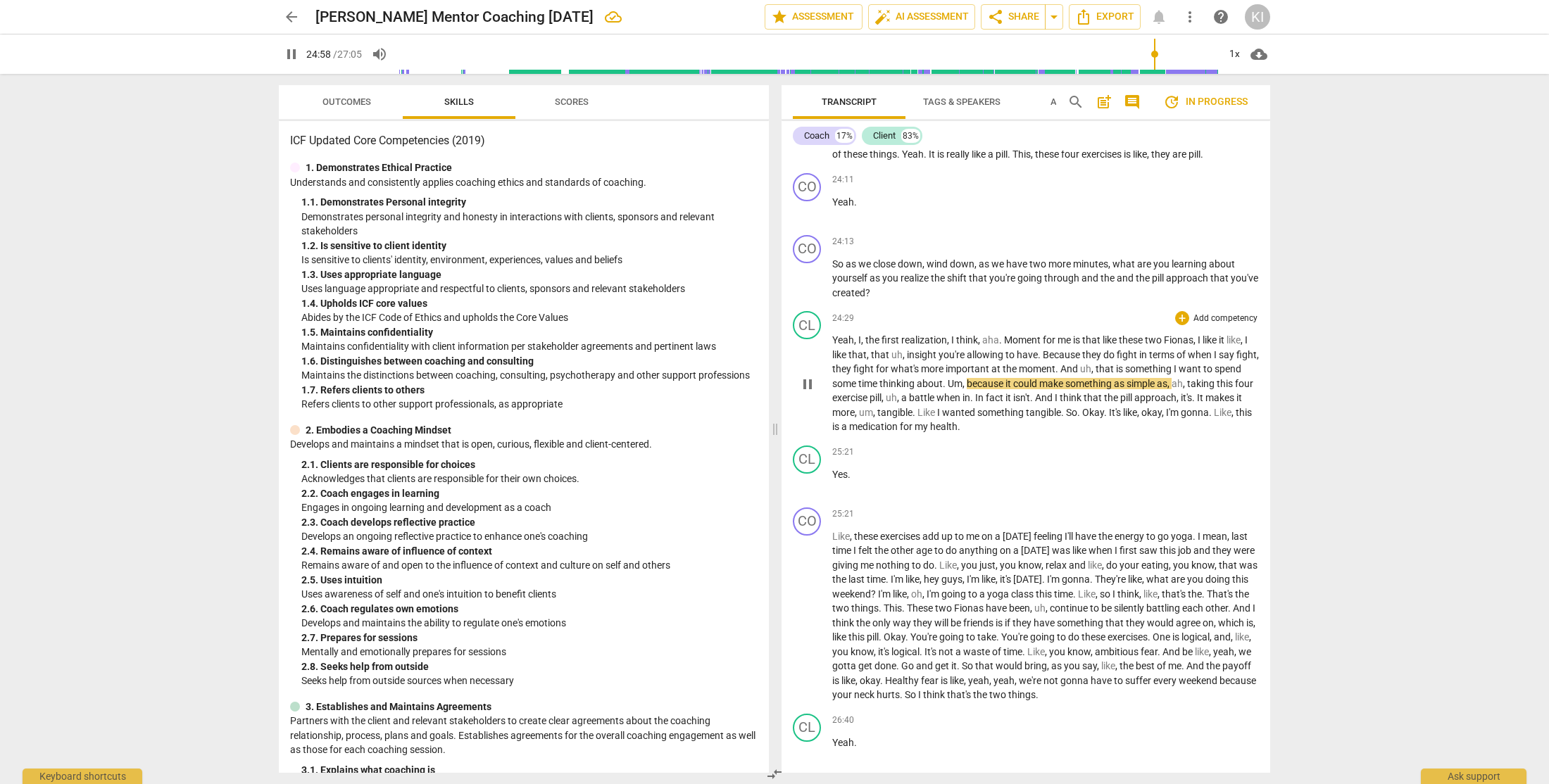
click at [948, 389] on span "." at bounding box center [944, 383] width 5 height 11
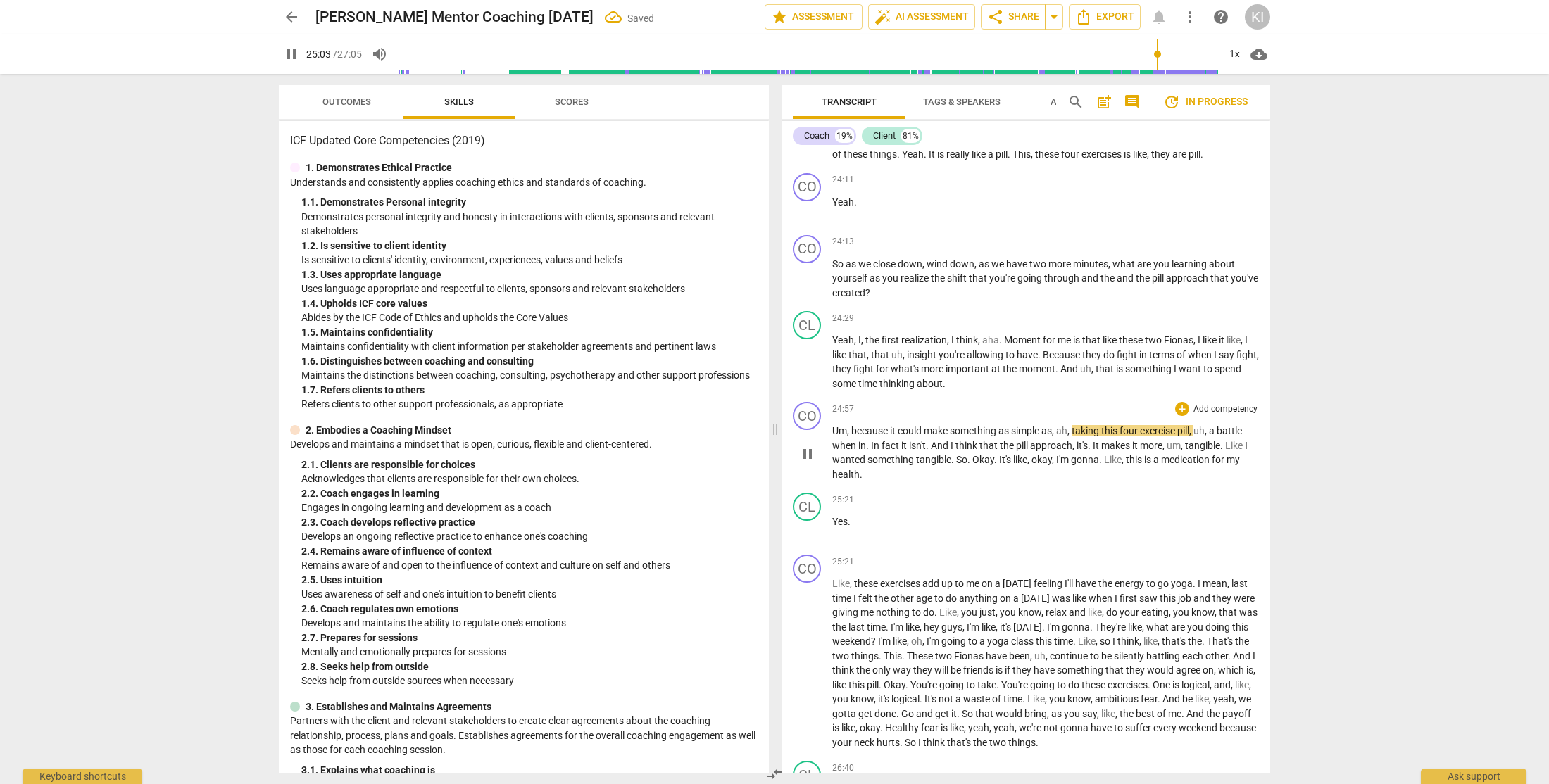
click at [834, 437] on span "Um" at bounding box center [839, 431] width 15 height 11
type input "1504"
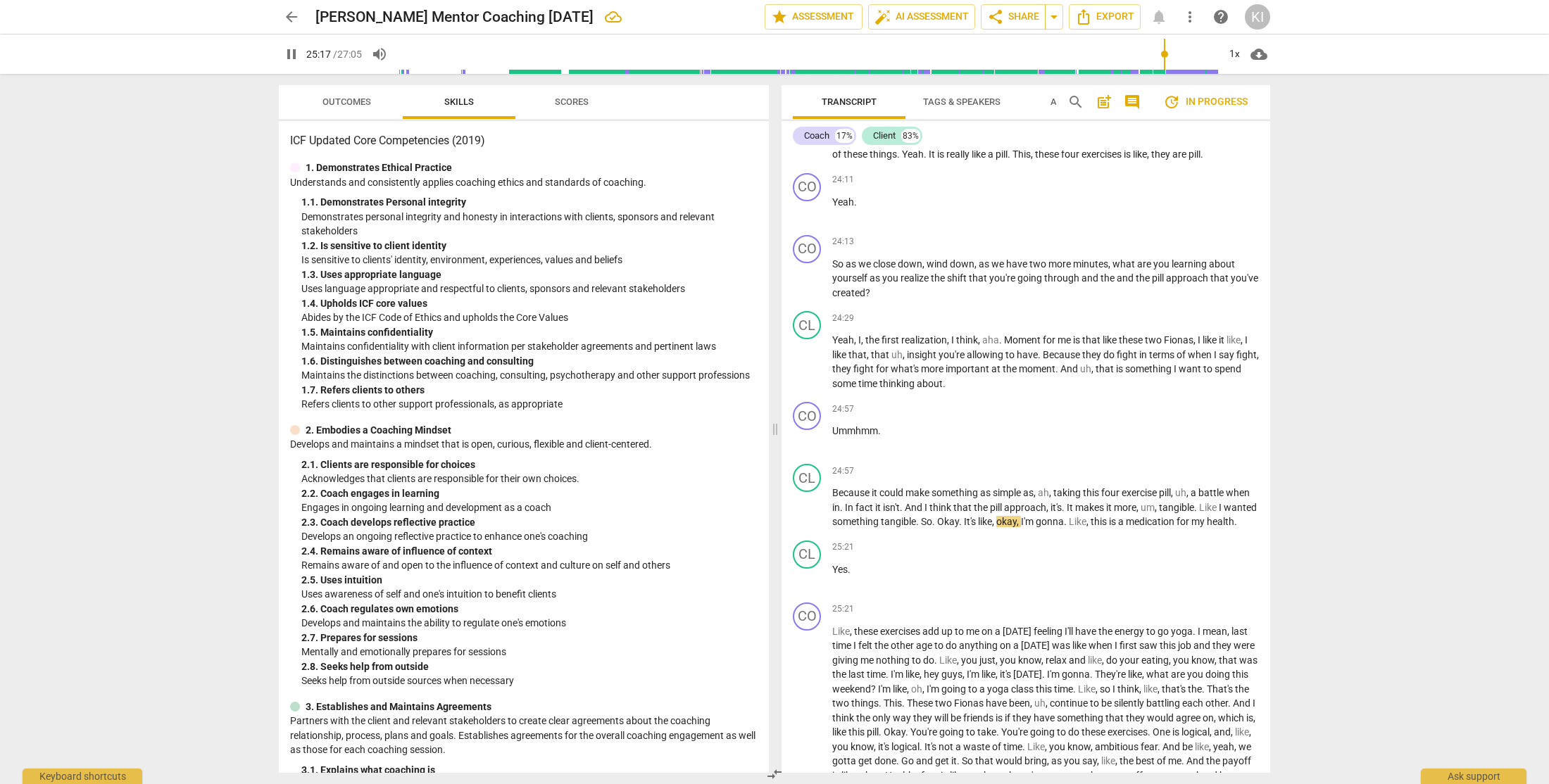
click at [1159, 55] on input "range" at bounding box center [808, 53] width 820 height 45
click at [1154, 55] on input "range" at bounding box center [808, 53] width 820 height 45
click at [1175, 498] on span "," at bounding box center [1172, 493] width 5 height 11
type input "1513"
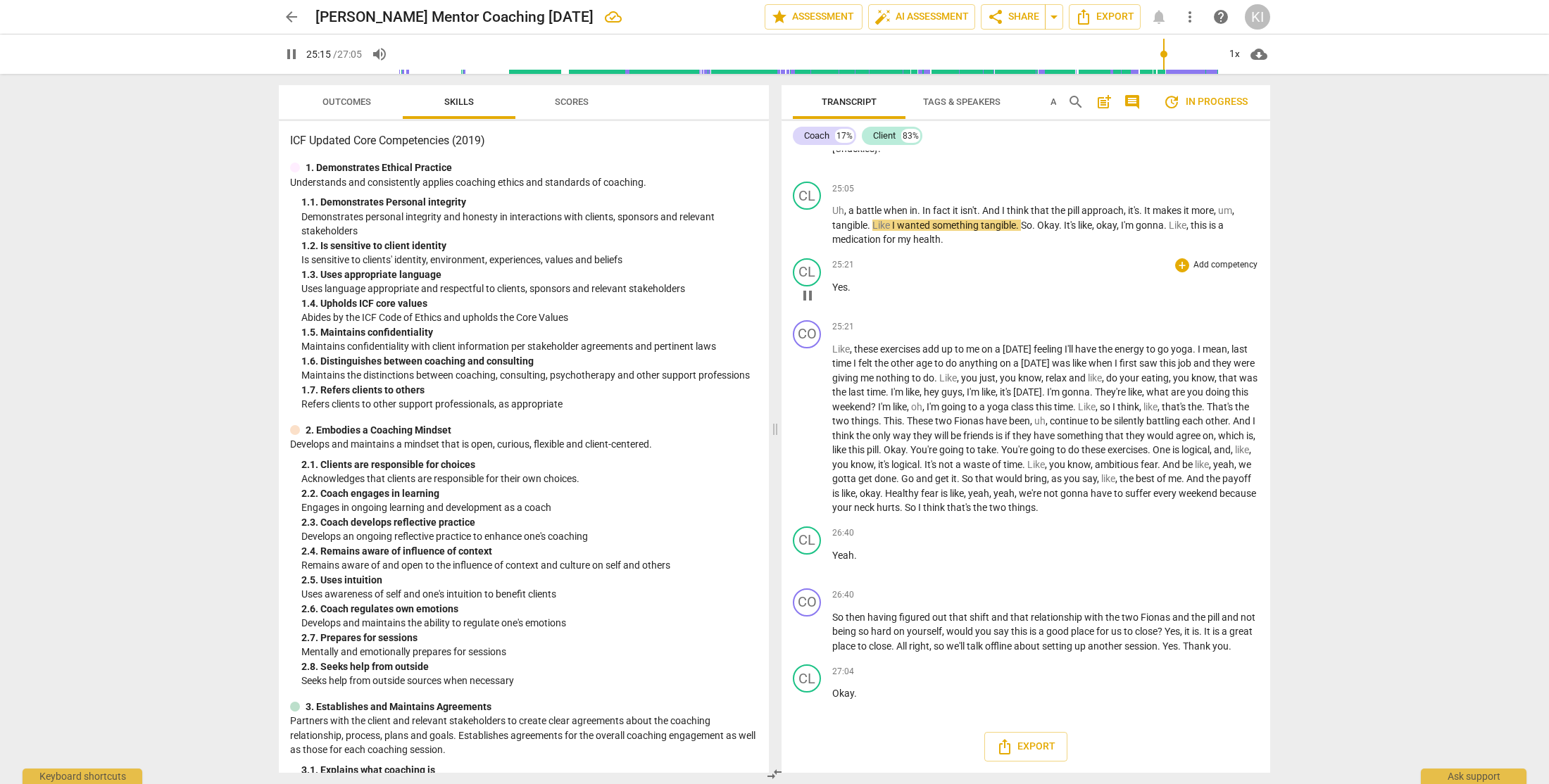
scroll to position [7905, 0]
click at [803, 287] on div "CL" at bounding box center [806, 272] width 28 height 28
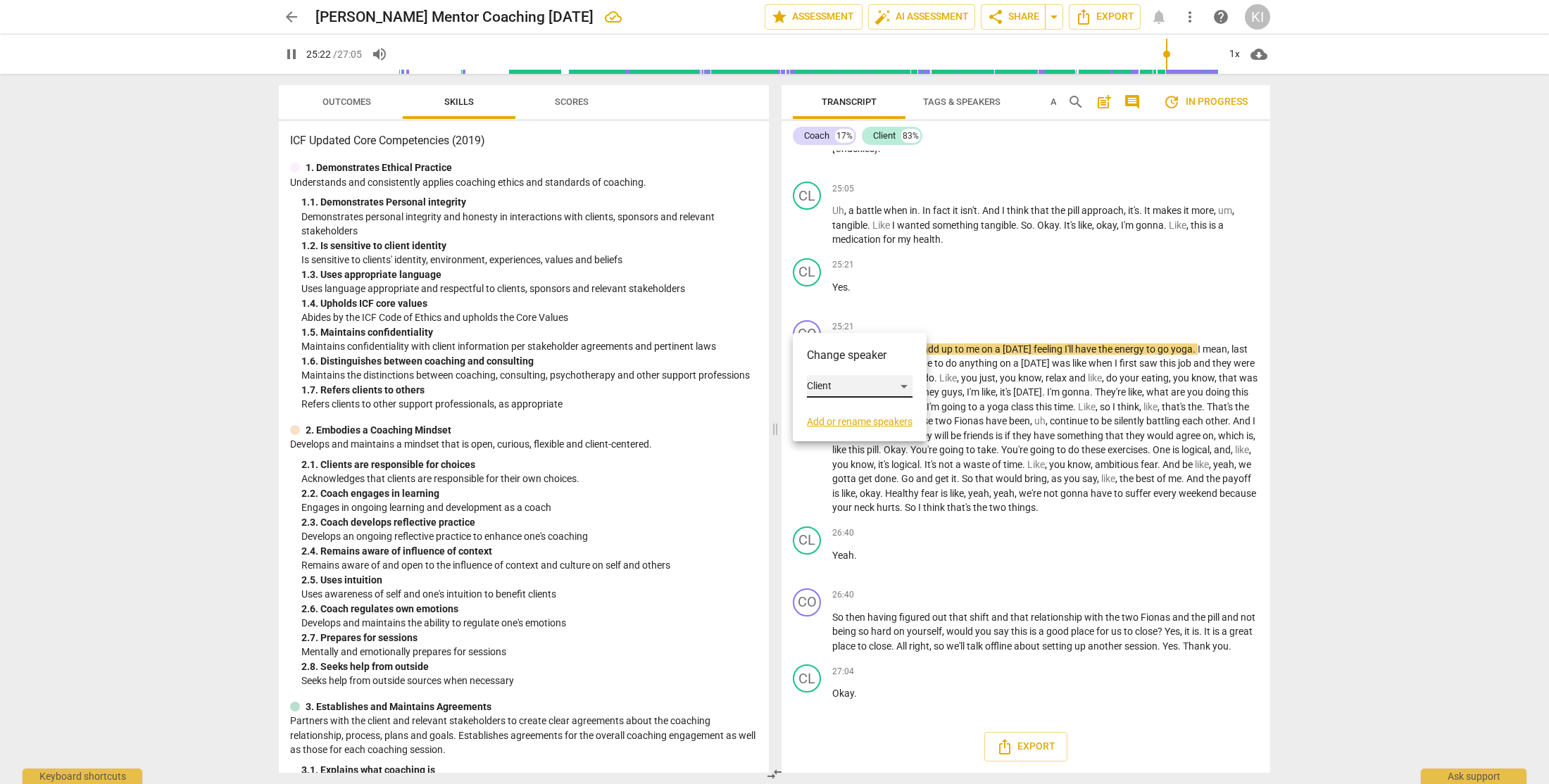
click at [827, 386] on div "Client" at bounding box center [860, 386] width 106 height 23
click at [846, 362] on li "Coach" at bounding box center [860, 359] width 107 height 27
click at [803, 348] on div "CO" at bounding box center [806, 334] width 28 height 28
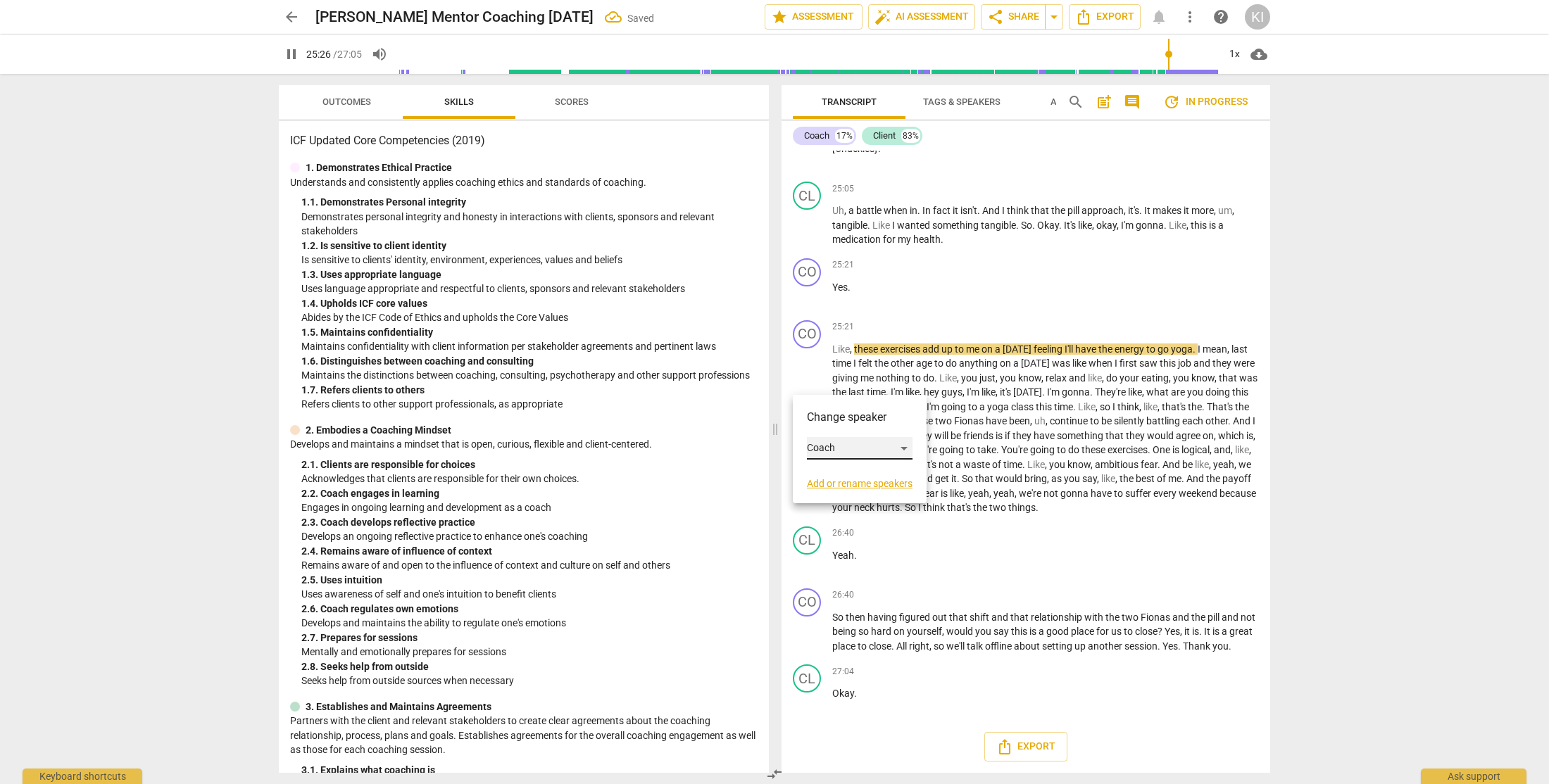
click at [826, 452] on div "Coach" at bounding box center [860, 449] width 106 height 23
click at [845, 483] on li "Client" at bounding box center [860, 474] width 107 height 27
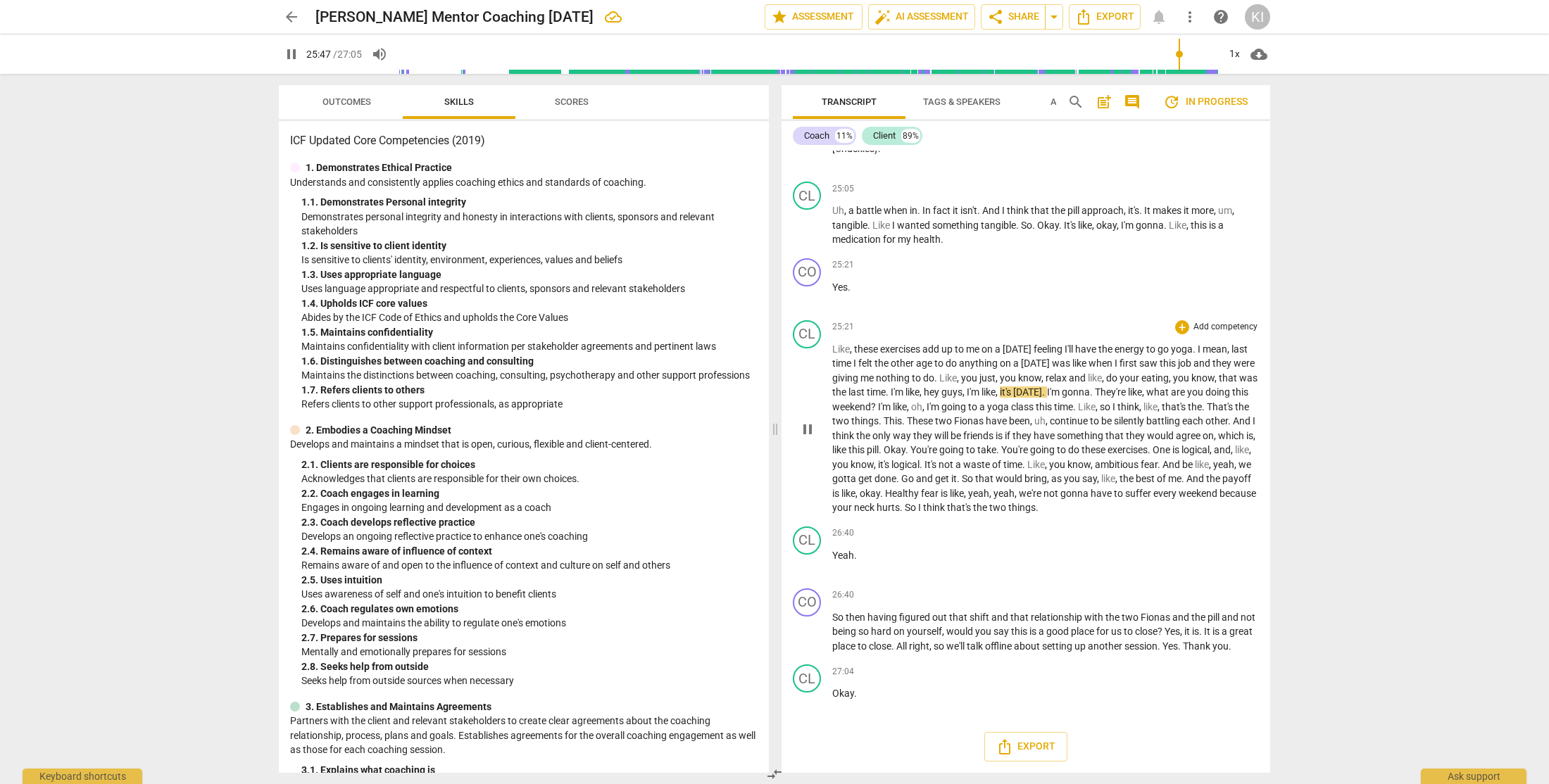
click at [1243, 425] on p "Like , these exercises add up to me on a [DATE] feeling I'll have the energy to…" at bounding box center [1045, 428] width 427 height 173
type input "1549"
click at [1175, 413] on span "Like" at bounding box center [1166, 406] width 17 height 11
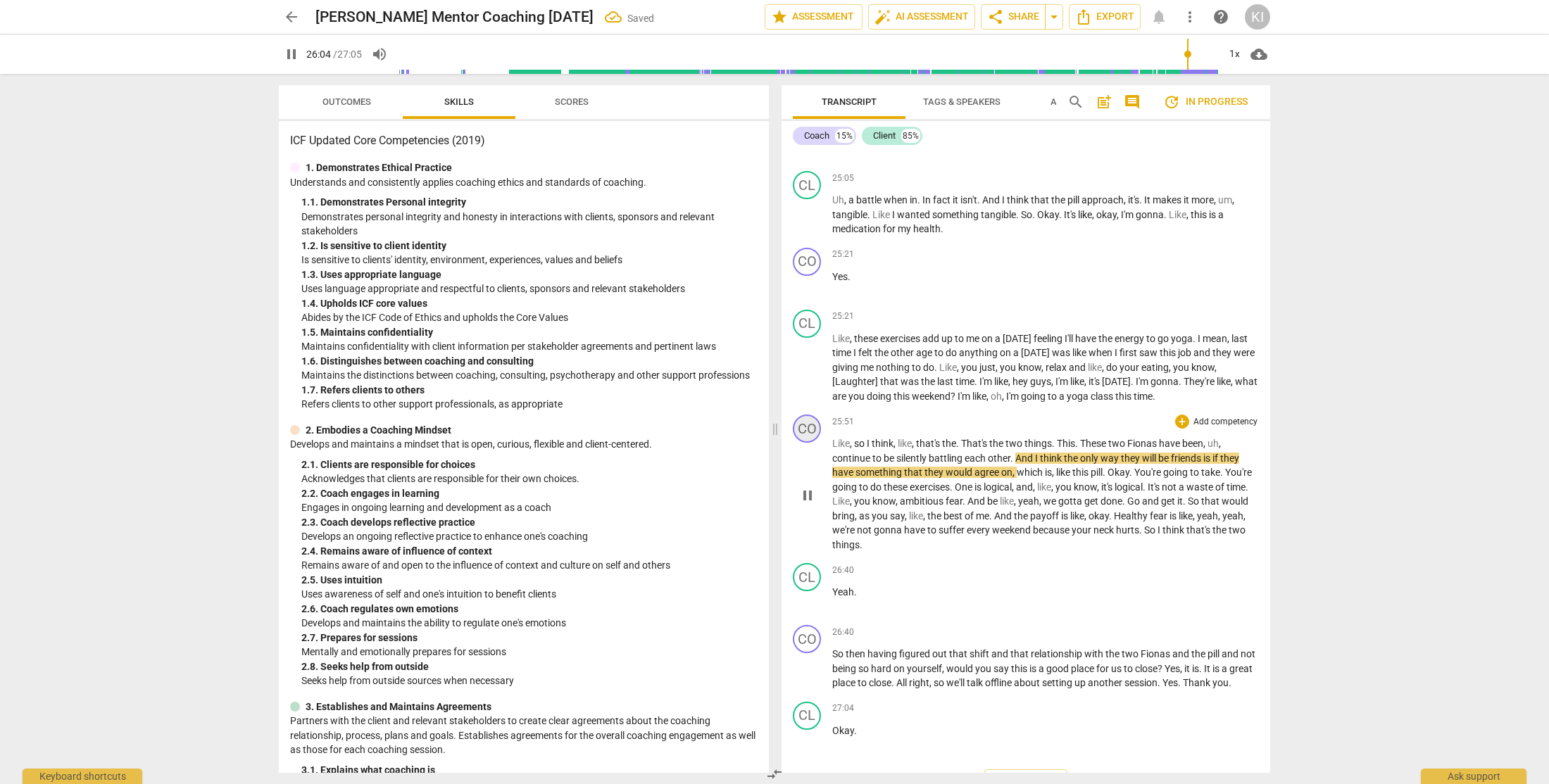
click at [807, 443] on div "CO" at bounding box center [806, 428] width 28 height 28
click at [825, 554] on div "Coach" at bounding box center [860, 553] width 106 height 23
click at [837, 581] on li "Client" at bounding box center [860, 580] width 107 height 27
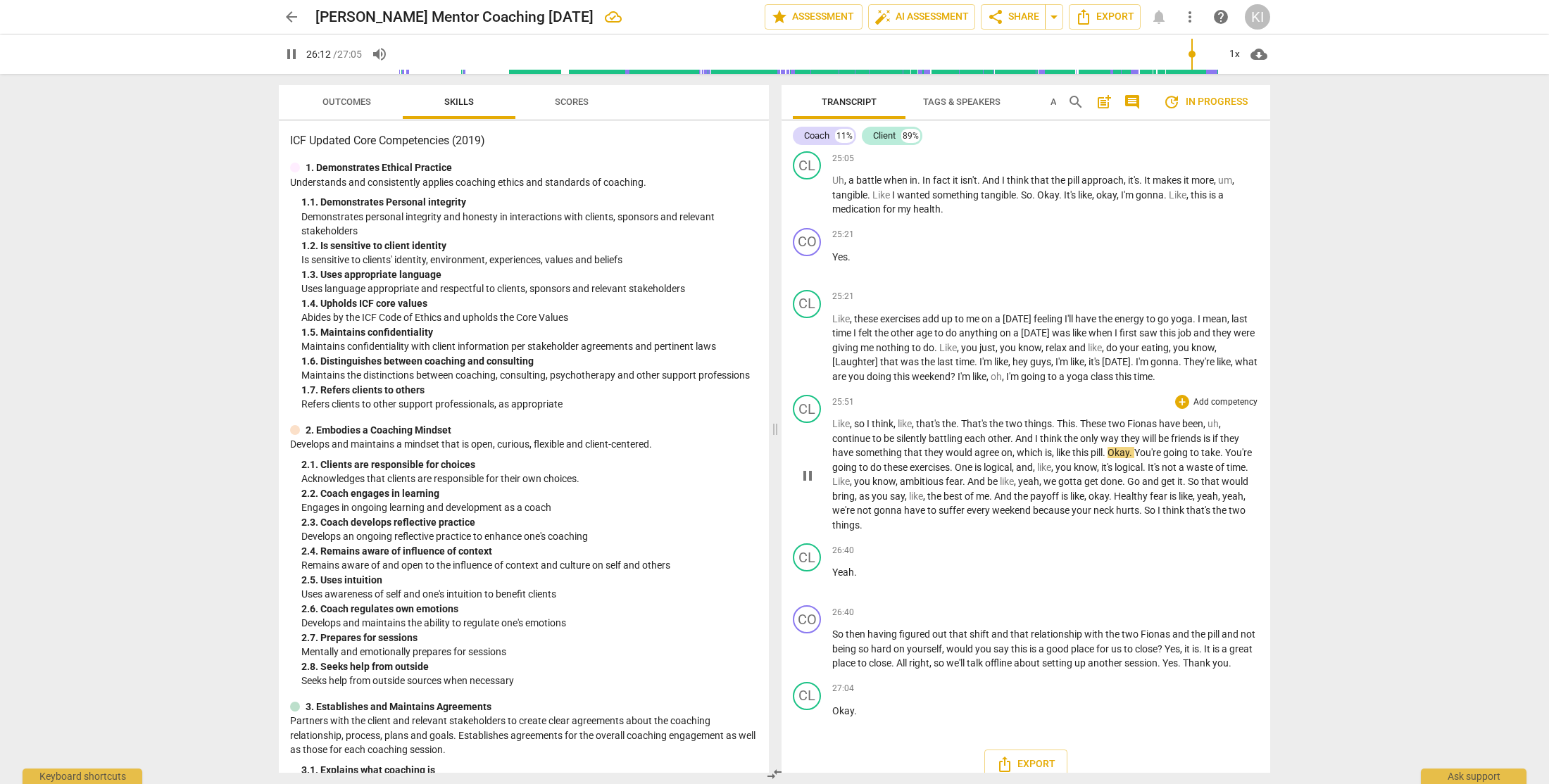
scroll to position [7943, 0]
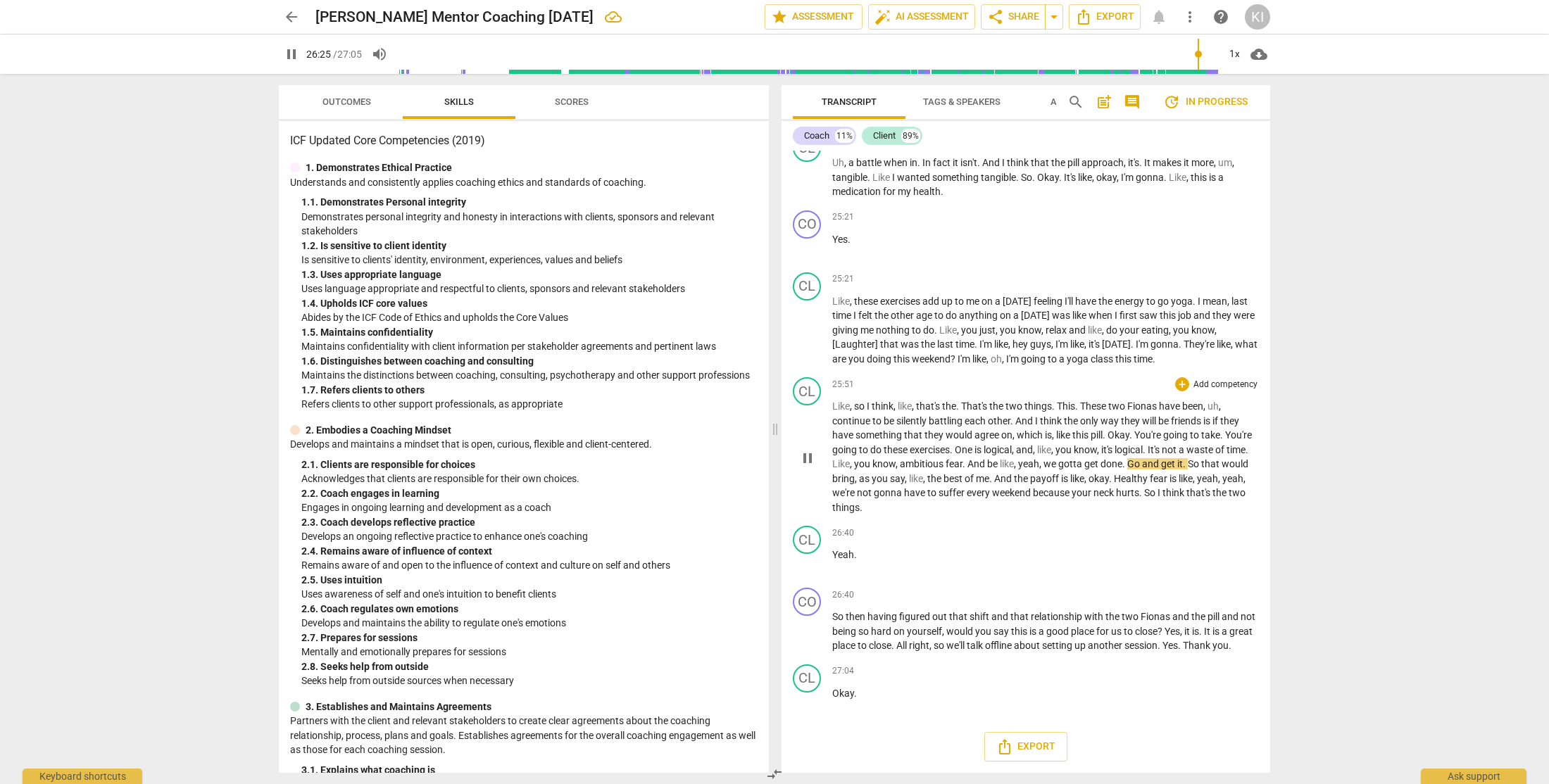
click at [962, 470] on span "fear" at bounding box center [953, 463] width 17 height 11
type input "1587"
click at [1196, 54] on input "range" at bounding box center [808, 53] width 820 height 45
click at [1194, 54] on input "range" at bounding box center [808, 53] width 820 height 45
click at [1020, 470] on span "." at bounding box center [1022, 463] width 5 height 11
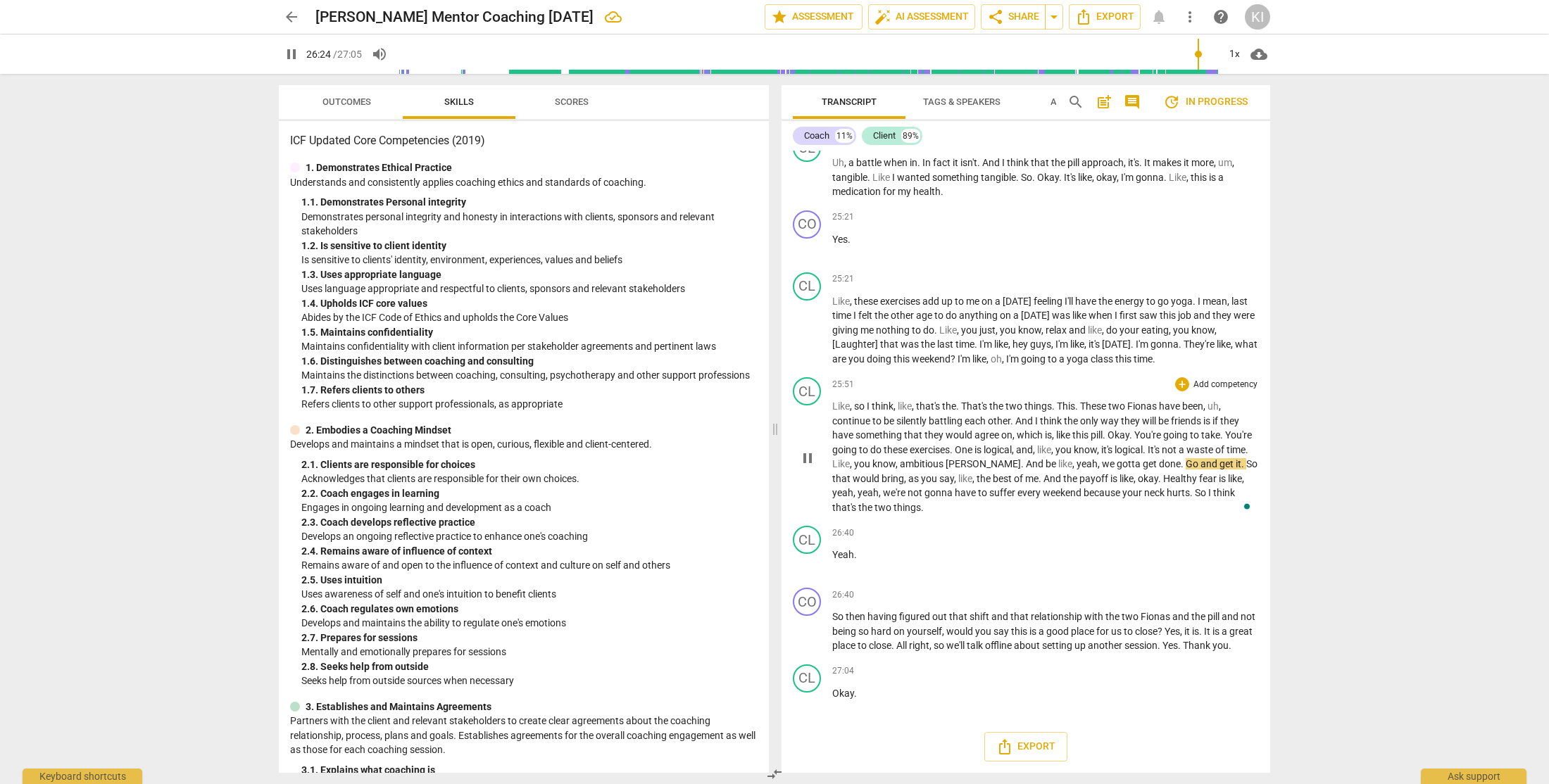
type input "1585"
click at [1218, 484] on span "fear" at bounding box center [1222, 479] width 19 height 11
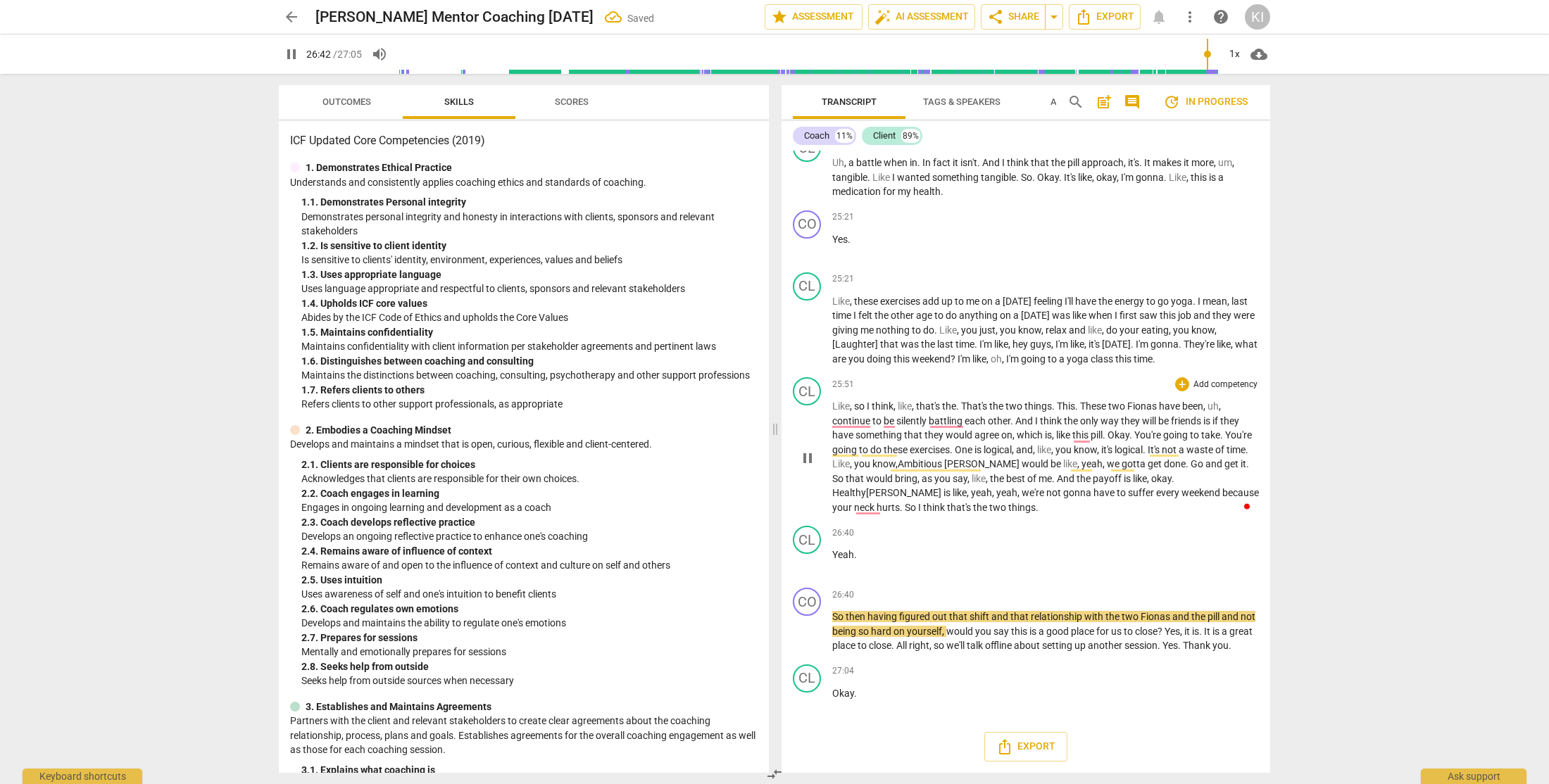
scroll to position [8015, 0]
click at [808, 528] on div "CL" at bounding box center [806, 540] width 28 height 28
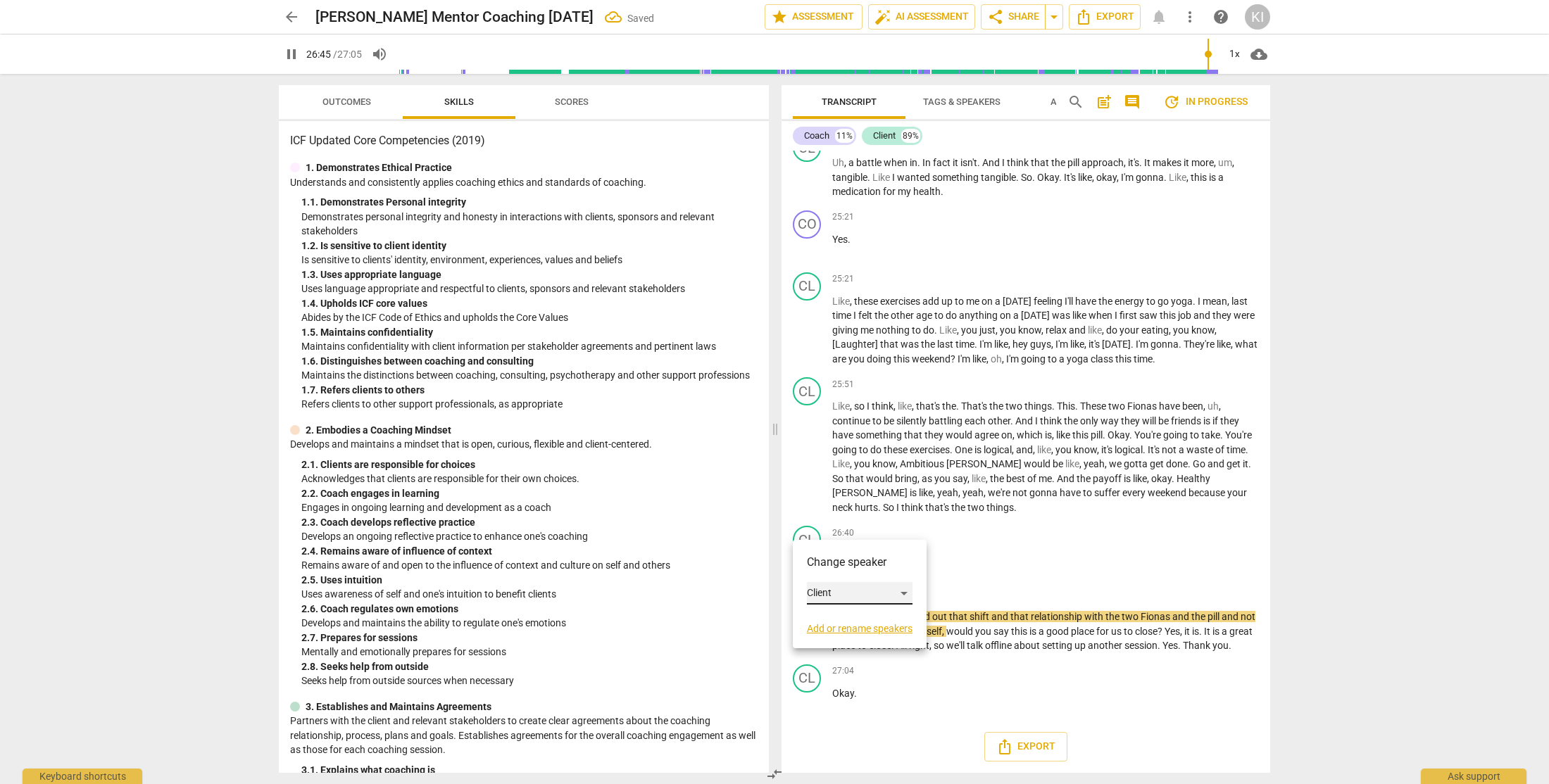
click at [834, 590] on div "Client" at bounding box center [860, 593] width 106 height 23
click at [855, 568] on li "Coach" at bounding box center [860, 566] width 107 height 27
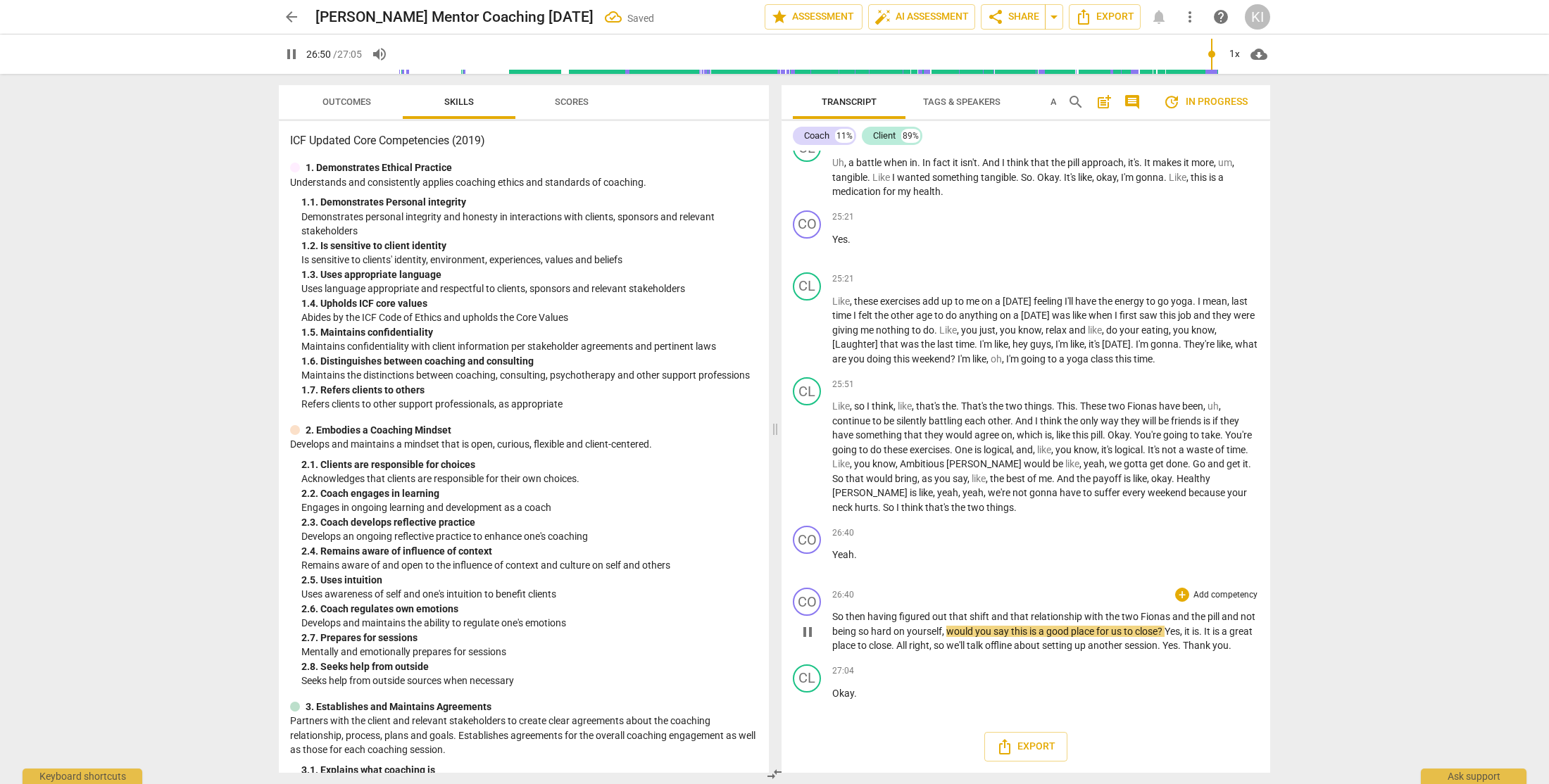
click at [1179, 626] on span "Yes" at bounding box center [1172, 631] width 16 height 11
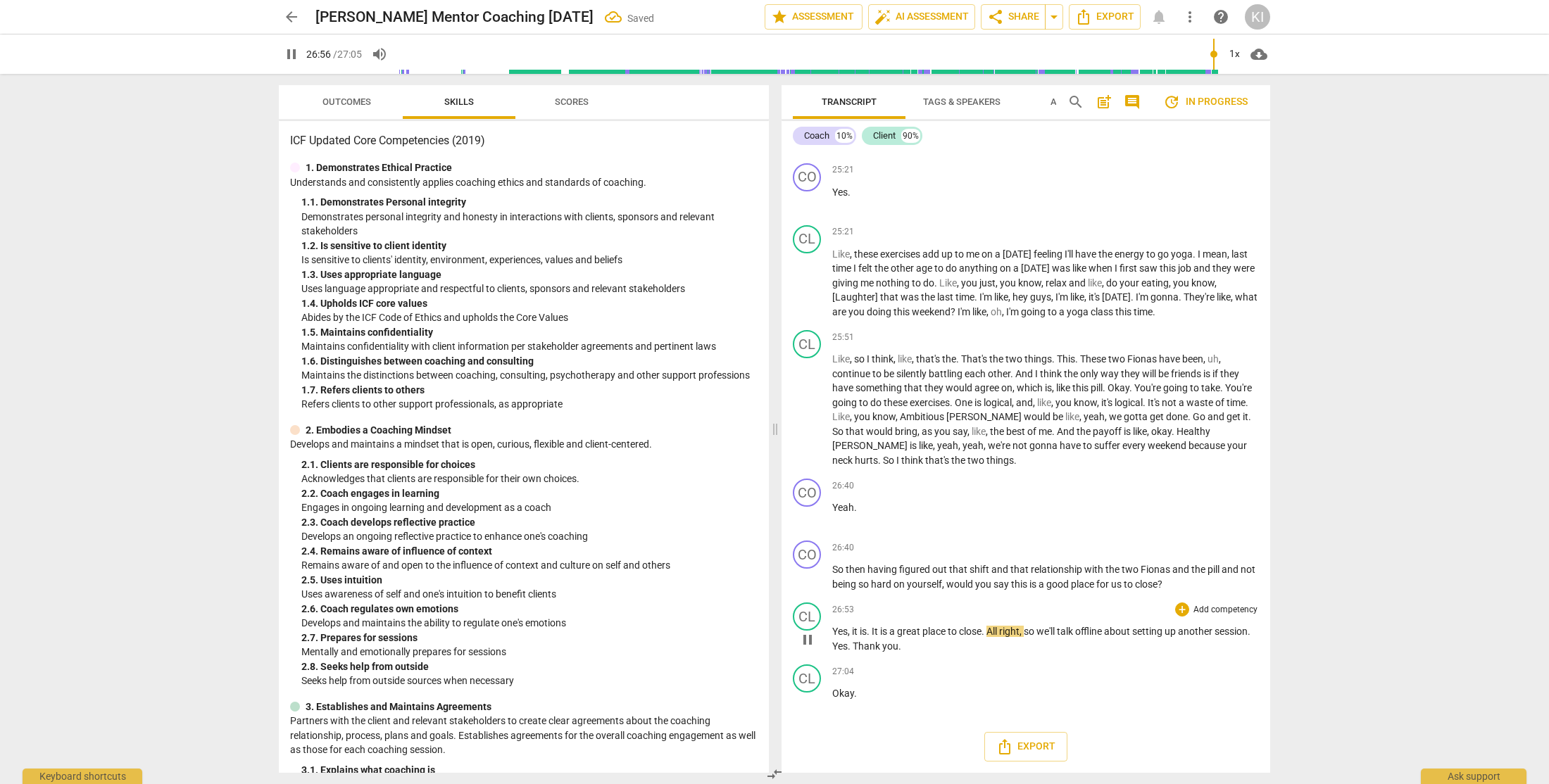
scroll to position [8048, 0]
click at [992, 631] on span "All" at bounding box center [993, 631] width 13 height 11
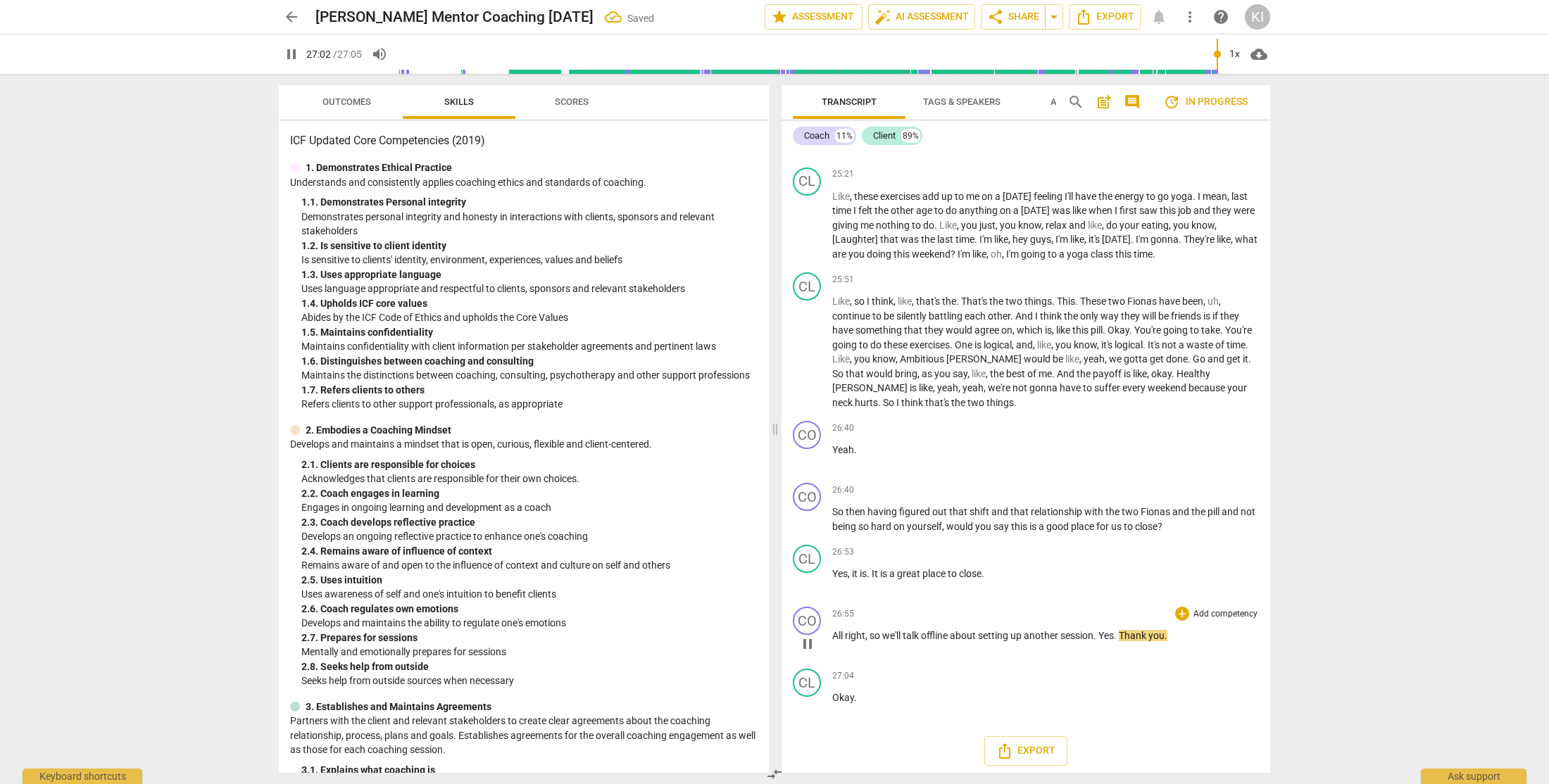
click at [1101, 642] on span "Yes" at bounding box center [1106, 635] width 16 height 11
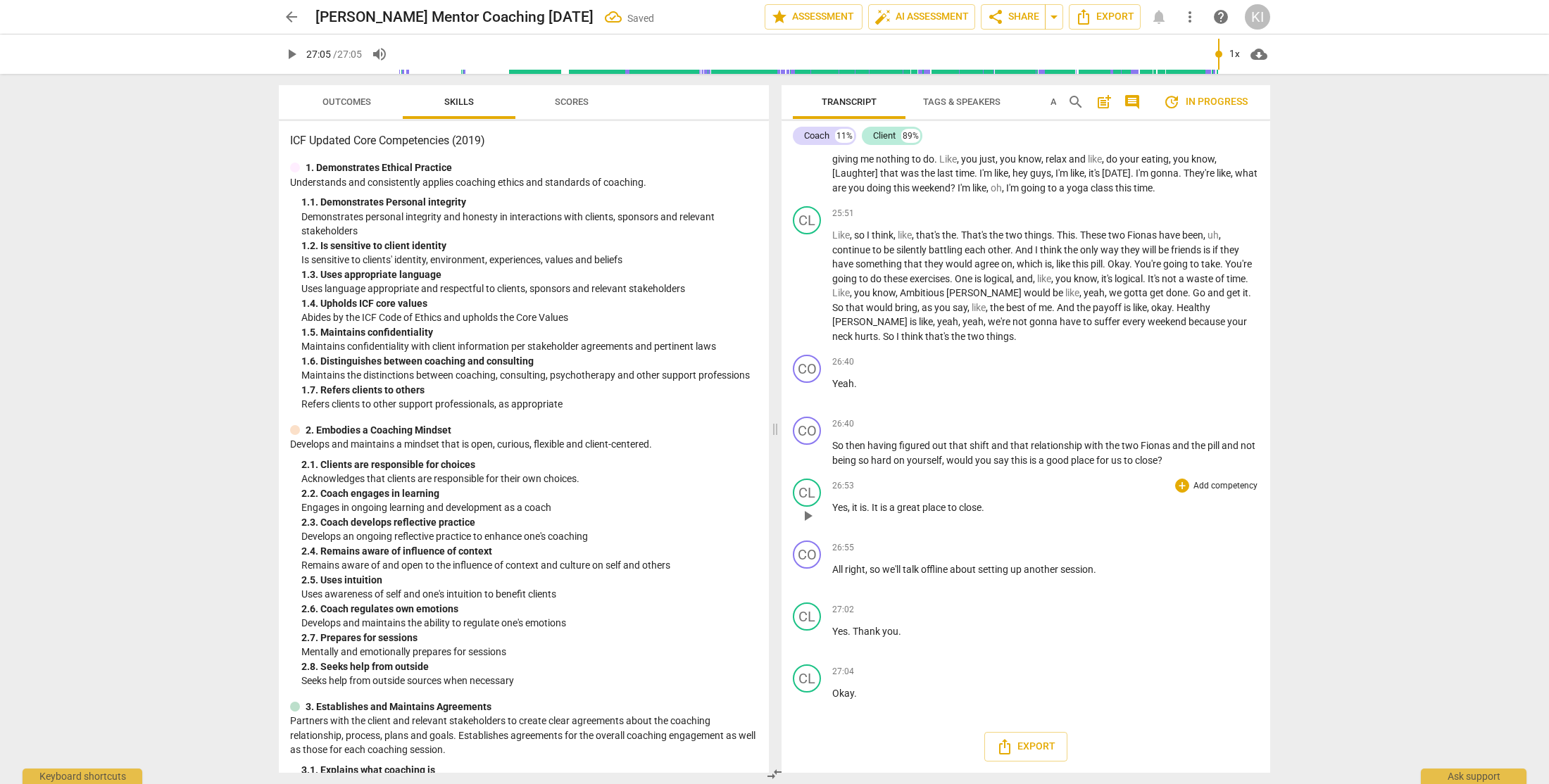
scroll to position [8172, 0]
click at [817, 680] on div "CL" at bounding box center [806, 678] width 28 height 28
click at [846, 720] on div "Client" at bounding box center [860, 718] width 106 height 23
click at [865, 687] on li "Coach" at bounding box center [860, 690] width 107 height 27
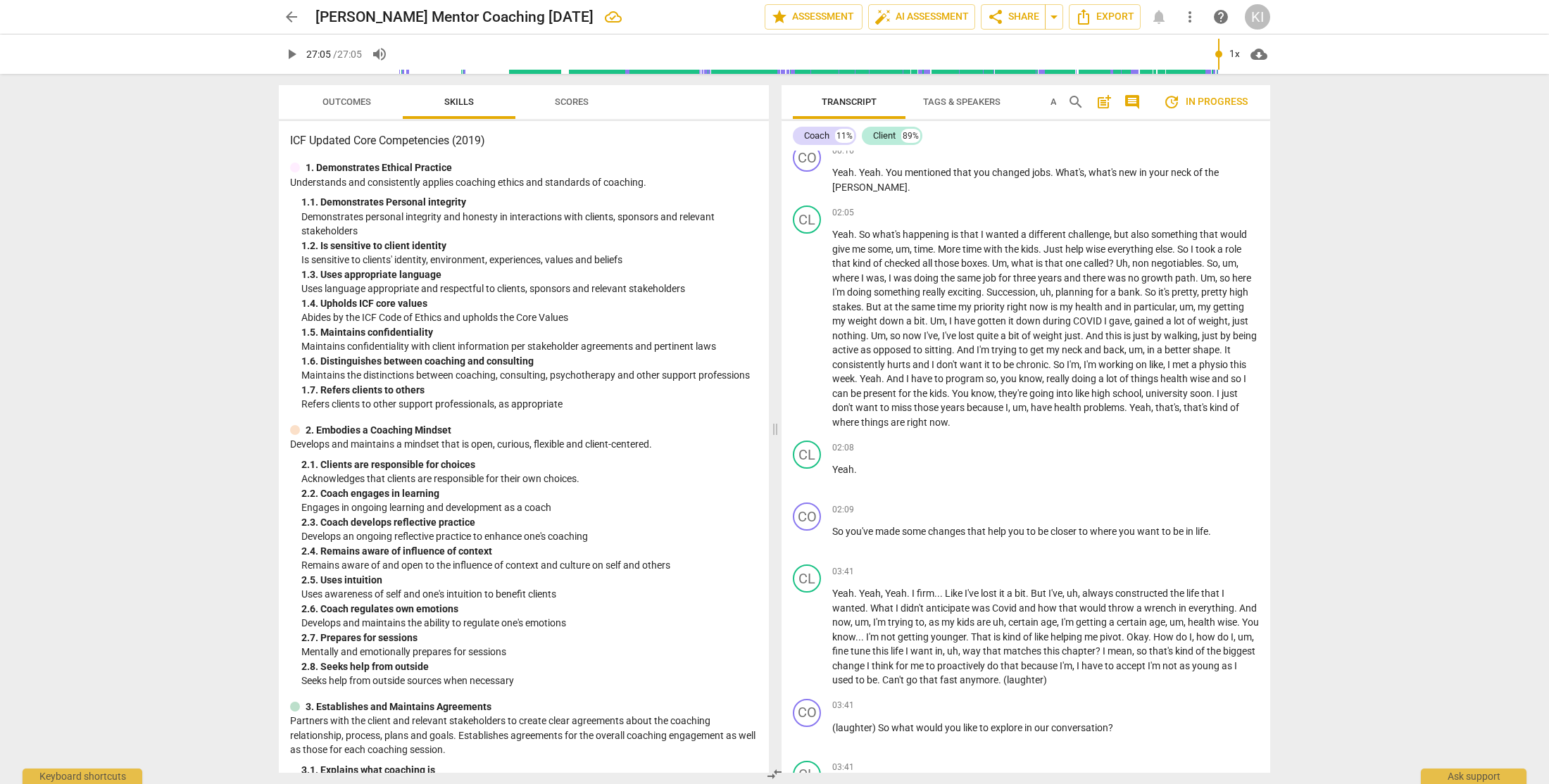
scroll to position [0, 0]
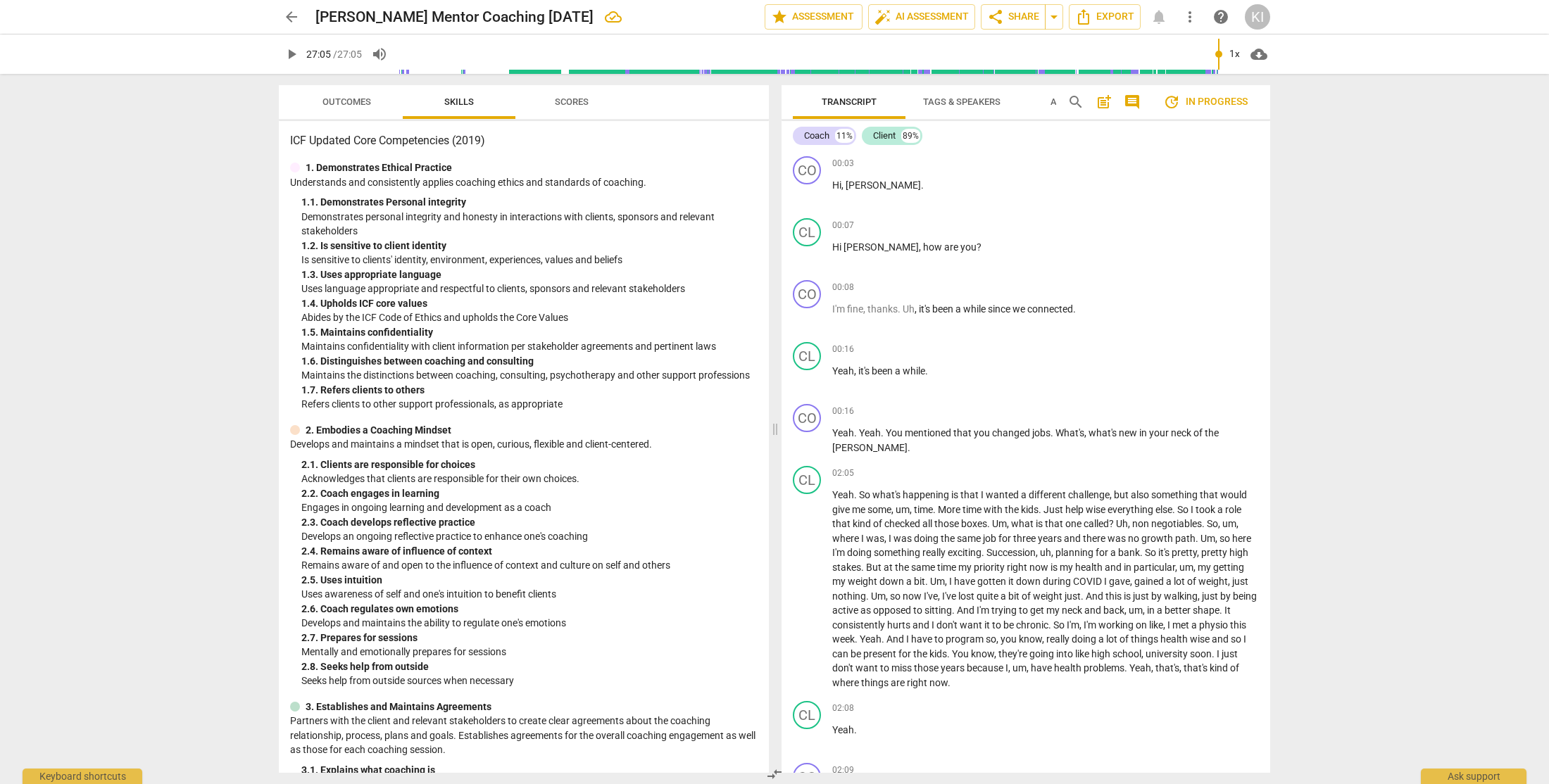
click at [336, 97] on span "Outcomes" at bounding box center [347, 101] width 49 height 10
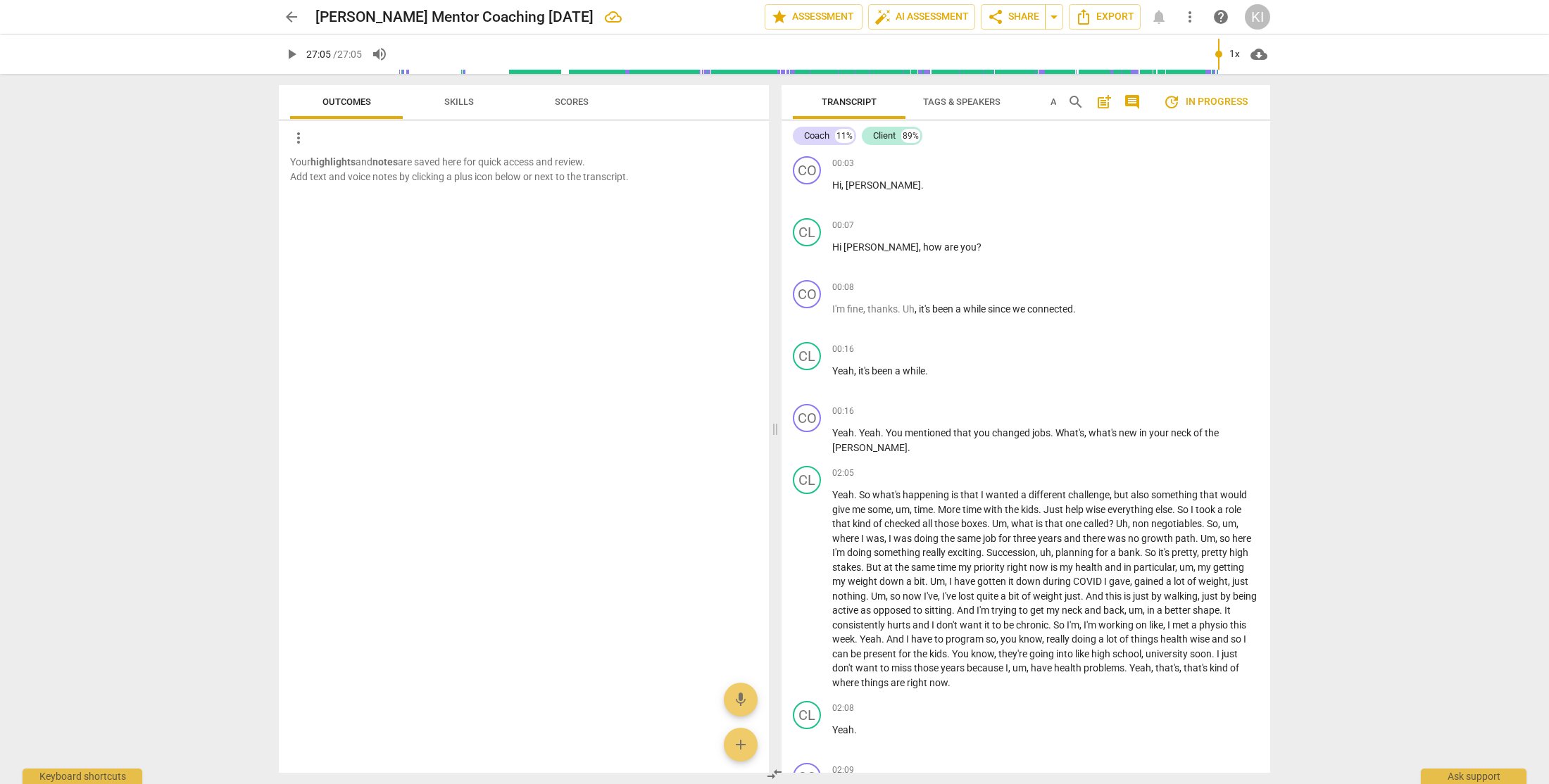
click at [452, 102] on span "Skills" at bounding box center [459, 101] width 29 height 10
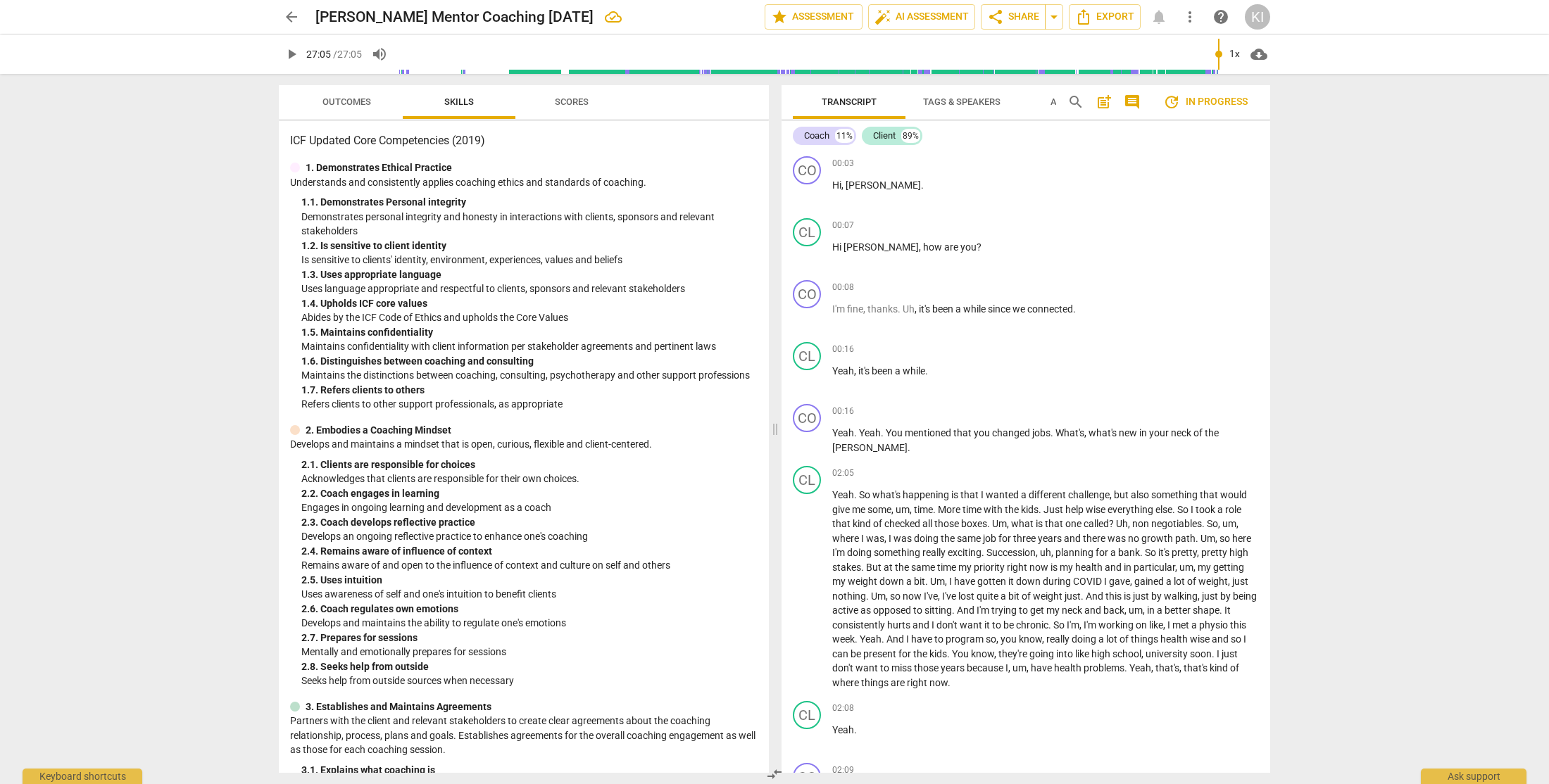
click at [587, 98] on span "Scores" at bounding box center [571, 101] width 34 height 10
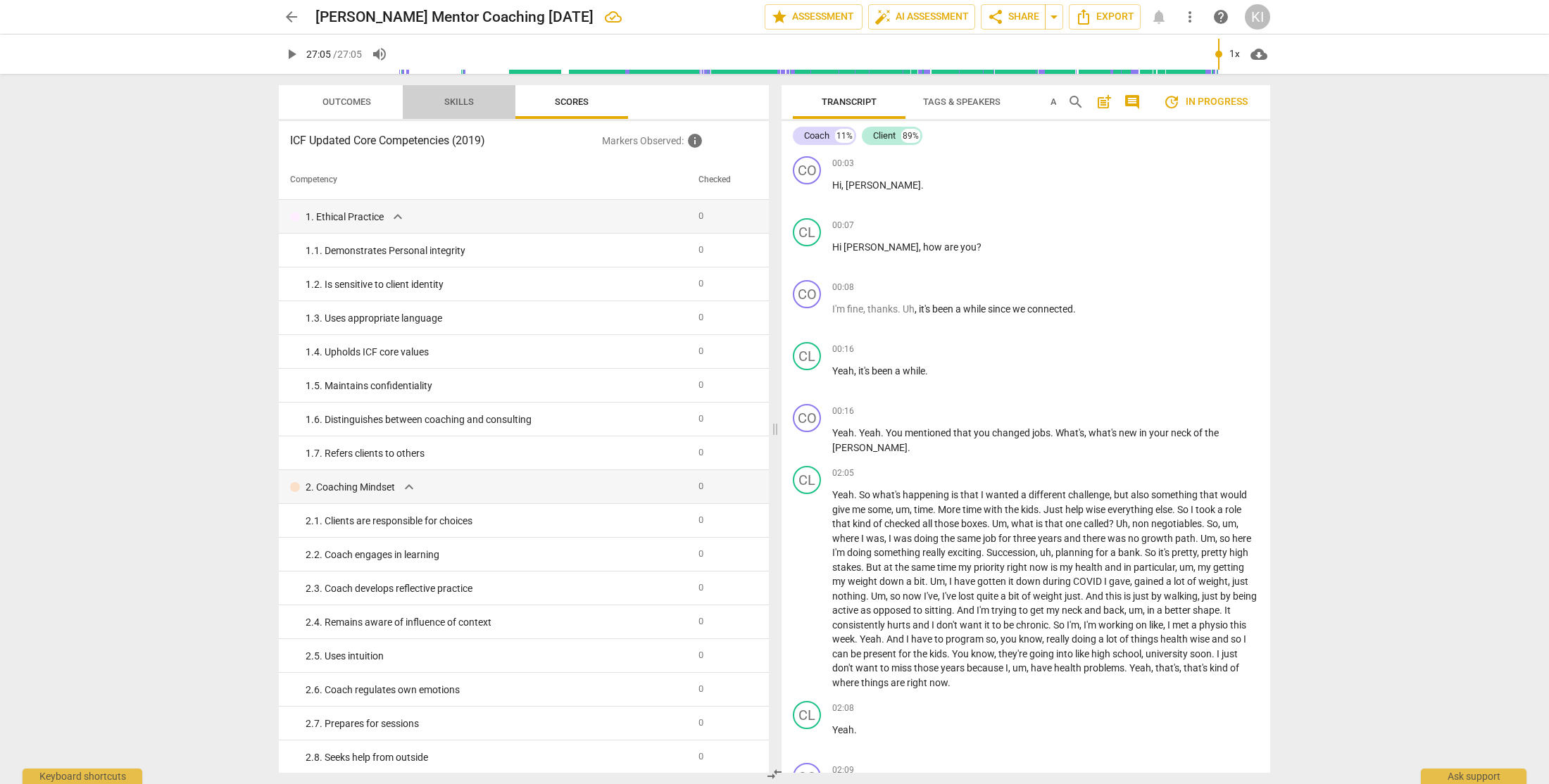
click at [469, 101] on span "Skills" at bounding box center [459, 101] width 29 height 10
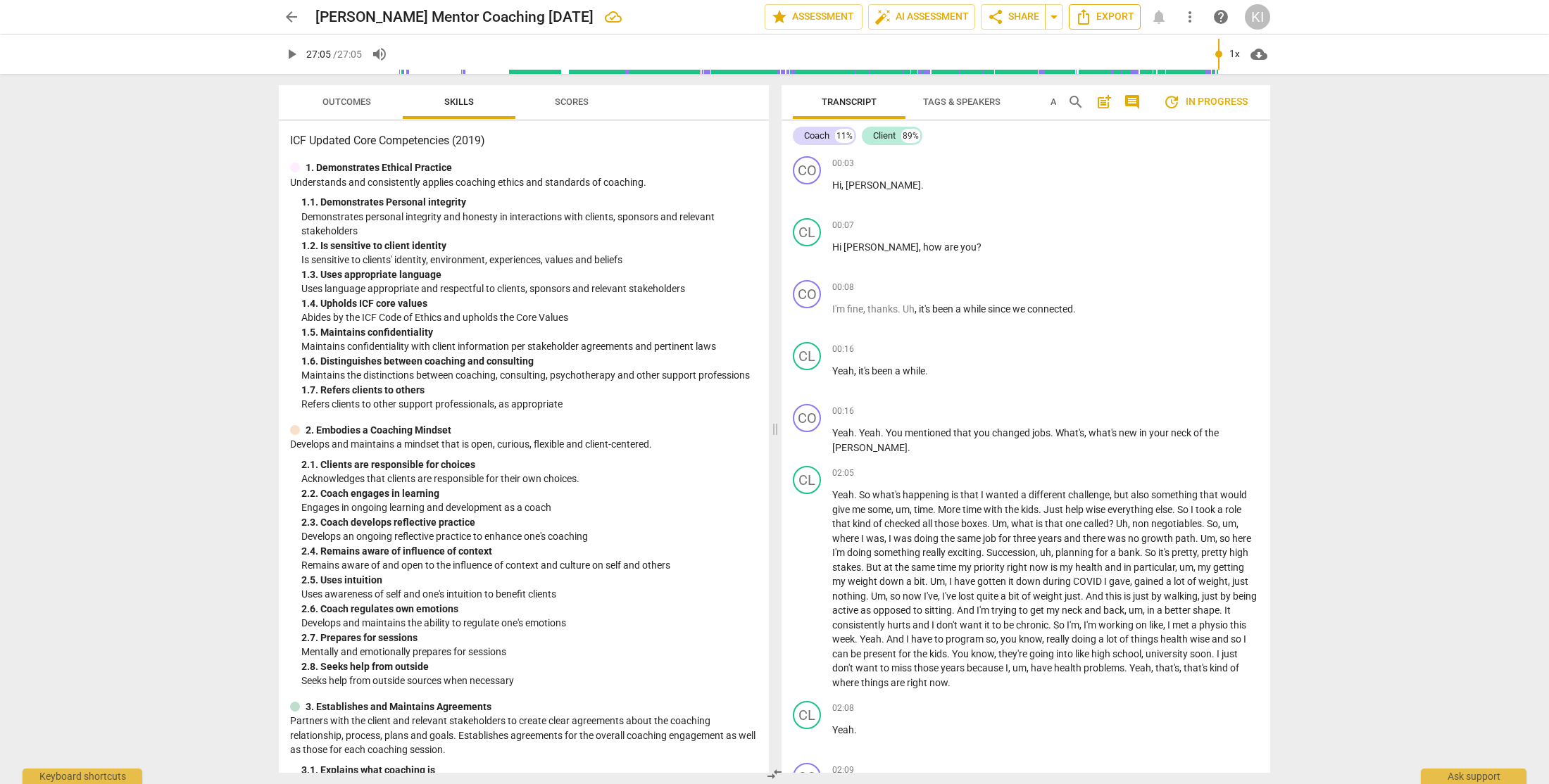
click at [1092, 17] on icon "Export" at bounding box center [1083, 17] width 17 height 17
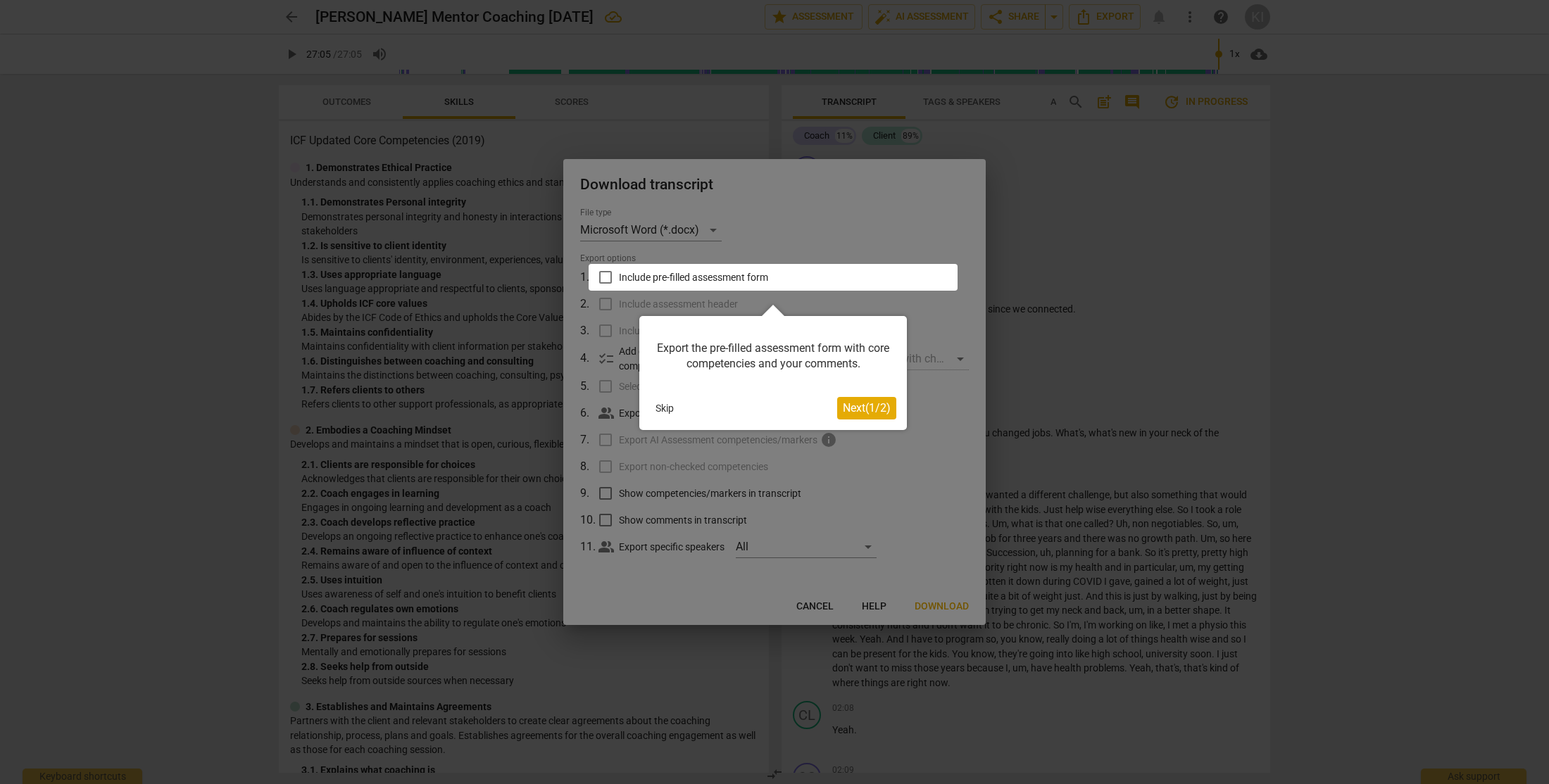
click at [853, 410] on span "Next ( 1 / 2 )" at bounding box center [867, 407] width 48 height 14
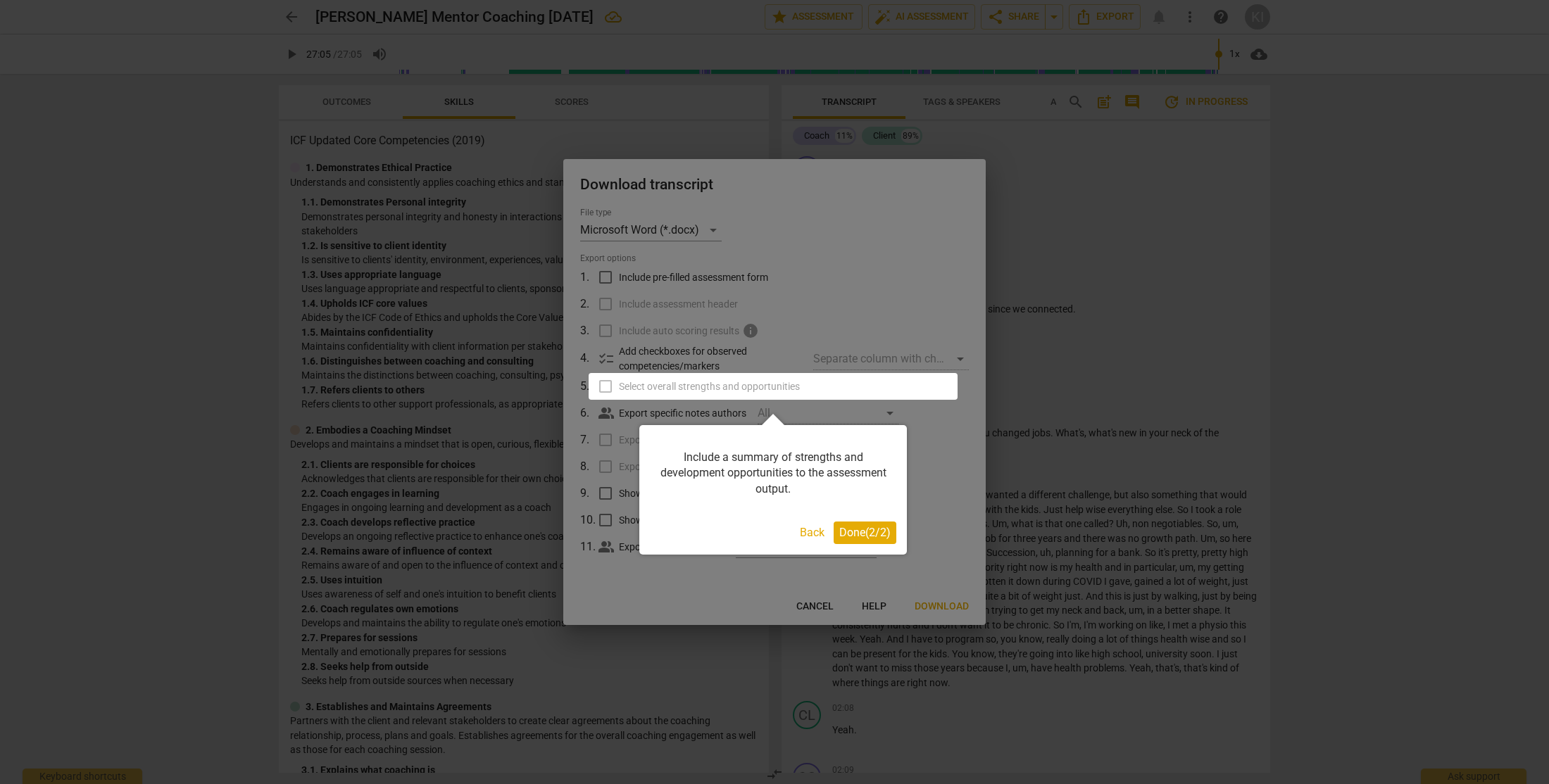
click at [844, 540] on button "Done ( 2 / 2 )" at bounding box center [865, 532] width 63 height 23
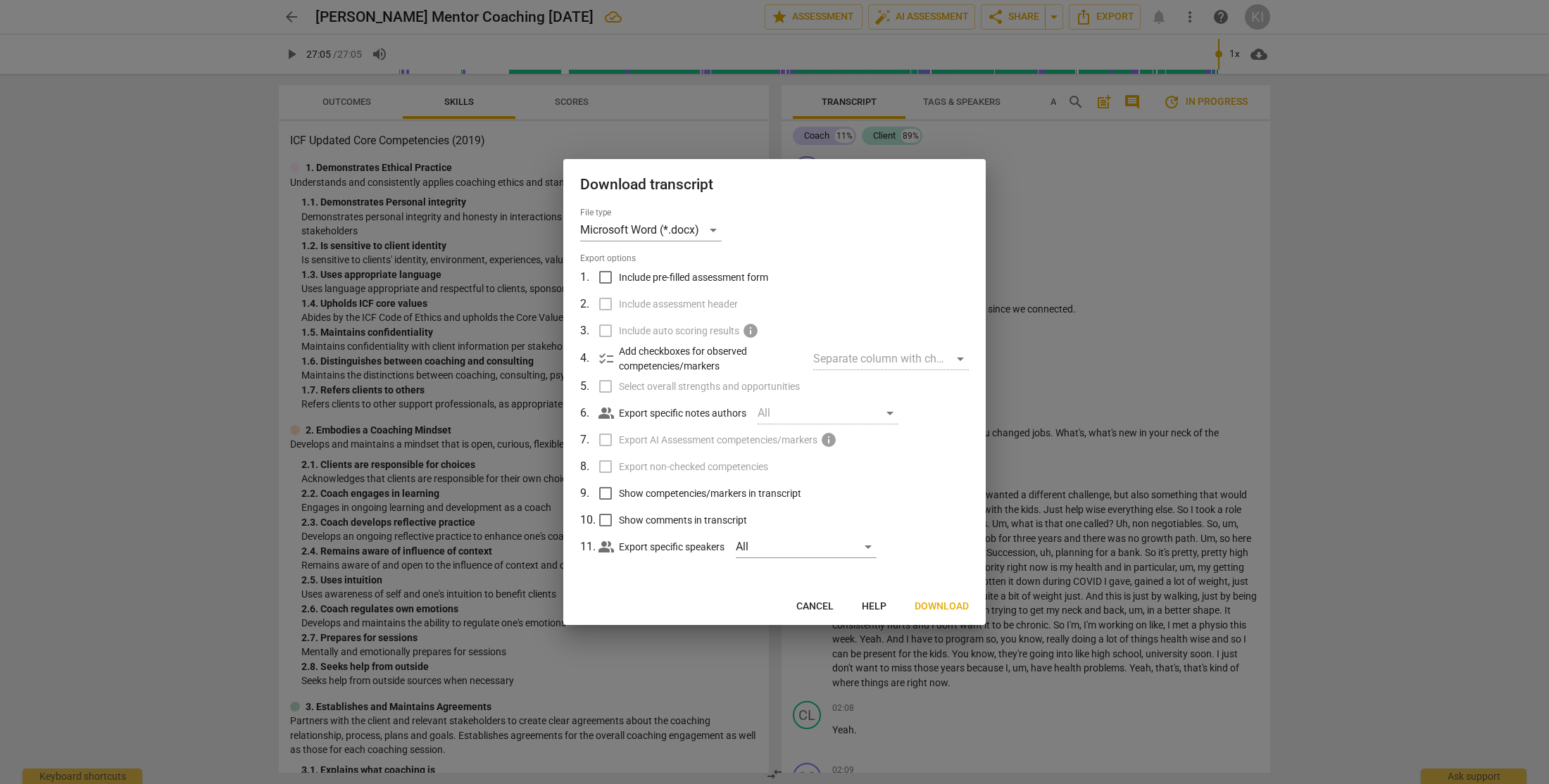
click at [816, 605] on span "Cancel" at bounding box center [814, 606] width 38 height 14
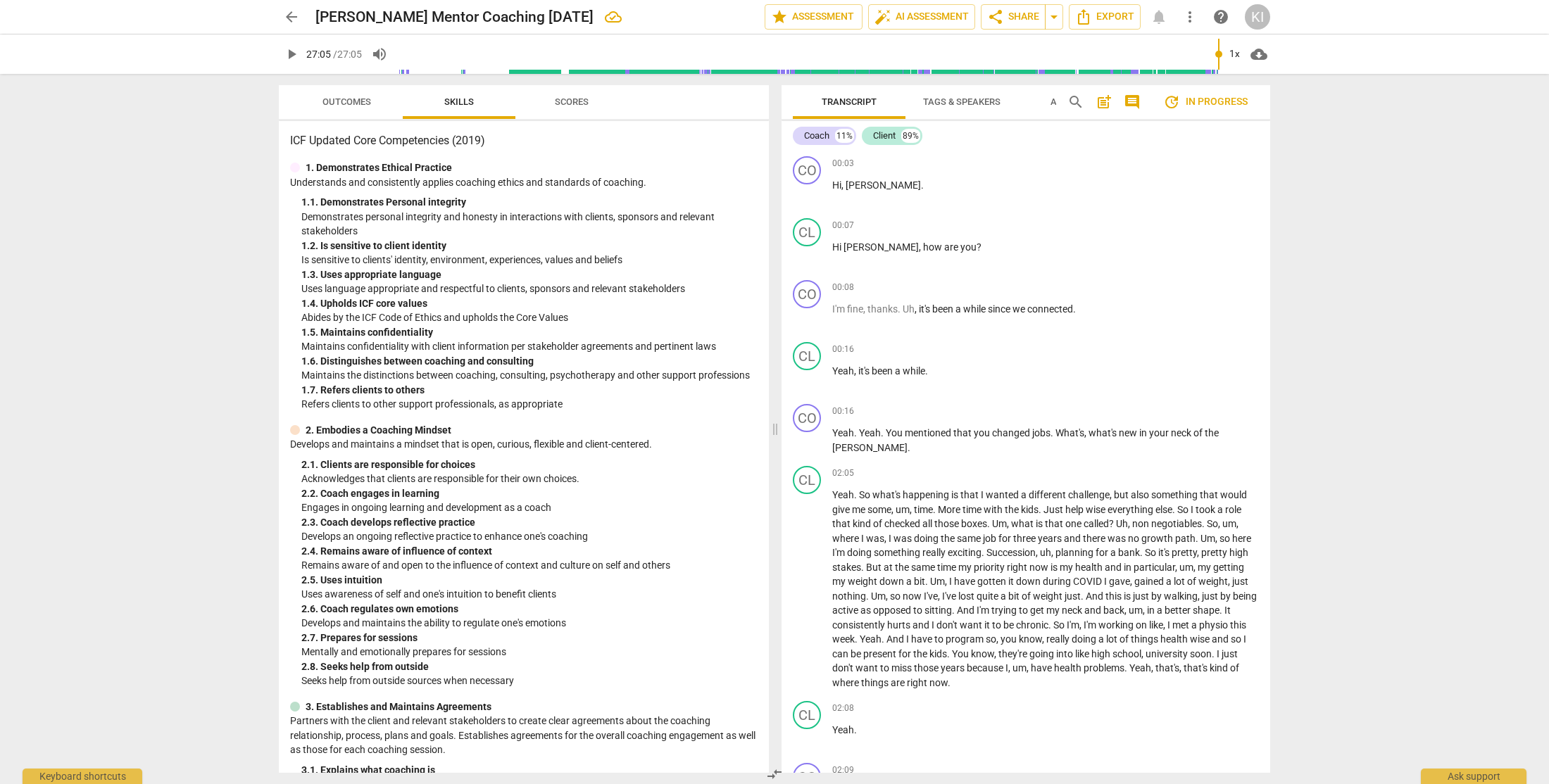
type input "1625"
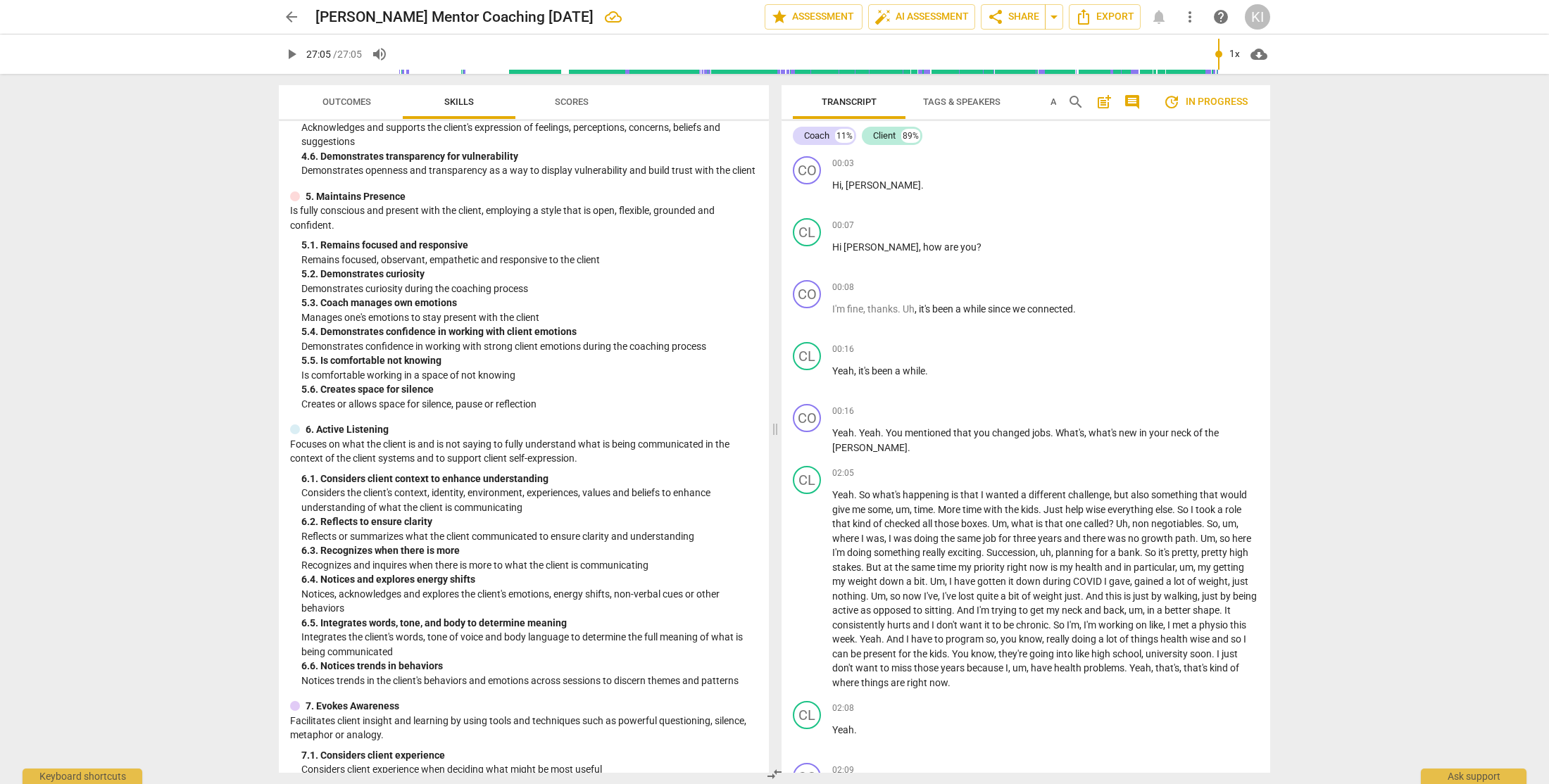
scroll to position [384, 0]
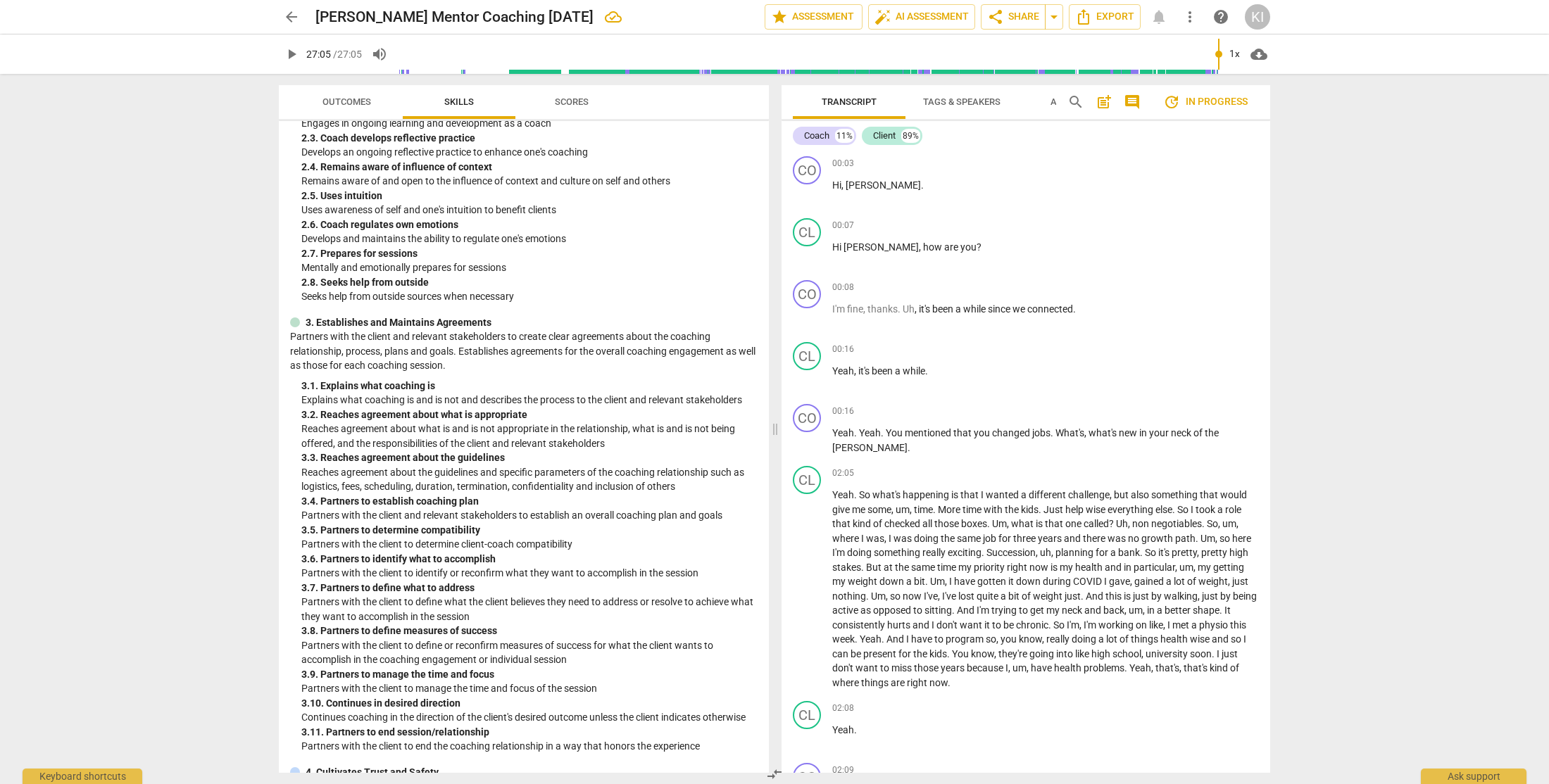
click at [582, 102] on span "Scores" at bounding box center [571, 101] width 34 height 10
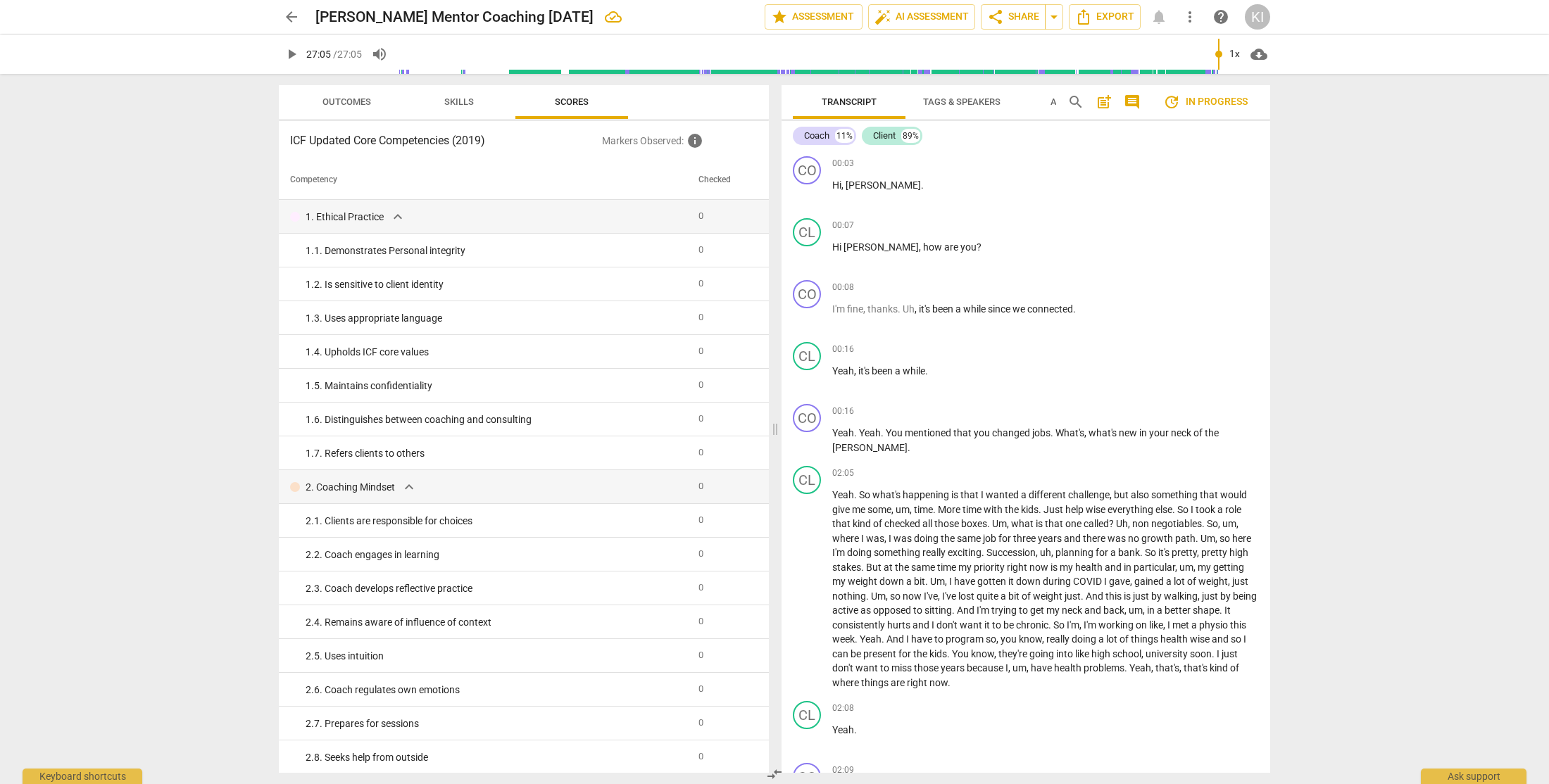
click at [355, 106] on span "Outcomes" at bounding box center [347, 101] width 49 height 10
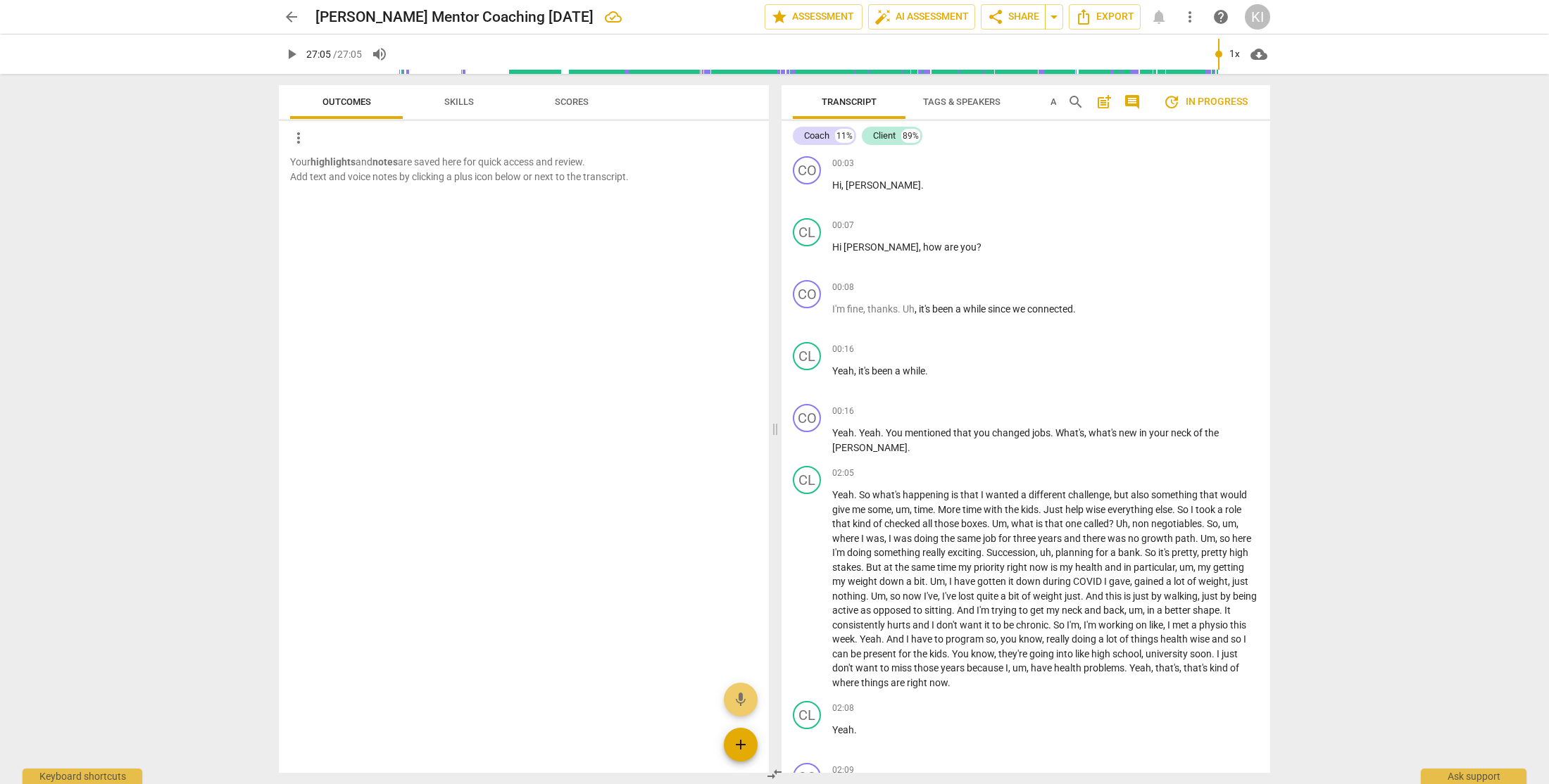
click at [741, 744] on span "add" at bounding box center [740, 744] width 17 height 17
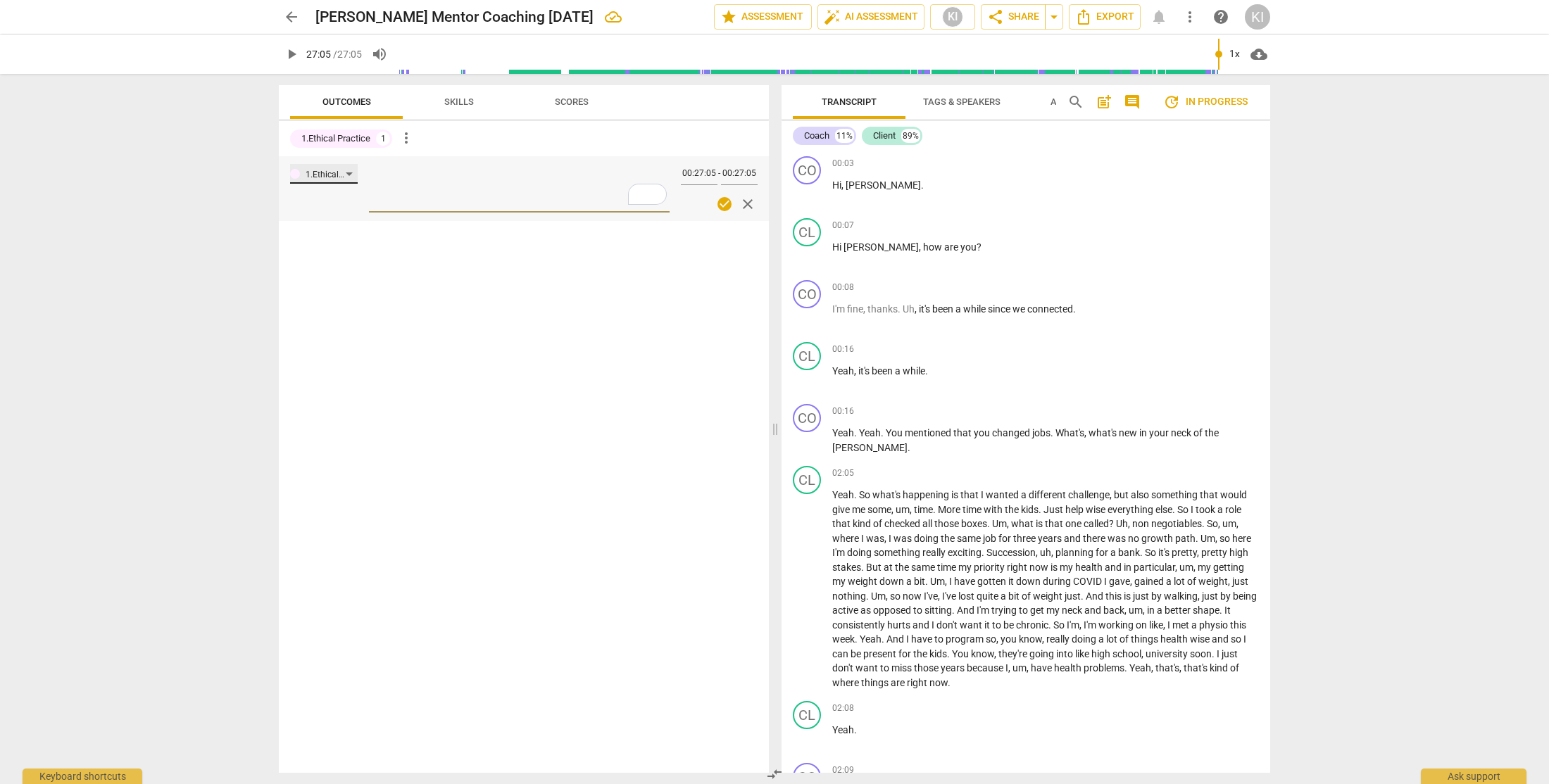
click at [348, 176] on div "1.Ethical Practice" at bounding box center [324, 173] width 68 height 19
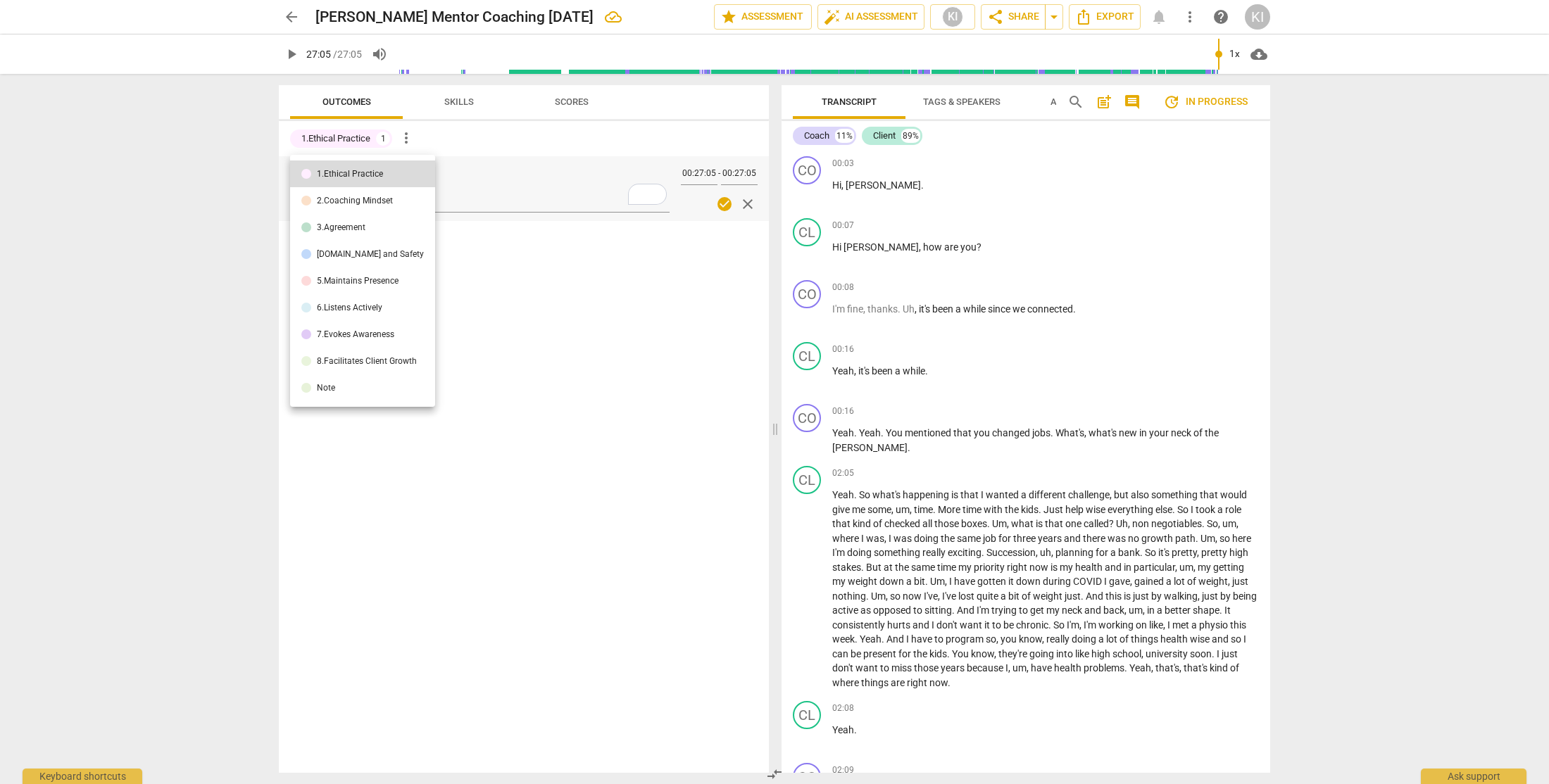
click at [318, 390] on div "Note" at bounding box center [326, 387] width 18 height 8
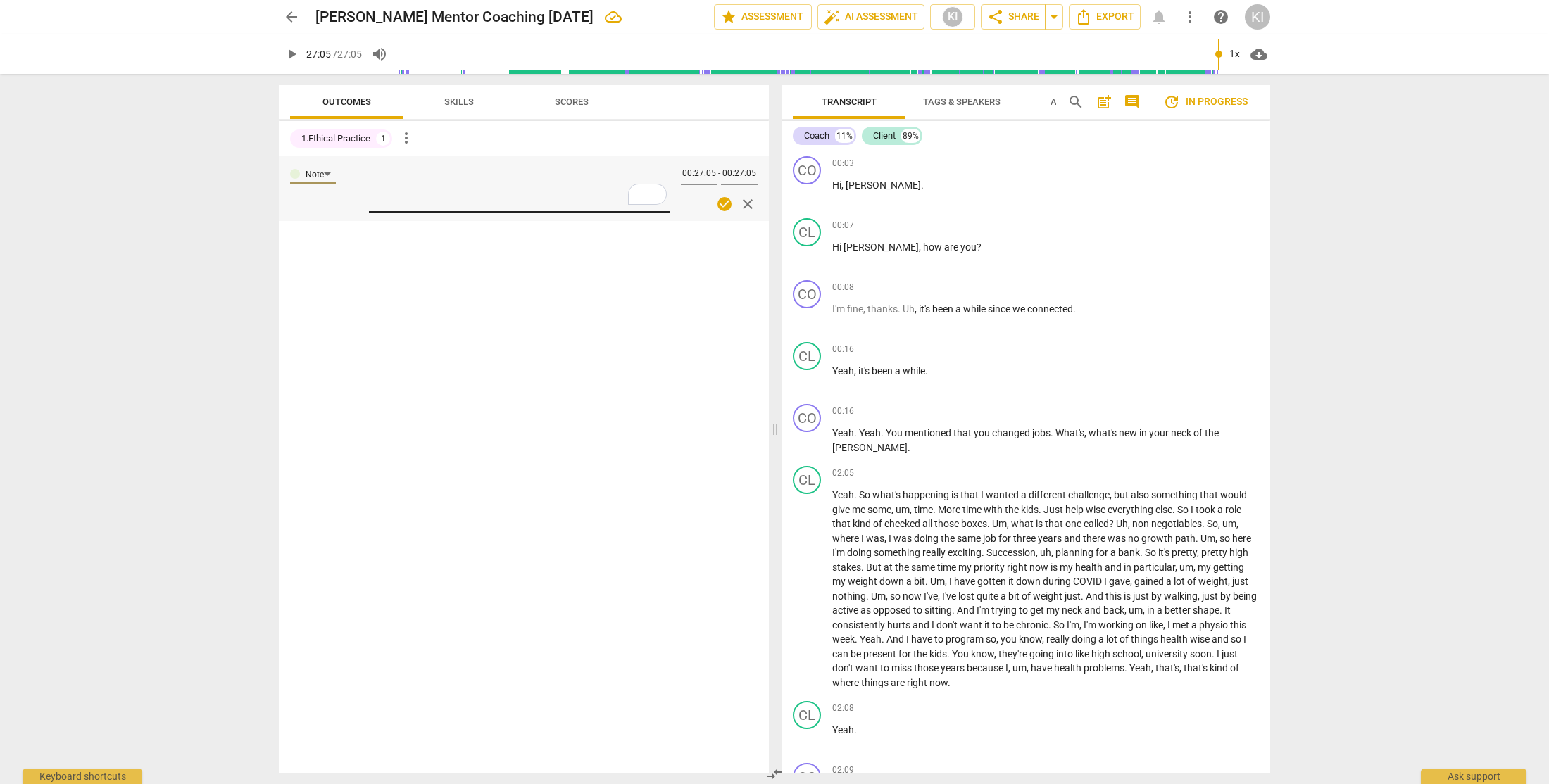
click at [414, 200] on textarea "To enrich screen reader interactions, please activate Accessibility in Grammarl…" at bounding box center [518, 187] width 301 height 40
type textarea "S"
type textarea "Su"
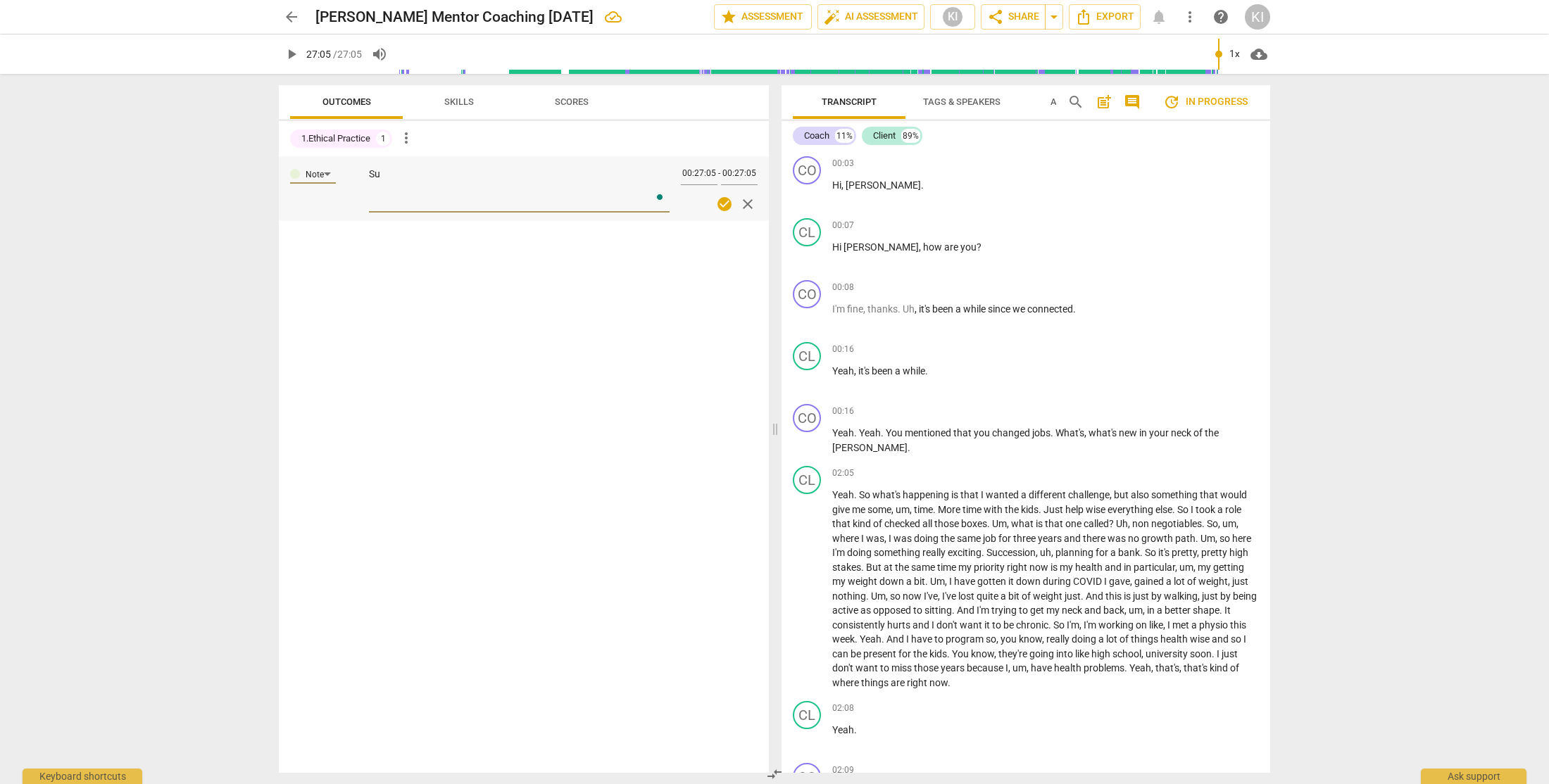
type textarea "Sum"
type textarea "Summ"
type textarea "Summa"
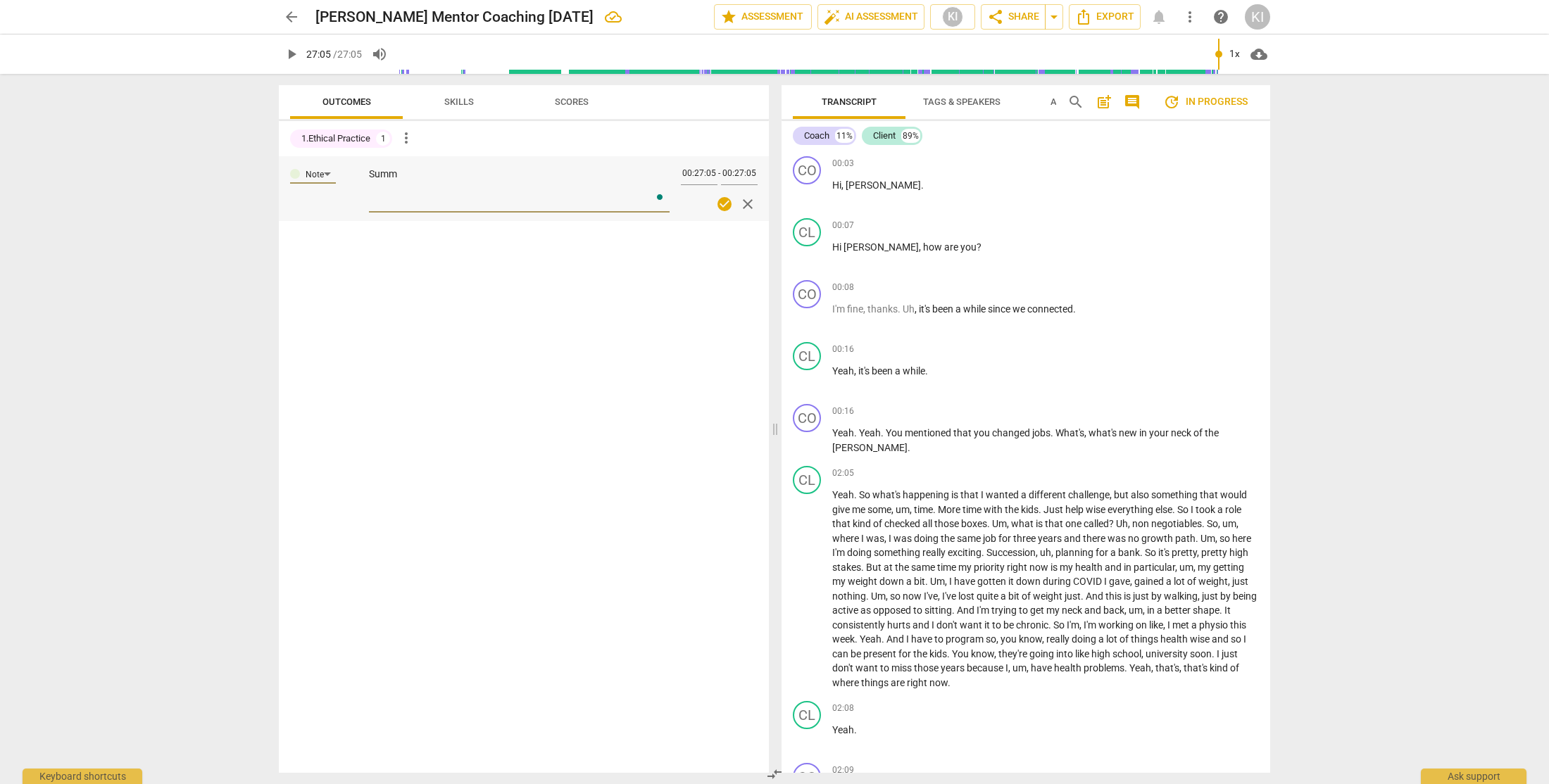
type textarea "Summa"
type textarea "[PERSON_NAME]"
type textarea "Summary"
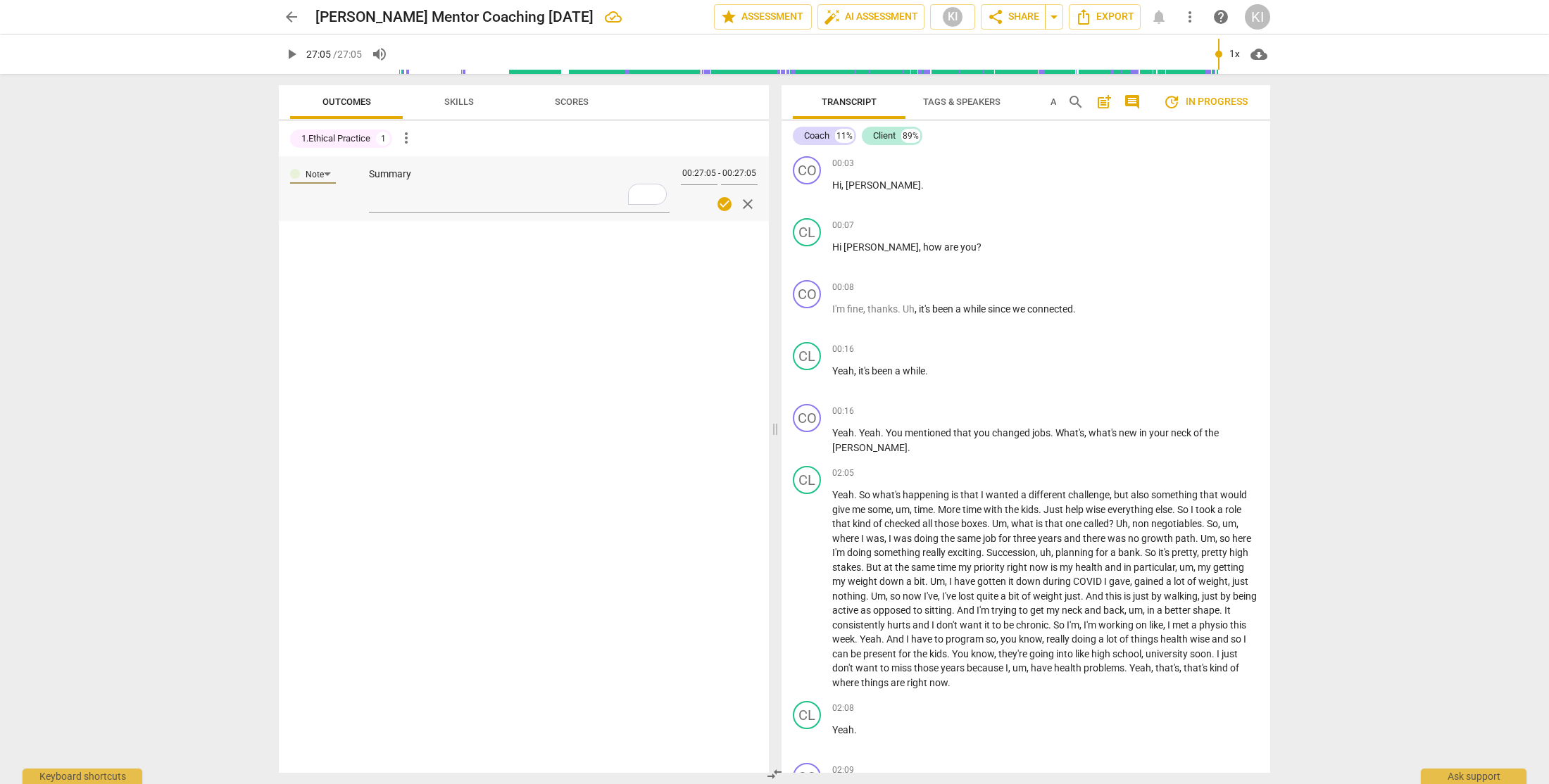
click at [486, 281] on div at bounding box center [523, 268] width 490 height 46
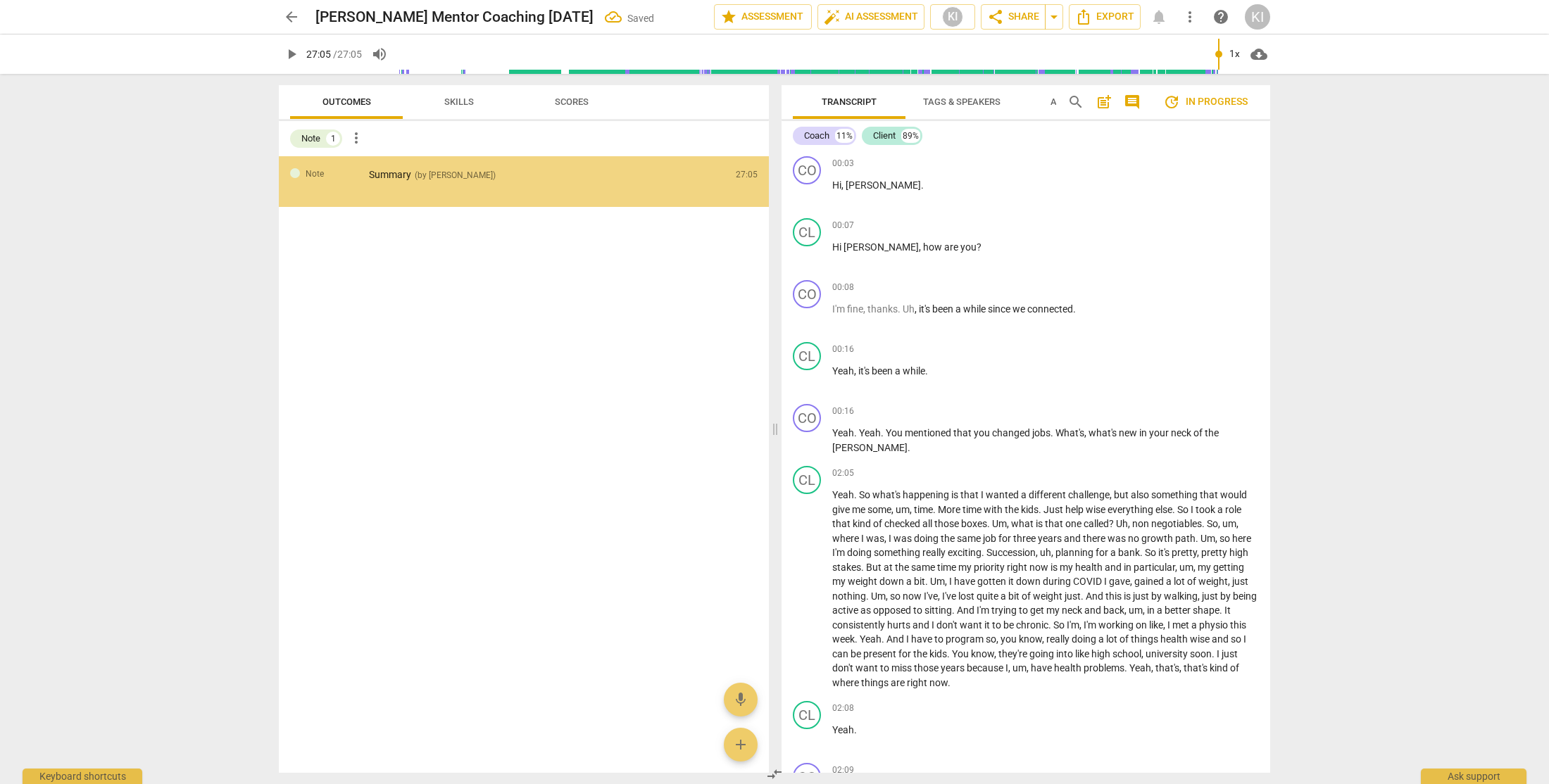
click at [461, 246] on div at bounding box center [523, 255] width 490 height 46
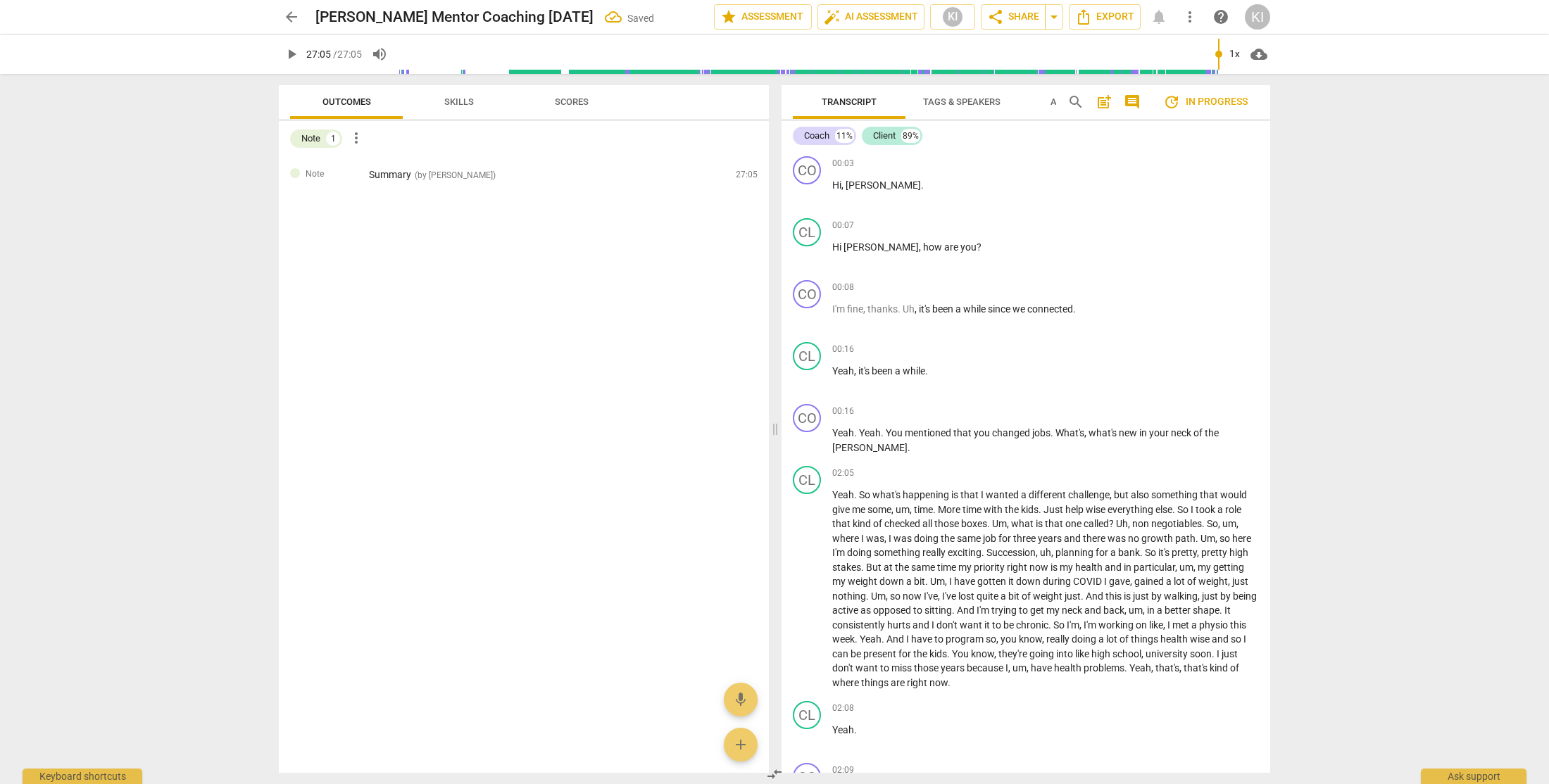
click at [410, 219] on div at bounding box center [523, 219] width 490 height 25
click at [717, 179] on span "edit" at bounding box center [722, 178] width 17 height 17
click at [514, 200] on textarea "Summary" at bounding box center [518, 187] width 301 height 40
type textarea "Summary"
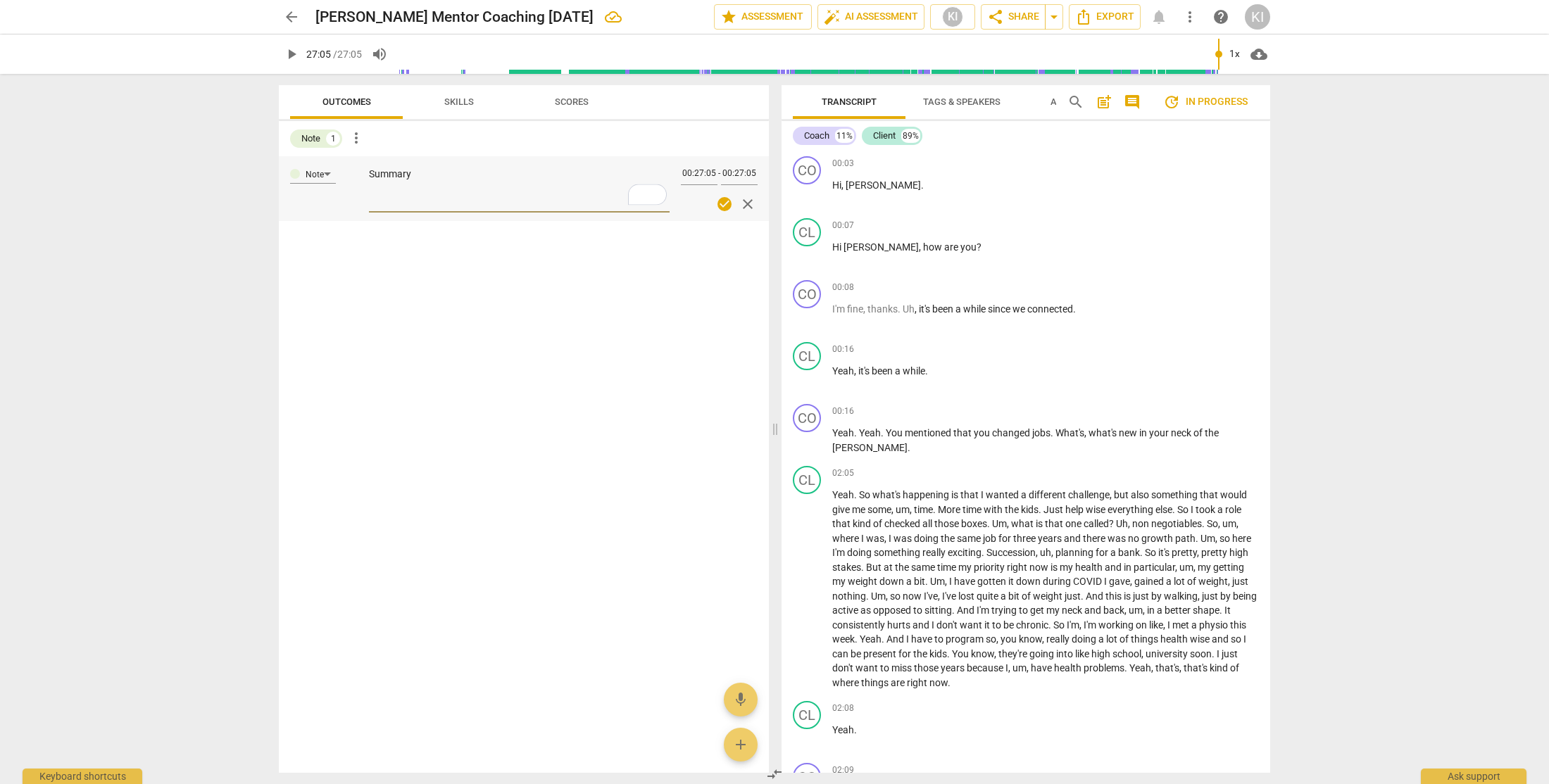
type textarea "Summary"
type textarea "Summary My client is in this coaching partnership in order to: * In this sessio…"
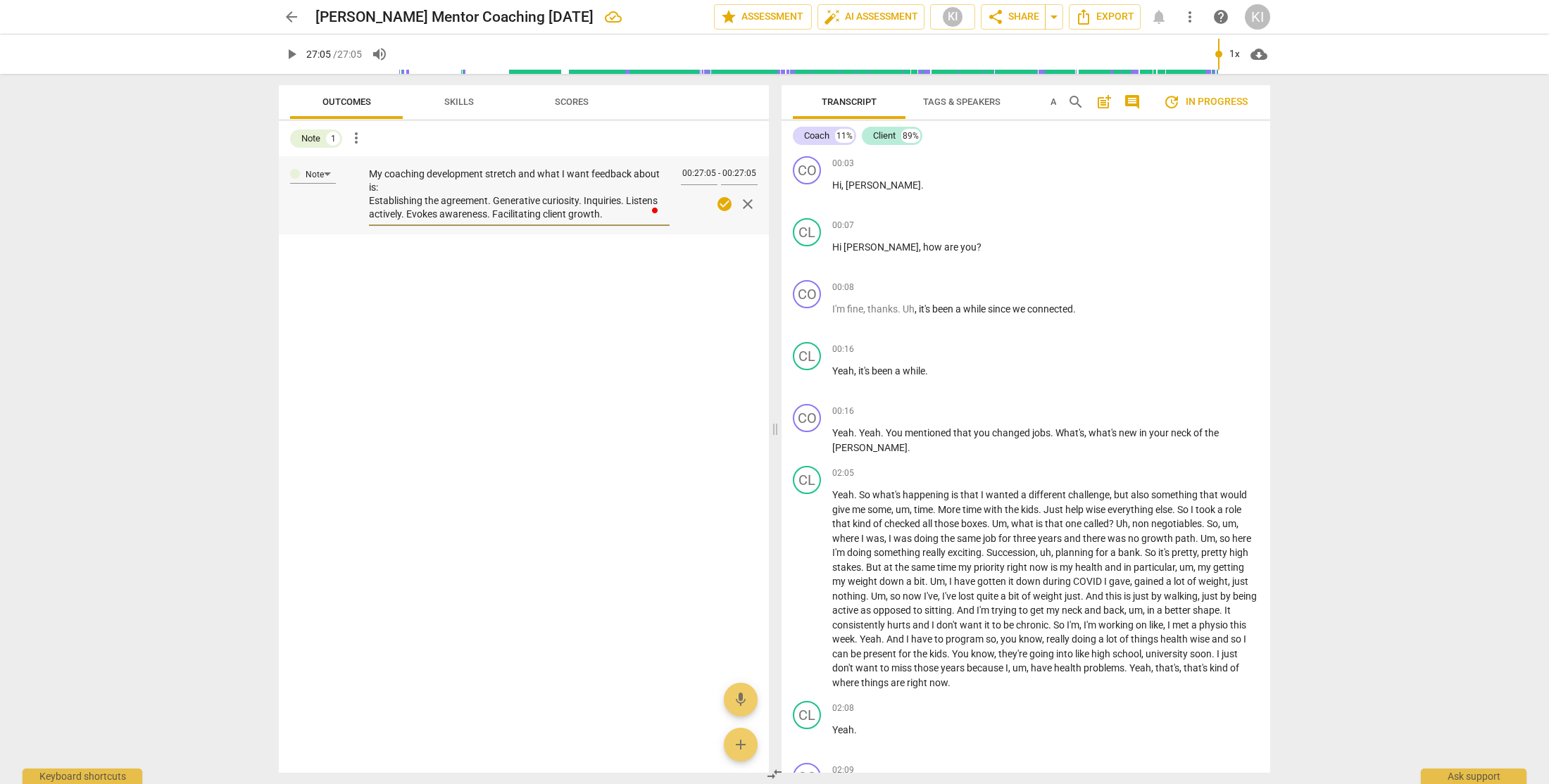
scroll to position [0, 0]
type textarea "Summary My client is in this coaching partnership in order to: * In this sessio…"
click at [502, 404] on div "Note Summary My client is in this coaching partnership in order to: * In this s…" at bounding box center [523, 464] width 490 height 617
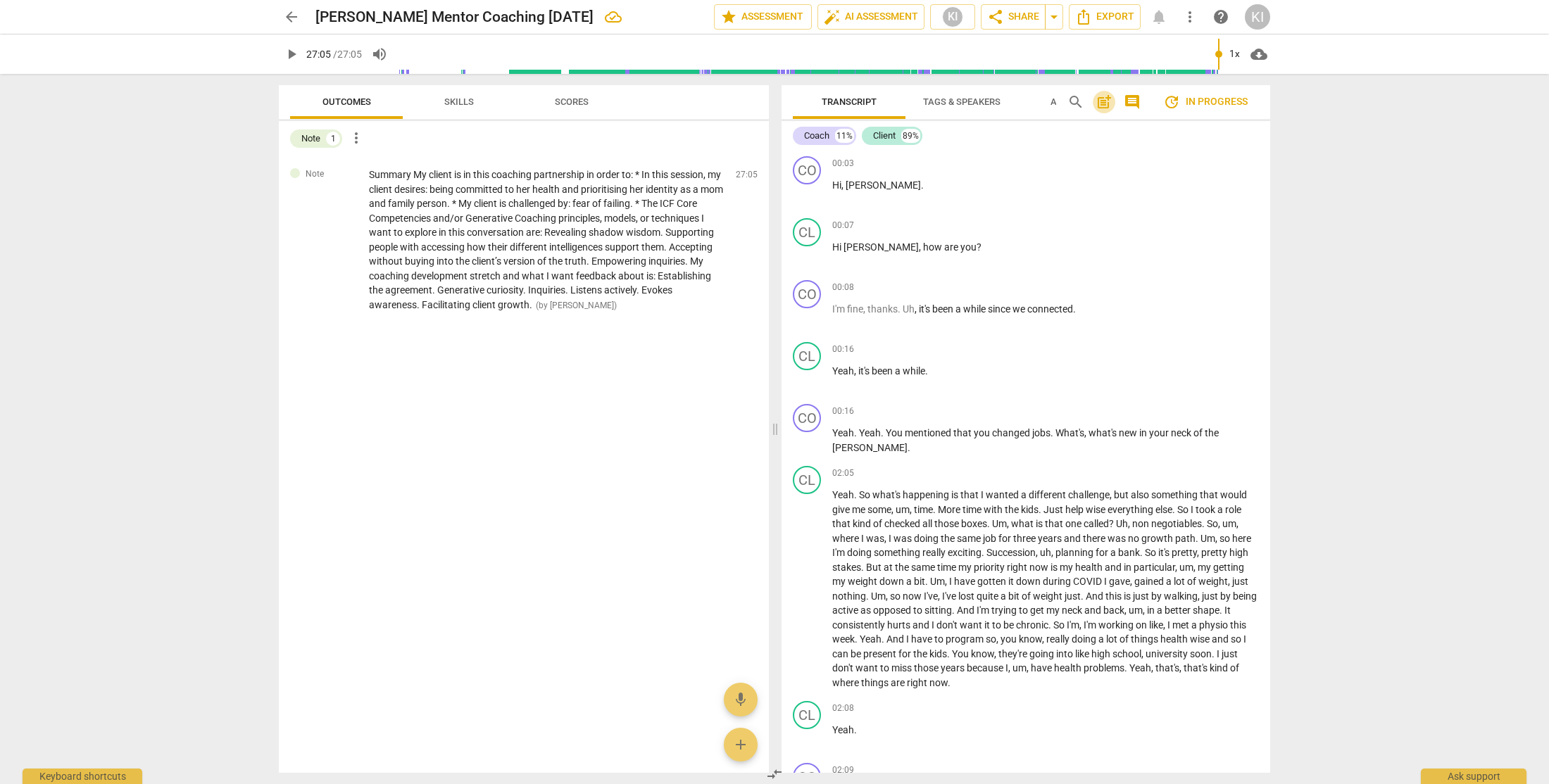
click at [1106, 101] on span "post_add" at bounding box center [1103, 102] width 17 height 17
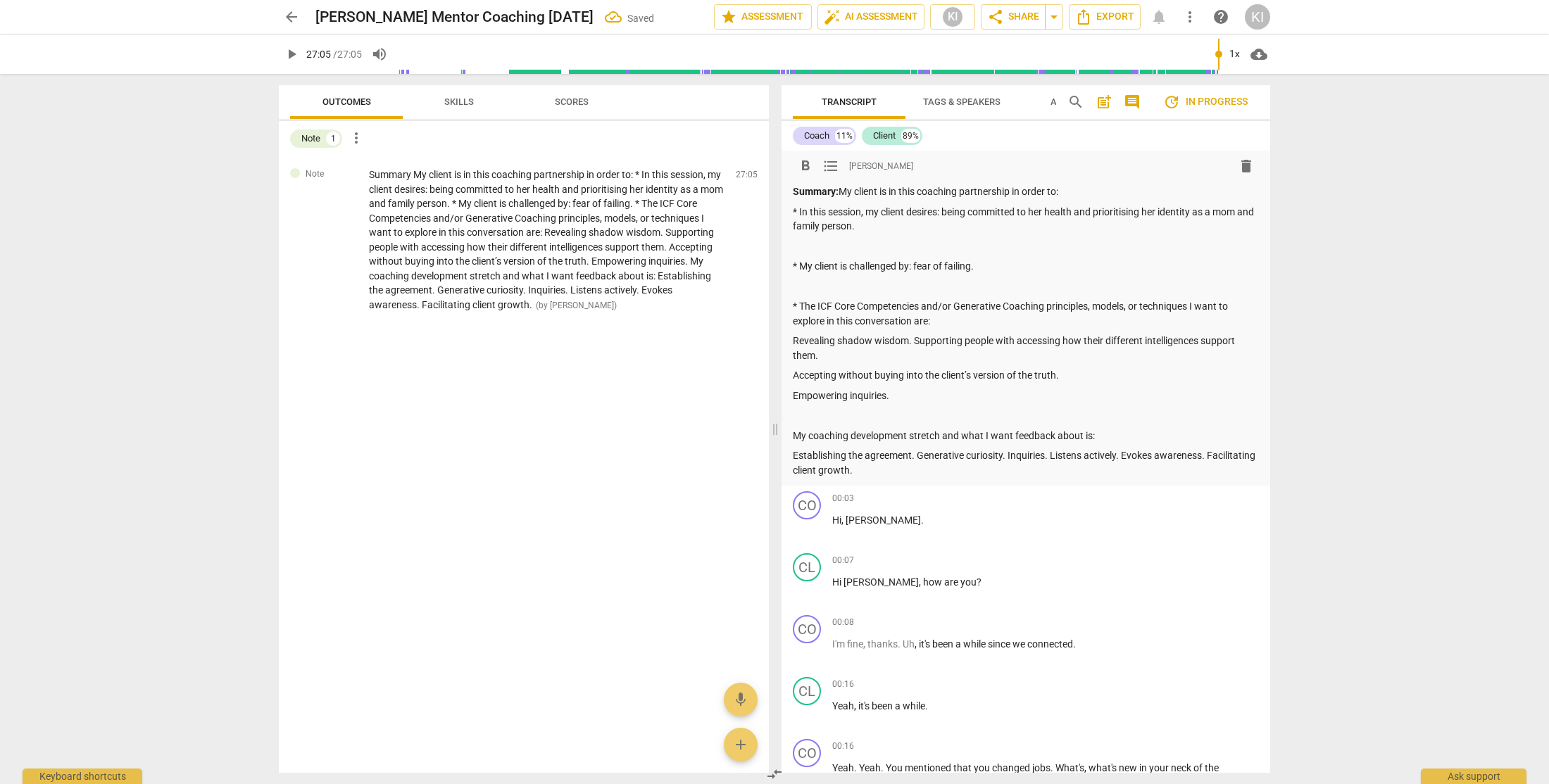
click at [843, 192] on p "Summary: My client is in this coaching partnership in order to:" at bounding box center [1025, 192] width 466 height 15
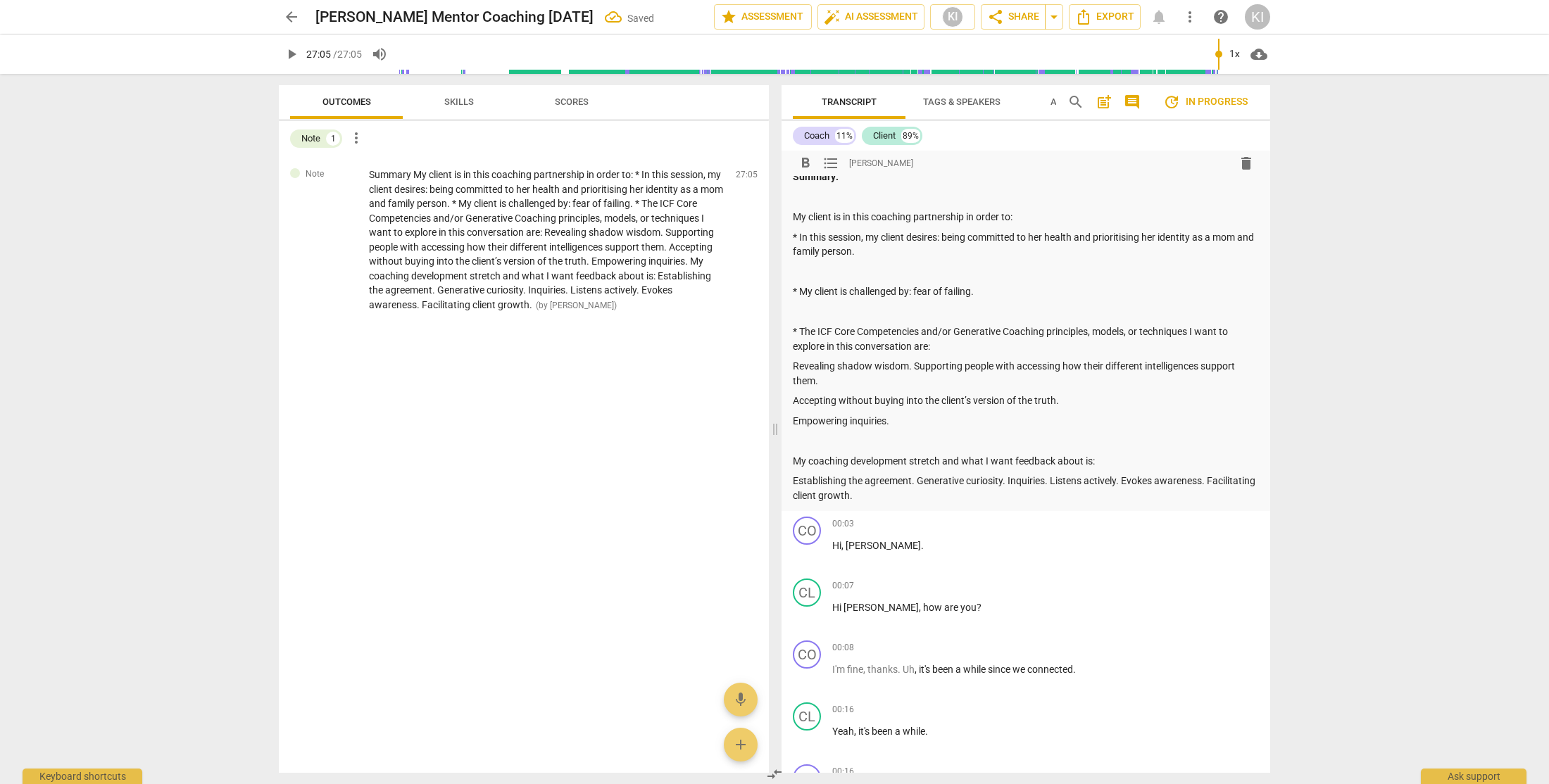
scroll to position [26, 0]
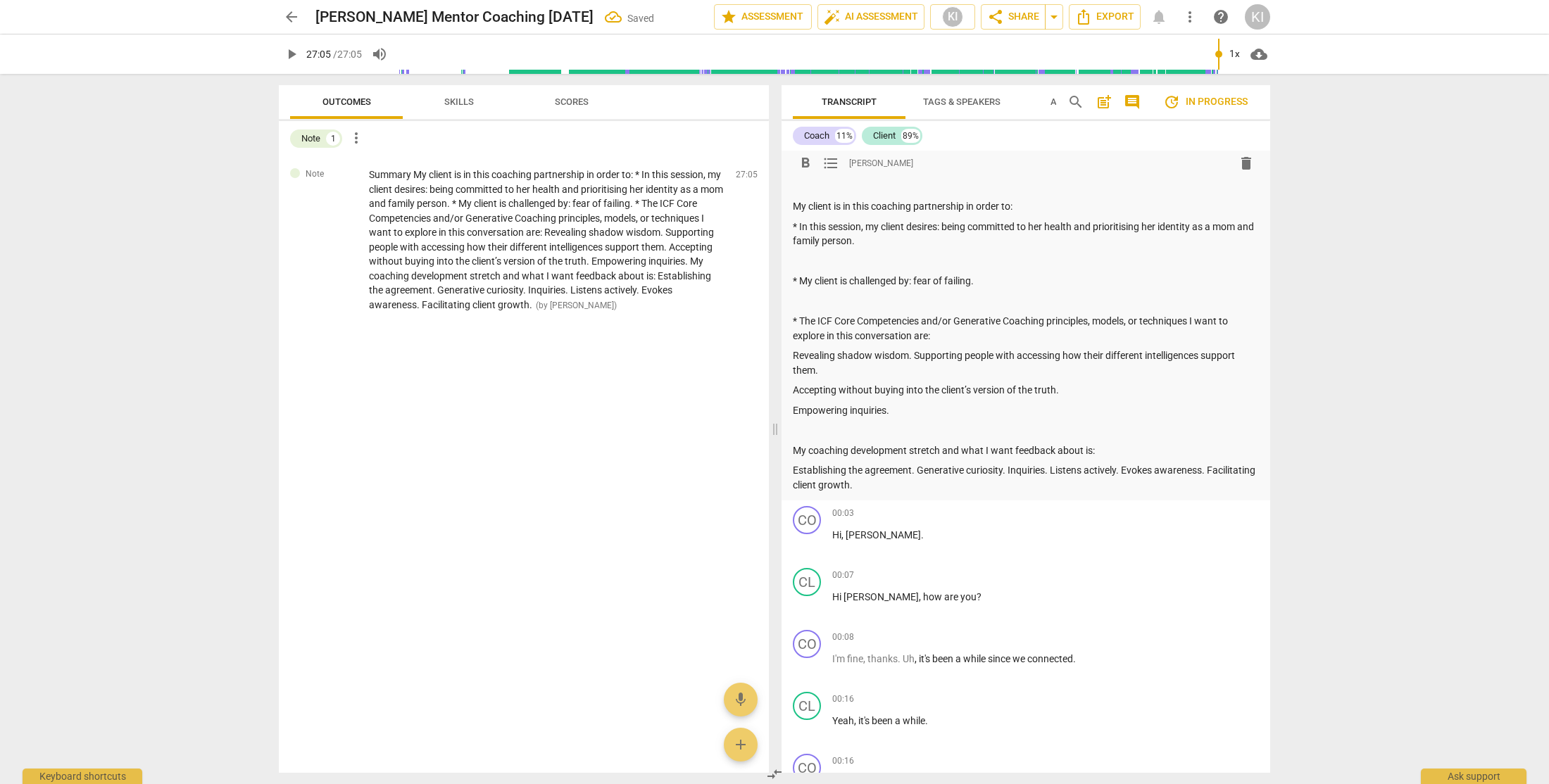
click at [793, 358] on p "Revealing shadow wisdom. Supporting people with accessing how their different i…" at bounding box center [1025, 362] width 466 height 28
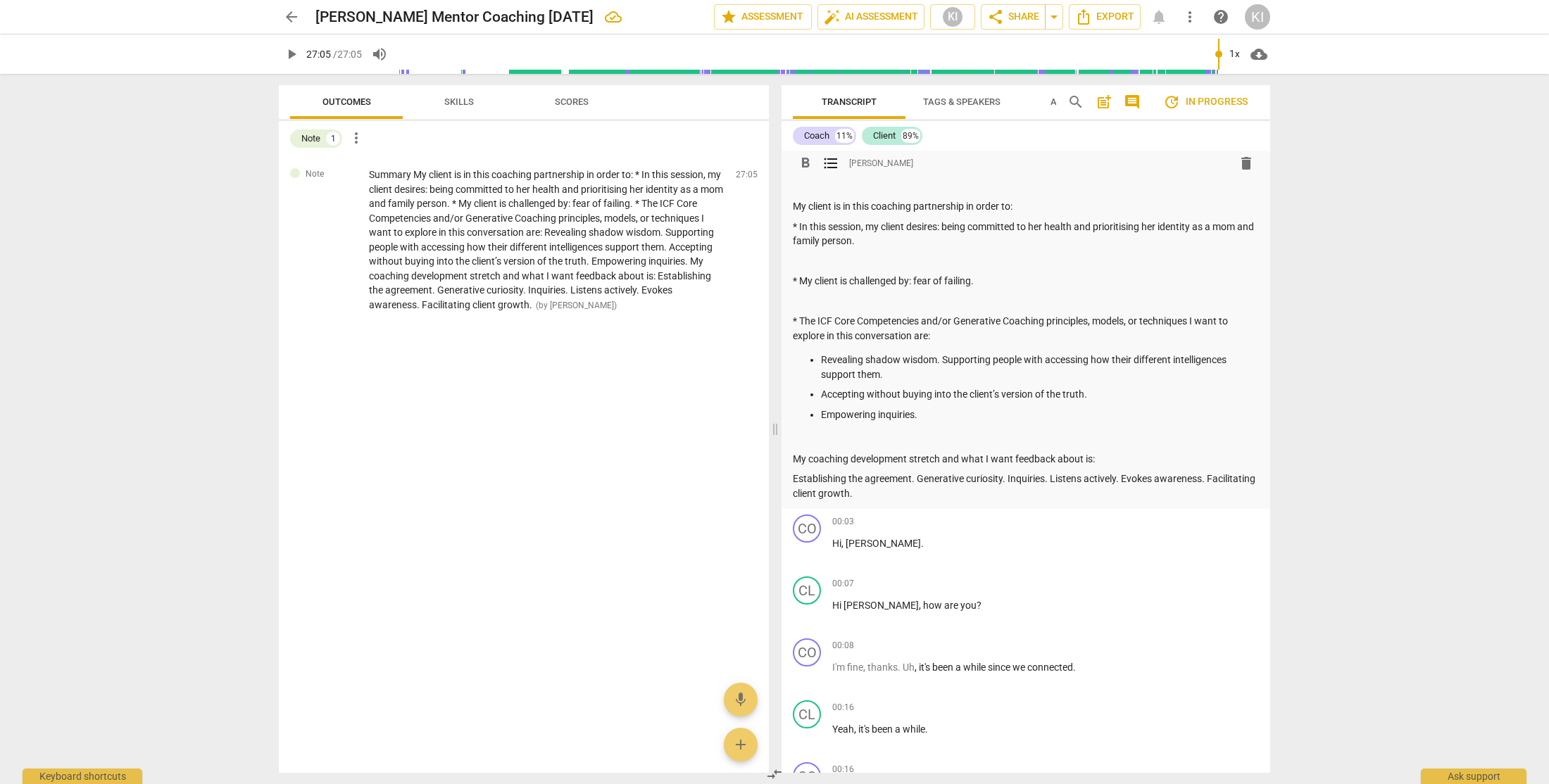
click at [821, 360] on p "Revealing shadow wisdom. Supporting people with accessing how their different i…" at bounding box center [1040, 367] width 438 height 28
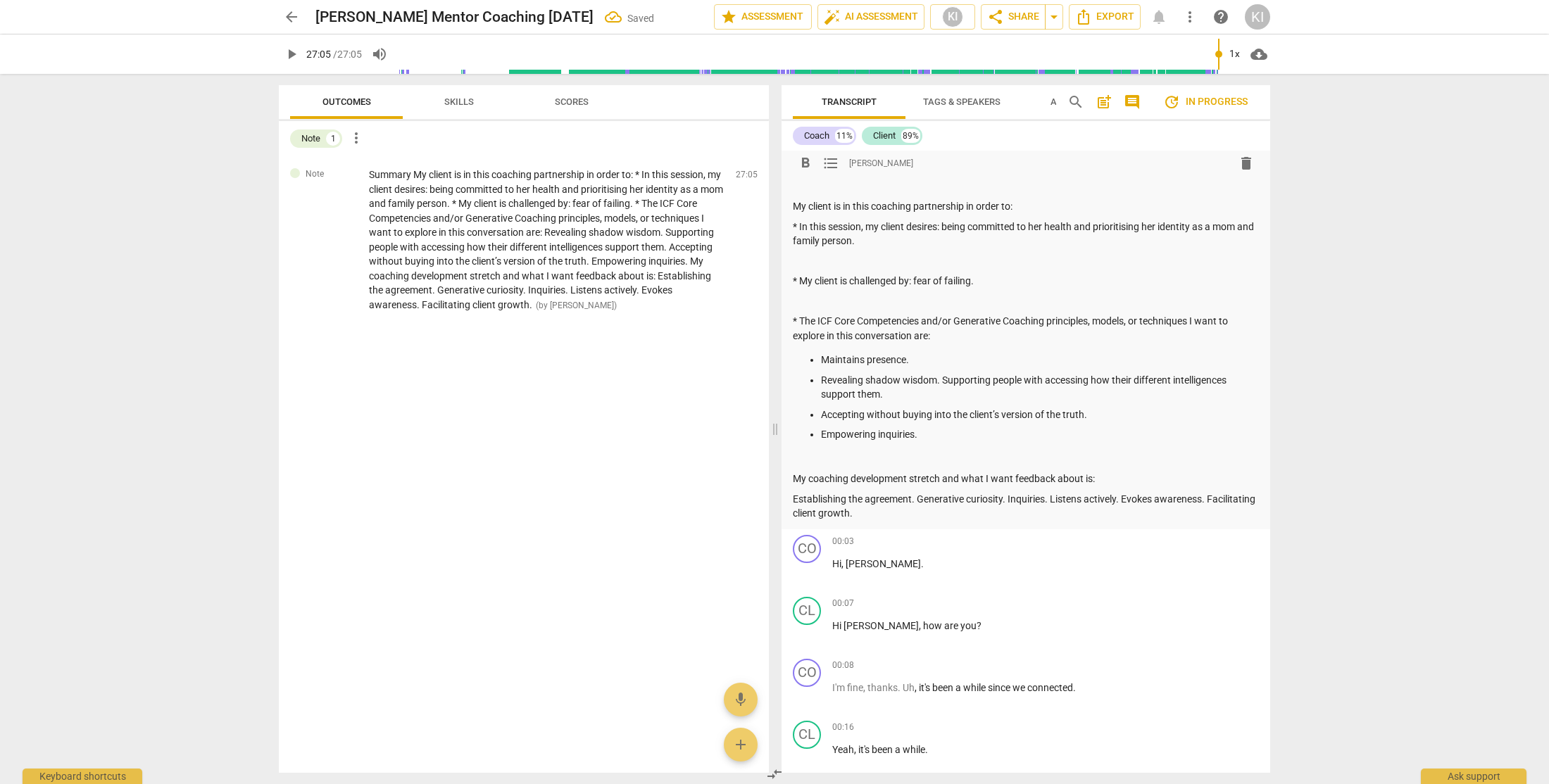
click at [795, 501] on p "Establishing the agreement. Generative curiosity. Inquiries. Listens actively. …" at bounding box center [1025, 506] width 466 height 28
click at [750, 181] on span "delete" at bounding box center [747, 178] width 17 height 17
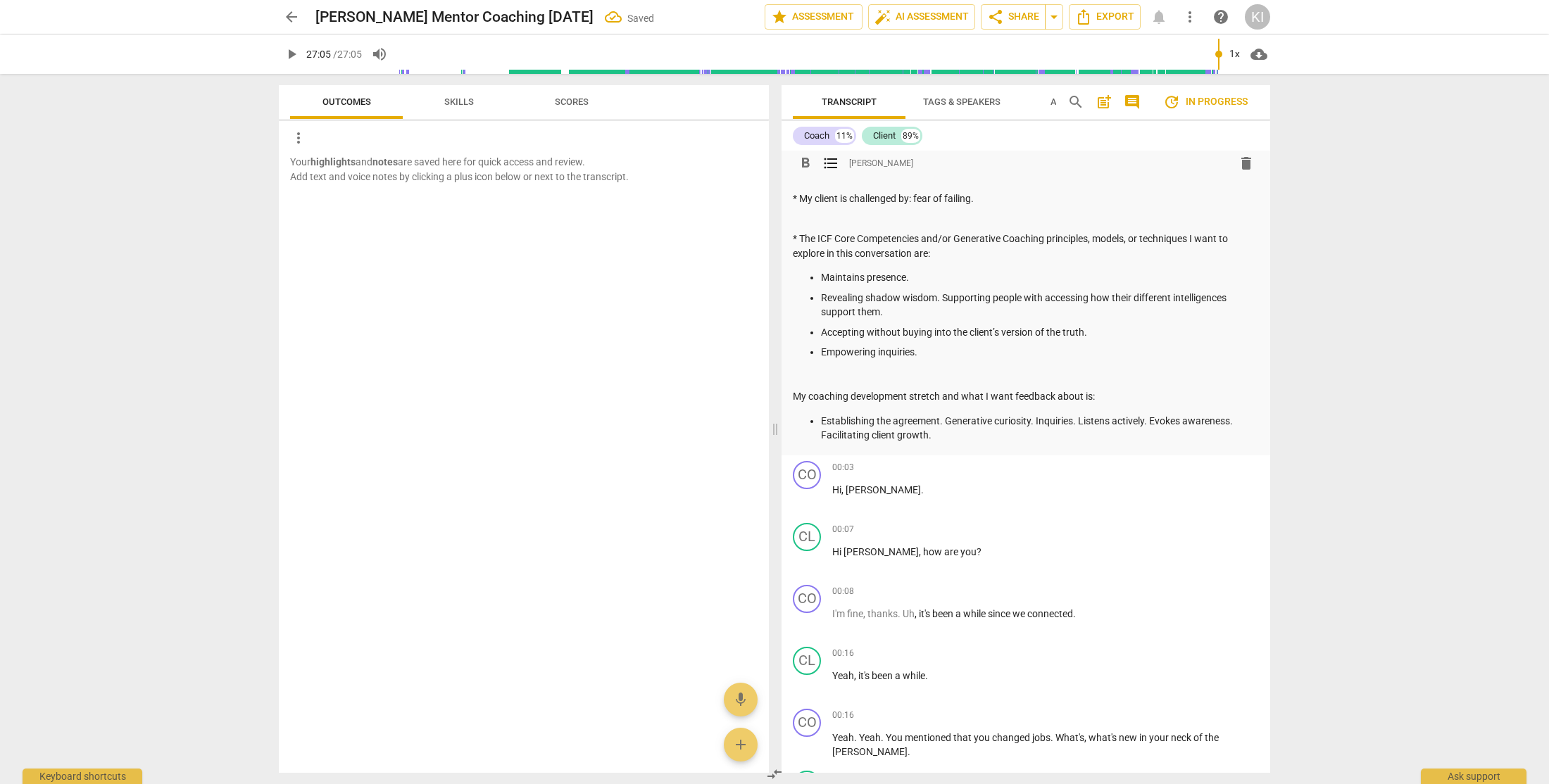
scroll to position [0, 0]
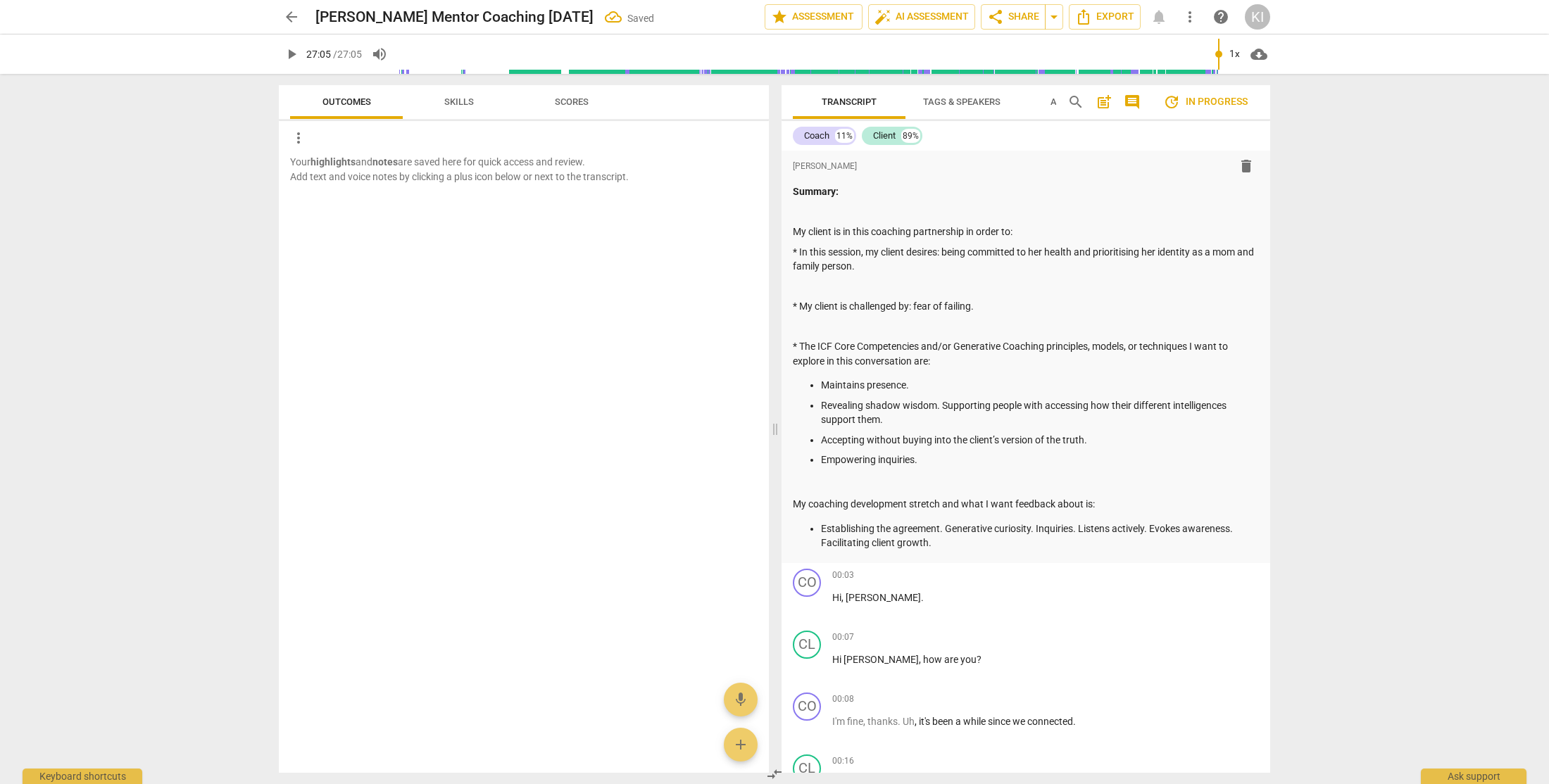
click at [454, 95] on span "Skills" at bounding box center [459, 102] width 63 height 19
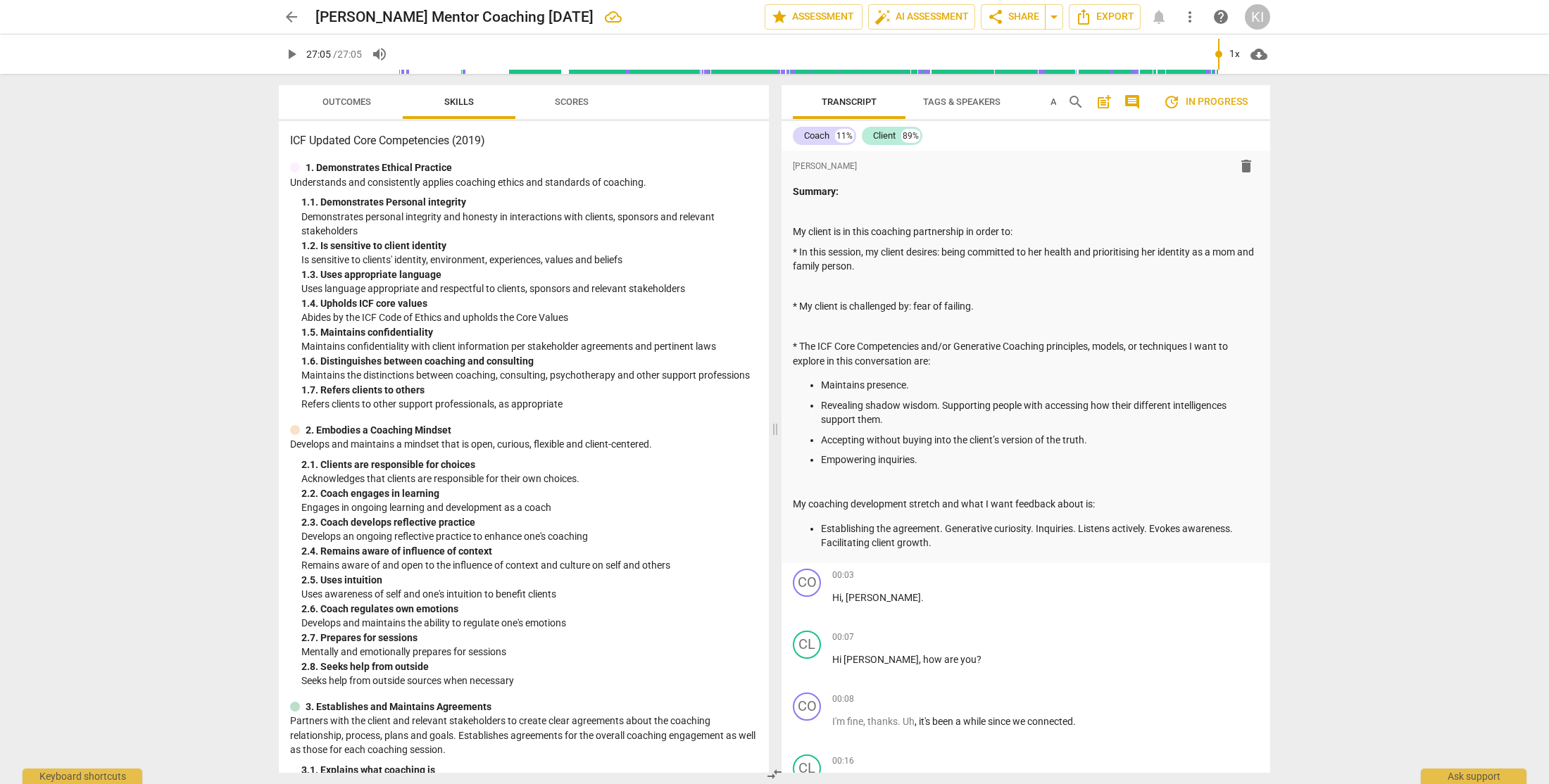
click at [561, 387] on div "1. 7. Refers clients to others" at bounding box center [530, 391] width 456 height 15
